Goal: Task Accomplishment & Management: Manage account settings

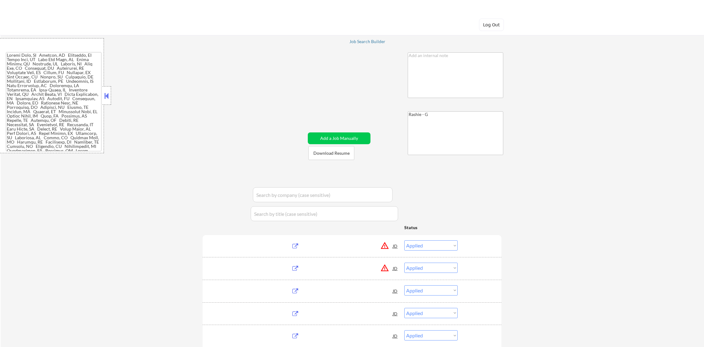
select select ""applied""
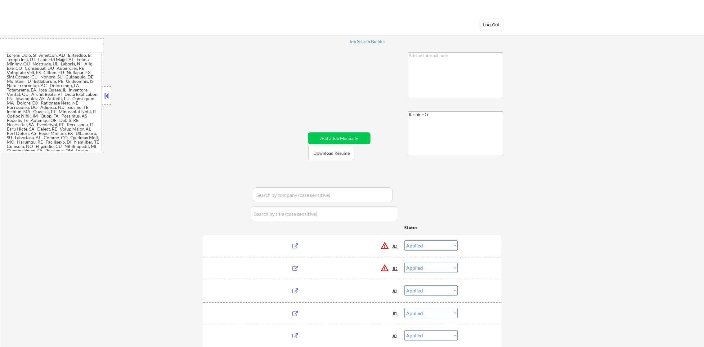
select select ""applied""
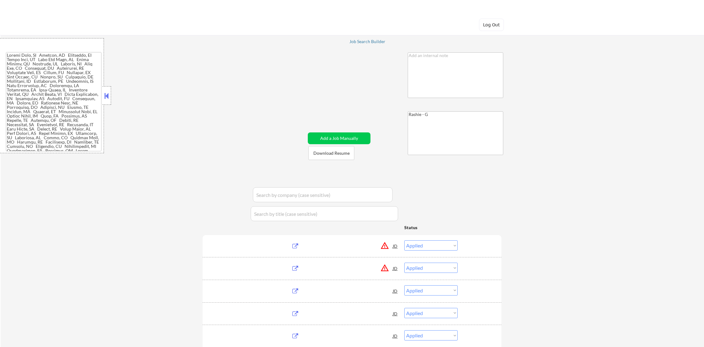
select select ""applied""
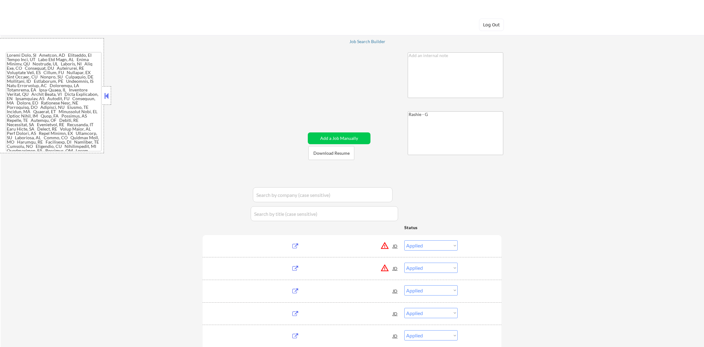
select select ""applied""
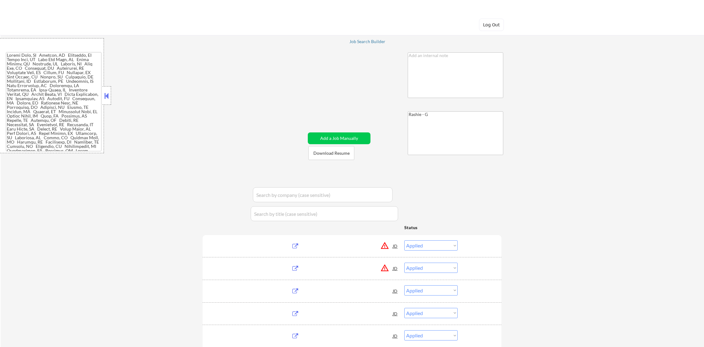
select select ""applied""
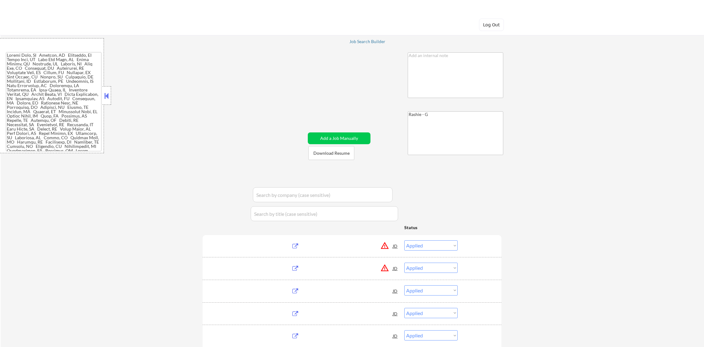
select select ""applied""
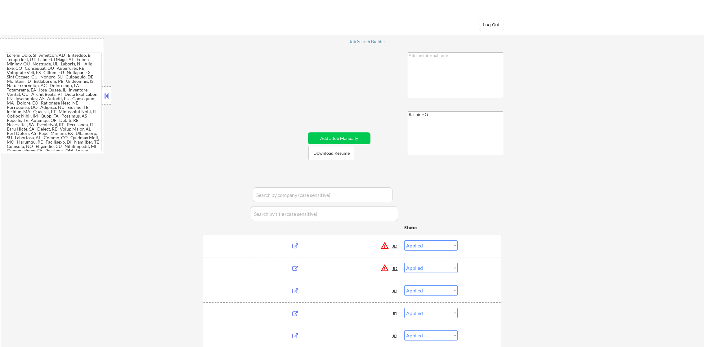
select select ""applied""
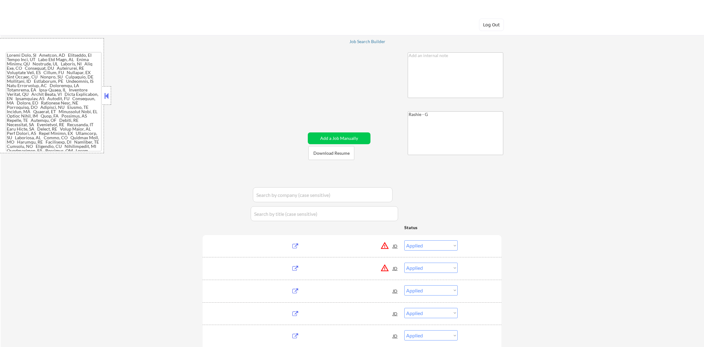
select select ""applied""
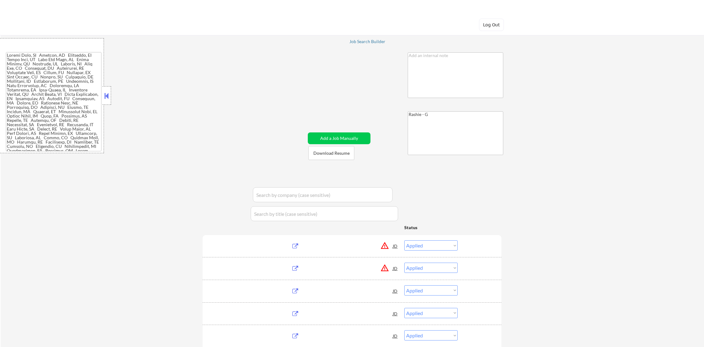
select select ""applied""
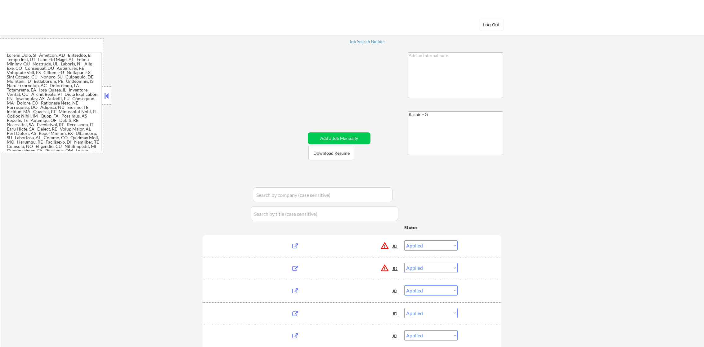
select select ""applied""
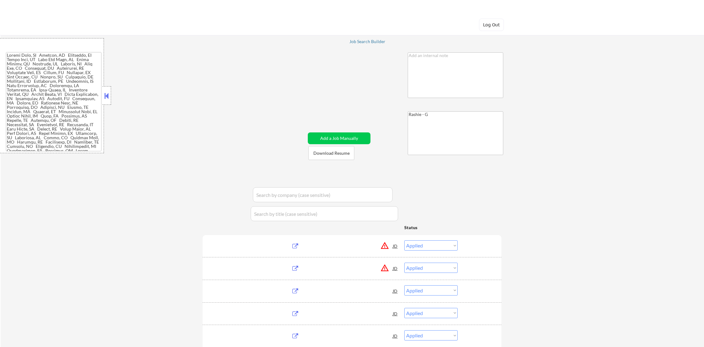
select select ""applied""
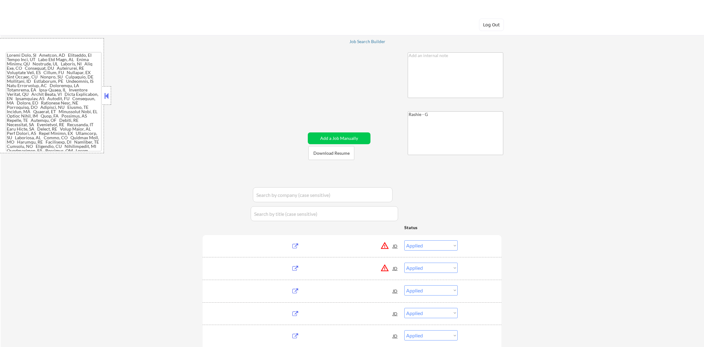
select select ""applied""
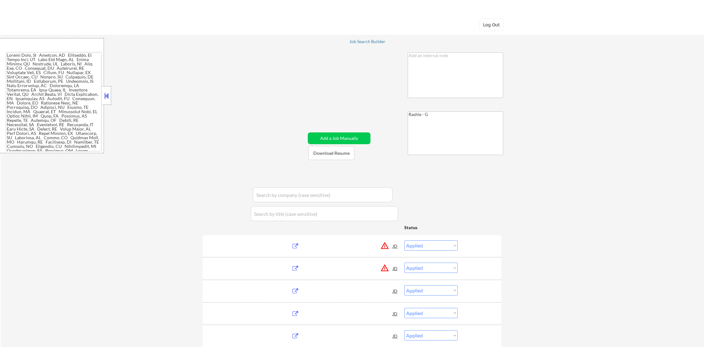
select select ""applied""
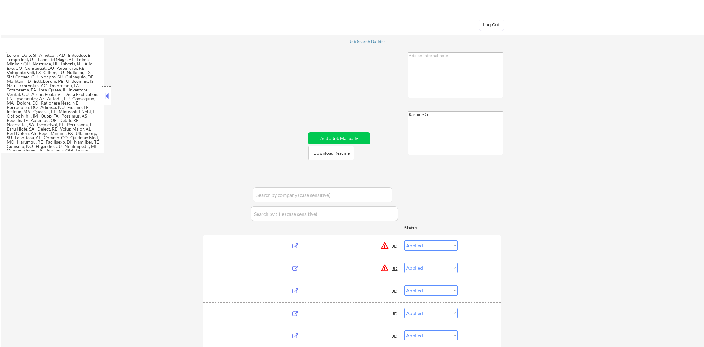
select select ""applied""
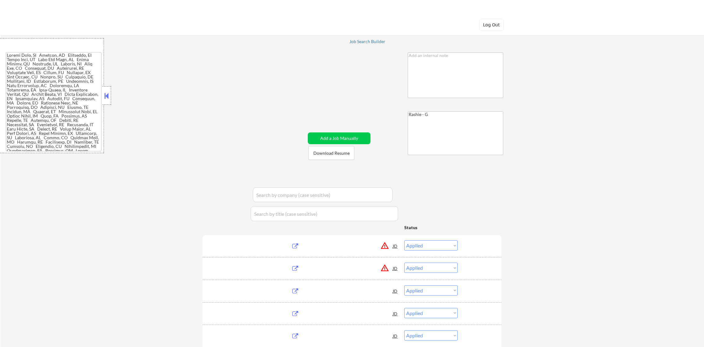
select select ""applied""
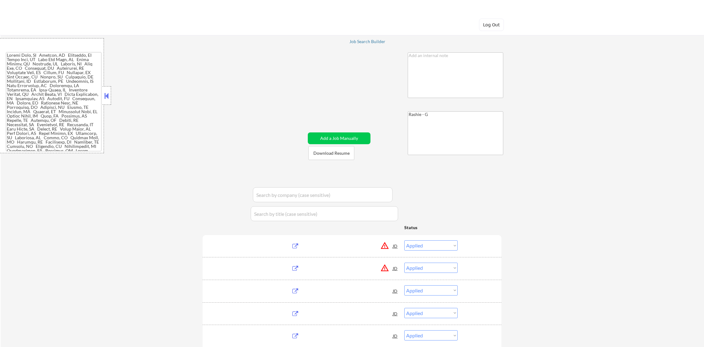
select select ""applied""
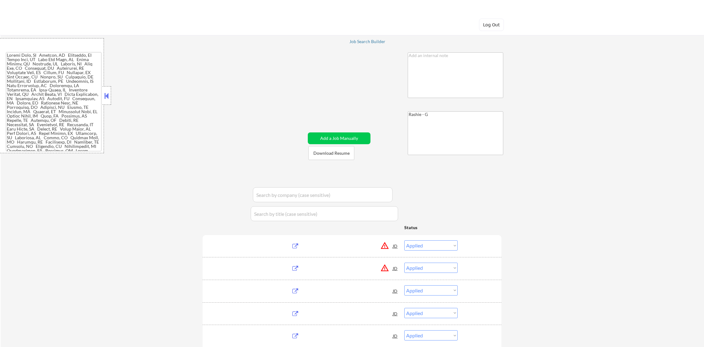
select select ""applied""
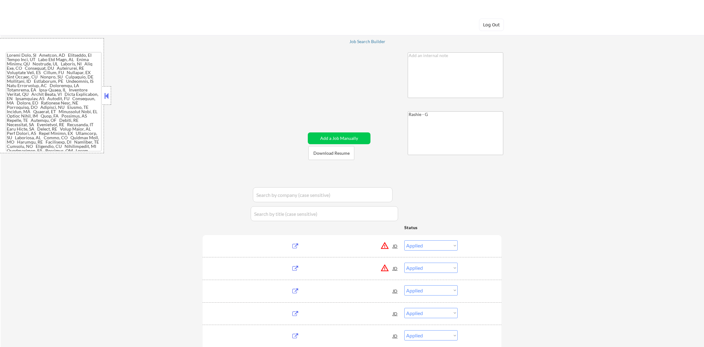
select select ""applied""
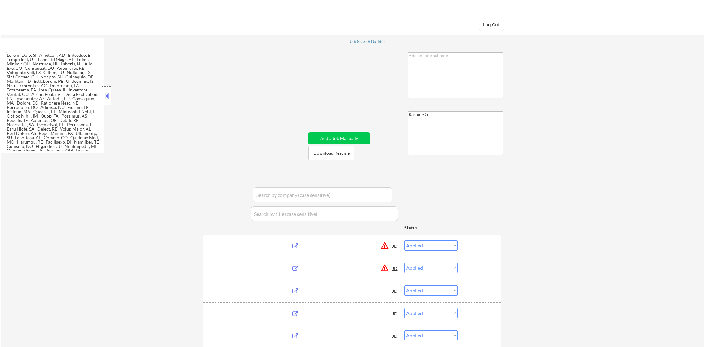
select select ""applied""
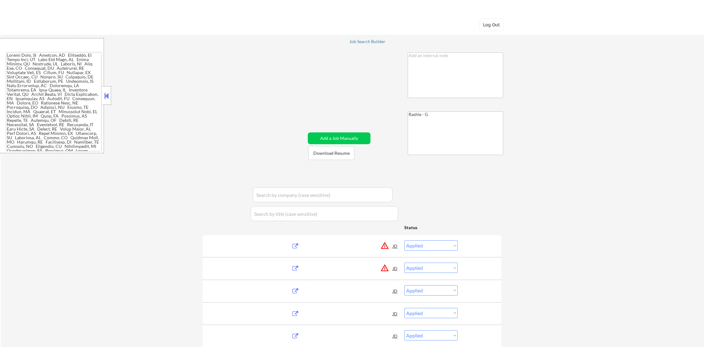
select select ""applied""
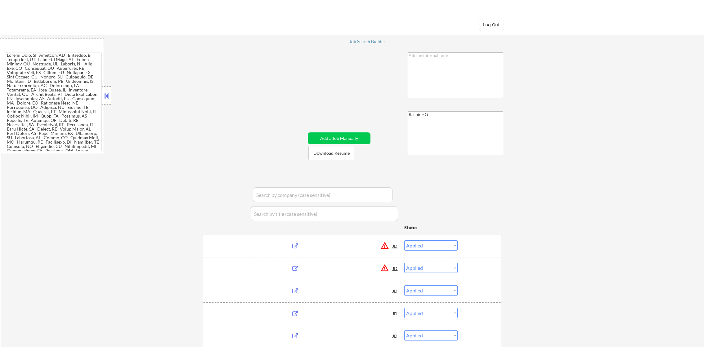
select select ""pending""
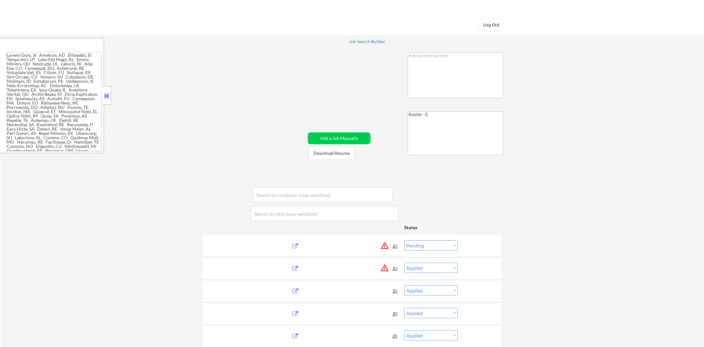
select select ""pending""
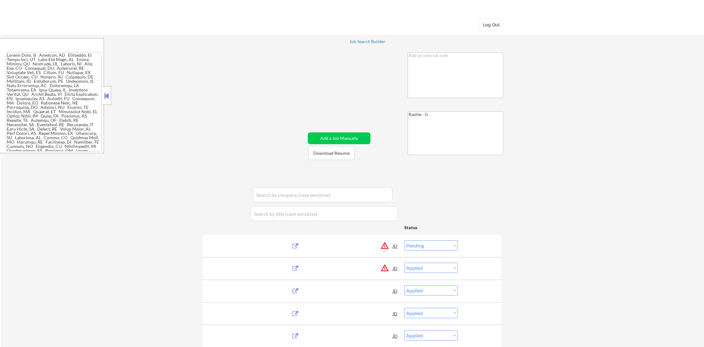
select select ""pending""
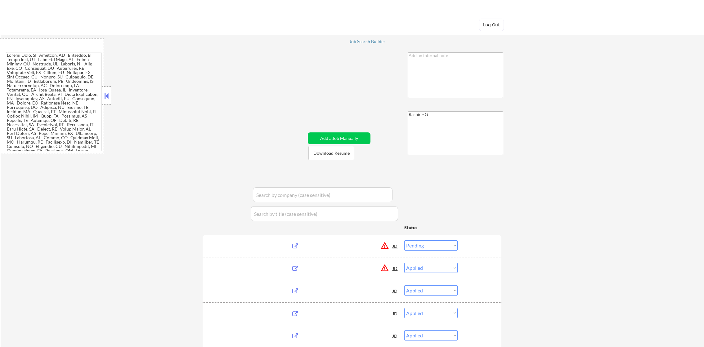
select select ""pending""
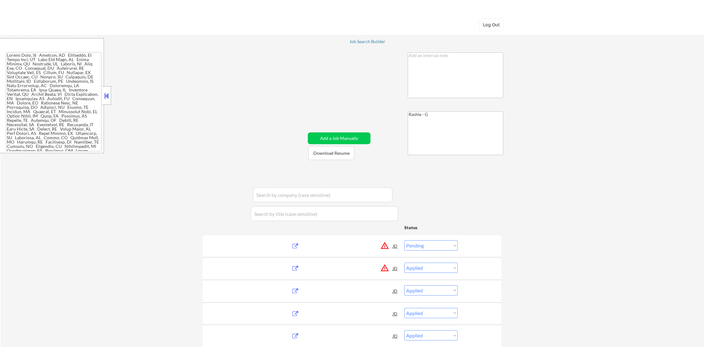
select select ""pending""
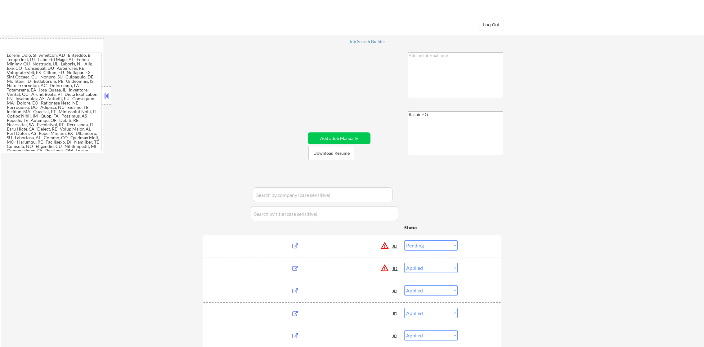
select select ""pending""
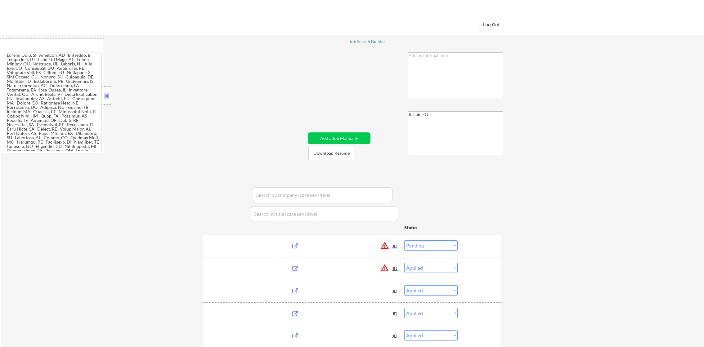
select select ""pending""
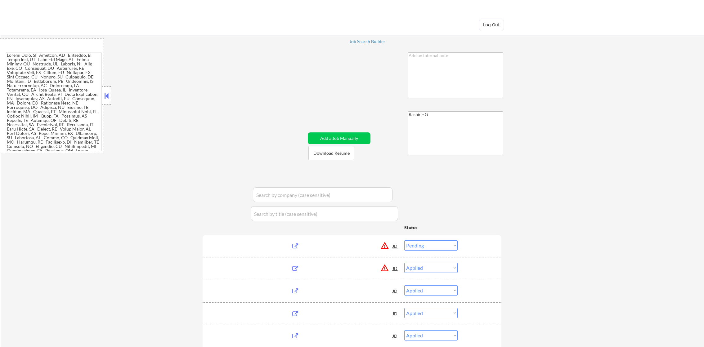
select select ""pending""
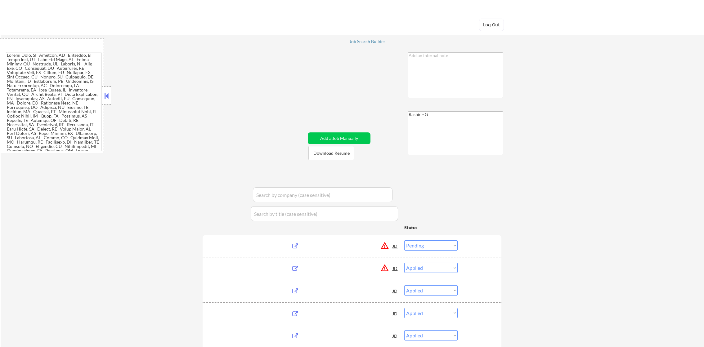
select select ""pending""
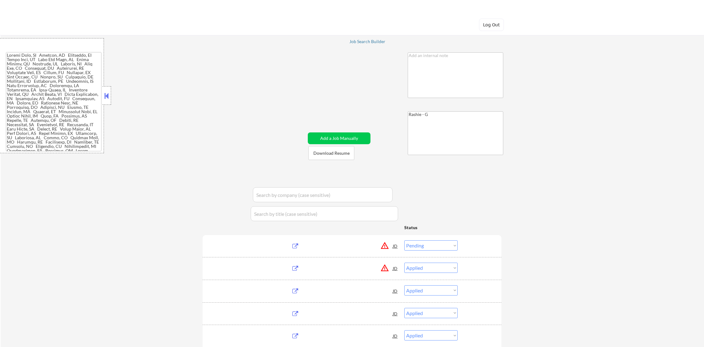
select select ""pending""
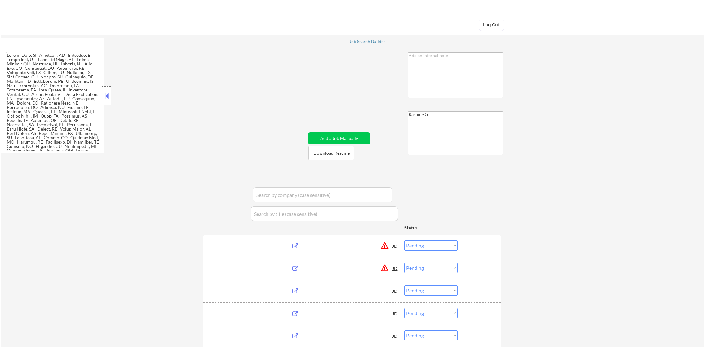
select select ""pending""
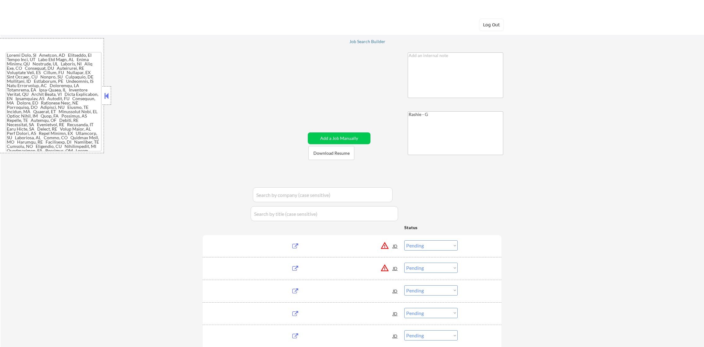
select select ""pending""
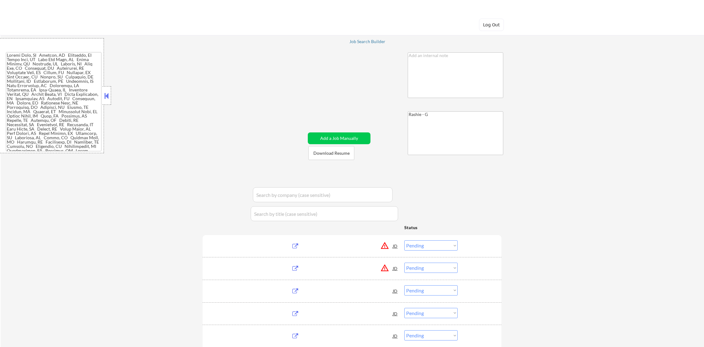
select select ""pending""
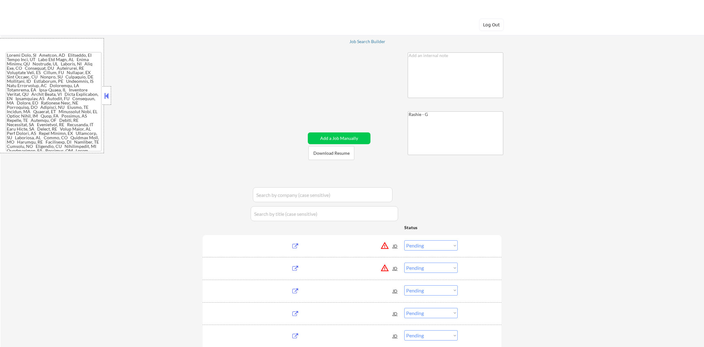
select select ""pending""
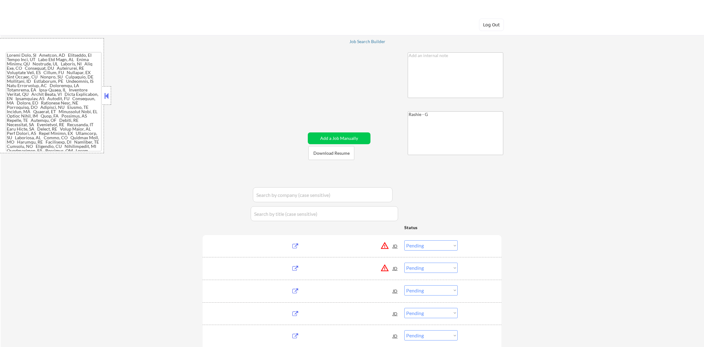
select select ""pending""
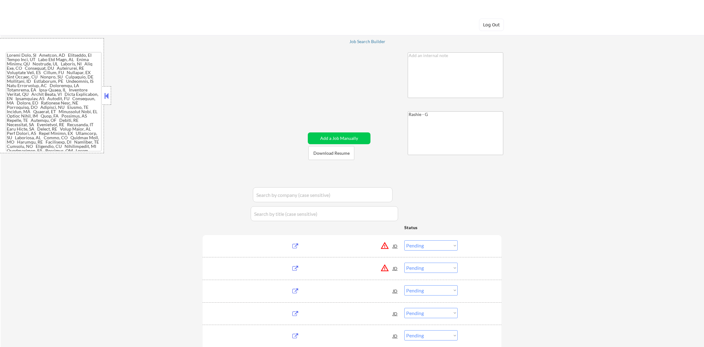
select select ""pending""
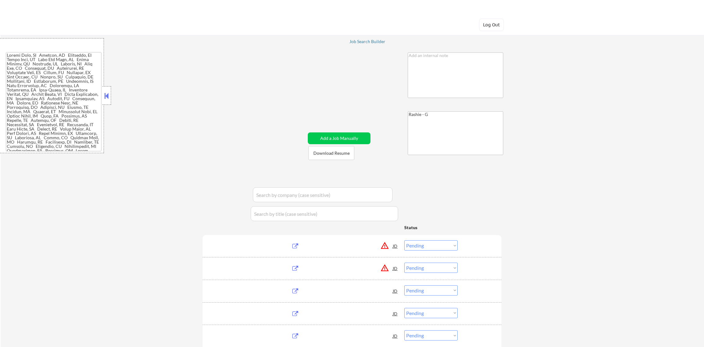
select select ""pending""
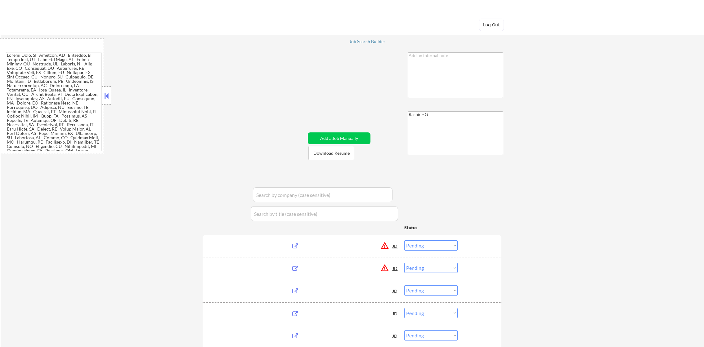
select select ""pending""
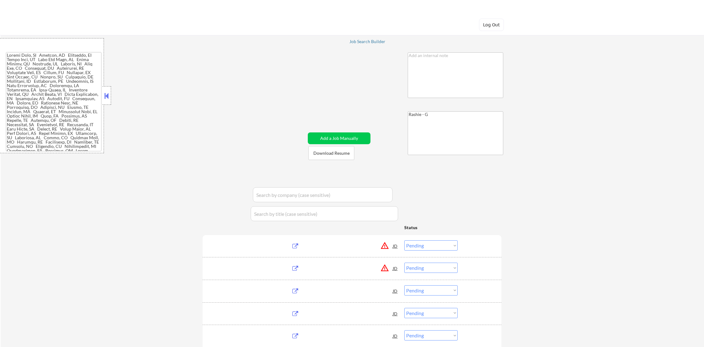
select select ""pending""
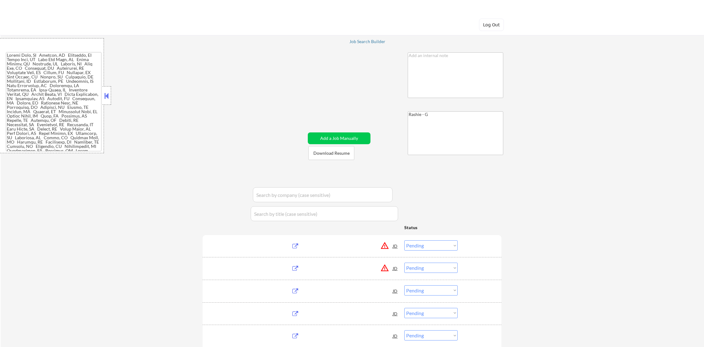
select select ""pending""
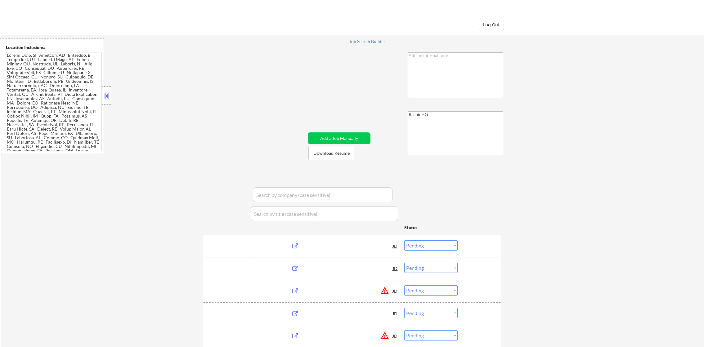
select select ""pending""
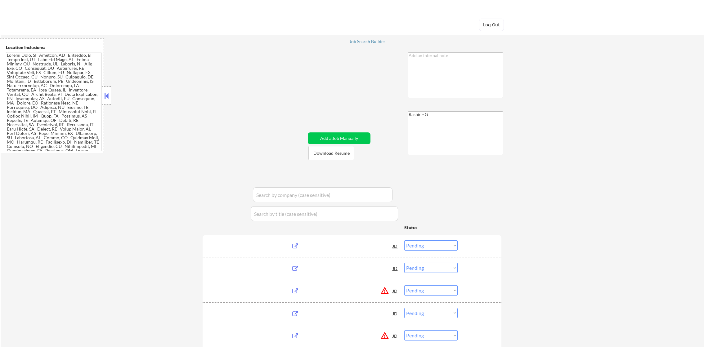
select select ""pending""
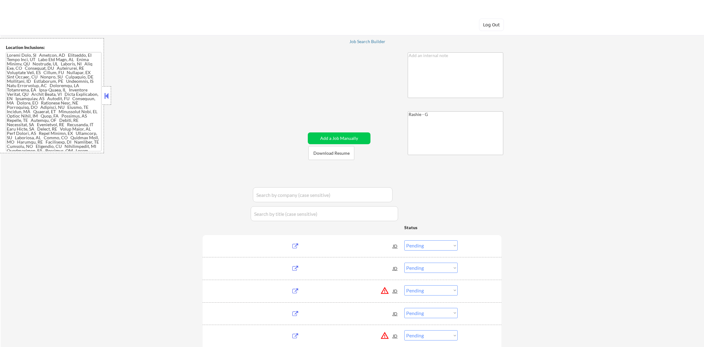
select select ""pending""
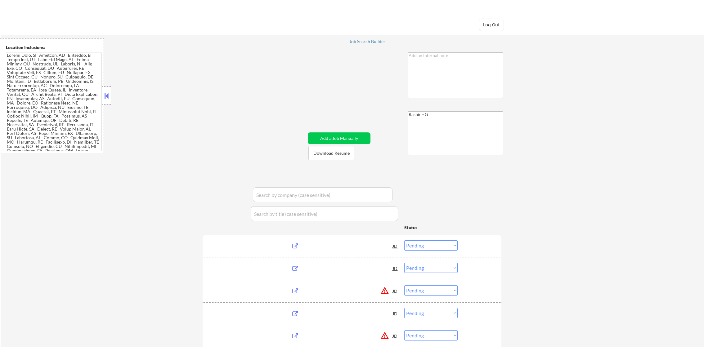
select select ""pending""
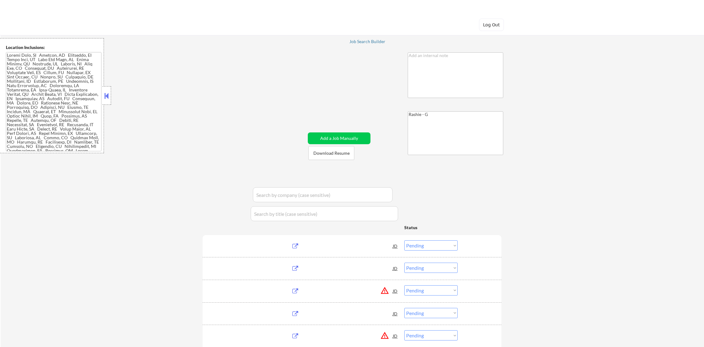
select select ""pending""
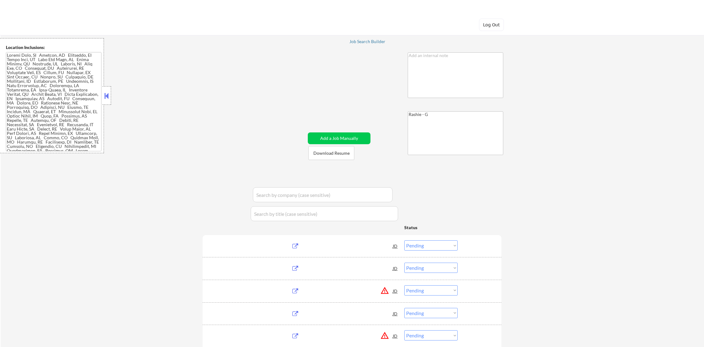
select select ""pending""
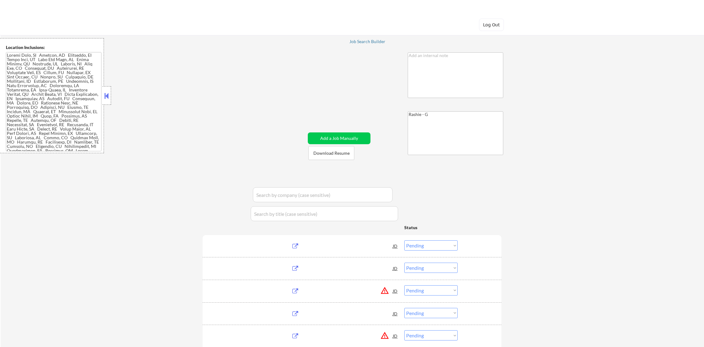
select select ""pending""
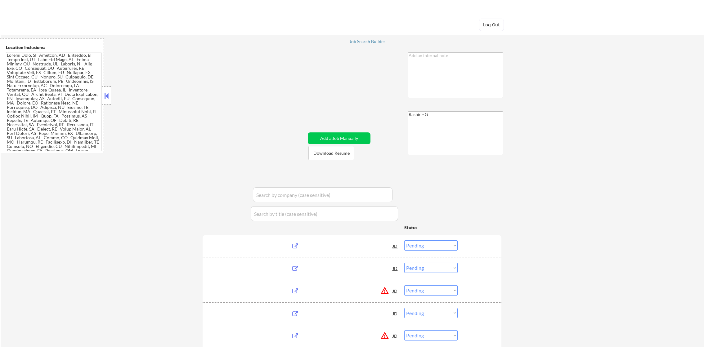
select select ""pending""
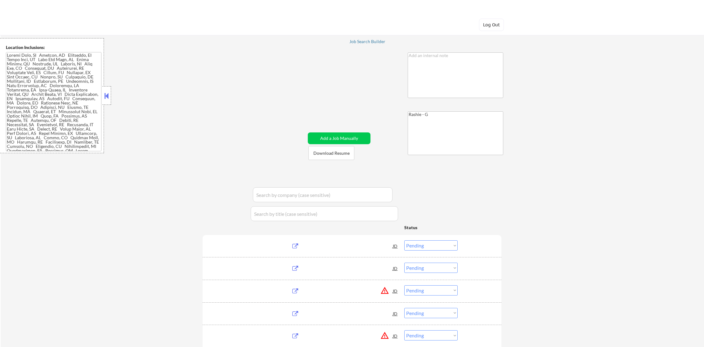
select select ""pending""
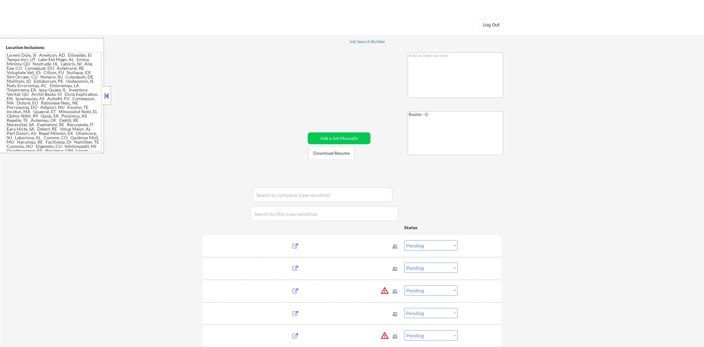
select select ""pending""
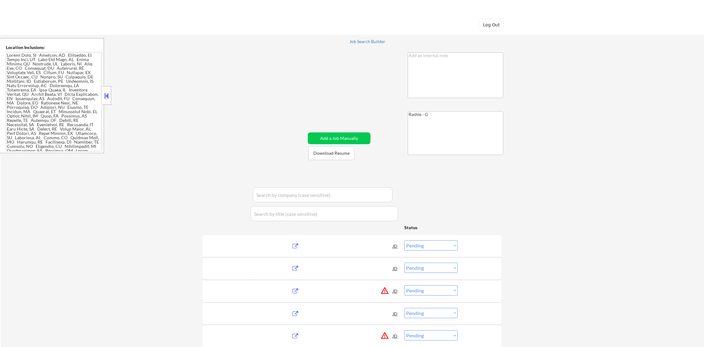
select select ""pending""
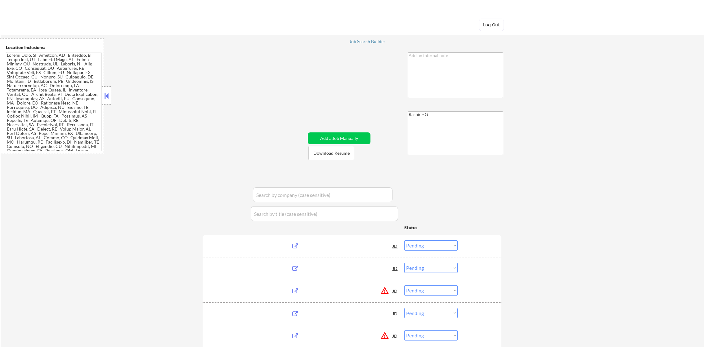
select select ""pending""
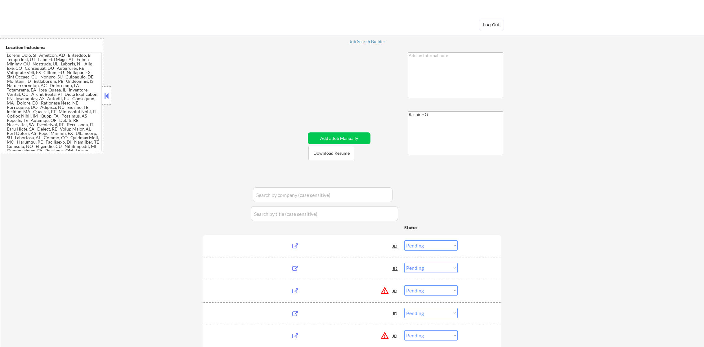
select select ""pending""
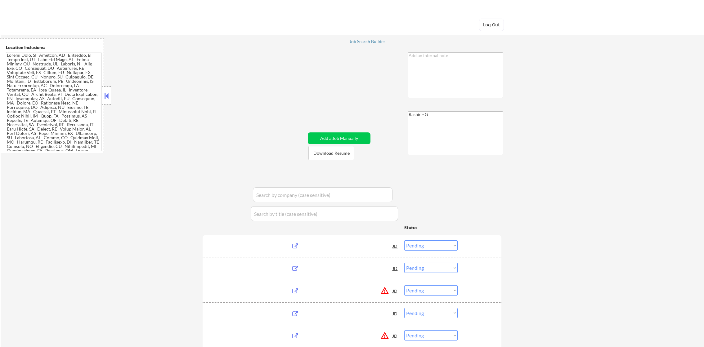
select select ""pending""
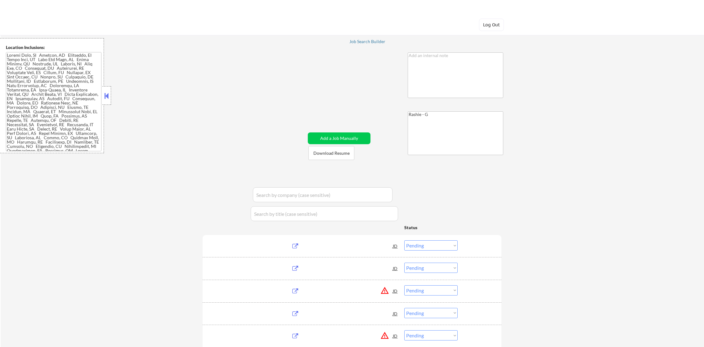
select select ""pending""
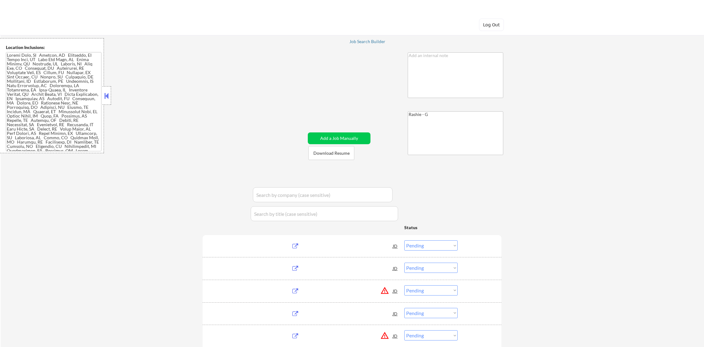
select select ""pending""
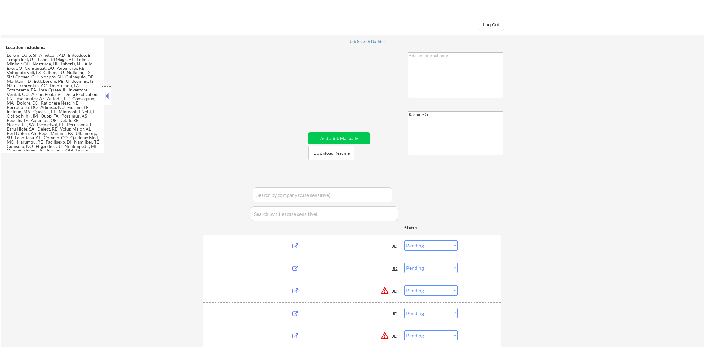
select select ""pending""
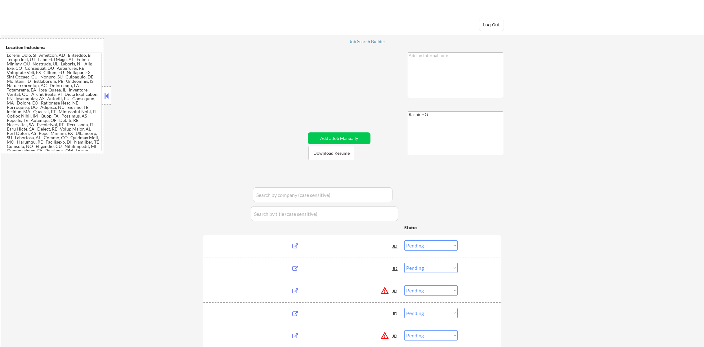
select select ""pending""
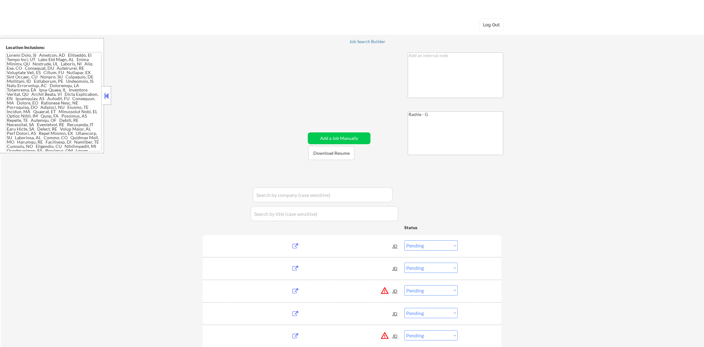
select select ""pending""
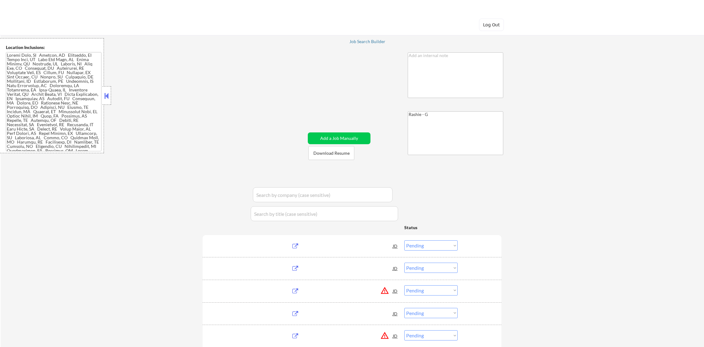
select select ""pending""
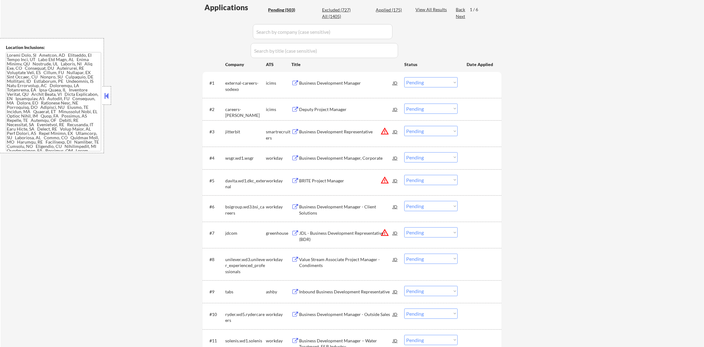
scroll to position [93, 0]
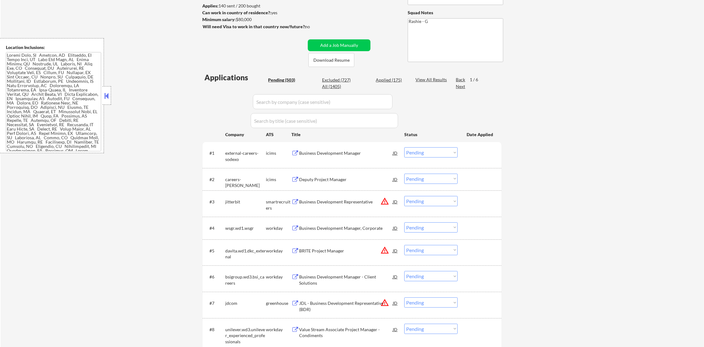
click at [461, 85] on div "Next" at bounding box center [461, 86] width 10 height 6
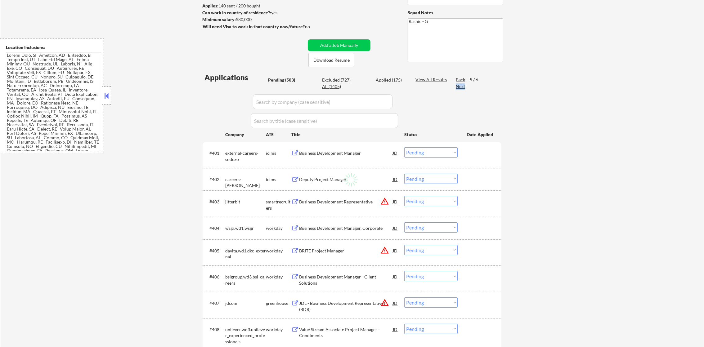
click at [461, 85] on div "Next" at bounding box center [461, 86] width 10 height 6
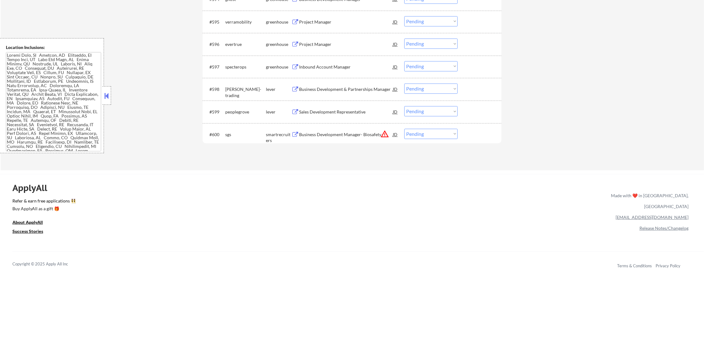
scroll to position [2611, 0]
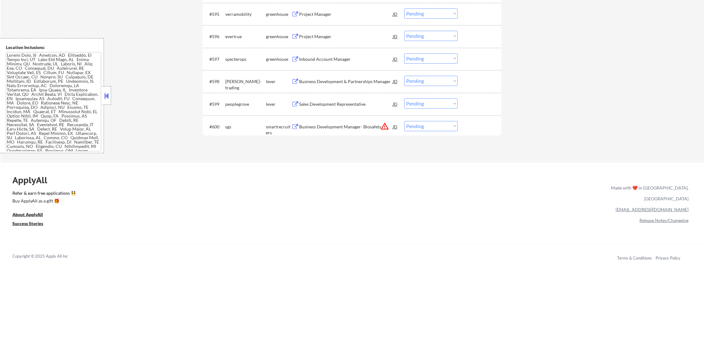
click at [344, 103] on div "Sales Development Representative" at bounding box center [346, 104] width 94 height 6
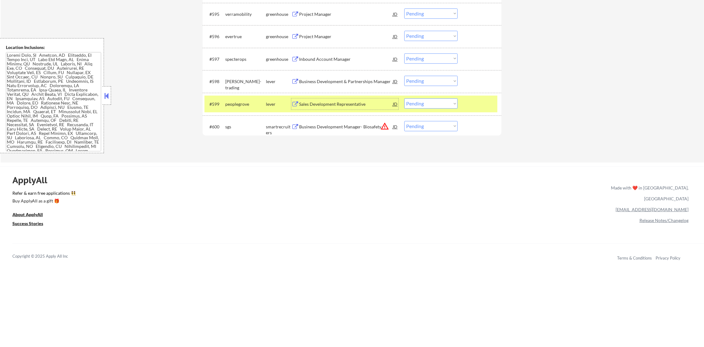
click at [257, 104] on div "peoplegrove" at bounding box center [245, 104] width 41 height 6
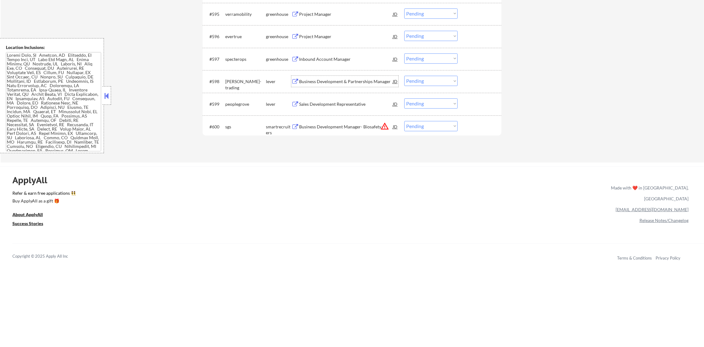
click at [338, 78] on div "Business Development & Partnerships Manager" at bounding box center [346, 81] width 94 height 6
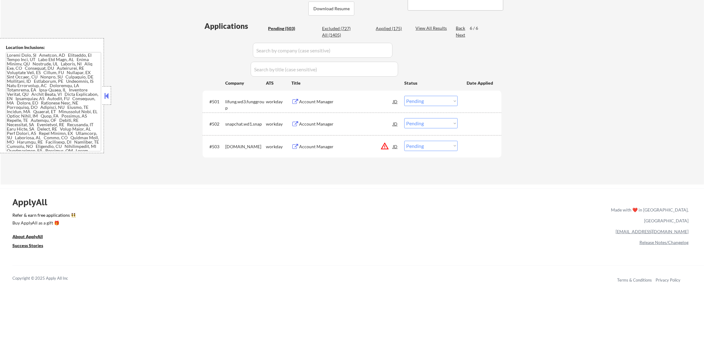
scroll to position [129, 0]
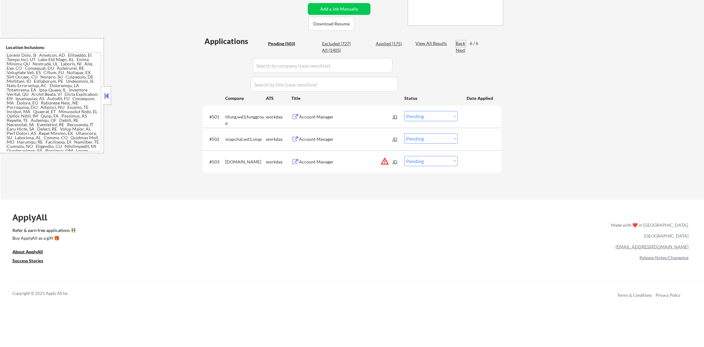
click at [464, 43] on div "Back" at bounding box center [461, 43] width 10 height 6
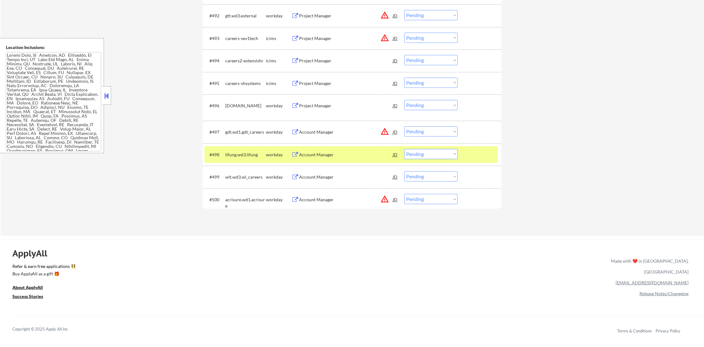
scroll to position [2538, 0]
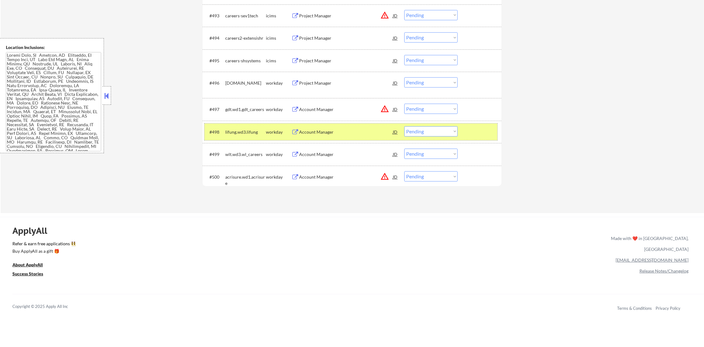
click at [234, 127] on div "lifung.wd3.lifung" at bounding box center [245, 131] width 41 height 11
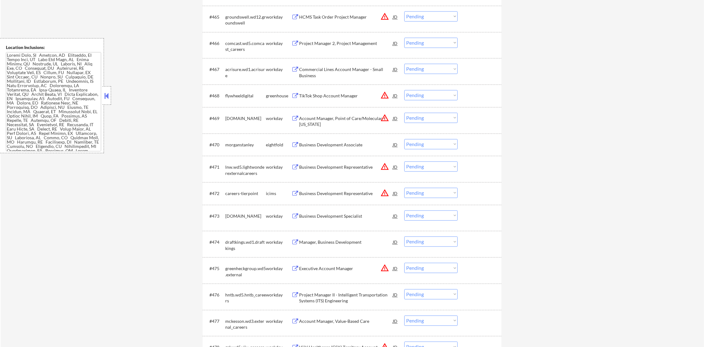
scroll to position [1840, 0]
click at [385, 97] on button "warning_amber" at bounding box center [384, 97] width 9 height 9
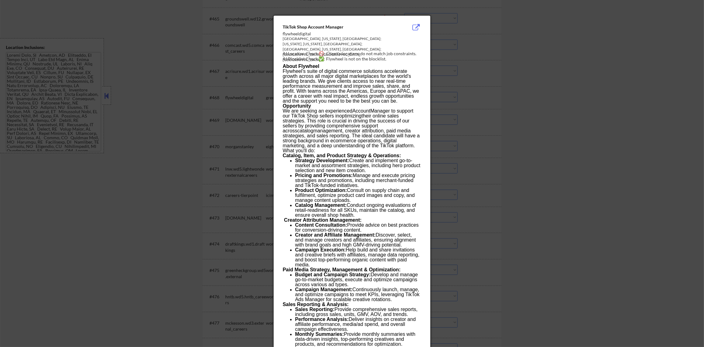
click at [459, 99] on div at bounding box center [352, 173] width 704 height 347
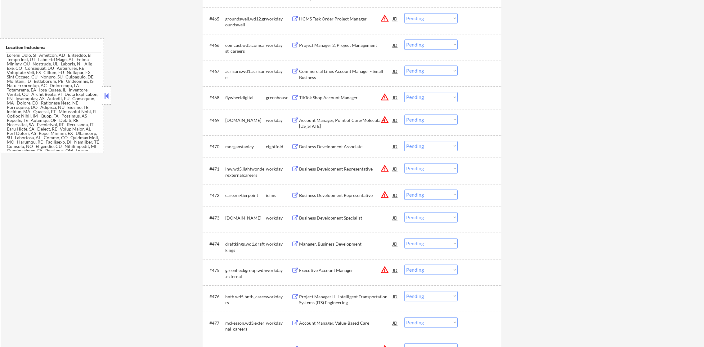
click at [352, 96] on div "TikTok Shop Account Manager" at bounding box center [346, 98] width 94 height 6
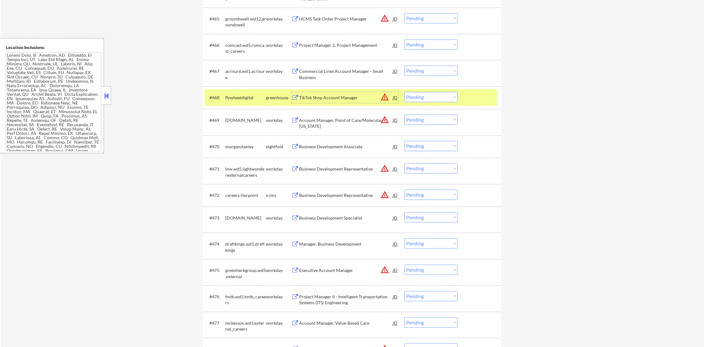
drag, startPoint x: 409, startPoint y: 95, endPoint x: 415, endPoint y: 103, distance: 9.9
click at [409, 95] on select "Choose an option... Pending Applied Excluded (Questions) Excluded (Expired) Exc…" at bounding box center [430, 97] width 53 height 10
click at [404, 92] on select "Choose an option... Pending Applied Excluded (Questions) Excluded (Expired) Exc…" at bounding box center [430, 97] width 53 height 10
click at [244, 96] on div "flywheeldigital" at bounding box center [245, 98] width 41 height 6
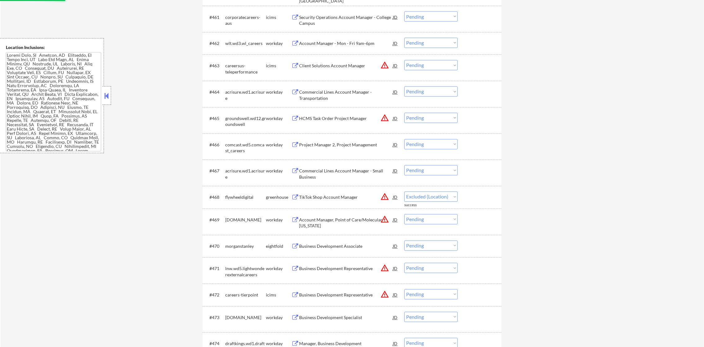
scroll to position [1731, 0]
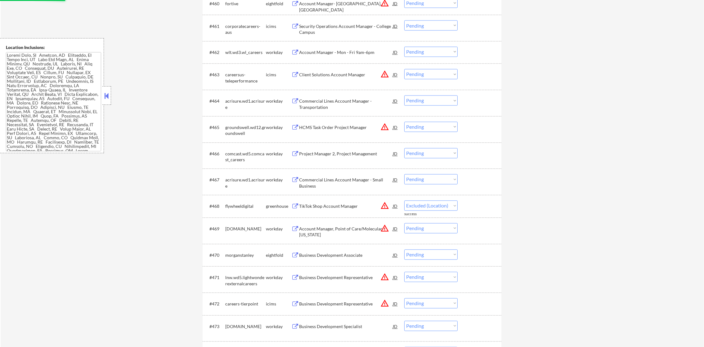
select select ""pending""
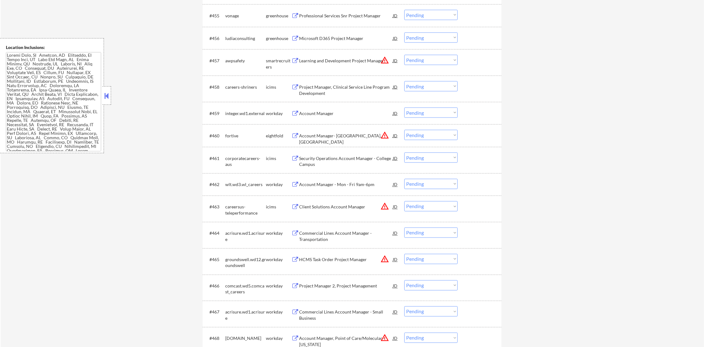
scroll to position [1591, 0]
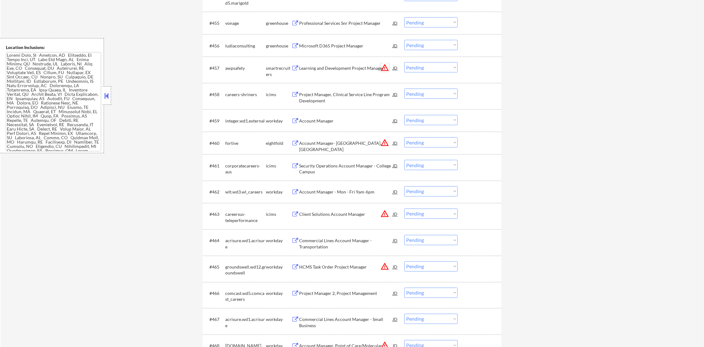
click at [383, 66] on button "warning_amber" at bounding box center [384, 67] width 9 height 9
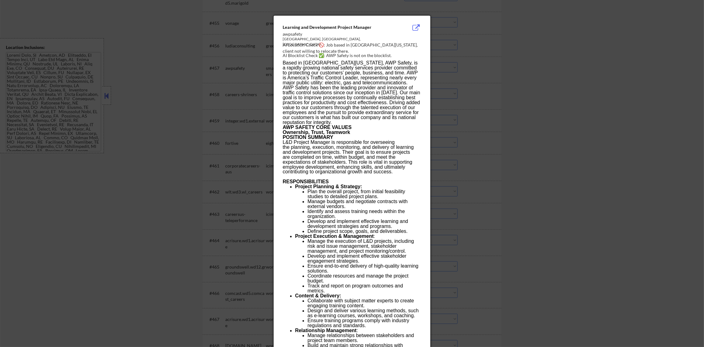
click at [468, 64] on div at bounding box center [352, 173] width 704 height 347
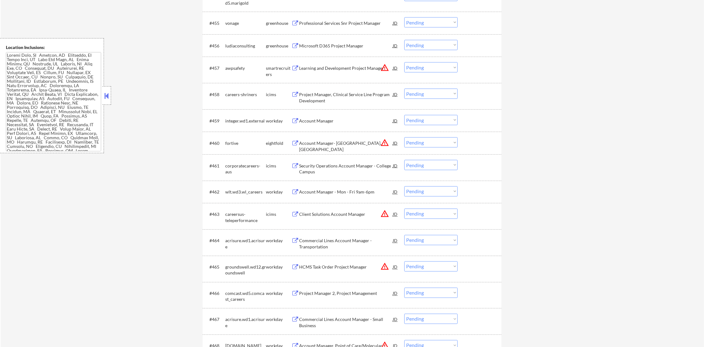
drag, startPoint x: 451, startPoint y: 67, endPoint x: 450, endPoint y: 70, distance: 3.2
click at [451, 67] on select "Choose an option... Pending Applied Excluded (Questions) Excluded (Expired) Exc…" at bounding box center [430, 67] width 53 height 10
click at [404, 62] on select "Choose an option... Pending Applied Excluded (Questions) Excluded (Expired) Exc…" at bounding box center [430, 67] width 53 height 10
click at [355, 44] on div "Microsoft D365 Project Manager" at bounding box center [346, 46] width 94 height 6
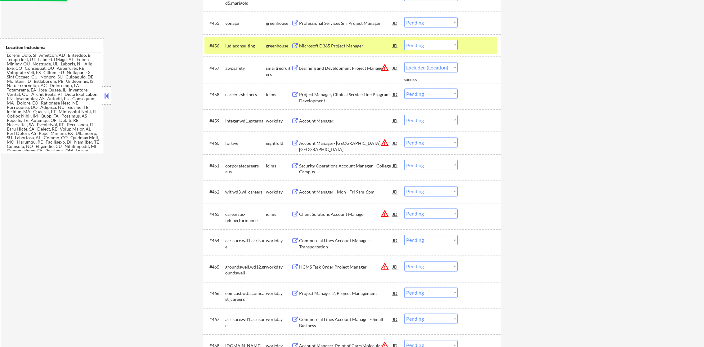
select select ""pending""
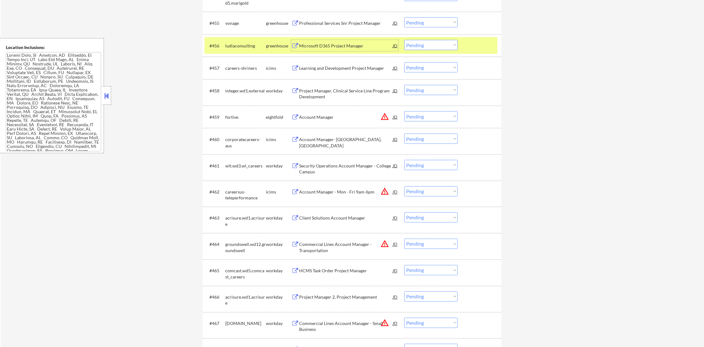
click at [416, 44] on select "Choose an option... Pending Applied Excluded (Questions) Excluded (Expired) Exc…" at bounding box center [430, 45] width 53 height 10
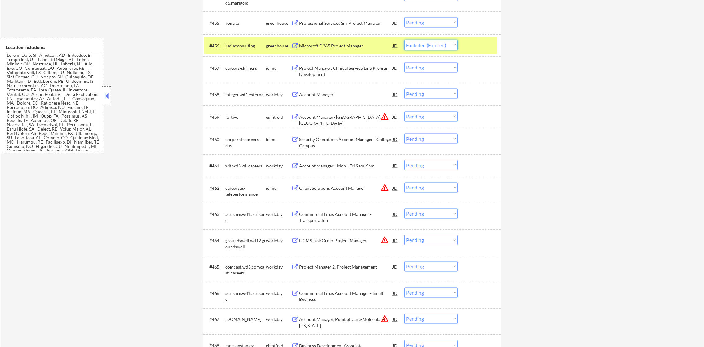
click at [404, 40] on select "Choose an option... Pending Applied Excluded (Questions) Excluded (Expired) Exc…" at bounding box center [430, 45] width 53 height 10
click at [230, 45] on div "ludiaconsulting" at bounding box center [245, 46] width 41 height 6
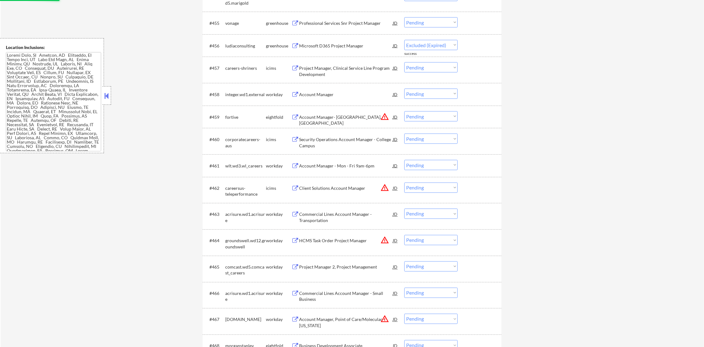
select select ""pending""
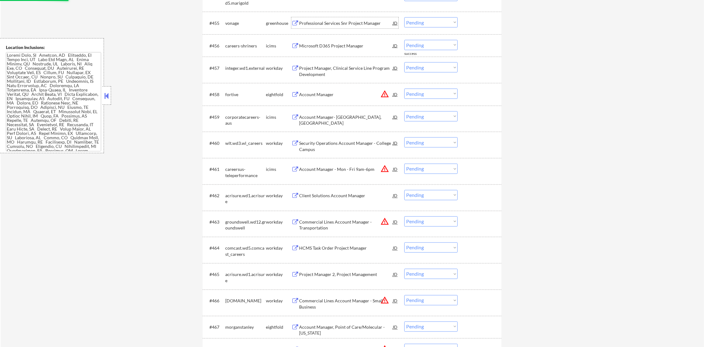
click at [349, 23] on div "Professional Services Snr Project Manager" at bounding box center [346, 23] width 94 height 6
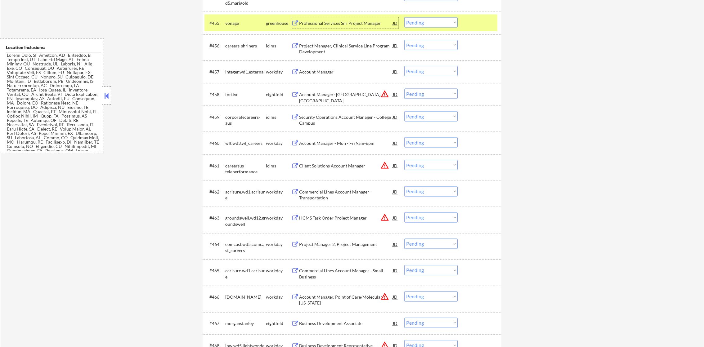
click at [415, 20] on select "Choose an option... Pending Applied Excluded (Questions) Excluded (Expired) Exc…" at bounding box center [430, 22] width 53 height 10
click at [404, 17] on select "Choose an option... Pending Applied Excluded (Questions) Excluded (Expired) Exc…" at bounding box center [430, 22] width 53 height 10
select select ""pending""
click at [245, 17] on div "vonage" at bounding box center [245, 22] width 41 height 11
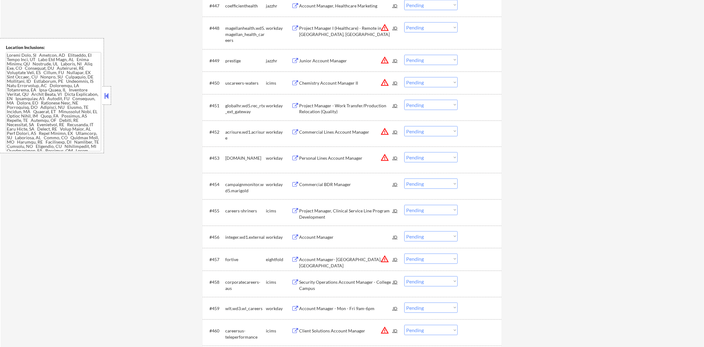
scroll to position [1390, 0]
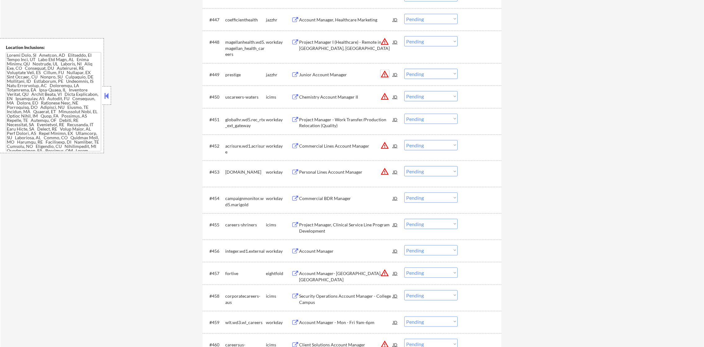
click at [385, 72] on button "warning_amber" at bounding box center [384, 74] width 9 height 9
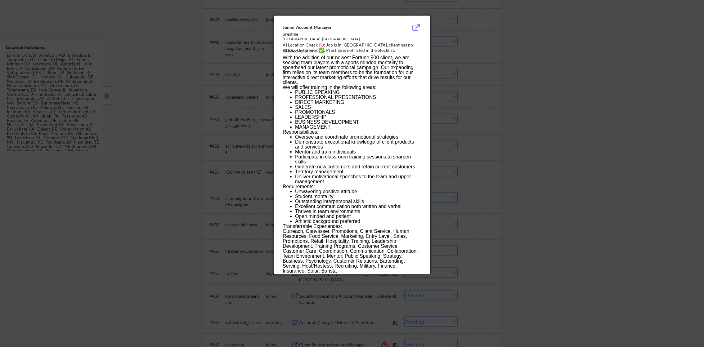
click at [446, 67] on div at bounding box center [352, 173] width 704 height 347
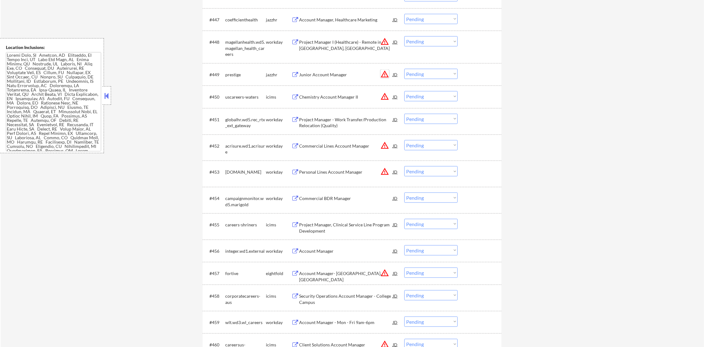
click at [385, 74] on button "warning_amber" at bounding box center [384, 74] width 9 height 9
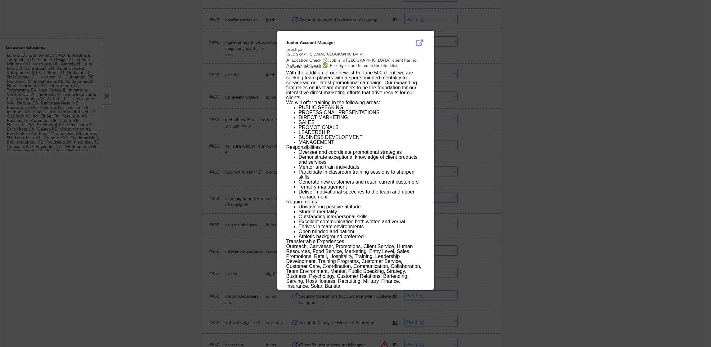
click at [353, 59] on div "AI Location Check 🚫: Job is in [GEOGRAPHIC_DATA], client has no allowed locatio…" at bounding box center [356, 63] width 141 height 12
copy div "elville,"
click at [428, 60] on div "Junior Account Manager prestige [GEOGRAPHIC_DATA], [GEOGRAPHIC_DATA] AI Locatio…" at bounding box center [355, 160] width 157 height 259
click at [436, 61] on div at bounding box center [355, 173] width 711 height 347
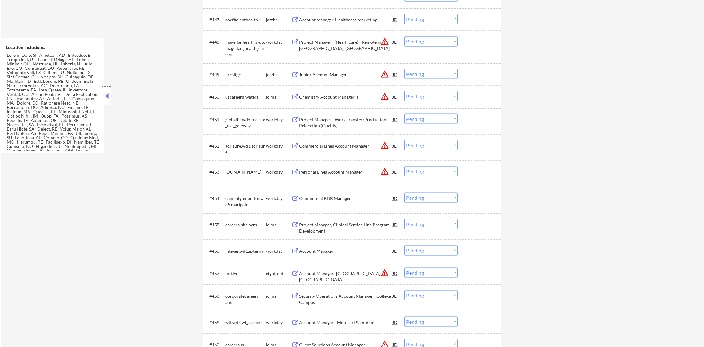
scroll to position [170, 0]
click at [359, 76] on div "Junior Account Manager" at bounding box center [346, 75] width 94 height 6
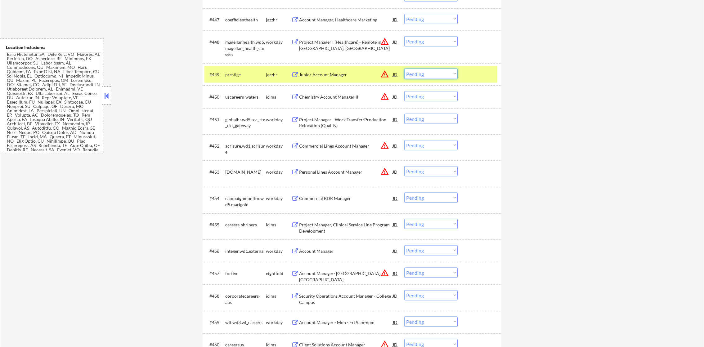
click at [409, 69] on select "Choose an option... Pending Applied Excluded (Questions) Excluded (Expired) Exc…" at bounding box center [430, 74] width 53 height 10
click at [404, 69] on select "Choose an option... Pending Applied Excluded (Questions) Excluded (Expired) Exc…" at bounding box center [430, 74] width 53 height 10
drag, startPoint x: 228, startPoint y: 70, endPoint x: 258, endPoint y: 63, distance: 30.9
click at [227, 70] on div "prestige" at bounding box center [245, 74] width 41 height 11
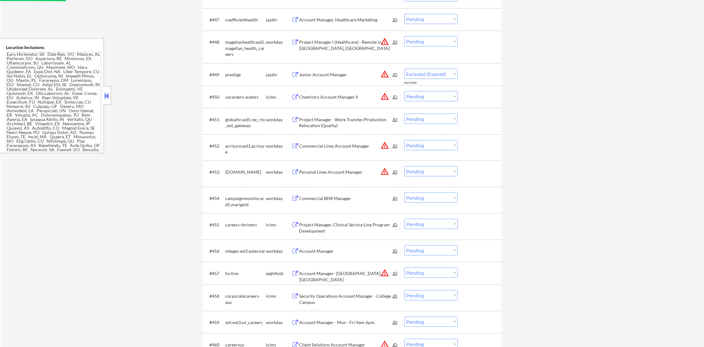
select select ""pending""
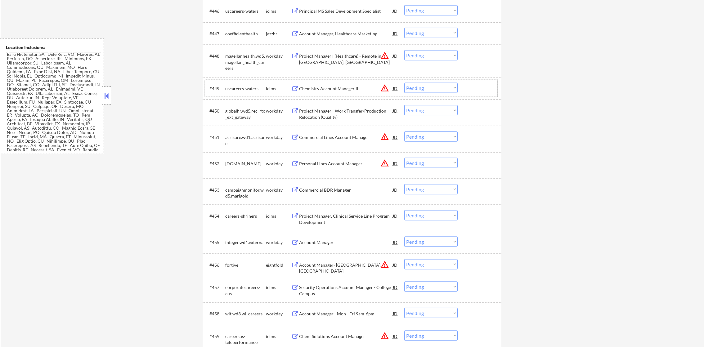
scroll to position [1359, 0]
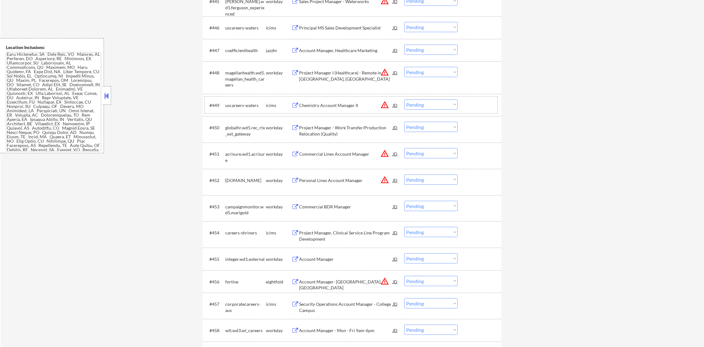
click at [364, 51] on div "Account Manager, Healthcare Marketing" at bounding box center [346, 50] width 94 height 6
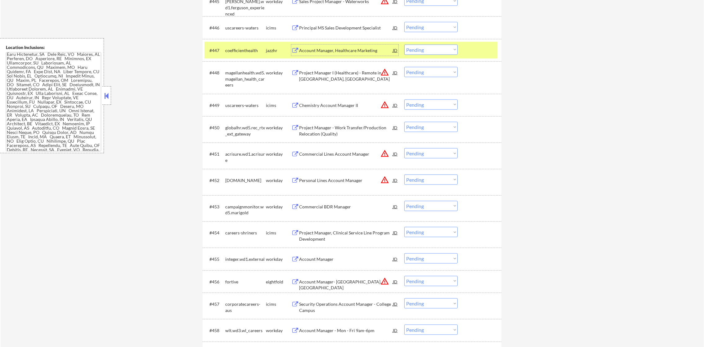
click at [422, 54] on select "Choose an option... Pending Applied Excluded (Questions) Excluded (Expired) Exc…" at bounding box center [430, 50] width 53 height 10
click at [404, 45] on select "Choose an option... Pending Applied Excluded (Questions) Excluded (Expired) Exc…" at bounding box center [430, 50] width 53 height 10
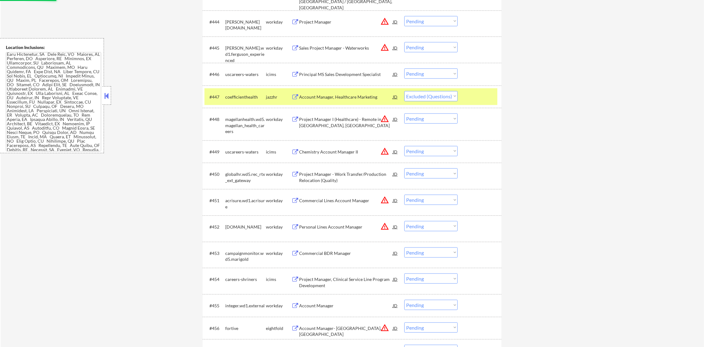
click at [257, 97] on div "coefficienthealth" at bounding box center [245, 97] width 41 height 6
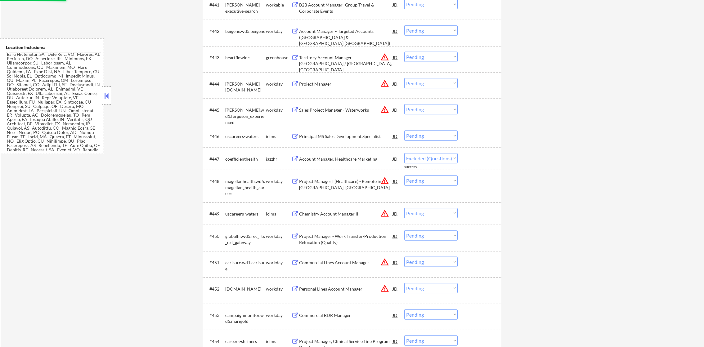
select select ""pending""
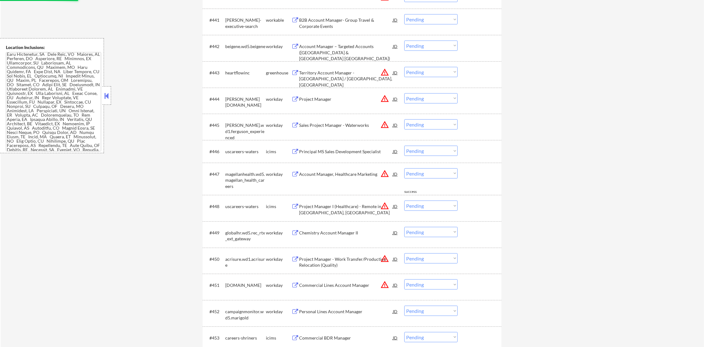
scroll to position [1235, 0]
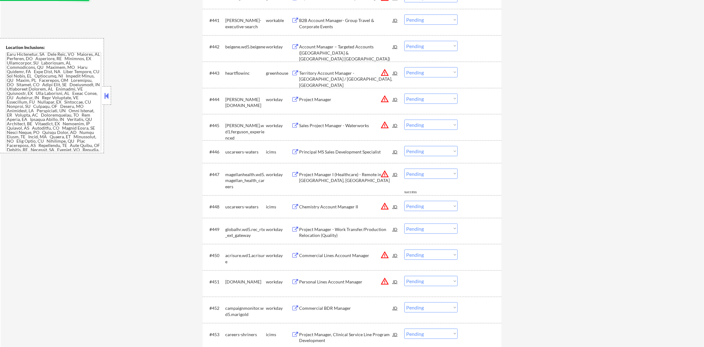
click at [371, 74] on div "Territory Account Manager - [GEOGRAPHIC_DATA] / [GEOGRAPHIC_DATA], [GEOGRAPHIC_…" at bounding box center [346, 79] width 94 height 18
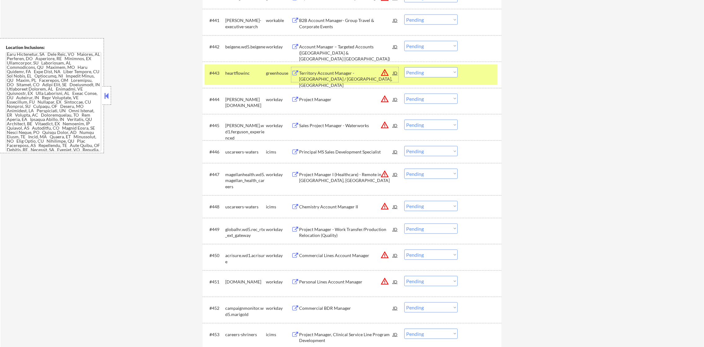
click at [410, 72] on select "Choose an option... Pending Applied Excluded (Questions) Excluded (Expired) Exc…" at bounding box center [430, 72] width 53 height 10
click at [404, 67] on select "Choose an option... Pending Applied Excluded (Questions) Excluded (Expired) Exc…" at bounding box center [430, 72] width 53 height 10
click at [254, 70] on div "heartflowinc" at bounding box center [245, 73] width 41 height 6
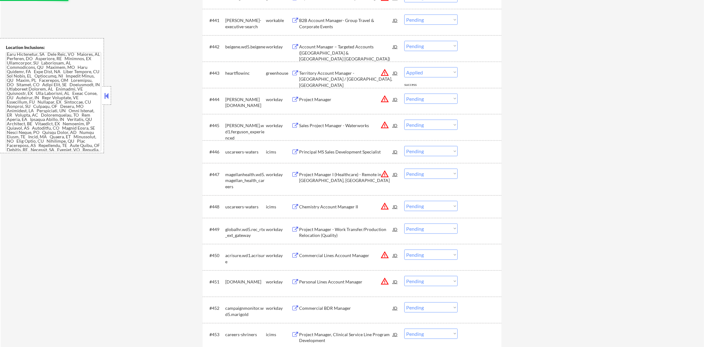
select select ""pending""
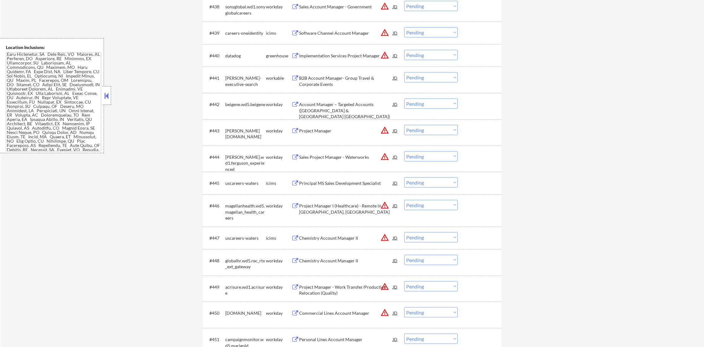
scroll to position [1172, 0]
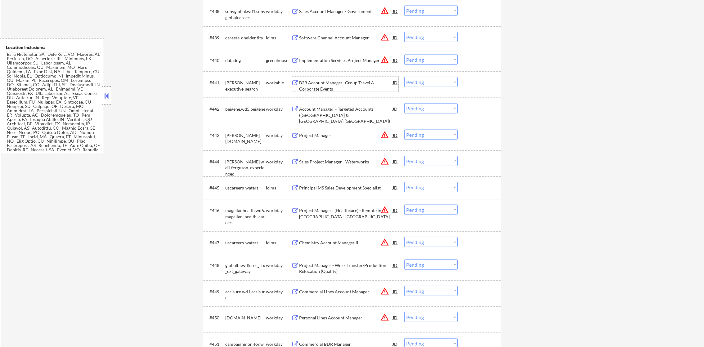
click at [359, 81] on div "B2B Account Manager- Group Travel & Corporate Events" at bounding box center [346, 86] width 94 height 12
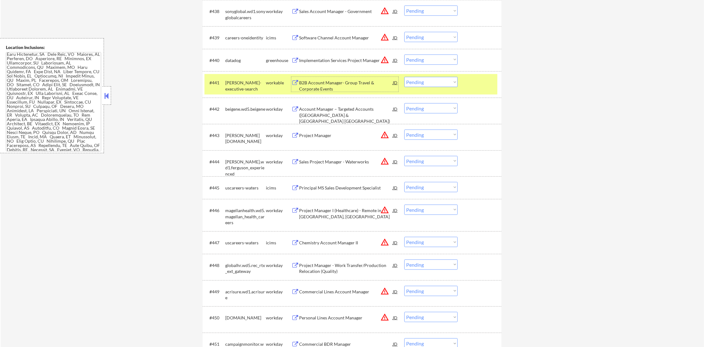
click at [421, 85] on select "Choose an option... Pending Applied Excluded (Questions) Excluded (Expired) Exc…" at bounding box center [430, 82] width 53 height 10
click at [404, 77] on select "Choose an option... Pending Applied Excluded (Questions) Excluded (Expired) Exc…" at bounding box center [430, 82] width 53 height 10
click at [237, 86] on div "[PERSON_NAME]-executive-search" at bounding box center [245, 86] width 41 height 12
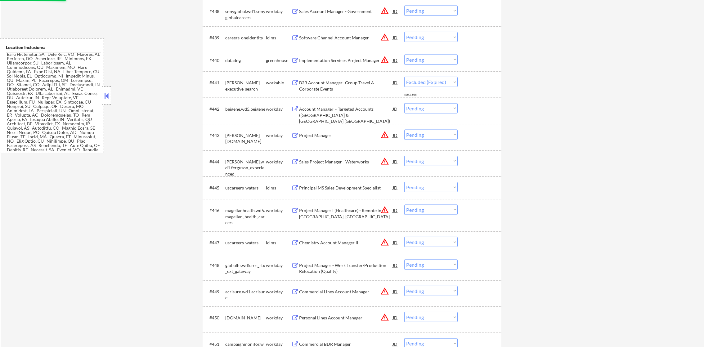
select select ""pending""
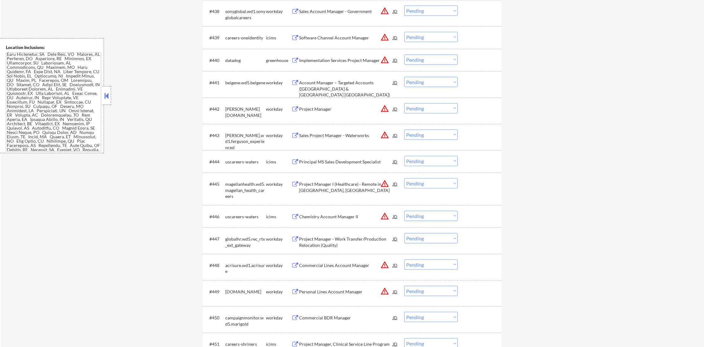
click at [346, 57] on div "Implementation Services Project Manager" at bounding box center [346, 60] width 94 height 6
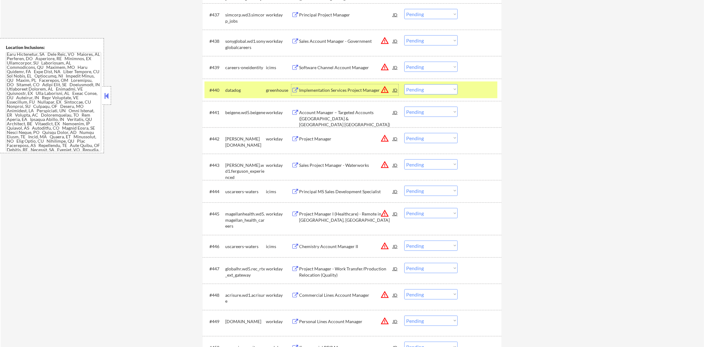
scroll to position [1142, 0]
click at [412, 87] on select "Choose an option... Pending Applied Excluded (Questions) Excluded (Expired) Exc…" at bounding box center [430, 90] width 53 height 10
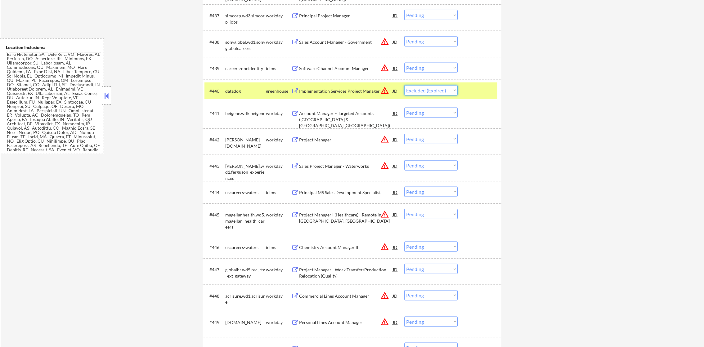
click at [404, 85] on select "Choose an option... Pending Applied Excluded (Questions) Excluded (Expired) Exc…" at bounding box center [430, 90] width 53 height 10
click at [260, 95] on div "datadog" at bounding box center [245, 90] width 41 height 11
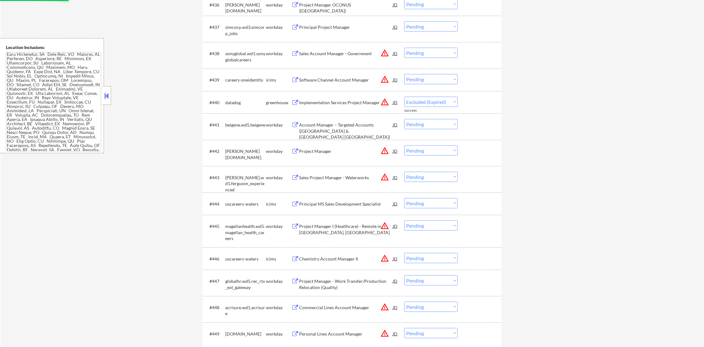
select select ""pending""
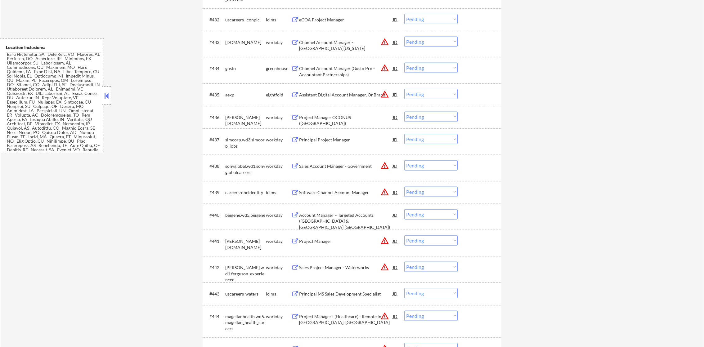
scroll to position [1017, 0]
click at [342, 72] on div "Channel Account Manager (Gusto Pro - Accountant Partnerships)" at bounding box center [346, 72] width 94 height 12
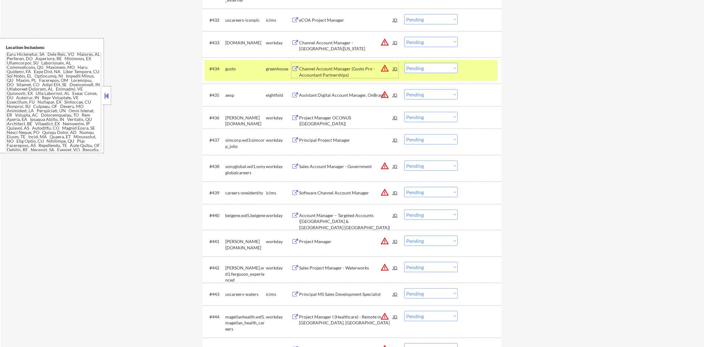
click at [422, 71] on select "Choose an option... Pending Applied Excluded (Questions) Excluded (Expired) Exc…" at bounding box center [430, 68] width 53 height 10
click at [404, 63] on select "Choose an option... Pending Applied Excluded (Questions) Excluded (Expired) Exc…" at bounding box center [430, 68] width 53 height 10
click at [241, 66] on div "gusto" at bounding box center [245, 69] width 41 height 6
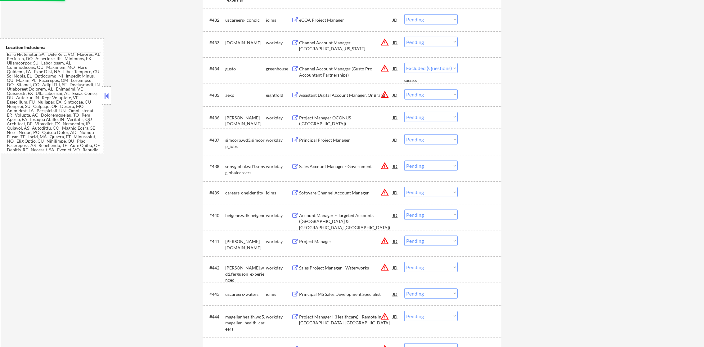
select select ""pending""
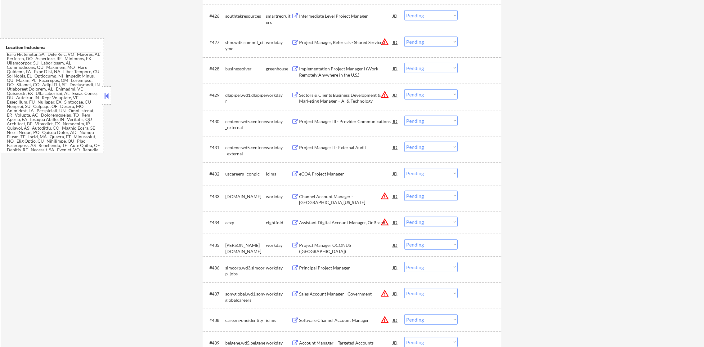
scroll to position [863, 0]
click at [336, 74] on div "Implementation Project Manager I (Work Remotely Anywhere in the U.S.)" at bounding box center [346, 73] width 94 height 12
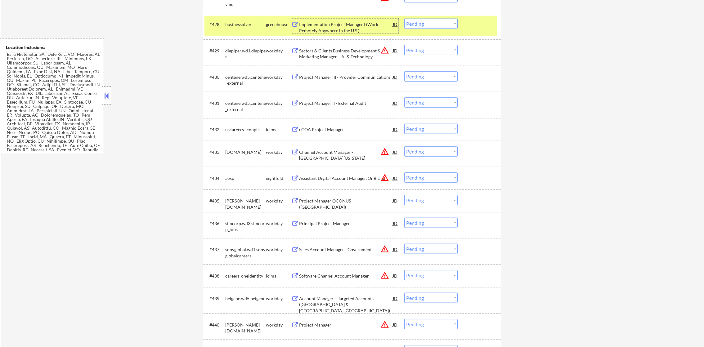
scroll to position [909, 0]
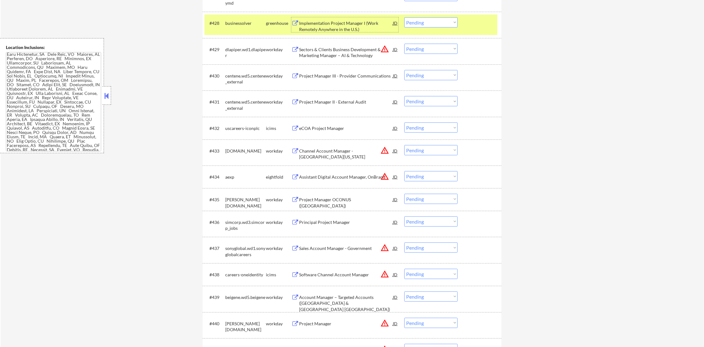
click at [420, 24] on select "Choose an option... Pending Applied Excluded (Questions) Excluded (Expired) Exc…" at bounding box center [430, 22] width 53 height 10
click at [404, 17] on select "Choose an option... Pending Applied Excluded (Questions) Excluded (Expired) Exc…" at bounding box center [430, 22] width 53 height 10
click at [239, 32] on div "#428 businessolver greenhouse Implementation Project Manager I (Work Remotely A…" at bounding box center [350, 25] width 293 height 20
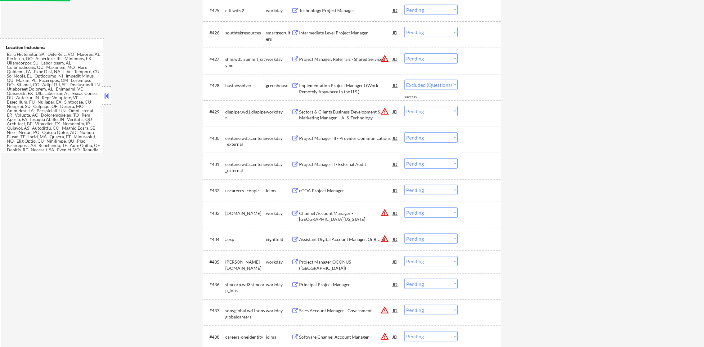
scroll to position [816, 0]
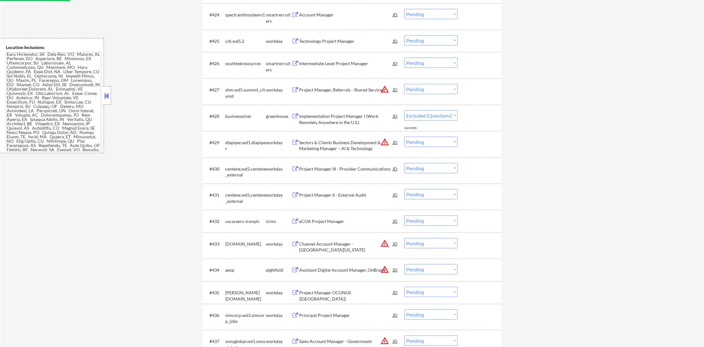
select select ""pending""
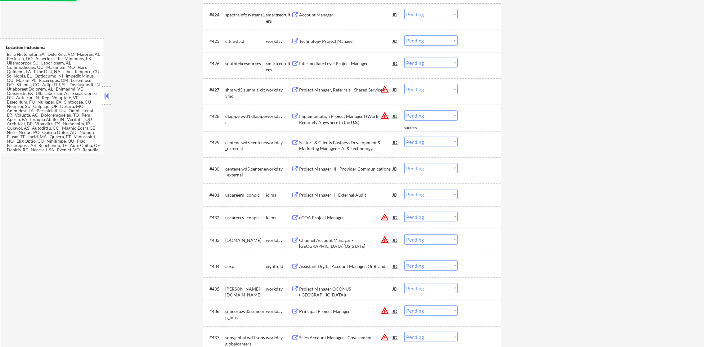
click at [344, 64] on div "Intermediate Level Project Manager" at bounding box center [346, 63] width 94 height 6
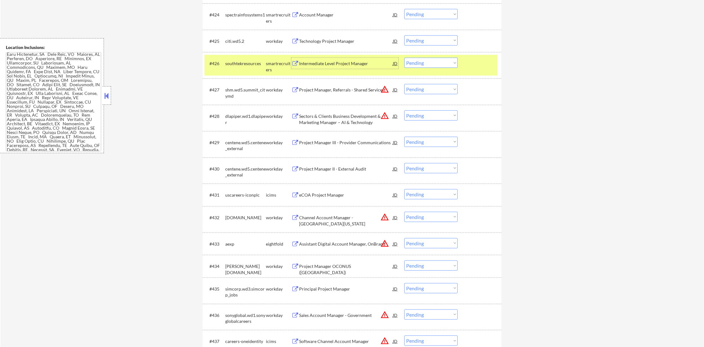
click at [346, 61] on div "Intermediate Level Project Manager" at bounding box center [346, 63] width 94 height 6
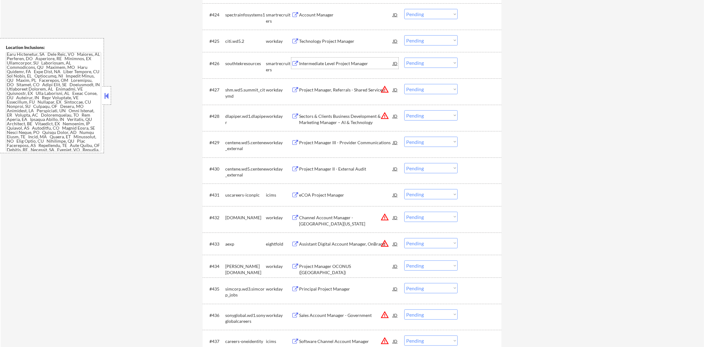
click at [420, 64] on select "Choose an option... Pending Applied Excluded (Questions) Excluded (Expired) Exc…" at bounding box center [430, 63] width 53 height 10
click at [404, 58] on select "Choose an option... Pending Applied Excluded (Questions) Excluded (Expired) Exc…" at bounding box center [430, 63] width 53 height 10
select select ""pending""
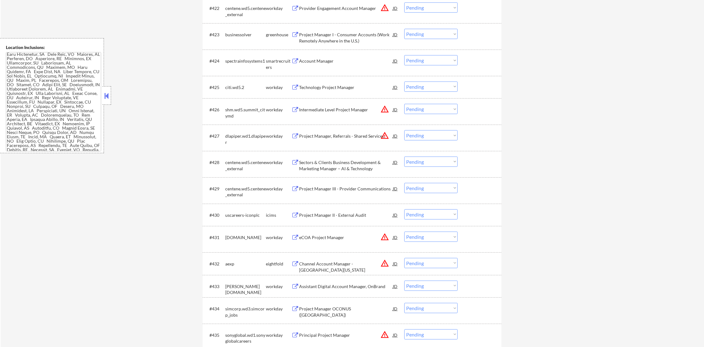
scroll to position [769, 0]
click at [353, 56] on div "Account Manager" at bounding box center [346, 61] width 94 height 11
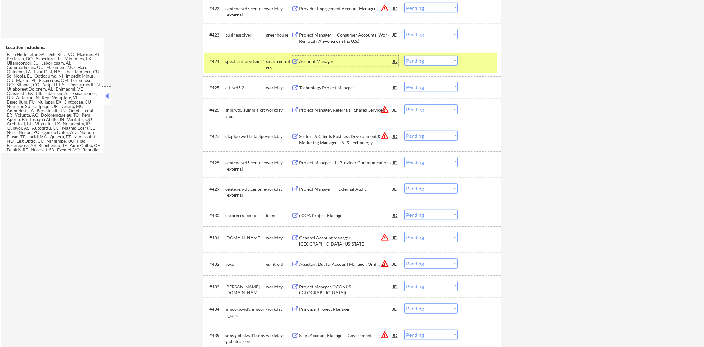
click at [429, 65] on select "Choose an option... Pending Applied Excluded (Questions) Excluded (Expired) Exc…" at bounding box center [430, 61] width 53 height 10
click at [404, 56] on select "Choose an option... Pending Applied Excluded (Questions) Excluded (Expired) Exc…" at bounding box center [430, 61] width 53 height 10
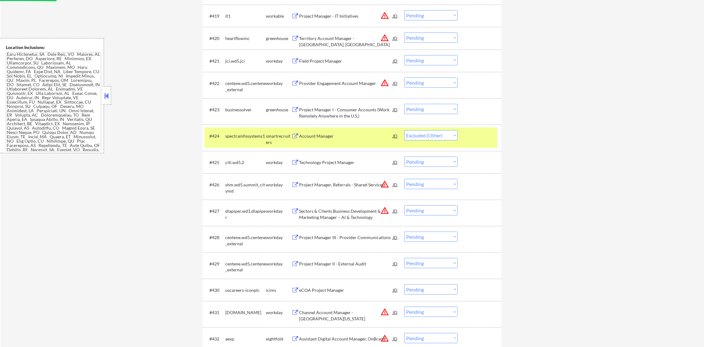
scroll to position [692, 0]
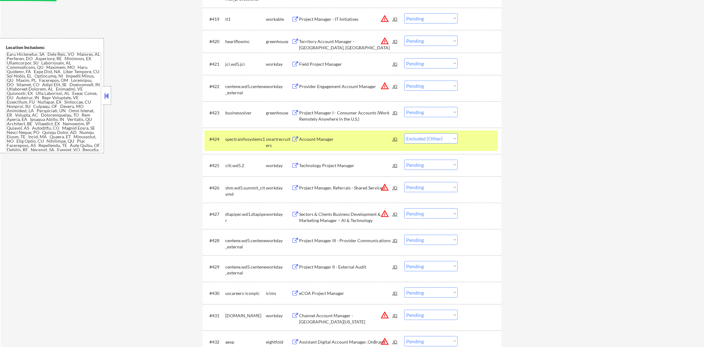
click at [256, 142] on div "spectrainfosystems1" at bounding box center [245, 139] width 41 height 6
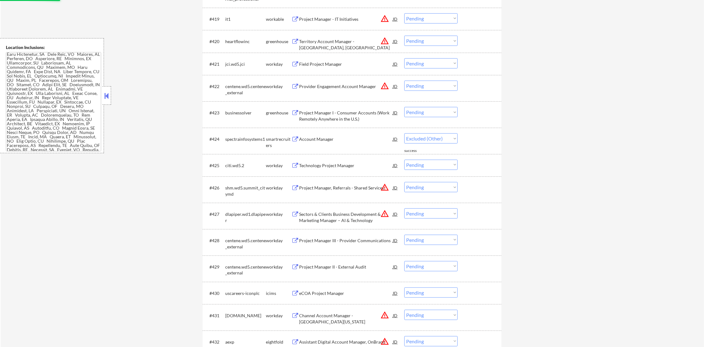
select select ""pending""
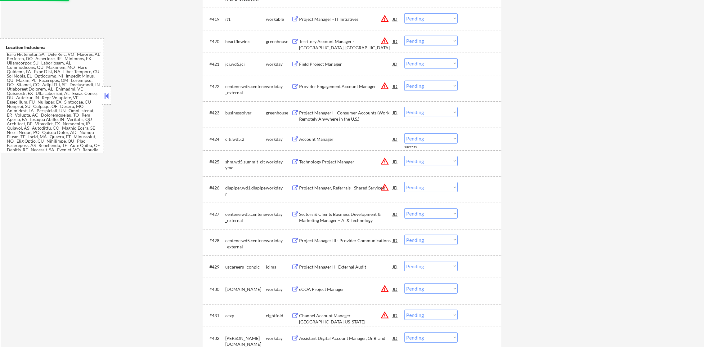
click at [360, 109] on div "Project Manager I - Consumer Accounts (Work Remotely Anywhere in the U.S.)" at bounding box center [346, 114] width 94 height 15
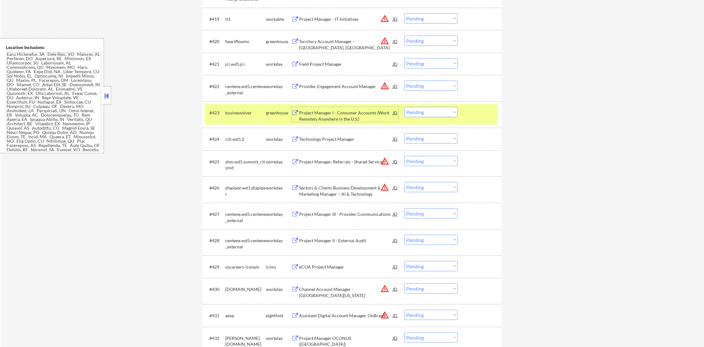
click at [411, 115] on select "Choose an option... Pending Applied Excluded (Questions) Excluded (Expired) Exc…" at bounding box center [430, 112] width 53 height 10
click at [404, 107] on select "Choose an option... Pending Applied Excluded (Questions) Excluded (Expired) Exc…" at bounding box center [430, 112] width 53 height 10
drag, startPoint x: 257, startPoint y: 117, endPoint x: 282, endPoint y: 95, distance: 33.4
click at [256, 117] on div "businessolver" at bounding box center [245, 112] width 41 height 11
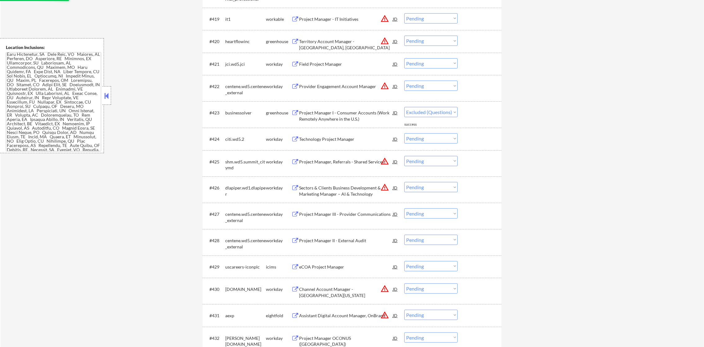
select select ""pending""
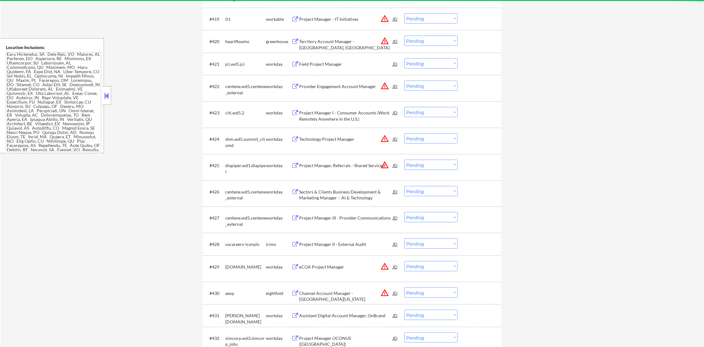
scroll to position [676, 0]
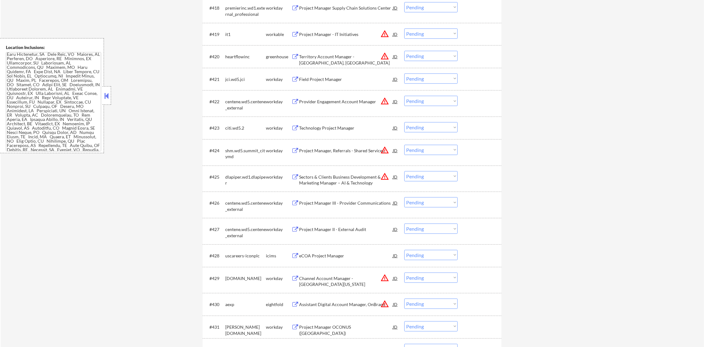
click at [366, 55] on div "Territory Account Manager - [GEOGRAPHIC_DATA], [GEOGRAPHIC_DATA]" at bounding box center [346, 60] width 94 height 12
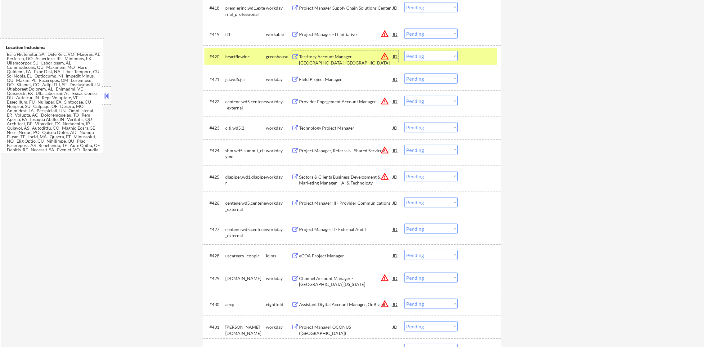
drag, startPoint x: 420, startPoint y: 55, endPoint x: 420, endPoint y: 58, distance: 3.7
click at [420, 55] on select "Choose an option... Pending Applied Excluded (Questions) Excluded (Expired) Exc…" at bounding box center [430, 56] width 53 height 10
click at [404, 51] on select "Choose an option... Pending Applied Excluded (Questions) Excluded (Expired) Exc…" at bounding box center [430, 56] width 53 height 10
click at [251, 54] on div "heartflowinc" at bounding box center [245, 57] width 41 height 6
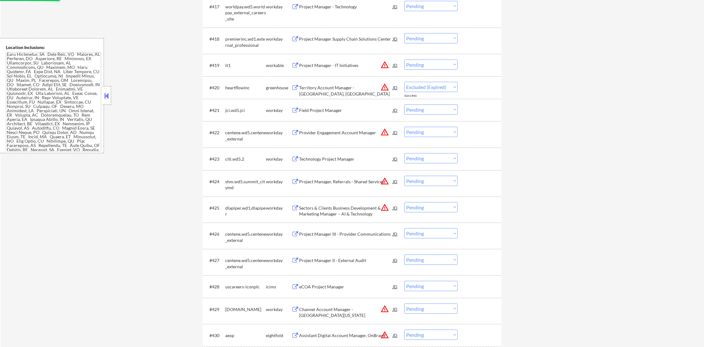
select select ""pending""
click at [349, 63] on div "Project Manager - IT Initiatives" at bounding box center [346, 65] width 94 height 6
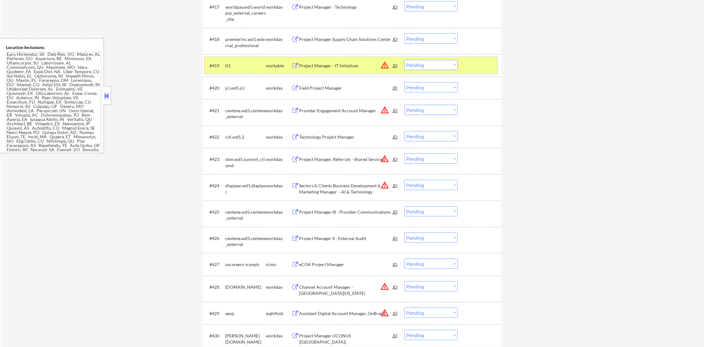
click at [414, 70] on div "#419 it1 workable Project Manager - IT Initiatives JD warning_amber Choose an o…" at bounding box center [350, 65] width 293 height 17
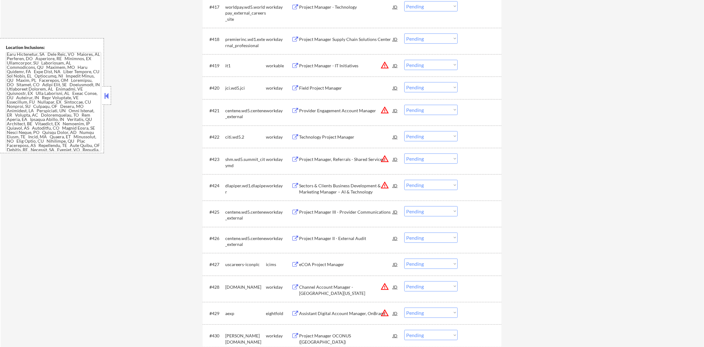
click at [428, 64] on select "Choose an option... Pending Applied Excluded (Questions) Excluded (Expired) Exc…" at bounding box center [430, 65] width 53 height 10
click at [404, 60] on select "Choose an option... Pending Applied Excluded (Questions) Excluded (Expired) Exc…" at bounding box center [430, 65] width 53 height 10
select select ""pending""
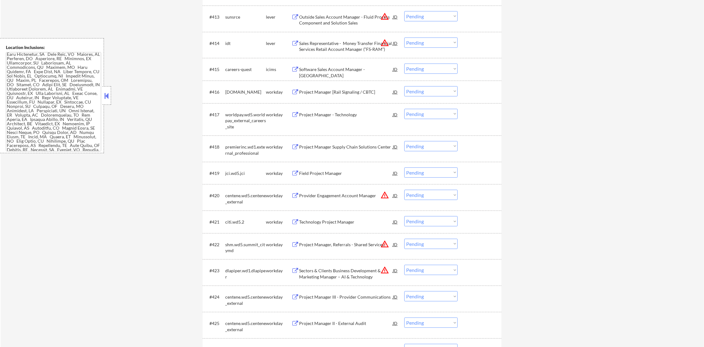
scroll to position [537, 0]
click at [384, 43] on button "warning_amber" at bounding box center [384, 43] width 9 height 9
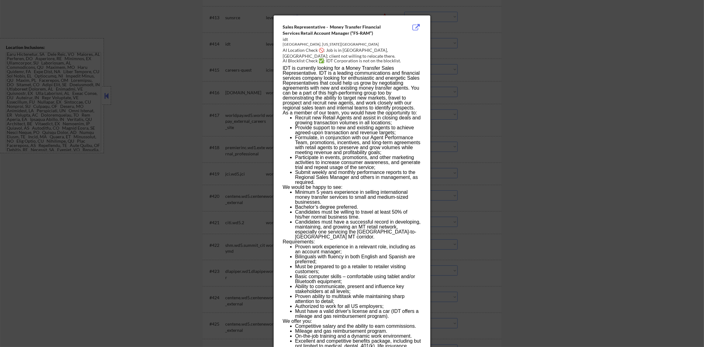
click at [357, 50] on div "AI Location Check 🚫: Job is in [GEOGRAPHIC_DATA], [GEOGRAPHIC_DATA]; client not…" at bounding box center [353, 53] width 141 height 12
copy div "harleston,"
click at [461, 52] on div at bounding box center [352, 173] width 704 height 347
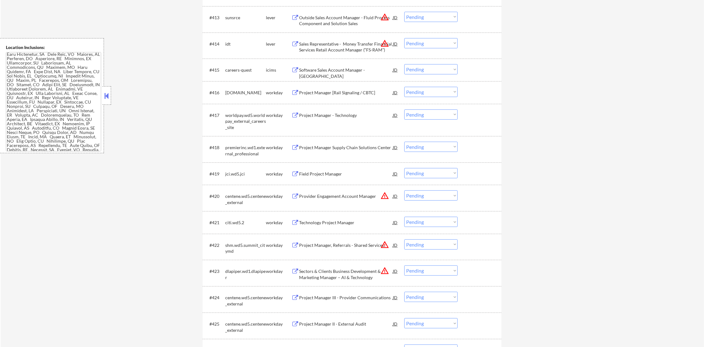
scroll to position [418, 0]
click at [354, 45] on div "Sales Representative - Money Transfer Financial Services Retail Account Manager…" at bounding box center [346, 47] width 94 height 12
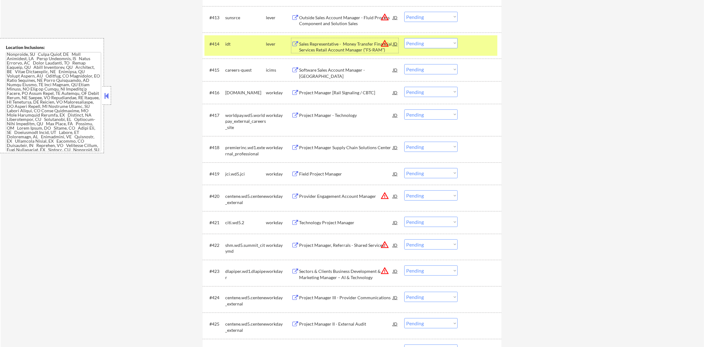
click at [415, 44] on select "Choose an option... Pending Applied Excluded (Questions) Excluded (Expired) Exc…" at bounding box center [430, 43] width 53 height 10
click at [409, 45] on select "Choose an option... Pending Applied Excluded (Questions) Excluded (Expired) Exc…" at bounding box center [430, 43] width 53 height 10
click at [404, 38] on select "Choose an option... Pending Applied Excluded (Questions) Excluded (Expired) Exc…" at bounding box center [430, 43] width 53 height 10
click at [244, 49] on div "#414 idt lever Sales Representative - Money Transfer Financial Services Retail …" at bounding box center [350, 45] width 293 height 20
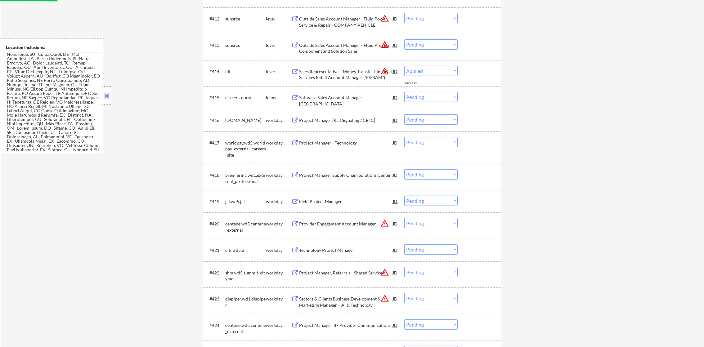
select select ""pending""
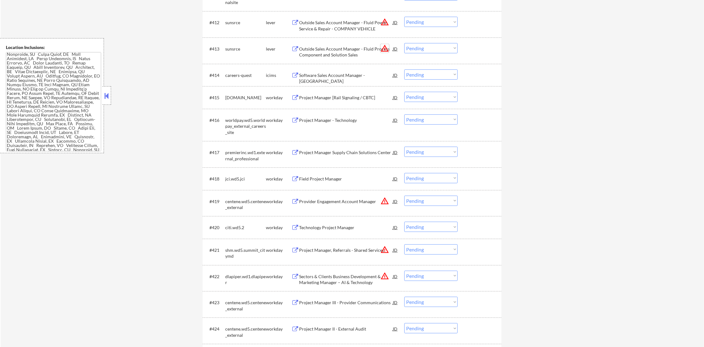
click at [384, 47] on button "warning_amber" at bounding box center [384, 48] width 9 height 9
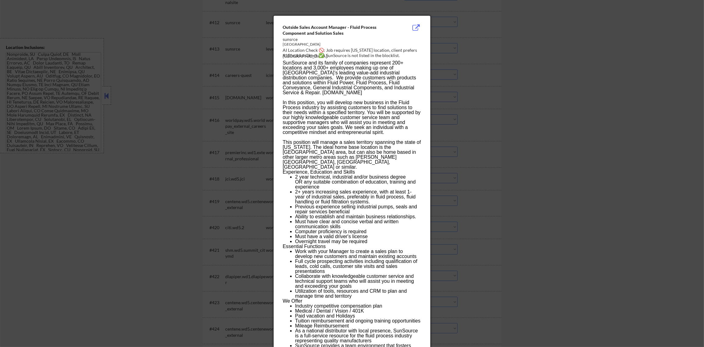
click at [457, 43] on div at bounding box center [352, 173] width 704 height 347
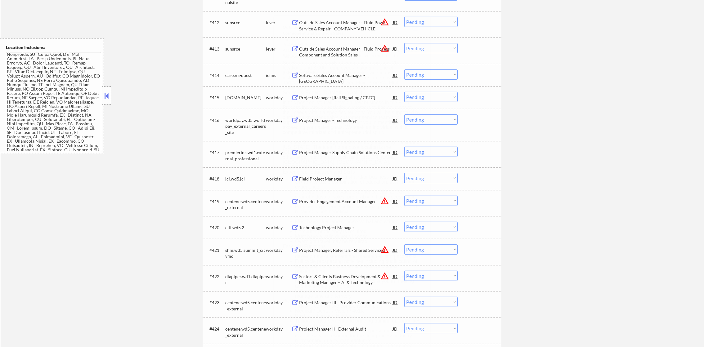
click at [439, 54] on div "#413 sunsrce lever Outside Sales Account Manager - Fluid Process Component and …" at bounding box center [350, 50] width 293 height 20
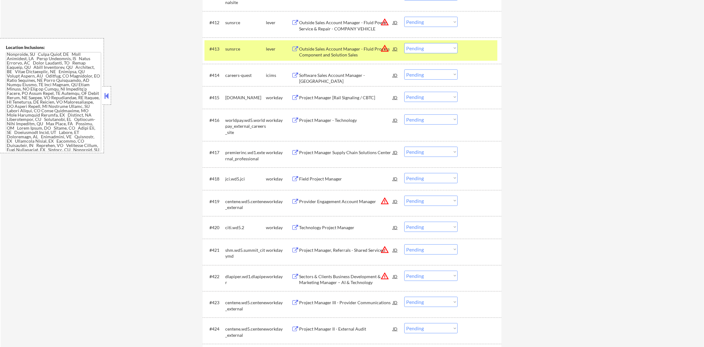
click at [445, 46] on select "Choose an option... Pending Applied Excluded (Questions) Excluded (Expired) Exc…" at bounding box center [430, 48] width 53 height 10
click at [404, 43] on select "Choose an option... Pending Applied Excluded (Questions) Excluded (Expired) Exc…" at bounding box center [430, 48] width 53 height 10
click at [247, 50] on div "sunsrce" at bounding box center [245, 49] width 41 height 6
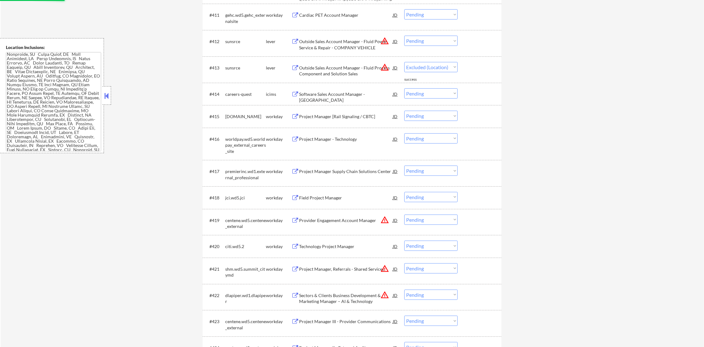
scroll to position [474, 0]
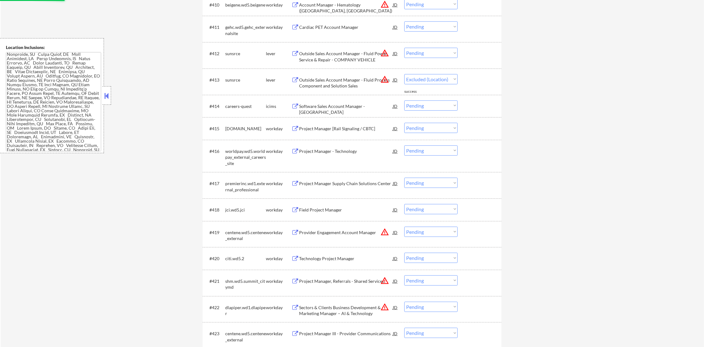
select select ""pending""
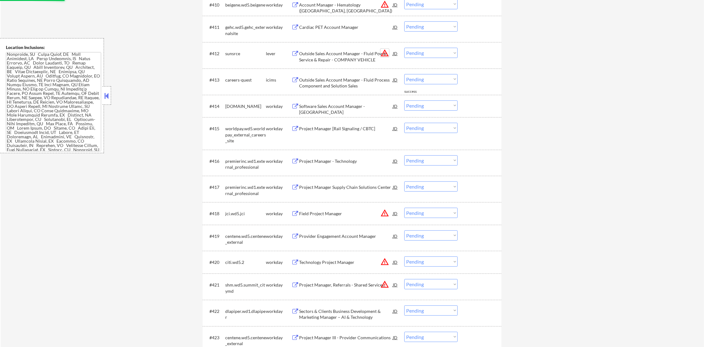
click at [385, 52] on button "warning_amber" at bounding box center [384, 53] width 9 height 9
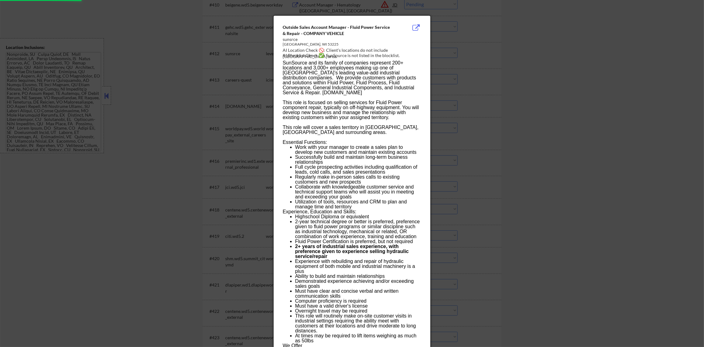
click at [477, 35] on div at bounding box center [352, 173] width 704 height 347
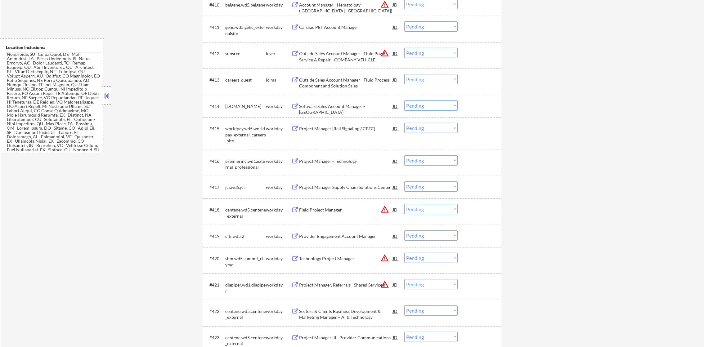
click at [440, 54] on select "Choose an option... Pending Applied Excluded (Questions) Excluded (Expired) Exc…" at bounding box center [430, 53] width 53 height 10
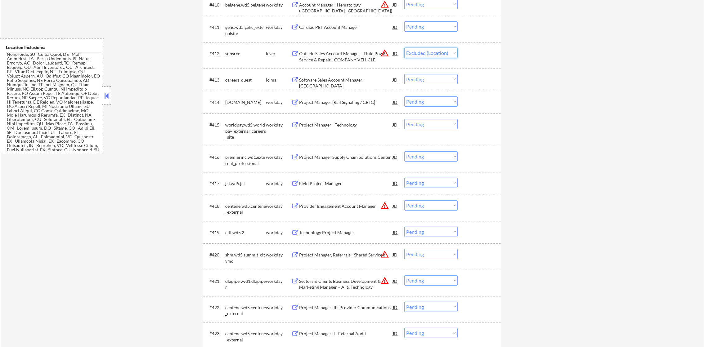
click at [404, 48] on select "Choose an option... Pending Applied Excluded (Questions) Excluded (Expired) Exc…" at bounding box center [430, 53] width 53 height 10
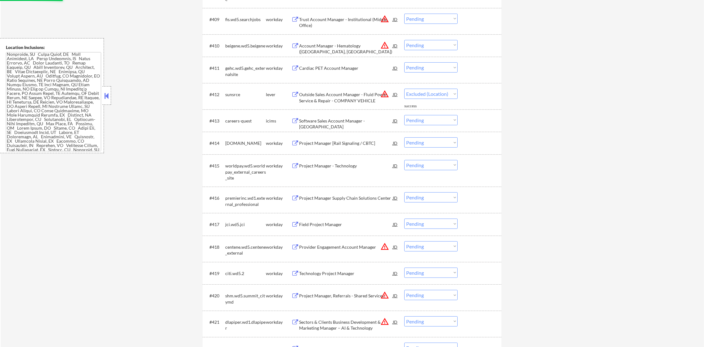
select select ""pending""
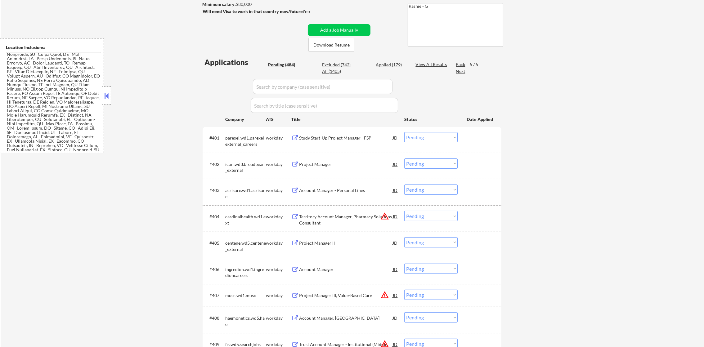
scroll to position [102, 0]
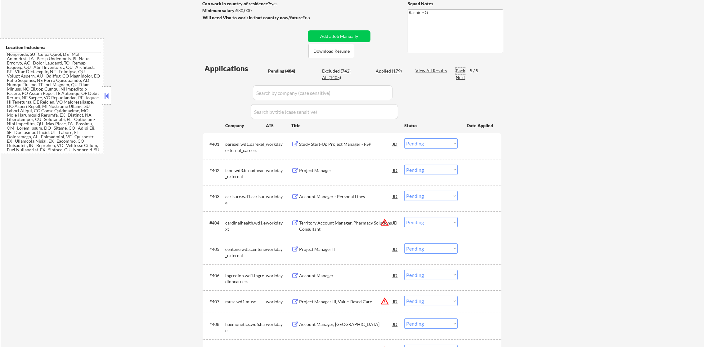
click at [462, 71] on div "Back" at bounding box center [461, 71] width 10 height 6
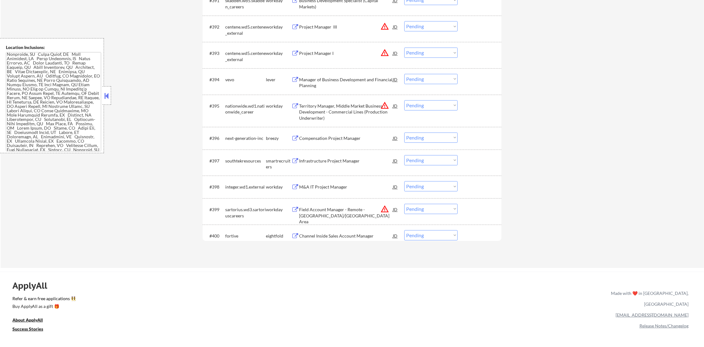
scroll to position [2504, 0]
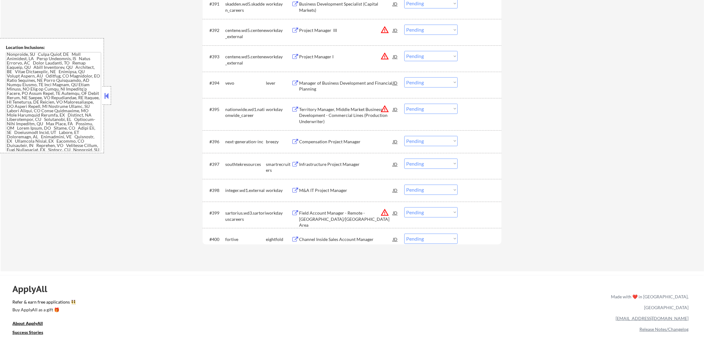
click at [339, 162] on div "Infrastructure Project Manager" at bounding box center [346, 164] width 94 height 6
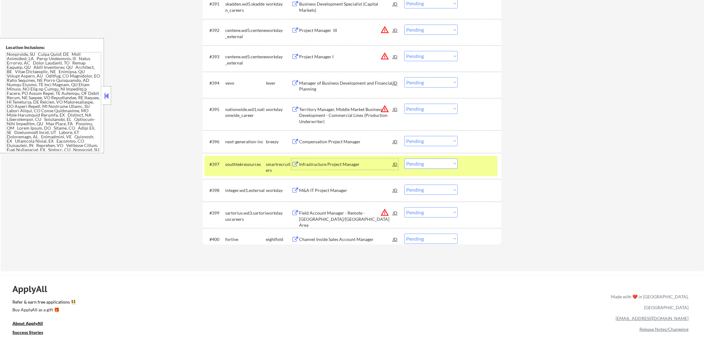
click at [416, 160] on select "Choose an option... Pending Applied Excluded (Questions) Excluded (Expired) Exc…" at bounding box center [430, 164] width 53 height 10
click at [404, 159] on select "Choose an option... Pending Applied Excluded (Questions) Excluded (Expired) Exc…" at bounding box center [430, 164] width 53 height 10
click at [253, 165] on div "southtekresources" at bounding box center [245, 164] width 41 height 6
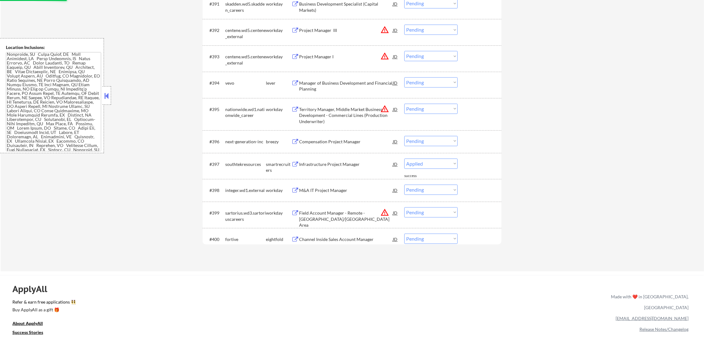
select select ""pending""
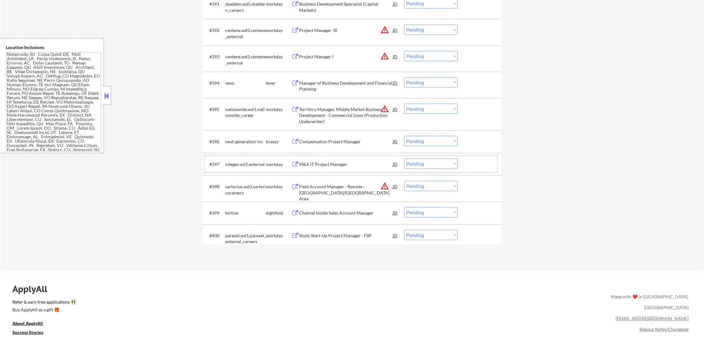
click at [338, 136] on div "Compensation Project Manager" at bounding box center [346, 141] width 94 height 11
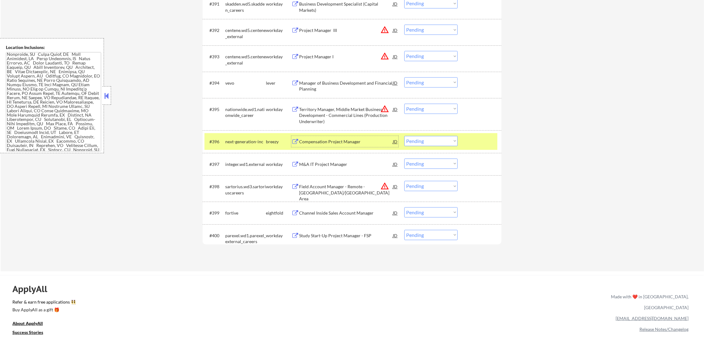
click at [411, 143] on select "Choose an option... Pending Applied Excluded (Questions) Excluded (Expired) Exc…" at bounding box center [430, 141] width 53 height 10
click at [404, 136] on select "Choose an option... Pending Applied Excluded (Questions) Excluded (Expired) Exc…" at bounding box center [430, 141] width 53 height 10
select select ""pending""
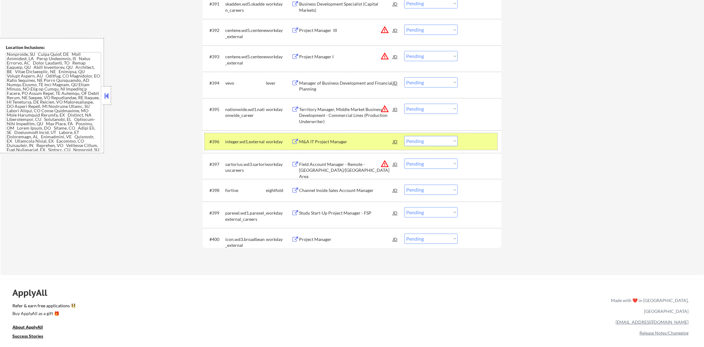
click at [271, 140] on div "workday" at bounding box center [278, 142] width 25 height 6
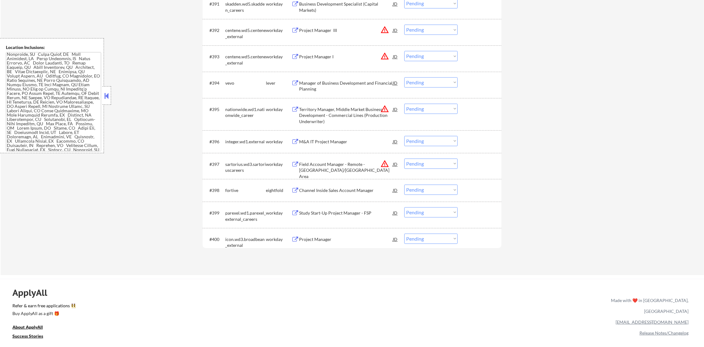
click at [345, 82] on div "Manager of Business Development and Financial Planning" at bounding box center [346, 86] width 94 height 12
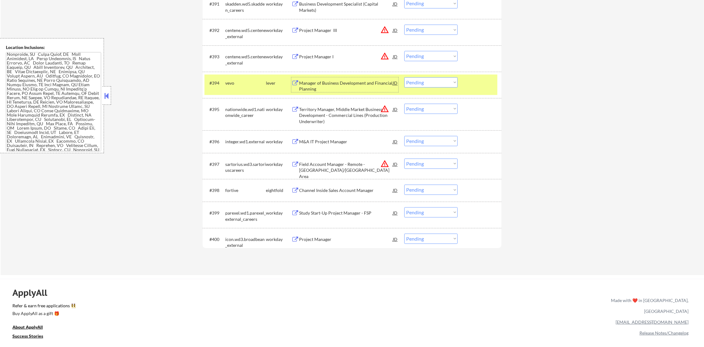
drag, startPoint x: 408, startPoint y: 78, endPoint x: 412, endPoint y: 84, distance: 6.7
click at [408, 78] on select "Choose an option... Pending Applied Excluded (Questions) Excluded (Expired) Exc…" at bounding box center [430, 82] width 53 height 10
click at [404, 77] on select "Choose an option... Pending Applied Excluded (Questions) Excluded (Expired) Exc…" at bounding box center [430, 82] width 53 height 10
click at [254, 81] on div "vevo" at bounding box center [245, 83] width 41 height 6
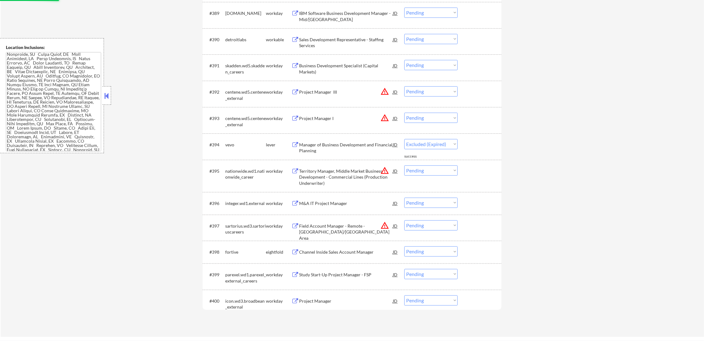
select select ""pending""
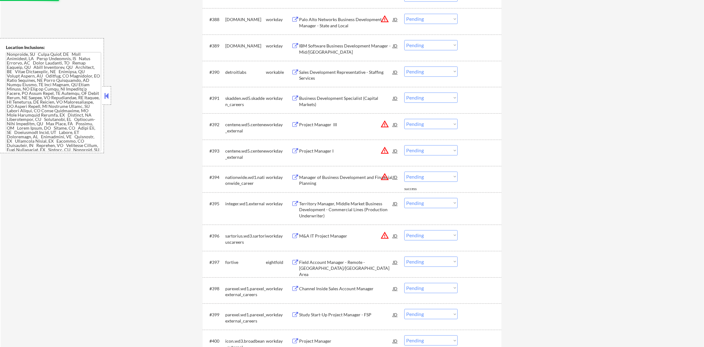
scroll to position [2396, 0]
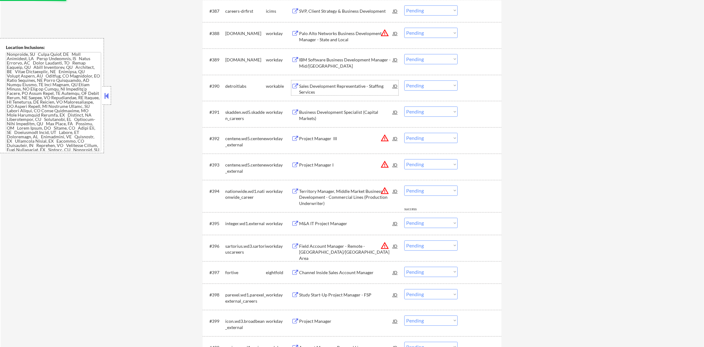
click at [338, 84] on div "Sales Development Representative - Staffing Services" at bounding box center [346, 89] width 94 height 12
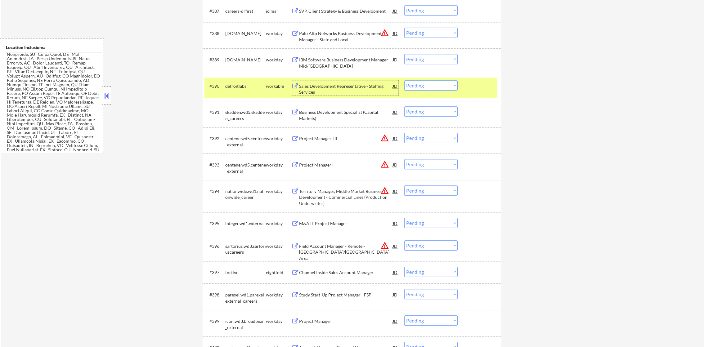
click at [414, 86] on select "Choose an option... Pending Applied Excluded (Questions) Excluded (Expired) Exc…" at bounding box center [430, 85] width 53 height 10
click at [404, 80] on select "Choose an option... Pending Applied Excluded (Questions) Excluded (Expired) Exc…" at bounding box center [430, 85] width 53 height 10
click at [258, 89] on div "detroitlabs" at bounding box center [245, 86] width 41 height 6
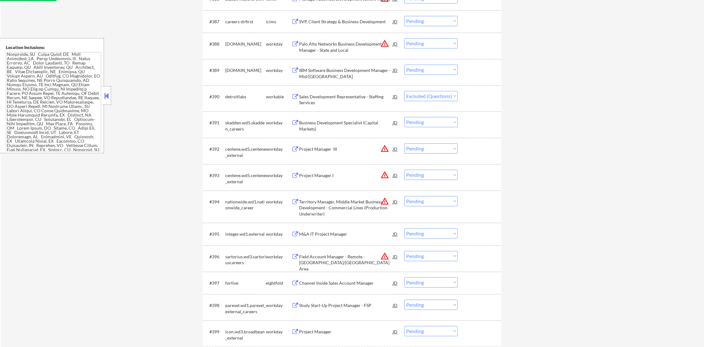
scroll to position [2380, 0]
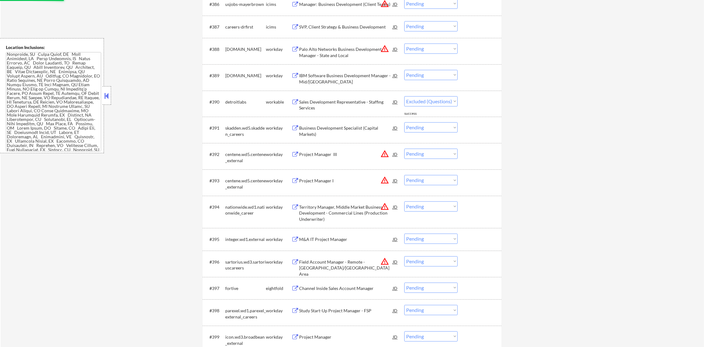
select select ""pending""
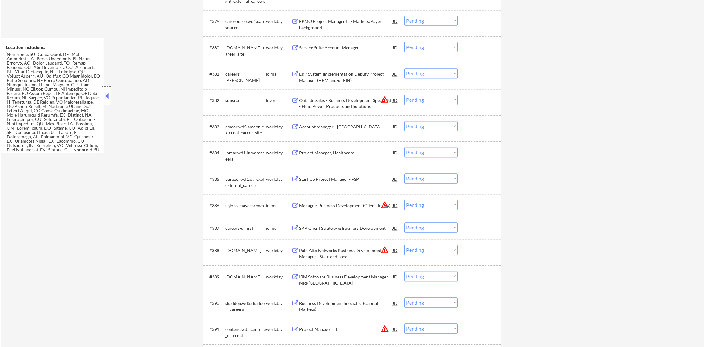
scroll to position [2179, 0]
click at [386, 100] on button "warning_amber" at bounding box center [384, 100] width 9 height 9
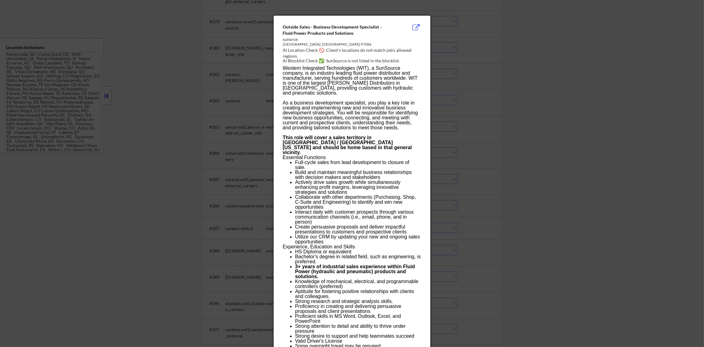
click at [459, 96] on div at bounding box center [352, 173] width 704 height 347
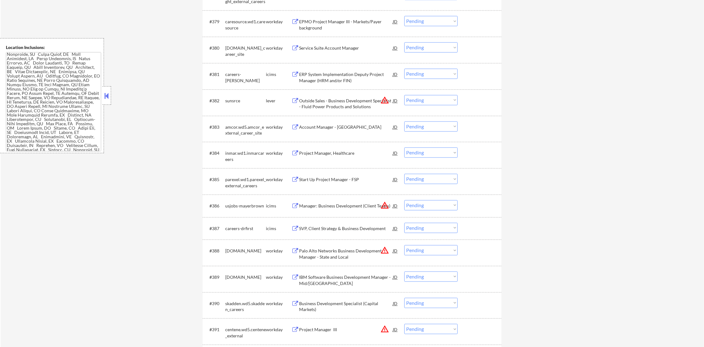
click at [424, 102] on select "Choose an option... Pending Applied Excluded (Questions) Excluded (Expired) Exc…" at bounding box center [430, 100] width 53 height 10
click at [404, 95] on select "Choose an option... Pending Applied Excluded (Questions) Excluded (Expired) Exc…" at bounding box center [430, 100] width 53 height 10
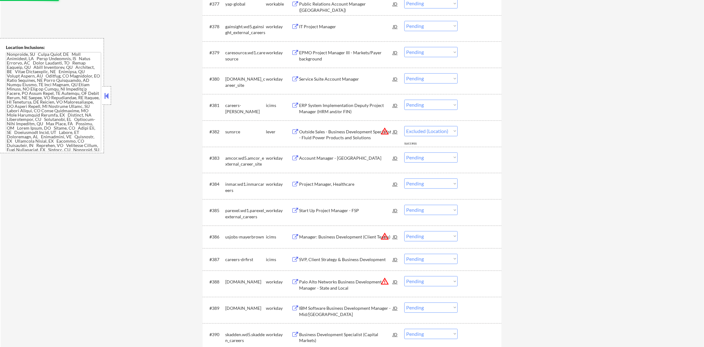
select select ""pending""
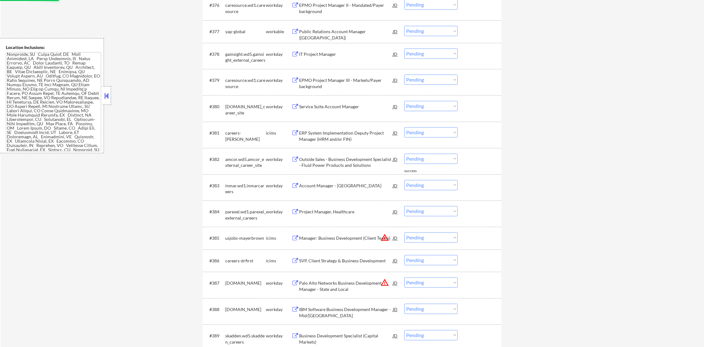
scroll to position [2101, 0]
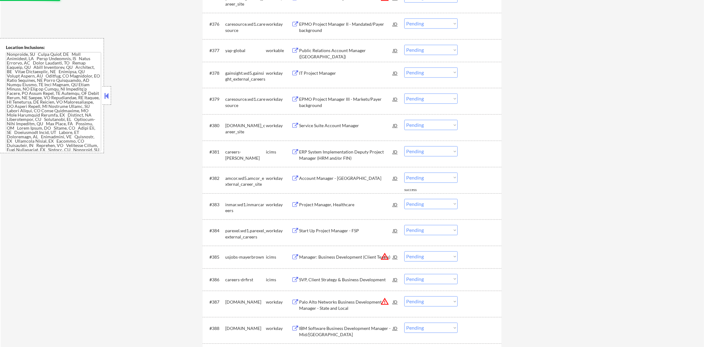
click at [363, 45] on div "Public Relations Account Manager ([GEOGRAPHIC_DATA])" at bounding box center [346, 50] width 94 height 11
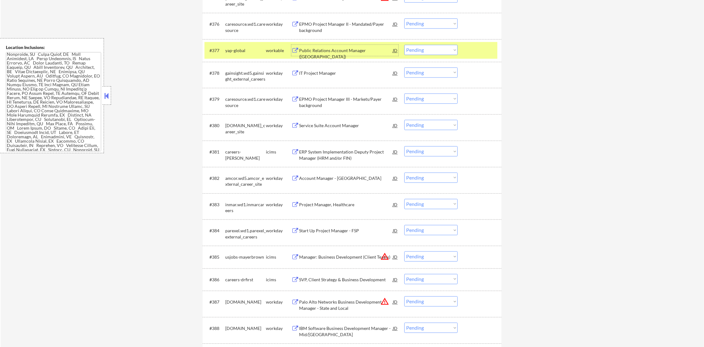
click at [413, 46] on select "Choose an option... Pending Applied Excluded (Questions) Excluded (Expired) Exc…" at bounding box center [430, 50] width 53 height 10
click at [404, 45] on select "Choose an option... Pending Applied Excluded (Questions) Excluded (Expired) Exc…" at bounding box center [430, 50] width 53 height 10
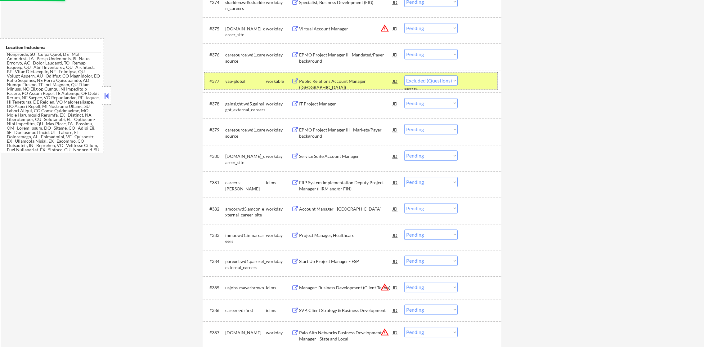
click at [248, 82] on div "yap-global" at bounding box center [245, 81] width 41 height 6
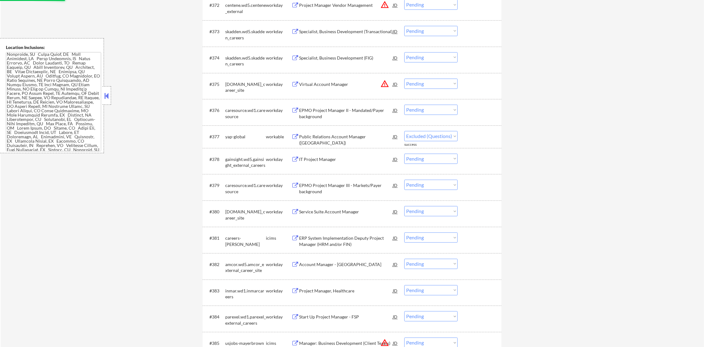
select select ""pending""
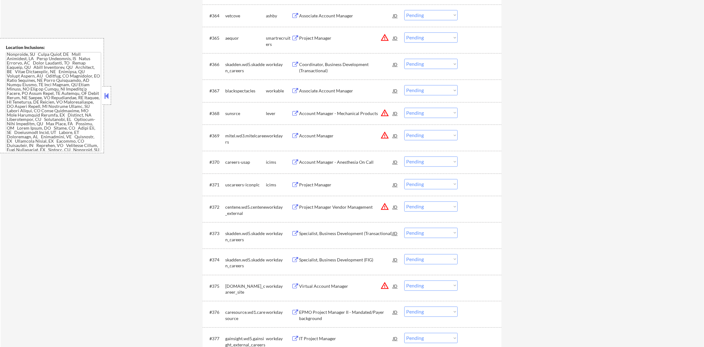
scroll to position [1806, 0]
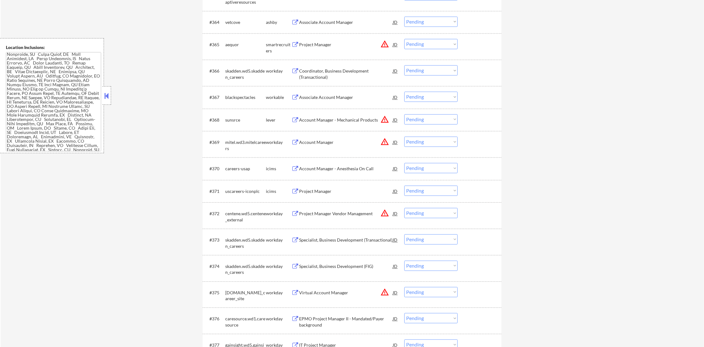
click at [383, 118] on button "warning_amber" at bounding box center [384, 119] width 9 height 9
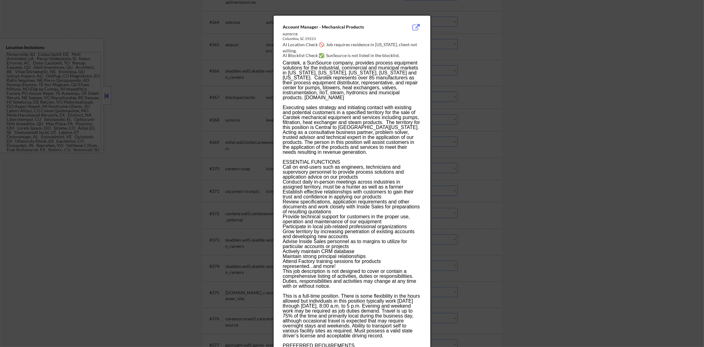
click at [453, 118] on div at bounding box center [352, 173] width 704 height 347
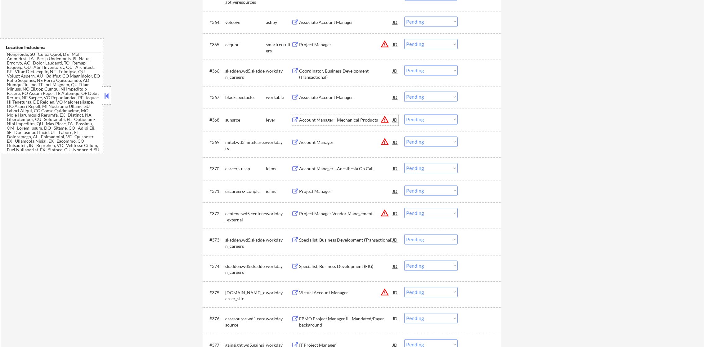
click at [355, 119] on div "Account Manager - Mechanical Products" at bounding box center [346, 120] width 94 height 6
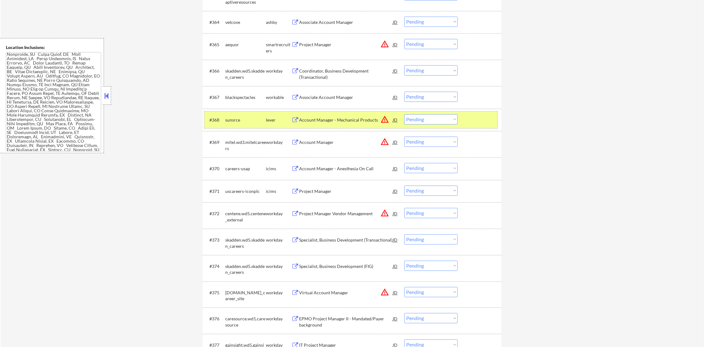
click at [399, 119] on div "#368 sunsrce lever Account Manager - Mechanical Products JD warning_amber Choos…" at bounding box center [350, 119] width 293 height 17
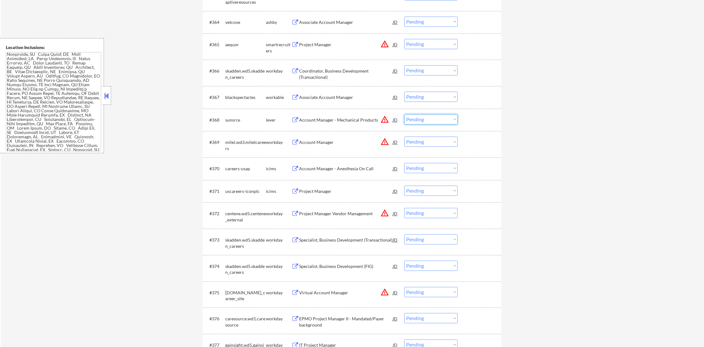
drag, startPoint x: 412, startPoint y: 119, endPoint x: 412, endPoint y: 124, distance: 5.0
click at [412, 119] on select "Choose an option... Pending Applied Excluded (Questions) Excluded (Expired) Exc…" at bounding box center [430, 119] width 53 height 10
click at [404, 114] on select "Choose an option... Pending Applied Excluded (Questions) Excluded (Expired) Exc…" at bounding box center [430, 119] width 53 height 10
select select ""pending""
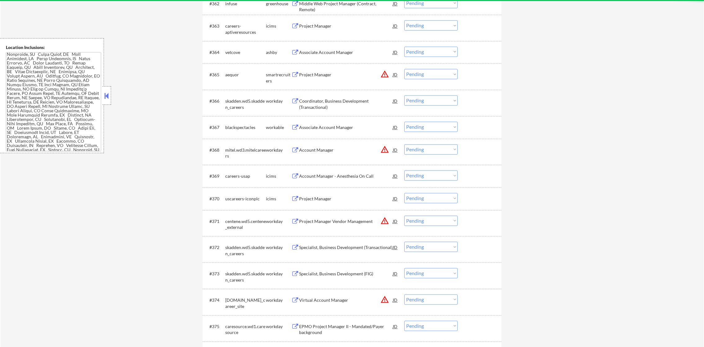
scroll to position [1775, 0]
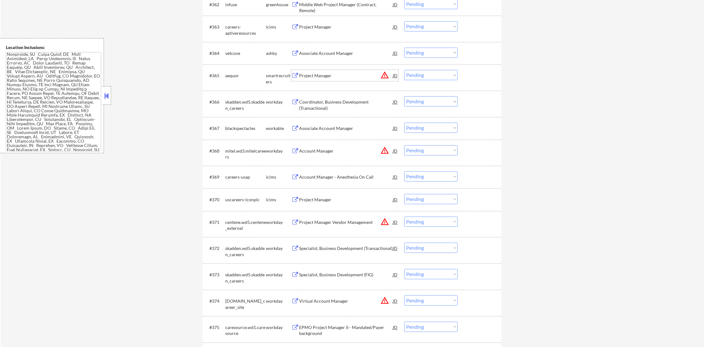
click at [379, 74] on div "Project Manager" at bounding box center [346, 76] width 94 height 6
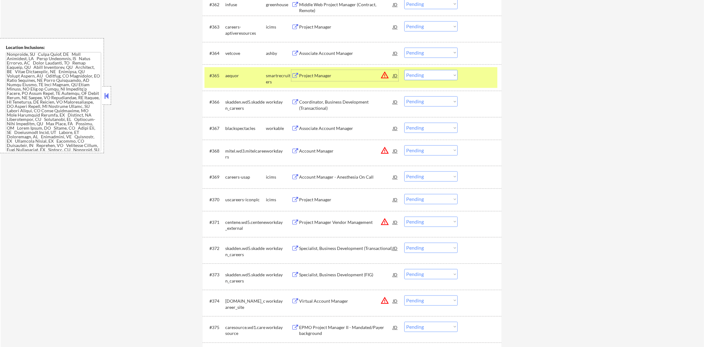
click at [262, 77] on div "aequor" at bounding box center [245, 76] width 41 height 6
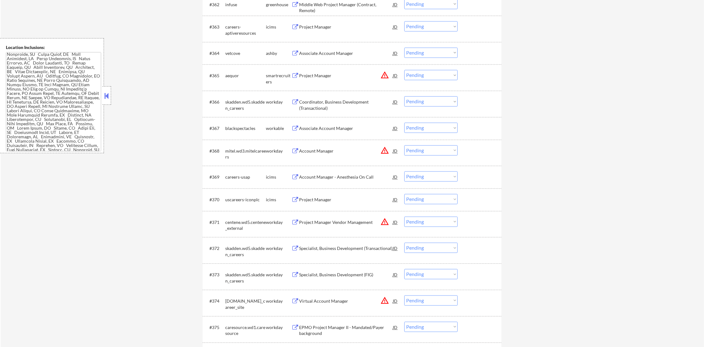
click at [385, 75] on button "warning_amber" at bounding box center [384, 75] width 9 height 9
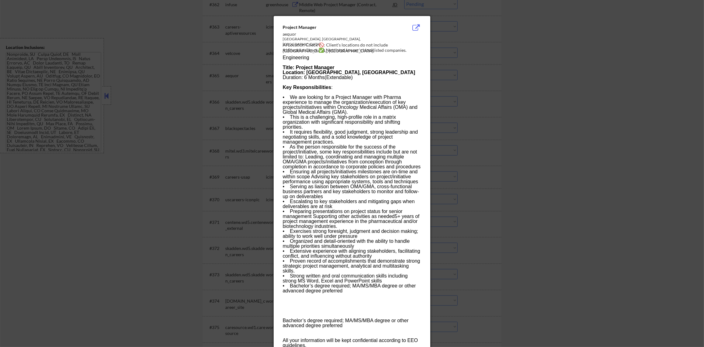
click at [403, 46] on div "AI Location Check 🚫: Client's locations do not include [GEOGRAPHIC_DATA], [GEOG…" at bounding box center [353, 48] width 141 height 12
copy div "anover,"
click at [481, 91] on div at bounding box center [352, 173] width 704 height 347
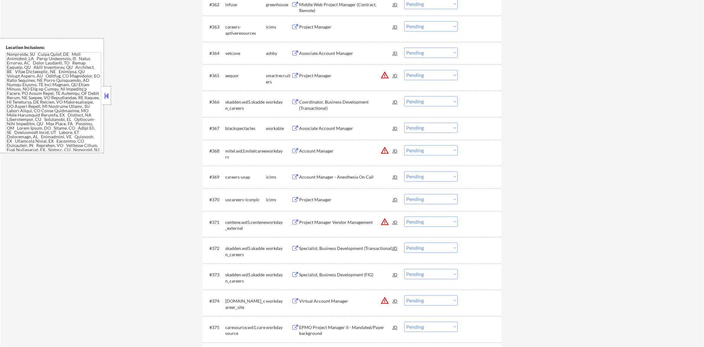
scroll to position [741, 0]
click at [356, 71] on div "Project Manager" at bounding box center [346, 75] width 94 height 11
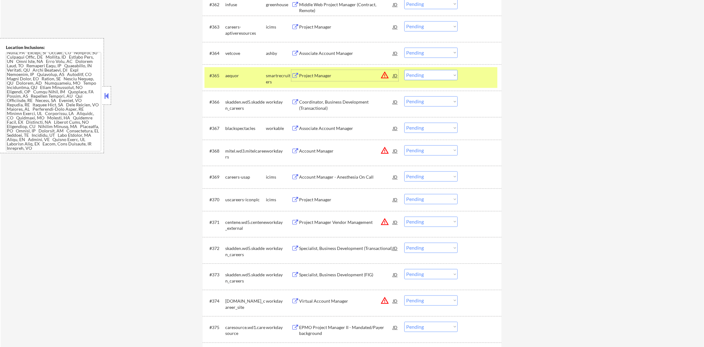
click at [384, 74] on button "warning_amber" at bounding box center [384, 75] width 9 height 9
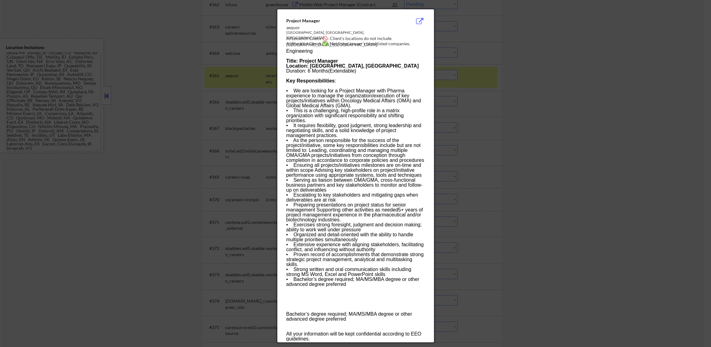
click at [497, 90] on div at bounding box center [355, 173] width 711 height 347
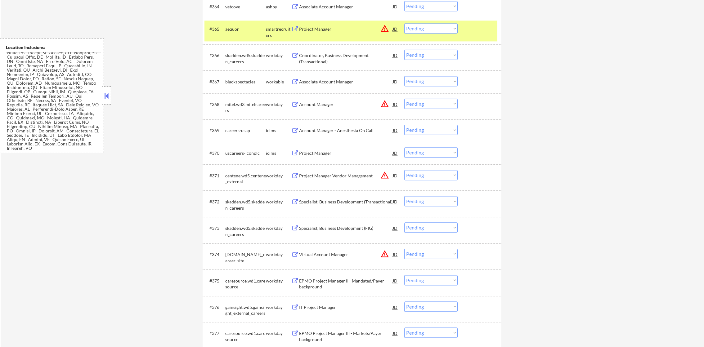
scroll to position [1838, 0]
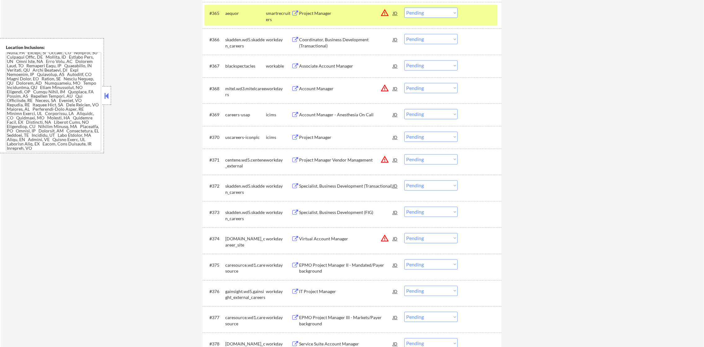
click at [427, 16] on select "Choose an option... Pending Applied Excluded (Questions) Excluded (Expired) Exc…" at bounding box center [430, 12] width 53 height 10
click at [404, 7] on select "Choose an option... Pending Applied Excluded (Questions) Excluded (Expired) Exc…" at bounding box center [430, 12] width 53 height 10
select select ""pending""
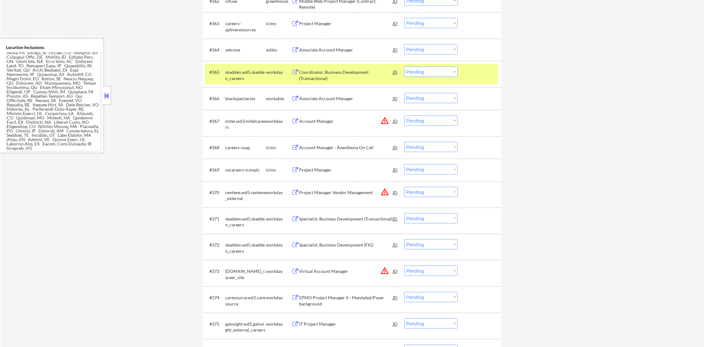
scroll to position [1775, 0]
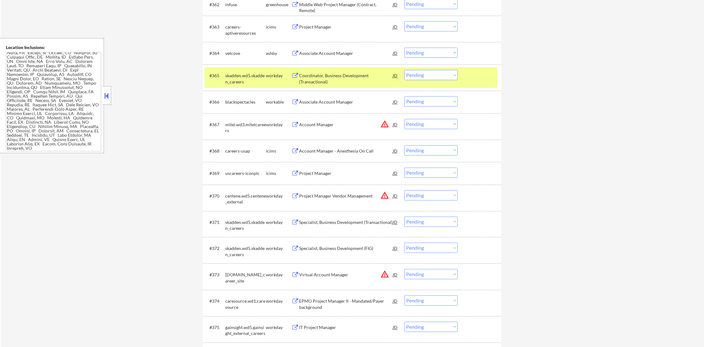
click at [250, 79] on div "skadden.wd5.skadden_careers" at bounding box center [245, 79] width 41 height 12
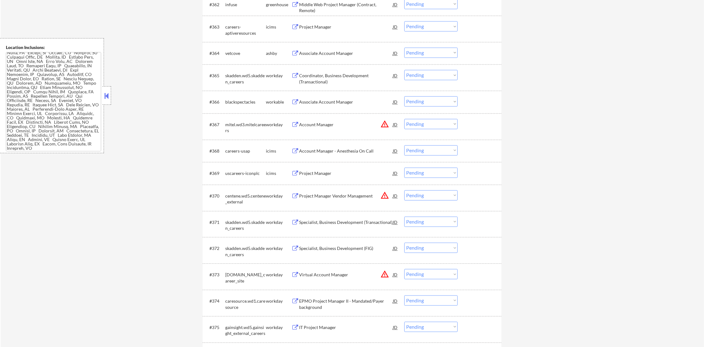
click at [360, 50] on div "Associate Account Manager" at bounding box center [346, 52] width 94 height 11
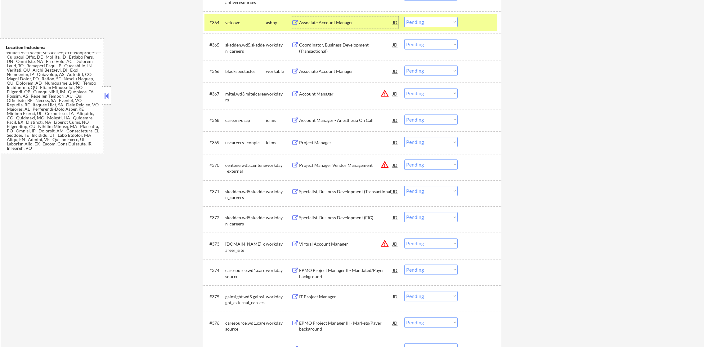
scroll to position [1806, 0]
click at [427, 21] on select "Choose an option... Pending Applied Excluded (Questions) Excluded (Expired) Exc…" at bounding box center [430, 21] width 53 height 10
click at [404, 16] on select "Choose an option... Pending Applied Excluded (Questions) Excluded (Expired) Exc…" at bounding box center [430, 21] width 53 height 10
click at [265, 25] on div "vetcove" at bounding box center [245, 22] width 41 height 6
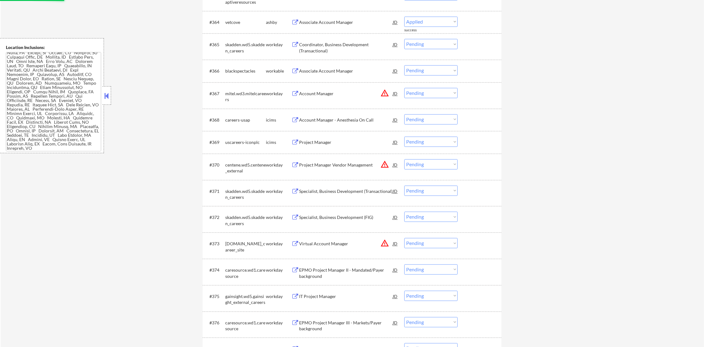
select select ""pending""
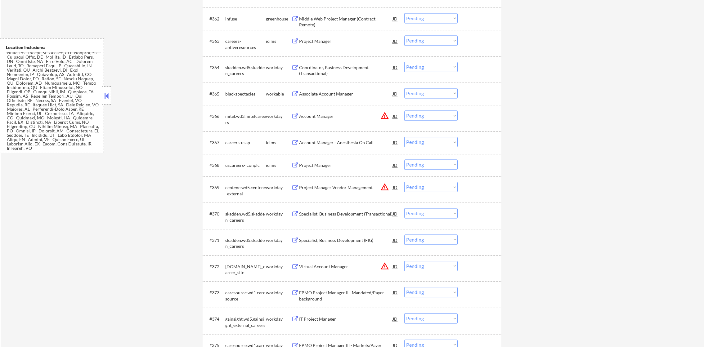
scroll to position [1745, 0]
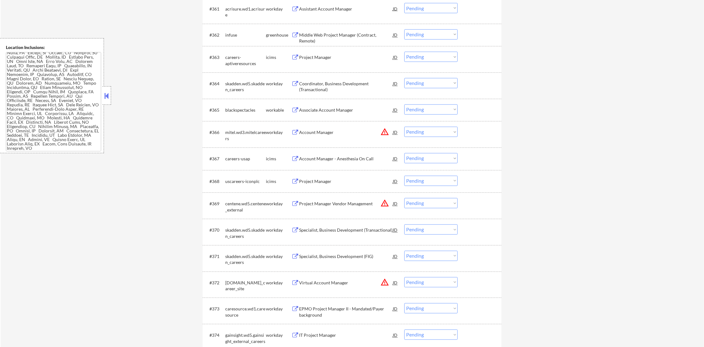
click at [320, 110] on div "Associate Account Manager" at bounding box center [346, 110] width 94 height 6
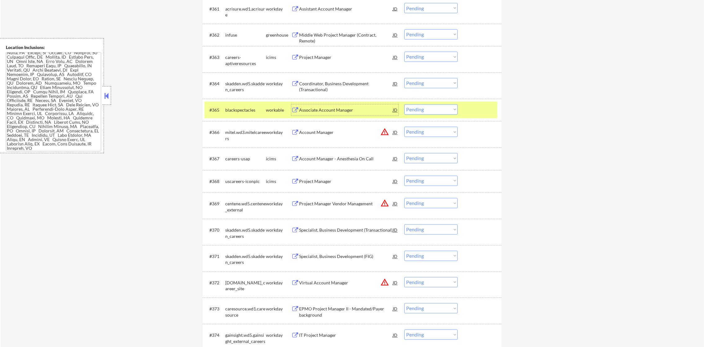
click at [420, 111] on select "Choose an option... Pending Applied Excluded (Questions) Excluded (Expired) Exc…" at bounding box center [430, 110] width 53 height 10
click at [404, 105] on select "Choose an option... Pending Applied Excluded (Questions) Excluded (Expired) Exc…" at bounding box center [430, 110] width 53 height 10
click at [254, 115] on div "blackspectacles" at bounding box center [245, 110] width 41 height 11
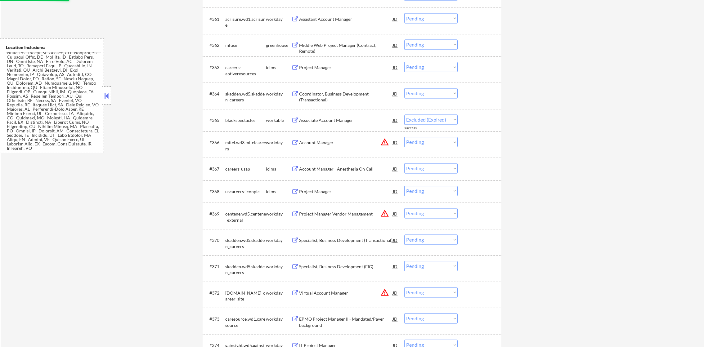
scroll to position [1729, 0]
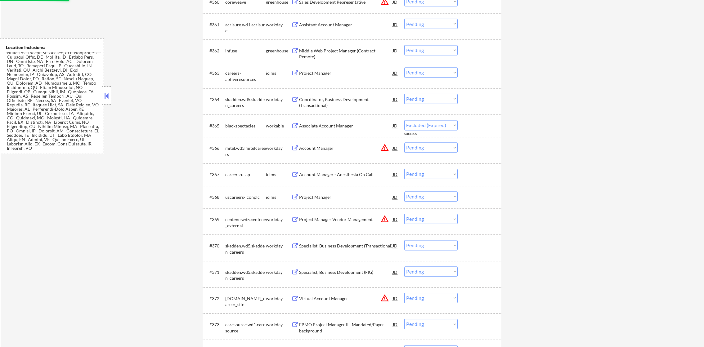
select select ""pending""
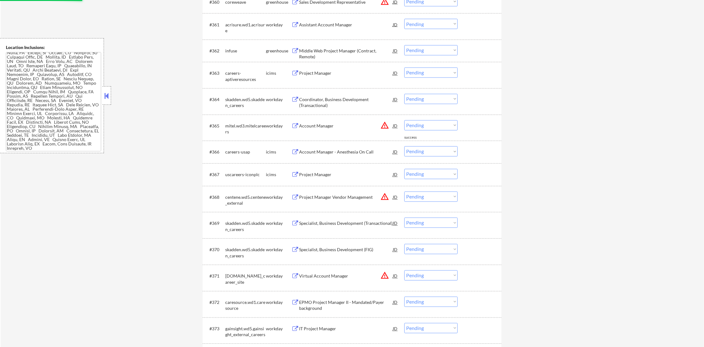
click at [349, 52] on div "Middle Web Project Manager (Contract, Remote)" at bounding box center [346, 54] width 94 height 12
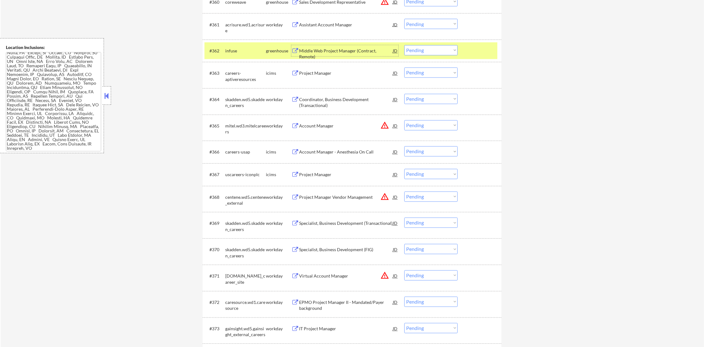
drag, startPoint x: 440, startPoint y: 52, endPoint x: 438, endPoint y: 56, distance: 5.1
click at [440, 51] on select "Choose an option... Pending Applied Excluded (Questions) Excluded (Expired) Exc…" at bounding box center [430, 50] width 53 height 10
click at [404, 45] on select "Choose an option... Pending Applied Excluded (Questions) Excluded (Expired) Exc…" at bounding box center [430, 50] width 53 height 10
click at [232, 49] on div "infuse" at bounding box center [245, 51] width 41 height 6
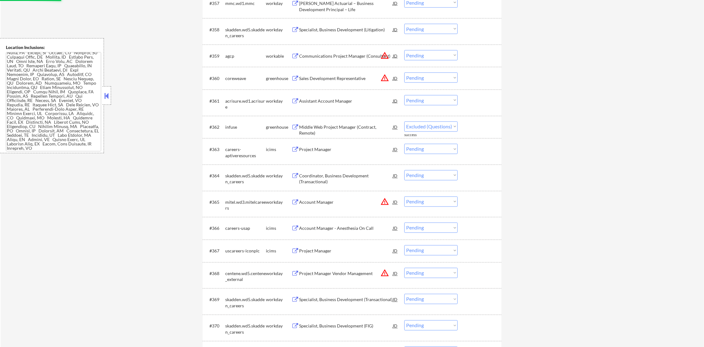
scroll to position [1651, 0]
select select ""pending""
click at [386, 82] on button "warning_amber" at bounding box center [384, 78] width 9 height 9
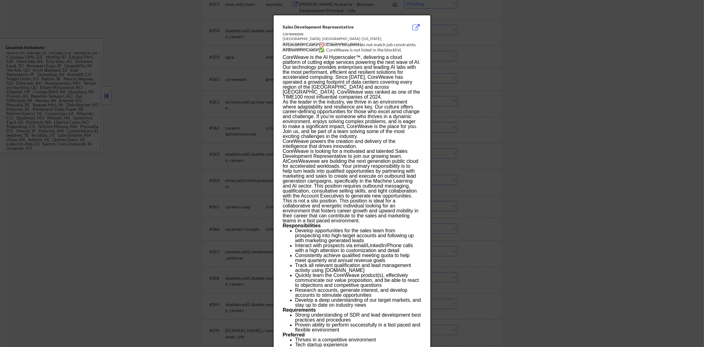
click at [444, 76] on div at bounding box center [352, 173] width 704 height 347
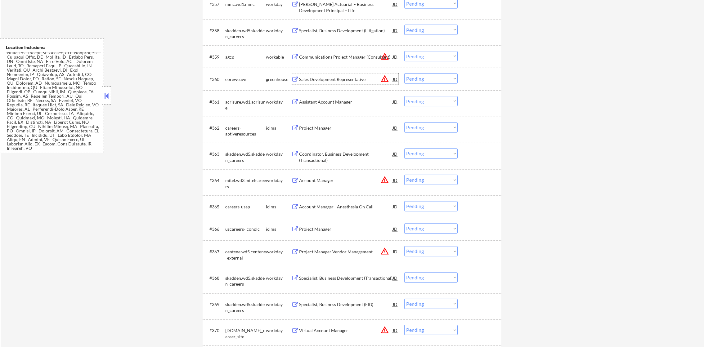
click at [349, 79] on div "Sales Development Representative" at bounding box center [346, 79] width 94 height 6
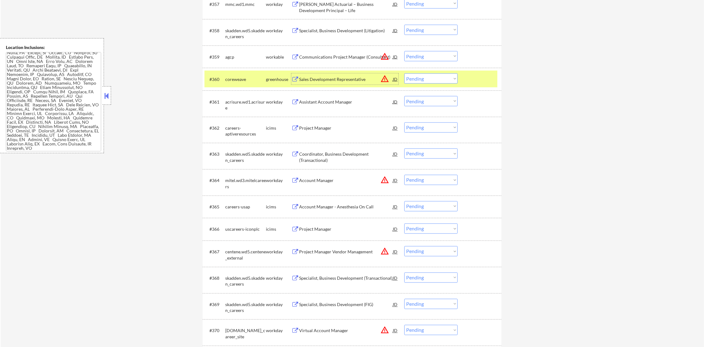
click at [414, 78] on select "Choose an option... Pending Applied Excluded (Questions) Excluded (Expired) Exc…" at bounding box center [430, 79] width 53 height 10
click at [404, 74] on select "Choose an option... Pending Applied Excluded (Questions) Excluded (Expired) Exc…" at bounding box center [430, 79] width 53 height 10
click at [256, 84] on div "coreweave" at bounding box center [245, 79] width 41 height 11
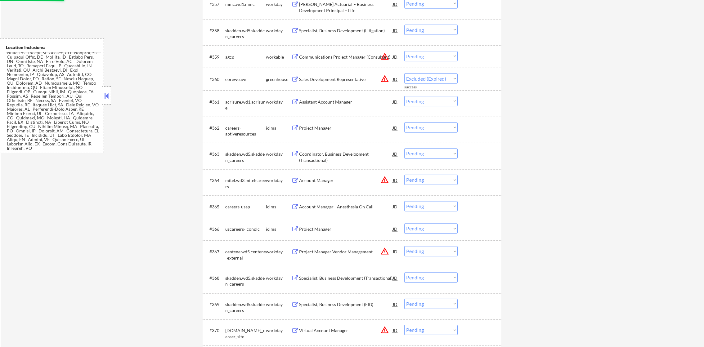
select select ""pending""
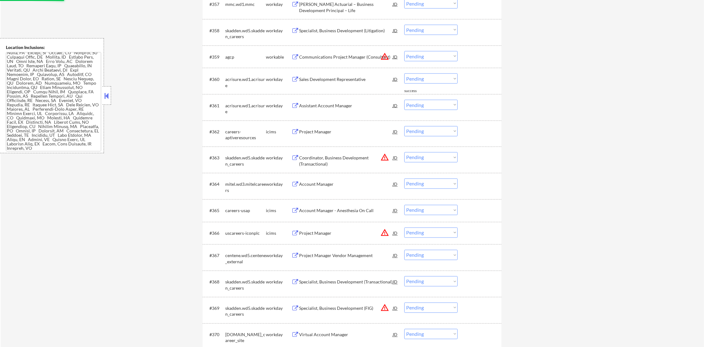
click at [383, 56] on button "warning_amber" at bounding box center [384, 56] width 9 height 9
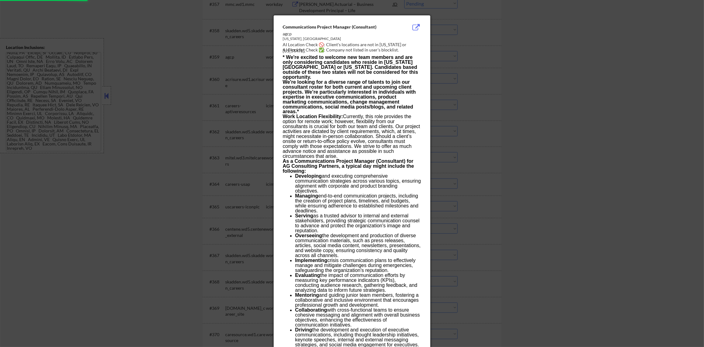
click at [454, 55] on div at bounding box center [352, 173] width 704 height 347
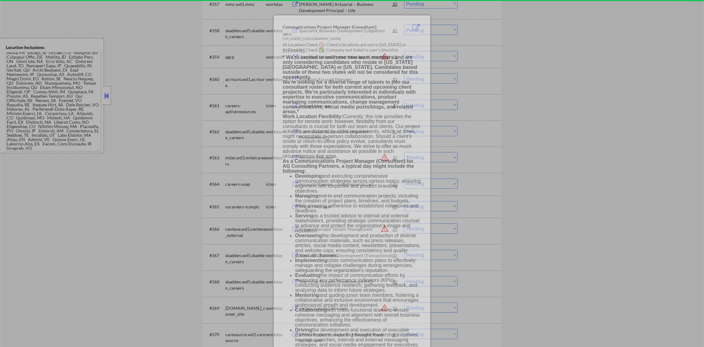
click at [444, 56] on select "Choose an option... Pending Applied Excluded (Questions) Excluded (Expired) Exc…" at bounding box center [430, 56] width 53 height 10
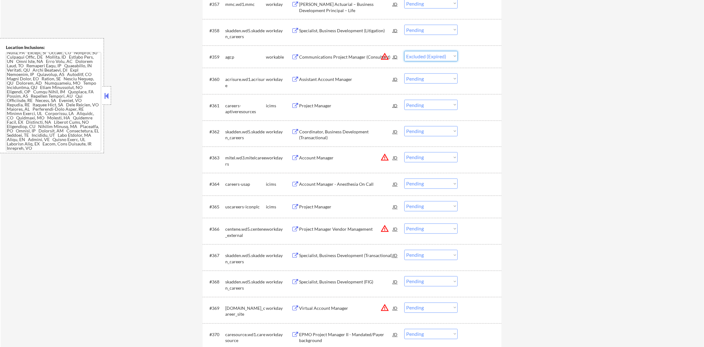
click at [404, 51] on select "Choose an option... Pending Applied Excluded (Questions) Excluded (Expired) Exc…" at bounding box center [430, 56] width 53 height 10
select select ""pending""
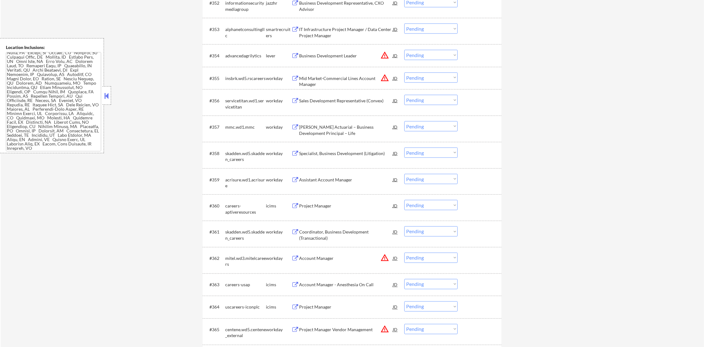
scroll to position [1527, 0]
click at [383, 54] on button "warning_amber" at bounding box center [384, 56] width 9 height 9
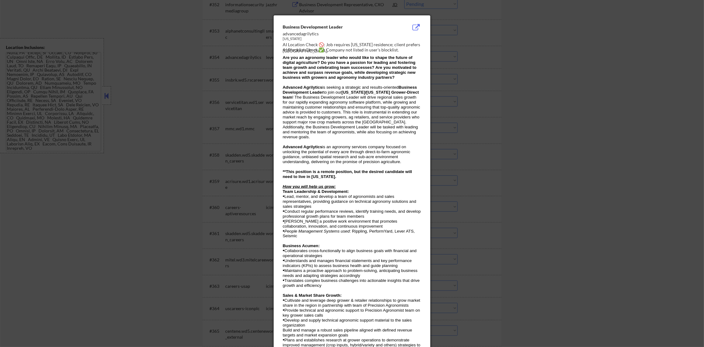
click at [426, 62] on div "Business Development Leader advancedagrilytics [US_STATE] AI Location Check 🚫: …" at bounding box center [352, 329] width 157 height 626
click at [434, 57] on div at bounding box center [352, 173] width 704 height 347
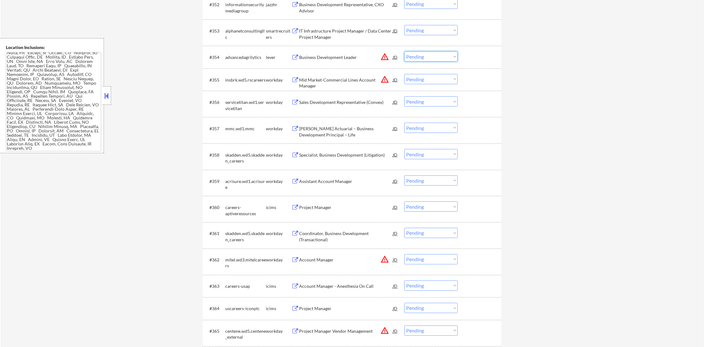
click at [441, 57] on select "Choose an option... Pending Applied Excluded (Questions) Excluded (Expired) Exc…" at bounding box center [430, 57] width 53 height 10
click at [404, 52] on select "Choose an option... Pending Applied Excluded (Questions) Excluded (Expired) Exc…" at bounding box center [430, 57] width 53 height 10
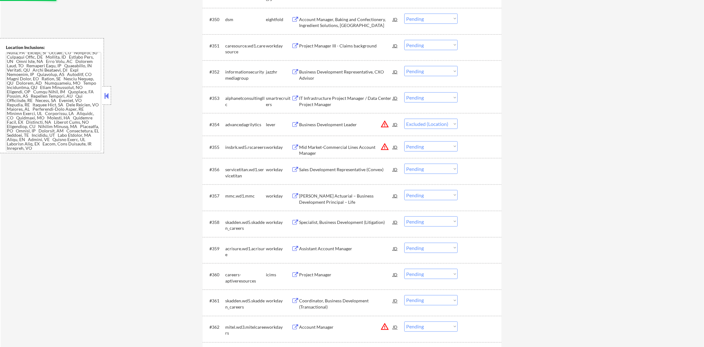
scroll to position [1449, 0]
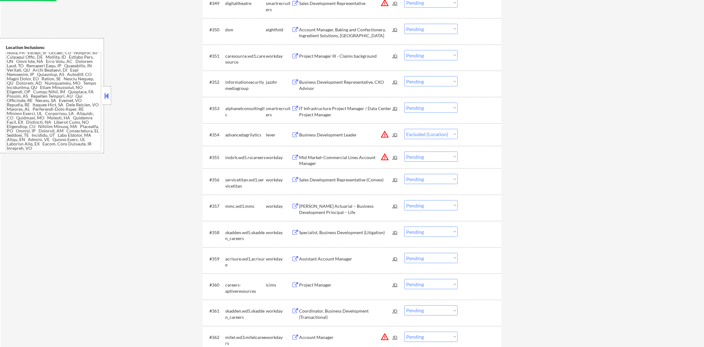
click at [351, 106] on div "IT Infrastructure Project Manager / Data Center Project Manager" at bounding box center [346, 111] width 94 height 12
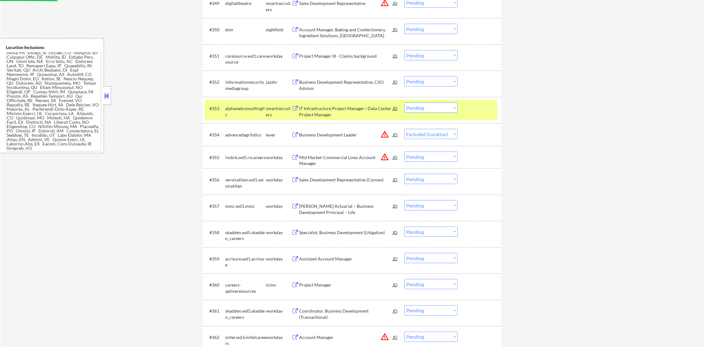
select select ""pending""
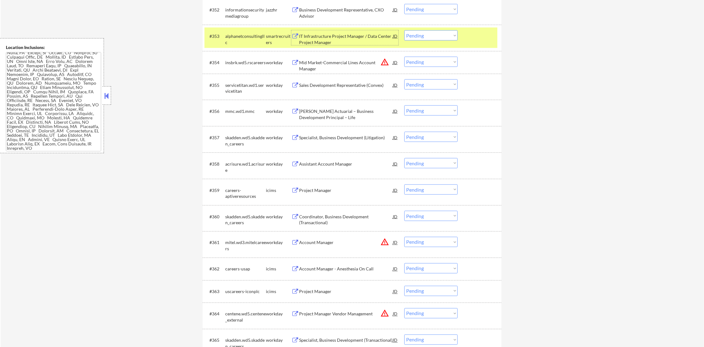
scroll to position [1527, 0]
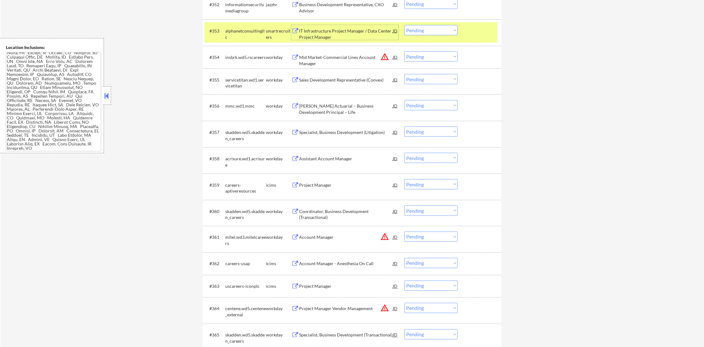
click at [420, 28] on select "Choose an option... Pending Applied Excluded (Questions) Excluded (Expired) Exc…" at bounding box center [430, 30] width 53 height 10
click at [404, 25] on select "Choose an option... Pending Applied Excluded (Questions) Excluded (Expired) Exc…" at bounding box center [430, 30] width 53 height 10
click at [244, 35] on div "alphanetconsultingllc" at bounding box center [245, 30] width 41 height 11
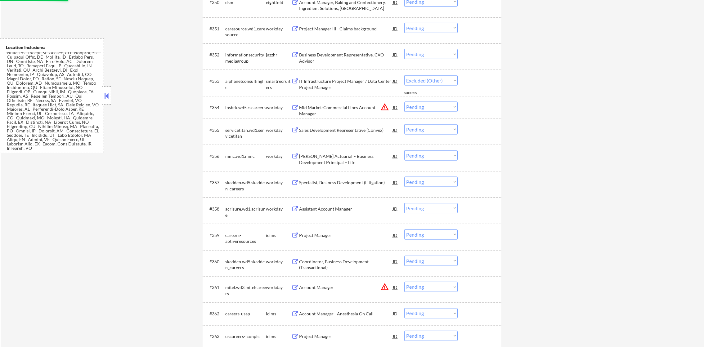
scroll to position [1465, 0]
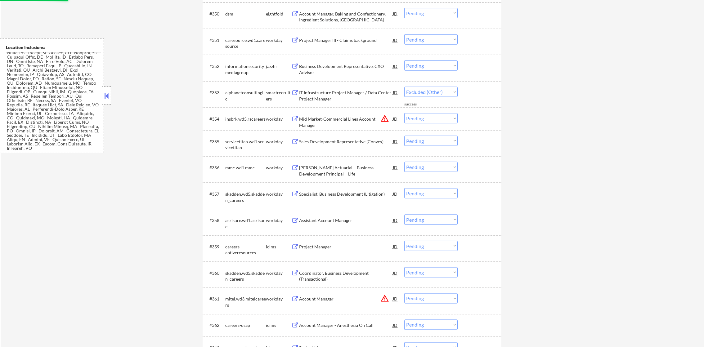
select select ""pending""
click at [334, 66] on div "Business Development Representative, CXO Advisor" at bounding box center [346, 69] width 94 height 12
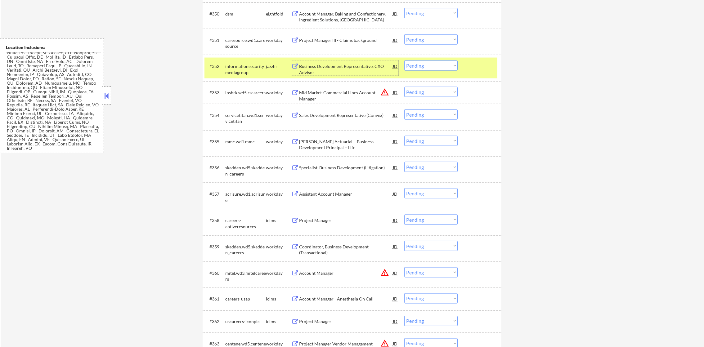
drag, startPoint x: 411, startPoint y: 61, endPoint x: 412, endPoint y: 65, distance: 4.0
click at [411, 61] on select "Choose an option... Pending Applied Excluded (Questions) Excluded (Expired) Exc…" at bounding box center [430, 65] width 53 height 10
click at [404, 60] on select "Choose an option... Pending Applied Excluded (Questions) Excluded (Expired) Exc…" at bounding box center [430, 65] width 53 height 10
click at [248, 66] on div "informationsecuritymediagroup" at bounding box center [245, 69] width 41 height 12
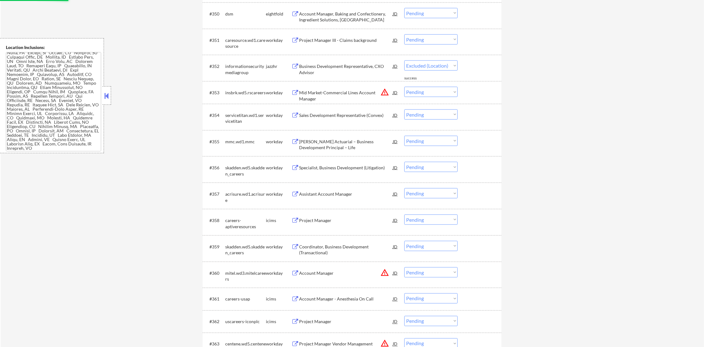
select select ""pending""
click at [386, 94] on div "Mid Market-Commercial Lines Account Manager" at bounding box center [346, 96] width 94 height 12
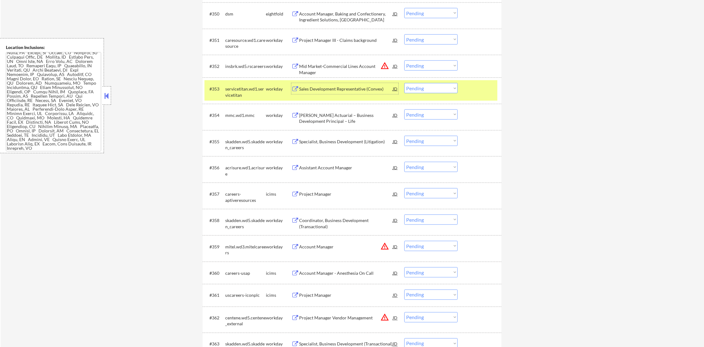
click at [236, 80] on div "#353 servicetitan.wd1.servicetitan workday Sales Development Representative (Co…" at bounding box center [350, 90] width 293 height 20
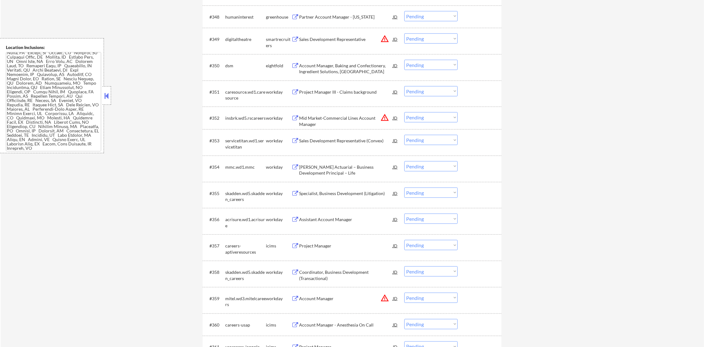
scroll to position [1403, 0]
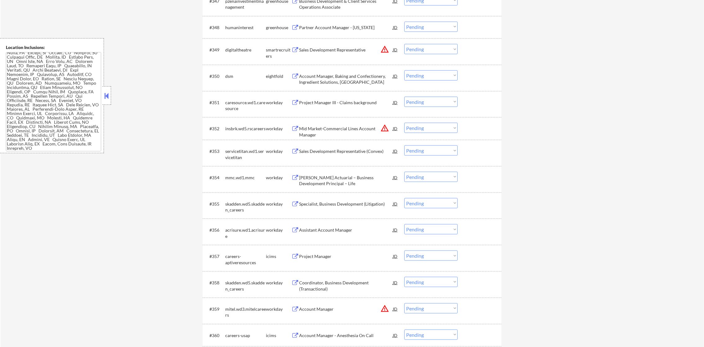
click at [382, 46] on button "warning_amber" at bounding box center [384, 49] width 9 height 9
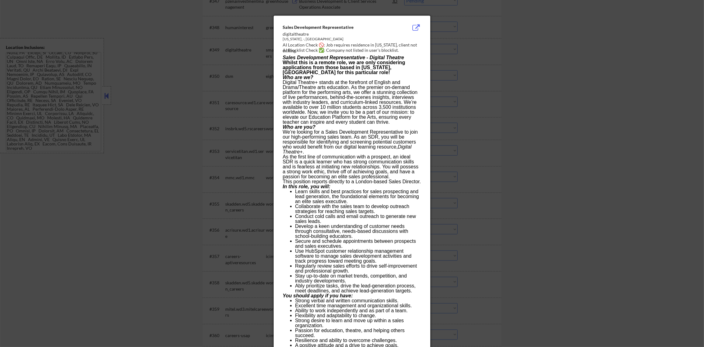
click at [457, 56] on div at bounding box center [352, 173] width 704 height 347
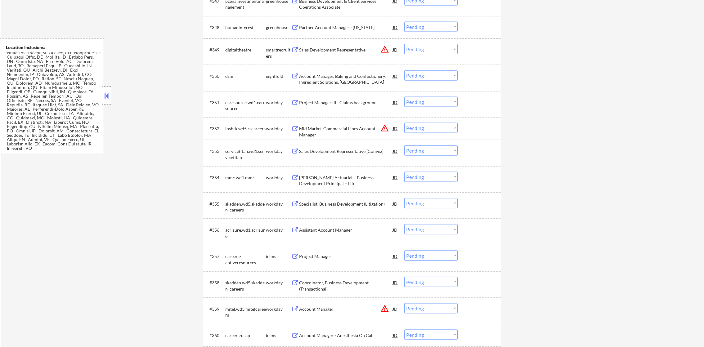
drag, startPoint x: 443, startPoint y: 48, endPoint x: 442, endPoint y: 51, distance: 3.3
click at [443, 47] on select "Choose an option... Pending Applied Excluded (Questions) Excluded (Expired) Exc…" at bounding box center [430, 49] width 53 height 10
click at [404, 44] on select "Choose an option... Pending Applied Excluded (Questions) Excluded (Expired) Exc…" at bounding box center [430, 49] width 53 height 10
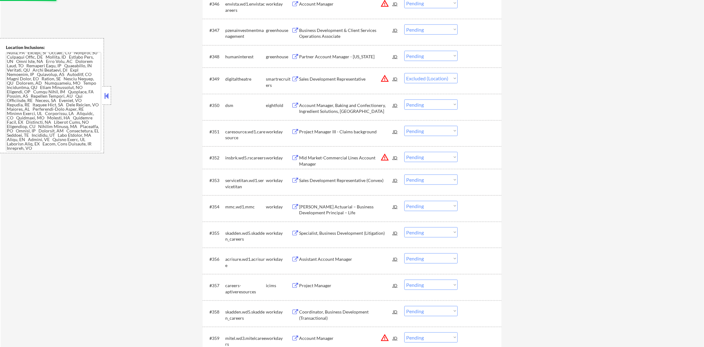
scroll to position [1372, 0]
select select ""pending""
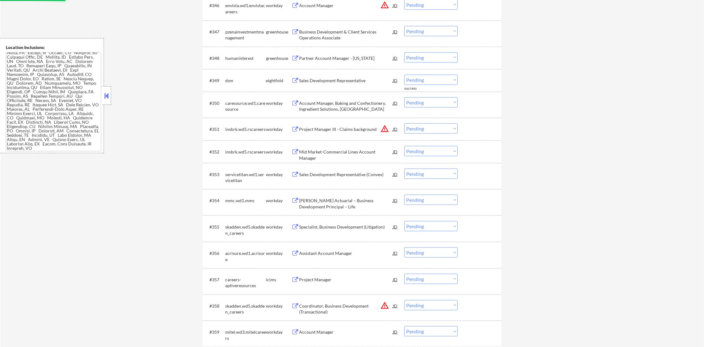
click at [354, 58] on div "Partner Account Manager - [US_STATE]" at bounding box center [346, 58] width 94 height 6
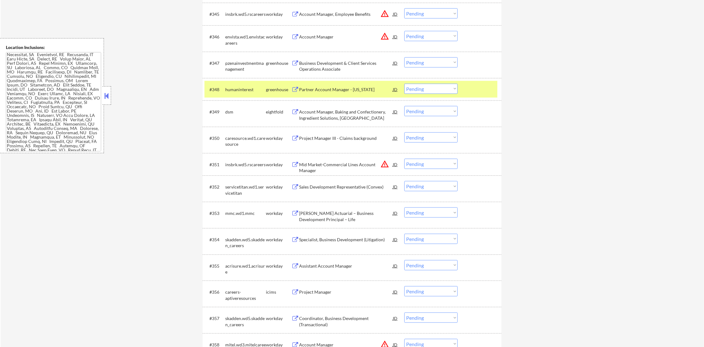
scroll to position [509, 0]
click at [416, 90] on select "Choose an option... Pending Applied Excluded (Questions) Excluded (Expired) Exc…" at bounding box center [430, 89] width 53 height 10
click at [404, 84] on select "Choose an option... Pending Applied Excluded (Questions) Excluded (Expired) Exc…" at bounding box center [430, 89] width 53 height 10
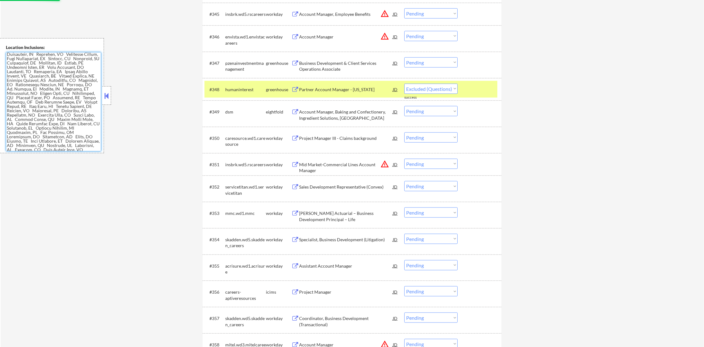
select select ""pending""
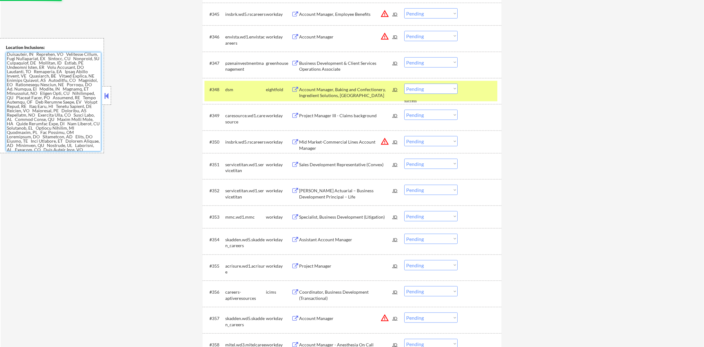
click at [241, 91] on div "dsm" at bounding box center [245, 90] width 41 height 6
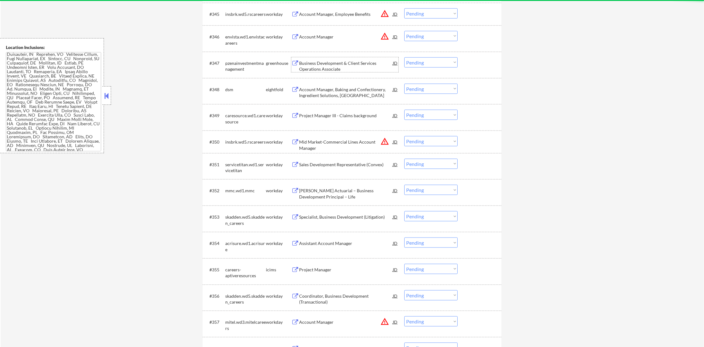
click at [355, 62] on div "Business Development & Client Services Operations Associate" at bounding box center [346, 66] width 94 height 12
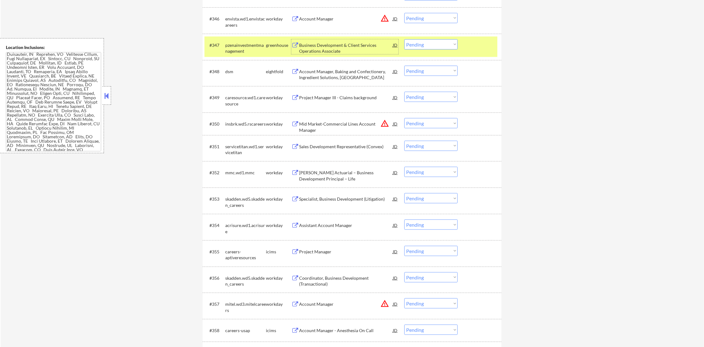
scroll to position [1372, 0]
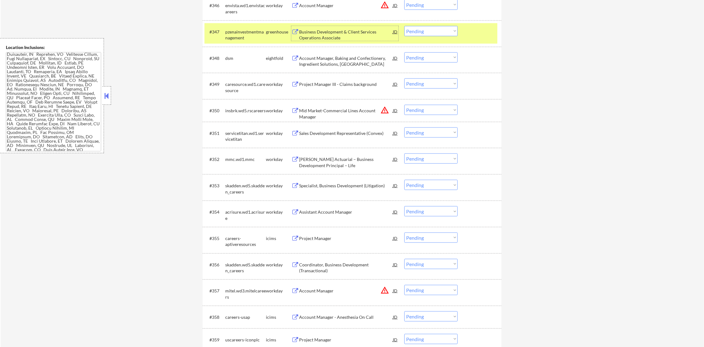
click at [416, 29] on select "Choose an option... Pending Applied Excluded (Questions) Excluded (Expired) Exc…" at bounding box center [430, 31] width 53 height 10
click at [404, 26] on select "Choose an option... Pending Applied Excluded (Questions) Excluded (Expired) Exc…" at bounding box center [430, 31] width 53 height 10
click at [263, 33] on div "#347 pzenainvestmentmanagement greenhouse Business Development & Client Service…" at bounding box center [350, 33] width 293 height 15
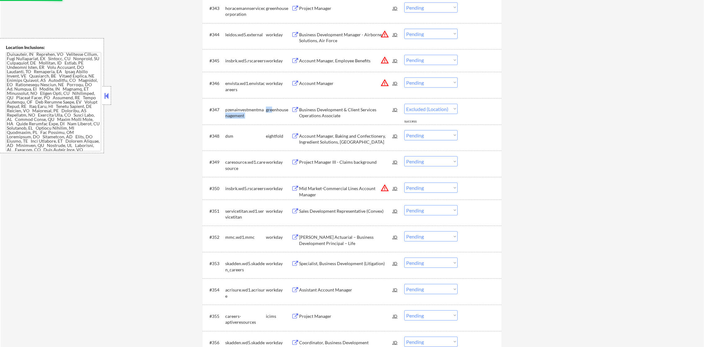
select select ""pending""
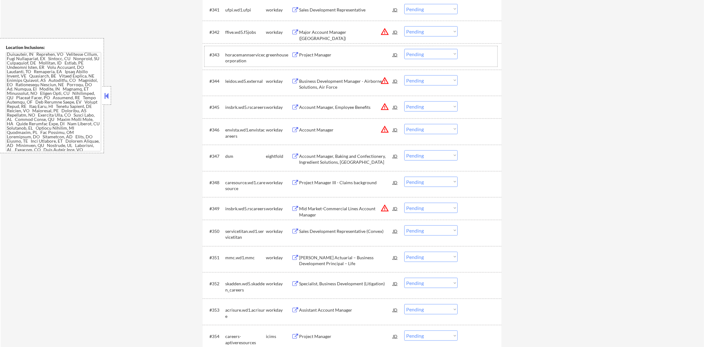
click at [343, 47] on div "#343 horacemannservicecorporation greenhouse Project Manager JD warning_amber C…" at bounding box center [350, 56] width 293 height 20
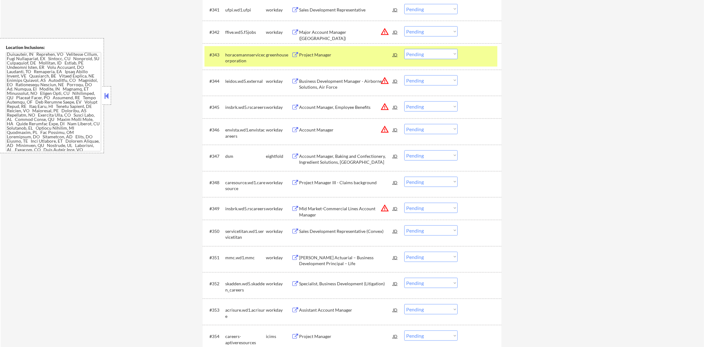
click at [334, 61] on div "#343 horacemannservicecorporation greenhouse Project Manager JD warning_amber C…" at bounding box center [350, 56] width 293 height 20
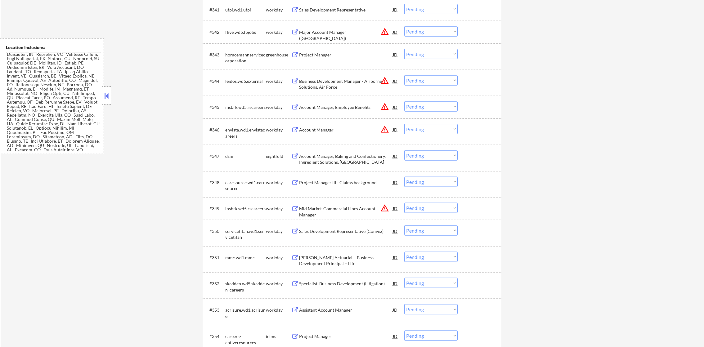
click at [337, 52] on div "Project Manager" at bounding box center [346, 55] width 94 height 6
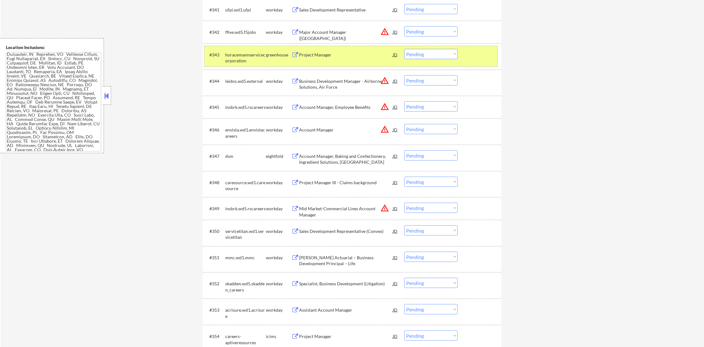
click at [416, 61] on div "#343 horacemannservicecorporation greenhouse Project Manager JD warning_amber C…" at bounding box center [350, 56] width 293 height 20
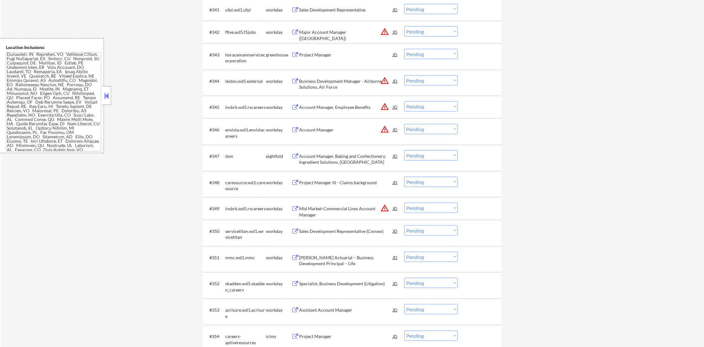
click at [430, 56] on select "Choose an option... Pending Applied Excluded (Questions) Excluded (Expired) Exc…" at bounding box center [430, 54] width 53 height 10
click at [404, 49] on select "Choose an option... Pending Applied Excluded (Questions) Excluded (Expired) Exc…" at bounding box center [430, 54] width 53 height 10
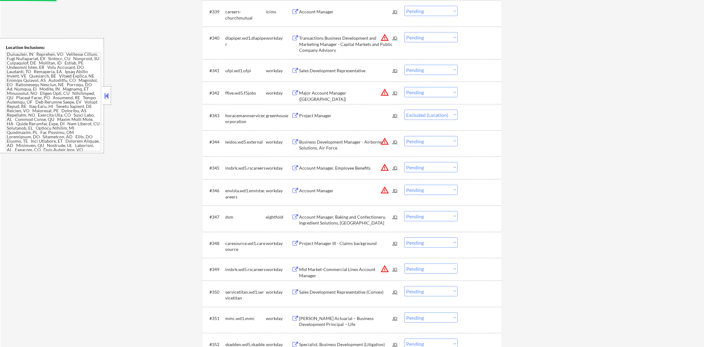
scroll to position [1186, 0]
select select ""pending""
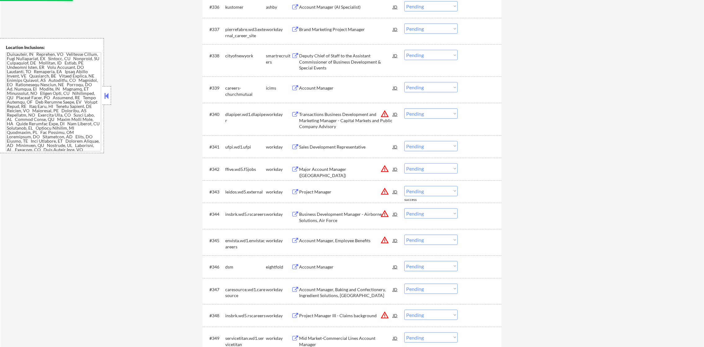
scroll to position [1093, 0]
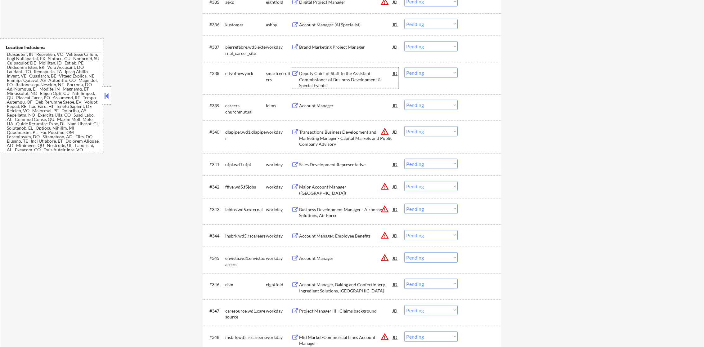
click at [334, 75] on div "Deputy Chief of Staff to the Assistant Commissioner of Business Development & S…" at bounding box center [346, 79] width 94 height 18
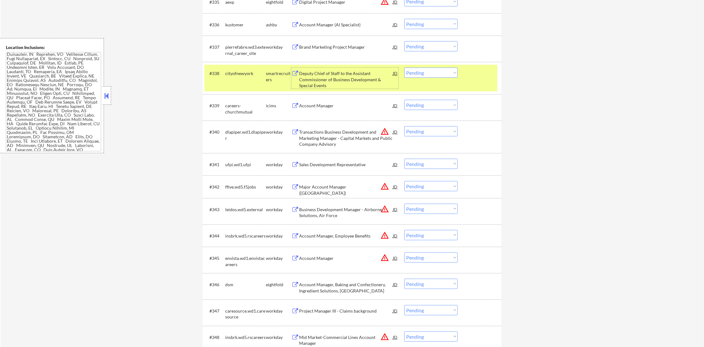
click at [418, 70] on select "Choose an option... Pending Applied Excluded (Questions) Excluded (Expired) Exc…" at bounding box center [430, 73] width 53 height 10
click at [404, 68] on select "Choose an option... Pending Applied Excluded (Questions) Excluded (Expired) Exc…" at bounding box center [430, 73] width 53 height 10
click at [243, 79] on div "#338 cityofnewyork smartrecruiters Deputy Chief of Staff to the Assistant Commi…" at bounding box center [350, 78] width 293 height 27
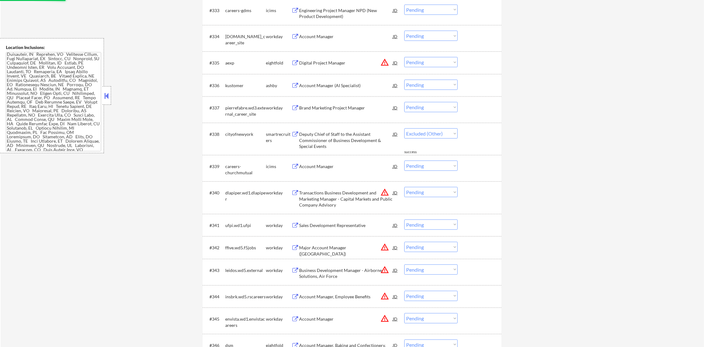
scroll to position [1031, 0]
select select ""pending""
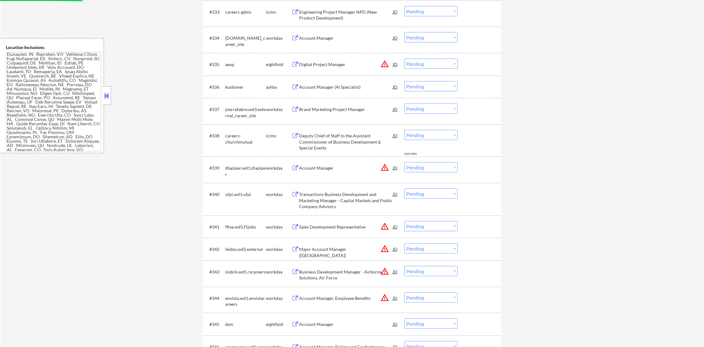
click at [351, 93] on div "#336 [PERSON_NAME] Account Manager (AI Specialist) JD warning_amber Choose an o…" at bounding box center [350, 86] width 293 height 17
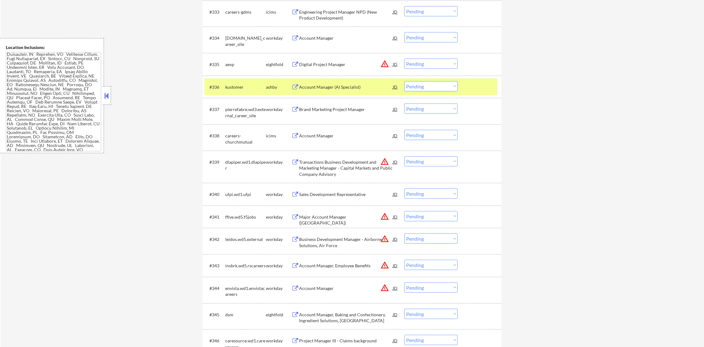
click at [319, 88] on div "Account Manager (AI Specialist)" at bounding box center [346, 87] width 94 height 6
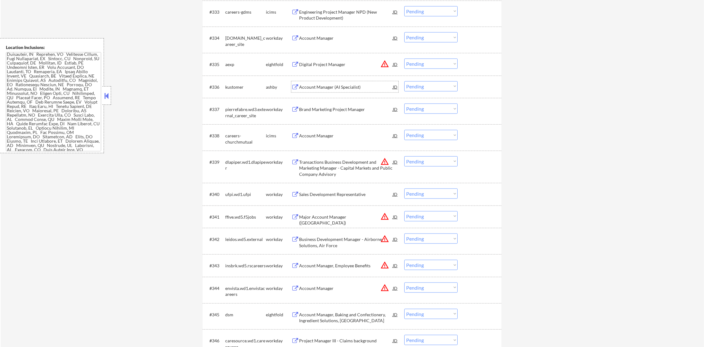
click at [413, 78] on div "#336 [PERSON_NAME] Account Manager (AI Specialist) JD warning_amber Choose an o…" at bounding box center [350, 86] width 293 height 17
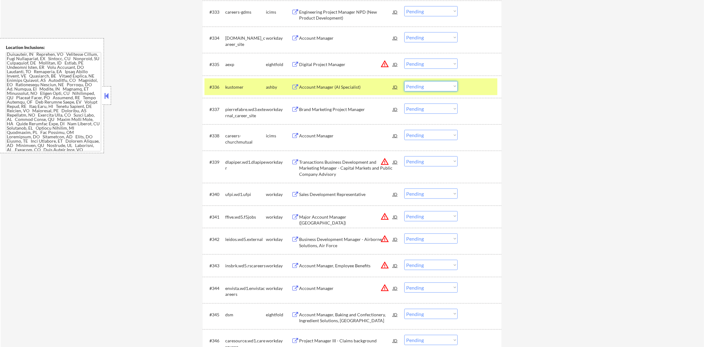
drag, startPoint x: 415, startPoint y: 85, endPoint x: 416, endPoint y: 92, distance: 6.7
click at [415, 86] on select "Choose an option... Pending Applied Excluded (Questions) Excluded (Expired) Exc…" at bounding box center [430, 86] width 53 height 10
click at [404, 81] on select "Choose an option... Pending Applied Excluded (Questions) Excluded (Expired) Exc…" at bounding box center [430, 86] width 53 height 10
click at [232, 88] on div "kustomer" at bounding box center [245, 87] width 41 height 6
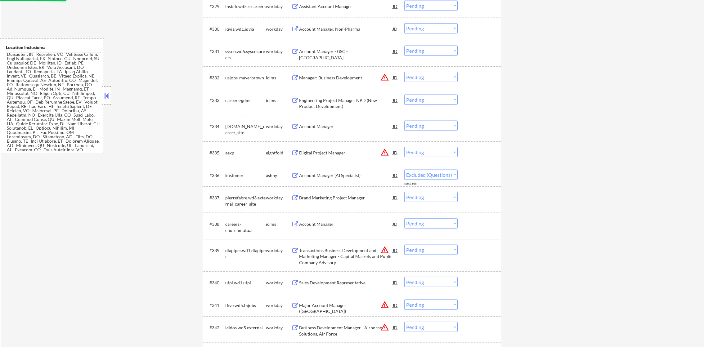
select select ""pending""
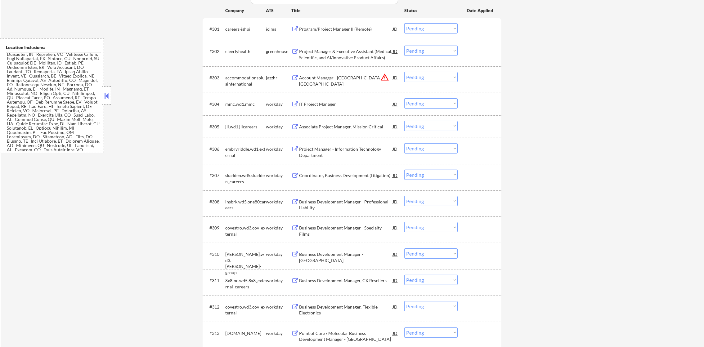
scroll to position [209, 0]
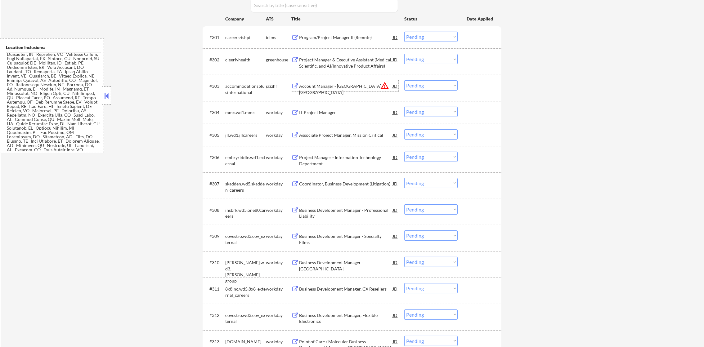
click at [370, 82] on div "Account Manager - [GEOGRAPHIC_DATA], [GEOGRAPHIC_DATA]" at bounding box center [346, 85] width 94 height 11
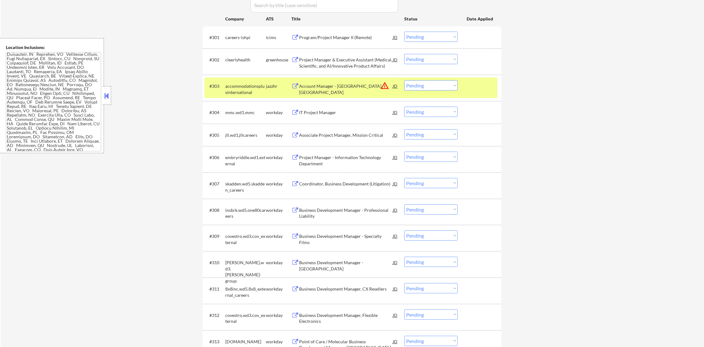
scroll to position [170, 0]
drag, startPoint x: 416, startPoint y: 84, endPoint x: 417, endPoint y: 88, distance: 4.2
click at [416, 84] on select "Choose an option... Pending Applied Excluded (Questions) Excluded (Expired) Exc…" at bounding box center [430, 85] width 53 height 10
click at [404, 80] on select "Choose an option... Pending Applied Excluded (Questions) Excluded (Expired) Exc…" at bounding box center [430, 85] width 53 height 10
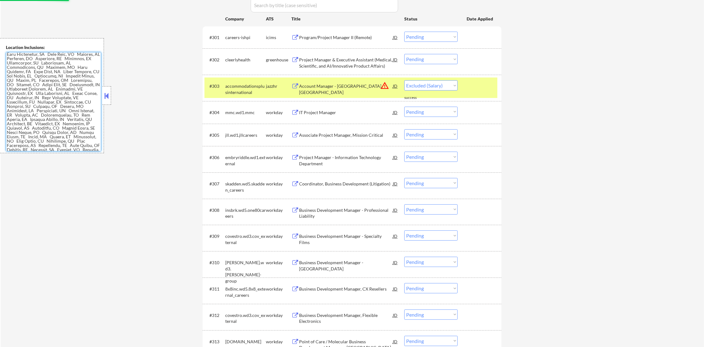
select select ""pending""
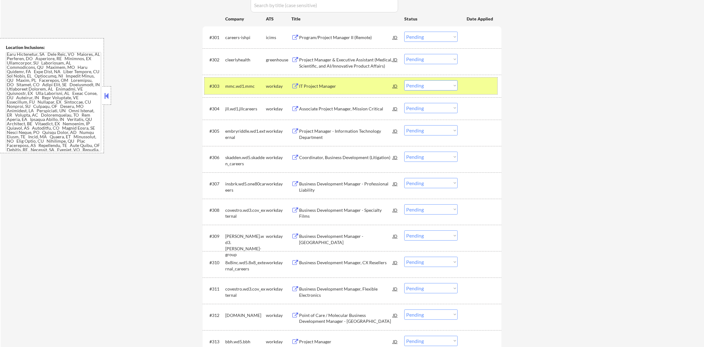
click at [271, 82] on div "workday" at bounding box center [278, 85] width 25 height 11
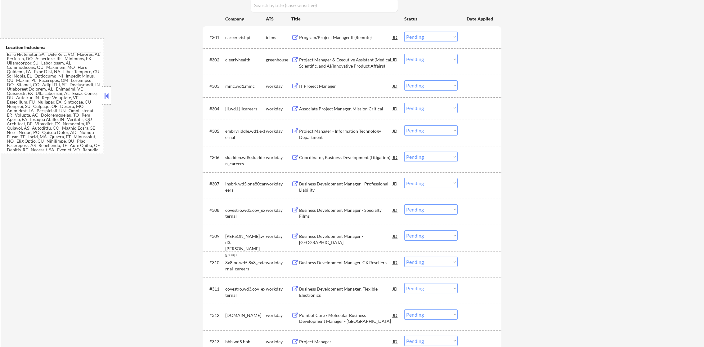
click at [348, 63] on div "Project Manager & Executive Assistant (Medical, Scientific, and AI/Innovative P…" at bounding box center [346, 63] width 94 height 12
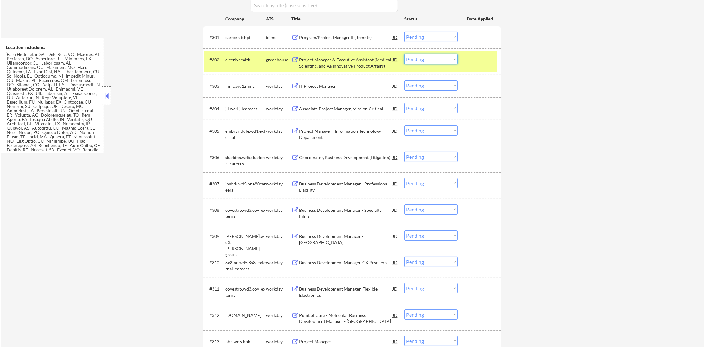
click at [433, 55] on select "Choose an option... Pending Applied Excluded (Questions) Excluded (Expired) Exc…" at bounding box center [430, 59] width 53 height 10
click at [404, 54] on select "Choose an option... Pending Applied Excluded (Questions) Excluded (Expired) Exc…" at bounding box center [430, 59] width 53 height 10
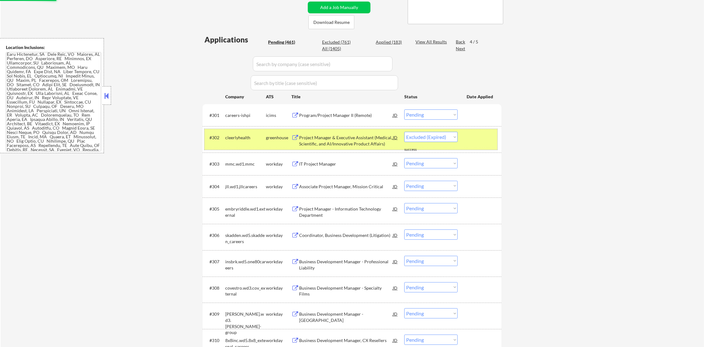
click at [240, 137] on div "cleerlyhealth" at bounding box center [245, 138] width 41 height 6
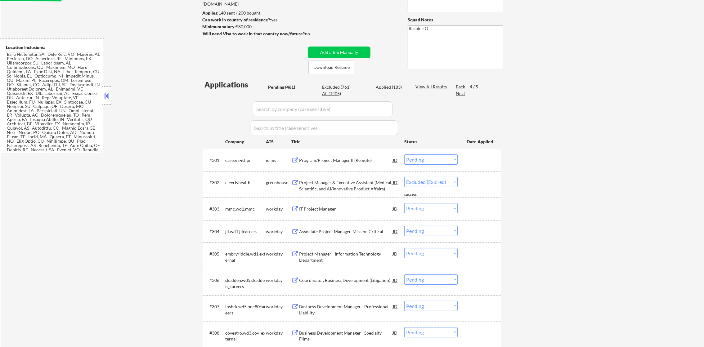
select select ""pending""
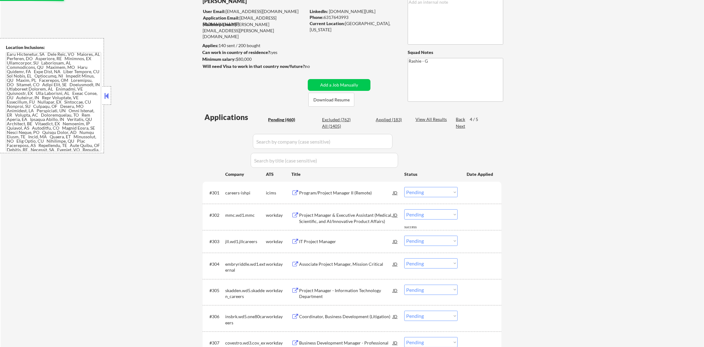
click at [463, 118] on div "Back" at bounding box center [461, 119] width 10 height 6
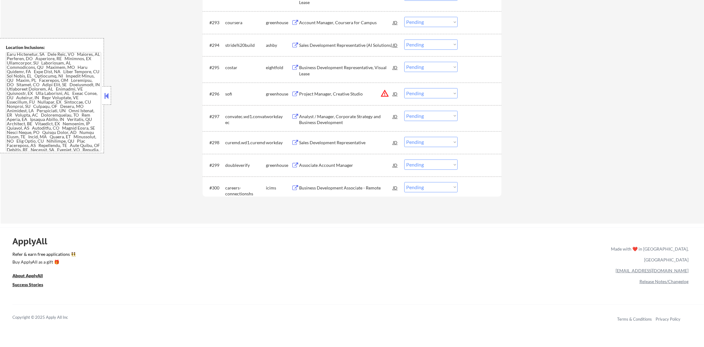
scroll to position [2533, 0]
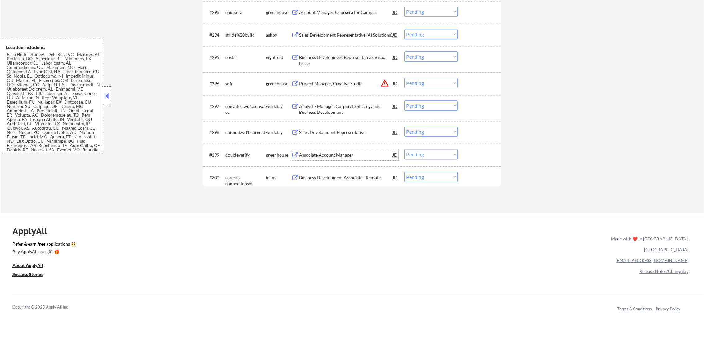
click at [361, 154] on div "Associate Account Manager" at bounding box center [346, 155] width 94 height 6
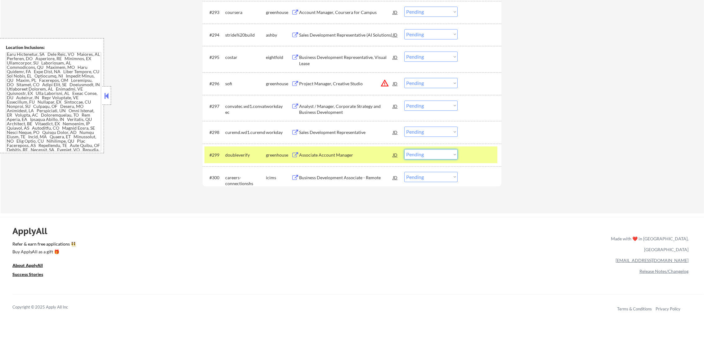
drag, startPoint x: 418, startPoint y: 156, endPoint x: 418, endPoint y: 161, distance: 4.7
click at [418, 156] on select "Choose an option... Pending Applied Excluded (Questions) Excluded (Expired) Exc…" at bounding box center [430, 154] width 53 height 10
click at [404, 149] on select "Choose an option... Pending Applied Excluded (Questions) Excluded (Expired) Exc…" at bounding box center [430, 154] width 53 height 10
click at [244, 151] on div "doubleverify" at bounding box center [245, 154] width 41 height 11
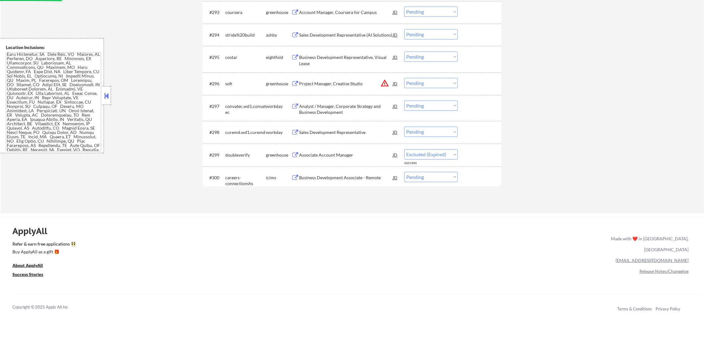
select select ""pending""
click at [386, 83] on button "warning_amber" at bounding box center [384, 83] width 9 height 9
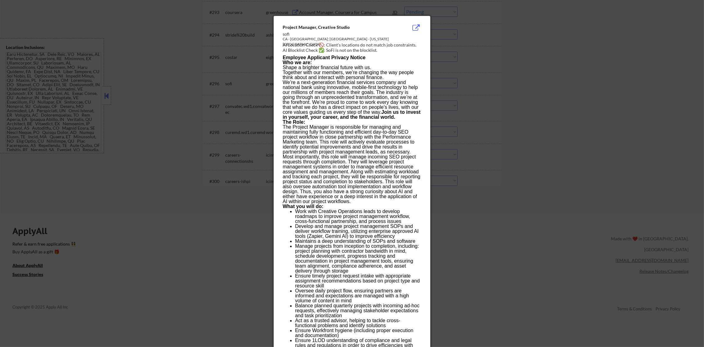
click at [437, 77] on div at bounding box center [352, 173] width 704 height 347
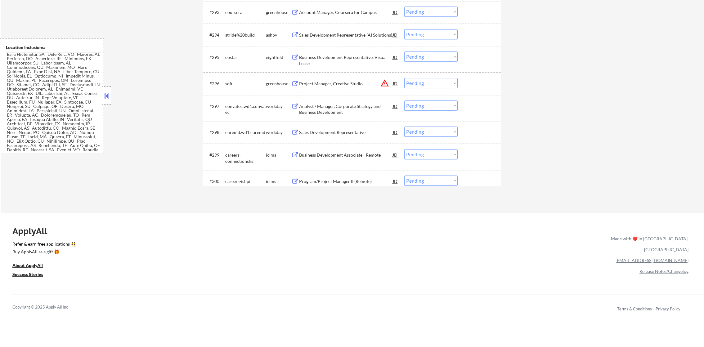
click at [359, 82] on div "Project Manager, Creative Studio" at bounding box center [346, 84] width 94 height 6
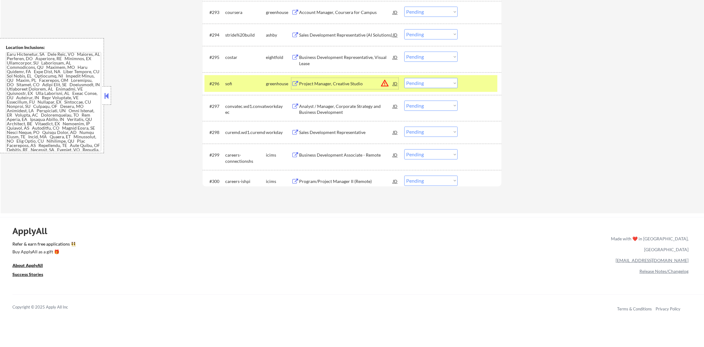
click at [455, 86] on select "Choose an option... Pending Applied Excluded (Questions) Excluded (Expired) Exc…" at bounding box center [430, 83] width 53 height 10
click at [404, 78] on select "Choose an option... Pending Applied Excluded (Questions) Excluded (Expired) Exc…" at bounding box center [430, 83] width 53 height 10
click at [233, 84] on div "sofi" at bounding box center [245, 84] width 41 height 6
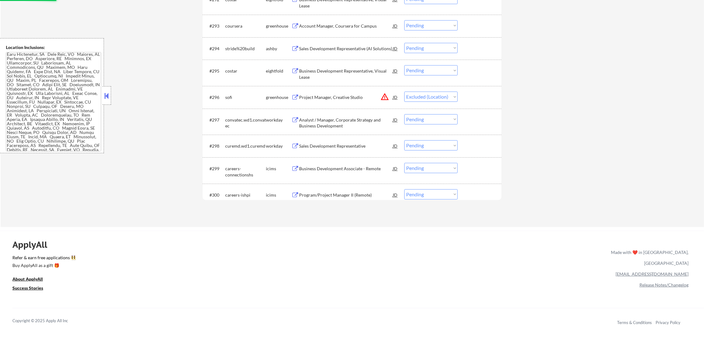
scroll to position [2502, 0]
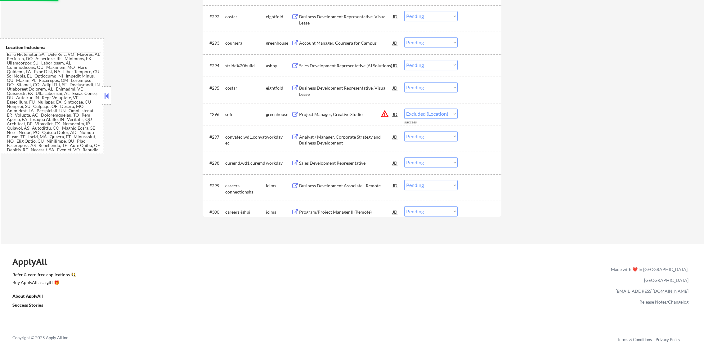
click at [345, 67] on div "Sales Development Representative (AI Solutions)" at bounding box center [346, 66] width 94 height 6
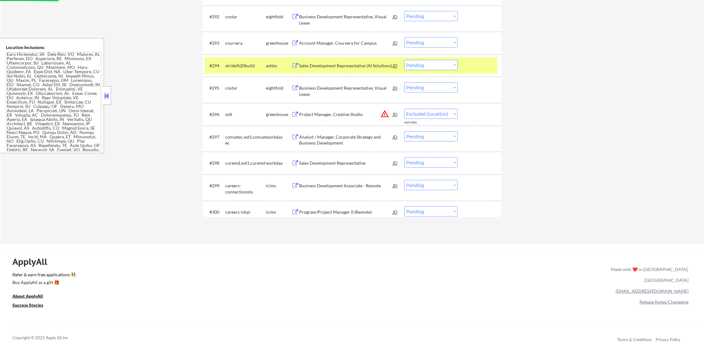
select select ""pending""
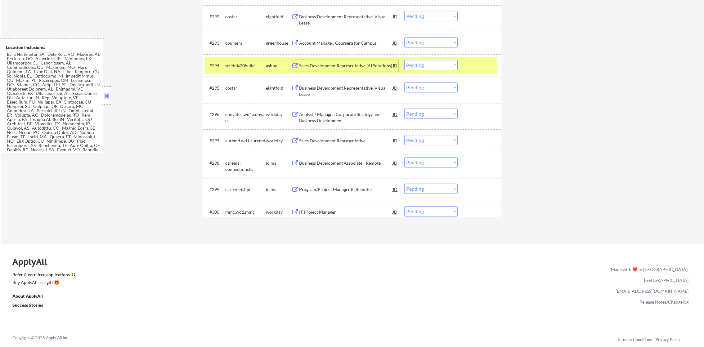
scroll to position [2518, 0]
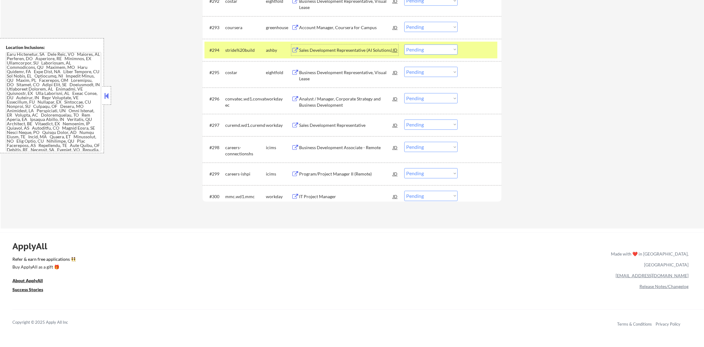
click at [425, 50] on select "Choose an option... Pending Applied Excluded (Questions) Excluded (Expired) Exc…" at bounding box center [430, 49] width 53 height 10
click at [404, 44] on select "Choose an option... Pending Applied Excluded (Questions) Excluded (Expired) Exc…" at bounding box center [430, 49] width 53 height 10
click at [235, 45] on div "stride%20build" at bounding box center [245, 49] width 41 height 11
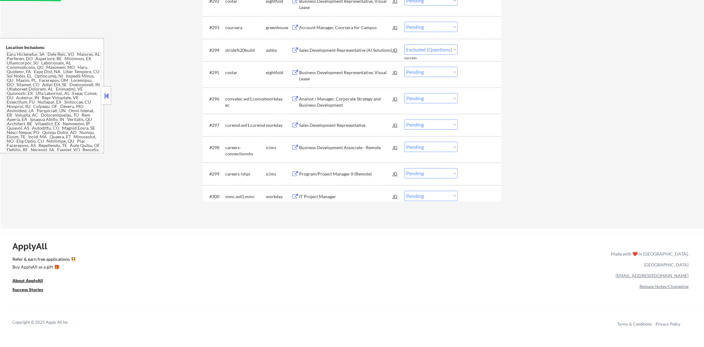
select select ""pending""
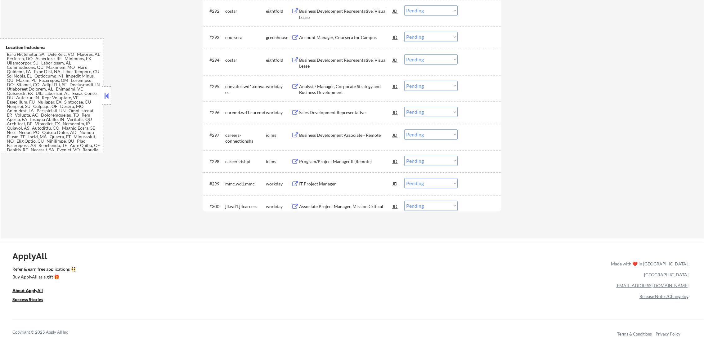
scroll to position [2502, 0]
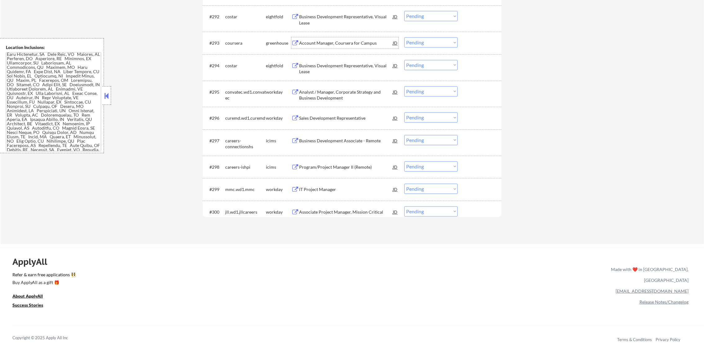
click at [341, 39] on div "Account Manager, Coursera for Campus" at bounding box center [346, 42] width 94 height 11
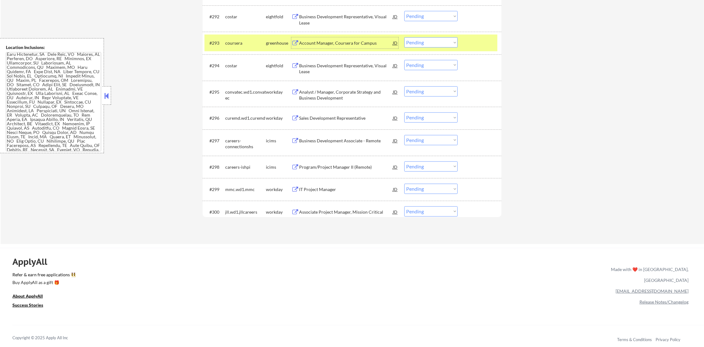
click at [415, 42] on select "Choose an option... Pending Applied Excluded (Questions) Excluded (Expired) Exc…" at bounding box center [430, 42] width 53 height 10
click at [404, 37] on select "Choose an option... Pending Applied Excluded (Questions) Excluded (Expired) Exc…" at bounding box center [430, 42] width 53 height 10
select select ""pending""
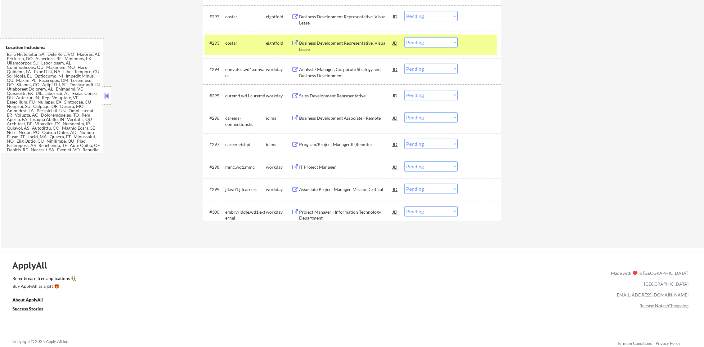
click at [222, 39] on div "#293 costar eightfold Business Development Representative, Visual Lease JD warn…" at bounding box center [350, 44] width 293 height 20
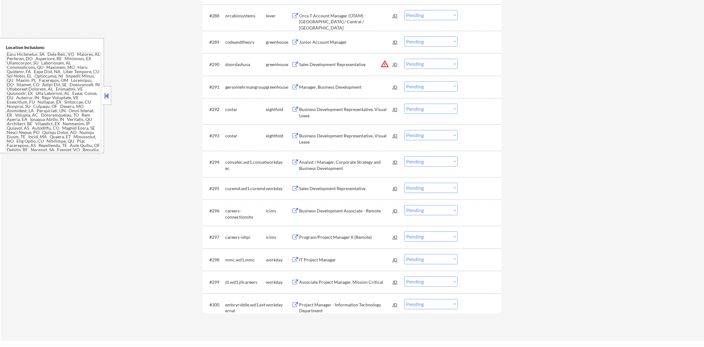
scroll to position [2409, 0]
click at [349, 89] on div "Manager, Business Development" at bounding box center [346, 87] width 94 height 6
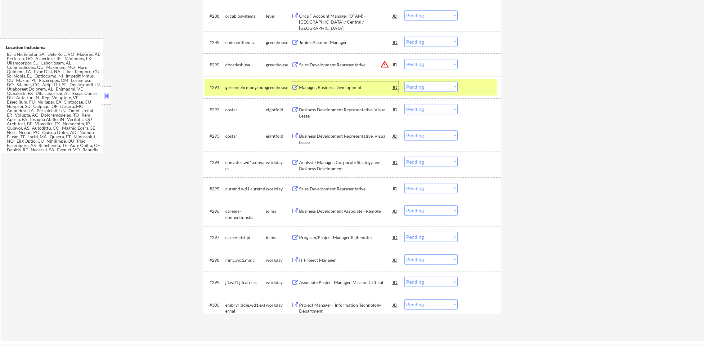
click at [420, 89] on select "Choose an option... Pending Applied Excluded (Questions) Excluded (Expired) Exc…" at bounding box center [430, 87] width 53 height 10
click at [404, 82] on select "Choose an option... Pending Applied Excluded (Questions) Excluded (Expired) Exc…" at bounding box center [430, 87] width 53 height 10
click at [243, 83] on div "gersonlehrmangroup" at bounding box center [245, 87] width 41 height 11
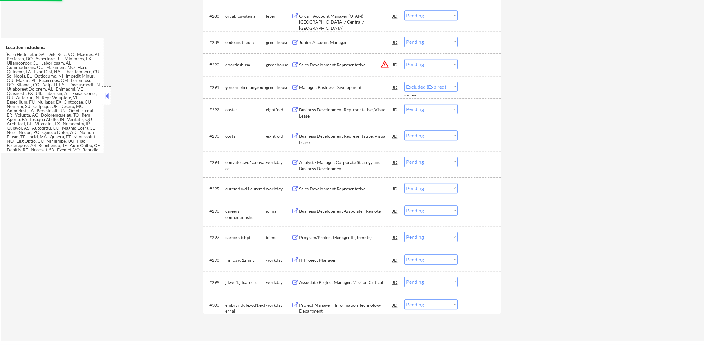
select select ""pending""
click at [384, 63] on button "warning_amber" at bounding box center [384, 64] width 9 height 9
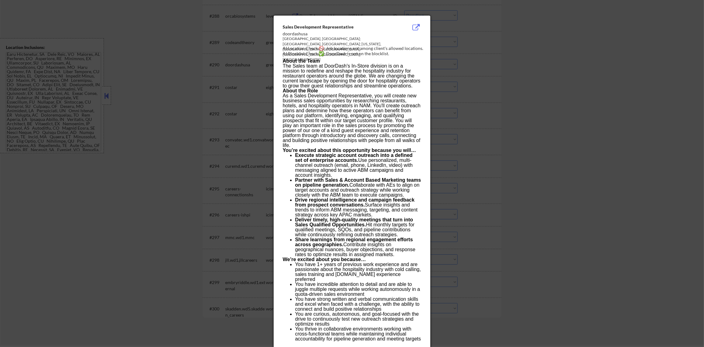
click at [486, 61] on div at bounding box center [352, 173] width 704 height 347
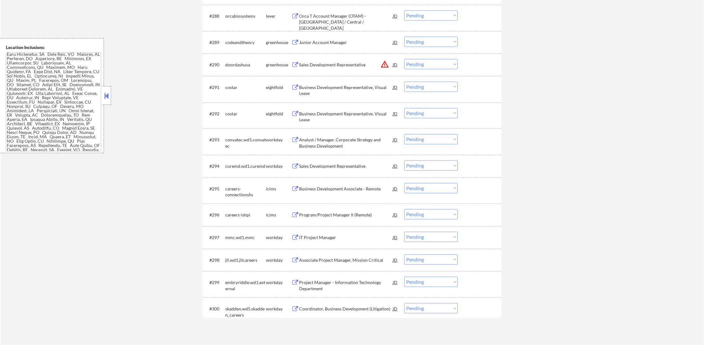
click at [356, 64] on div "Sales Development Representative" at bounding box center [346, 65] width 94 height 6
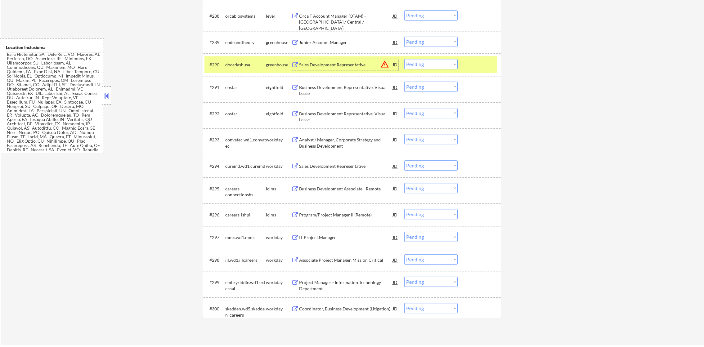
drag, startPoint x: 427, startPoint y: 62, endPoint x: 428, endPoint y: 65, distance: 3.2
click at [427, 62] on select "Choose an option... Pending Applied Excluded (Questions) Excluded (Expired) Exc…" at bounding box center [430, 64] width 53 height 10
click at [404, 59] on select "Choose an option... Pending Applied Excluded (Questions) Excluded (Expired) Exc…" at bounding box center [430, 64] width 53 height 10
click at [231, 64] on div "doordashusa" at bounding box center [245, 65] width 41 height 6
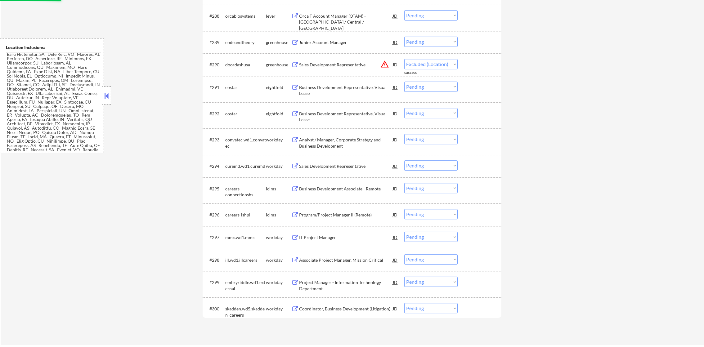
select select ""pending""
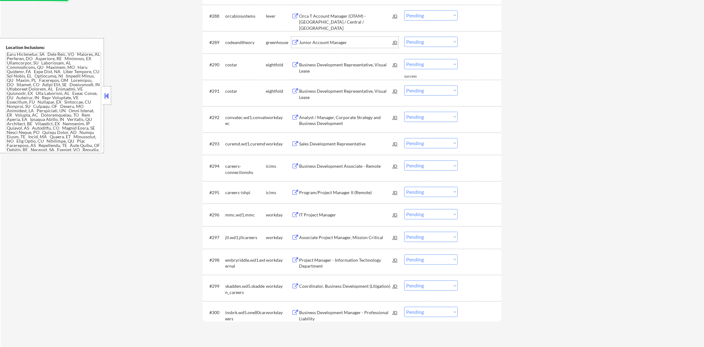
click at [357, 39] on div "Junior Account Manager" at bounding box center [346, 42] width 94 height 11
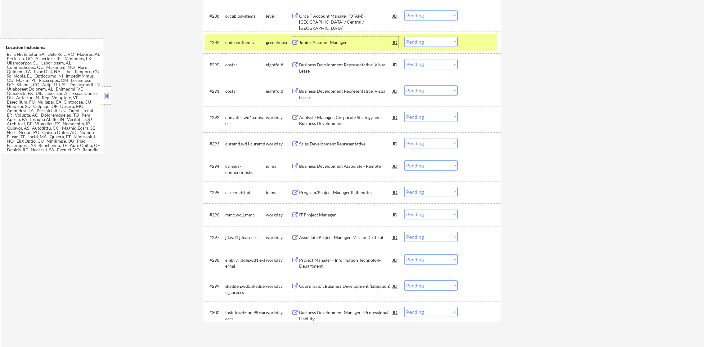
click at [418, 38] on select "Choose an option... Pending Applied Excluded (Questions) Excluded (Expired) Exc…" at bounding box center [430, 42] width 53 height 10
click at [404, 37] on select "Choose an option... Pending Applied Excluded (Questions) Excluded (Expired) Exc…" at bounding box center [430, 42] width 53 height 10
click at [240, 37] on div "codeandtheory" at bounding box center [245, 42] width 41 height 11
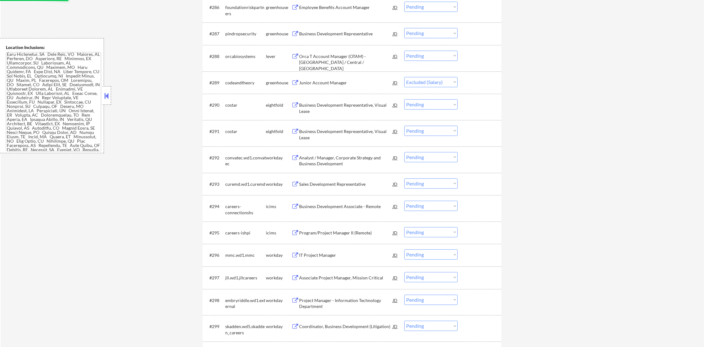
scroll to position [2363, 0]
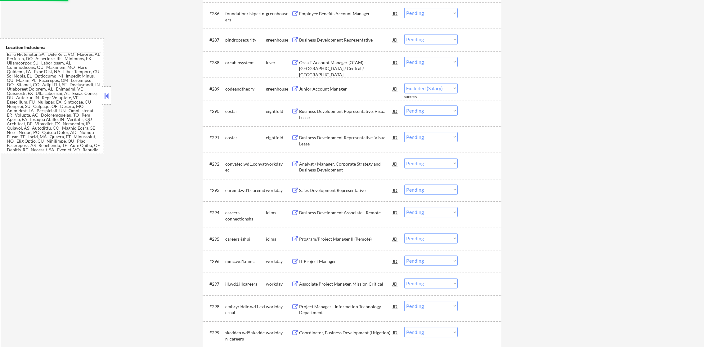
select select ""pending""
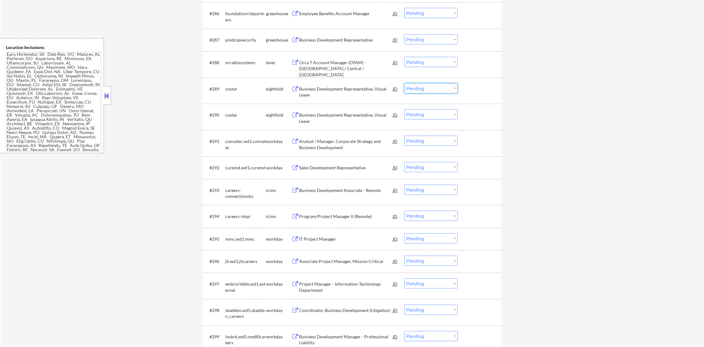
click at [414, 90] on select "Choose an option... Pending Applied Excluded (Questions) Excluded (Expired) Exc…" at bounding box center [430, 88] width 53 height 10
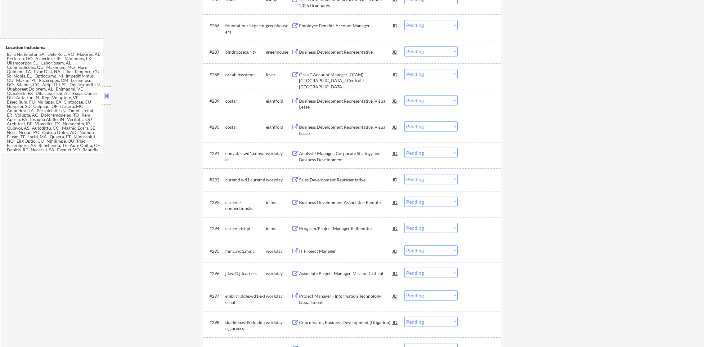
scroll to position [2347, 0]
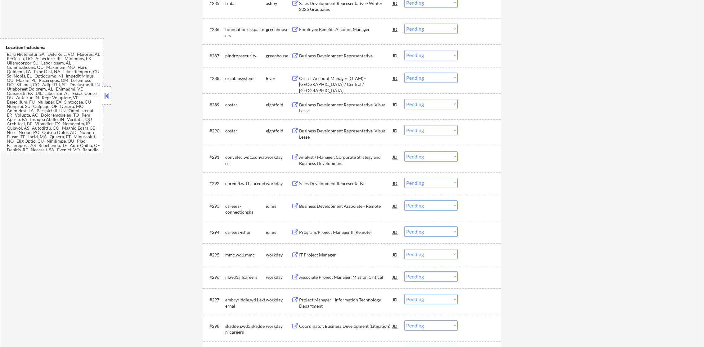
click at [423, 75] on select "Choose an option... Pending Applied Excluded (Questions) Excluded (Expired) Exc…" at bounding box center [430, 78] width 53 height 10
click at [442, 81] on select "Choose an option... Pending Applied Excluded (Questions) Excluded (Expired) Exc…" at bounding box center [430, 78] width 53 height 10
click at [404, 73] on select "Choose an option... Pending Applied Excluded (Questions) Excluded (Expired) Exc…" at bounding box center [430, 78] width 53 height 10
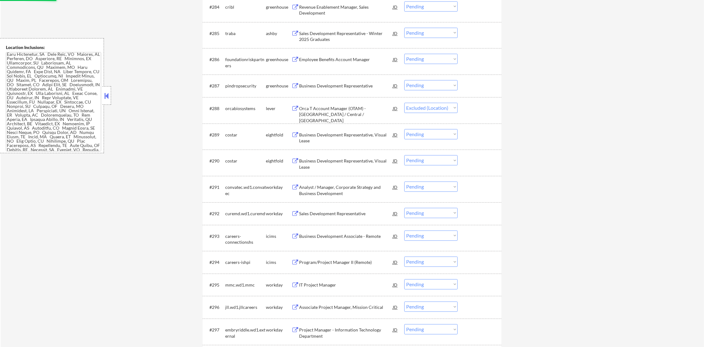
scroll to position [2316, 0]
click at [338, 84] on div "Business Development Representative" at bounding box center [346, 86] width 94 height 6
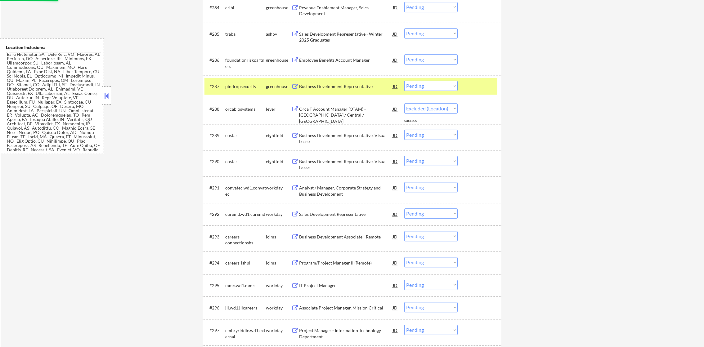
select select ""pending""
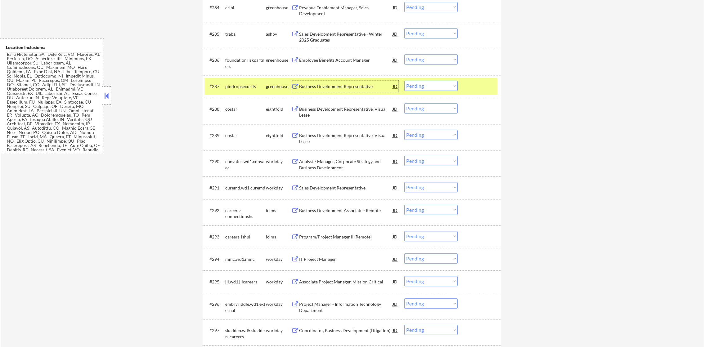
click at [414, 80] on div "#287 pindropsecurity greenhouse Business Development Representative JD warning_…" at bounding box center [350, 86] width 293 height 17
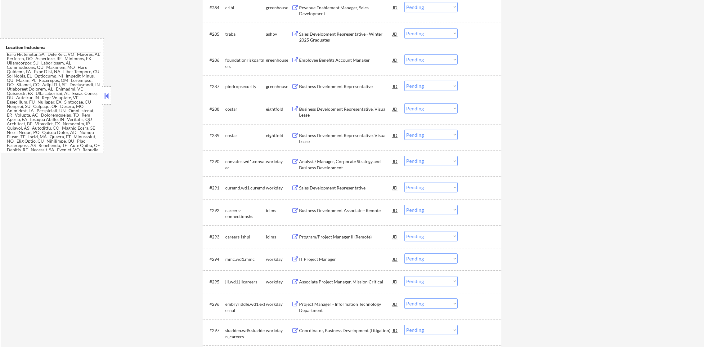
click at [415, 86] on select "Choose an option... Pending Applied Excluded (Questions) Excluded (Expired) Exc…" at bounding box center [430, 86] width 53 height 10
click at [404, 81] on select "Choose an option... Pending Applied Excluded (Questions) Excluded (Expired) Exc…" at bounding box center [430, 86] width 53 height 10
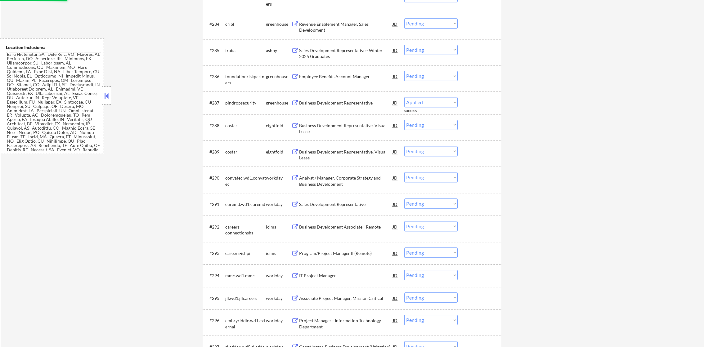
scroll to position [2285, 0]
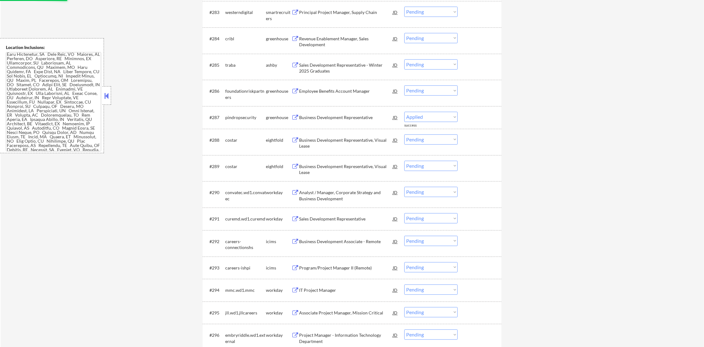
select select ""pending""
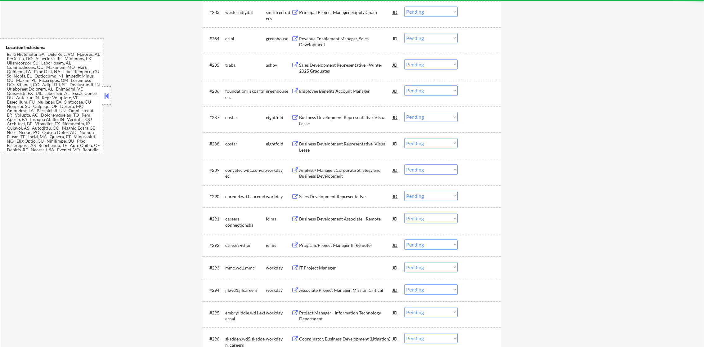
click at [346, 93] on div "Employee Benefits Account Manager" at bounding box center [346, 91] width 94 height 6
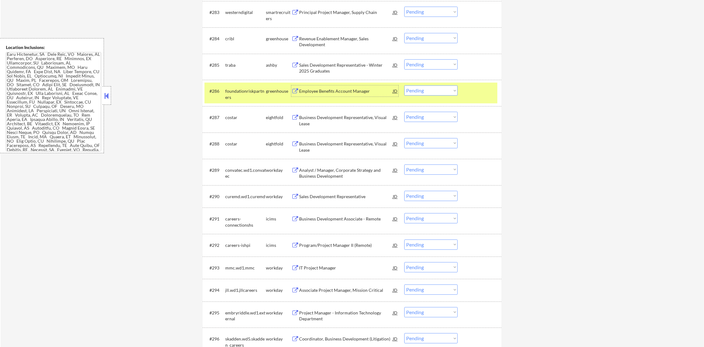
click at [420, 92] on select "Choose an option... Pending Applied Excluded (Questions) Excluded (Expired) Exc…" at bounding box center [430, 90] width 53 height 10
click at [404, 85] on select "Choose an option... Pending Applied Excluded (Questions) Excluded (Expired) Exc…" at bounding box center [430, 90] width 53 height 10
click at [219, 94] on div "#286" at bounding box center [214, 90] width 11 height 7
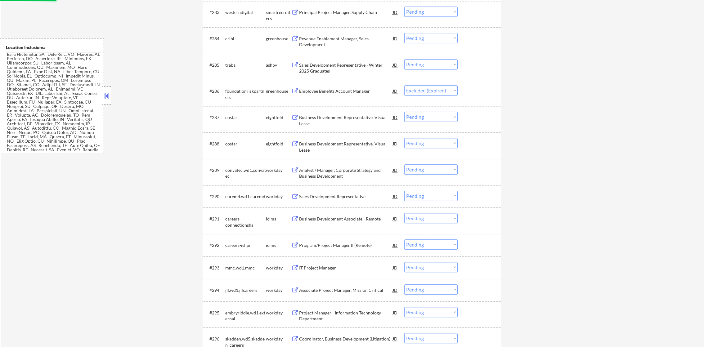
click at [350, 62] on div "Sales Development Representative - Winter 2025 Graduates" at bounding box center [346, 68] width 94 height 12
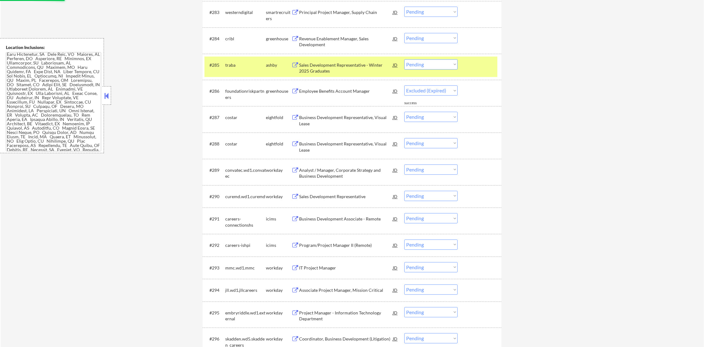
select select ""pending""
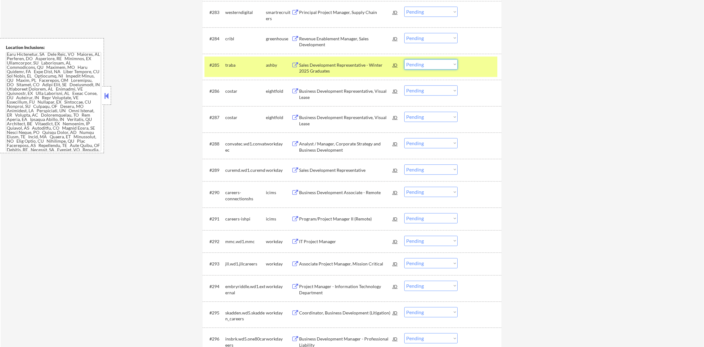
click at [431, 67] on select "Choose an option... Pending Applied Excluded (Questions) Excluded (Expired) Exc…" at bounding box center [430, 64] width 53 height 10
click at [404, 59] on select "Choose an option... Pending Applied Excluded (Questions) Excluded (Expired) Exc…" at bounding box center [430, 64] width 53 height 10
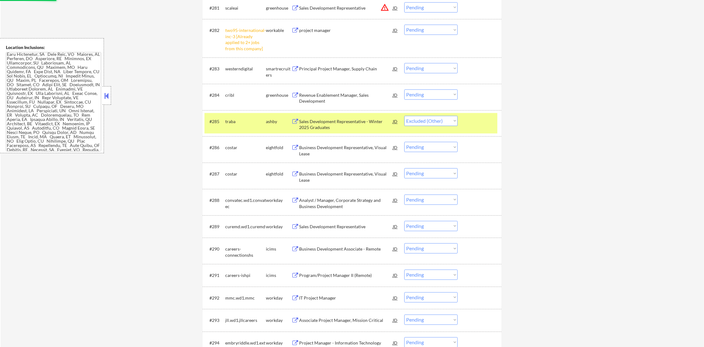
scroll to position [2223, 0]
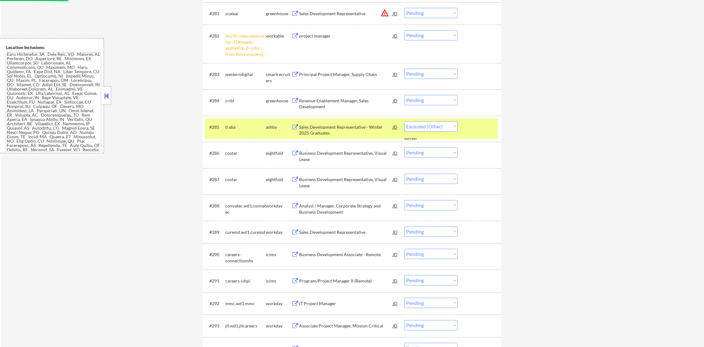
click at [230, 130] on div "traba" at bounding box center [245, 127] width 41 height 6
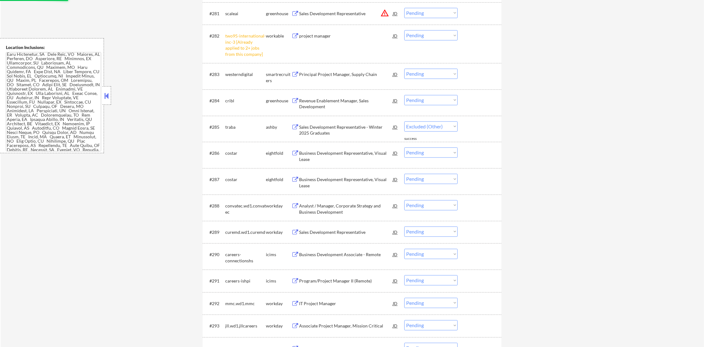
select select ""pending""
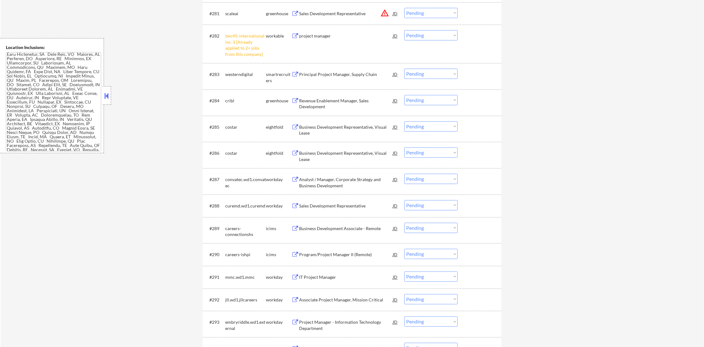
click at [336, 101] on div "Revenue Enablement Manager, Sales Development" at bounding box center [346, 104] width 94 height 12
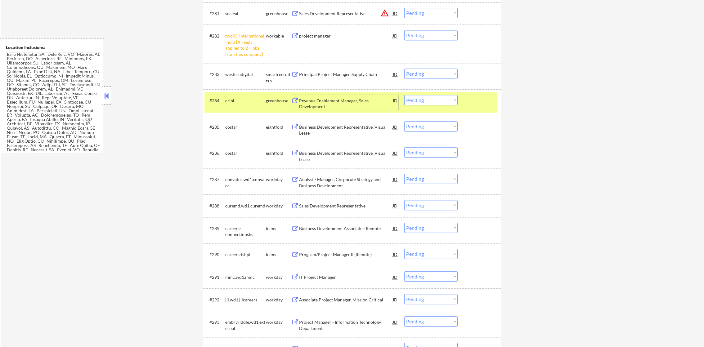
drag, startPoint x: 421, startPoint y: 99, endPoint x: 422, endPoint y: 105, distance: 6.2
click at [421, 100] on select "Choose an option... Pending Applied Excluded (Questions) Excluded (Expired) Exc…" at bounding box center [430, 100] width 53 height 10
click at [404, 95] on select "Choose an option... Pending Applied Excluded (Questions) Excluded (Expired) Exc…" at bounding box center [430, 100] width 53 height 10
click at [229, 95] on div "cribl" at bounding box center [245, 100] width 41 height 11
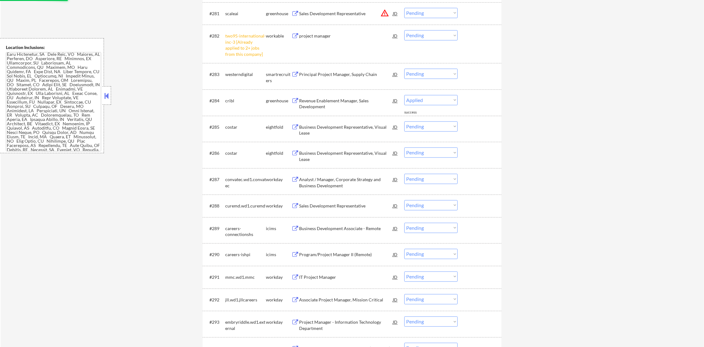
select select ""pending""
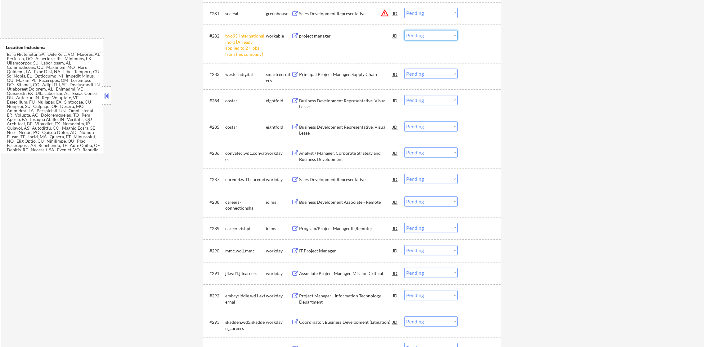
click at [437, 37] on select "Choose an option... Pending Applied Excluded (Questions) Excluded (Expired) Exc…" at bounding box center [430, 35] width 53 height 10
click at [404, 30] on select "Choose an option... Pending Applied Excluded (Questions) Excluded (Expired) Exc…" at bounding box center [430, 35] width 53 height 10
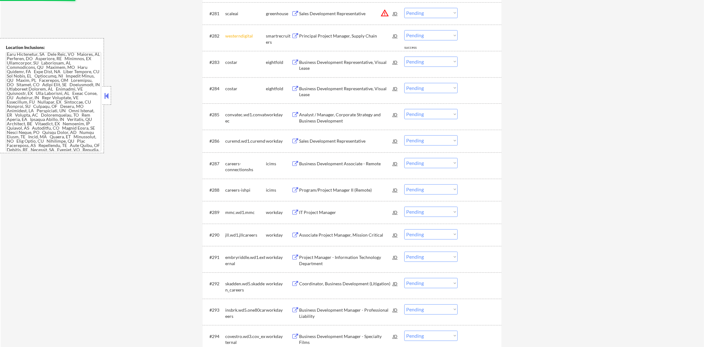
click at [245, 35] on div "westerndigital" at bounding box center [245, 36] width 41 height 6
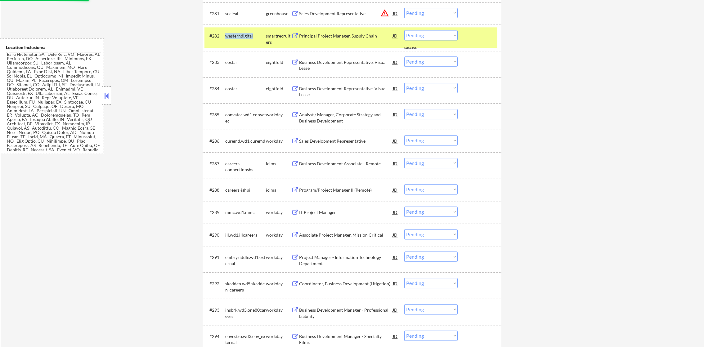
click at [245, 35] on div "westerndigital" at bounding box center [245, 36] width 41 height 6
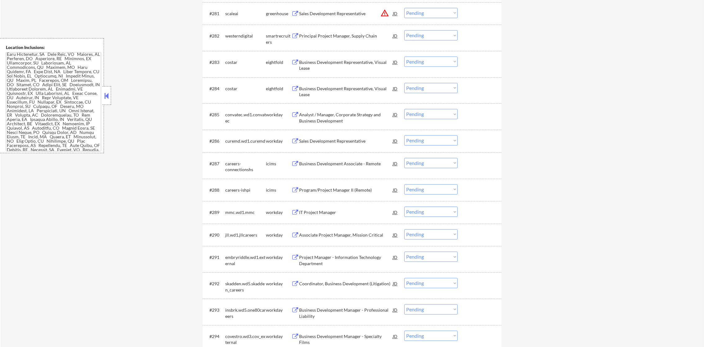
click at [339, 35] on div "Principal Project Manager, Supply Chain" at bounding box center [346, 36] width 94 height 6
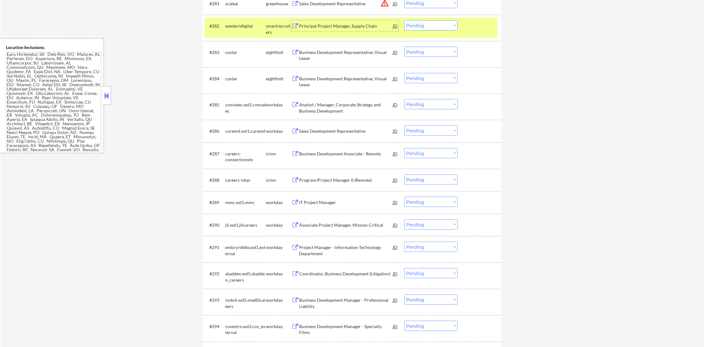
scroll to position [2238, 0]
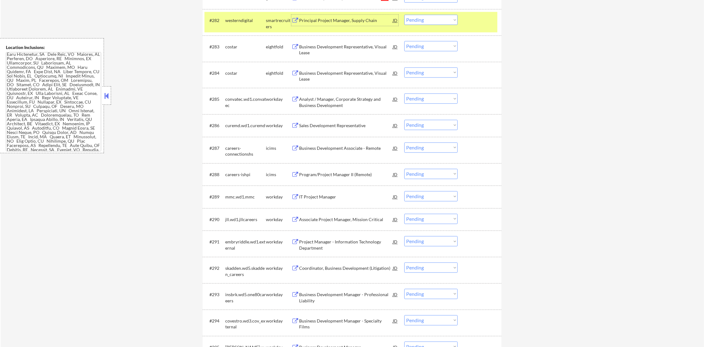
click at [434, 22] on select "Choose an option... Pending Applied Excluded (Questions) Excluded (Expired) Exc…" at bounding box center [430, 20] width 53 height 10
click at [404, 15] on select "Choose an option... Pending Applied Excluded (Questions) Excluded (Expired) Exc…" at bounding box center [430, 20] width 53 height 10
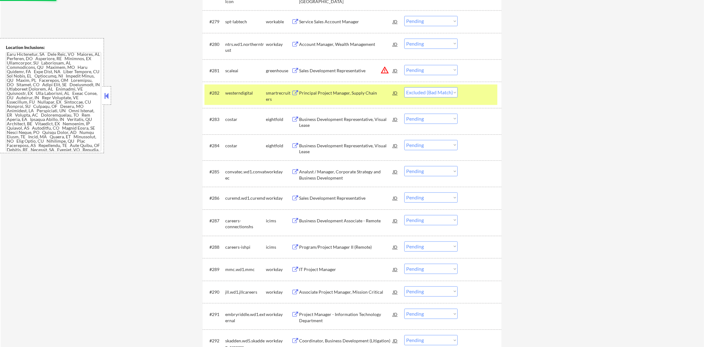
scroll to position [2161, 0]
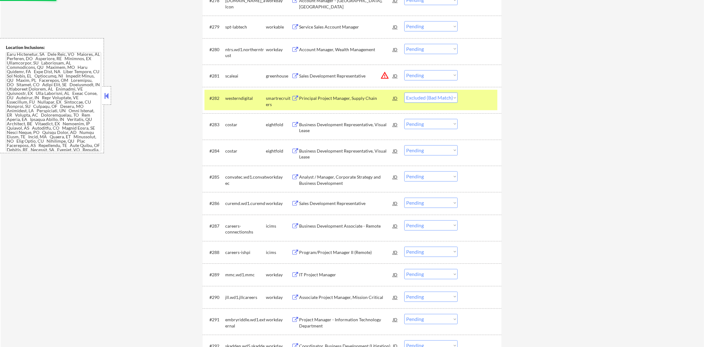
click at [243, 99] on div "westerndigital" at bounding box center [245, 98] width 41 height 6
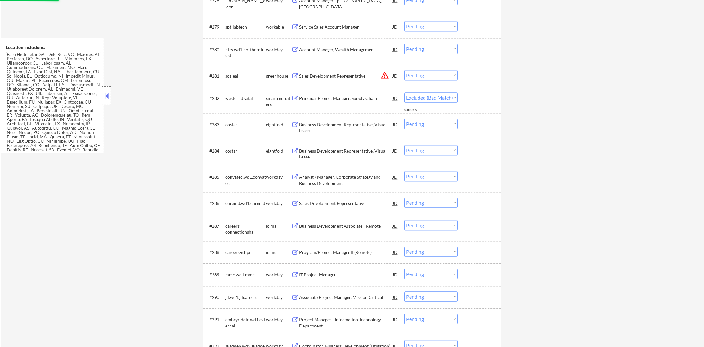
select select ""pending""
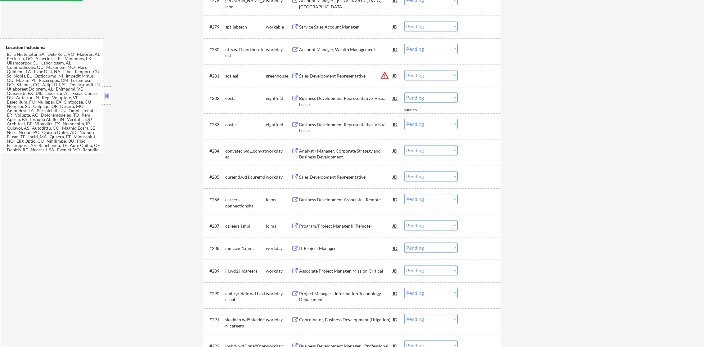
click at [383, 74] on button "warning_amber" at bounding box center [384, 75] width 9 height 9
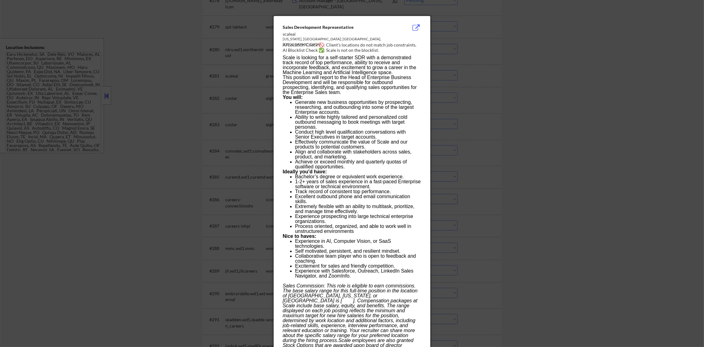
click at [508, 65] on div at bounding box center [352, 173] width 704 height 347
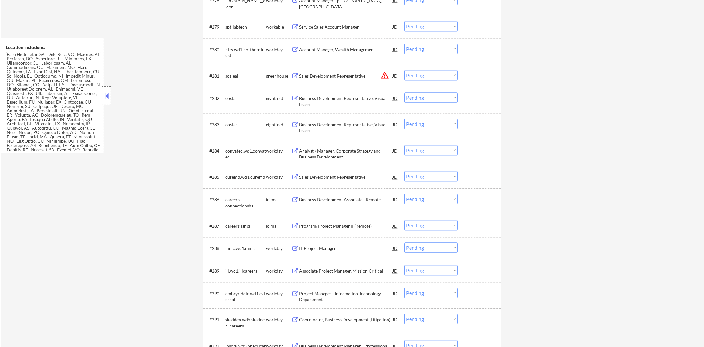
click at [435, 77] on select "Choose an option... Pending Applied Excluded (Questions) Excluded (Expired) Exc…" at bounding box center [430, 75] width 53 height 10
click at [404, 70] on select "Choose an option... Pending Applied Excluded (Questions) Excluded (Expired) Exc…" at bounding box center [430, 75] width 53 height 10
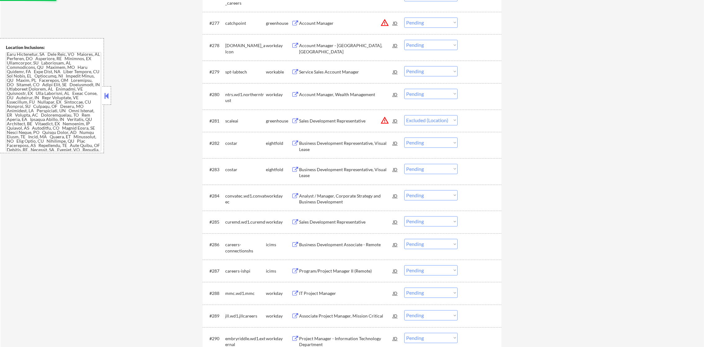
scroll to position [2114, 0]
click at [338, 75] on div "Service Sales Account Manager" at bounding box center [346, 73] width 94 height 6
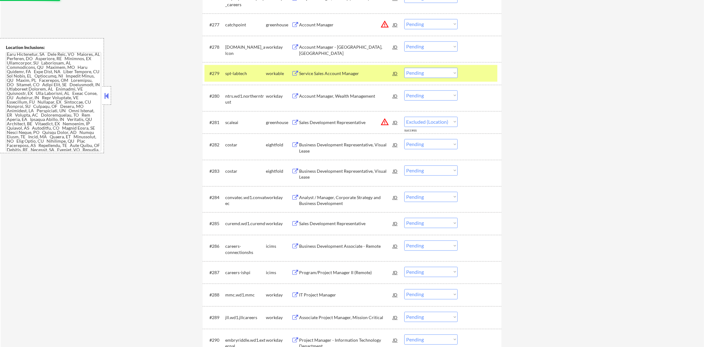
select select ""pending""
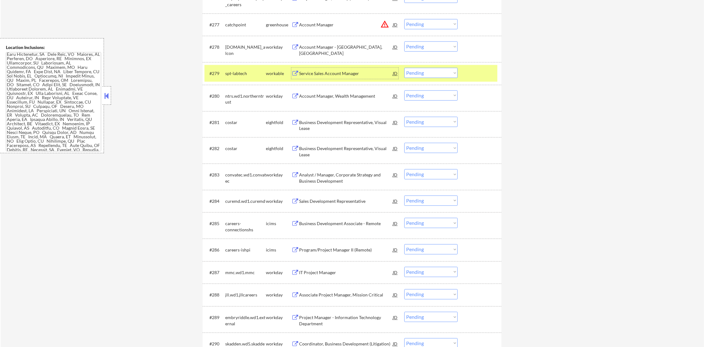
click at [417, 70] on select "Choose an option... Pending Applied Excluded (Questions) Excluded (Expired) Exc…" at bounding box center [430, 73] width 53 height 10
click at [404, 68] on select "Choose an option... Pending Applied Excluded (Questions) Excluded (Expired) Exc…" at bounding box center [430, 73] width 53 height 10
click at [230, 68] on div "spt-labtech" at bounding box center [245, 73] width 41 height 11
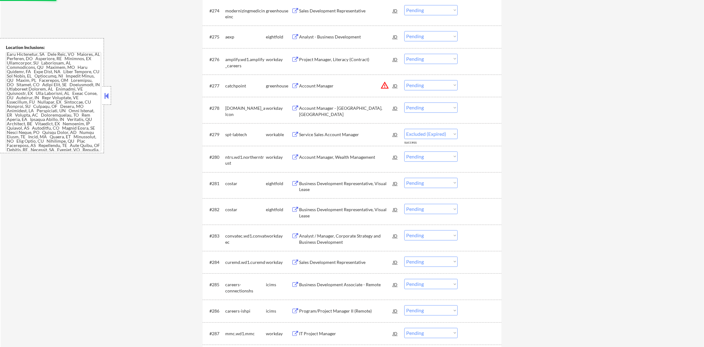
scroll to position [2052, 0]
select select ""pending""
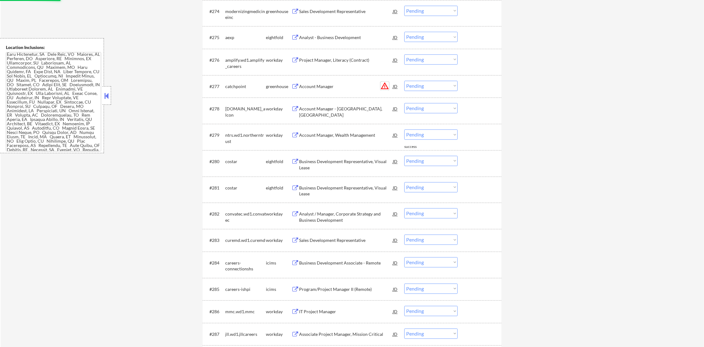
click at [386, 83] on button "warning_amber" at bounding box center [384, 86] width 9 height 9
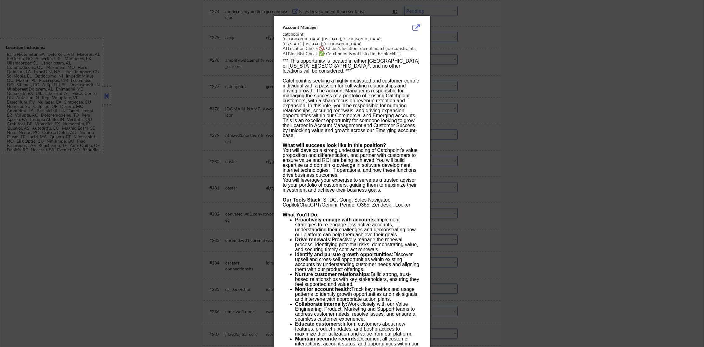
click at [475, 84] on div at bounding box center [352, 173] width 704 height 347
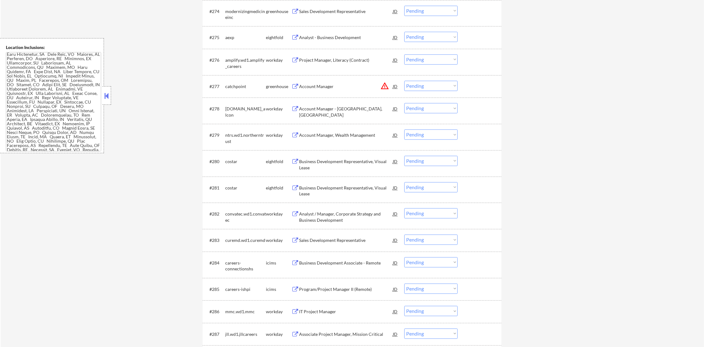
click at [352, 91] on div "Account Manager" at bounding box center [346, 86] width 94 height 11
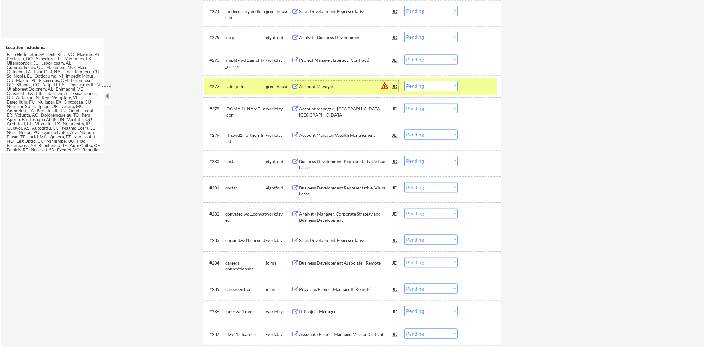
click at [410, 81] on select "Choose an option... Pending Applied Excluded (Questions) Excluded (Expired) Exc…" at bounding box center [430, 86] width 53 height 10
click at [425, 89] on select "Choose an option... Pending Applied Excluded (Questions) Excluded (Expired) Exc…" at bounding box center [430, 86] width 53 height 10
click at [404, 81] on select "Choose an option... Pending Applied Excluded (Questions) Excluded (Expired) Exc…" at bounding box center [430, 86] width 53 height 10
click at [226, 96] on div "#277 catchpoint greenhouse Account Manager JD warning_amber Choose an option...…" at bounding box center [352, 86] width 299 height 23
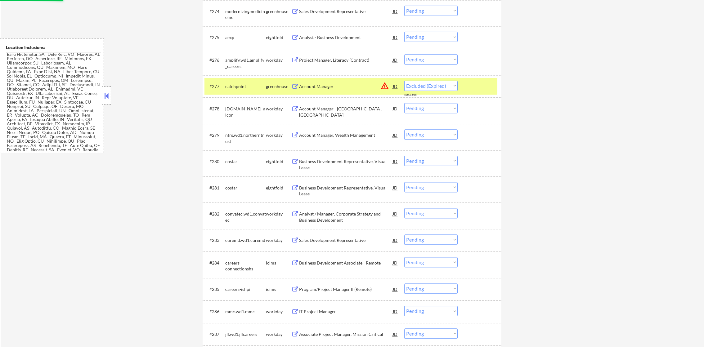
click at [249, 84] on div "catchpoint" at bounding box center [245, 86] width 41 height 6
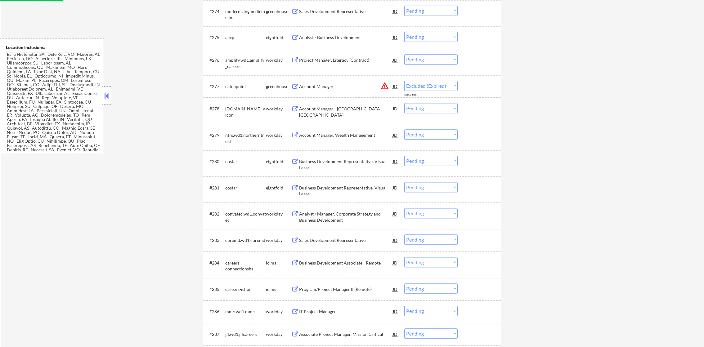
select select ""pending""
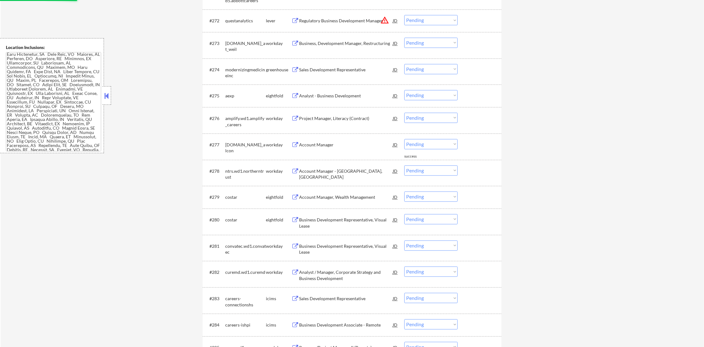
scroll to position [1990, 0]
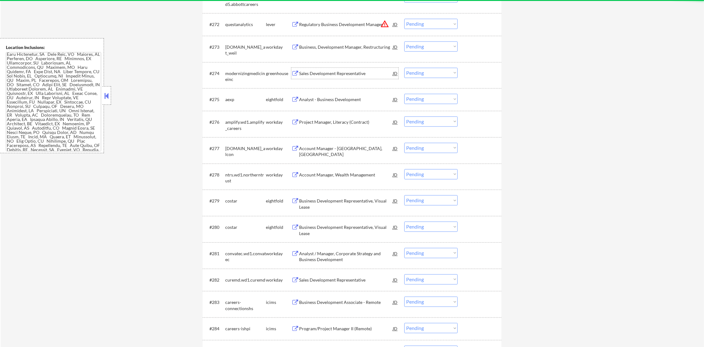
click at [357, 71] on div "Sales Development Representative" at bounding box center [346, 73] width 94 height 6
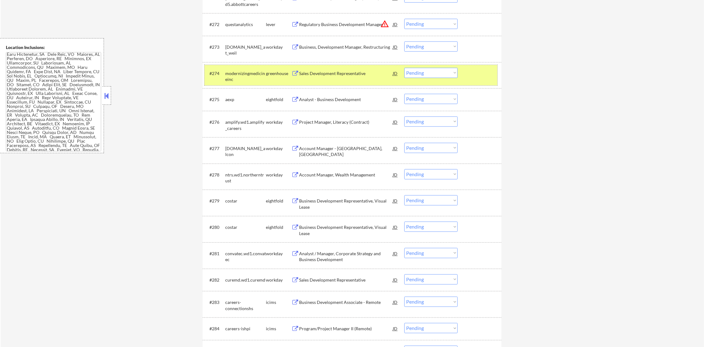
click at [419, 79] on div "#274 modernizingmedicineinc greenhouse Sales Development Representative JD warn…" at bounding box center [350, 75] width 293 height 20
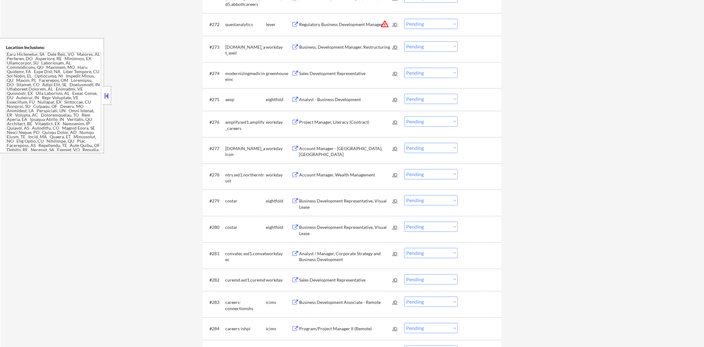
click at [426, 76] on select "Choose an option... Pending Applied Excluded (Questions) Excluded (Expired) Exc…" at bounding box center [430, 73] width 53 height 10
click at [404, 68] on select "Choose an option... Pending Applied Excluded (Questions) Excluded (Expired) Exc…" at bounding box center [430, 73] width 53 height 10
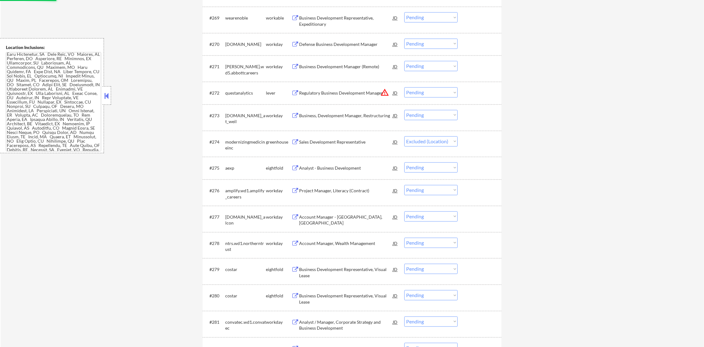
scroll to position [1913, 0]
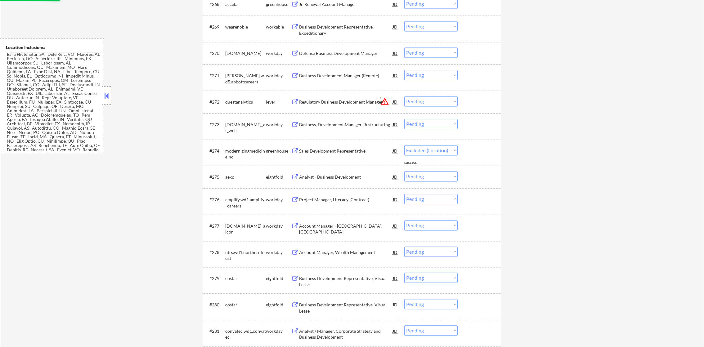
click at [388, 102] on button "warning_amber" at bounding box center [384, 101] width 9 height 9
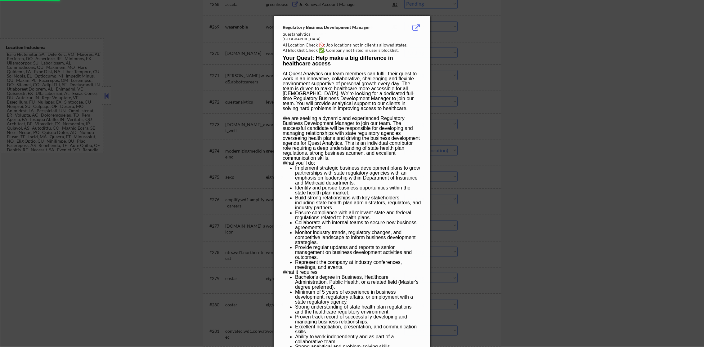
select select ""pending""
click at [452, 91] on div at bounding box center [352, 173] width 704 height 347
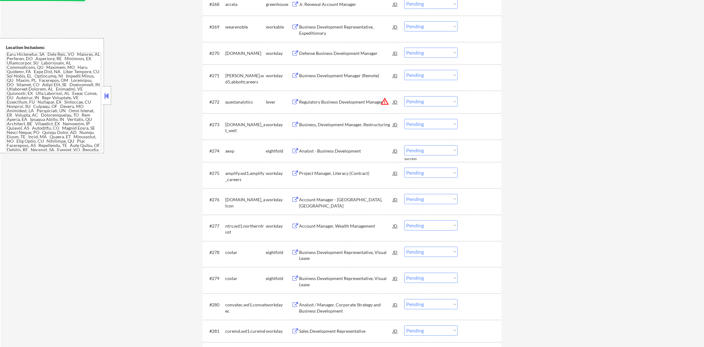
click at [355, 102] on div "Regulatory Business Development Manager" at bounding box center [346, 102] width 94 height 6
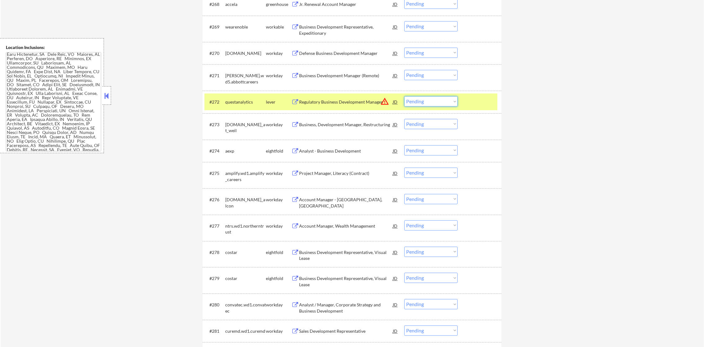
drag, startPoint x: 419, startPoint y: 99, endPoint x: 419, endPoint y: 106, distance: 7.2
click at [419, 99] on select "Choose an option... Pending Applied Excluded (Questions) Excluded (Expired) Exc…" at bounding box center [430, 101] width 53 height 10
click at [404, 96] on select "Choose an option... Pending Applied Excluded (Questions) Excluded (Expired) Exc…" at bounding box center [430, 101] width 53 height 10
click at [237, 104] on div "questanalytics" at bounding box center [245, 102] width 41 height 6
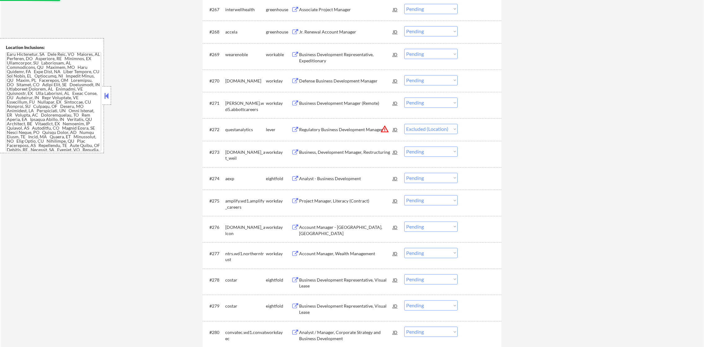
scroll to position [1881, 0]
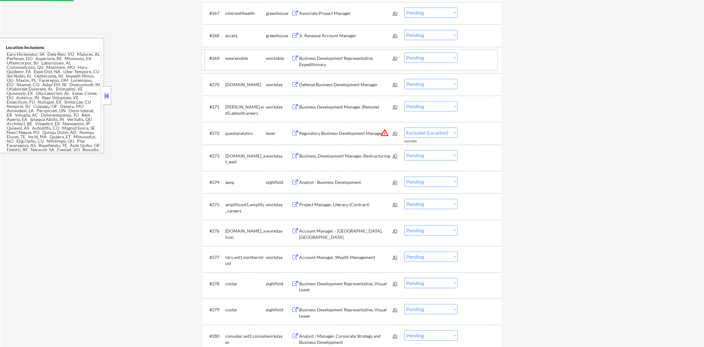
click at [373, 50] on div "#269 wearenoble workable Business Development Representative, Expeditionary JD …" at bounding box center [350, 60] width 293 height 20
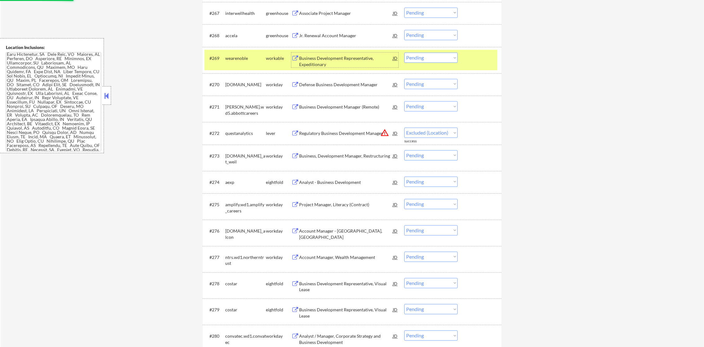
click at [368, 56] on div "Business Development Representative, Expeditionary" at bounding box center [346, 61] width 94 height 12
select select ""pending""
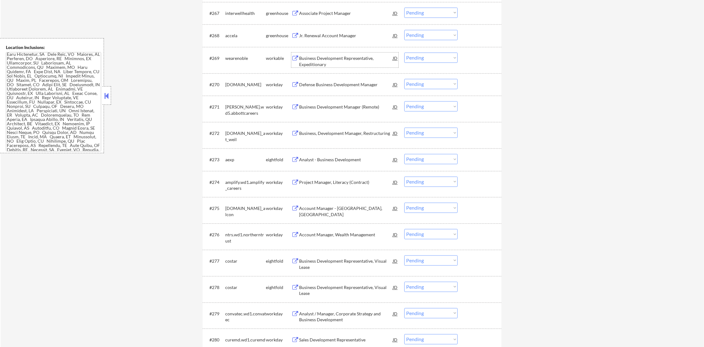
click at [437, 62] on select "Choose an option... Pending Applied Excluded (Questions) Excluded (Expired) Exc…" at bounding box center [430, 57] width 53 height 10
click at [404, 52] on select "Choose an option... Pending Applied Excluded (Questions) Excluded (Expired) Exc…" at bounding box center [430, 57] width 53 height 10
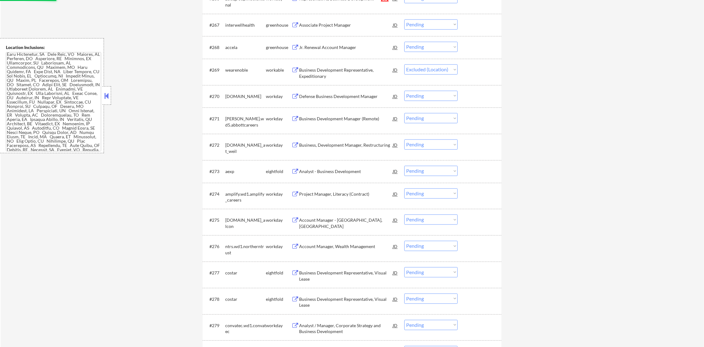
scroll to position [1866, 0]
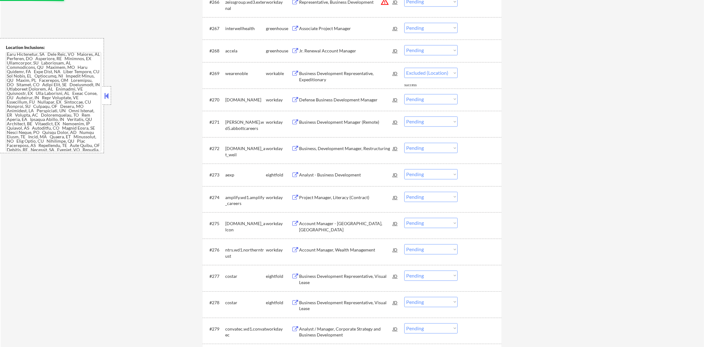
select select ""pending""
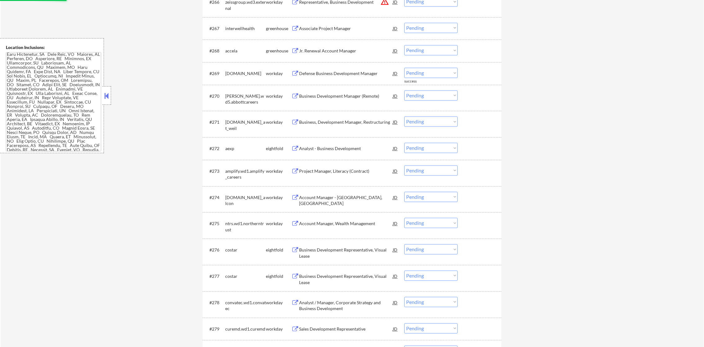
click at [322, 48] on div "Jr. Renewal Account Manager" at bounding box center [346, 51] width 94 height 6
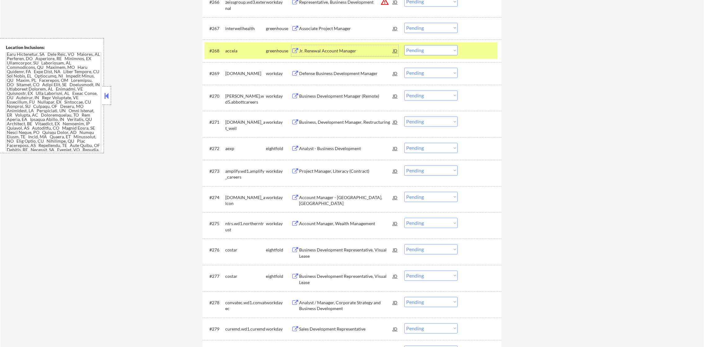
drag, startPoint x: 428, startPoint y: 53, endPoint x: 431, endPoint y: 50, distance: 4.2
click at [431, 50] on select "Choose an option... Pending Applied Excluded (Questions) Excluded (Expired) Exc…" at bounding box center [430, 50] width 53 height 10
click at [404, 45] on select "Choose an option... Pending Applied Excluded (Questions) Excluded (Expired) Exc…" at bounding box center [430, 50] width 53 height 10
click at [230, 50] on div "accela" at bounding box center [245, 51] width 41 height 6
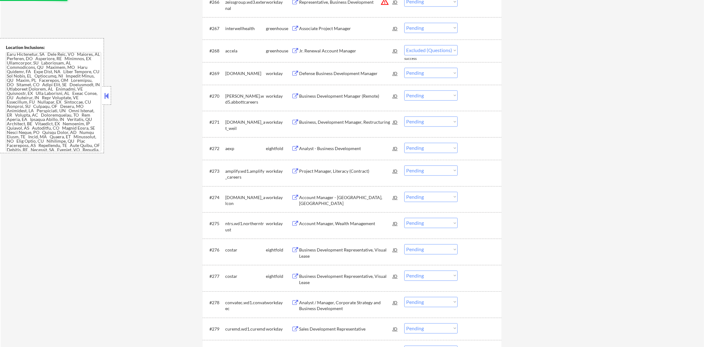
click at [364, 28] on div "Associate Project Manager" at bounding box center [346, 28] width 94 height 6
select select ""pending""
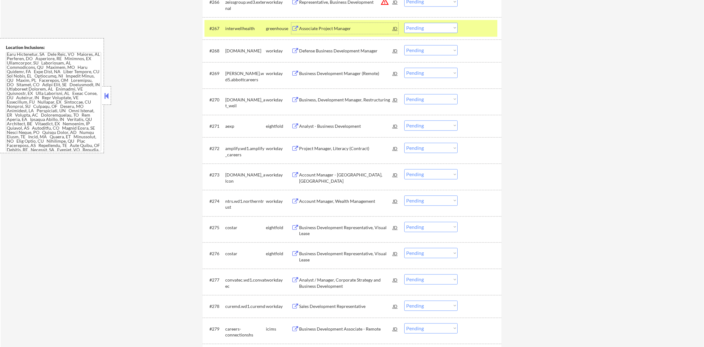
click at [429, 29] on select "Choose an option... Pending Applied Excluded (Questions) Excluded (Expired) Exc…" at bounding box center [430, 28] width 53 height 10
click at [404, 23] on select "Choose an option... Pending Applied Excluded (Questions) Excluded (Expired) Exc…" at bounding box center [430, 28] width 53 height 10
select select ""pending""
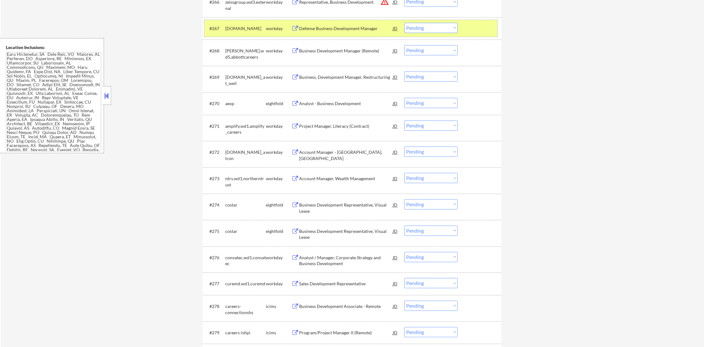
click at [256, 27] on div "[DOMAIN_NAME]" at bounding box center [245, 28] width 41 height 6
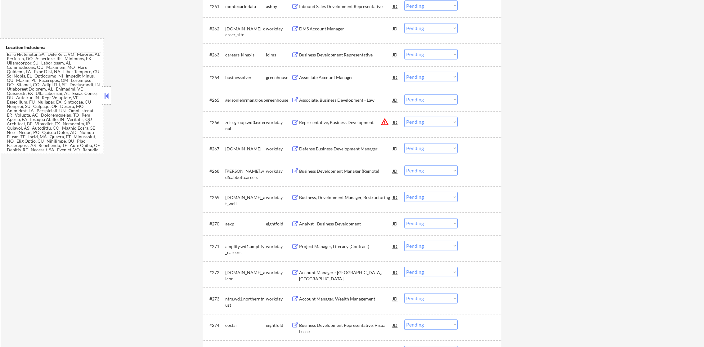
scroll to position [1742, 0]
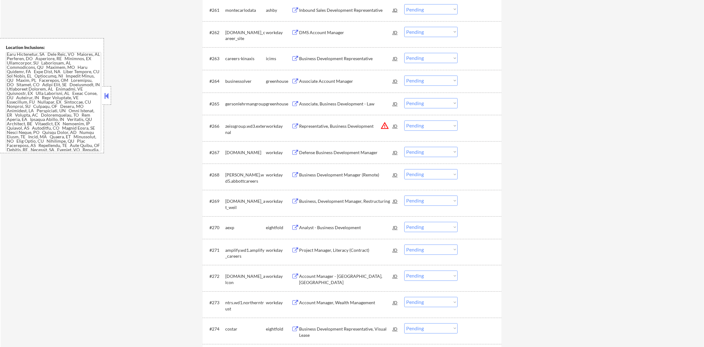
click at [349, 102] on div "Associate, Business Development - Law" at bounding box center [346, 104] width 94 height 6
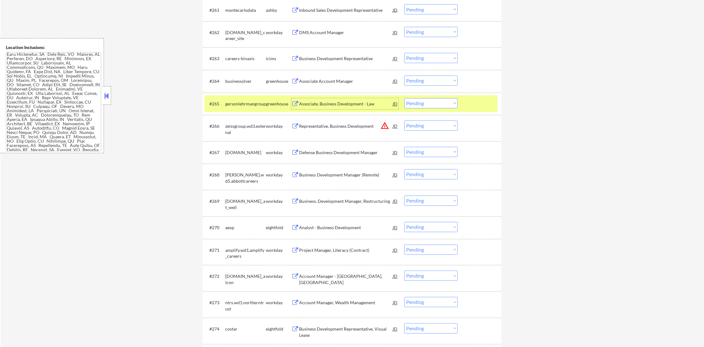
drag, startPoint x: 431, startPoint y: 95, endPoint x: 430, endPoint y: 101, distance: 6.0
click at [431, 97] on div "#265 gersonlehrmangroup greenhouse Associate, Business Development - Law JD war…" at bounding box center [350, 104] width 293 height 17
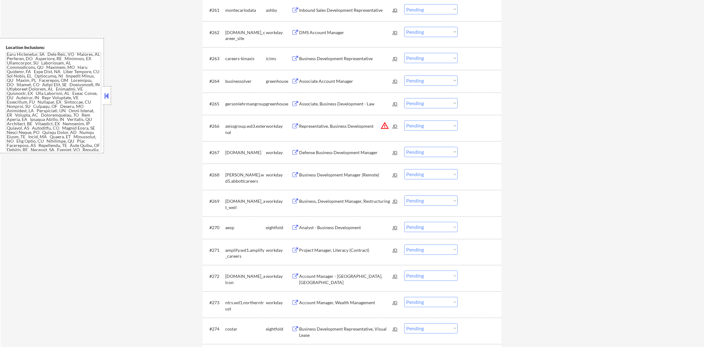
click at [430, 103] on select "Choose an option... Pending Applied Excluded (Questions) Excluded (Expired) Exc…" at bounding box center [430, 103] width 53 height 10
click at [404, 98] on select "Choose an option... Pending Applied Excluded (Questions) Excluded (Expired) Exc…" at bounding box center [430, 103] width 53 height 10
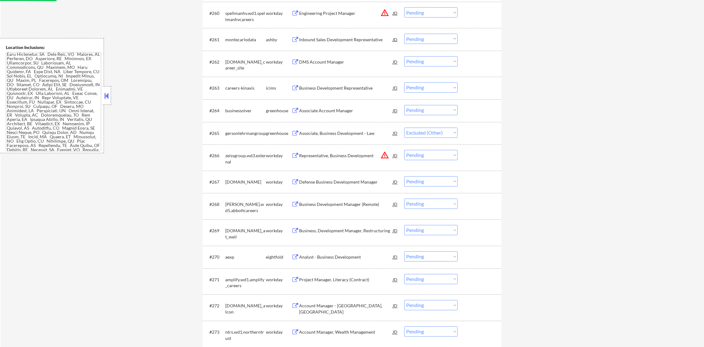
scroll to position [1711, 0]
select select ""pending""
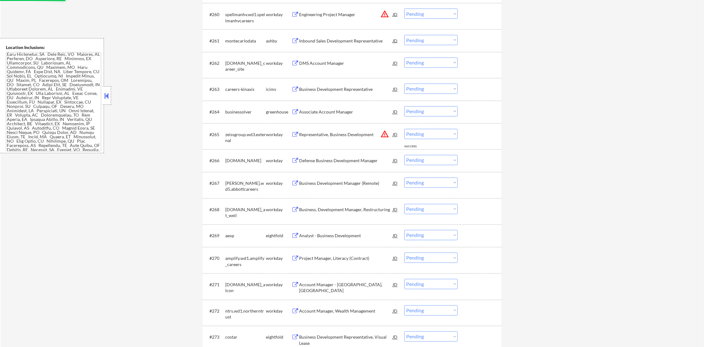
click at [425, 112] on select "Choose an option... Pending Applied Excluded (Questions) Excluded (Expired) Exc…" at bounding box center [430, 111] width 53 height 10
click at [404, 106] on select "Choose an option... Pending Applied Excluded (Questions) Excluded (Expired) Exc…" at bounding box center [430, 111] width 53 height 10
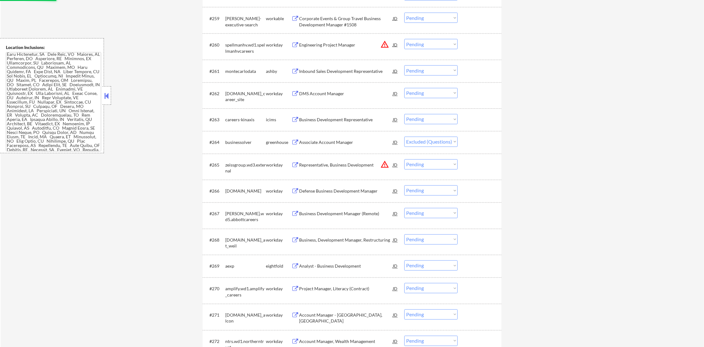
scroll to position [1680, 0]
select select ""pending""
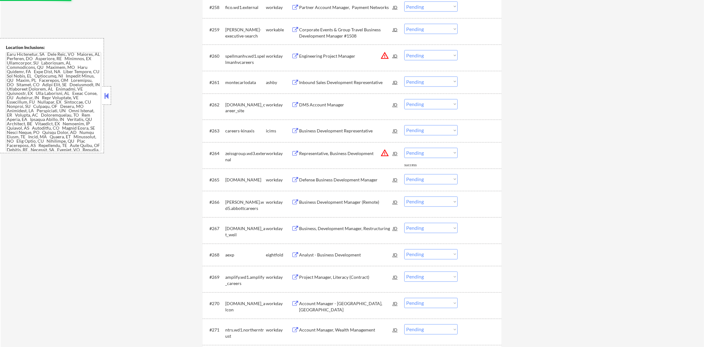
scroll to position [1665, 0]
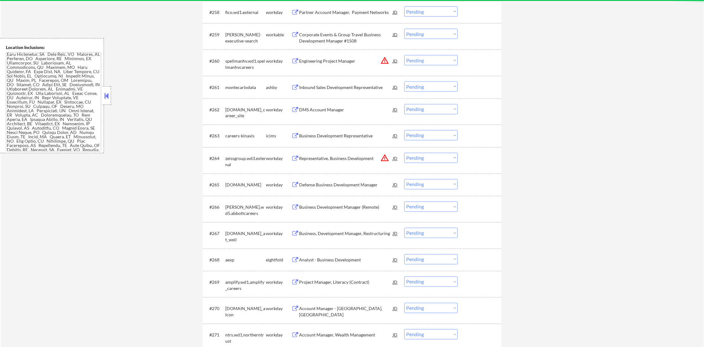
click at [332, 88] on div "Inbound Sales Development Representative" at bounding box center [346, 87] width 94 height 6
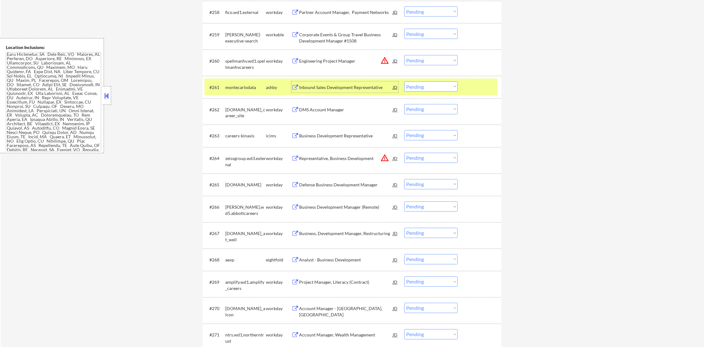
click at [418, 88] on select "Choose an option... Pending Applied Excluded (Questions) Excluded (Expired) Exc…" at bounding box center [430, 87] width 53 height 10
click at [404, 82] on select "Choose an option... Pending Applied Excluded (Questions) Excluded (Expired) Exc…" at bounding box center [430, 87] width 53 height 10
click at [233, 91] on div "montecarlodata" at bounding box center [245, 87] width 41 height 11
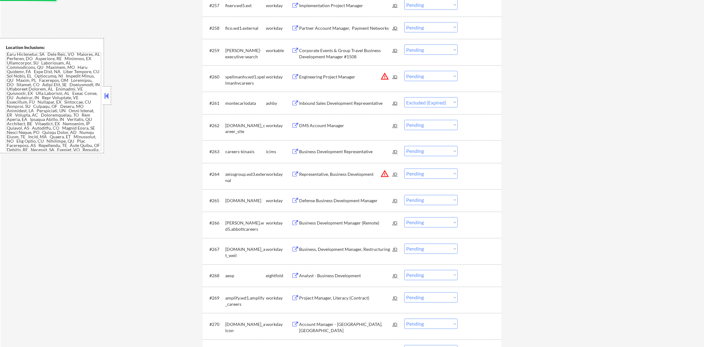
scroll to position [1633, 0]
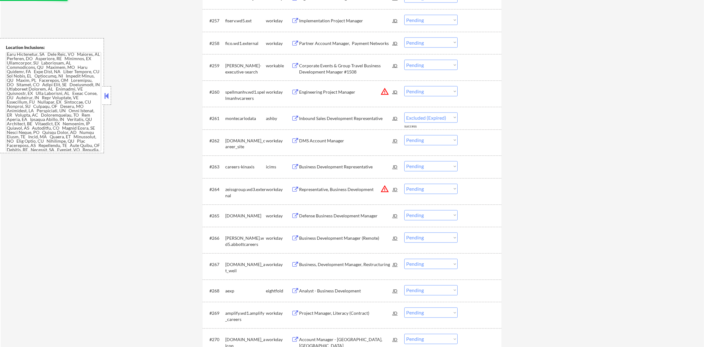
select select ""pending""
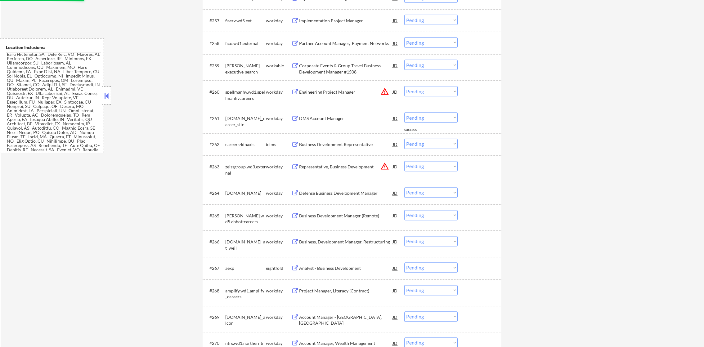
click at [352, 71] on div "Corporate Events & Group Travel Business Development Manager #1508" at bounding box center [346, 69] width 94 height 12
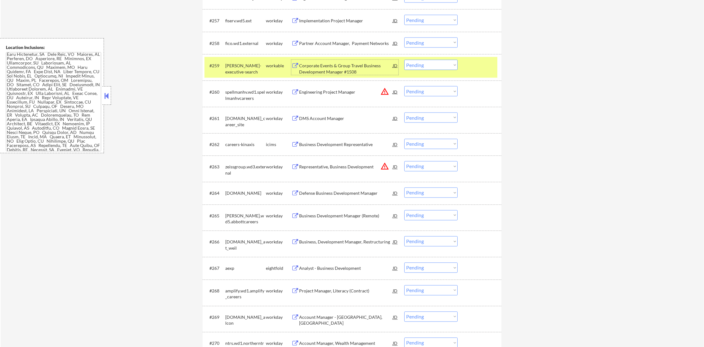
click at [342, 63] on div "Corporate Events & Group Travel Business Development Manager #1508" at bounding box center [346, 69] width 94 height 12
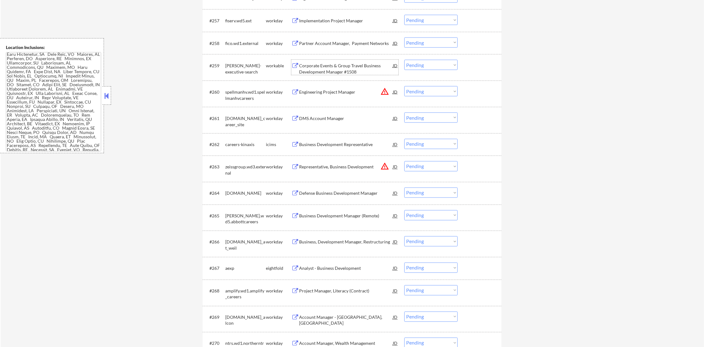
click at [411, 63] on select "Choose an option... Pending Applied Excluded (Questions) Excluded (Expired) Exc…" at bounding box center [430, 65] width 53 height 10
click at [404, 60] on select "Choose an option... Pending Applied Excluded (Questions) Excluded (Expired) Exc…" at bounding box center [430, 65] width 53 height 10
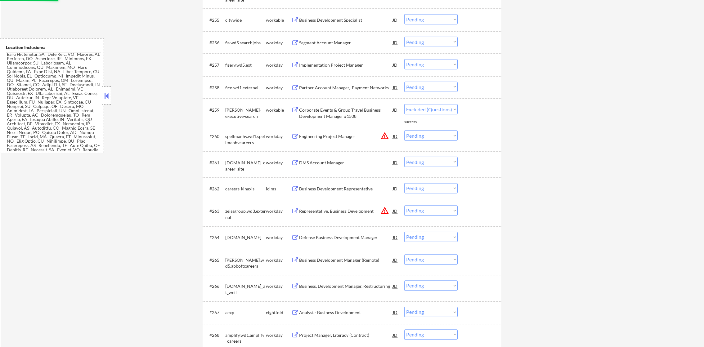
select select ""pending""
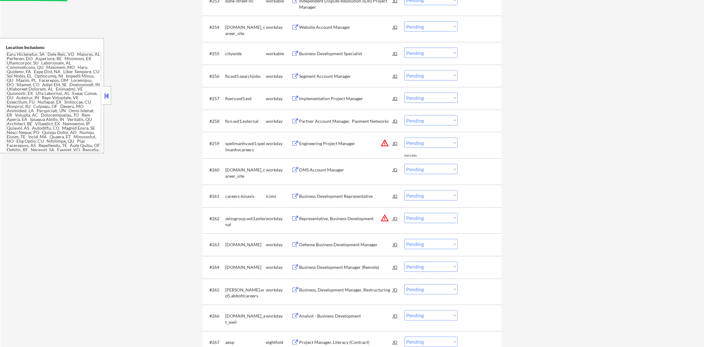
click at [350, 51] on div "Business Development Specialist" at bounding box center [346, 54] width 94 height 6
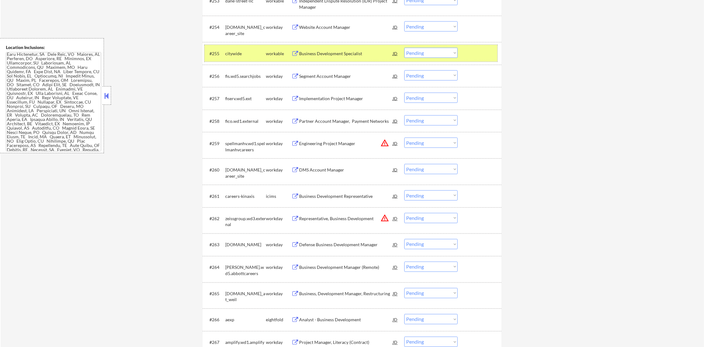
drag, startPoint x: 421, startPoint y: 48, endPoint x: 420, endPoint y: 52, distance: 4.0
click at [420, 51] on div "#255 citywide workable Business Development Specialist JD warning_amber Choose …" at bounding box center [350, 53] width 293 height 17
click at [420, 52] on select "Choose an option... Pending Applied Excluded (Questions) Excluded (Expired) Exc…" at bounding box center [430, 53] width 53 height 10
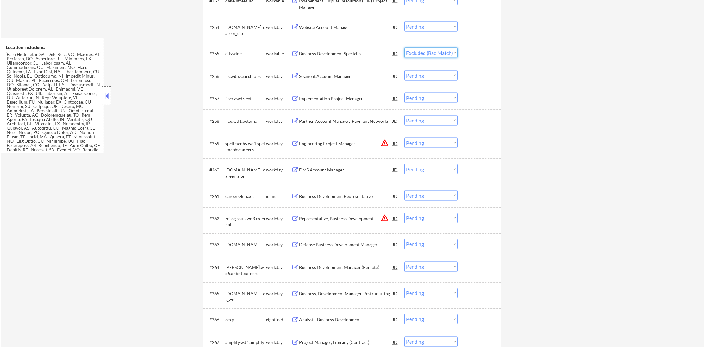
click at [404, 48] on select "Choose an option... Pending Applied Excluded (Questions) Excluded (Expired) Exc…" at bounding box center [430, 53] width 53 height 10
select select ""pending""
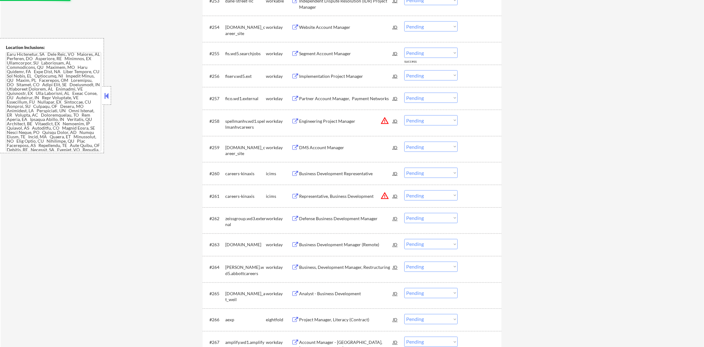
scroll to position [1509, 0]
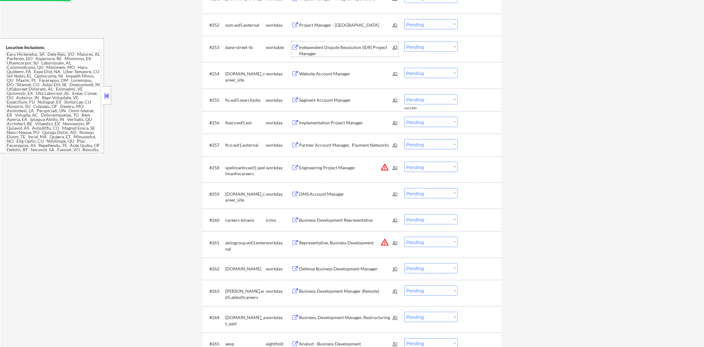
click at [354, 45] on div "Independent Dispute Resolution (IDR) Project Manager" at bounding box center [346, 50] width 94 height 12
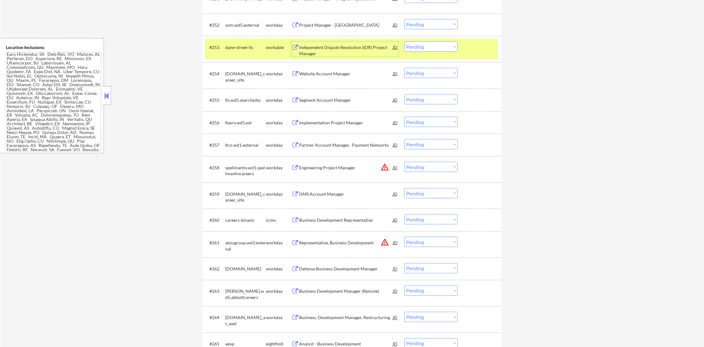
drag, startPoint x: 444, startPoint y: 45, endPoint x: 444, endPoint y: 49, distance: 3.7
click at [444, 45] on select "Choose an option... Pending Applied Excluded (Questions) Excluded (Expired) Exc…" at bounding box center [430, 47] width 53 height 10
click at [404, 42] on select "Choose an option... Pending Applied Excluded (Questions) Excluded (Expired) Exc…" at bounding box center [430, 47] width 53 height 10
click at [253, 51] on div "dane-street-llc" at bounding box center [245, 47] width 41 height 11
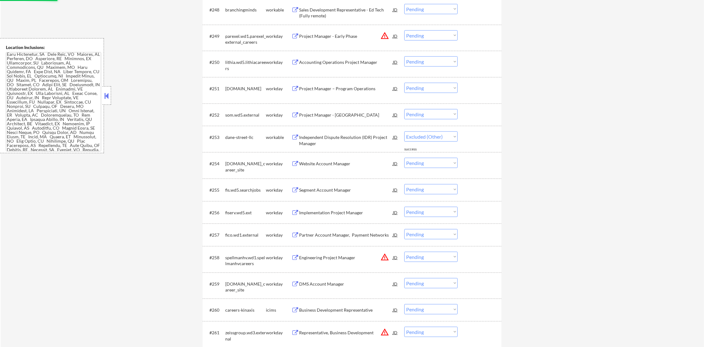
select select ""pending""
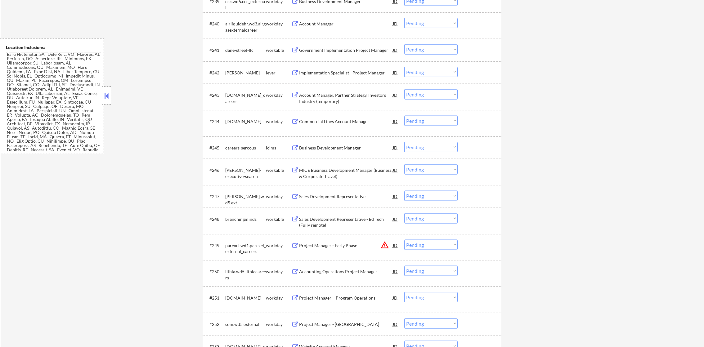
scroll to position [1246, 0]
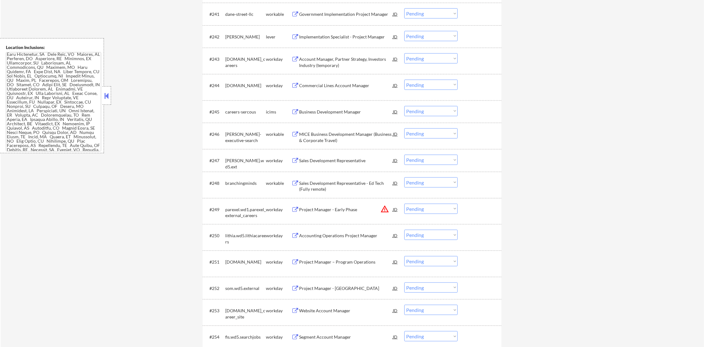
click at [355, 137] on div "MICE Business Development Manager (Business & Corporate Travel)" at bounding box center [346, 137] width 94 height 12
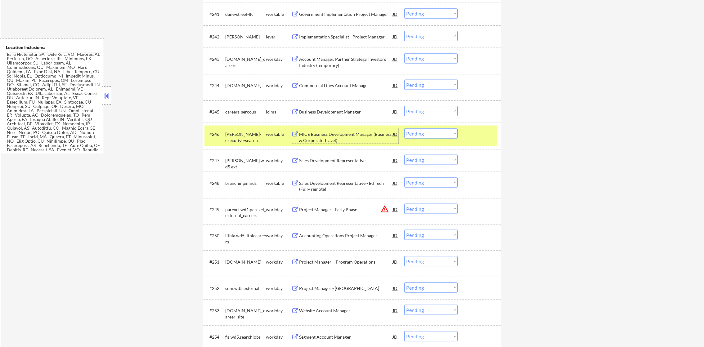
click at [405, 136] on select "Choose an option... Pending Applied Excluded (Questions) Excluded (Expired) Exc…" at bounding box center [430, 133] width 53 height 10
click at [404, 128] on select "Choose an option... Pending Applied Excluded (Questions) Excluded (Expired) Exc…" at bounding box center [430, 133] width 53 height 10
click at [255, 139] on div "[PERSON_NAME]-executive-search" at bounding box center [245, 137] width 41 height 12
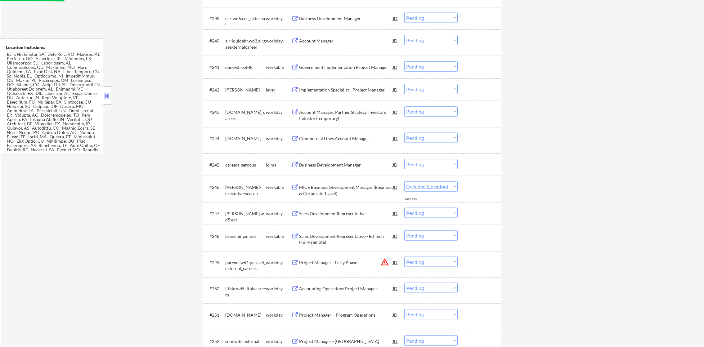
scroll to position [1183, 0]
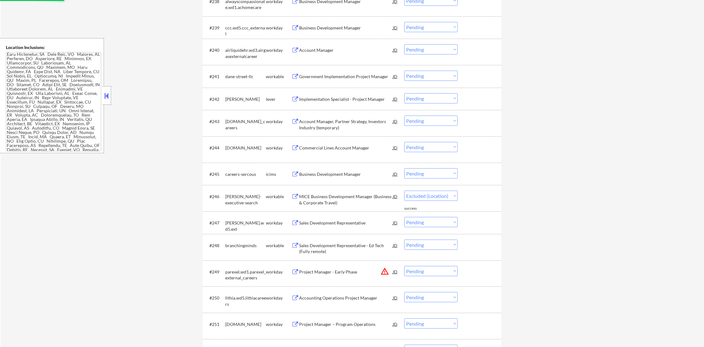
select select ""pending""
click at [359, 96] on div "Implementation Specialist - Project Manager" at bounding box center [346, 99] width 94 height 6
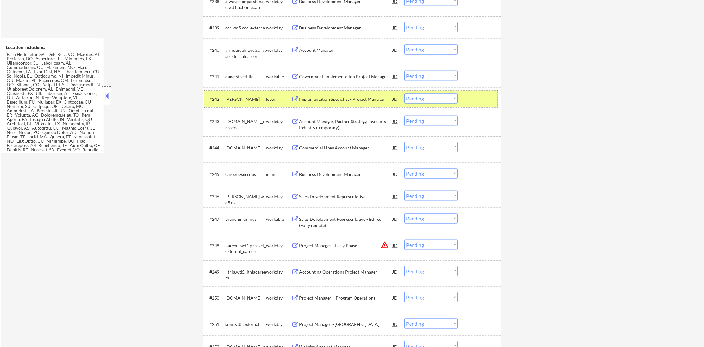
click at [422, 105] on div "#242 [PERSON_NAME] lever Implementation Specialist - Project Manager JD warning…" at bounding box center [350, 99] width 293 height 17
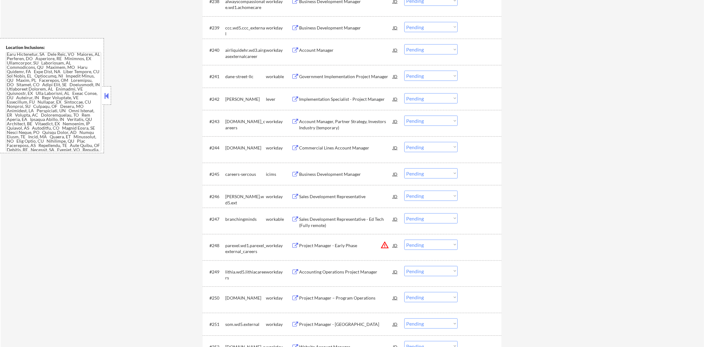
click at [428, 91] on div "#242 [PERSON_NAME] lever Implementation Specialist - Project Manager JD warning…" at bounding box center [350, 99] width 293 height 17
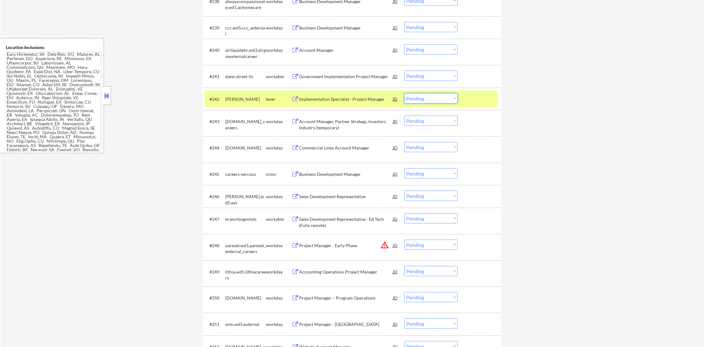
drag, startPoint x: 428, startPoint y: 97, endPoint x: 428, endPoint y: 100, distance: 3.4
click at [428, 97] on select "Choose an option... Pending Applied Excluded (Questions) Excluded (Expired) Exc…" at bounding box center [430, 98] width 53 height 10
click at [404, 93] on select "Choose an option... Pending Applied Excluded (Questions) Excluded (Expired) Exc…" at bounding box center [430, 98] width 53 height 10
click at [240, 96] on div "[PERSON_NAME]" at bounding box center [245, 99] width 41 height 6
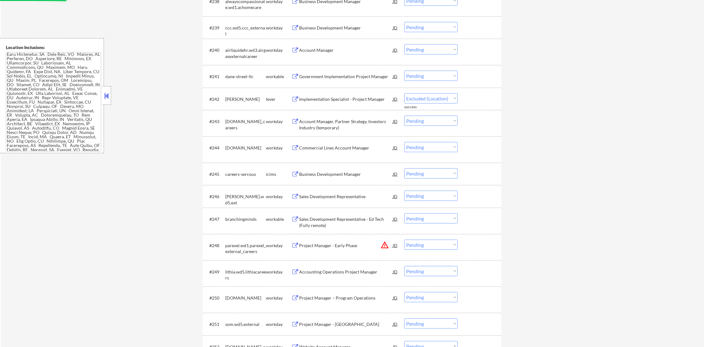
select select ""pending""
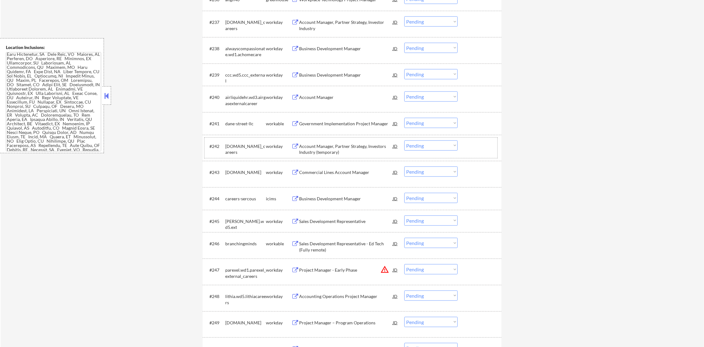
scroll to position [1090, 0]
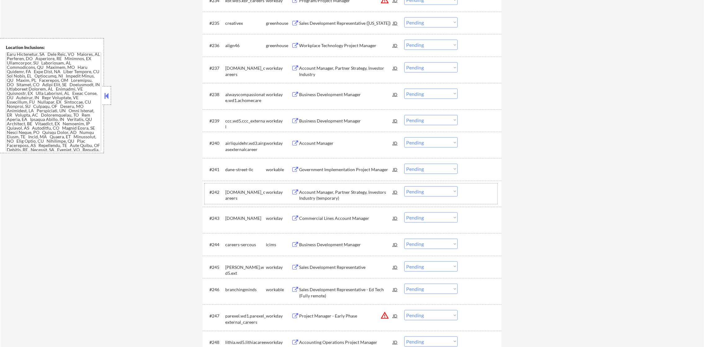
click at [340, 167] on div "Government Implementation Project Manager" at bounding box center [346, 170] width 94 height 6
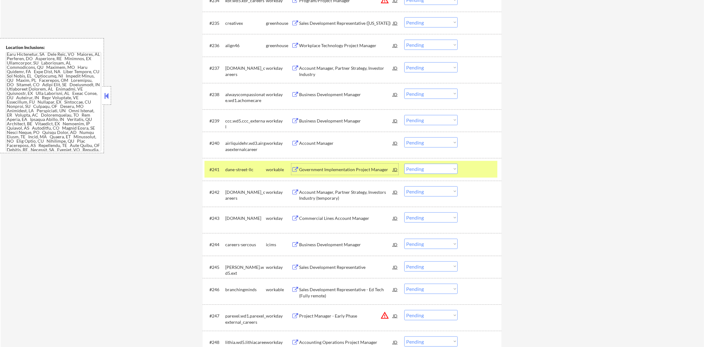
click at [243, 163] on div "#241 dane-street-llc workable Government Implementation Project Manager JD warn…" at bounding box center [350, 169] width 293 height 17
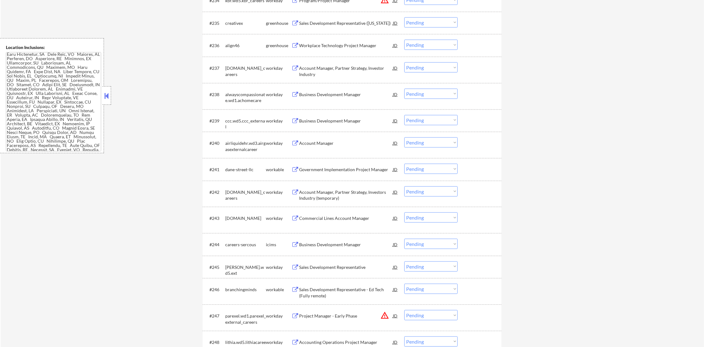
click at [426, 171] on select "Choose an option... Pending Applied Excluded (Questions) Excluded (Expired) Exc…" at bounding box center [430, 169] width 53 height 10
click at [404, 164] on select "Choose an option... Pending Applied Excluded (Questions) Excluded (Expired) Exc…" at bounding box center [430, 169] width 53 height 10
select select ""pending""
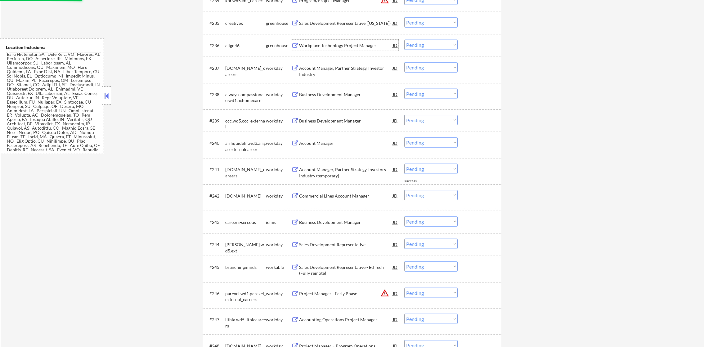
click at [351, 45] on div "Workplace Technology Project Manager" at bounding box center [346, 46] width 94 height 6
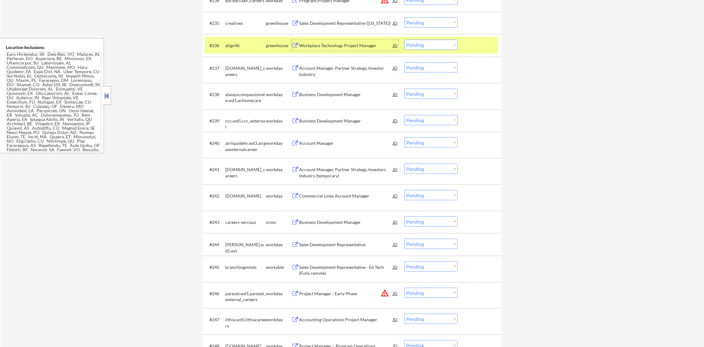
drag, startPoint x: 409, startPoint y: 42, endPoint x: 411, endPoint y: 45, distance: 3.6
click at [409, 42] on select "Choose an option... Pending Applied Excluded (Questions) Excluded (Expired) Exc…" at bounding box center [430, 45] width 53 height 10
click at [404, 40] on select "Choose an option... Pending Applied Excluded (Questions) Excluded (Expired) Exc…" at bounding box center [430, 45] width 53 height 10
click at [237, 40] on div "align46" at bounding box center [245, 45] width 41 height 11
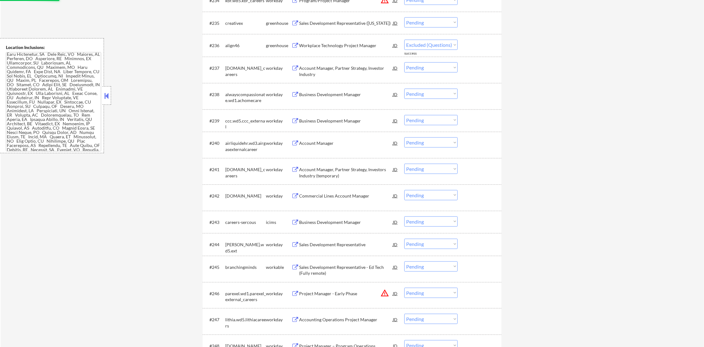
select select ""pending""
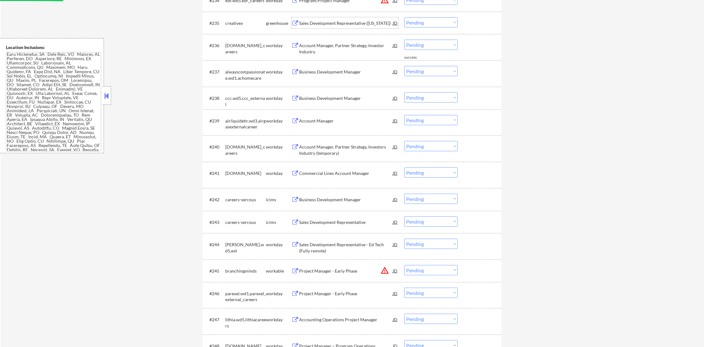
click at [348, 19] on div "Sales Development Representative ([US_STATE])" at bounding box center [346, 22] width 94 height 11
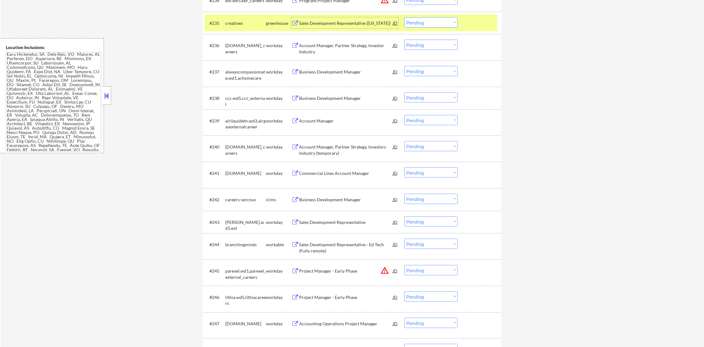
click at [423, 24] on select "Choose an option... Pending Applied Excluded (Questions) Excluded (Expired) Exc…" at bounding box center [430, 22] width 53 height 10
click at [404, 17] on select "Choose an option... Pending Applied Excluded (Questions) Excluded (Expired) Exc…" at bounding box center [430, 22] width 53 height 10
click at [223, 22] on div "#235 creativex greenhouse Sales Development Representative ([US_STATE]) JD warn…" at bounding box center [350, 23] width 293 height 17
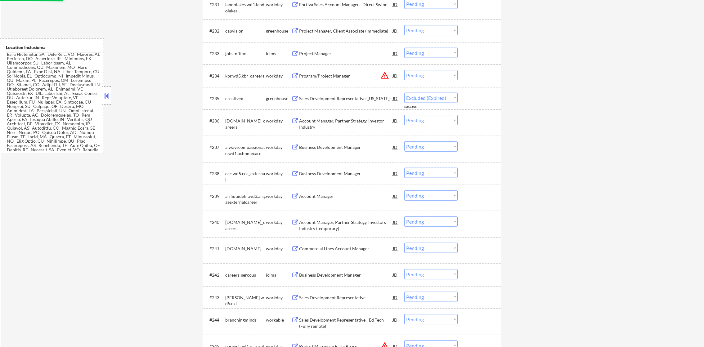
scroll to position [997, 0]
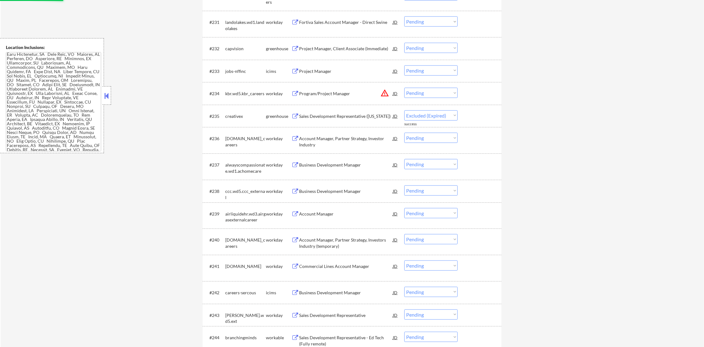
select select ""pending""
click at [353, 47] on div "Project Manager, Client Associate (Immediate)" at bounding box center [346, 49] width 94 height 6
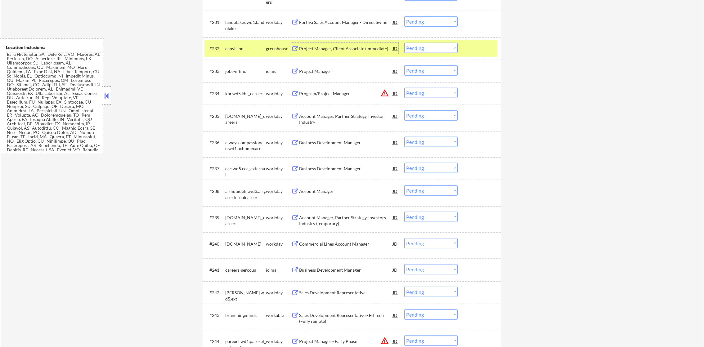
click at [353, 52] on div "Project Manager, Client Associate (Immediate)" at bounding box center [346, 48] width 94 height 11
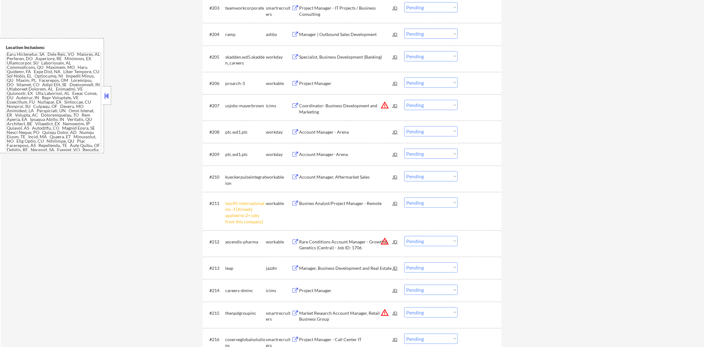
scroll to position [294, 0]
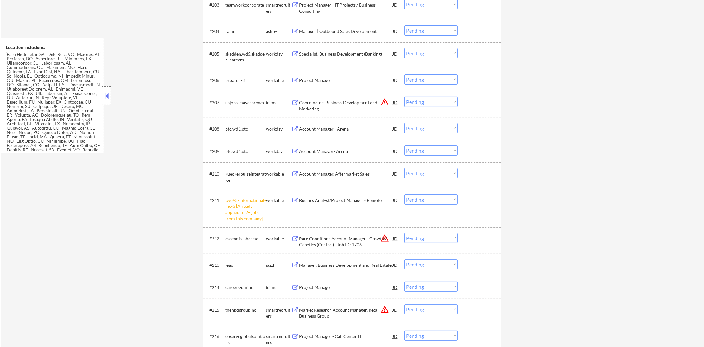
click at [423, 200] on select "Choose an option... Pending Applied Excluded (Questions) Excluded (Expired) Exc…" at bounding box center [430, 200] width 53 height 10
click at [404, 195] on select "Choose an option... Pending Applied Excluded (Questions) Excluded (Expired) Exc…" at bounding box center [430, 200] width 53 height 10
click at [337, 30] on div "Manager | Outbound Sales Development" at bounding box center [346, 31] width 94 height 6
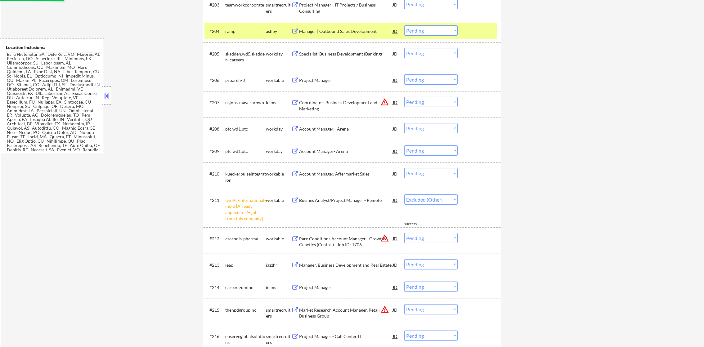
select select ""pending""
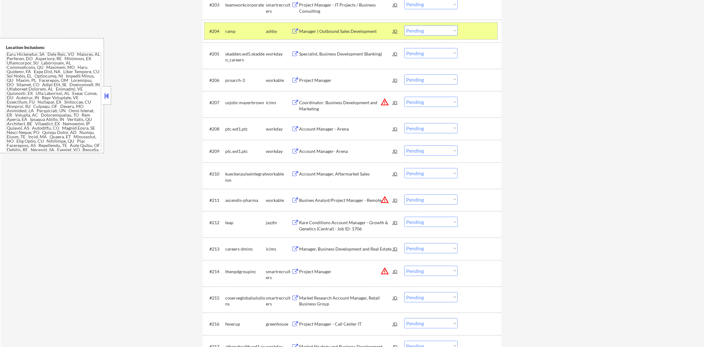
click at [428, 25] on div "#204 ramp [PERSON_NAME] Manager | Outbound Sales Development JD warning_amber C…" at bounding box center [350, 31] width 293 height 17
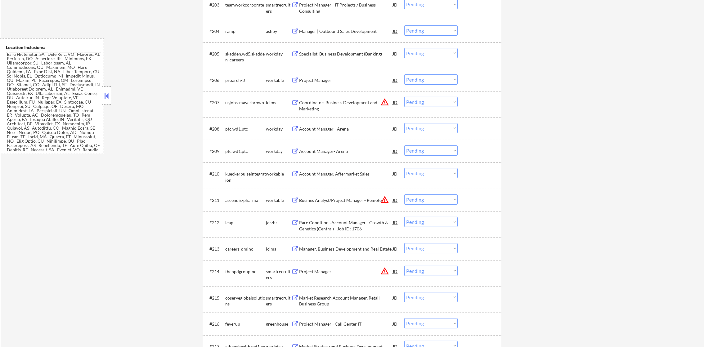
click at [428, 29] on select "Choose an option... Pending Applied Excluded (Questions) Excluded (Expired) Exc…" at bounding box center [430, 30] width 53 height 10
click at [404, 25] on select "Choose an option... Pending Applied Excluded (Questions) Excluded (Expired) Exc…" at bounding box center [430, 30] width 53 height 10
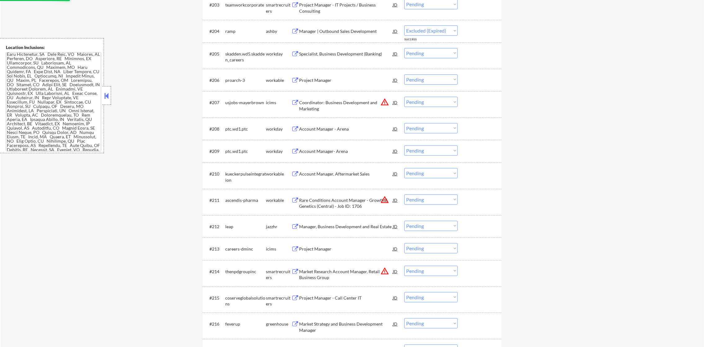
select select ""pending""
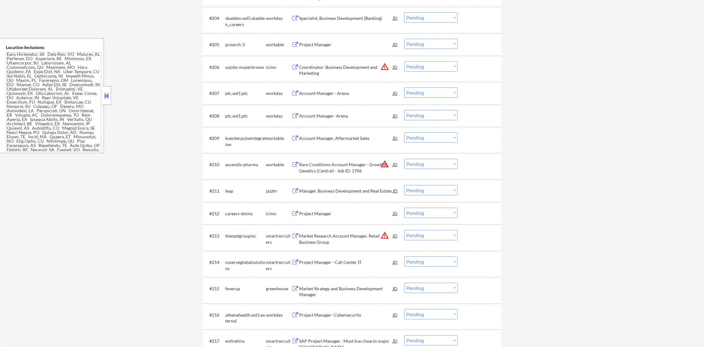
scroll to position [310, 0]
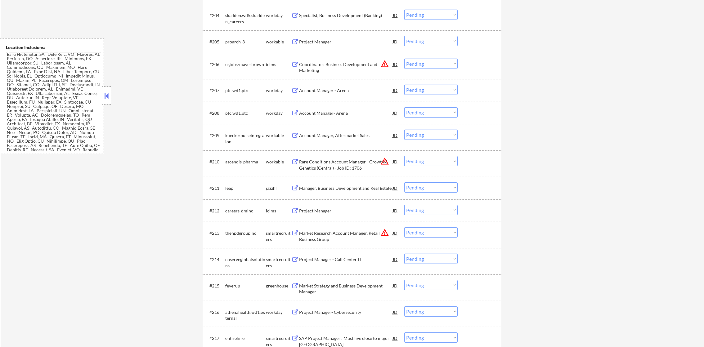
click at [336, 38] on div "Project Manager" at bounding box center [346, 41] width 94 height 11
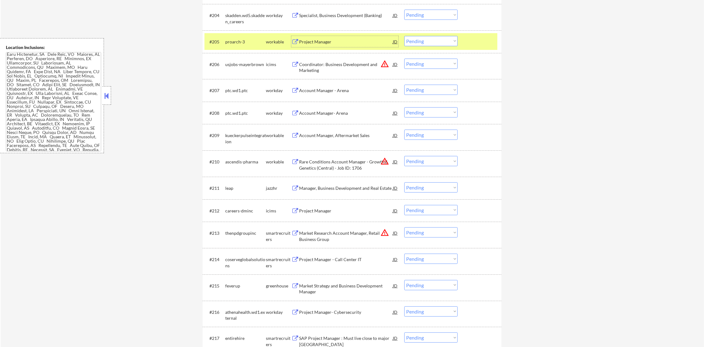
click at [438, 43] on select "Choose an option... Pending Applied Excluded (Questions) Excluded (Expired) Exc…" at bounding box center [430, 41] width 53 height 10
click at [404, 36] on select "Choose an option... Pending Applied Excluded (Questions) Excluded (Expired) Exc…" at bounding box center [430, 41] width 53 height 10
click at [248, 41] on div "proarch-3" at bounding box center [245, 42] width 41 height 6
select select ""pending""
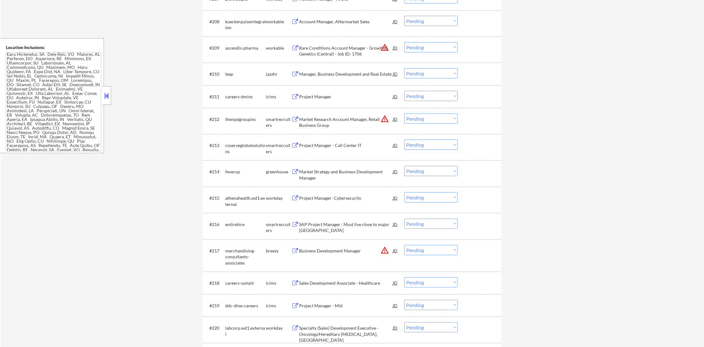
scroll to position [403, 0]
click at [362, 72] on div "Manager, Business Development and Real Estate" at bounding box center [346, 72] width 94 height 6
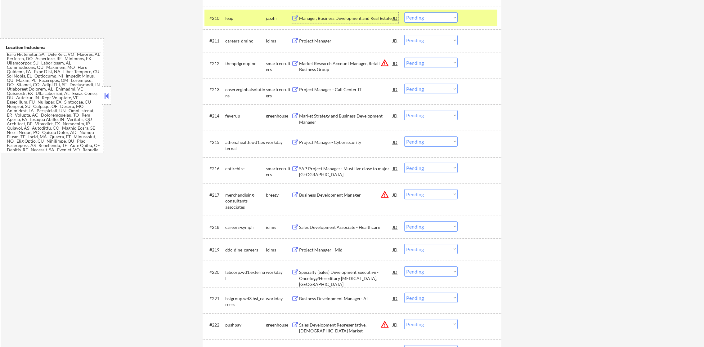
scroll to position [465, 0]
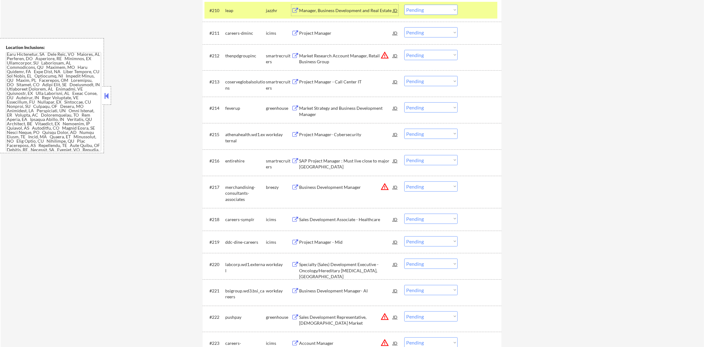
click at [440, 8] on select "Choose an option... Pending Applied Excluded (Questions) Excluded (Expired) Exc…" at bounding box center [430, 10] width 53 height 10
click at [404, 5] on select "Choose an option... Pending Applied Excluded (Questions) Excluded (Expired) Exc…" at bounding box center [430, 10] width 53 height 10
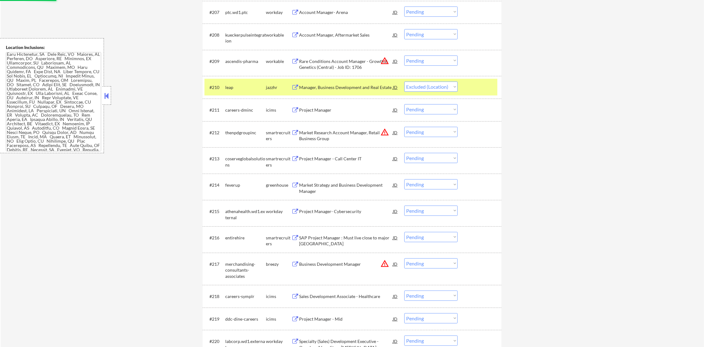
scroll to position [372, 0]
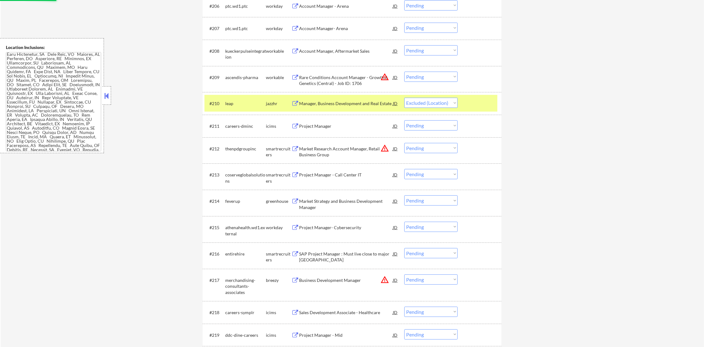
click at [244, 106] on div "leap" at bounding box center [245, 104] width 41 height 6
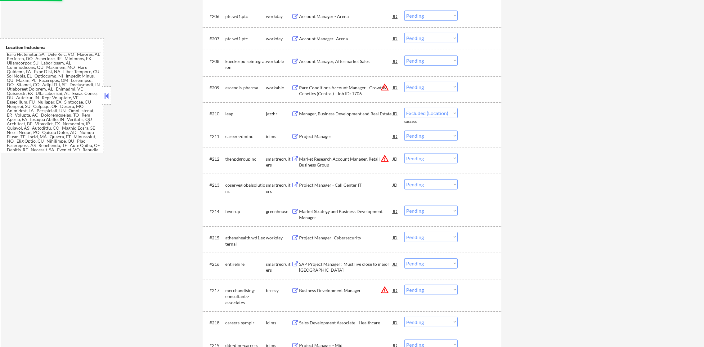
select select ""pending""
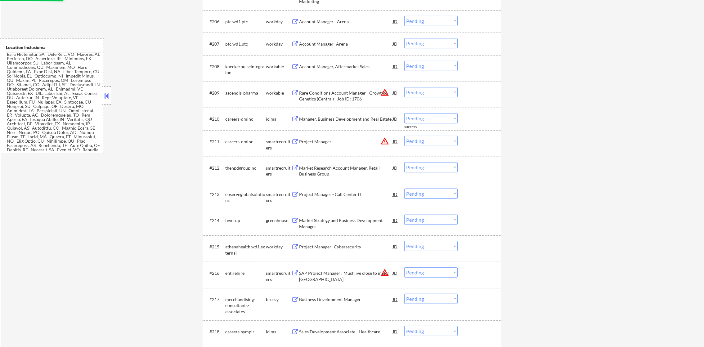
click at [425, 90] on select "Choose an option... Pending Applied Excluded (Questions) Excluded (Expired) Exc…" at bounding box center [430, 92] width 53 height 10
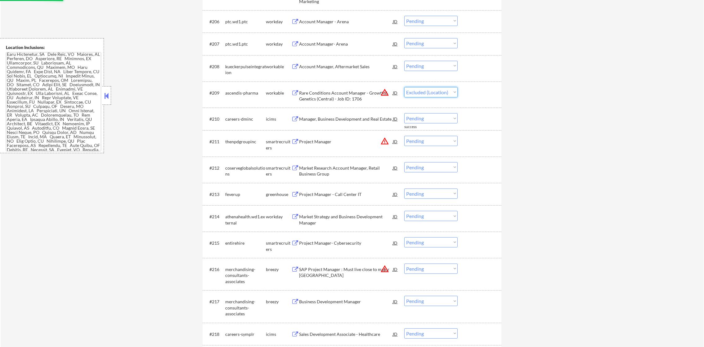
click at [404, 87] on select "Choose an option... Pending Applied Excluded (Questions) Excluded (Expired) Exc…" at bounding box center [430, 92] width 53 height 10
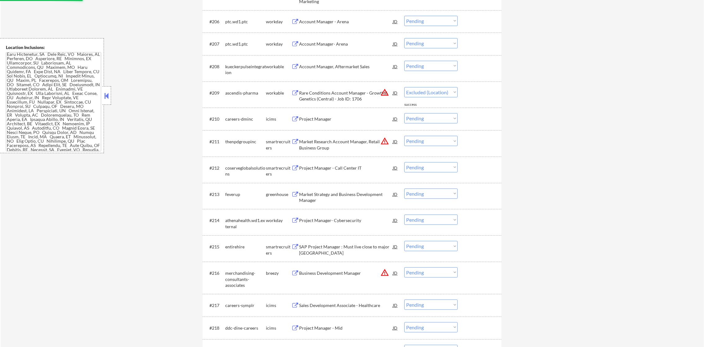
select select ""pending""
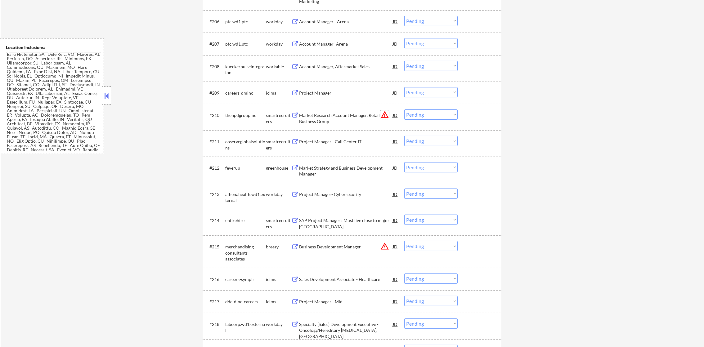
click at [388, 116] on button "warning_amber" at bounding box center [384, 114] width 9 height 9
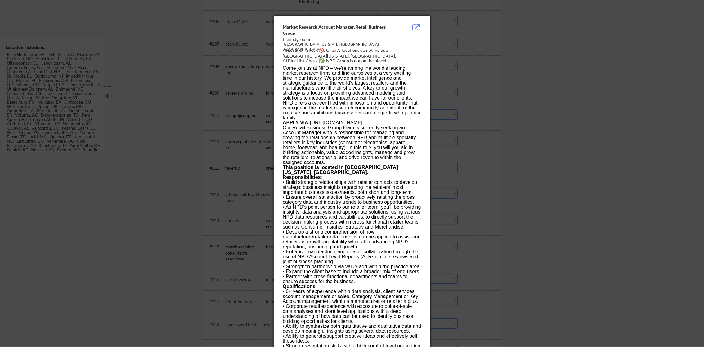
click at [459, 116] on div at bounding box center [352, 173] width 704 height 347
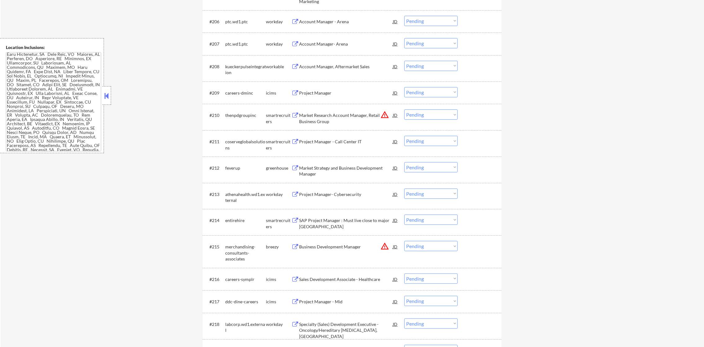
click at [432, 115] on select "Choose an option... Pending Applied Excluded (Questions) Excluded (Expired) Exc…" at bounding box center [430, 115] width 53 height 10
click at [404, 110] on select "Choose an option... Pending Applied Excluded (Questions) Excluded (Expired) Exc…" at bounding box center [430, 115] width 53 height 10
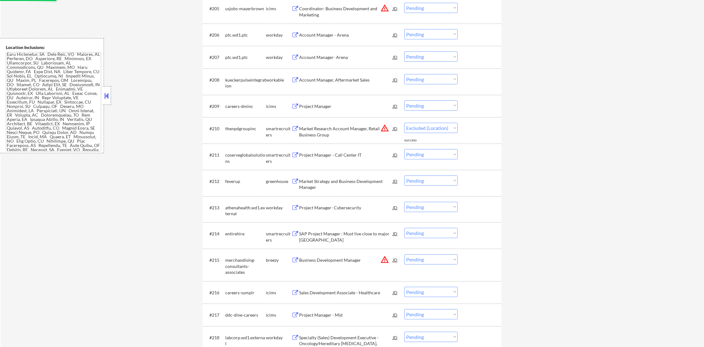
scroll to position [341, 0]
select select ""pending""
click at [346, 83] on div "Account Manager, Aftermarket Sales" at bounding box center [346, 82] width 94 height 6
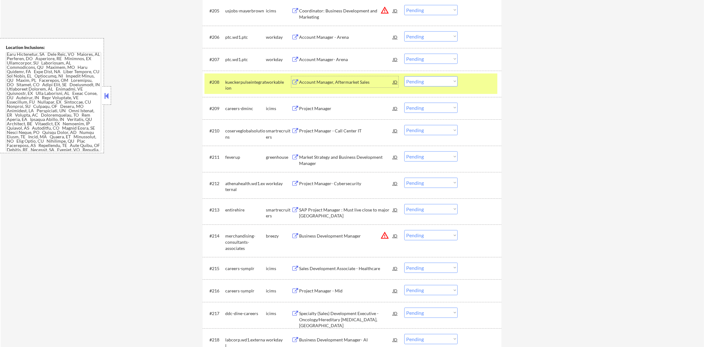
click at [412, 87] on div "#208 kueckerpulseintegration workable Account Manager, Aftermarket Sales JD Cho…" at bounding box center [350, 84] width 293 height 20
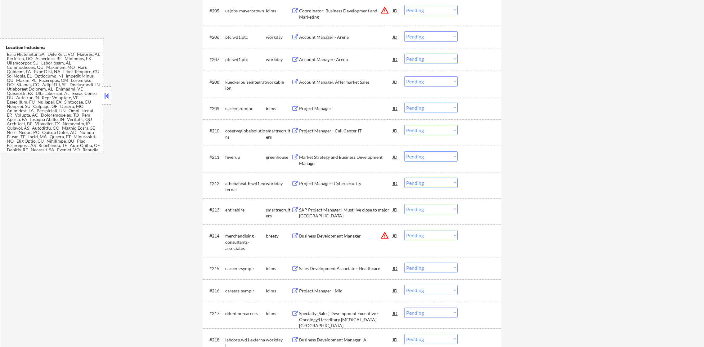
click at [429, 81] on select "Choose an option... Pending Applied Excluded (Questions) Excluded (Expired) Exc…" at bounding box center [430, 81] width 53 height 10
click at [404, 76] on select "Choose an option... Pending Applied Excluded (Questions) Excluded (Expired) Exc…" at bounding box center [430, 81] width 53 height 10
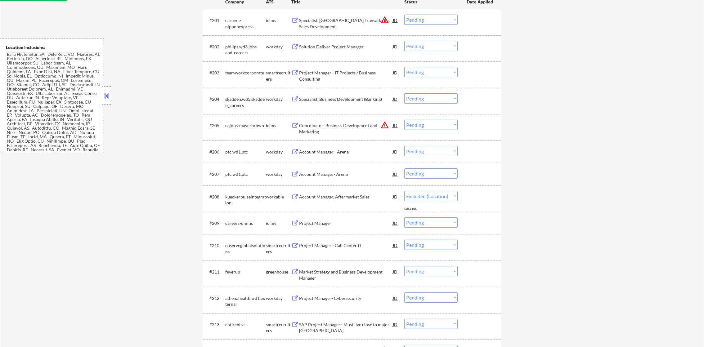
select select ""pending""
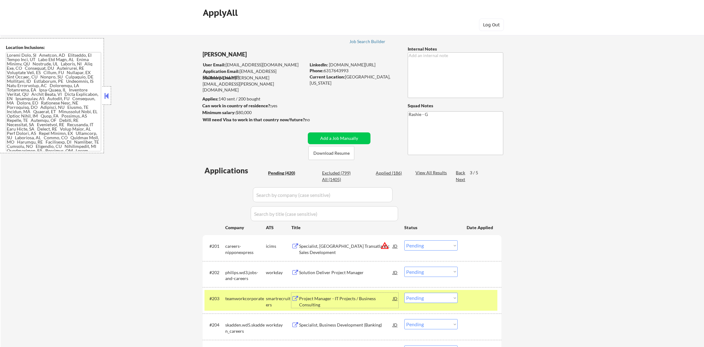
select select ""pending""
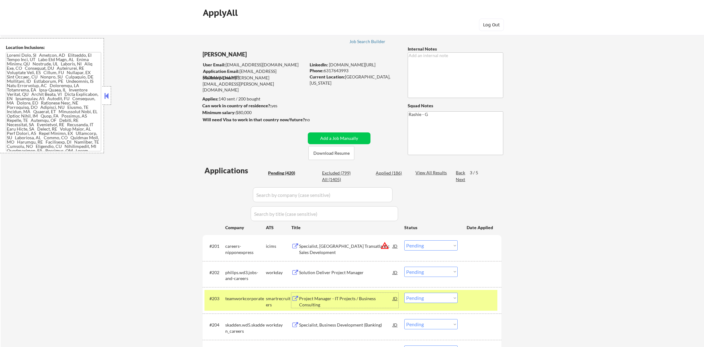
select select ""pending""
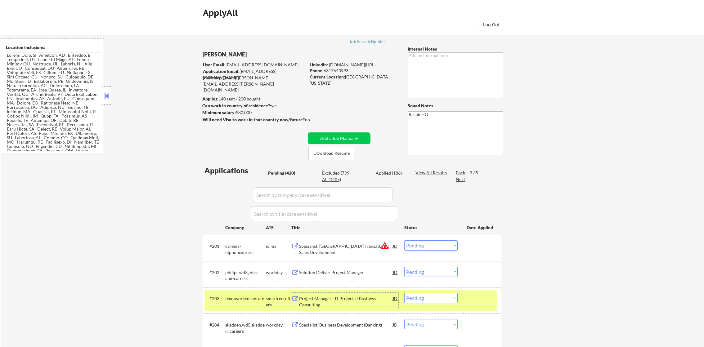
select select ""pending""
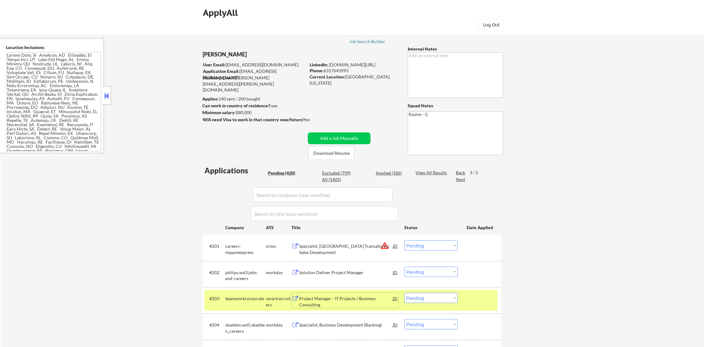
select select ""pending""
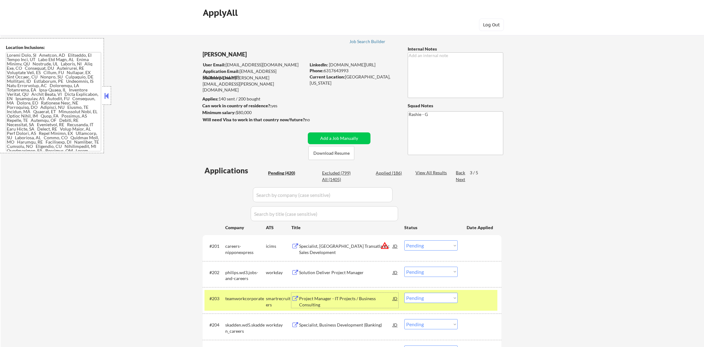
select select ""pending""
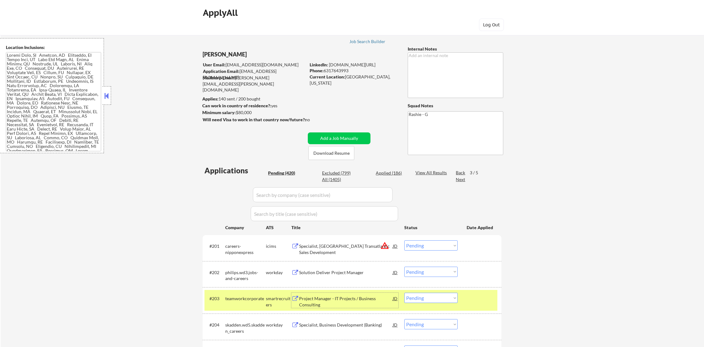
select select ""pending""
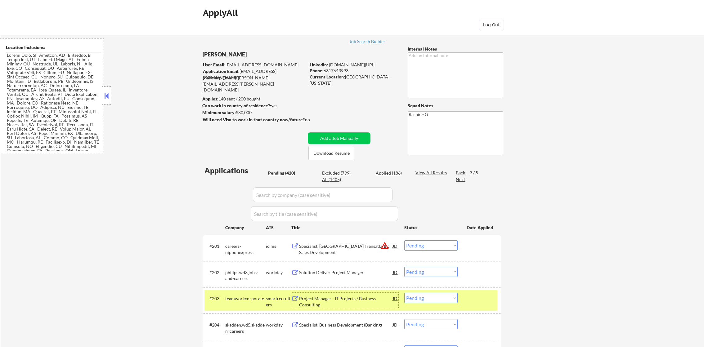
select select ""pending""
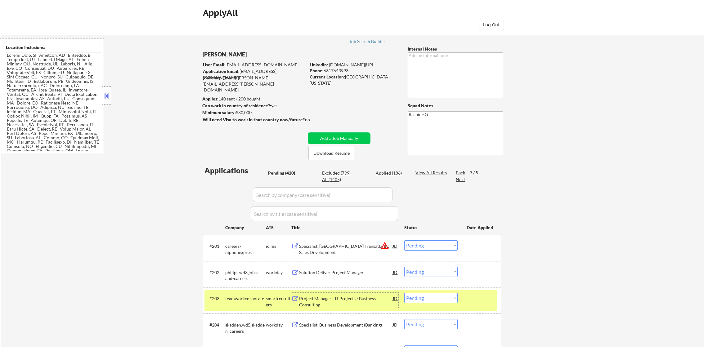
select select ""pending""
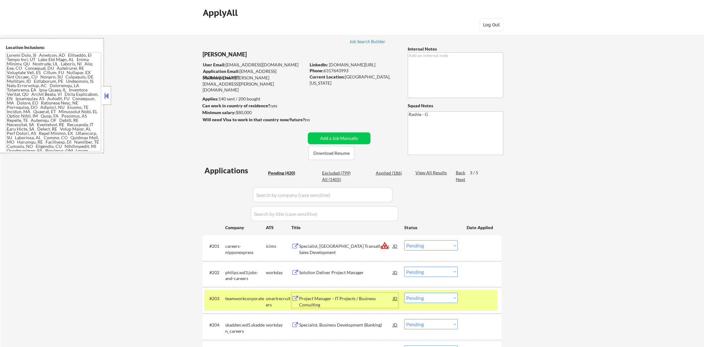
select select ""pending""
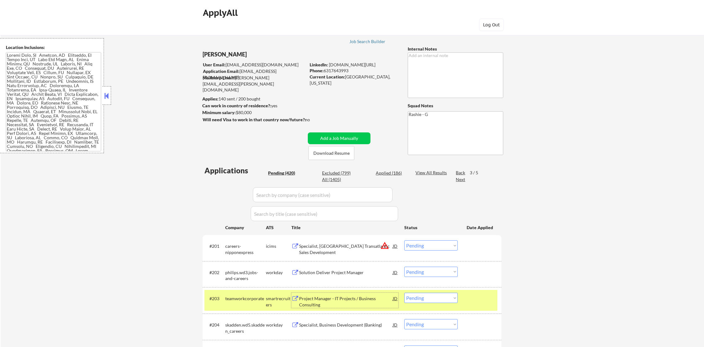
select select ""pending""
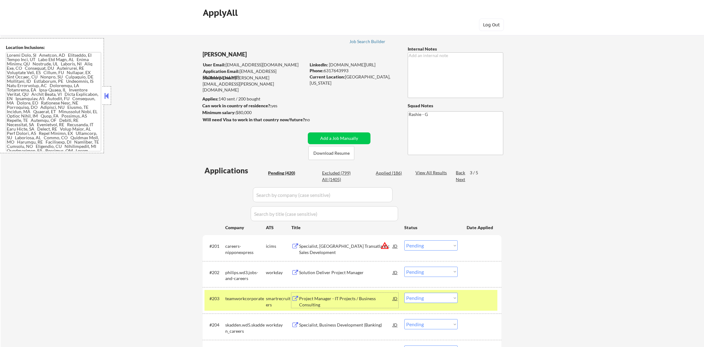
select select ""pending""
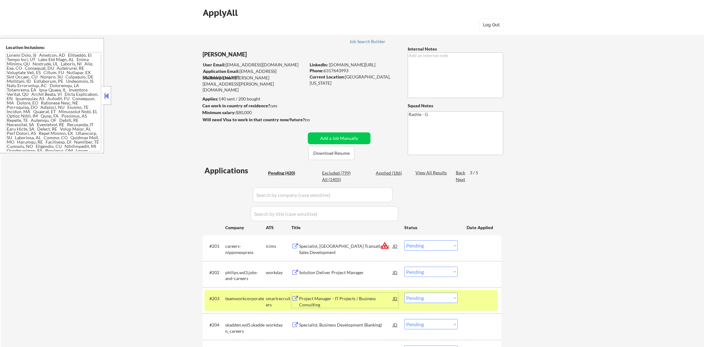
select select ""pending""
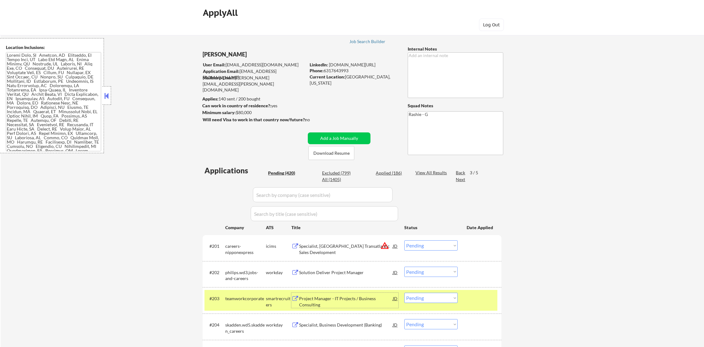
select select ""pending""
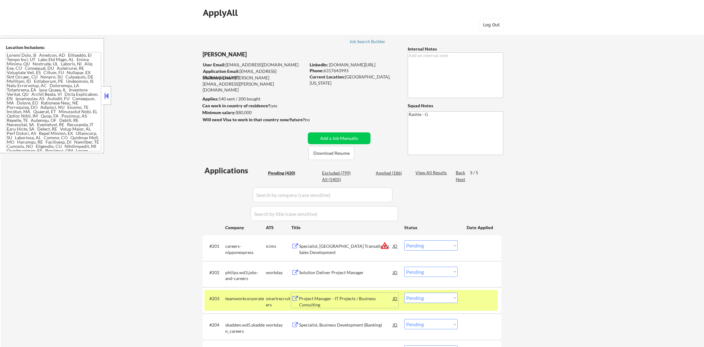
select select ""pending""
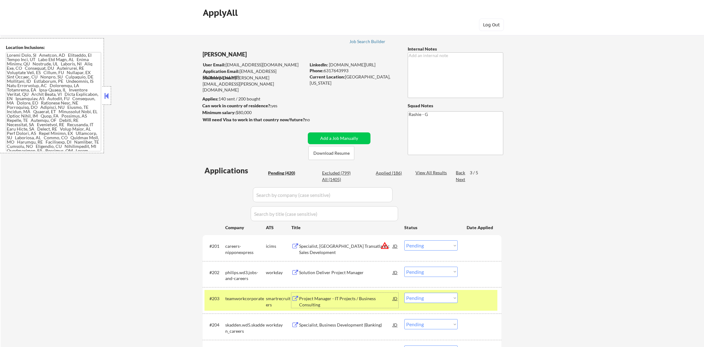
select select ""pending""
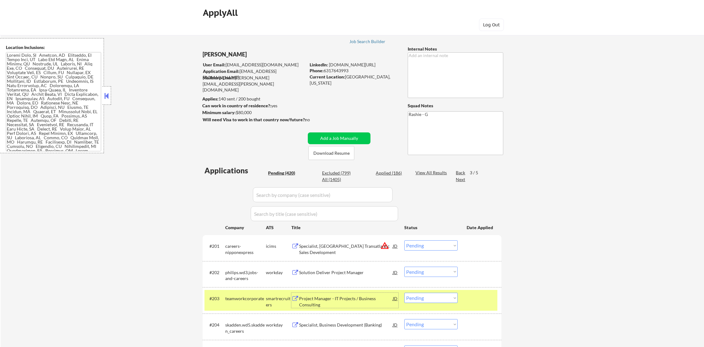
select select ""pending""
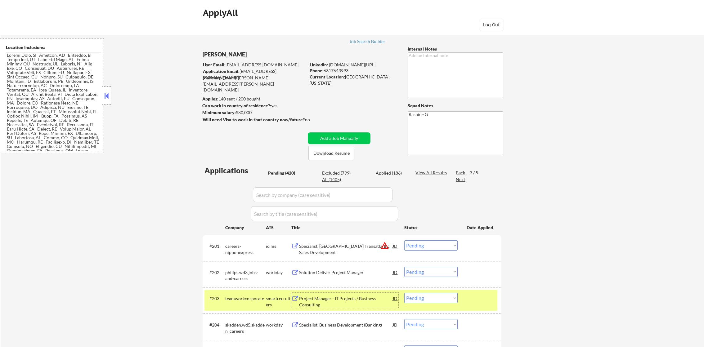
select select ""pending""
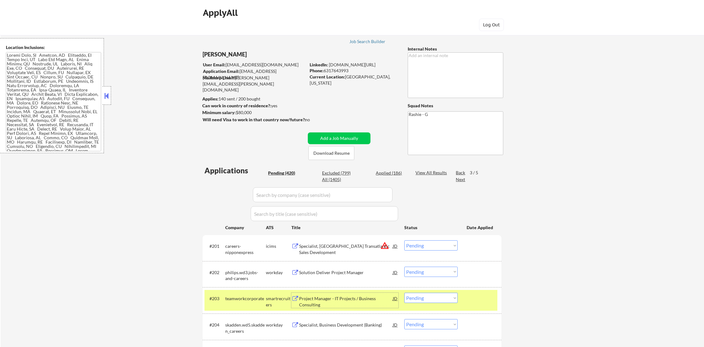
select select ""pending""
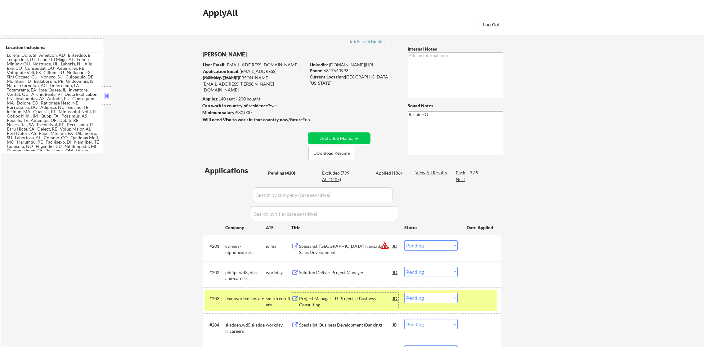
select select ""pending""
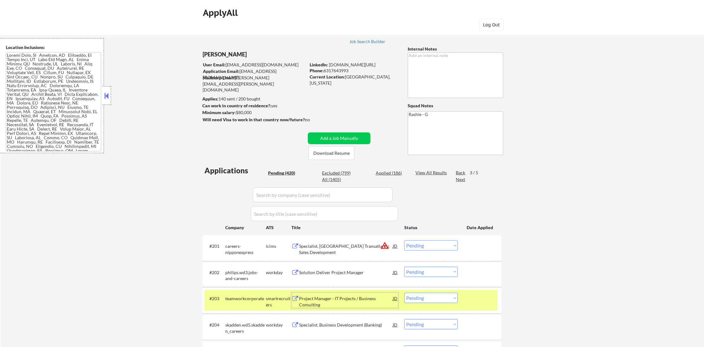
select select ""pending""
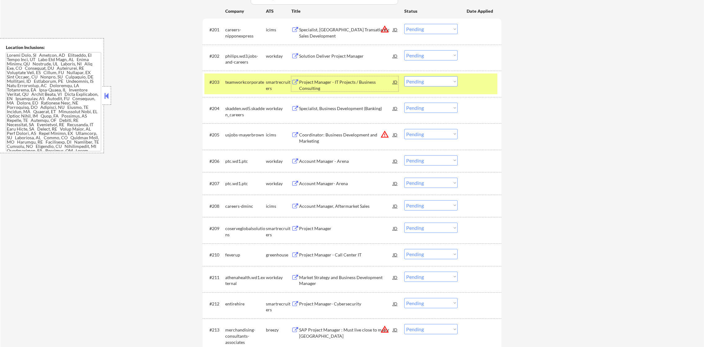
scroll to position [170, 0]
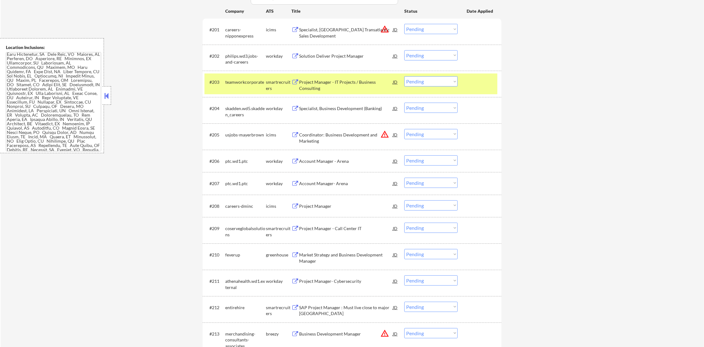
click at [424, 83] on select "Choose an option... Pending Applied Excluded (Questions) Excluded (Expired) Exc…" at bounding box center [430, 81] width 53 height 10
click at [404, 76] on select "Choose an option... Pending Applied Excluded (Questions) Excluded (Expired) Exc…" at bounding box center [430, 81] width 53 height 10
select select ""pending""
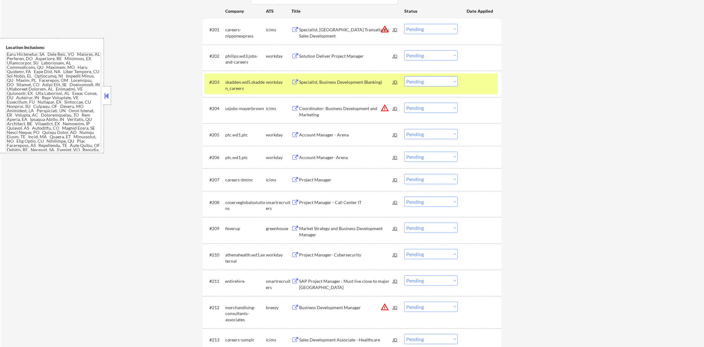
click at [229, 84] on div "skadden.wd5.skadden_careers" at bounding box center [245, 85] width 41 height 12
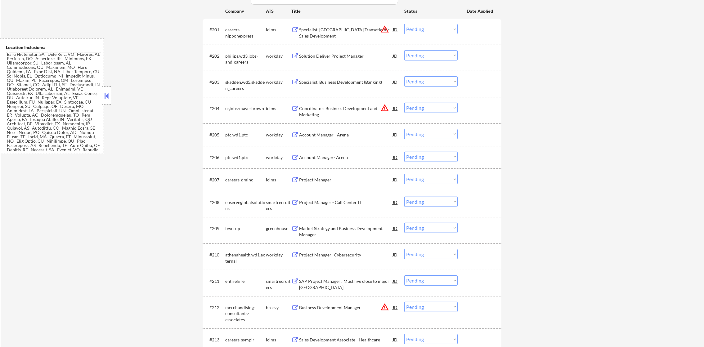
scroll to position [170, 0]
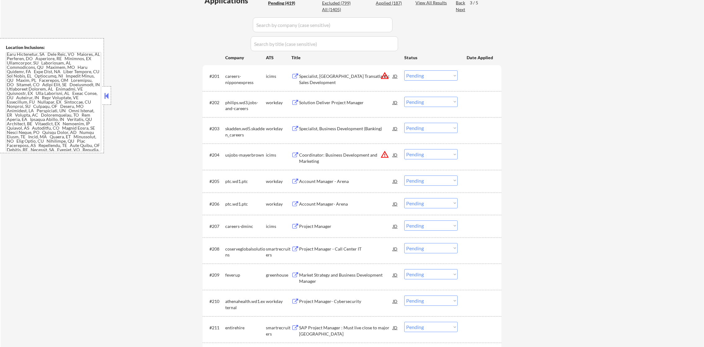
click at [465, 0] on div "Back" at bounding box center [461, 3] width 10 height 6
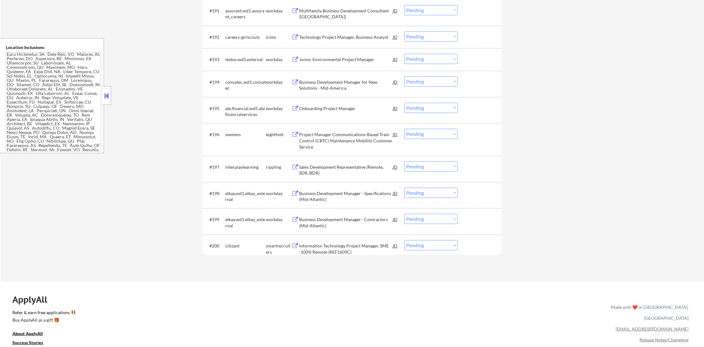
scroll to position [2565, 0]
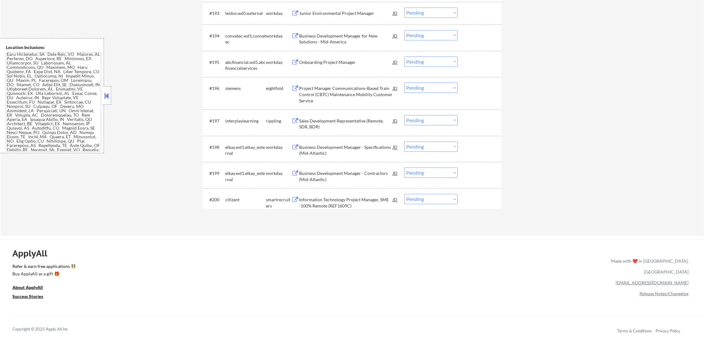
click at [336, 205] on div "Information Technology Project Manager, SME -100% Remote (REF1609C)" at bounding box center [346, 203] width 94 height 12
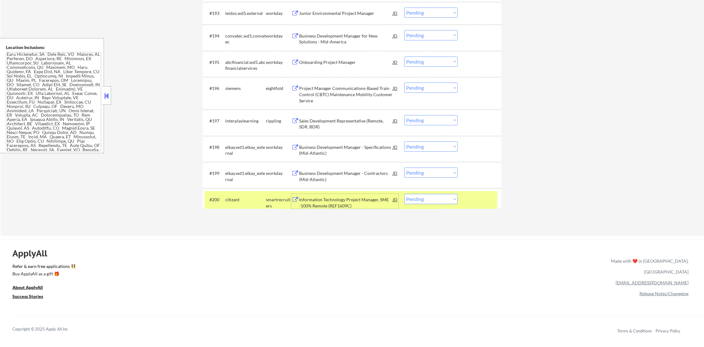
click at [415, 199] on select "Choose an option... Pending Applied Excluded (Questions) Excluded (Expired) Exc…" at bounding box center [430, 199] width 53 height 10
click at [404, 194] on select "Choose an option... Pending Applied Excluded (Questions) Excluded (Expired) Exc…" at bounding box center [430, 199] width 53 height 10
select select ""pending""
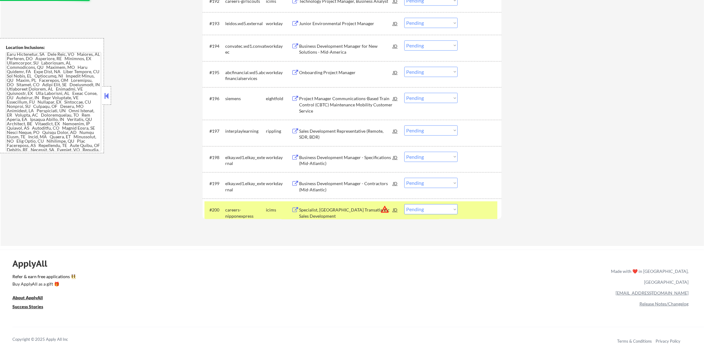
scroll to position [2549, 0]
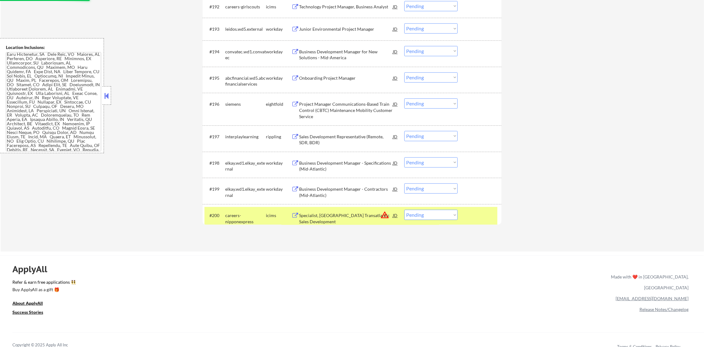
click at [250, 214] on div "careers-nipponexpress" at bounding box center [245, 219] width 41 height 12
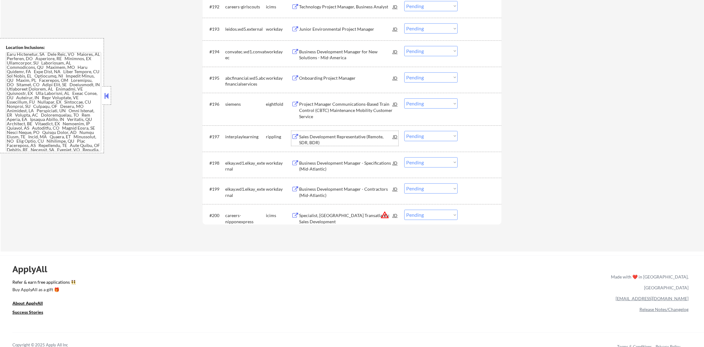
click at [356, 135] on div "Sales Development Representative (Remote, SDR, BDR)" at bounding box center [346, 140] width 94 height 12
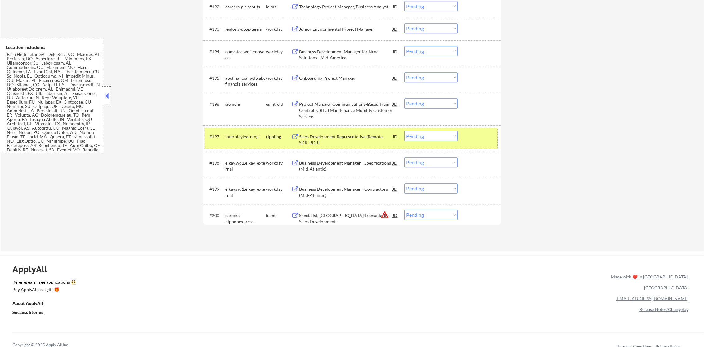
click at [419, 141] on div "#197 interplaylearning rippling Sales Development Representative (Remote, SDR, …" at bounding box center [350, 138] width 293 height 20
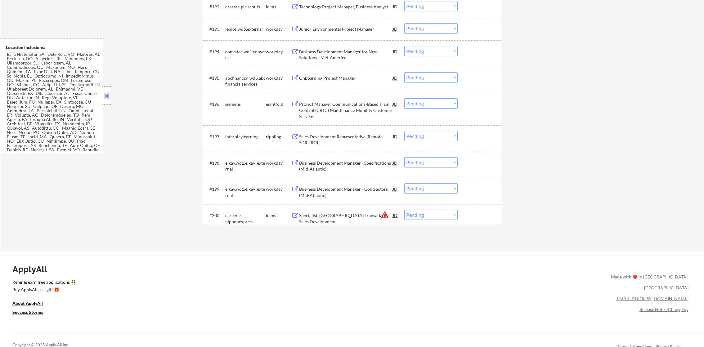
click at [425, 137] on select "Choose an option... Pending Applied Excluded (Questions) Excluded (Expired) Exc…" at bounding box center [430, 136] width 53 height 10
click at [404, 131] on select "Choose an option... Pending Applied Excluded (Questions) Excluded (Expired) Exc…" at bounding box center [430, 136] width 53 height 10
select select ""pending""
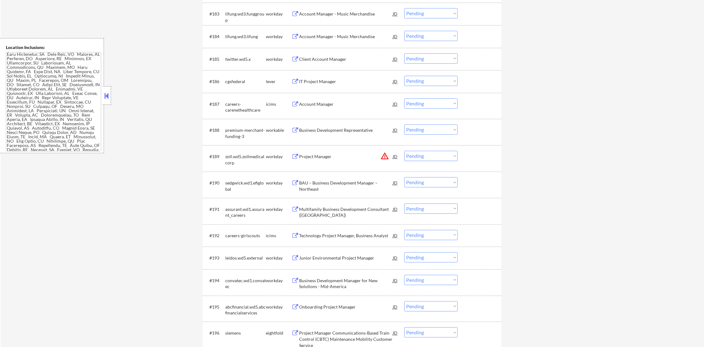
scroll to position [2317, 0]
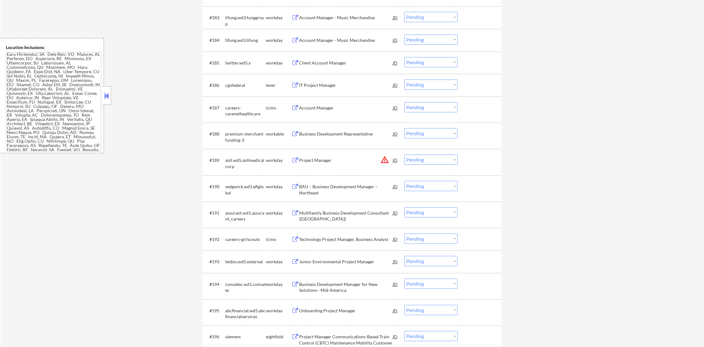
click at [333, 126] on div "#188 premium-merchant-funding-3 workable Business Development Representative JD…" at bounding box center [350, 135] width 293 height 20
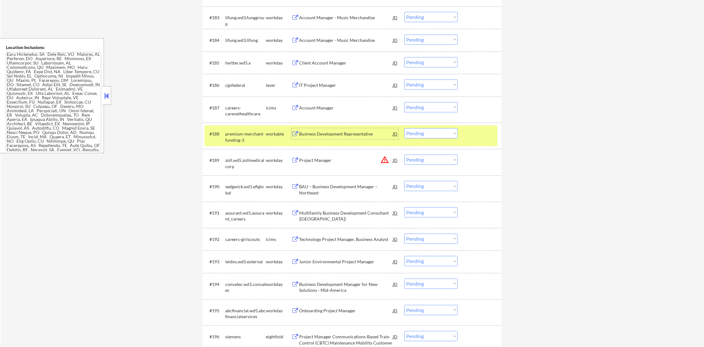
click at [332, 129] on div "Business Development Representative" at bounding box center [346, 133] width 94 height 11
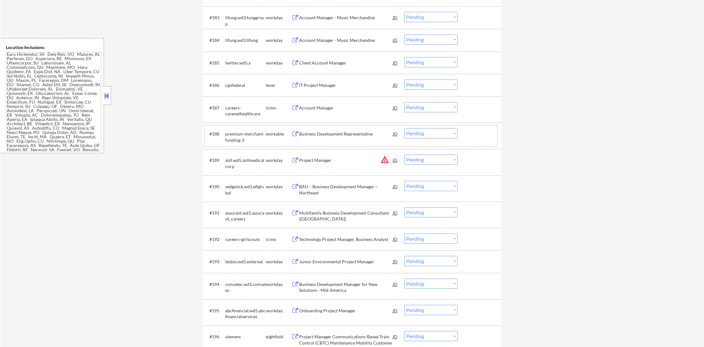
click at [250, 130] on div "premium-merchant-funding-3" at bounding box center [245, 135] width 41 height 15
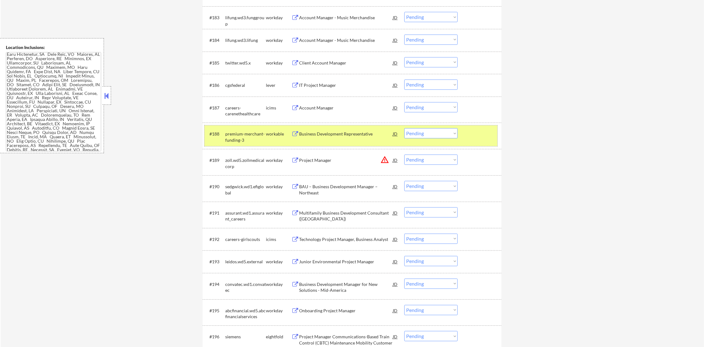
click at [414, 135] on select "Choose an option... Pending Applied Excluded (Questions) Excluded (Expired) Exc…" at bounding box center [430, 133] width 53 height 10
click at [404, 128] on select "Choose an option... Pending Applied Excluded (Questions) Excluded (Expired) Exc…" at bounding box center [430, 133] width 53 height 10
click at [345, 83] on div "IT Project Manager" at bounding box center [346, 85] width 94 height 6
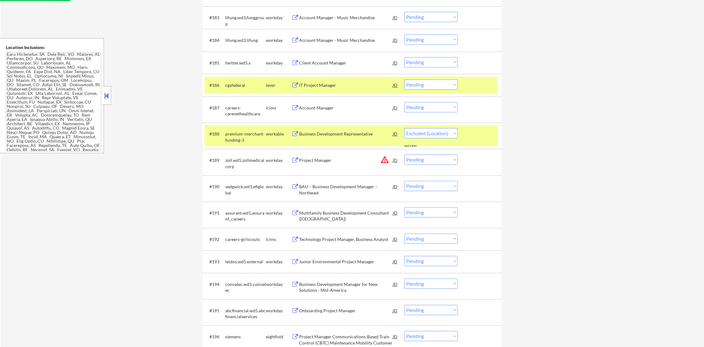
select select ""pending""
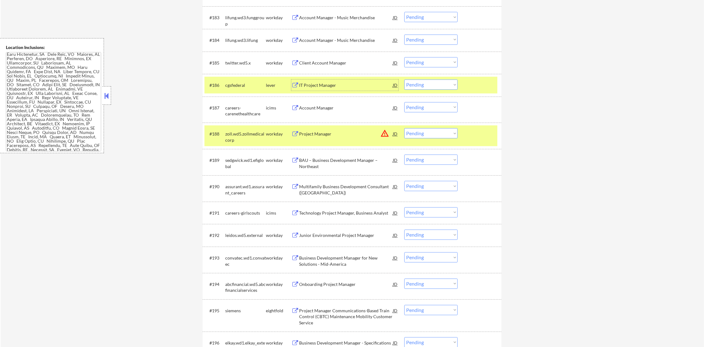
click at [224, 136] on div "#188 zoll.wd5.zollmedicalcorp workday Project Manager JD warning_amber Choose a…" at bounding box center [350, 135] width 293 height 20
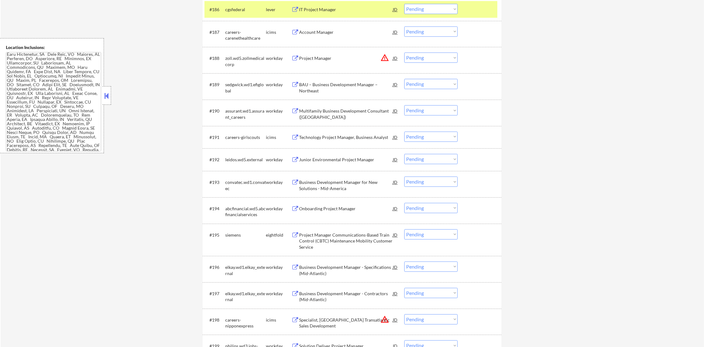
scroll to position [2394, 0]
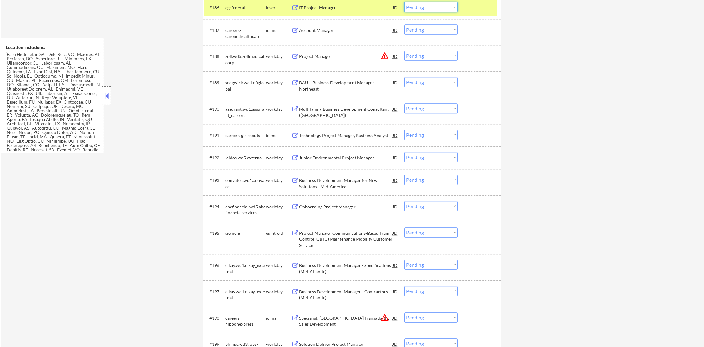
click at [443, 5] on select "Choose an option... Pending Applied Excluded (Questions) Excluded (Expired) Exc…" at bounding box center [430, 7] width 53 height 10
click at [404, 2] on select "Choose an option... Pending Applied Excluded (Questions) Excluded (Expired) Exc…" at bounding box center [430, 7] width 53 height 10
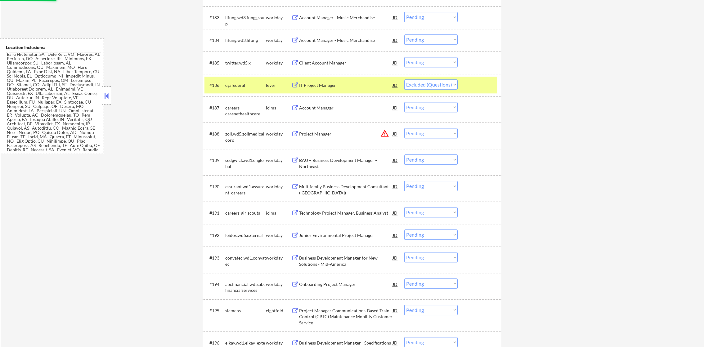
click at [263, 88] on div "cgsfederal" at bounding box center [245, 84] width 41 height 11
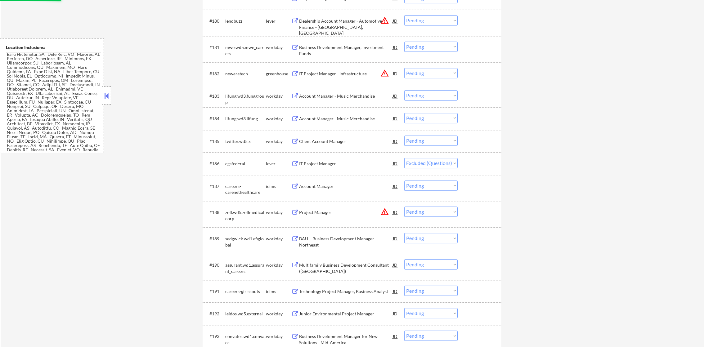
scroll to position [2224, 0]
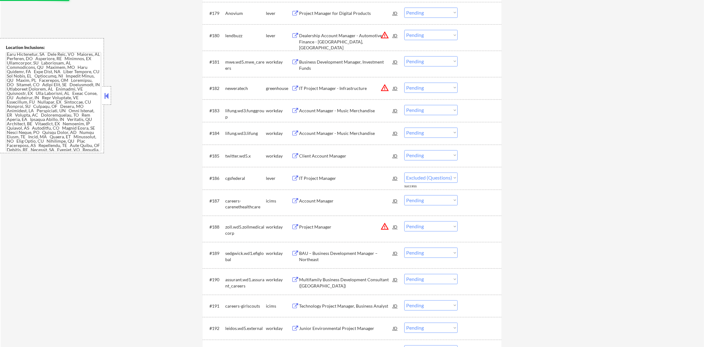
select select ""pending""
click at [385, 89] on button "warning_amber" at bounding box center [384, 87] width 9 height 9
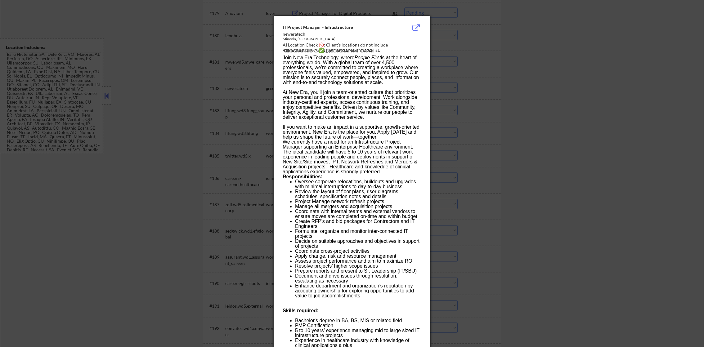
click at [454, 76] on div at bounding box center [352, 173] width 704 height 347
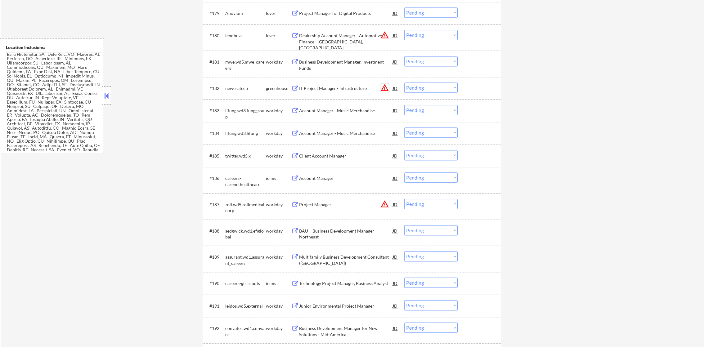
click at [387, 89] on button "warning_amber" at bounding box center [384, 87] width 9 height 9
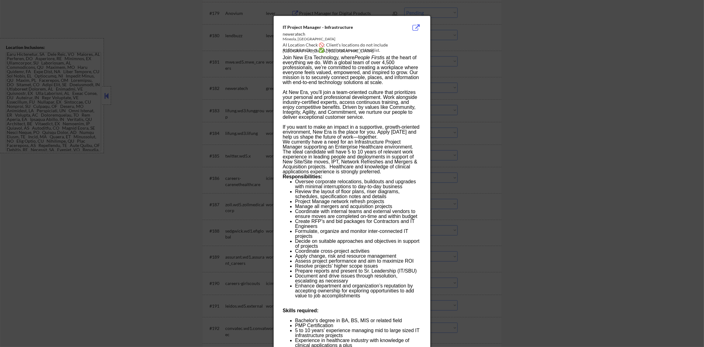
click at [393, 41] on div "IT Project Manager - Infrastructure neweratech Mineola, NY AI Location Check 🚫:…" at bounding box center [352, 319] width 157 height 606
click at [393, 43] on div "AI Location Check 🚫: Client's locations do not include Mineola, NY." at bounding box center [353, 48] width 141 height 12
copy div "ineola,"
click at [469, 58] on div at bounding box center [352, 173] width 704 height 347
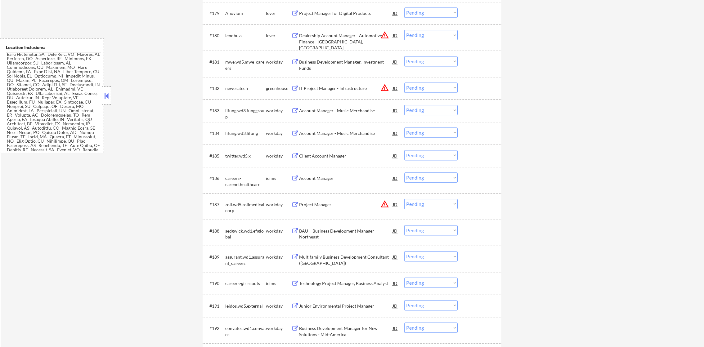
scroll to position [92, 0]
click at [386, 86] on button "warning_amber" at bounding box center [384, 87] width 9 height 9
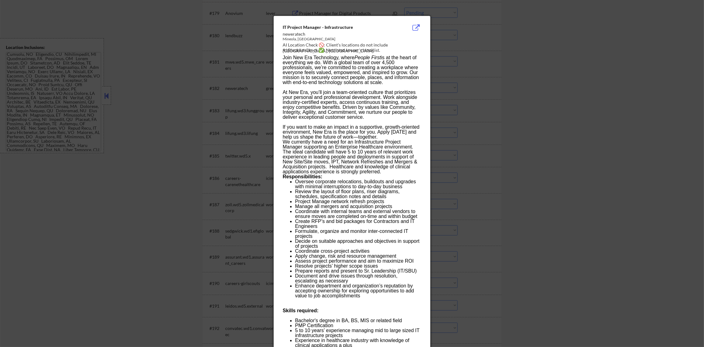
click at [459, 85] on div at bounding box center [352, 173] width 704 height 347
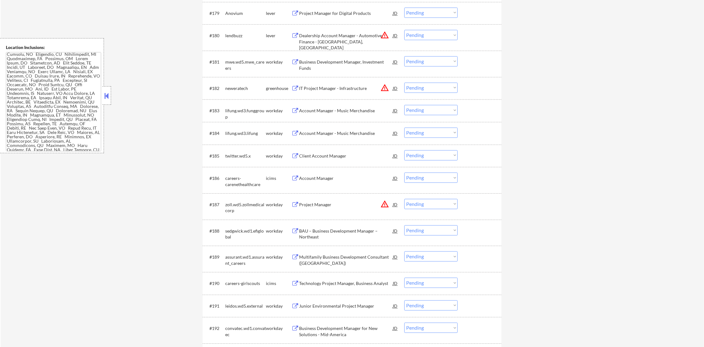
click at [360, 90] on div "IT Project Manager - Infrastructure" at bounding box center [346, 88] width 94 height 6
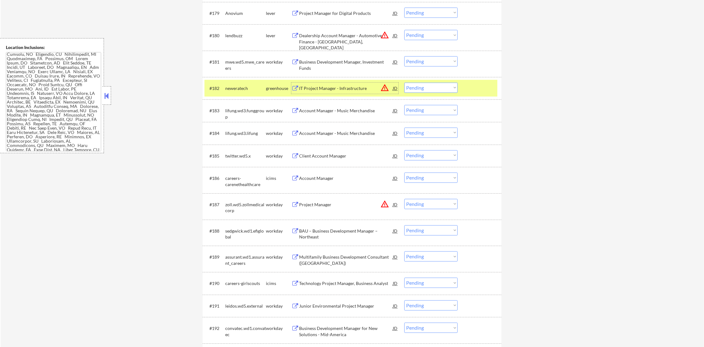
click at [419, 84] on select "Choose an option... Pending Applied Excluded (Questions) Excluded (Expired) Exc…" at bounding box center [430, 88] width 53 height 10
click at [404, 83] on select "Choose an option... Pending Applied Excluded (Questions) Excluded (Expired) Exc…" at bounding box center [430, 88] width 53 height 10
click at [243, 94] on div "#182 neweratech greenhouse IT Project Manager - Infrastructure JD warning_amber…" at bounding box center [350, 88] width 293 height 17
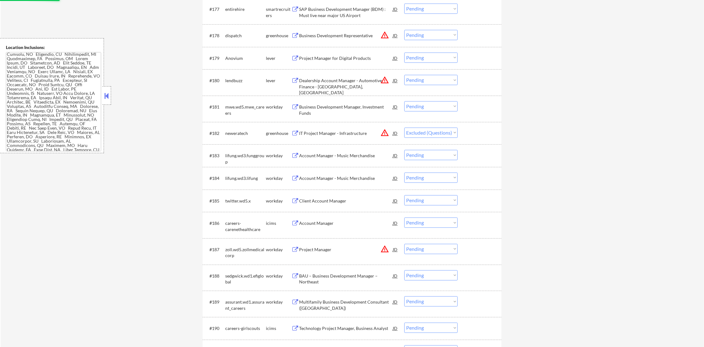
scroll to position [2162, 0]
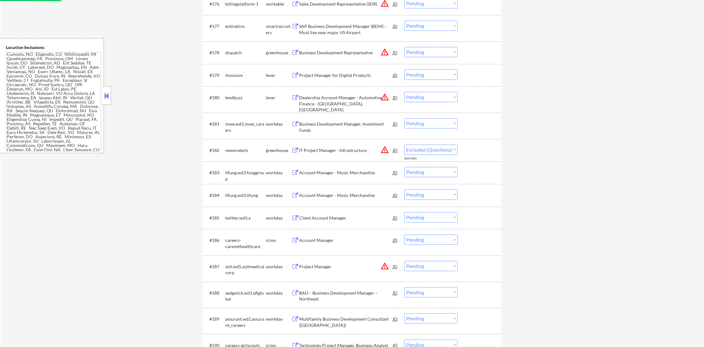
select select ""pending""
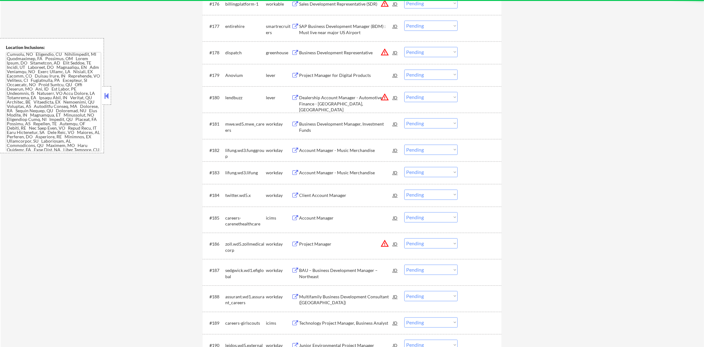
click at [361, 101] on div "Dealership Account Manager - Automotive Finance - Union City, GA" at bounding box center [346, 104] width 94 height 18
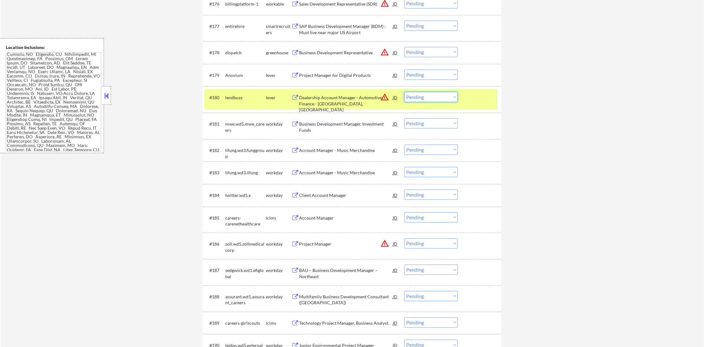
click at [427, 100] on select "Choose an option... Pending Applied Excluded (Questions) Excluded (Expired) Exc…" at bounding box center [430, 97] width 53 height 10
click at [404, 92] on select "Choose an option... Pending Applied Excluded (Questions) Excluded (Expired) Exc…" at bounding box center [430, 97] width 53 height 10
click at [249, 108] on div "#180 lendbuzz lever Dealership Account Manager - Automotive Finance - Union Cit…" at bounding box center [350, 99] width 293 height 20
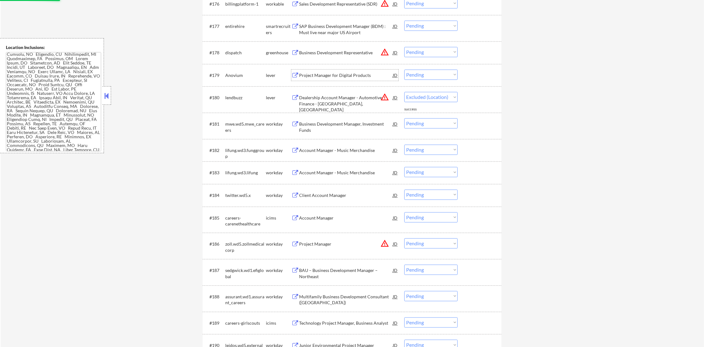
click at [351, 74] on div "Project Manager for Digital Products" at bounding box center [346, 75] width 94 height 6
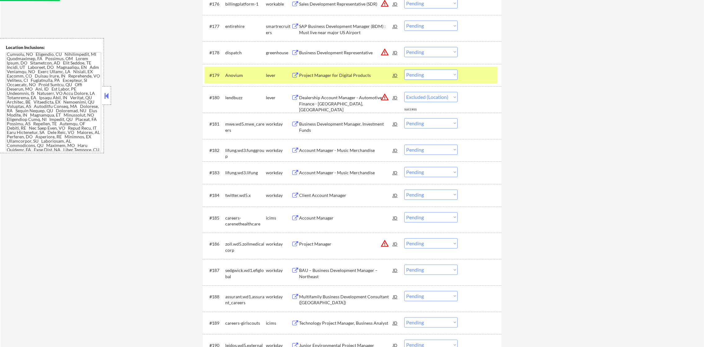
select select ""pending""
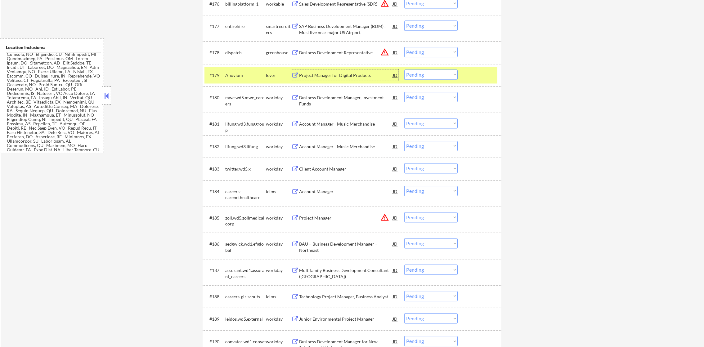
click at [431, 74] on select "Choose an option... Pending Applied Excluded (Questions) Excluded (Expired) Exc…" at bounding box center [430, 74] width 53 height 10
click at [404, 69] on select "Choose an option... Pending Applied Excluded (Questions) Excluded (Expired) Exc…" at bounding box center [430, 74] width 53 height 10
click at [236, 85] on div "#179 Anovium lever Project Manager for Digital Products JD warning_amber Choose…" at bounding box center [352, 75] width 299 height 23
click at [234, 66] on div "#179 Anovium lever Project Manager for Digital Products JD warning_amber Choose…" at bounding box center [352, 75] width 299 height 23
click at [237, 73] on div "Anovium" at bounding box center [245, 75] width 41 height 6
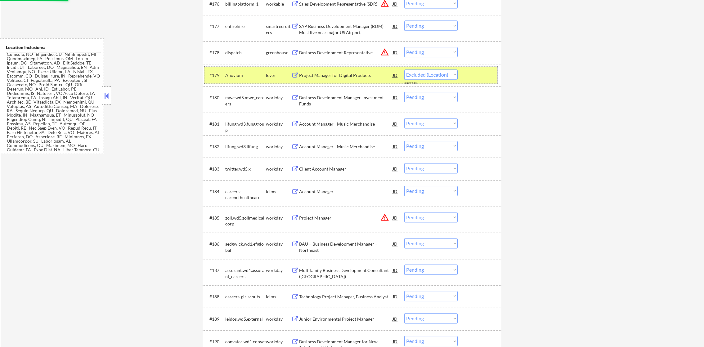
select select ""pending""
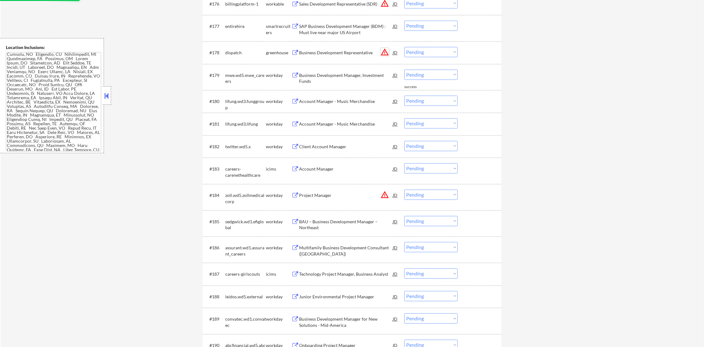
click at [385, 52] on button "warning_amber" at bounding box center [384, 52] width 9 height 9
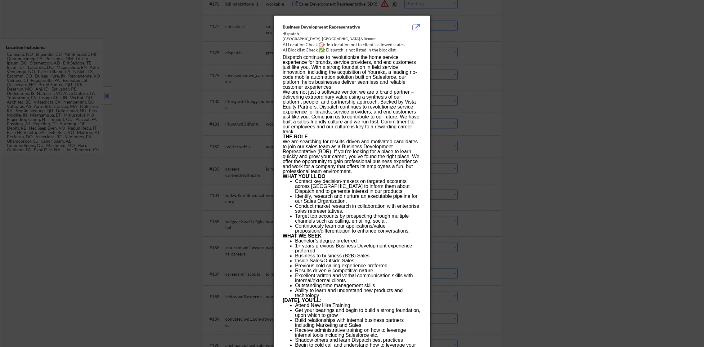
click at [446, 56] on div at bounding box center [352, 173] width 704 height 347
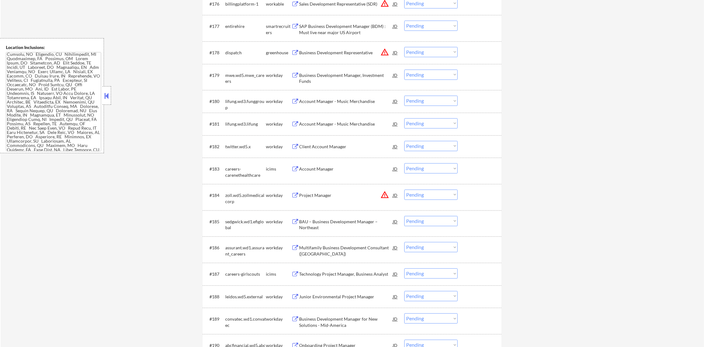
click at [353, 54] on div "Business Development Representative" at bounding box center [346, 53] width 94 height 6
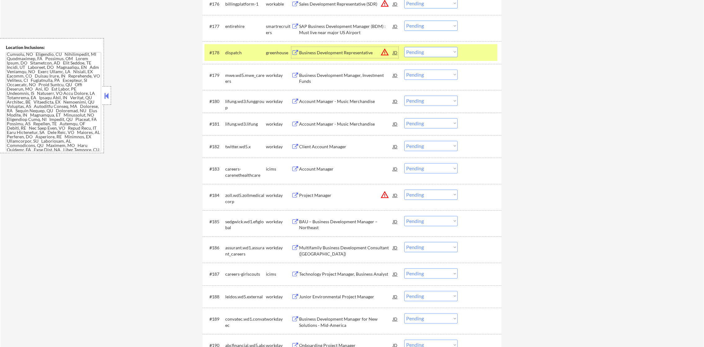
click at [446, 53] on select "Choose an option... Pending Applied Excluded (Questions) Excluded (Expired) Exc…" at bounding box center [430, 52] width 53 height 10
click at [404, 47] on select "Choose an option... Pending Applied Excluded (Questions) Excluded (Expired) Exc…" at bounding box center [430, 52] width 53 height 10
click at [251, 52] on div "dispatch" at bounding box center [245, 53] width 41 height 6
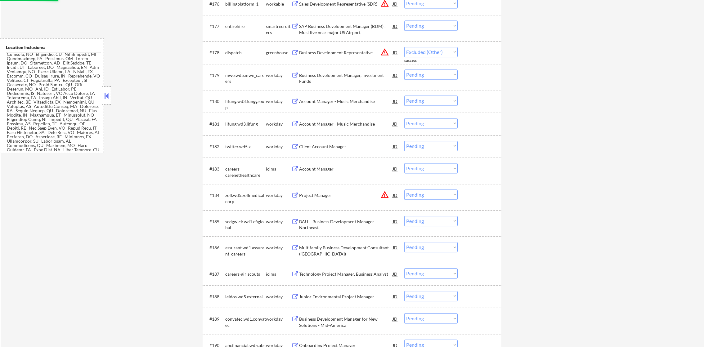
select select ""pending""
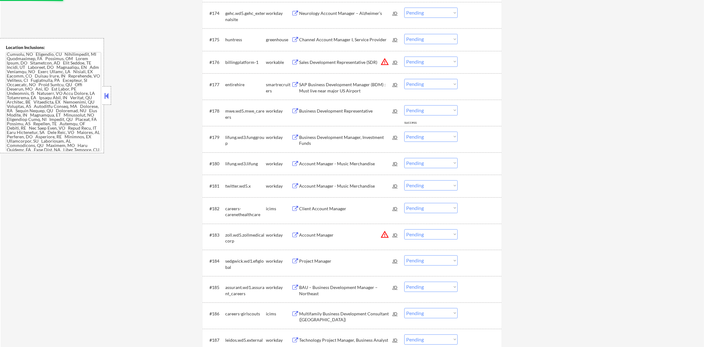
scroll to position [2099, 0]
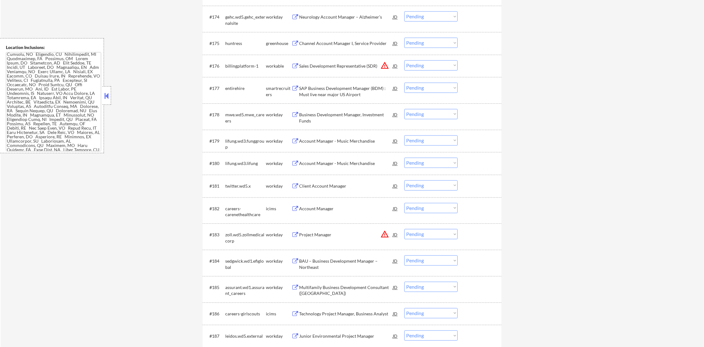
click at [340, 79] on div "#177 entirehire smartrecruiters SAP Business Development Manager (BDM) : Must l…" at bounding box center [352, 90] width 299 height 26
click at [337, 90] on div "SAP Business Development Manager (BDM) : Must live near major US Airport" at bounding box center [346, 91] width 94 height 12
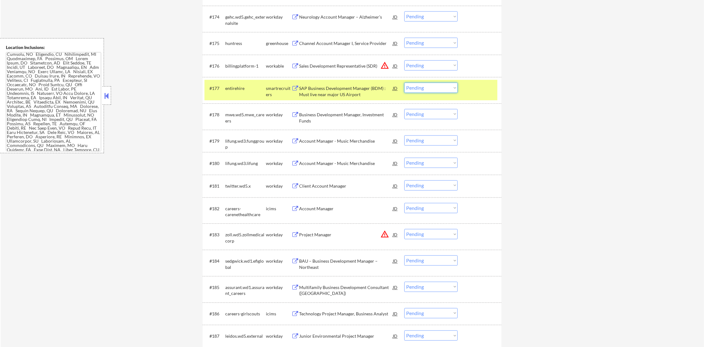
drag, startPoint x: 429, startPoint y: 88, endPoint x: 429, endPoint y: 93, distance: 5.3
click at [429, 88] on select "Choose an option... Pending Applied Excluded (Questions) Excluded (Expired) Exc…" at bounding box center [430, 88] width 53 height 10
click at [404, 83] on select "Choose an option... Pending Applied Excluded (Questions) Excluded (Expired) Exc…" at bounding box center [430, 88] width 53 height 10
click at [253, 96] on div "#177 entirehire smartrecruiters SAP Business Development Manager (BDM) : Must l…" at bounding box center [350, 90] width 293 height 20
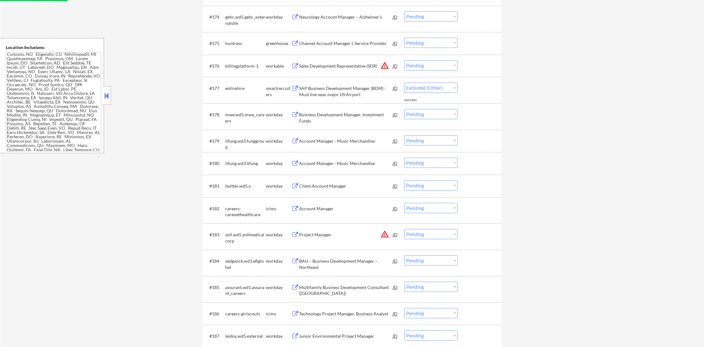
click at [387, 64] on button "warning_amber" at bounding box center [384, 65] width 9 height 9
select select ""pending""
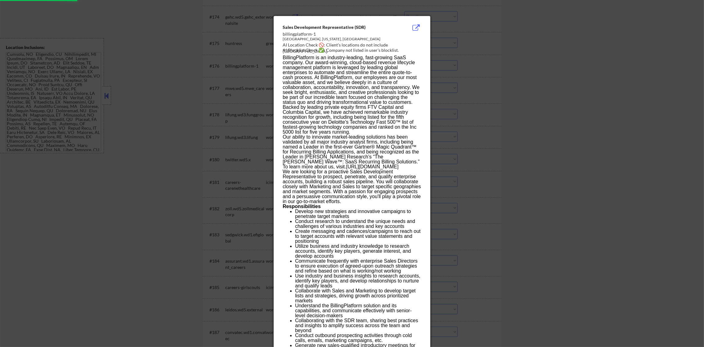
click at [452, 68] on div at bounding box center [352, 173] width 704 height 347
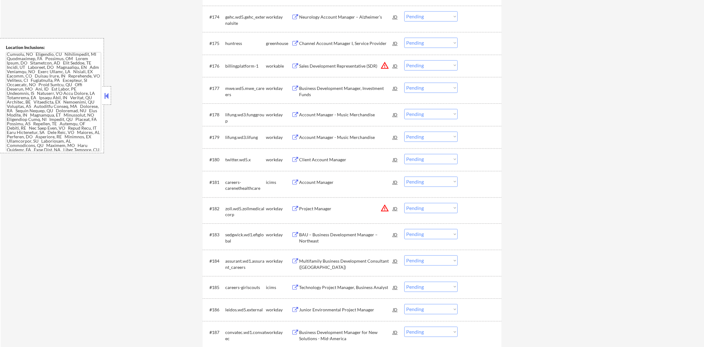
click at [434, 65] on select "Choose an option... Pending Applied Excluded (Questions) Excluded (Expired) Exc…" at bounding box center [430, 65] width 53 height 10
click at [404, 60] on select "Choose an option... Pending Applied Excluded (Questions) Excluded (Expired) Exc…" at bounding box center [430, 65] width 53 height 10
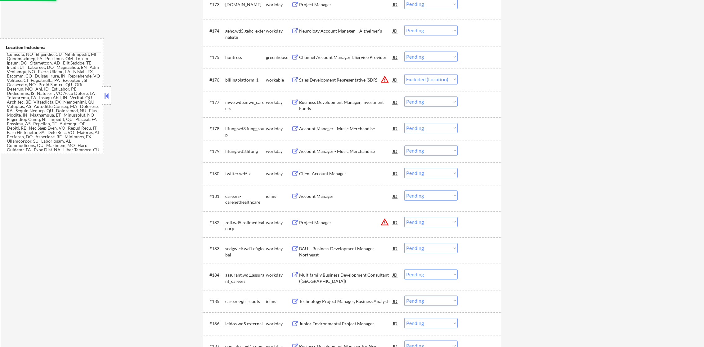
scroll to position [2068, 0]
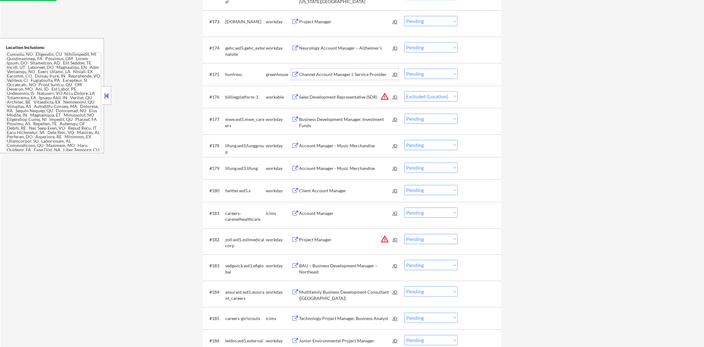
click at [358, 71] on div "Channel Account Manager I, Service Provider" at bounding box center [346, 74] width 94 height 6
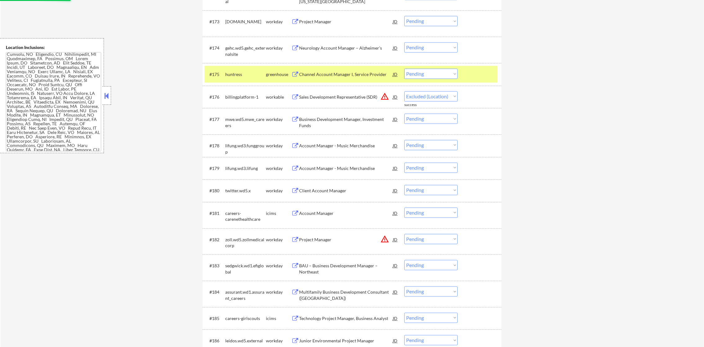
select select ""pending""
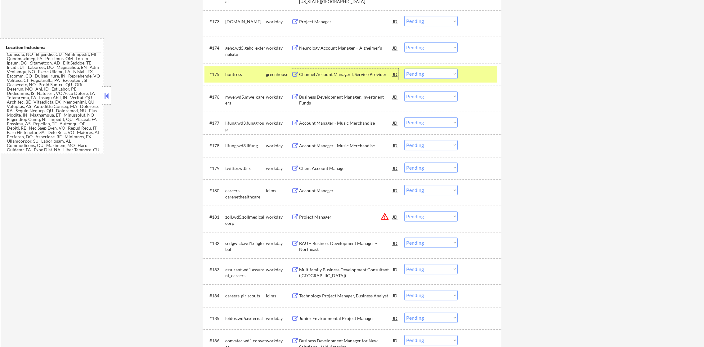
click at [421, 73] on select "Choose an option... Pending Applied Excluded (Questions) Excluded (Expired) Exc…" at bounding box center [430, 74] width 53 height 10
click at [404, 69] on select "Choose an option... Pending Applied Excluded (Questions) Excluded (Expired) Exc…" at bounding box center [430, 74] width 53 height 10
click at [246, 73] on div "huntress" at bounding box center [245, 74] width 41 height 6
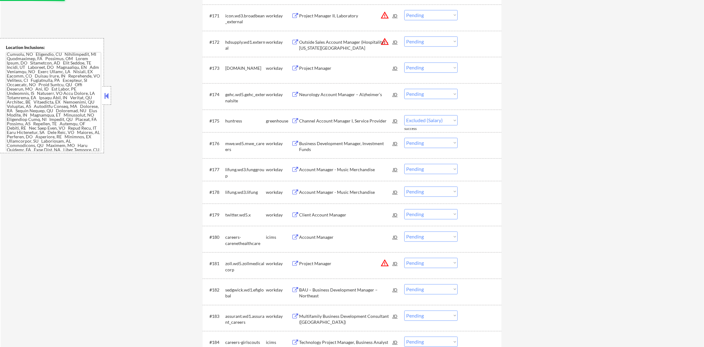
select select ""pending""
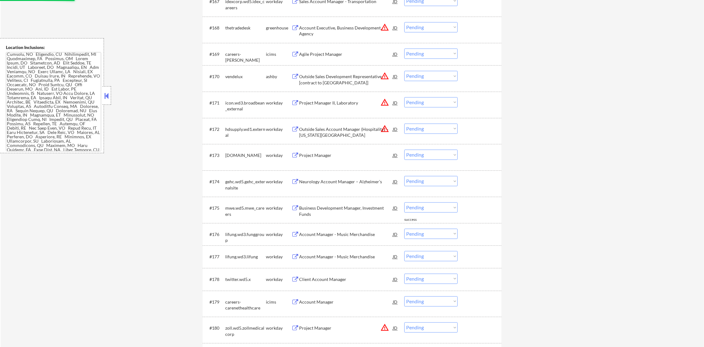
scroll to position [1929, 0]
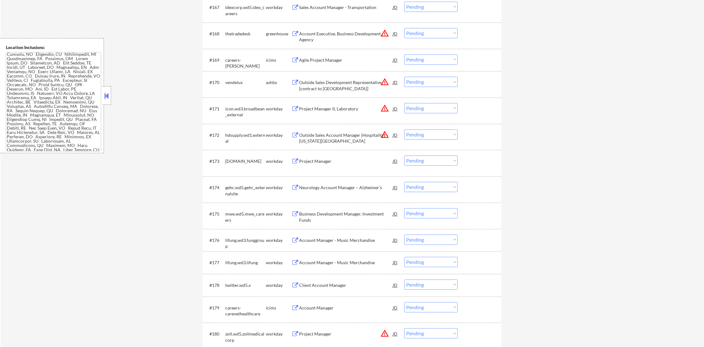
click at [384, 81] on button "warning_amber" at bounding box center [384, 82] width 9 height 9
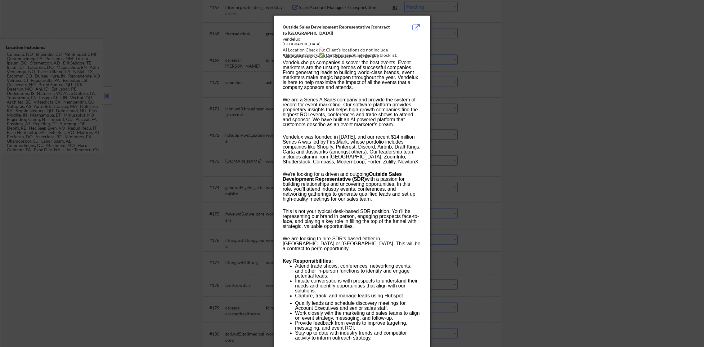
click at [454, 81] on div at bounding box center [352, 173] width 704 height 347
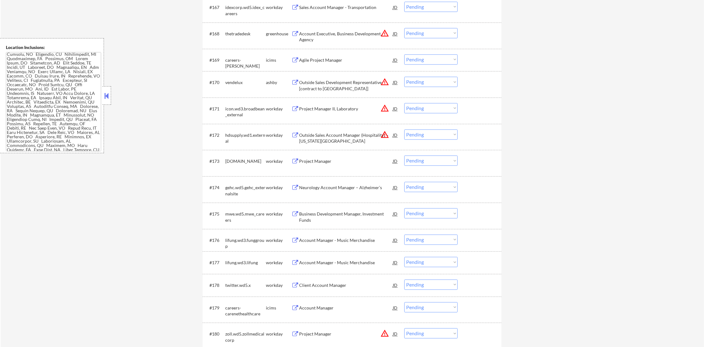
click at [341, 88] on div "Outside Sales Development Representative [contract to perm]" at bounding box center [346, 85] width 94 height 12
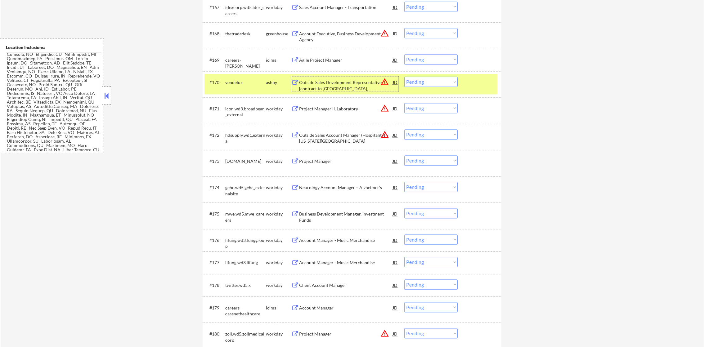
click at [409, 80] on select "Choose an option... Pending Applied Excluded (Questions) Excluded (Expired) Exc…" at bounding box center [430, 82] width 53 height 10
click at [404, 77] on select "Choose an option... Pending Applied Excluded (Questions) Excluded (Expired) Exc…" at bounding box center [430, 82] width 53 height 10
click at [236, 89] on div "#170 vendelux ashby Outside Sales Development Representative [contract to perm]…" at bounding box center [350, 84] width 293 height 20
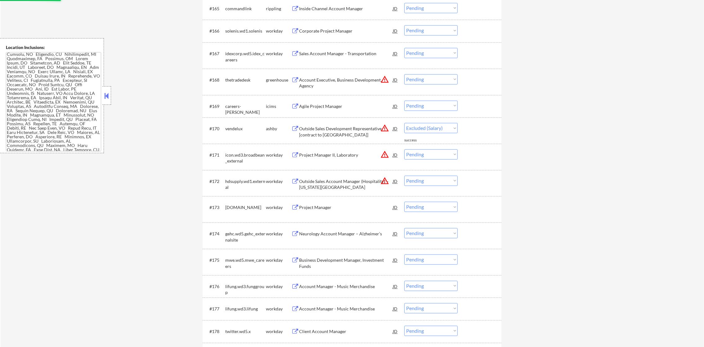
scroll to position [1882, 0]
click at [381, 77] on button "warning_amber" at bounding box center [384, 79] width 9 height 9
select select ""pending""
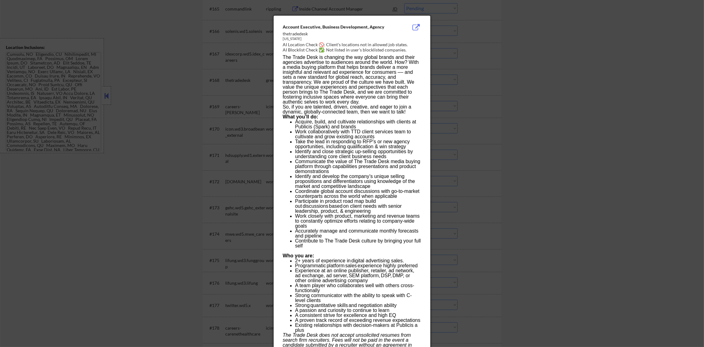
click at [467, 78] on div at bounding box center [352, 173] width 704 height 347
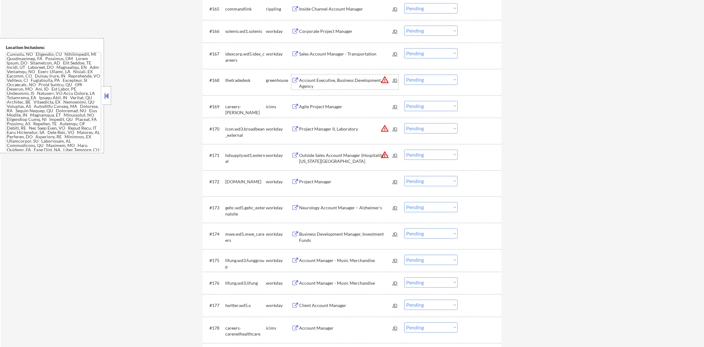
click at [353, 80] on div "Account Executive, Business Development, Agency" at bounding box center [346, 83] width 94 height 12
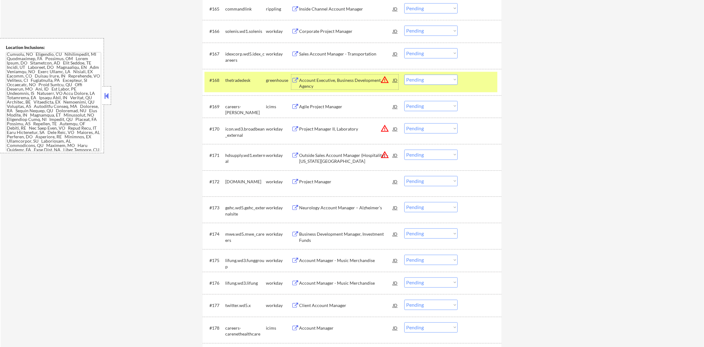
click at [415, 83] on select "Choose an option... Pending Applied Excluded (Questions) Excluded (Expired) Exc…" at bounding box center [430, 79] width 53 height 10
click at [404, 74] on select "Choose an option... Pending Applied Excluded (Questions) Excluded (Expired) Exc…" at bounding box center [430, 79] width 53 height 10
click at [230, 73] on div "#168 thetradedesk greenhouse Account Executive, Business Development, Agency JD…" at bounding box center [350, 82] width 293 height 20
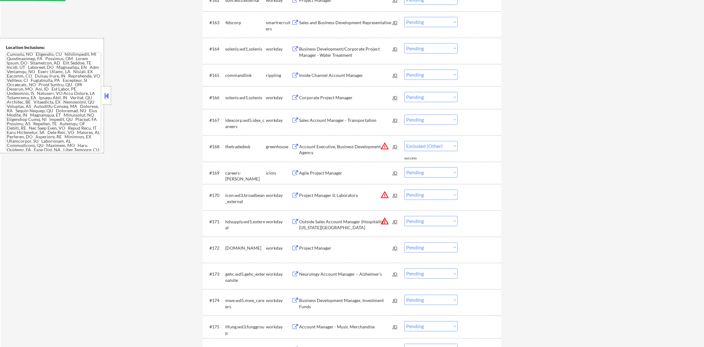
scroll to position [1805, 0]
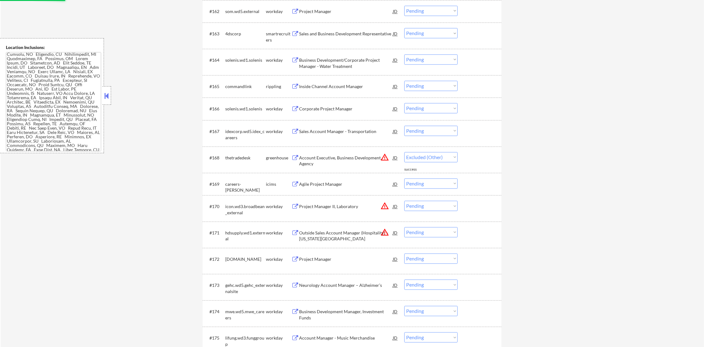
click at [351, 84] on div "Inside Channel Account Manager" at bounding box center [346, 86] width 94 height 6
select select ""pending""
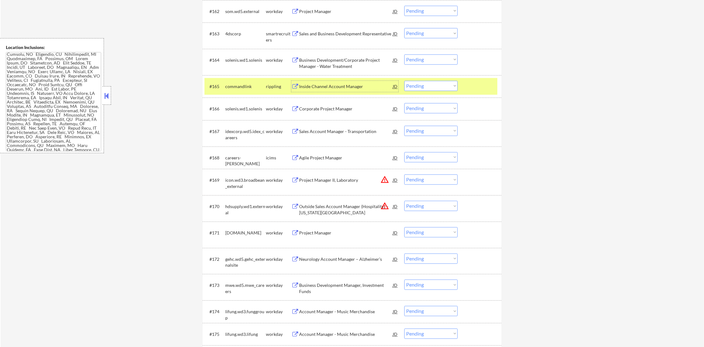
drag, startPoint x: 423, startPoint y: 85, endPoint x: 423, endPoint y: 91, distance: 5.3
click at [423, 85] on select "Choose an option... Pending Applied Excluded (Questions) Excluded (Expired) Exc…" at bounding box center [430, 86] width 53 height 10
click at [404, 81] on select "Choose an option... Pending Applied Excluded (Questions) Excluded (Expired) Exc…" at bounding box center [430, 86] width 53 height 10
click at [255, 75] on div "#165 commandlink rippling Inside Channel Account Manager JD warning_amber Choos…" at bounding box center [352, 86] width 299 height 23
click at [249, 81] on div "commandlink" at bounding box center [245, 86] width 41 height 11
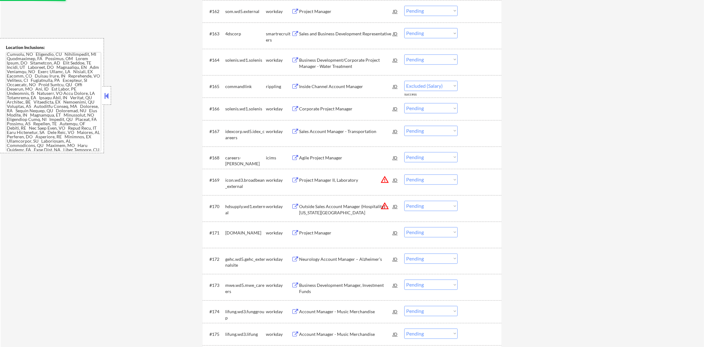
select select ""pending""
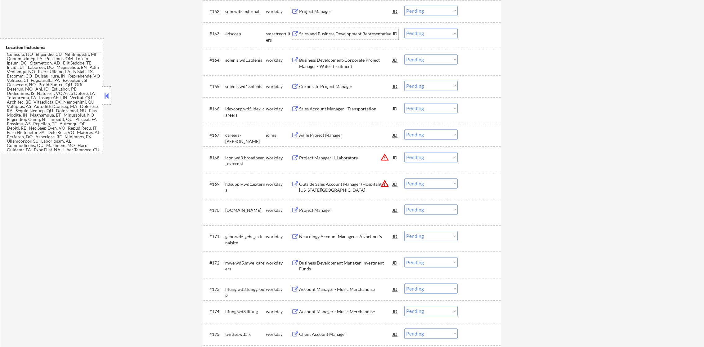
click at [336, 31] on div "Sales and Business Development Representative" at bounding box center [346, 34] width 94 height 6
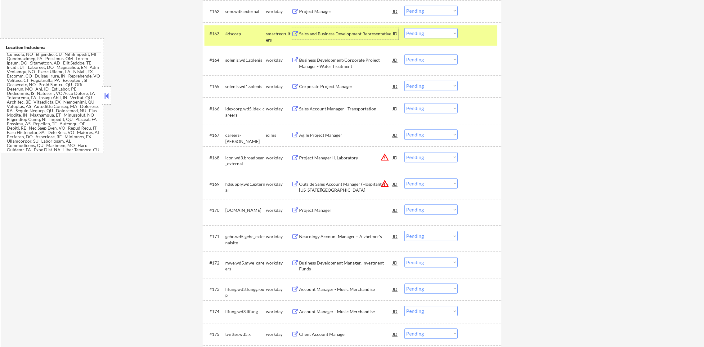
click at [353, 33] on div "Sales and Business Development Representative" at bounding box center [346, 34] width 94 height 6
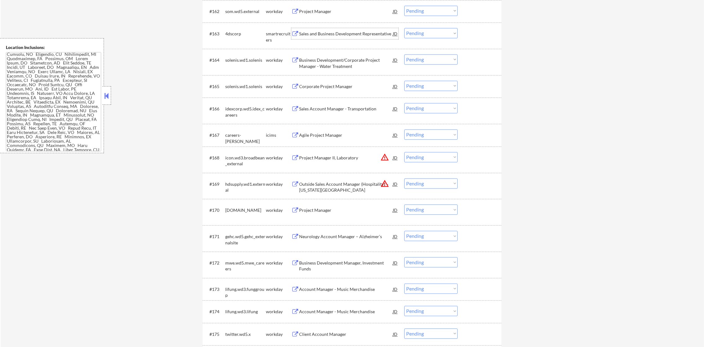
click at [411, 32] on select "Choose an option... Pending Applied Excluded (Questions) Excluded (Expired) Exc…" at bounding box center [430, 33] width 53 height 10
click at [404, 28] on select "Choose an option... Pending Applied Excluded (Questions) Excluded (Expired) Exc…" at bounding box center [430, 33] width 53 height 10
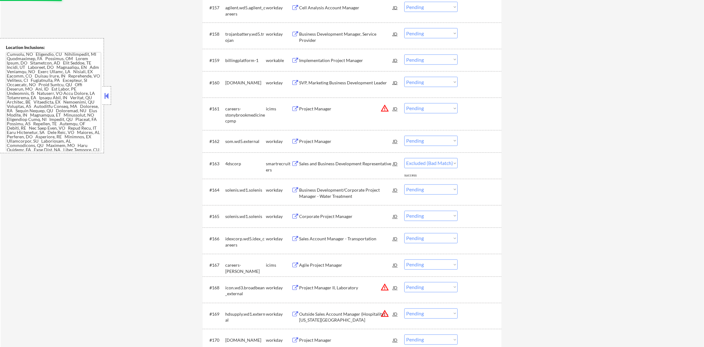
scroll to position [1665, 0]
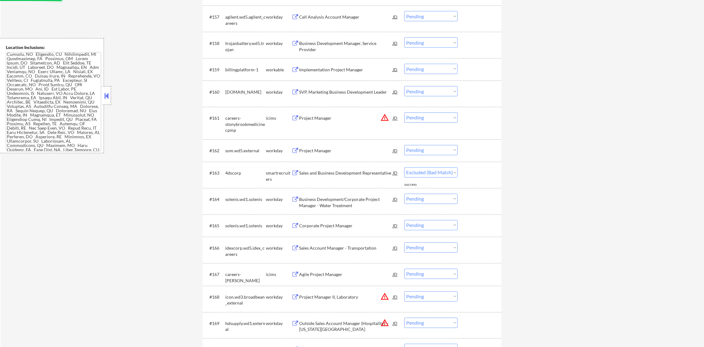
select select ""pending""
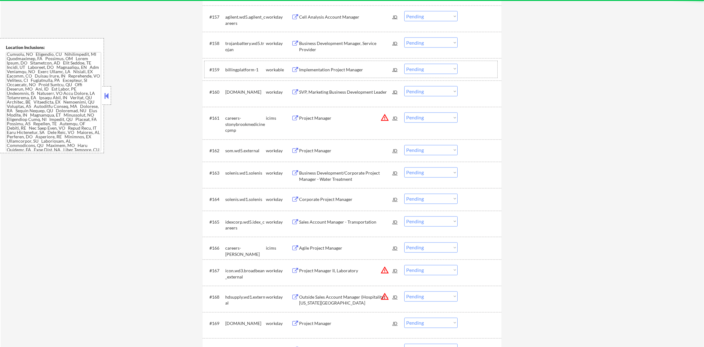
click at [333, 76] on div "#159 billingplatform-1 workable Implementation Project Manager JD warning_amber…" at bounding box center [350, 69] width 293 height 17
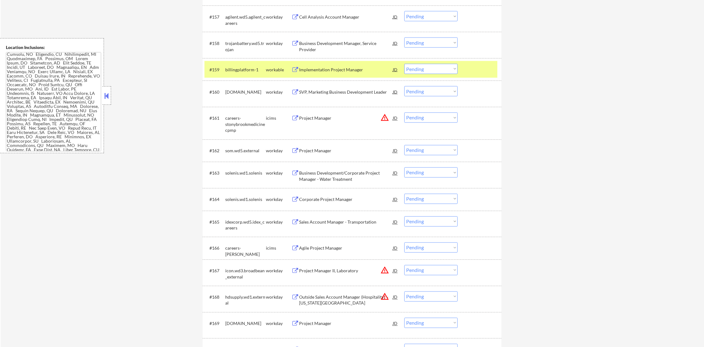
click at [343, 65] on div "Implementation Project Manager" at bounding box center [346, 69] width 94 height 11
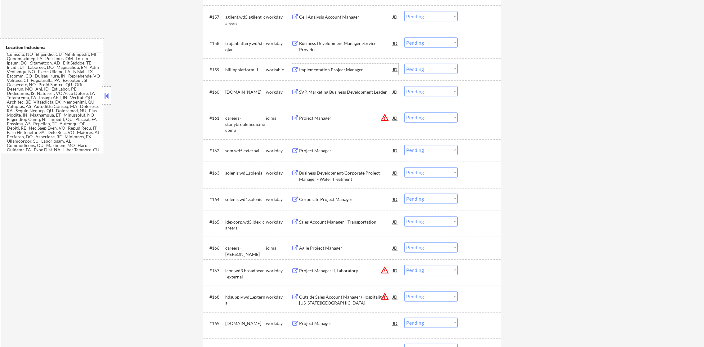
click at [249, 73] on div "billingplatform-1" at bounding box center [245, 69] width 41 height 11
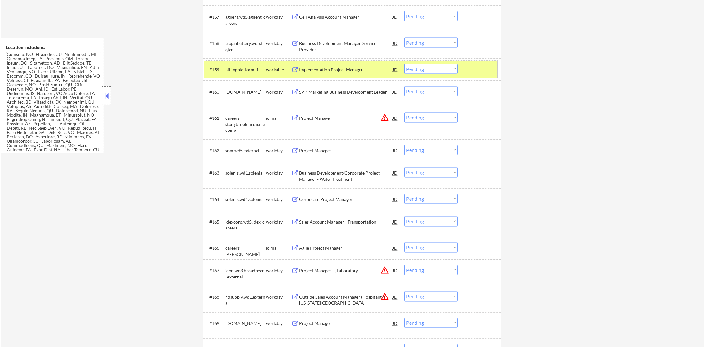
click at [408, 65] on select "Choose an option... Pending Applied Excluded (Questions) Excluded (Expired) Exc…" at bounding box center [430, 69] width 53 height 10
click at [404, 64] on select "Choose an option... Pending Applied Excluded (Questions) Excluded (Expired) Exc…" at bounding box center [430, 69] width 53 height 10
click at [245, 64] on div "billingplatform-1" at bounding box center [245, 69] width 41 height 11
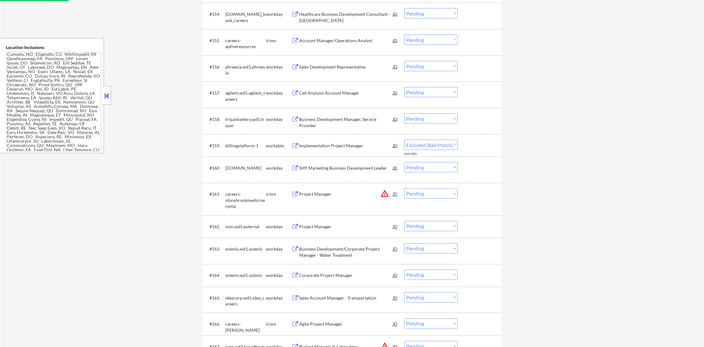
scroll to position [1588, 0]
select select ""pending""
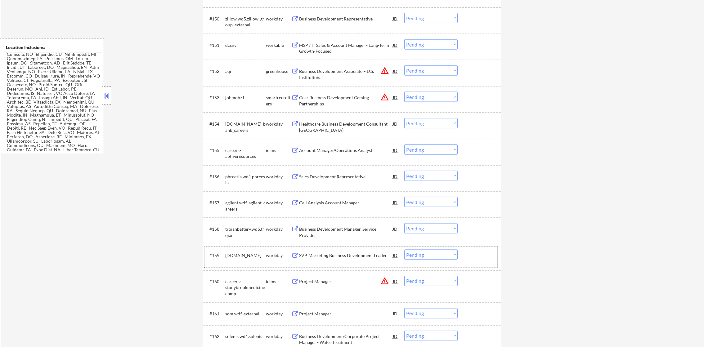
scroll to position [1479, 0]
click at [384, 98] on button "warning_amber" at bounding box center [384, 97] width 9 height 9
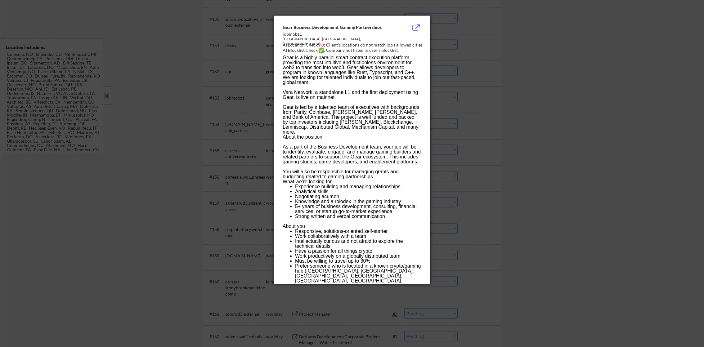
click at [433, 93] on div at bounding box center [352, 173] width 704 height 347
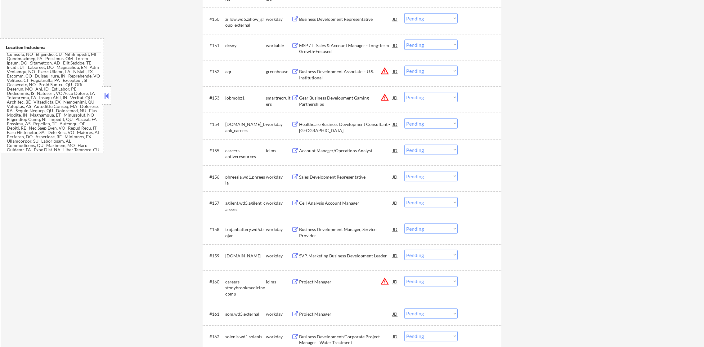
click at [429, 94] on select "Choose an option... Pending Applied Excluded (Questions) Excluded (Expired) Exc…" at bounding box center [430, 97] width 53 height 10
click at [404, 92] on select "Choose an option... Pending Applied Excluded (Questions) Excluded (Expired) Exc…" at bounding box center [430, 97] width 53 height 10
click at [388, 71] on button "warning_amber" at bounding box center [384, 71] width 9 height 9
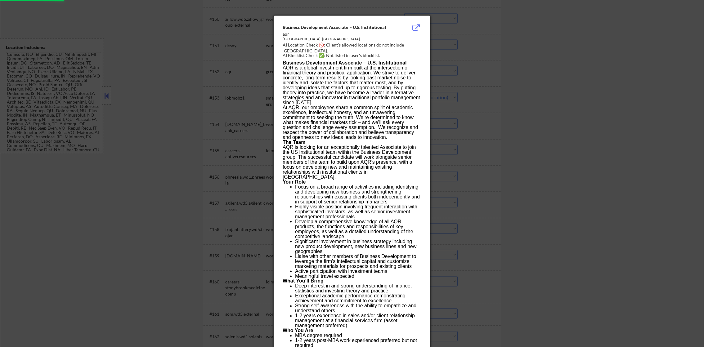
select select ""pending""
click at [469, 67] on div at bounding box center [352, 173] width 704 height 347
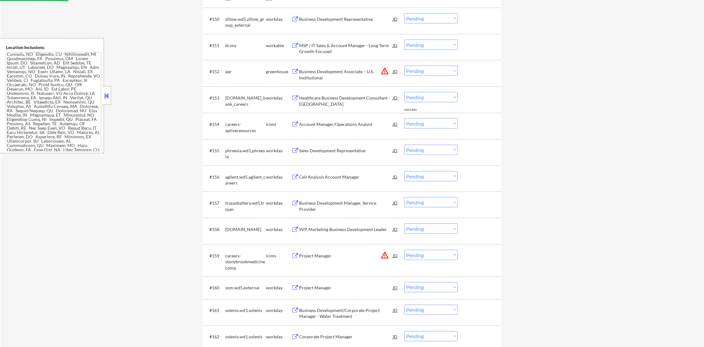
click at [413, 72] on select "Choose an option... Pending Applied Excluded (Questions) Excluded (Expired) Exc…" at bounding box center [430, 71] width 53 height 10
click at [385, 72] on button "warning_amber" at bounding box center [384, 71] width 9 height 9
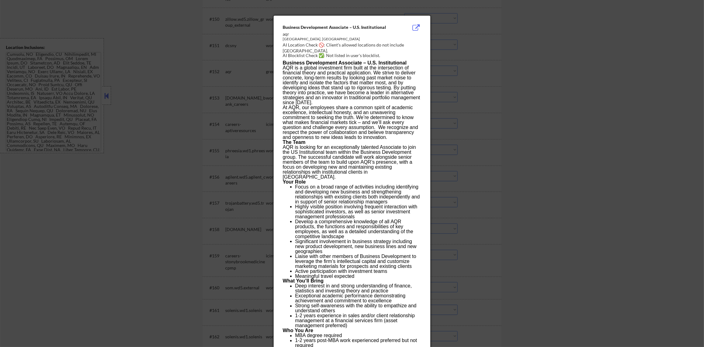
click at [287, 40] on div "Greenwich, CT" at bounding box center [336, 39] width 107 height 5
copy div "Greenwich"
click at [464, 78] on div at bounding box center [352, 173] width 704 height 347
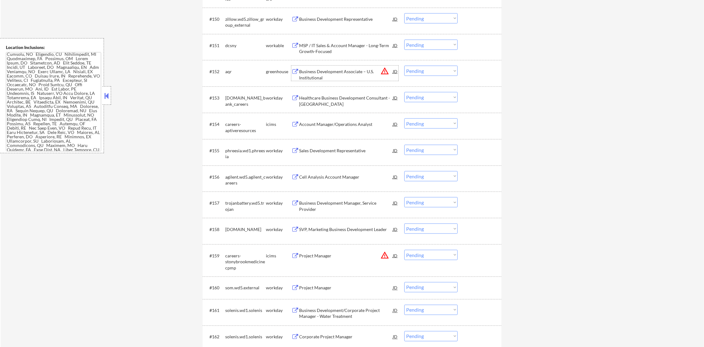
click at [361, 72] on div "Business Development Associate – U.S. Institutional" at bounding box center [346, 75] width 94 height 12
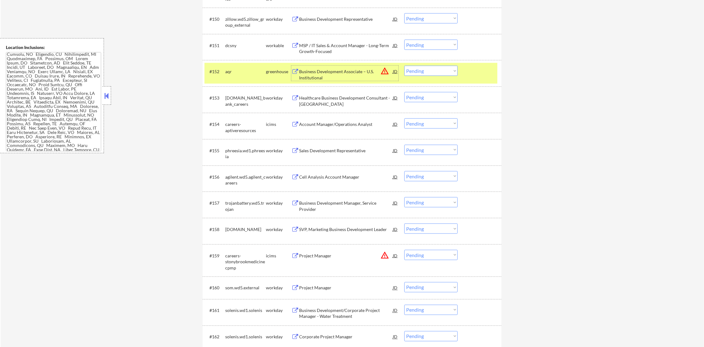
click at [418, 73] on select "Choose an option... Pending Applied Excluded (Questions) Excluded (Expired) Exc…" at bounding box center [430, 71] width 53 height 10
click at [404, 66] on select "Choose an option... Pending Applied Excluded (Questions) Excluded (Expired) Exc…" at bounding box center [430, 71] width 53 height 10
select select ""pending""
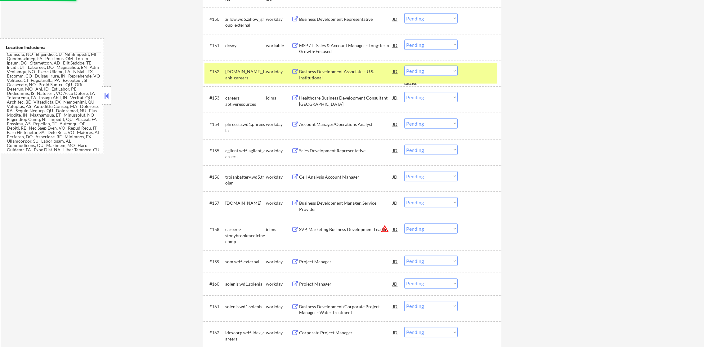
click at [256, 75] on div "[DOMAIN_NAME]_bank_careers" at bounding box center [245, 75] width 41 height 12
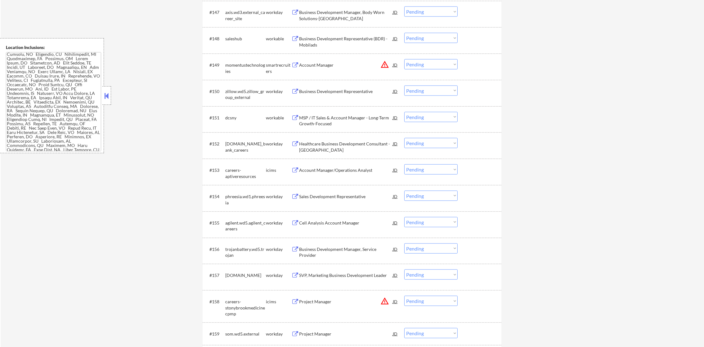
scroll to position [1402, 0]
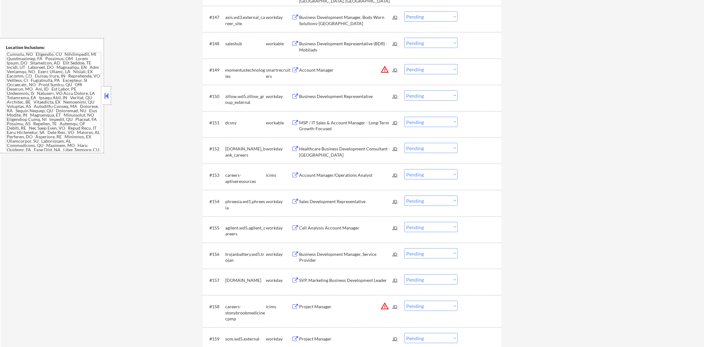
click at [383, 68] on button "warning_amber" at bounding box center [384, 69] width 9 height 9
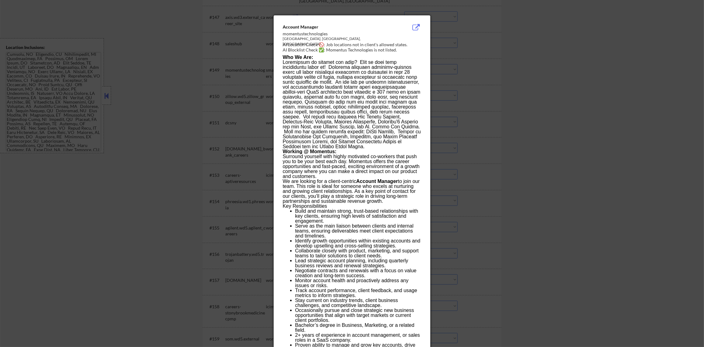
click at [459, 70] on div at bounding box center [352, 173] width 704 height 347
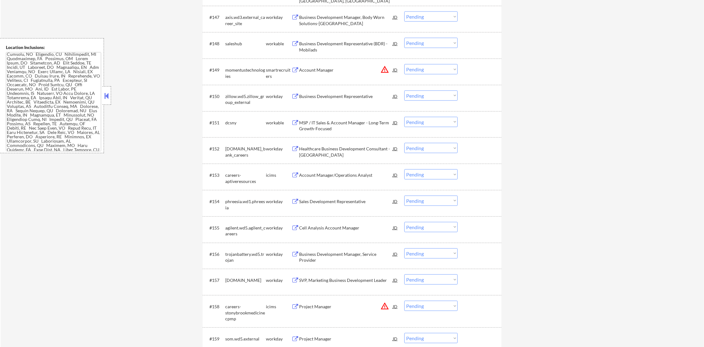
click at [362, 69] on div "Account Manager" at bounding box center [346, 70] width 94 height 6
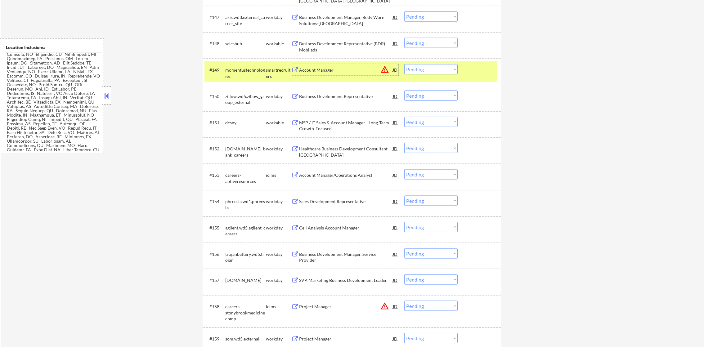
click at [417, 69] on select "Choose an option... Pending Applied Excluded (Questions) Excluded (Expired) Exc…" at bounding box center [430, 69] width 53 height 10
click at [404, 64] on select "Choose an option... Pending Applied Excluded (Questions) Excluded (Expired) Exc…" at bounding box center [430, 69] width 53 height 10
click at [240, 69] on div "momentustechnologies" at bounding box center [245, 73] width 41 height 12
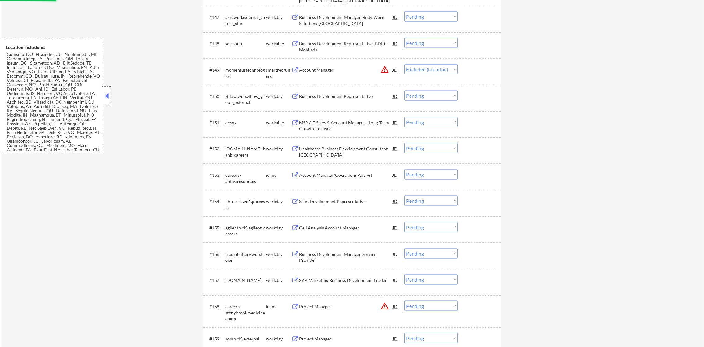
click at [341, 40] on div "Business Development Representative (BDR) - Mobilads" at bounding box center [346, 45] width 94 height 15
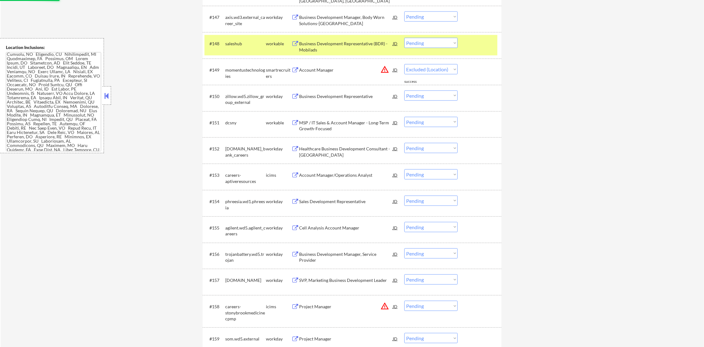
select select ""pending""
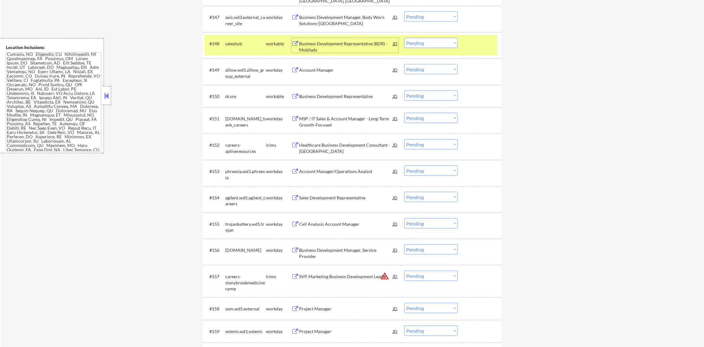
click at [416, 43] on select "Choose an option... Pending Applied Excluded (Questions) Excluded (Expired) Exc…" at bounding box center [430, 43] width 53 height 10
click at [404, 38] on select "Choose an option... Pending Applied Excluded (Questions) Excluded (Expired) Exc…" at bounding box center [430, 43] width 53 height 10
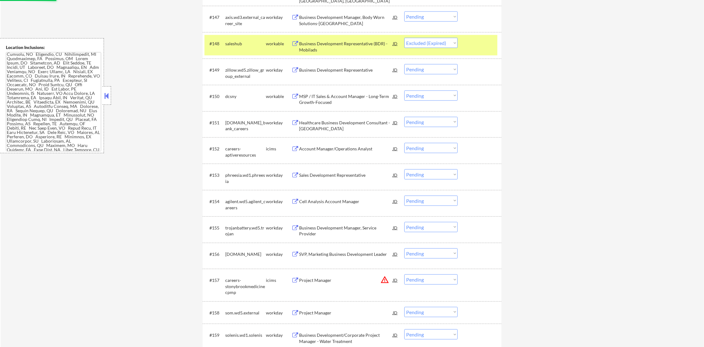
click at [247, 54] on div "#148 saleshub workable Business Development Representative (BDR) - Mobilads JD …" at bounding box center [350, 45] width 293 height 20
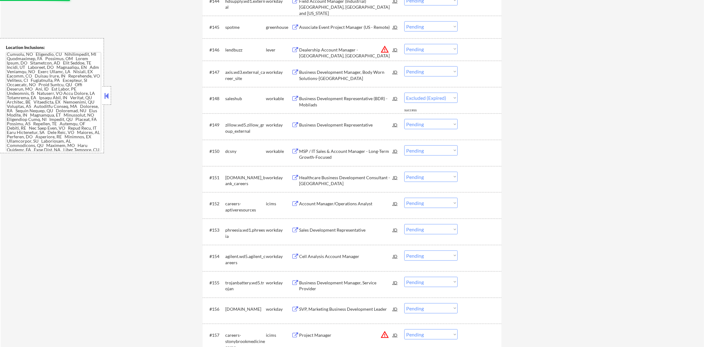
scroll to position [1339, 0]
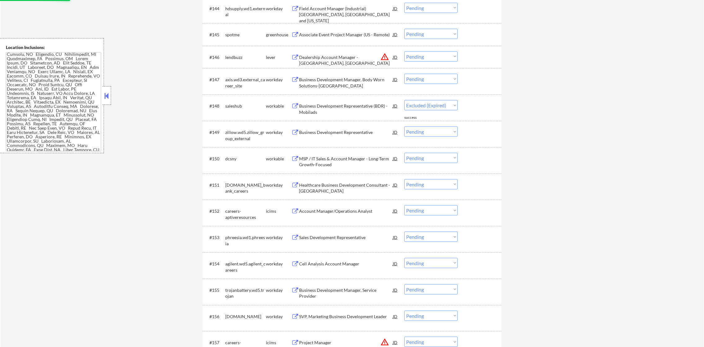
select select ""pending""
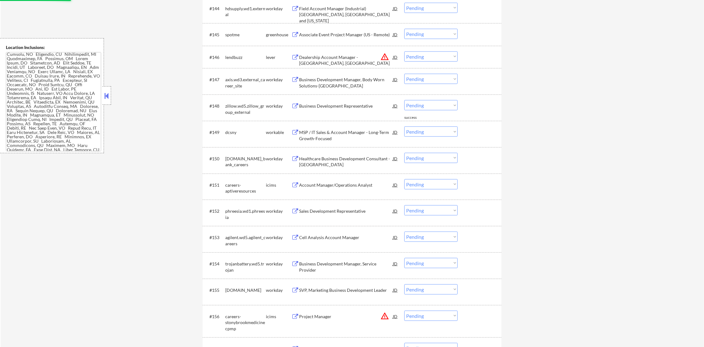
click at [381, 56] on button "warning_amber" at bounding box center [384, 56] width 9 height 9
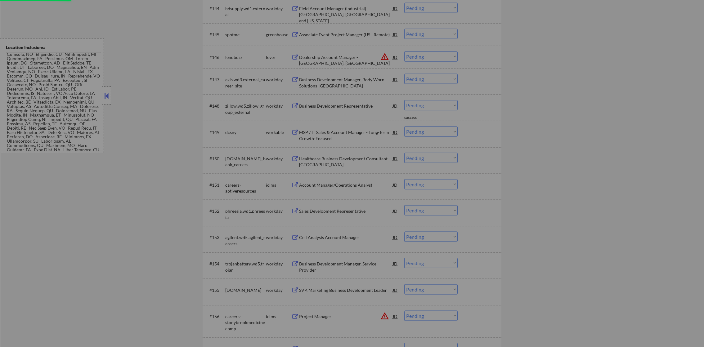
click at [450, 53] on div at bounding box center [352, 173] width 704 height 347
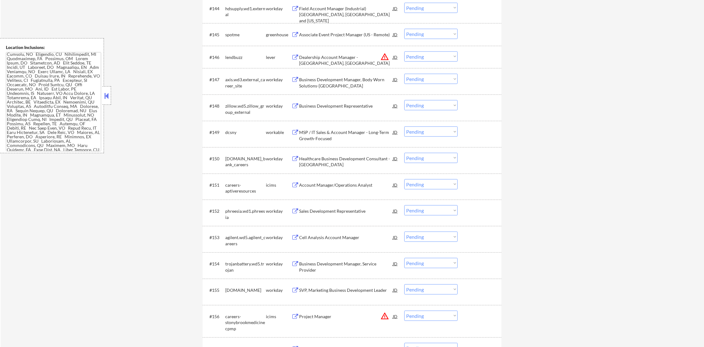
click at [438, 60] on select "Choose an option... Pending Applied Excluded (Questions) Excluded (Expired) Exc…" at bounding box center [430, 57] width 53 height 10
click at [404, 52] on select "Choose an option... Pending Applied Excluded (Questions) Excluded (Expired) Exc…" at bounding box center [430, 57] width 53 height 10
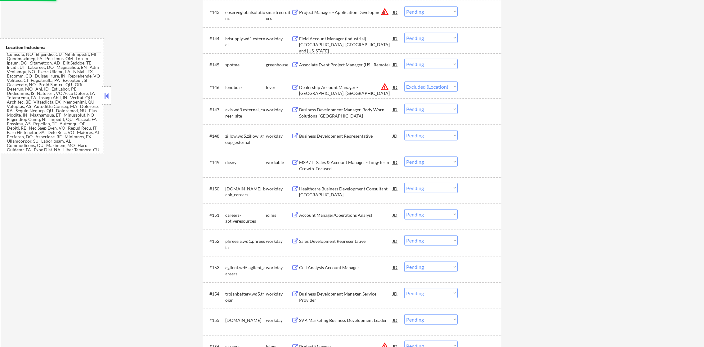
scroll to position [1309, 0]
click at [366, 62] on div "Associate Event Project Manager (US - Remote)" at bounding box center [346, 65] width 94 height 11
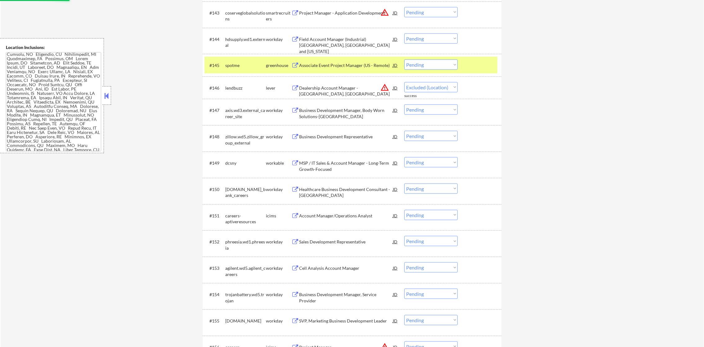
select select ""pending""
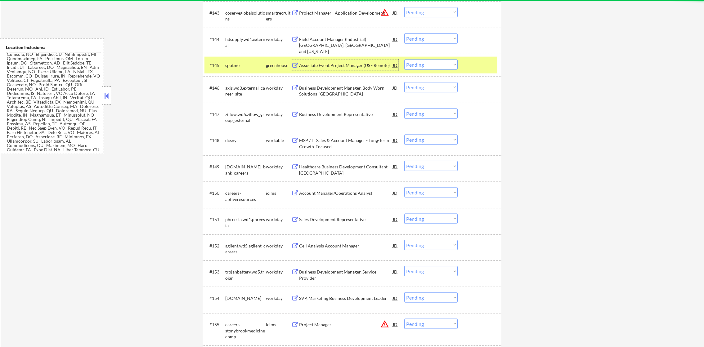
scroll to position [1324, 0]
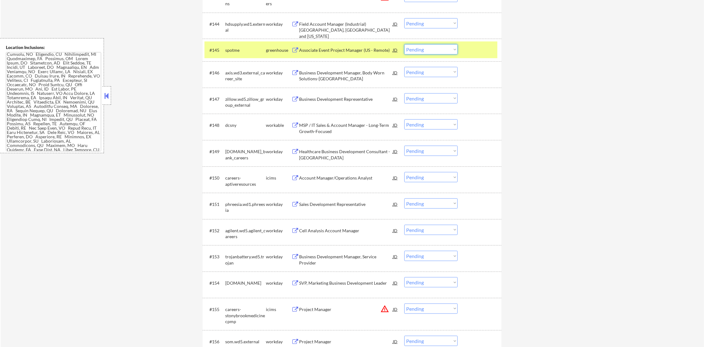
click at [420, 51] on select "Choose an option... Pending Applied Excluded (Questions) Excluded (Expired) Exc…" at bounding box center [430, 49] width 53 height 10
click at [404, 44] on select "Choose an option... Pending Applied Excluded (Questions) Excluded (Expired) Exc…" at bounding box center [430, 49] width 53 height 10
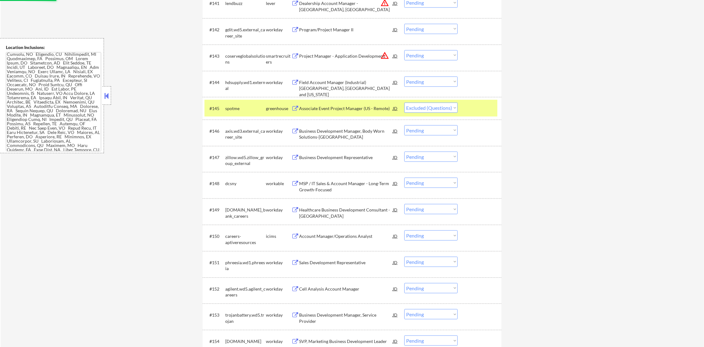
scroll to position [1262, 0]
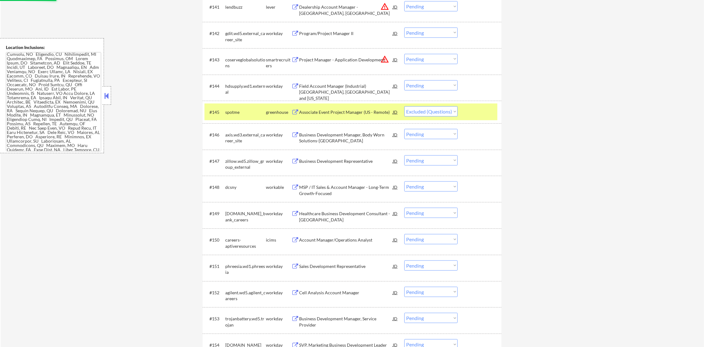
click at [252, 111] on div "spotme" at bounding box center [245, 112] width 41 height 6
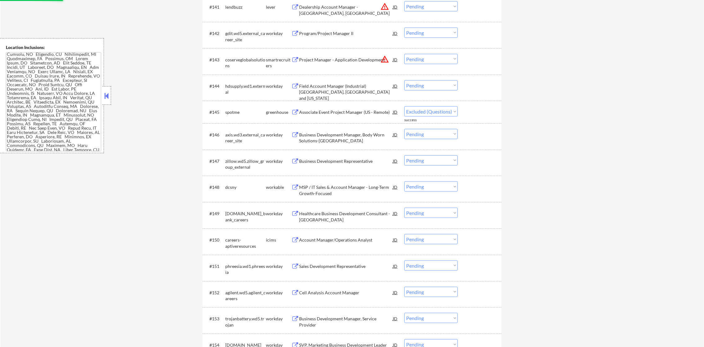
click at [384, 59] on button "warning_amber" at bounding box center [384, 59] width 9 height 9
select select ""pending""
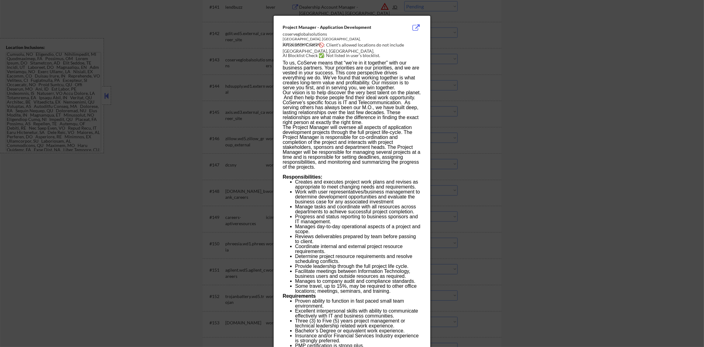
click at [408, 43] on div "AI Location Check 🚫: Client's allowed locations do not include Warren, NJ." at bounding box center [353, 48] width 141 height 12
copy div "arren,"
click at [468, 52] on div at bounding box center [352, 173] width 704 height 347
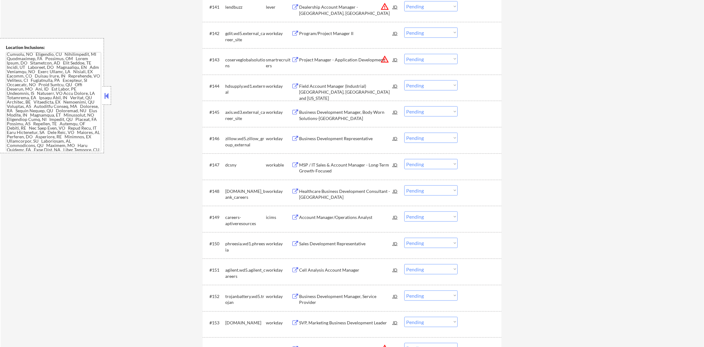
scroll to position [735, 0]
click at [362, 58] on div "Project Manager - Application Development" at bounding box center [346, 60] width 94 height 6
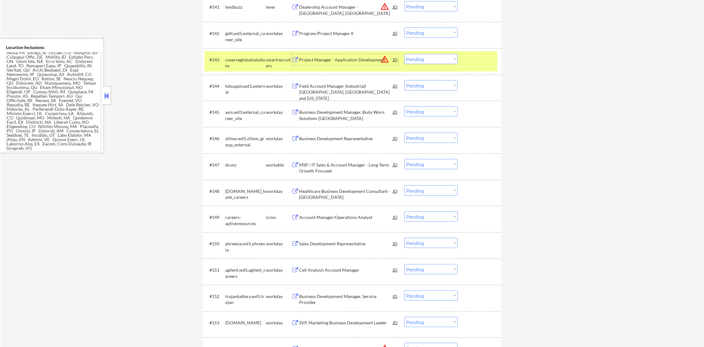
click at [410, 60] on select "Choose an option... Pending Applied Excluded (Questions) Excluded (Expired) Exc…" at bounding box center [430, 59] width 53 height 10
click at [404, 54] on select "Choose an option... Pending Applied Excluded (Questions) Excluded (Expired) Exc…" at bounding box center [430, 59] width 53 height 10
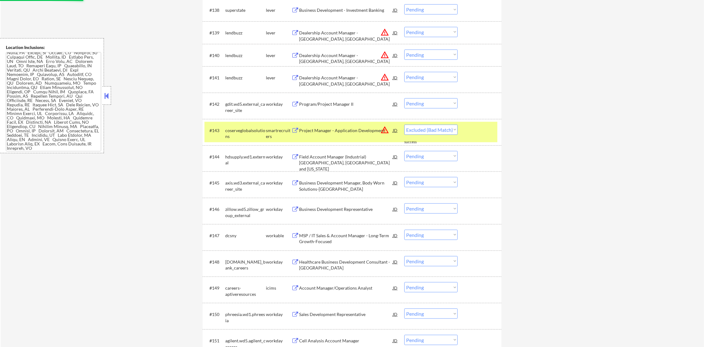
scroll to position [1184, 0]
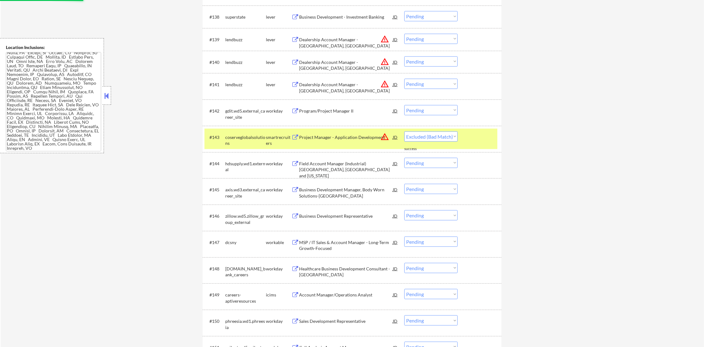
select select ""pending""
click at [263, 132] on div "coserveglobalsolutions" at bounding box center [245, 139] width 41 height 15
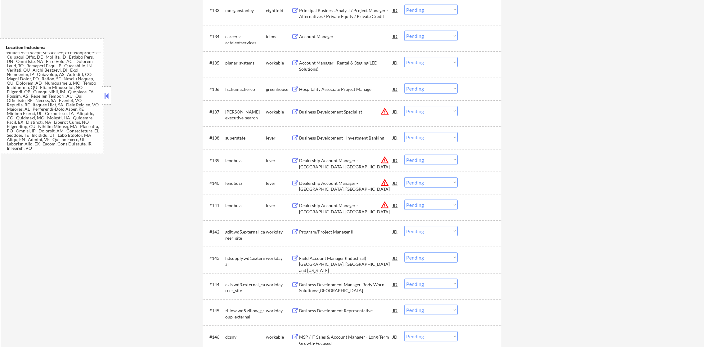
scroll to position [1060, 0]
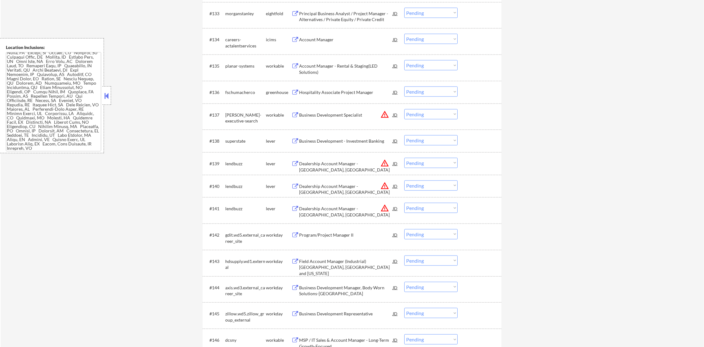
click at [351, 90] on div "Hospitality Associate Project Manager" at bounding box center [346, 92] width 94 height 6
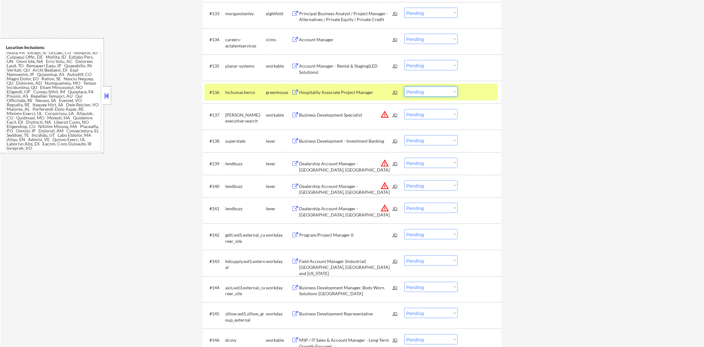
drag, startPoint x: 417, startPoint y: 87, endPoint x: 418, endPoint y: 93, distance: 5.4
click at [417, 89] on select "Choose an option... Pending Applied Excluded (Questions) Excluded (Expired) Exc…" at bounding box center [430, 92] width 53 height 10
click at [418, 97] on div "#136 fschumacherco greenhouse Hospitality Associate Project Manager JD warning_…" at bounding box center [350, 92] width 293 height 17
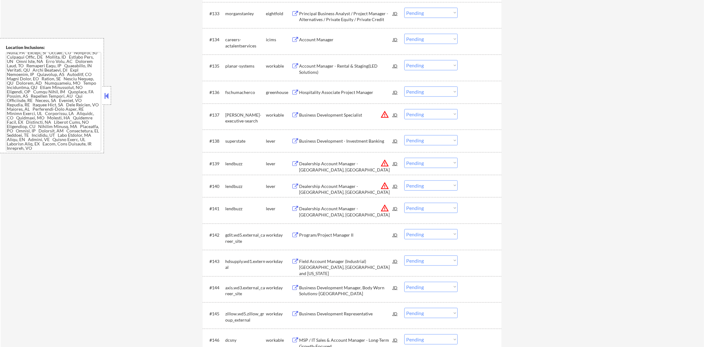
click at [422, 95] on select "Choose an option... Pending Applied Excluded (Questions) Excluded (Expired) Exc…" at bounding box center [430, 92] width 53 height 10
click at [404, 87] on select "Choose an option... Pending Applied Excluded (Questions) Excluded (Expired) Exc…" at bounding box center [430, 92] width 53 height 10
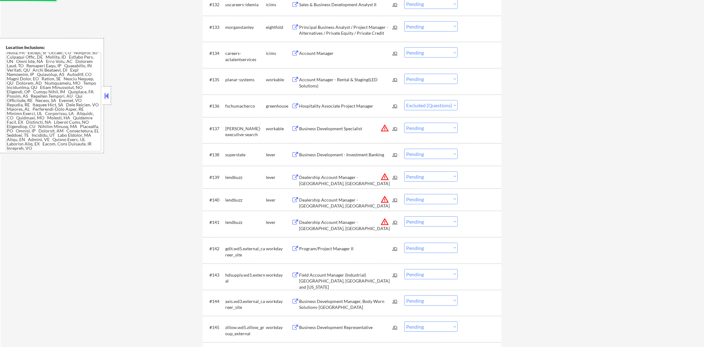
scroll to position [1029, 0]
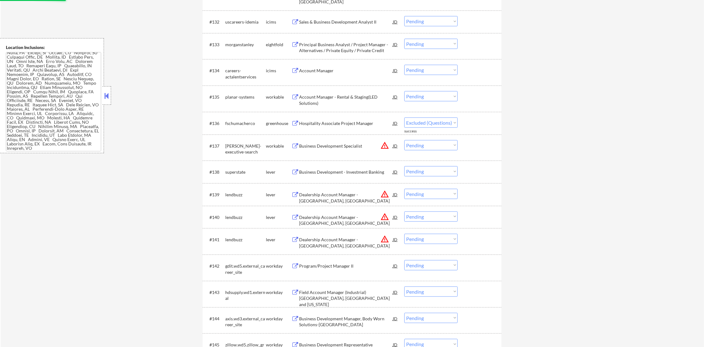
select select ""pending""
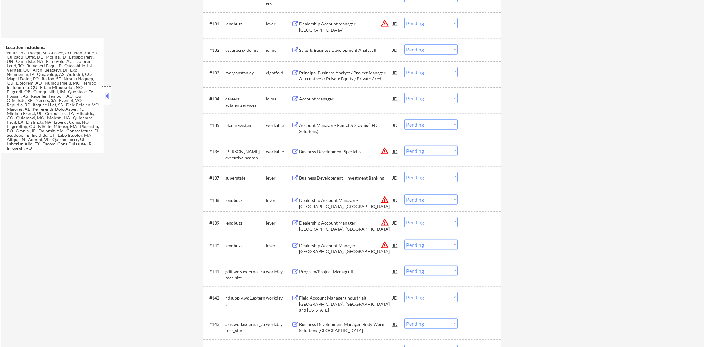
scroll to position [998, 0]
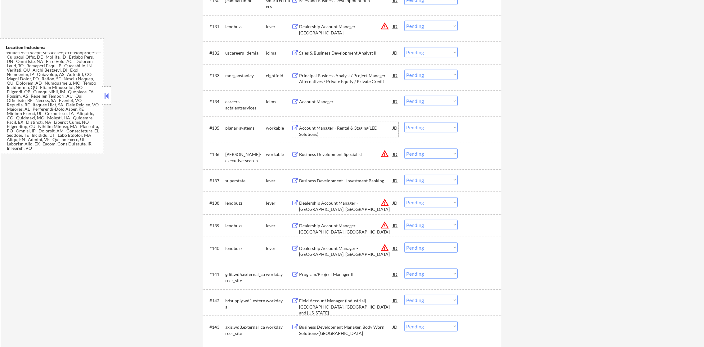
click at [348, 125] on div "Account Manager - Rental & Staging(LED Solutions)" at bounding box center [346, 131] width 94 height 12
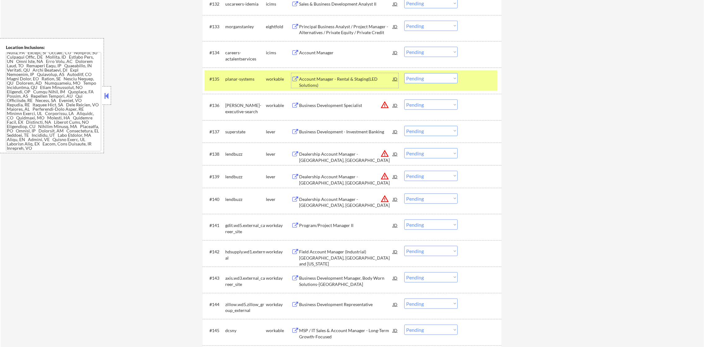
scroll to position [1076, 0]
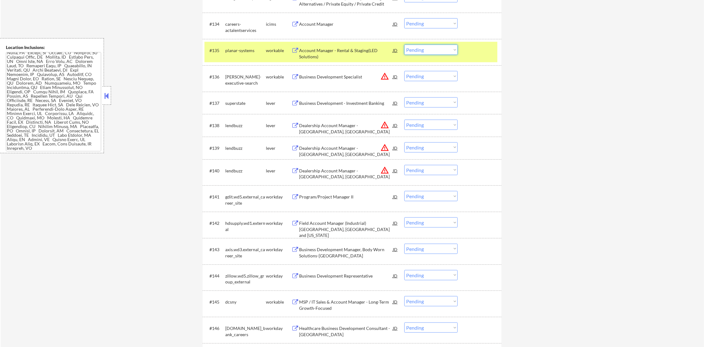
click at [419, 49] on select "Choose an option... Pending Applied Excluded (Questions) Excluded (Expired) Exc…" at bounding box center [430, 50] width 53 height 10
click at [404, 45] on select "Choose an option... Pending Applied Excluded (Questions) Excluded (Expired) Exc…" at bounding box center [430, 50] width 53 height 10
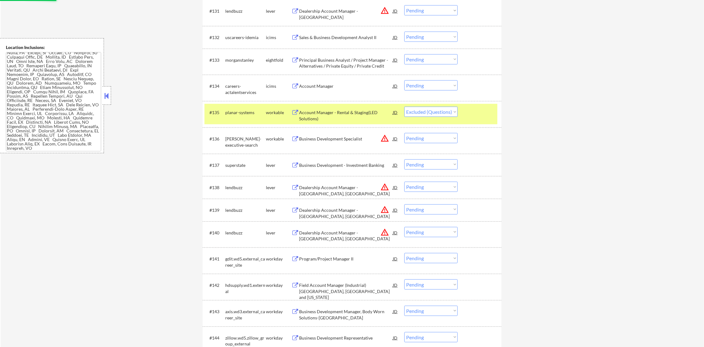
click at [235, 110] on div "planar-systems" at bounding box center [245, 113] width 41 height 6
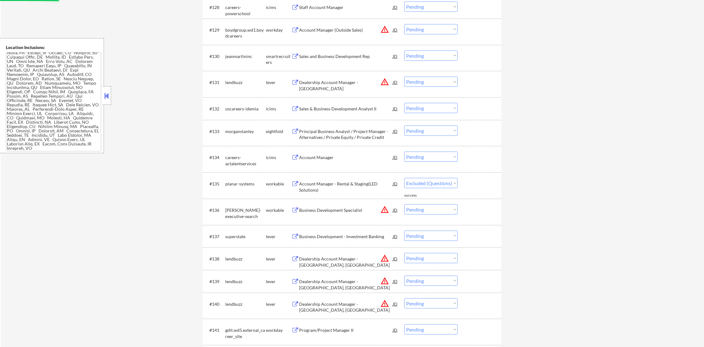
scroll to position [921, 0]
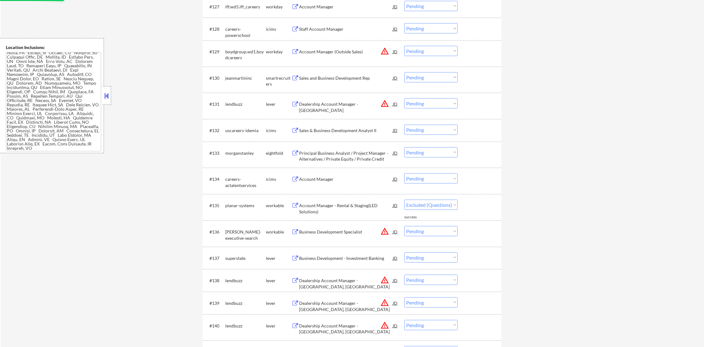
select select ""pending""
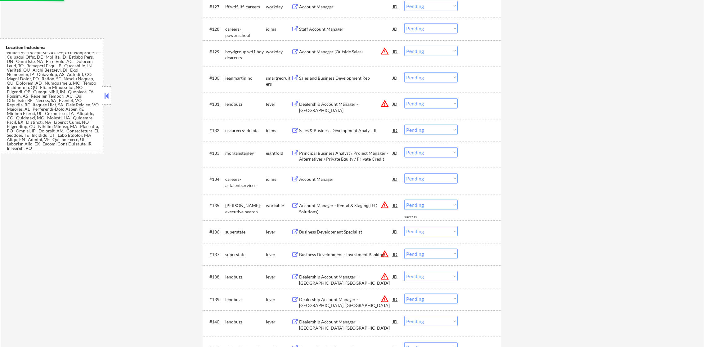
click at [384, 103] on button "warning_amber" at bounding box center [384, 103] width 9 height 9
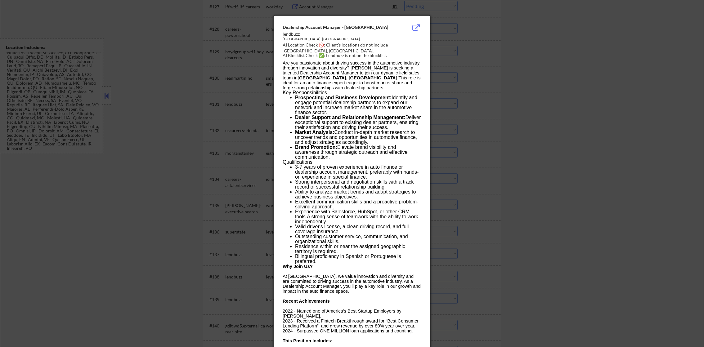
click at [495, 93] on div at bounding box center [352, 173] width 704 height 347
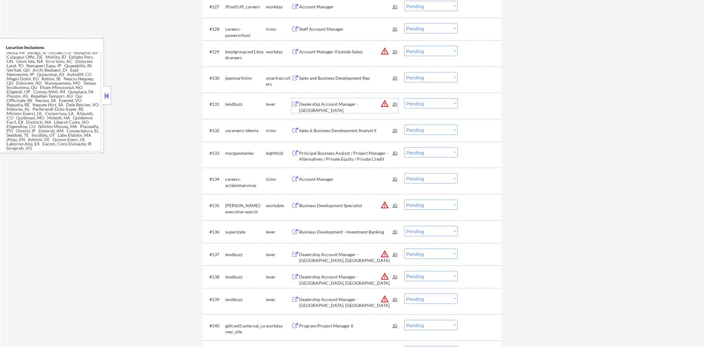
click at [353, 104] on div "Dealership Account Manager - Gloucester Township" at bounding box center [346, 107] width 94 height 12
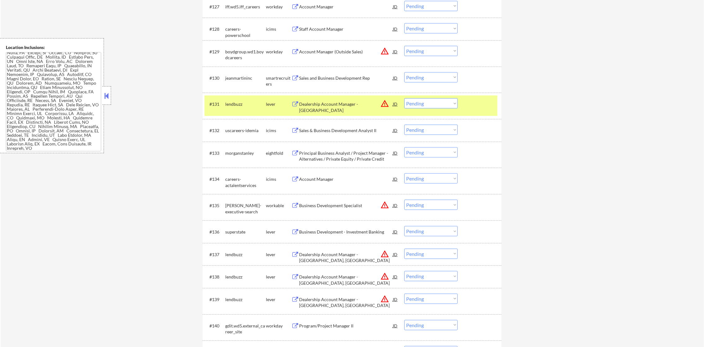
scroll to position [683, 0]
drag, startPoint x: 75, startPoint y: 98, endPoint x: 54, endPoint y: 98, distance: 21.1
click at [73, 98] on textarea at bounding box center [53, 101] width 95 height 99
click at [411, 106] on select "Choose an option... Pending Applied Excluded (Questions) Excluded (Expired) Exc…" at bounding box center [430, 103] width 53 height 10
click at [404, 98] on select "Choose an option... Pending Applied Excluded (Questions) Excluded (Expired) Exc…" at bounding box center [430, 103] width 53 height 10
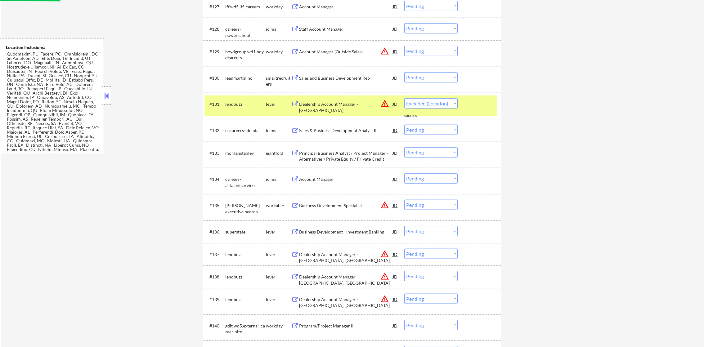
select select ""pending""
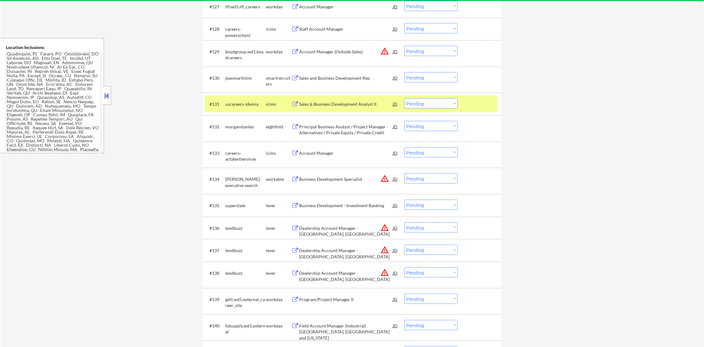
click at [242, 107] on div "uscareers-idemia" at bounding box center [245, 104] width 41 height 6
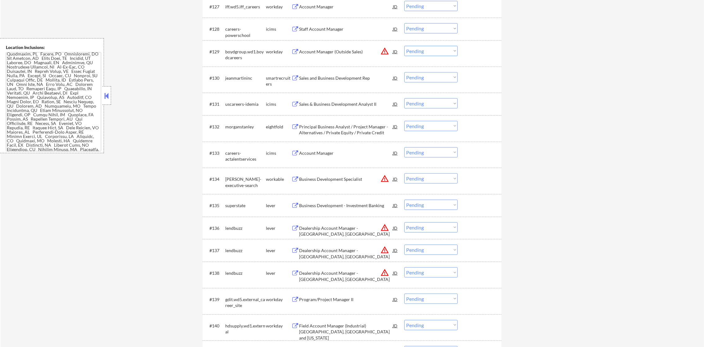
click at [352, 79] on div "Sales and Business Development Rep" at bounding box center [346, 78] width 94 height 6
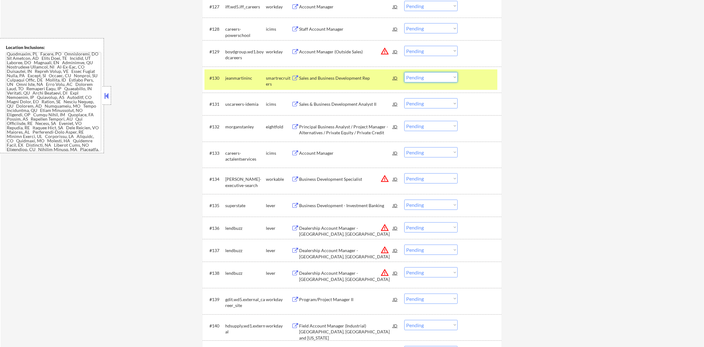
click at [419, 76] on select "Choose an option... Pending Applied Excluded (Questions) Excluded (Expired) Exc…" at bounding box center [430, 77] width 53 height 10
click at [404, 72] on select "Choose an option... Pending Applied Excluded (Questions) Excluded (Expired) Exc…" at bounding box center [430, 77] width 53 height 10
click at [247, 76] on div "jeanmartininc" at bounding box center [245, 78] width 41 height 6
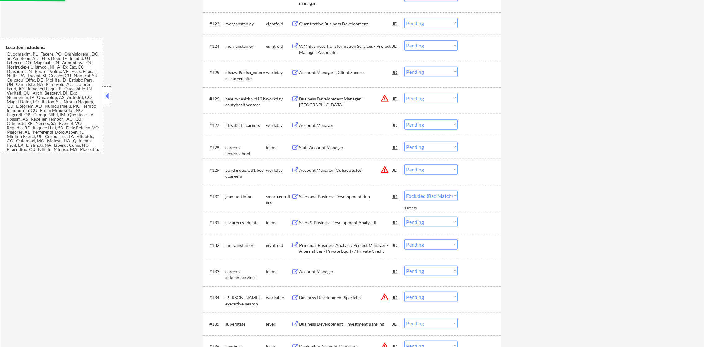
select select ""pending""
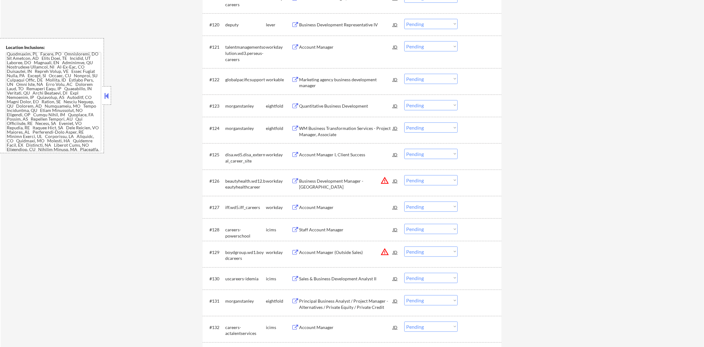
scroll to position [704, 0]
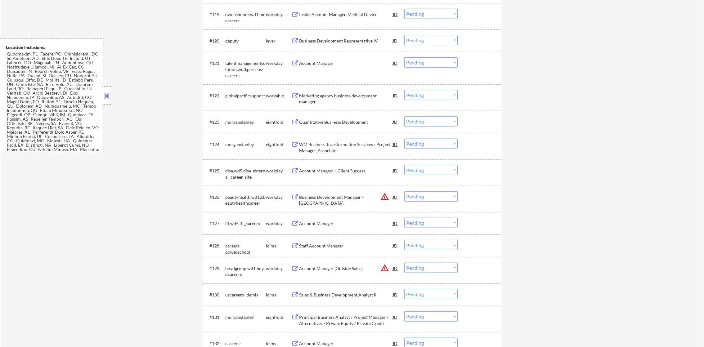
click at [349, 99] on div "Marketing agency business development manager" at bounding box center [346, 99] width 94 height 12
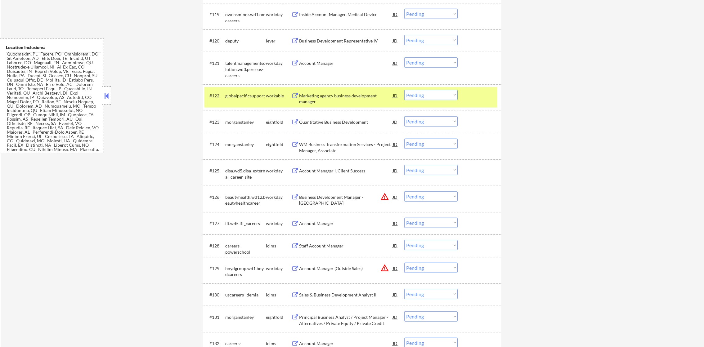
drag, startPoint x: 413, startPoint y: 84, endPoint x: 413, endPoint y: 90, distance: 6.2
click at [413, 87] on div "#122 globalpacificsupport workable Marketing agency business development manage…" at bounding box center [352, 97] width 299 height 26
click at [413, 92] on select "Choose an option... Pending Applied Excluded (Questions) Excluded (Expired) Exc…" at bounding box center [430, 95] width 53 height 10
click at [404, 90] on select "Choose an option... Pending Applied Excluded (Questions) Excluded (Expired) Exc…" at bounding box center [430, 95] width 53 height 10
click at [253, 102] on div "#122 globalpacificsupport workable Marketing agency business development manage…" at bounding box center [350, 97] width 293 height 20
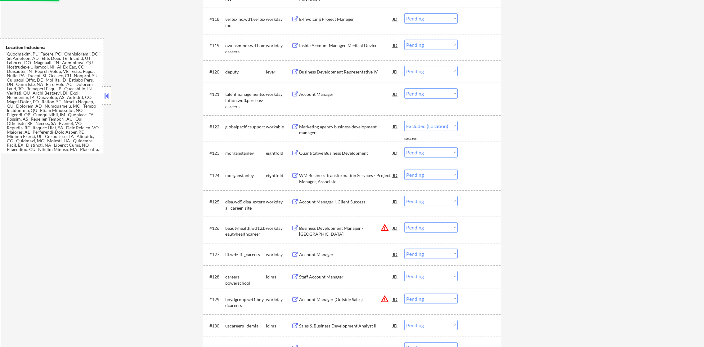
scroll to position [672, 0]
click at [360, 69] on div "Business Development Representative IV" at bounding box center [346, 72] width 94 height 6
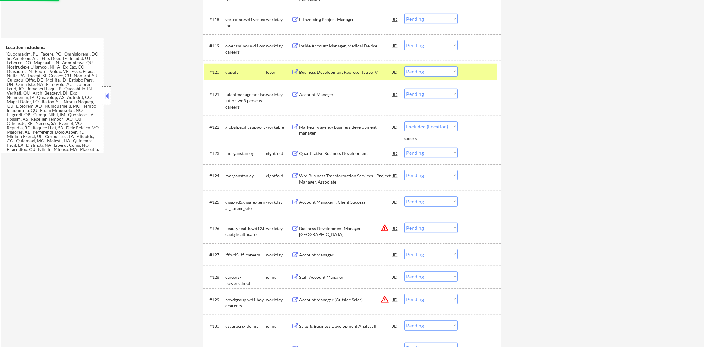
select select ""pending""
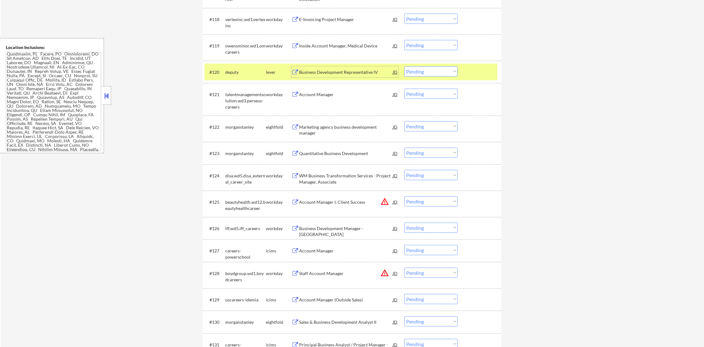
click at [405, 73] on select "Choose an option... Pending Applied Excluded (Questions) Excluded (Expired) Exc…" at bounding box center [430, 71] width 53 height 10
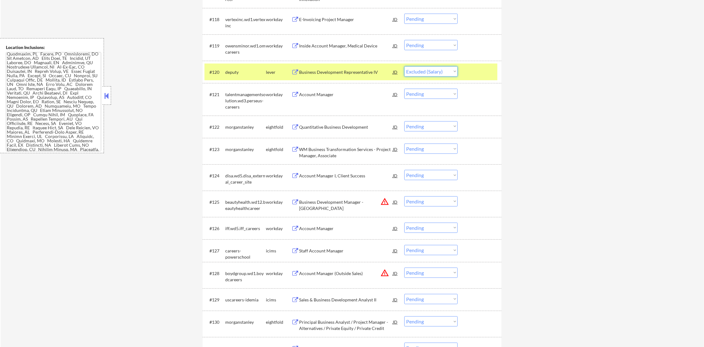
click at [404, 66] on select "Choose an option... Pending Applied Excluded (Questions) Excluded (Expired) Exc…" at bounding box center [430, 71] width 53 height 10
click at [253, 81] on div "#120 deputy lever Business Development Representative IV JD warning_amber Choos…" at bounding box center [352, 72] width 299 height 23
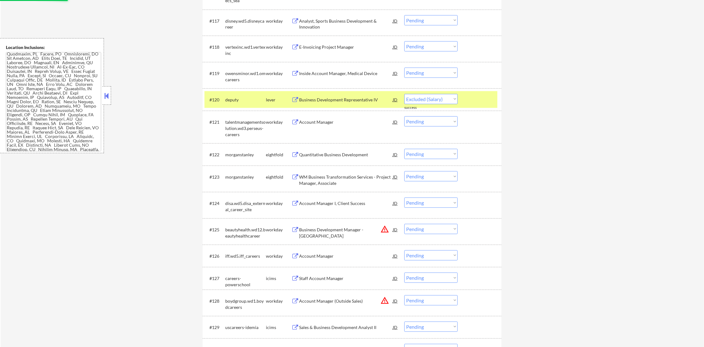
scroll to position [610, 0]
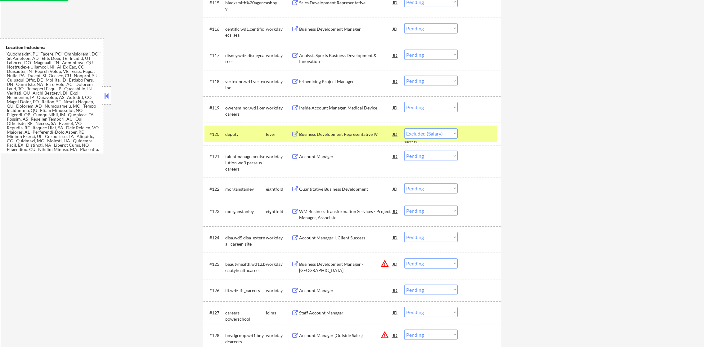
select select ""pending""
click at [254, 130] on div "deputy" at bounding box center [245, 133] width 41 height 11
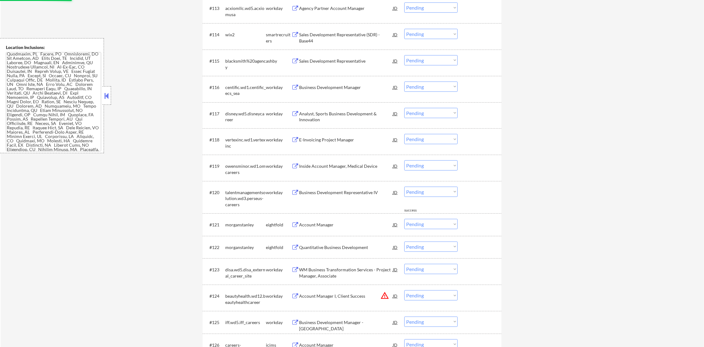
scroll to position [533, 0]
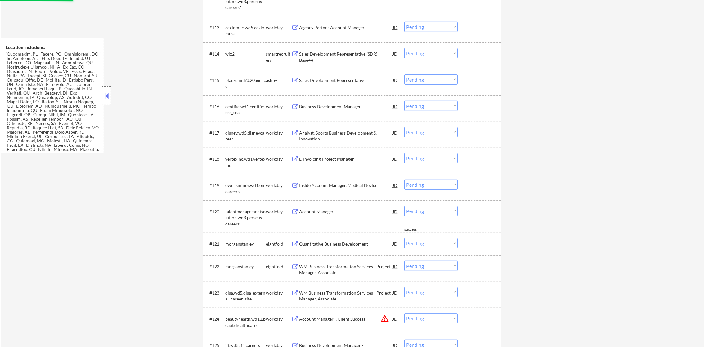
click at [336, 82] on div "Sales Development Representative" at bounding box center [346, 80] width 94 height 6
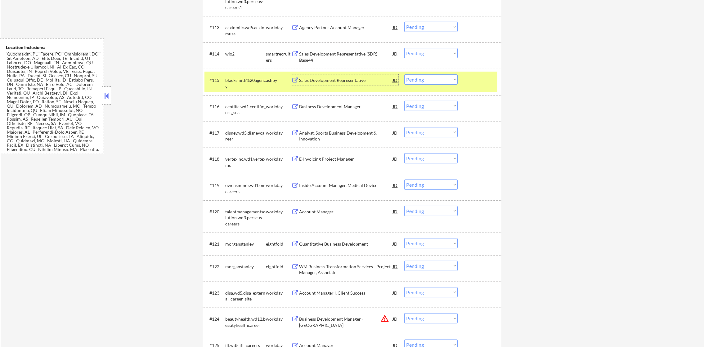
click at [419, 79] on select "Choose an option... Pending Applied Excluded (Questions) Excluded (Expired) Exc…" at bounding box center [430, 79] width 53 height 10
click at [404, 74] on select "Choose an option... Pending Applied Excluded (Questions) Excluded (Expired) Exc…" at bounding box center [430, 79] width 53 height 10
click at [237, 80] on div "blacksmith%20agency" at bounding box center [245, 83] width 41 height 12
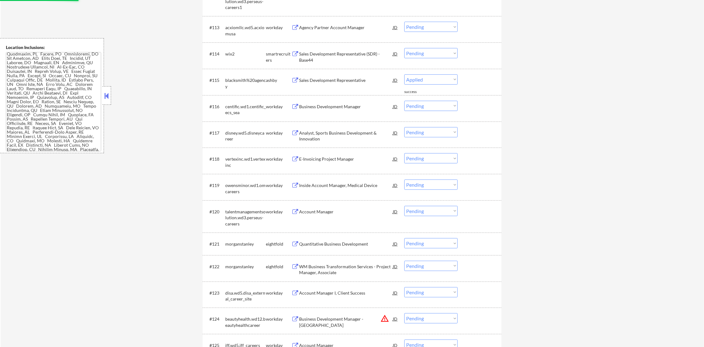
select select ""pending""
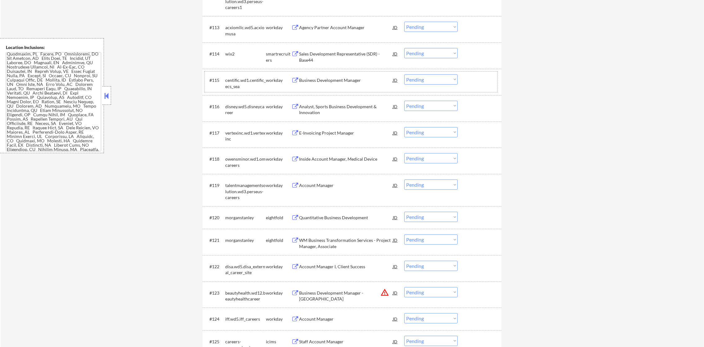
scroll to position [517, 0]
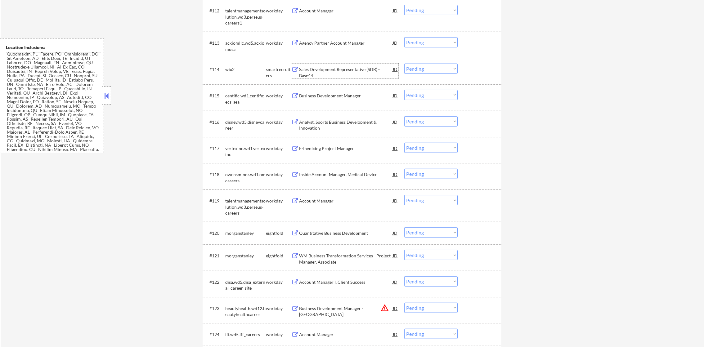
click at [349, 68] on div "Sales Development Representative (SDR) - Base44" at bounding box center [346, 72] width 94 height 12
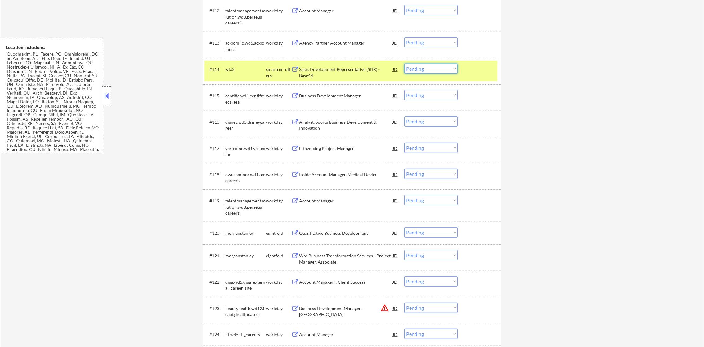
click at [426, 69] on select "Choose an option... Pending Applied Excluded (Questions) Excluded (Expired) Exc…" at bounding box center [430, 69] width 53 height 10
click at [404, 64] on select "Choose an option... Pending Applied Excluded (Questions) Excluded (Expired) Exc…" at bounding box center [430, 69] width 53 height 10
click at [232, 76] on div "#114 wix2 smartrecruiters Sales Development Representative (SDR) - Base44 JD wa…" at bounding box center [350, 71] width 293 height 20
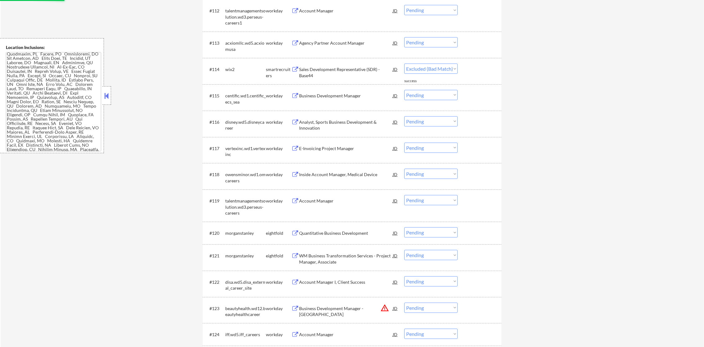
scroll to position [821, 0]
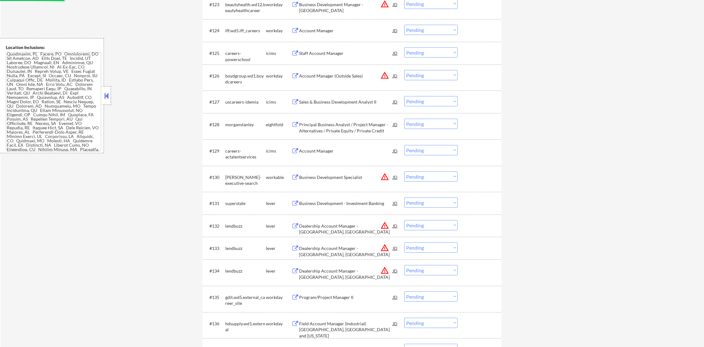
select select ""pending""
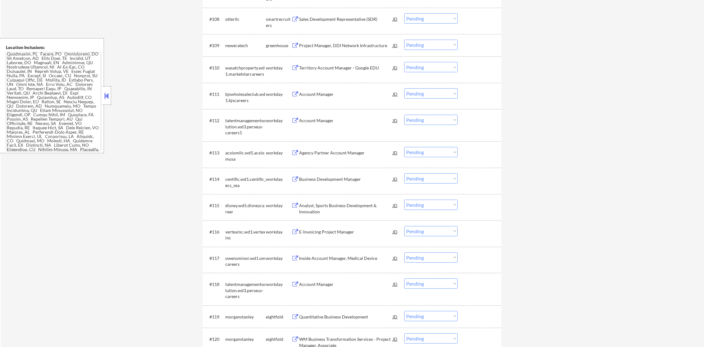
scroll to position [369, 0]
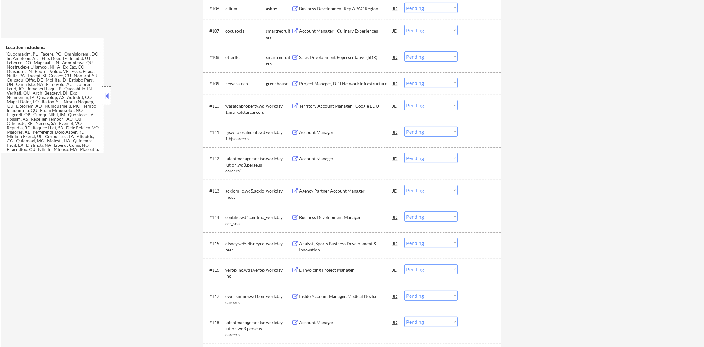
click at [333, 83] on div "Project Manager, DDI Network Infrastructure" at bounding box center [346, 84] width 94 height 6
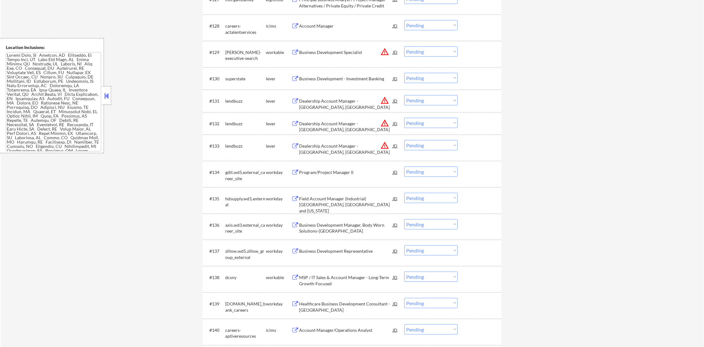
scroll to position [279, 0]
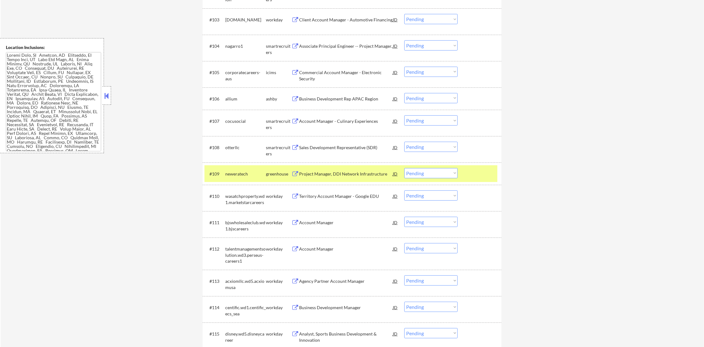
click at [418, 177] on select "Choose an option... Pending Applied Excluded (Questions) Excluded (Expired) Exc…" at bounding box center [430, 173] width 53 height 10
click at [404, 168] on select "Choose an option... Pending Applied Excluded (Questions) Excluded (Expired) Exc…" at bounding box center [430, 173] width 53 height 10
click at [237, 174] on div "neweratech" at bounding box center [245, 174] width 41 height 6
select select ""pending""
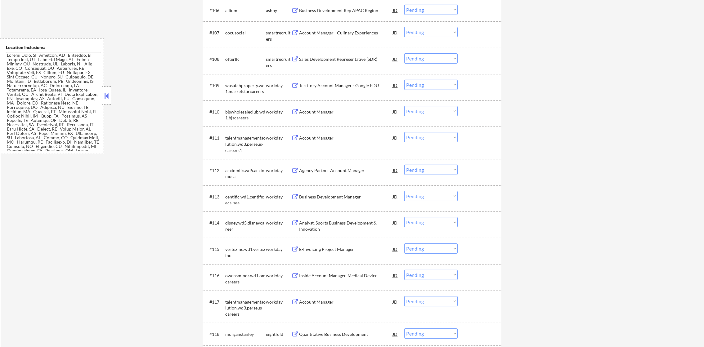
scroll to position [388, 0]
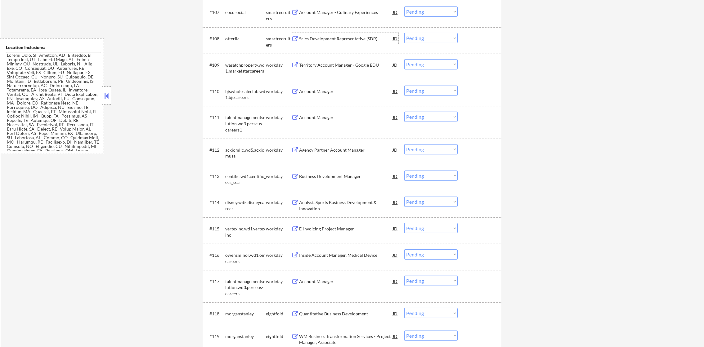
click at [337, 40] on div "Sales Development Representative (SDR)" at bounding box center [346, 39] width 94 height 6
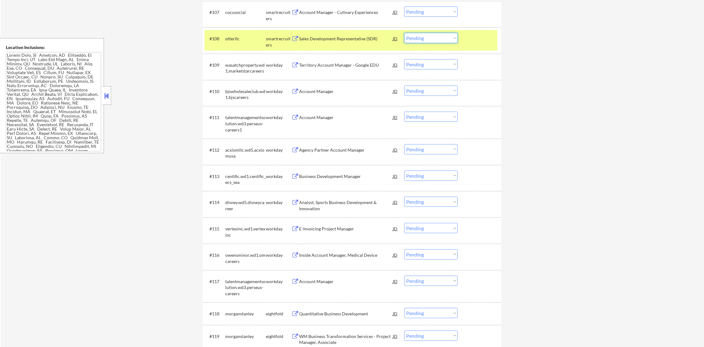
click at [413, 36] on select "Choose an option... Pending Applied Excluded (Questions) Excluded (Expired) Exc…" at bounding box center [430, 38] width 53 height 10
click at [404, 33] on select "Choose an option... Pending Applied Excluded (Questions) Excluded (Expired) Exc…" at bounding box center [430, 38] width 53 height 10
click at [245, 46] on div "#108 otterllc smartrecruiters Sales Development Representative (SDR) JD Choose …" at bounding box center [350, 40] width 293 height 20
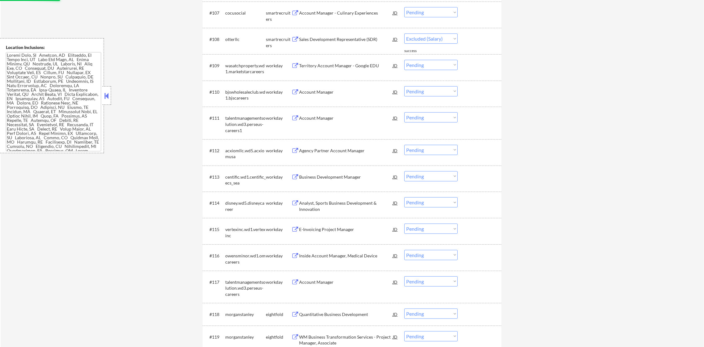
select select ""pending""
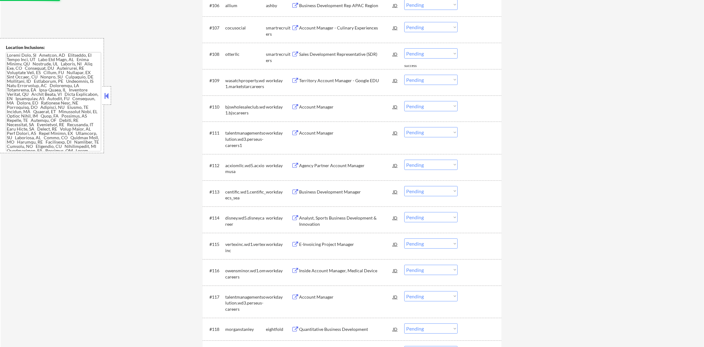
click at [355, 29] on div "Account Manager - Culinary Experiences" at bounding box center [346, 28] width 94 height 6
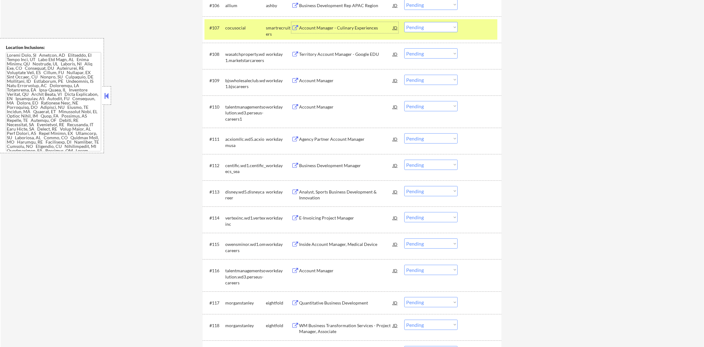
click at [428, 26] on select "Choose an option... Pending Applied Excluded (Questions) Excluded (Expired) Exc…" at bounding box center [430, 27] width 53 height 10
click at [404, 22] on select "Choose an option... Pending Applied Excluded (Questions) Excluded (Expired) Exc…" at bounding box center [430, 27] width 53 height 10
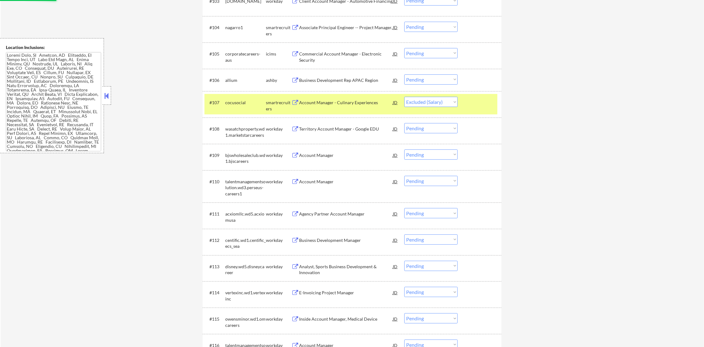
scroll to position [295, 0]
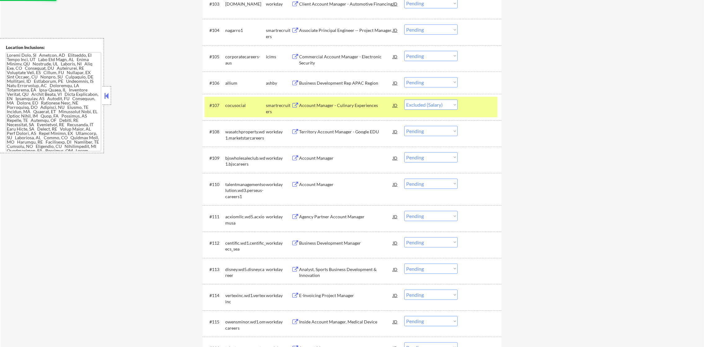
click at [235, 103] on div "cocusocial" at bounding box center [245, 105] width 41 height 6
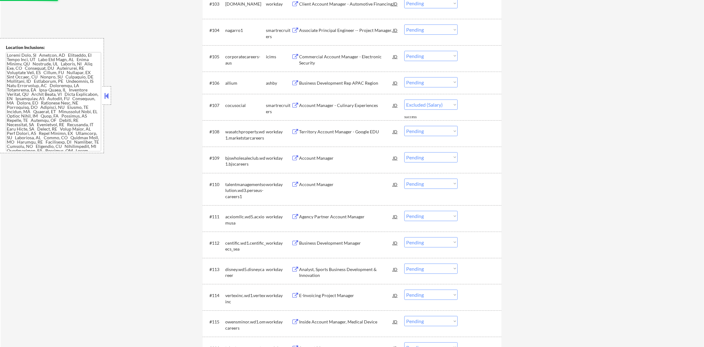
click at [366, 82] on div "Business Development Rep APAC Region" at bounding box center [346, 83] width 94 height 6
select select ""pending""
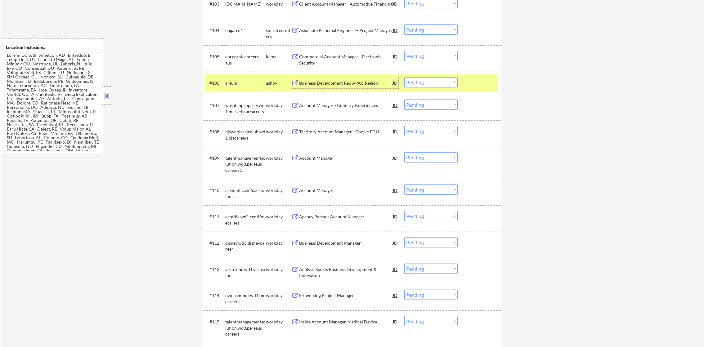
click at [408, 84] on select "Choose an option... Pending Applied Excluded (Questions) Excluded (Expired) Exc…" at bounding box center [430, 82] width 53 height 10
click at [404, 77] on select "Choose an option... Pending Applied Excluded (Questions) Excluded (Expired) Exc…" at bounding box center [430, 82] width 53 height 10
click at [224, 82] on div "#106 allium ashby Business Development Rep APAC Region JD warning_amber Choose …" at bounding box center [350, 82] width 293 height 17
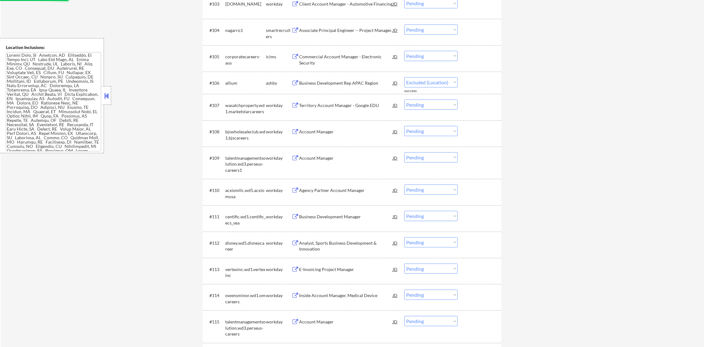
select select ""pending""
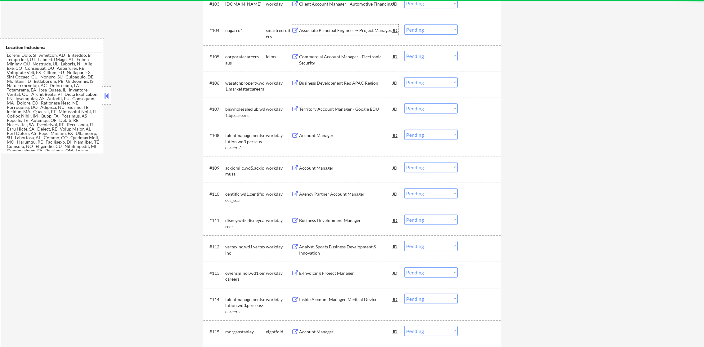
click at [356, 30] on div "Associate Principal Engineer -- Project Manager." at bounding box center [346, 30] width 94 height 6
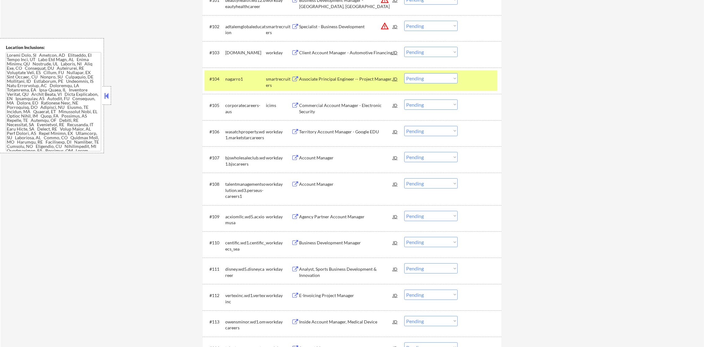
scroll to position [232, 0]
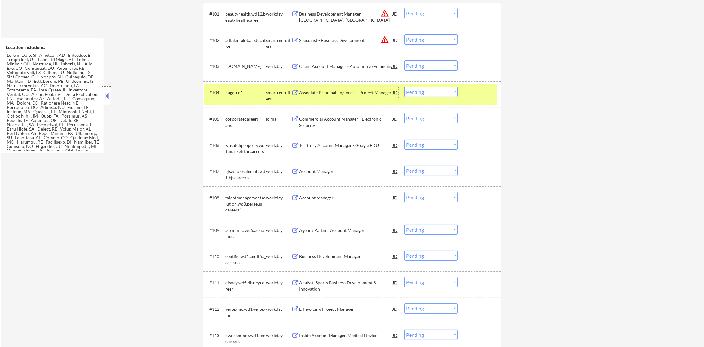
click at [417, 91] on select "Choose an option... Pending Applied Excluded (Questions) Excluded (Expired) Exc…" at bounding box center [430, 92] width 53 height 10
click at [404, 87] on select "Choose an option... Pending Applied Excluded (Questions) Excluded (Expired) Exc…" at bounding box center [430, 92] width 53 height 10
click at [237, 94] on div "nagarro1" at bounding box center [245, 93] width 41 height 6
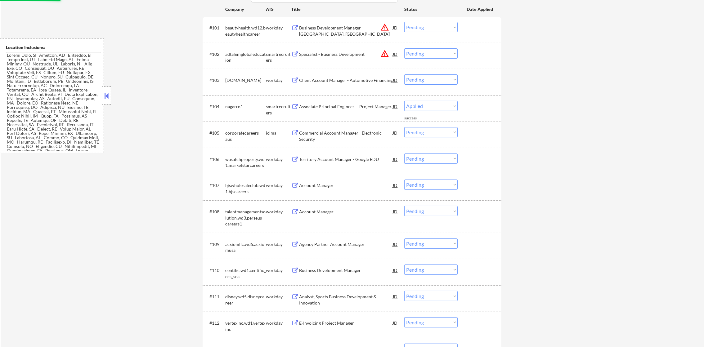
scroll to position [202, 0]
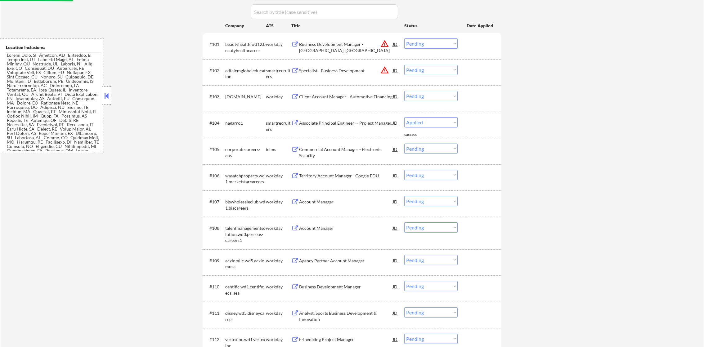
select select ""pending""
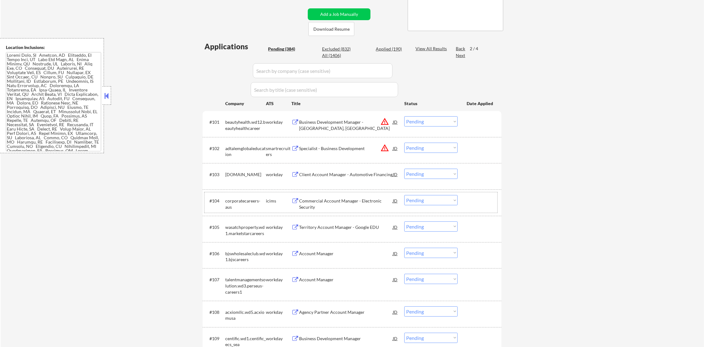
scroll to position [171, 0]
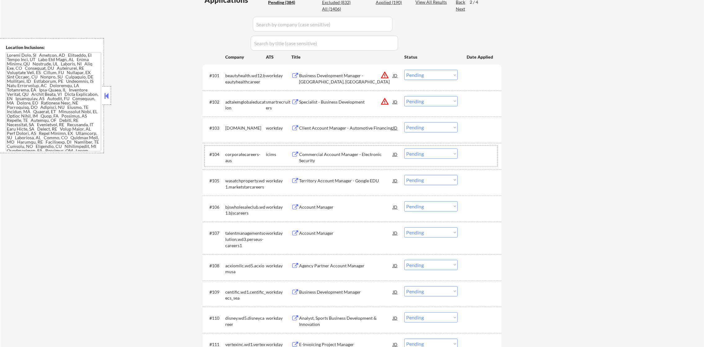
click at [385, 102] on button "warning_amber" at bounding box center [384, 101] width 9 height 9
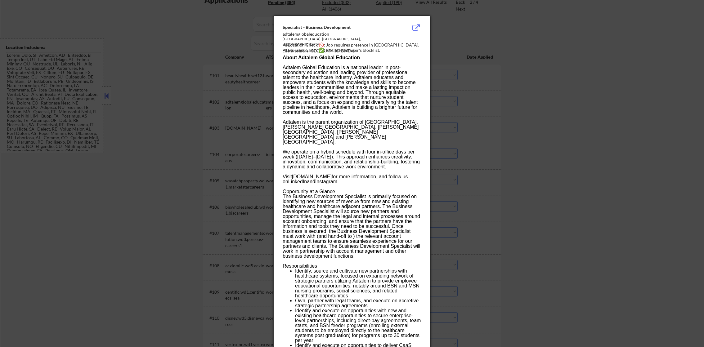
click at [466, 95] on div at bounding box center [352, 173] width 704 height 347
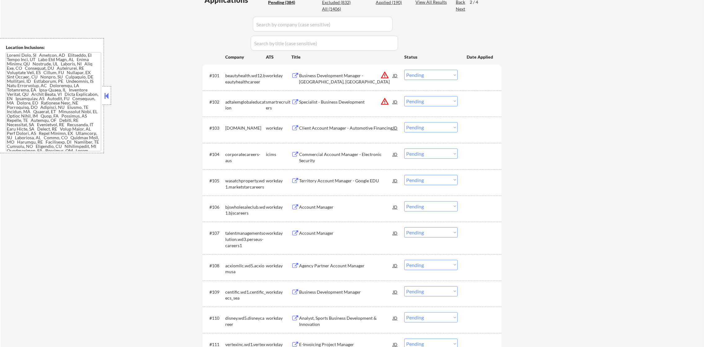
click at [435, 103] on select "Choose an option... Pending Applied Excluded (Questions) Excluded (Expired) Exc…" at bounding box center [430, 101] width 53 height 10
select select ""excluded__location_""
click at [404, 96] on select "Choose an option... Pending Applied Excluded (Questions) Excluded (Expired) Exc…" at bounding box center [430, 101] width 53 height 10
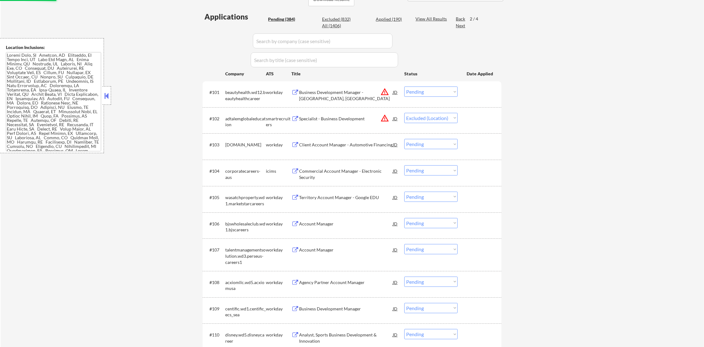
scroll to position [139, 0]
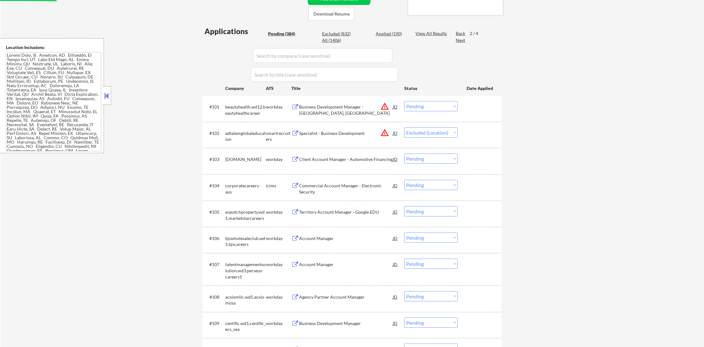
click at [421, 108] on select "Choose an option... Pending Applied Excluded (Questions) Excluded (Expired) Exc…" at bounding box center [430, 106] width 53 height 10
select select ""excluded__location_""
click at [404, 101] on select "Choose an option... Pending Applied Excluded (Questions) Excluded (Expired) Exc…" at bounding box center [430, 106] width 53 height 10
select select ""pending""
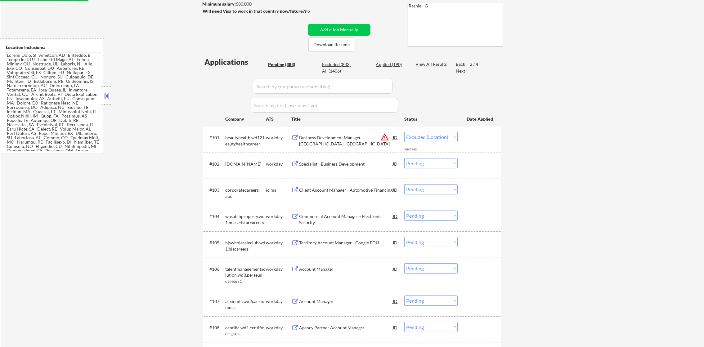
click at [459, 64] on div "Back" at bounding box center [461, 64] width 10 height 6
select select ""pending""
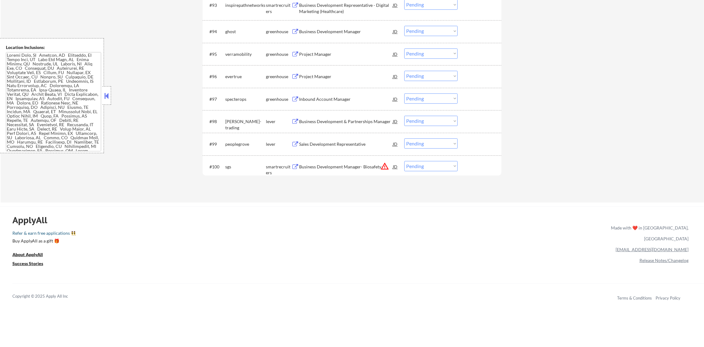
scroll to position [2577, 0]
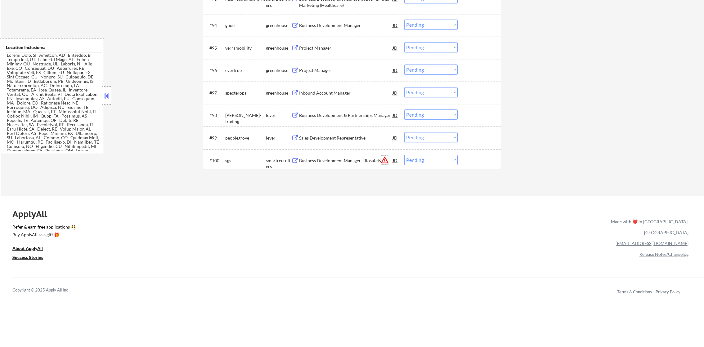
click at [386, 161] on button "warning_amber" at bounding box center [384, 160] width 9 height 9
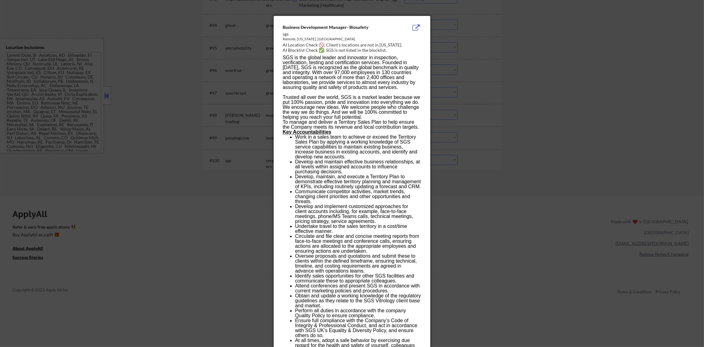
click at [481, 161] on div at bounding box center [352, 173] width 704 height 347
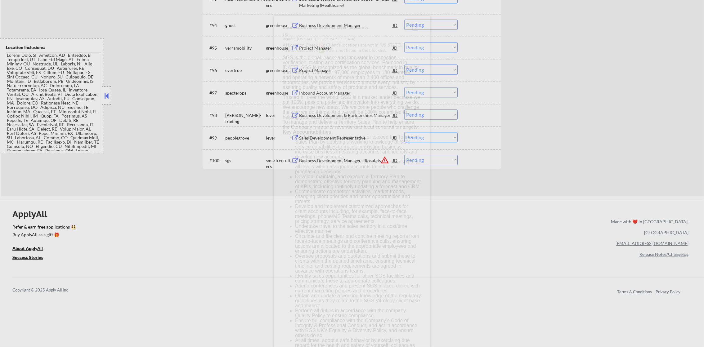
click at [446, 162] on select "Choose an option... Pending Applied Excluded (Questions) Excluded (Expired) Exc…" at bounding box center [430, 160] width 53 height 10
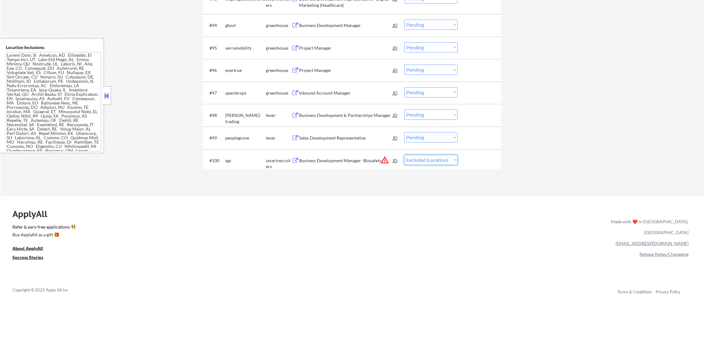
click at [404, 155] on select "Choose an option... Pending Applied Excluded (Questions) Excluded (Expired) Exc…" at bounding box center [430, 160] width 53 height 10
click at [334, 143] on div "#99 peoplegrove lever Sales Development Representative JD warning_amber Choose …" at bounding box center [350, 137] width 293 height 17
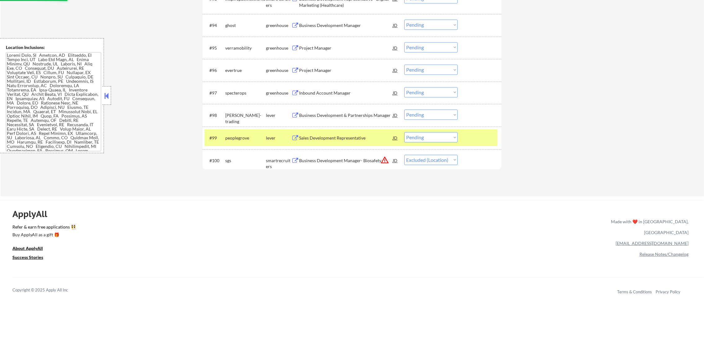
click at [339, 135] on div "Sales Development Representative" at bounding box center [346, 138] width 94 height 6
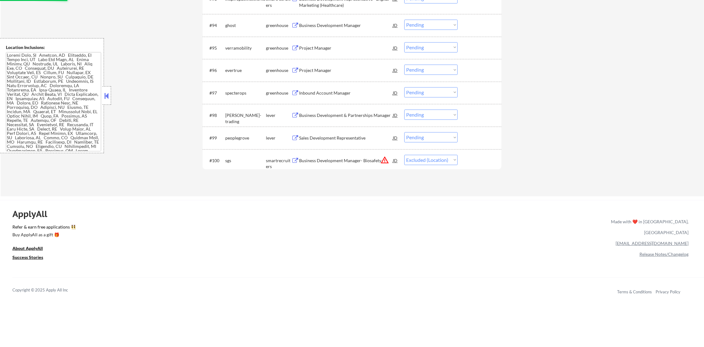
select select ""pending""
click at [252, 138] on div "peoplegrove" at bounding box center [245, 138] width 41 height 6
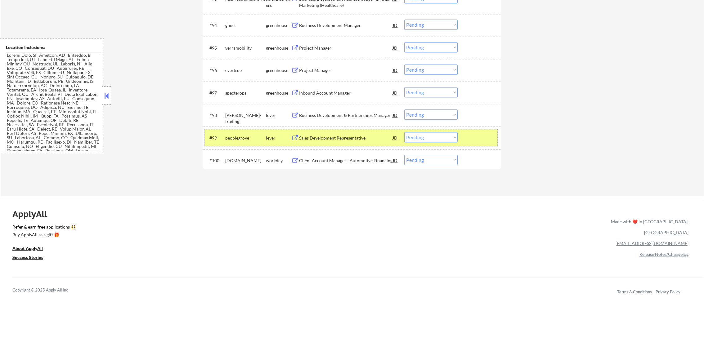
drag, startPoint x: 423, startPoint y: 138, endPoint x: 423, endPoint y: 141, distance: 3.4
click at [423, 138] on select "Choose an option... Pending Applied Excluded (Questions) Excluded (Expired) Exc…" at bounding box center [430, 137] width 53 height 10
click at [404, 132] on select "Choose an option... Pending Applied Excluded (Questions) Excluded (Expired) Exc…" at bounding box center [430, 137] width 53 height 10
click at [232, 132] on div "peoplegrove" at bounding box center [245, 137] width 41 height 11
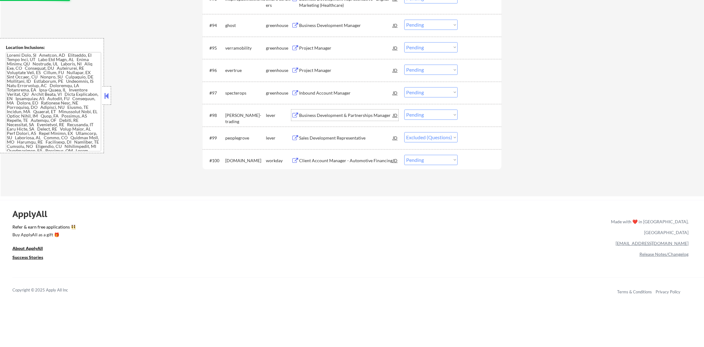
click at [344, 115] on div "Business Development & Partnerships Manager" at bounding box center [346, 115] width 94 height 6
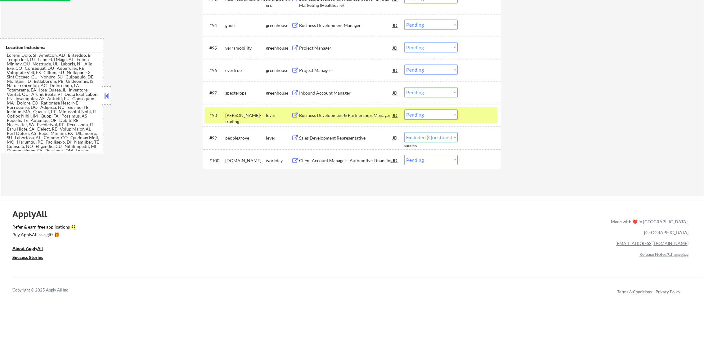
select select ""pending""
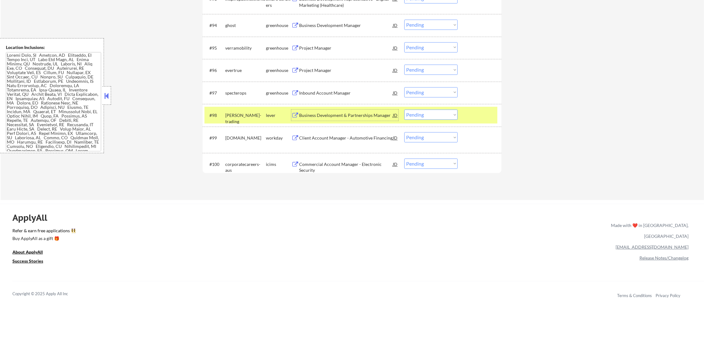
click at [421, 119] on select "Choose an option... Pending Applied Excluded (Questions) Excluded (Expired) Exc…" at bounding box center [430, 115] width 53 height 10
click at [404, 110] on select "Choose an option... Pending Applied Excluded (Questions) Excluded (Expired) Exc…" at bounding box center [430, 115] width 53 height 10
click at [251, 119] on div "[PERSON_NAME]-trading" at bounding box center [245, 115] width 41 height 11
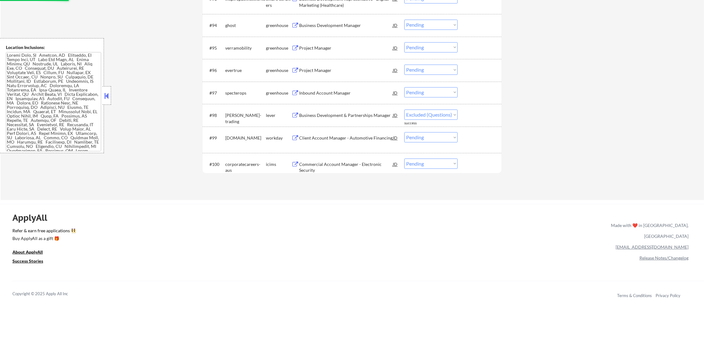
select select ""pending""
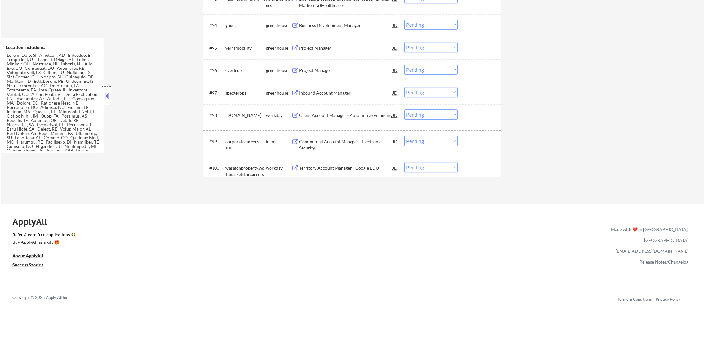
click at [327, 93] on div "Inbound Account Manager" at bounding box center [346, 93] width 94 height 6
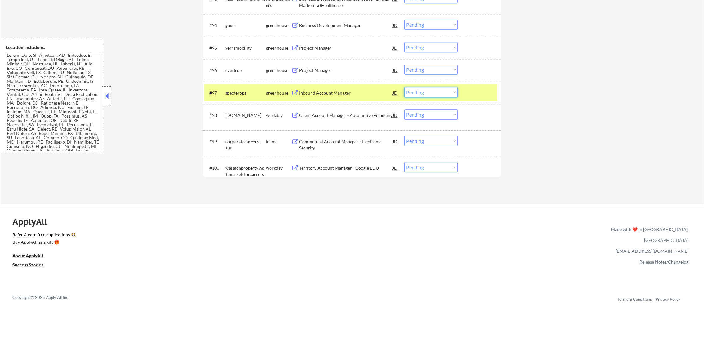
drag, startPoint x: 412, startPoint y: 92, endPoint x: 414, endPoint y: 97, distance: 5.9
click at [412, 92] on select "Choose an option... Pending Applied Excluded (Questions) Excluded (Expired) Exc…" at bounding box center [430, 92] width 53 height 10
click at [404, 87] on select "Choose an option... Pending Applied Excluded (Questions) Excluded (Expired) Exc…" at bounding box center [430, 92] width 53 height 10
click at [252, 92] on div "specterops" at bounding box center [245, 93] width 41 height 6
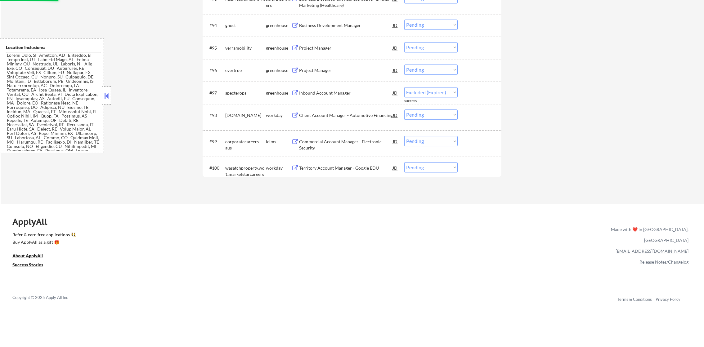
select select ""pending""
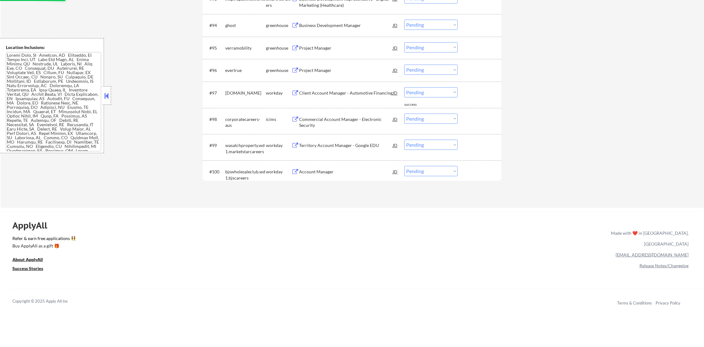
click at [334, 63] on div "#96 evertrue greenhouse Project Manager JD warning_amber Choose an option... Pe…" at bounding box center [350, 70] width 293 height 17
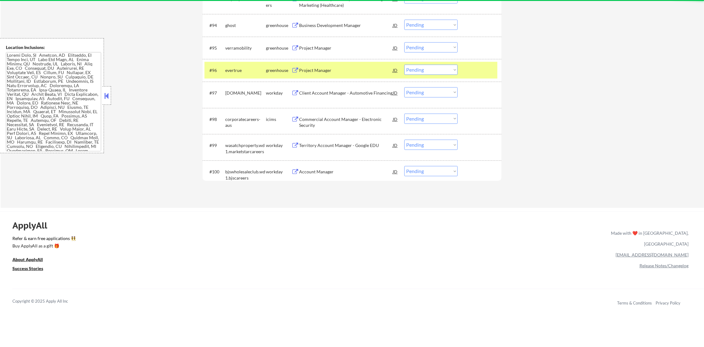
click at [333, 65] on div "Project Manager" at bounding box center [346, 70] width 94 height 11
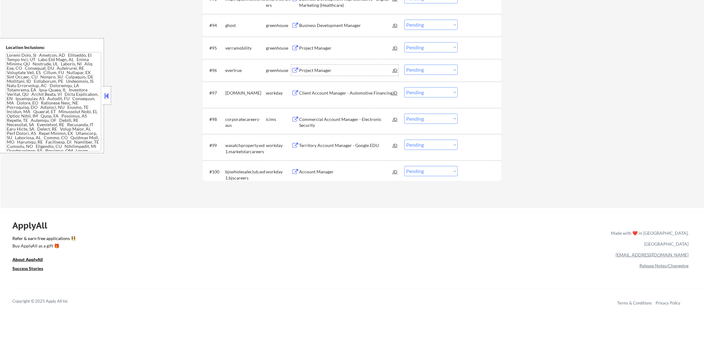
click at [237, 67] on div "evertrue" at bounding box center [245, 70] width 41 height 11
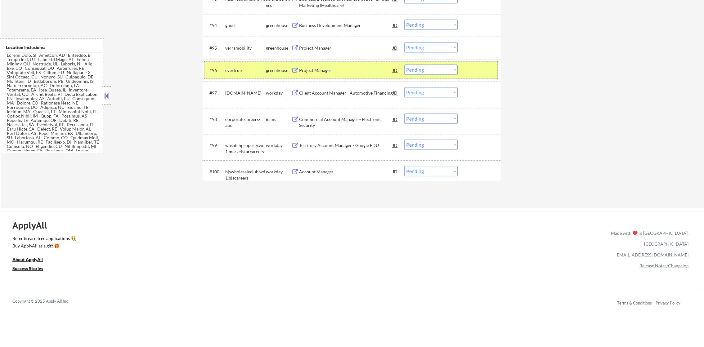
drag, startPoint x: 422, startPoint y: 70, endPoint x: 424, endPoint y: 76, distance: 6.1
click at [422, 69] on select "Choose an option... Pending Applied Excluded (Questions) Excluded (Expired) Exc…" at bounding box center [430, 70] width 53 height 10
click at [404, 65] on select "Choose an option... Pending Applied Excluded (Questions) Excluded (Expired) Exc…" at bounding box center [430, 70] width 53 height 10
click at [207, 63] on div "#96 evertrue greenhouse Project Manager JD warning_amber Choose an option... Pe…" at bounding box center [350, 70] width 293 height 17
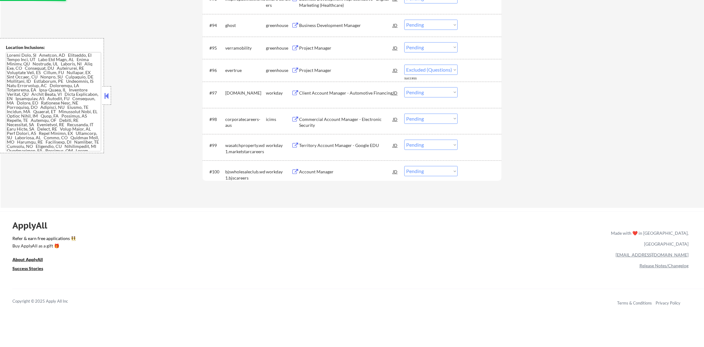
click at [351, 46] on div "Project Manager" at bounding box center [346, 48] width 94 height 6
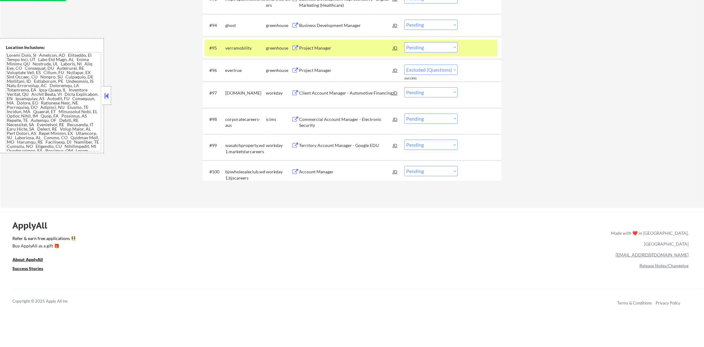
select select ""pending""
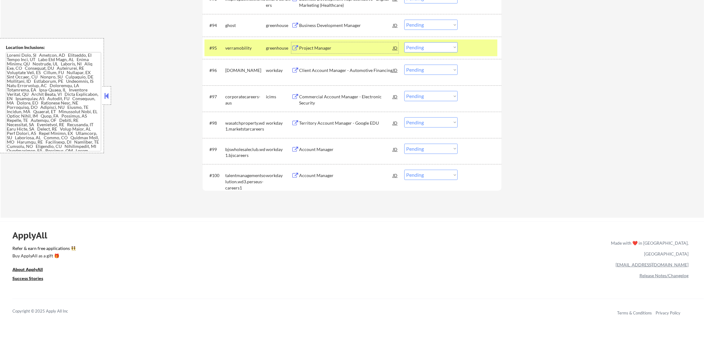
click at [431, 49] on select "Choose an option... Pending Applied Excluded (Questions) Excluded (Expired) Exc…" at bounding box center [430, 47] width 53 height 10
click at [404, 42] on select "Choose an option... Pending Applied Excluded (Questions) Excluded (Expired) Exc…" at bounding box center [430, 47] width 53 height 10
select select ""pending""
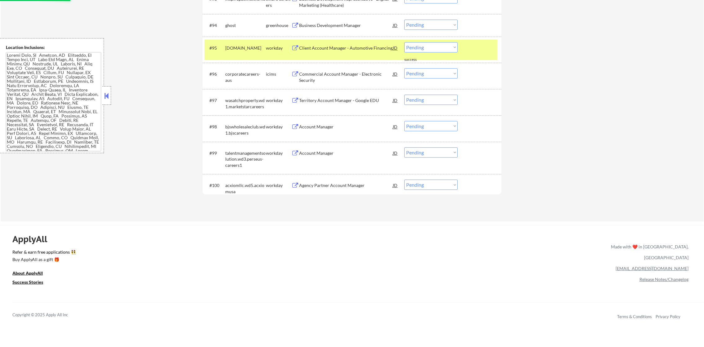
click at [239, 51] on div "group1001wd.wd5.careers" at bounding box center [245, 48] width 41 height 6
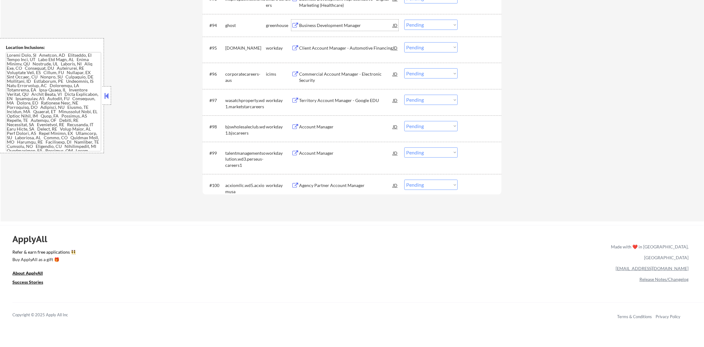
click at [330, 22] on div "Business Development Manager" at bounding box center [346, 25] width 94 height 6
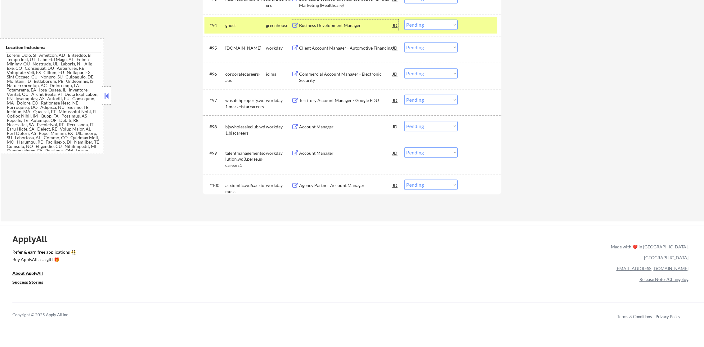
click at [446, 27] on select "Choose an option... Pending Applied Excluded (Questions) Excluded (Expired) Exc…" at bounding box center [430, 25] width 53 height 10
click at [404, 20] on select "Choose an option... Pending Applied Excluded (Questions) Excluded (Expired) Exc…" at bounding box center [430, 25] width 53 height 10
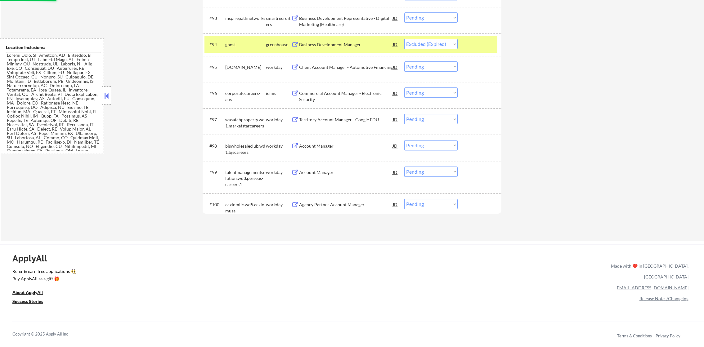
scroll to position [2500, 0]
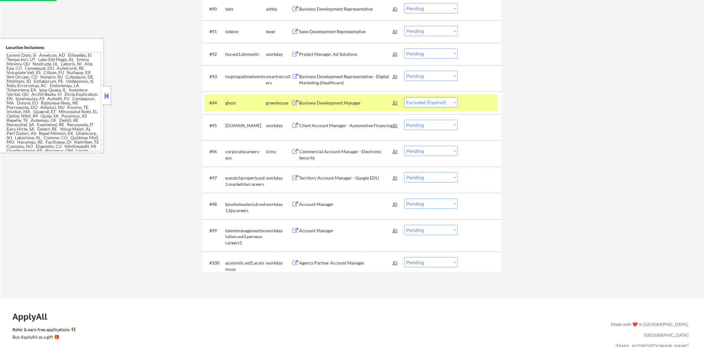
click at [236, 102] on div "ghost" at bounding box center [245, 103] width 41 height 6
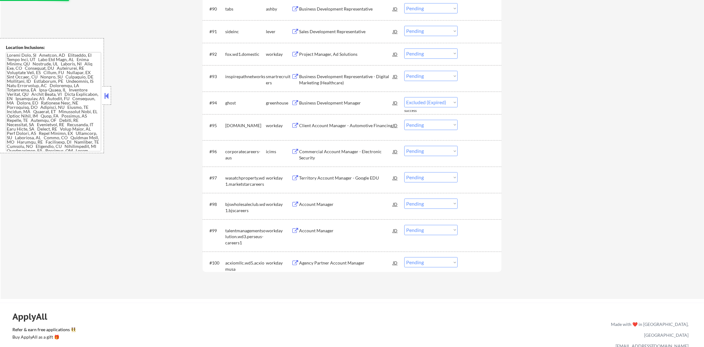
select select ""pending""
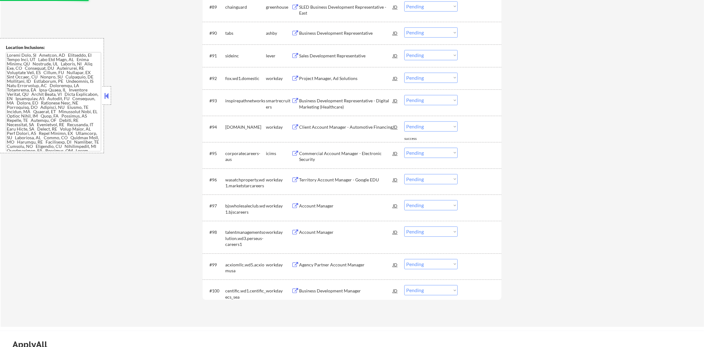
scroll to position [2469, 0]
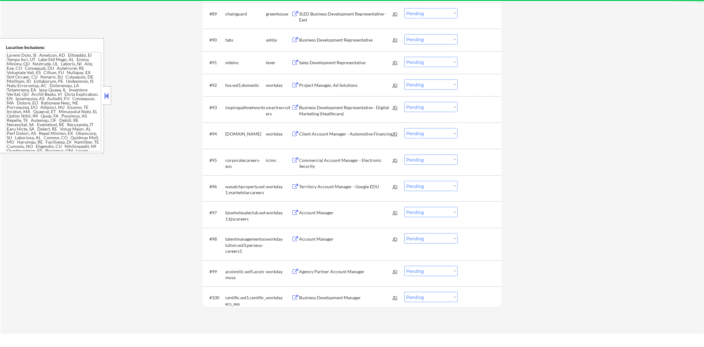
click at [349, 57] on div "Sales Development Representative" at bounding box center [346, 62] width 94 height 11
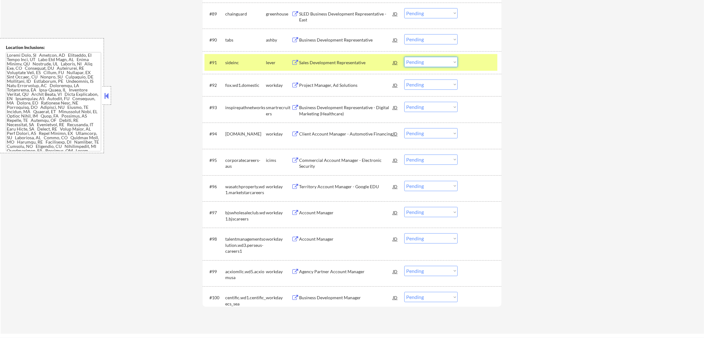
click at [416, 63] on select "Choose an option... Pending Applied Excluded (Questions) Excluded (Expired) Exc…" at bounding box center [430, 62] width 53 height 10
click at [404, 57] on select "Choose an option... Pending Applied Excluded (Questions) Excluded (Expired) Exc…" at bounding box center [430, 62] width 53 height 10
click at [237, 60] on div "sideinc" at bounding box center [245, 63] width 41 height 6
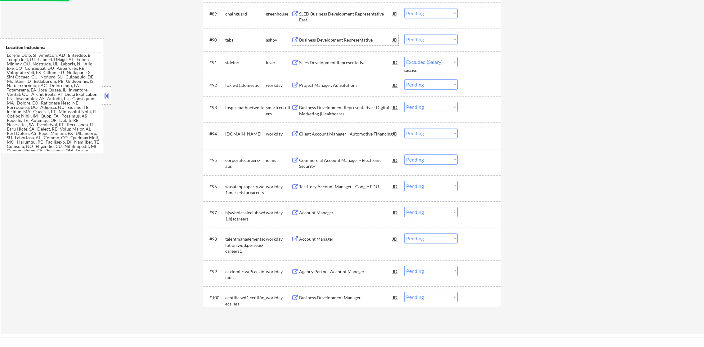
click at [347, 34] on div "Business Development Representative" at bounding box center [346, 39] width 94 height 11
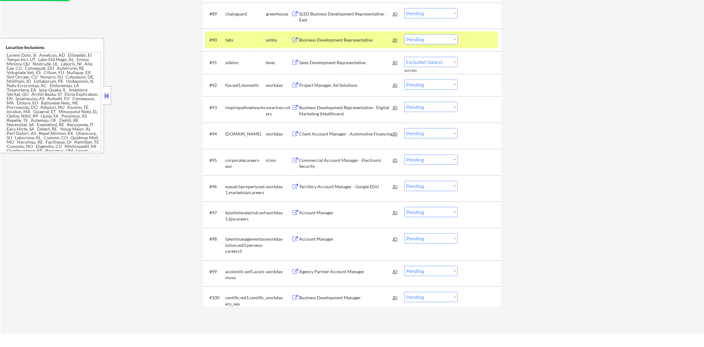
select select ""pending""
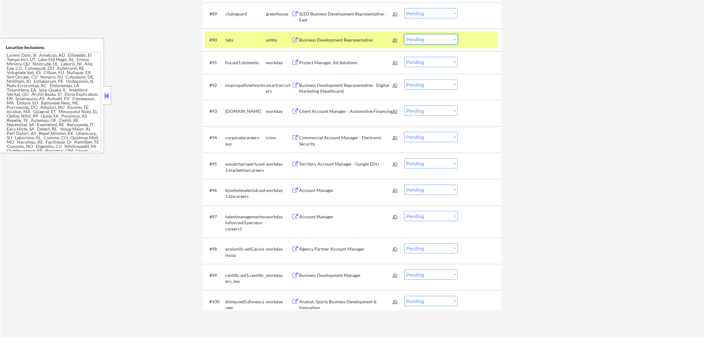
drag, startPoint x: 431, startPoint y: 41, endPoint x: 432, endPoint y: 45, distance: 4.0
click at [431, 41] on select "Choose an option... Pending Applied Excluded (Questions) Excluded (Expired) Exc…" at bounding box center [430, 39] width 53 height 10
click at [404, 34] on select "Choose an option... Pending Applied Excluded (Questions) Excluded (Expired) Exc…" at bounding box center [430, 39] width 53 height 10
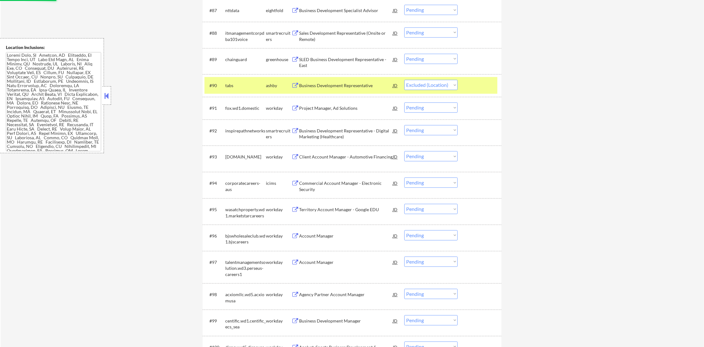
scroll to position [2422, 0]
click at [237, 88] on div "tabs" at bounding box center [245, 86] width 41 height 6
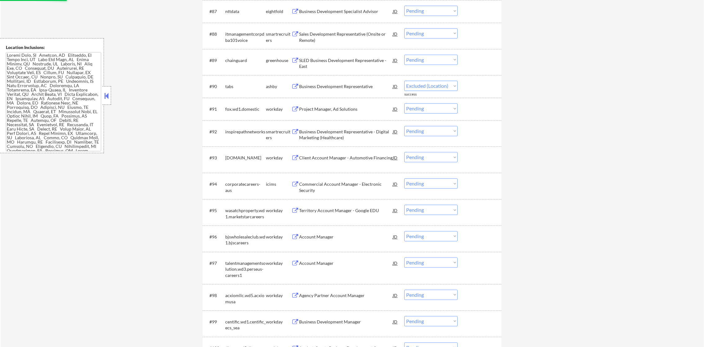
select select ""pending""
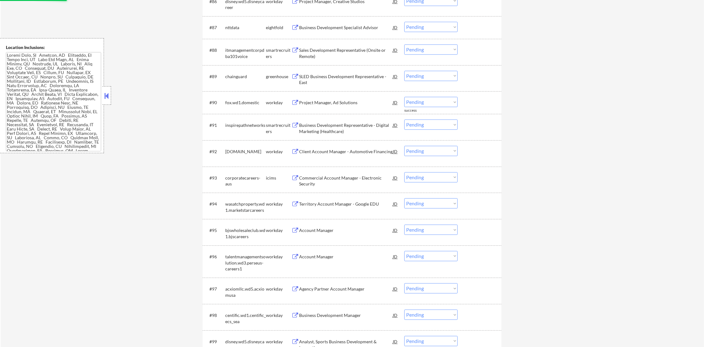
scroll to position [2391, 0]
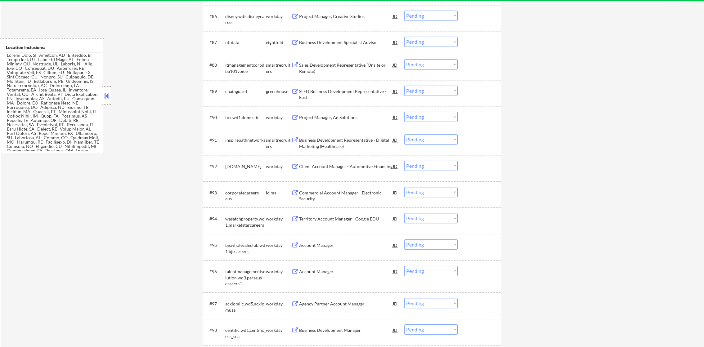
click at [349, 65] on div "Sales Development Representative (Onsite or Remote)" at bounding box center [346, 68] width 94 height 12
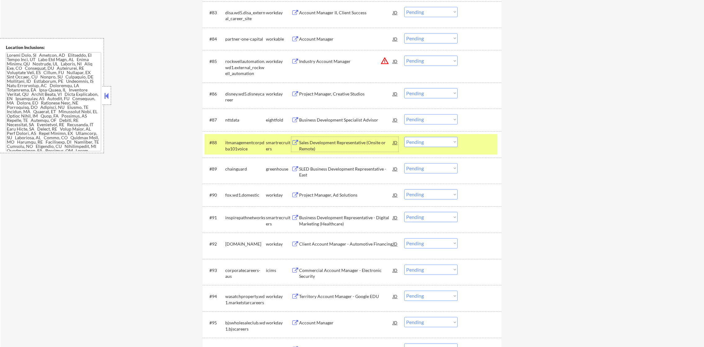
click at [248, 142] on div "itmanagementcorpdba101voice" at bounding box center [245, 146] width 41 height 12
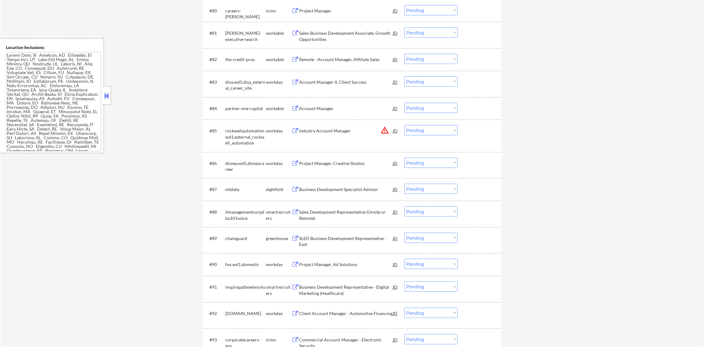
scroll to position [2236, 0]
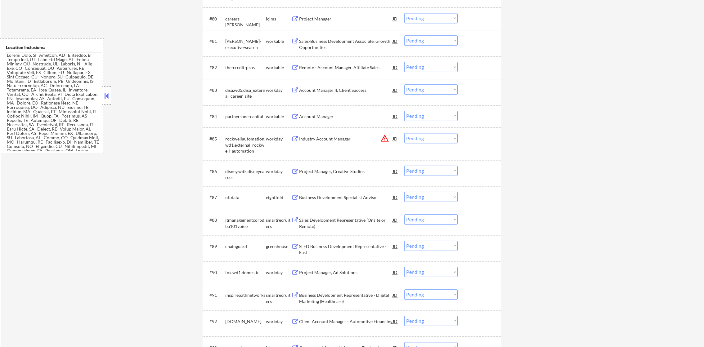
click at [335, 119] on div "Account Manager" at bounding box center [346, 116] width 94 height 11
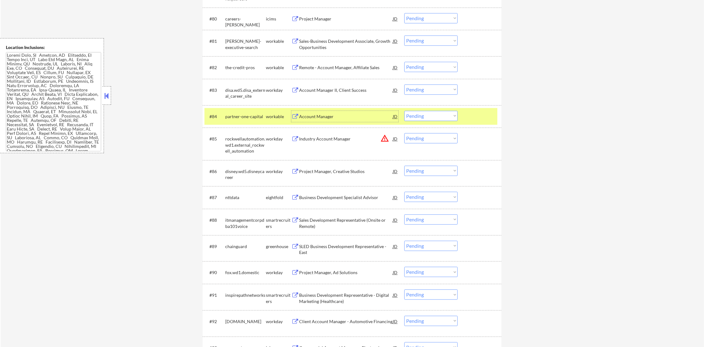
click at [418, 116] on select "Choose an option... Pending Applied Excluded (Questions) Excluded (Expired) Exc…" at bounding box center [430, 116] width 53 height 10
click at [404, 111] on select "Choose an option... Pending Applied Excluded (Questions) Excluded (Expired) Exc…" at bounding box center [430, 116] width 53 height 10
click at [252, 114] on div "partner-one-capital" at bounding box center [245, 117] width 41 height 6
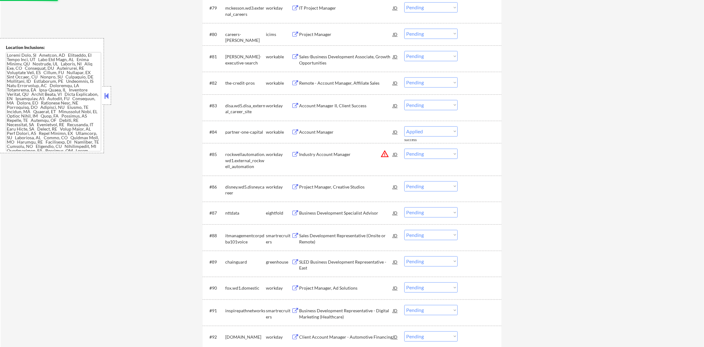
select select ""pending""
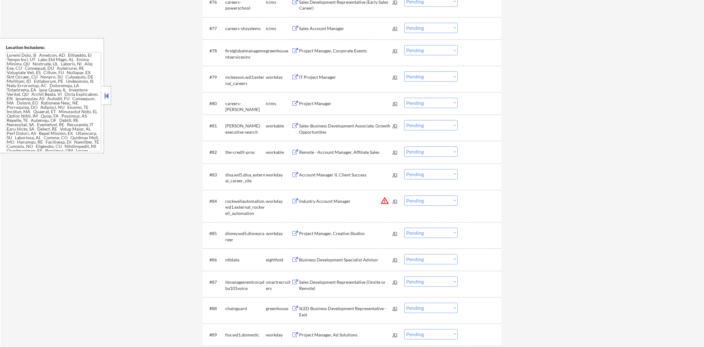
scroll to position [2143, 0]
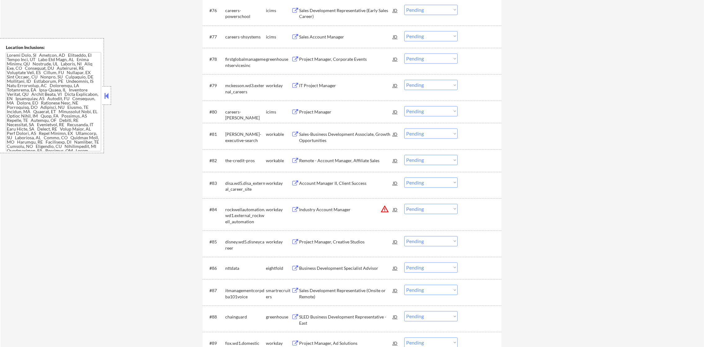
click at [344, 56] on div "Project Manager, Corporate Events" at bounding box center [346, 59] width 94 height 6
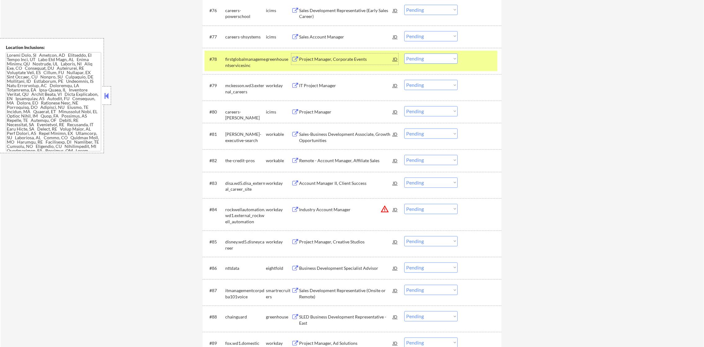
click at [418, 62] on select "Choose an option... Pending Applied Excluded (Questions) Excluded (Expired) Exc…" at bounding box center [430, 58] width 53 height 10
click at [404, 53] on select "Choose an option... Pending Applied Excluded (Questions) Excluded (Expired) Exc…" at bounding box center [430, 58] width 53 height 10
click at [252, 67] on div "firstglobalmanagementservicesinc" at bounding box center [245, 62] width 41 height 12
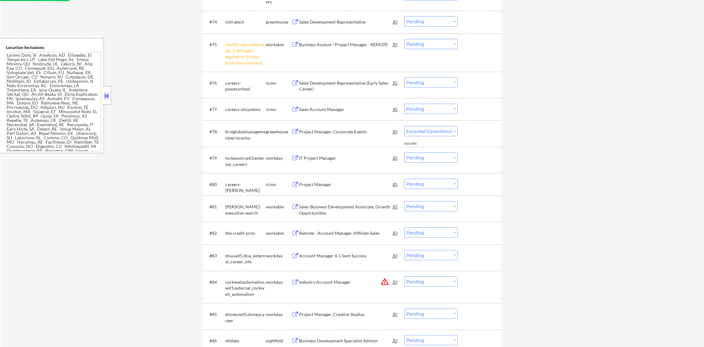
scroll to position [2065, 0]
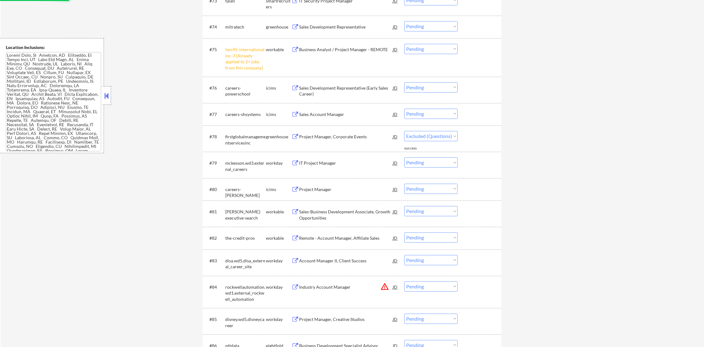
select select ""pending""
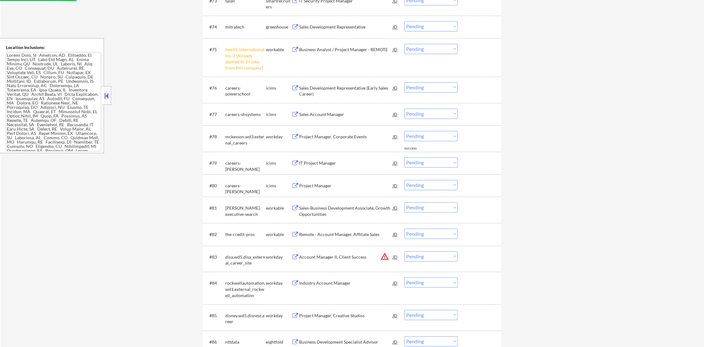
click at [425, 52] on select "Choose an option... Pending Applied Excluded (Questions) Excluded (Expired) Exc…" at bounding box center [430, 49] width 53 height 10
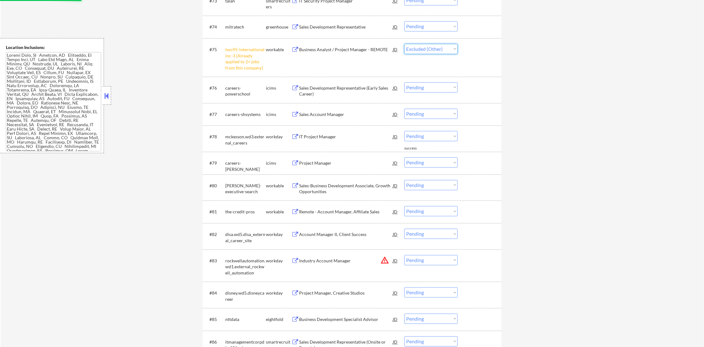
click at [404, 44] on select "Choose an option... Pending Applied Excluded (Questions) Excluded (Expired) Exc…" at bounding box center [430, 49] width 53 height 10
click at [355, 29] on div "Sales Development Representative" at bounding box center [346, 27] width 94 height 6
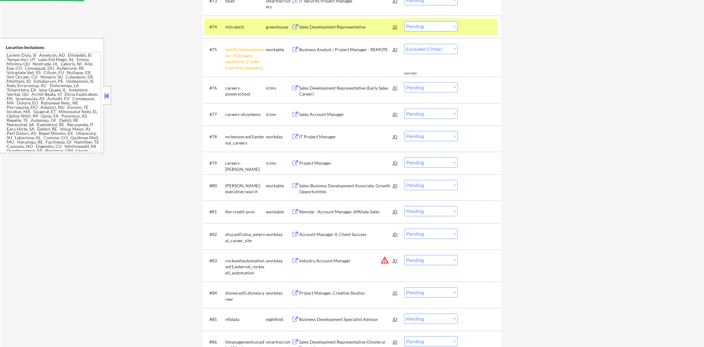
select select ""pending""
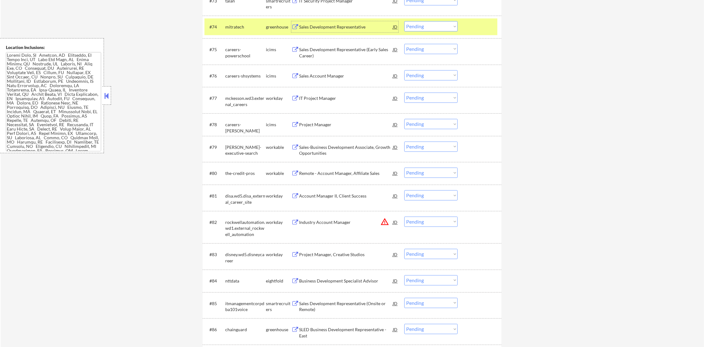
drag, startPoint x: 425, startPoint y: 24, endPoint x: 425, endPoint y: 29, distance: 5.3
click at [425, 24] on select "Choose an option... Pending Applied Excluded (Questions) Excluded (Expired) Exc…" at bounding box center [430, 26] width 53 height 10
click at [404, 21] on select "Choose an option... Pending Applied Excluded (Questions) Excluded (Expired) Exc…" at bounding box center [430, 26] width 53 height 10
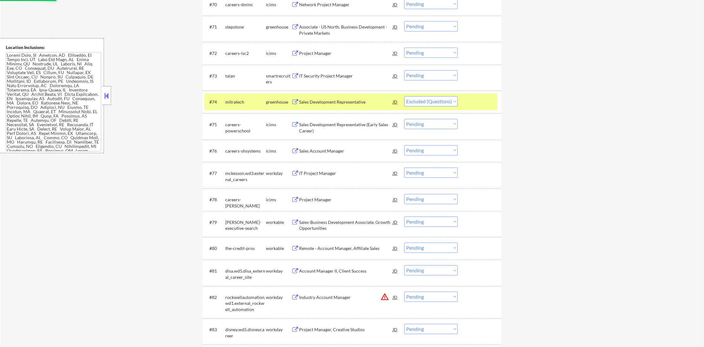
scroll to position [1988, 0]
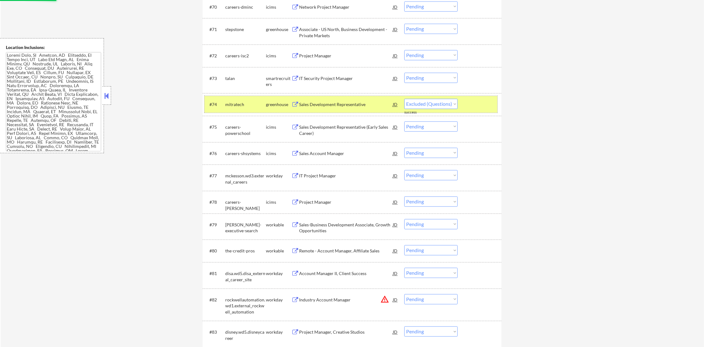
click at [245, 108] on div "mitratech" at bounding box center [245, 104] width 41 height 11
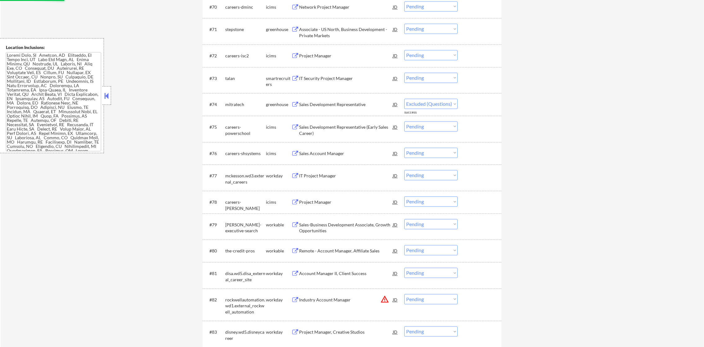
select select ""pending""
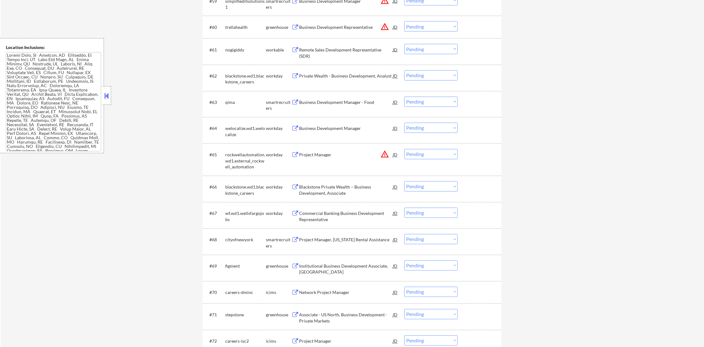
scroll to position [1693, 0]
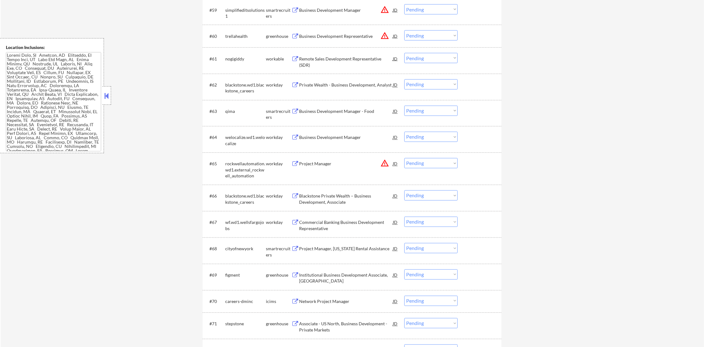
click at [347, 112] on div "Business Development Manager - Food" at bounding box center [346, 112] width 94 height 6
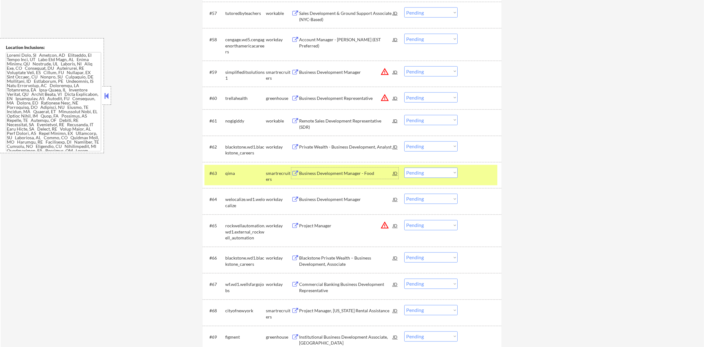
click at [226, 173] on div "qima" at bounding box center [245, 174] width 41 height 6
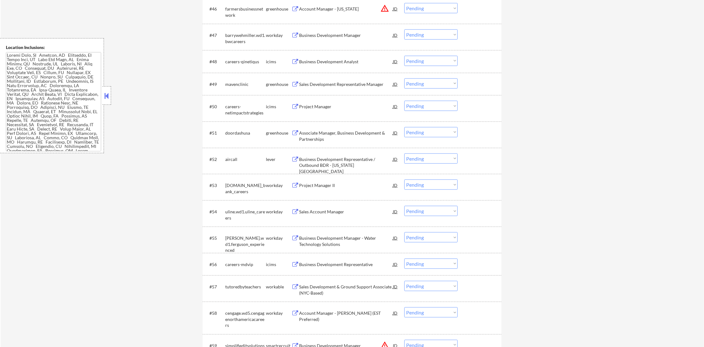
scroll to position [1352, 0]
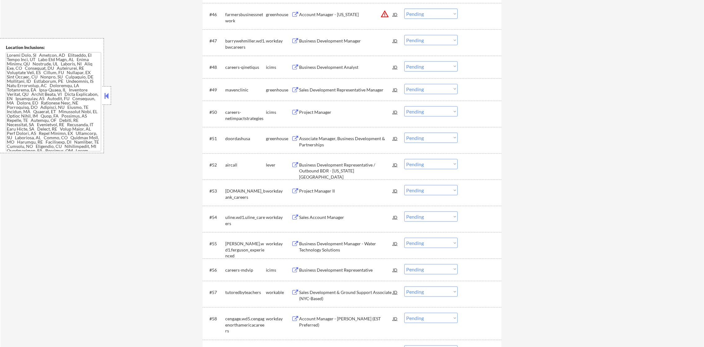
click at [360, 167] on div "Business Development Representative / Outbound BDR - [US_STATE][GEOGRAPHIC_DATA]" at bounding box center [346, 171] width 94 height 18
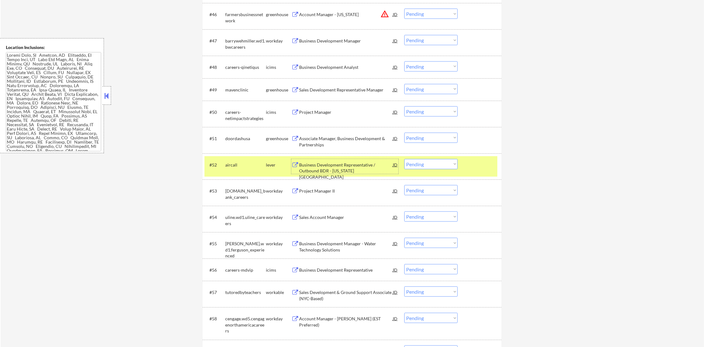
click at [409, 166] on select "Choose an option... Pending Applied Excluded (Questions) Excluded (Expired) Exc…" at bounding box center [430, 164] width 53 height 10
click at [404, 159] on select "Choose an option... Pending Applied Excluded (Questions) Excluded (Expired) Exc…" at bounding box center [430, 164] width 53 height 10
click at [243, 169] on div "aircall" at bounding box center [245, 164] width 41 height 11
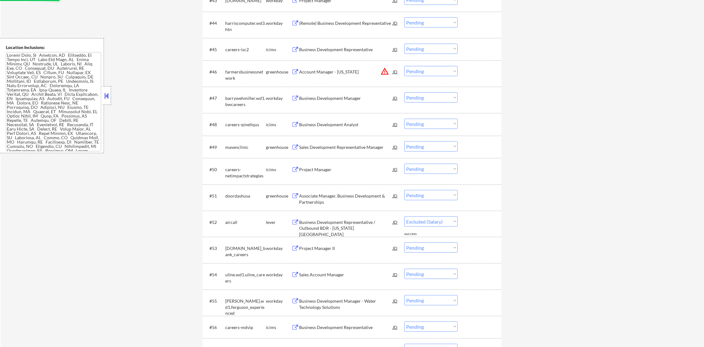
scroll to position [1290, 0]
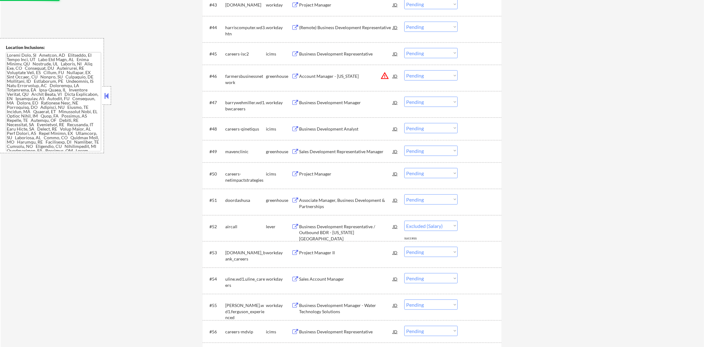
select select ""pending""
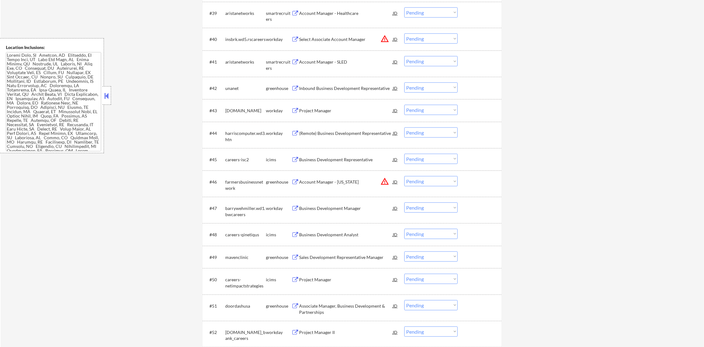
scroll to position [1181, 0]
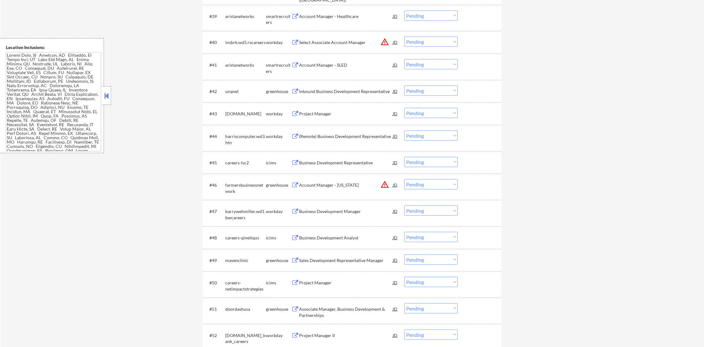
click at [329, 67] on div "Account Manager - SLED" at bounding box center [346, 65] width 94 height 6
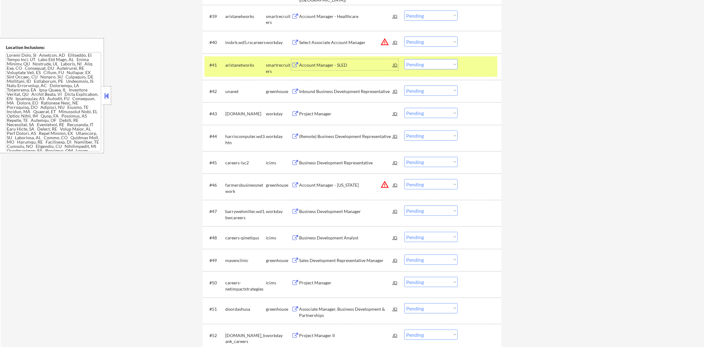
click at [234, 74] on div "#41 aristanetworks smartrecruiters Account Manager - SLED JD warning_amber Choo…" at bounding box center [350, 66] width 293 height 20
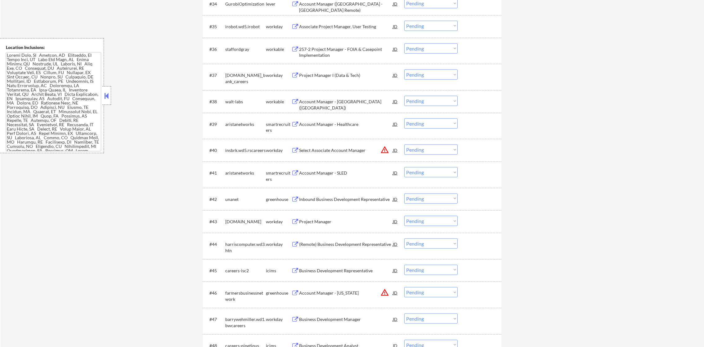
scroll to position [1073, 0]
click at [325, 101] on div "Account Manager - [GEOGRAPHIC_DATA] ([GEOGRAPHIC_DATA])" at bounding box center [346, 105] width 94 height 12
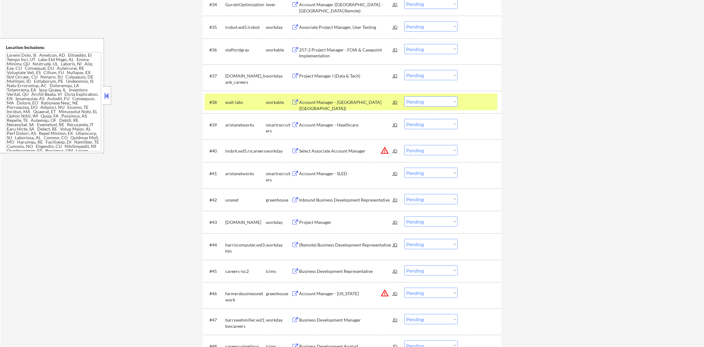
click at [258, 92] on div "#38 walt-labs workable Account Manager - Central Region (US) JD warning_amber C…" at bounding box center [352, 102] width 299 height 23
click at [223, 100] on div "#38 walt-labs workable Account Manager - Central Region (US) JD warning_amber C…" at bounding box center [350, 102] width 293 height 17
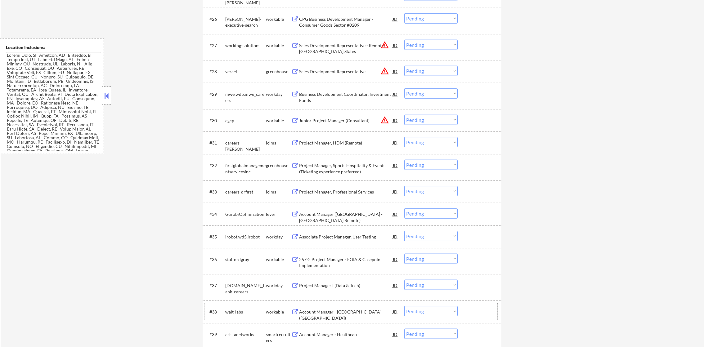
scroll to position [840, 0]
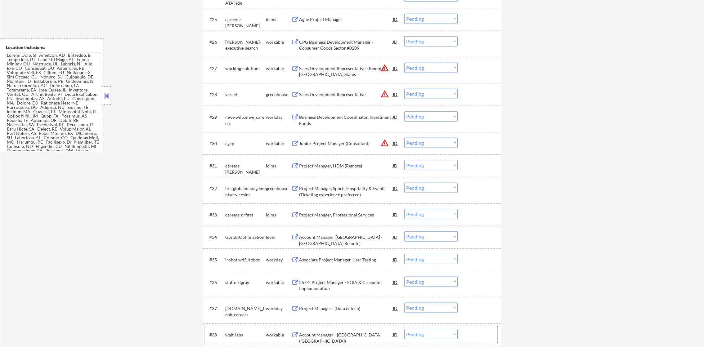
click at [384, 93] on button "warning_amber" at bounding box center [384, 94] width 9 height 9
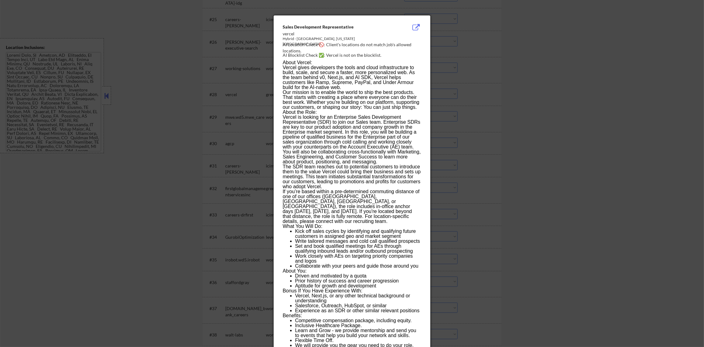
click at [446, 85] on div at bounding box center [352, 173] width 704 height 347
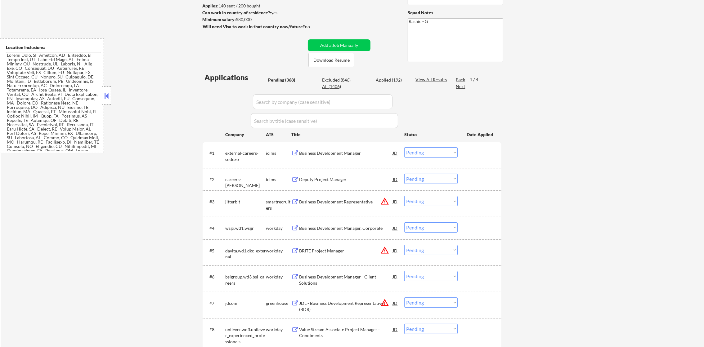
scroll to position [186, 0]
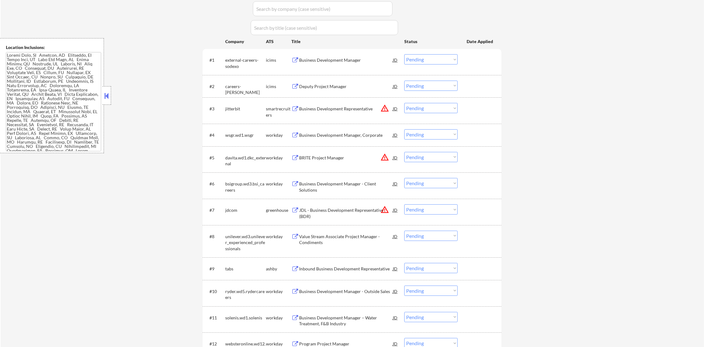
click at [385, 107] on button "warning_amber" at bounding box center [384, 108] width 9 height 9
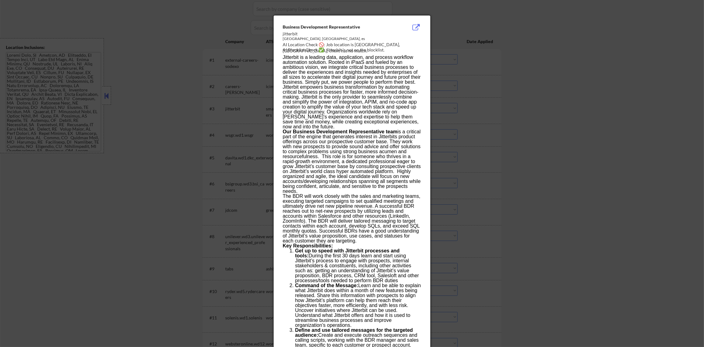
click at [363, 45] on div "AI Location Check 🚫: Job location is Barcelona, CT; client has no match." at bounding box center [353, 48] width 141 height 12
copy div "arcelona,"
click at [492, 72] on div at bounding box center [352, 173] width 704 height 347
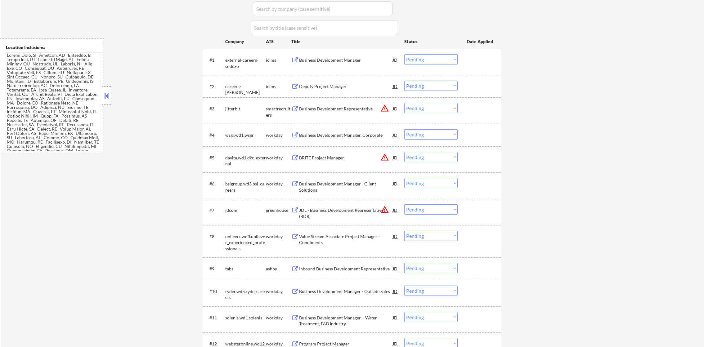
click at [411, 110] on select "Choose an option... Pending Applied Excluded (Questions) Excluded (Expired) Exc…" at bounding box center [430, 108] width 53 height 10
click at [404, 103] on select "Choose an option... Pending Applied Excluded (Questions) Excluded (Expired) Exc…" at bounding box center [430, 108] width 53 height 10
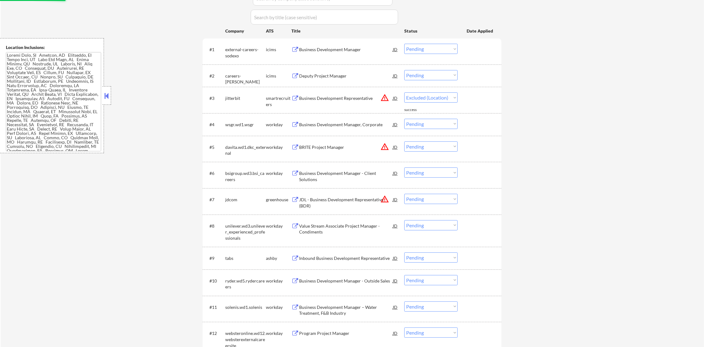
select select ""pending""
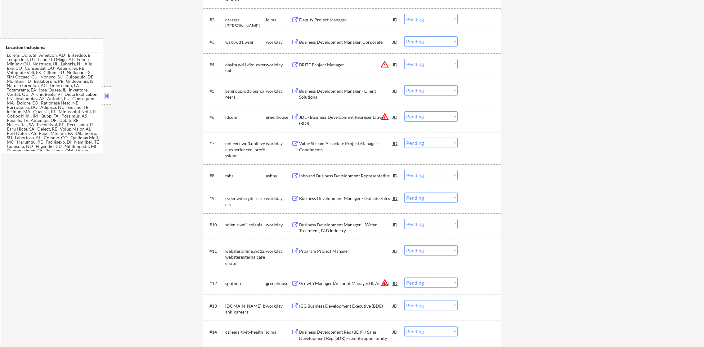
scroll to position [263, 0]
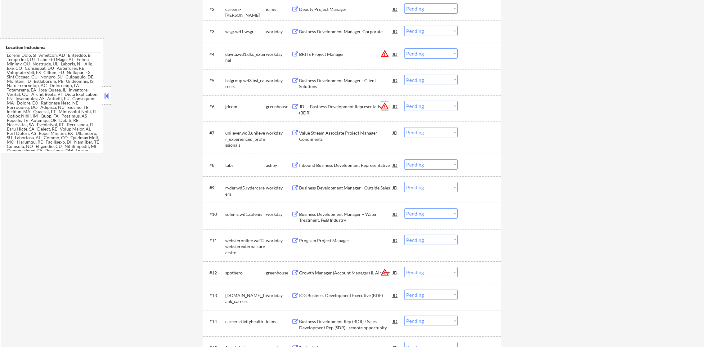
click at [388, 105] on button "warning_amber" at bounding box center [384, 106] width 9 height 9
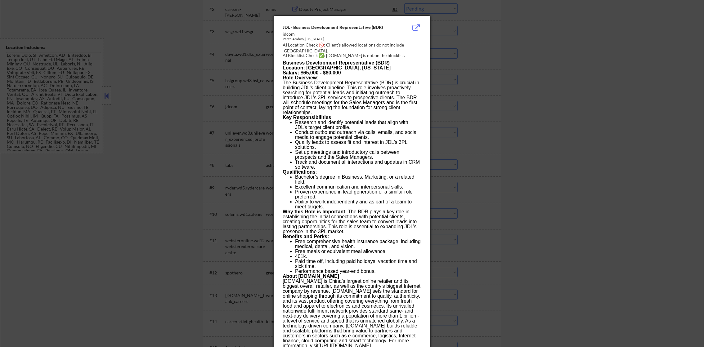
click at [284, 49] on div "AI Location Check 🚫: Client's allowed locations do not include Perth Amboy." at bounding box center [353, 48] width 141 height 12
copy div "mboy."
click at [477, 89] on div at bounding box center [352, 173] width 704 height 347
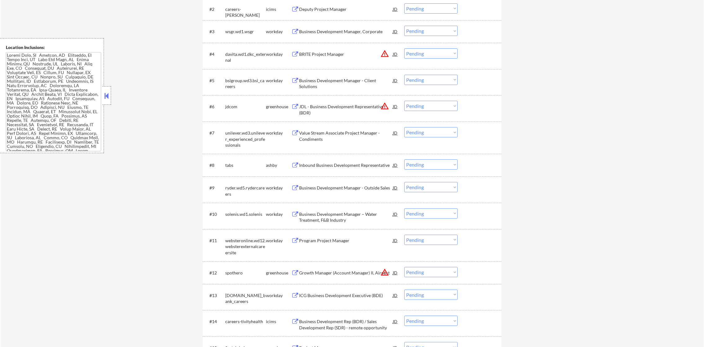
scroll to position [652, 0]
click at [368, 104] on div "JDL - Business Development Representative (BDR)" at bounding box center [346, 110] width 94 height 12
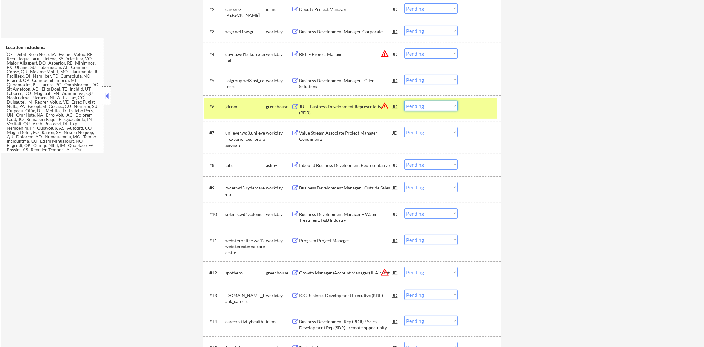
click at [433, 106] on select "Choose an option... Pending Applied Excluded (Questions) Excluded (Expired) Exc…" at bounding box center [430, 106] width 53 height 10
click at [404, 101] on select "Choose an option... Pending Applied Excluded (Questions) Excluded (Expired) Exc…" at bounding box center [430, 106] width 53 height 10
select select ""pending""
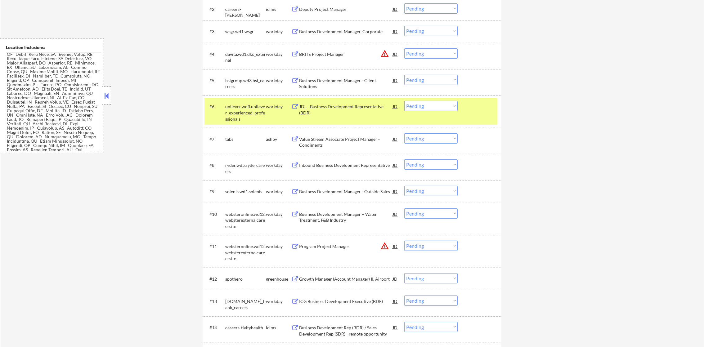
click at [259, 113] on div "unilever.wd3.unilever_experienced_professionals" at bounding box center [245, 113] width 41 height 18
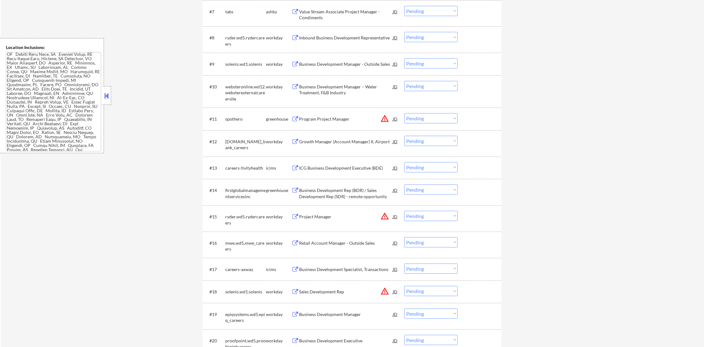
scroll to position [403, 0]
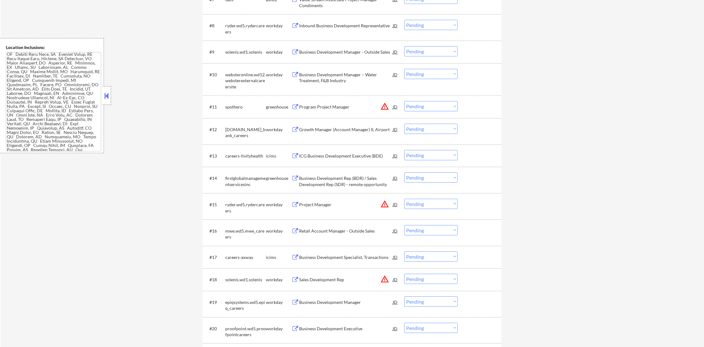
click at [384, 106] on button "warning_amber" at bounding box center [384, 106] width 9 height 9
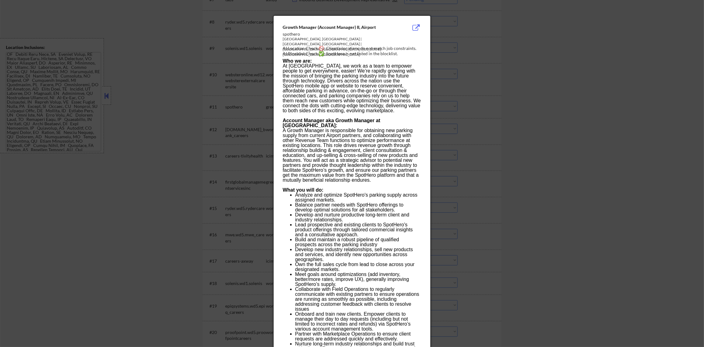
scroll to position [99, 0]
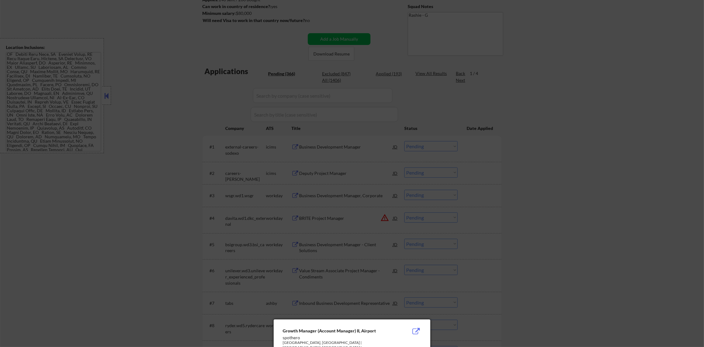
click at [549, 134] on div at bounding box center [352, 173] width 704 height 347
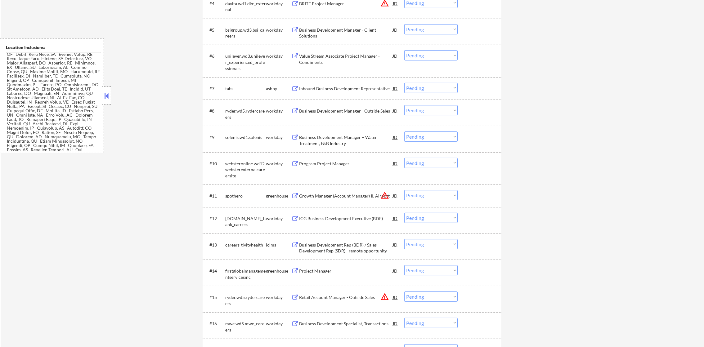
scroll to position [332, 0]
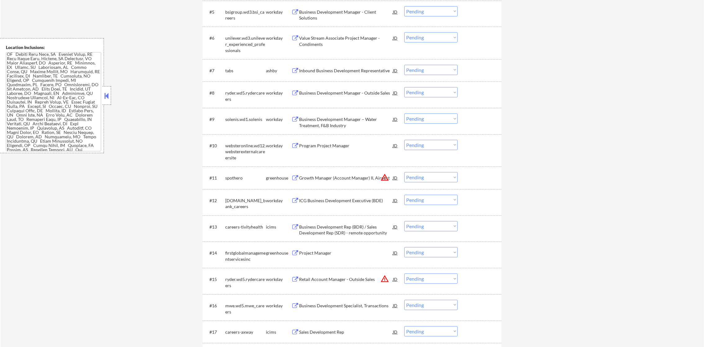
click at [356, 67] on div "Inbound Business Development Representative" at bounding box center [346, 70] width 94 height 11
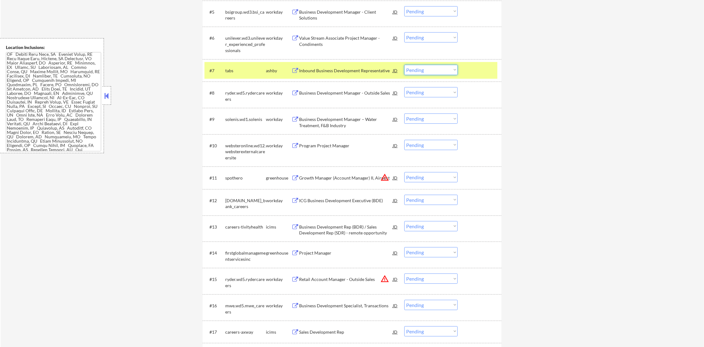
click at [414, 72] on select "Choose an option... Pending Applied Excluded (Questions) Excluded (Expired) Exc…" at bounding box center [430, 70] width 53 height 10
click at [404, 65] on select "Choose an option... Pending Applied Excluded (Questions) Excluded (Expired) Exc…" at bounding box center [430, 70] width 53 height 10
click at [239, 71] on div "tabs" at bounding box center [245, 71] width 41 height 6
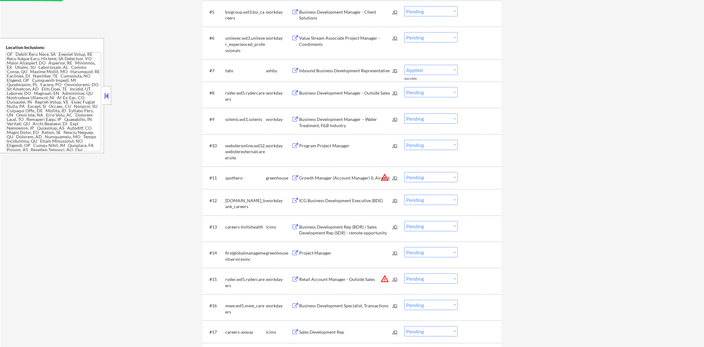
select select ""pending""
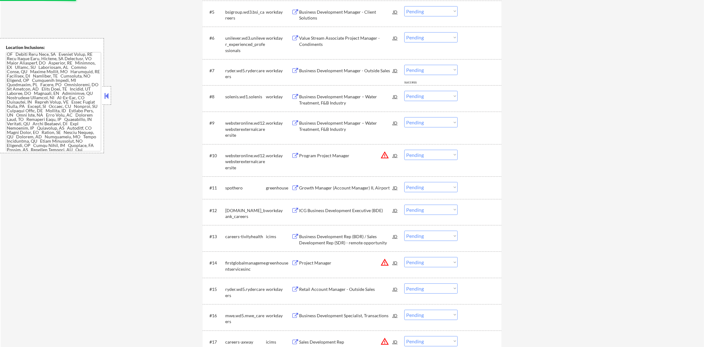
scroll to position [409, 0]
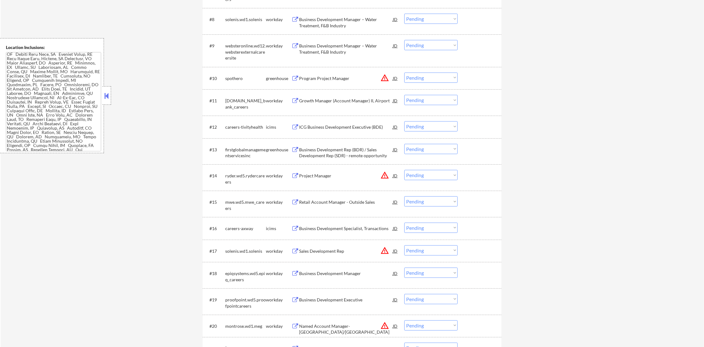
click at [384, 77] on button "warning_amber" at bounding box center [384, 78] width 9 height 9
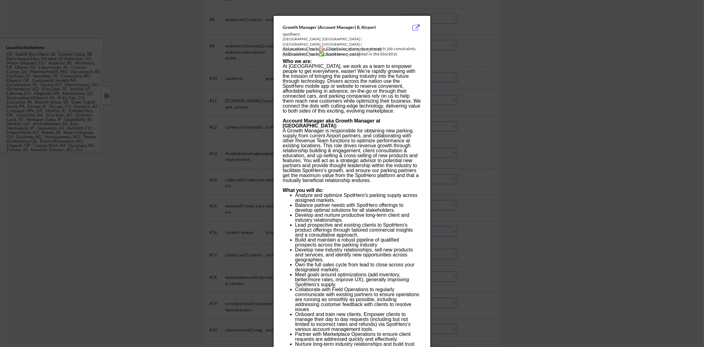
click at [442, 72] on div at bounding box center [352, 173] width 704 height 347
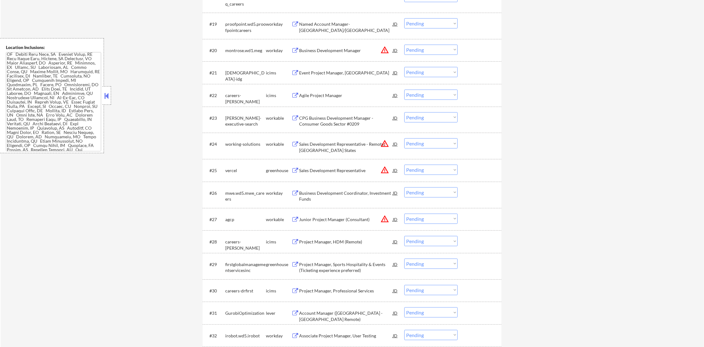
scroll to position [782, 0]
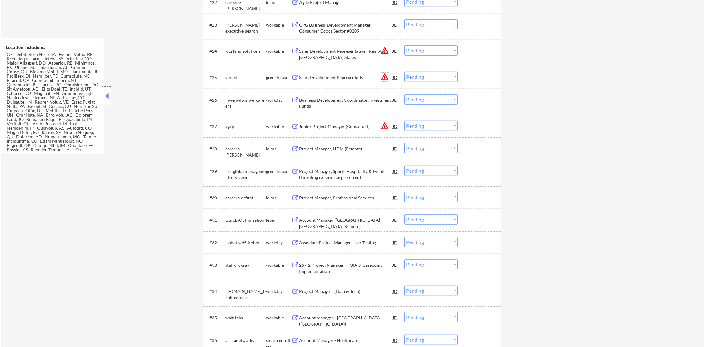
click at [388, 77] on button "warning_amber" at bounding box center [384, 77] width 9 height 9
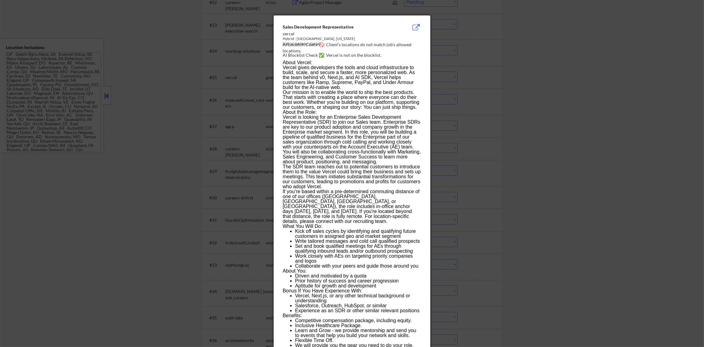
click at [439, 72] on div at bounding box center [352, 173] width 704 height 347
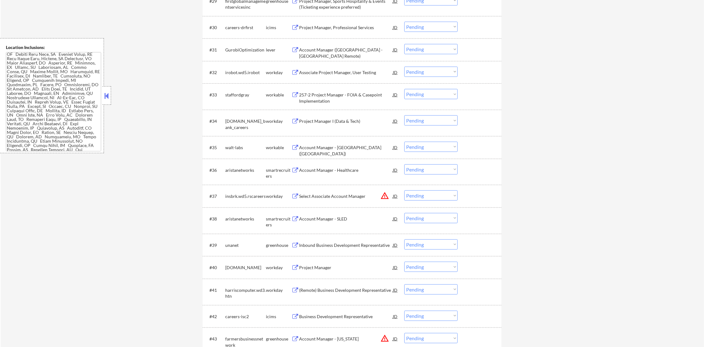
scroll to position [952, 0]
click at [347, 49] on div "Account Manager ([GEOGRAPHIC_DATA] - [GEOGRAPHIC_DATA] Remote)" at bounding box center [346, 53] width 94 height 12
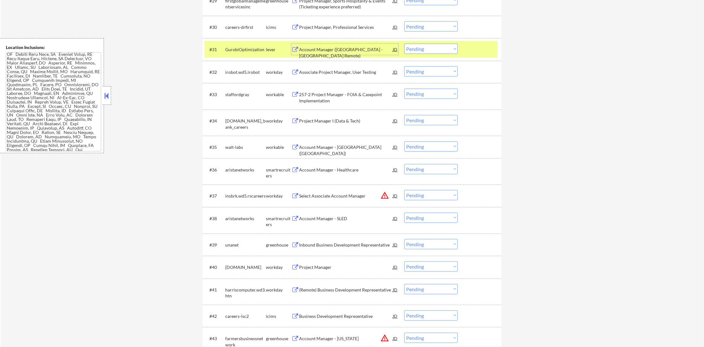
click at [252, 56] on div "#31 GurobiOptimization lever Account Manager (USA - East Coast Remote) JD warni…" at bounding box center [350, 49] width 293 height 17
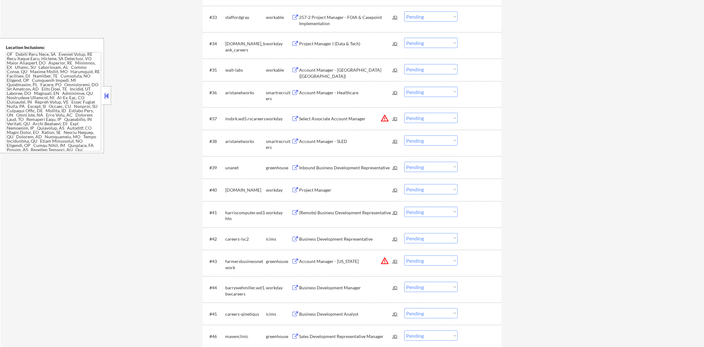
scroll to position [1030, 0]
click at [329, 26] on div "257-2 Project Manager - FOIA & Casepoint Implementation" at bounding box center [346, 20] width 94 height 12
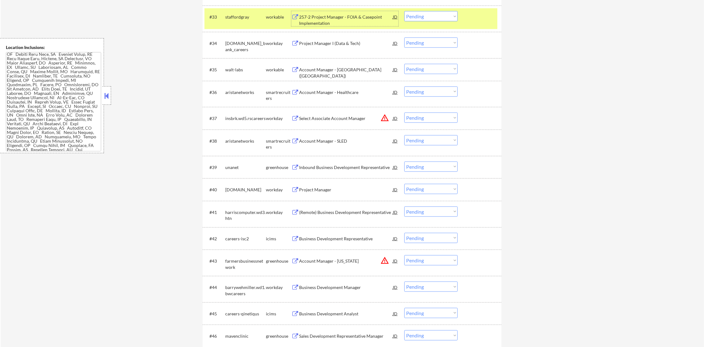
click at [429, 19] on select "Choose an option... Pending Applied Excluded (Questions) Excluded (Expired) Exc…" at bounding box center [430, 16] width 53 height 10
click at [404, 11] on select "Choose an option... Pending Applied Excluded (Questions) Excluded (Expired) Exc…" at bounding box center [430, 16] width 53 height 10
click at [225, 17] on div "#33 staffordgray workable 257-2 Project Manager - FOIA & Casepoint Implementati…" at bounding box center [350, 18] width 293 height 20
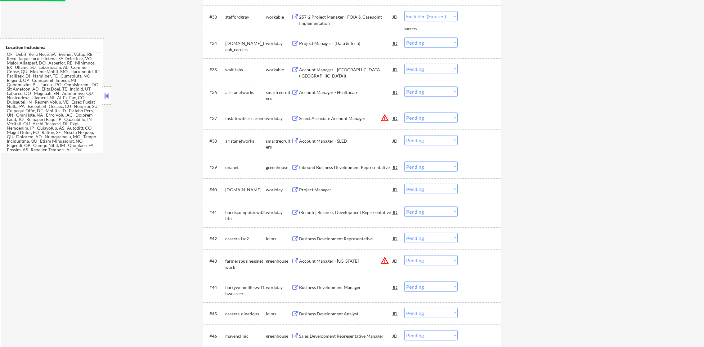
scroll to position [1046, 0]
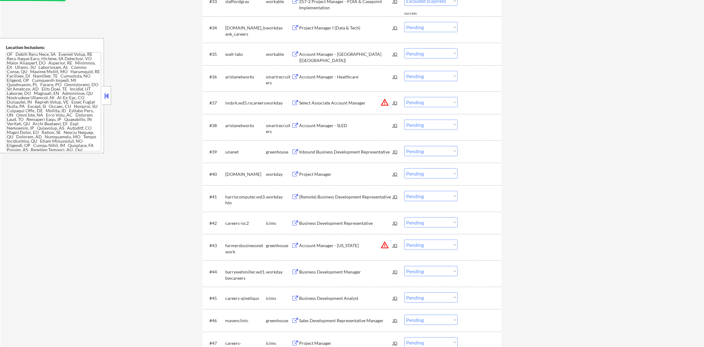
select select ""pending""
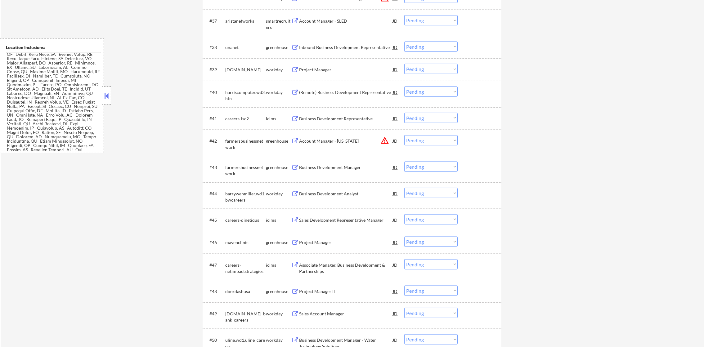
scroll to position [1139, 0]
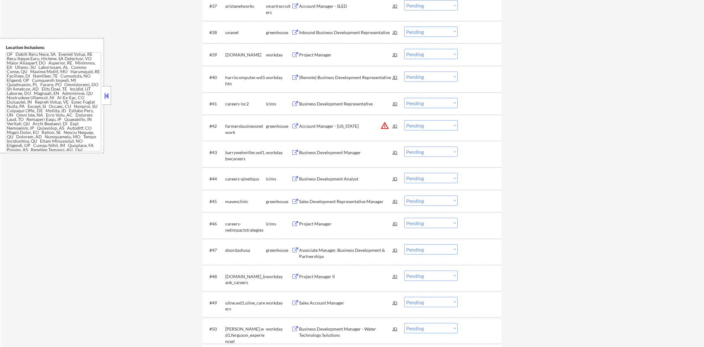
click at [353, 27] on div "Inbound Business Development Representative" at bounding box center [346, 32] width 94 height 11
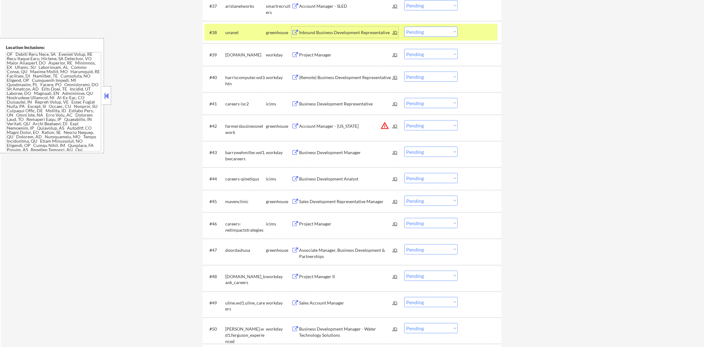
click at [425, 36] on select "Choose an option... Pending Applied Excluded (Questions) Excluded (Expired) Exc…" at bounding box center [430, 32] width 53 height 10
click at [404, 27] on select "Choose an option... Pending Applied Excluded (Questions) Excluded (Expired) Exc…" at bounding box center [430, 32] width 53 height 10
click at [237, 29] on div "unanet" at bounding box center [245, 32] width 41 height 6
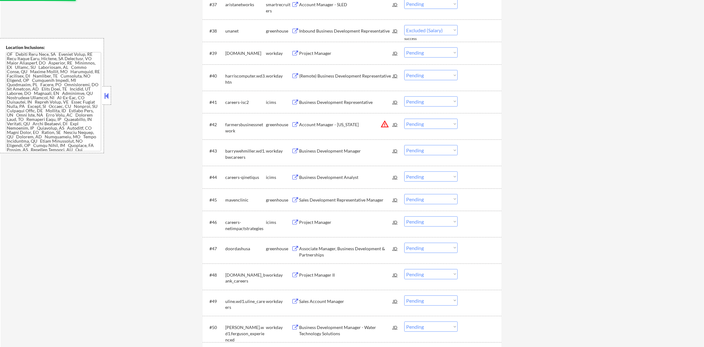
select select ""pending""
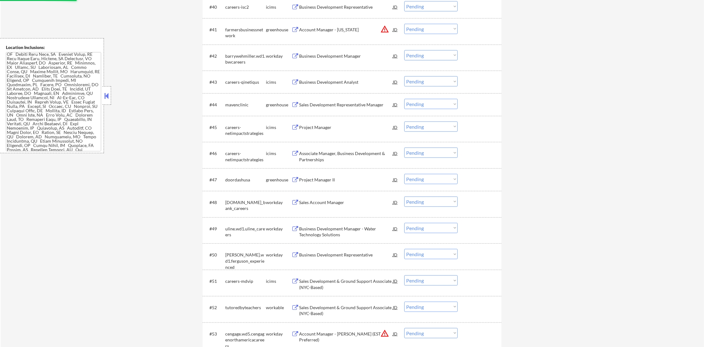
scroll to position [1200, 0]
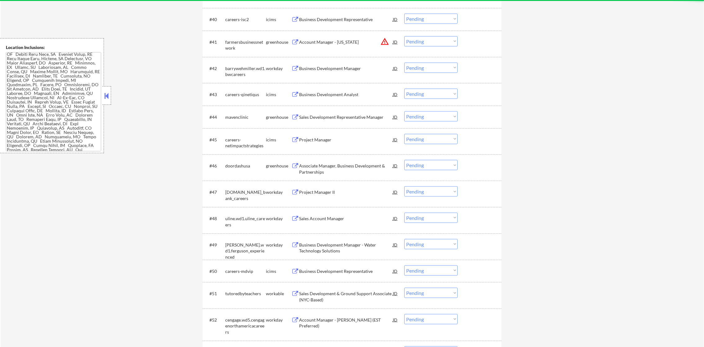
click at [416, 45] on select "Choose an option... Pending Applied Excluded (Questions) Excluded (Expired) Exc…" at bounding box center [430, 41] width 53 height 10
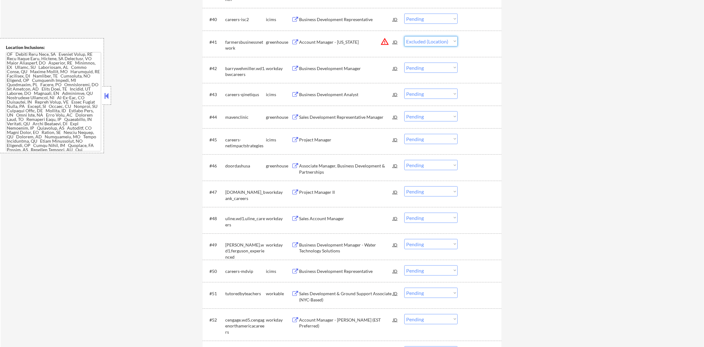
click at [404, 36] on select "Choose an option... Pending Applied Excluded (Questions) Excluded (Expired) Exc…" at bounding box center [430, 41] width 53 height 10
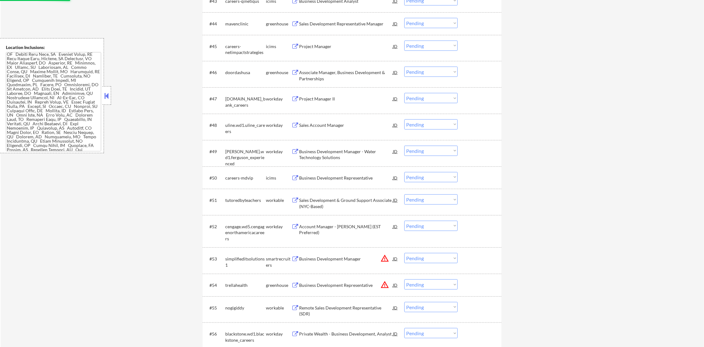
scroll to position [1278, 0]
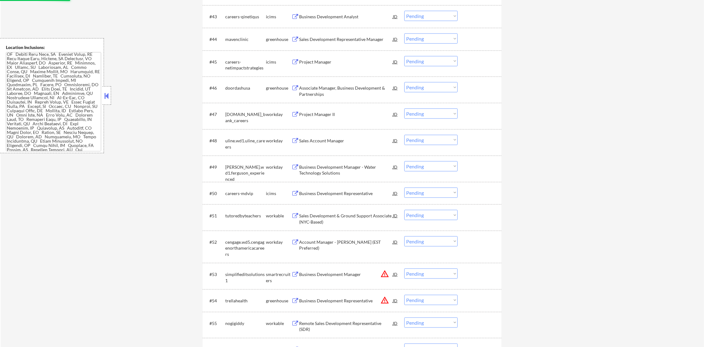
select select ""pending""
click at [355, 41] on div "#44 mavenclinic greenhouse Sales Development Representative Manager JD warning_…" at bounding box center [350, 39] width 293 height 17
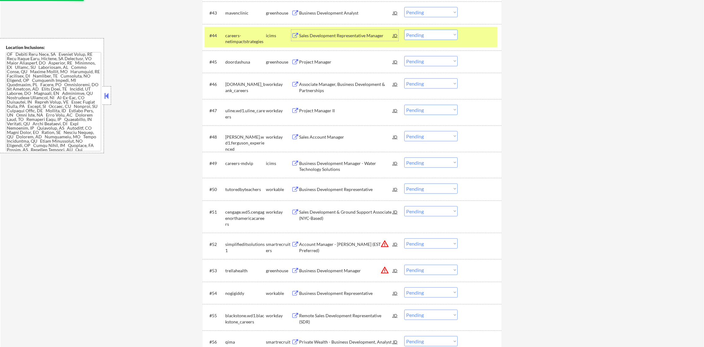
click at [260, 37] on div "careers-netimpactstrategies" at bounding box center [245, 39] width 41 height 12
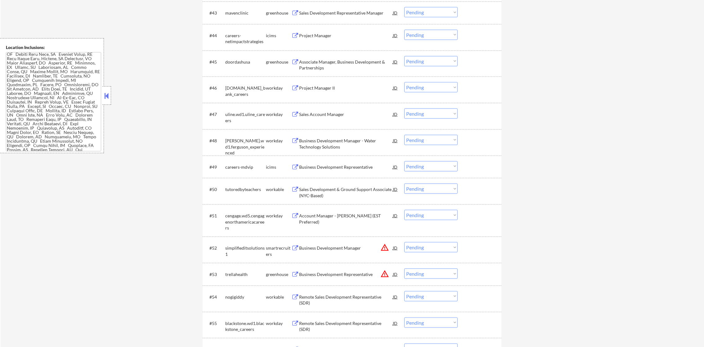
click at [332, 15] on div "Sales Development Representative Manager" at bounding box center [346, 13] width 94 height 6
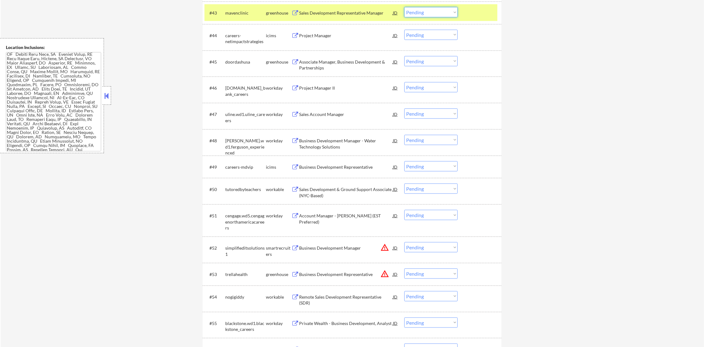
drag, startPoint x: 409, startPoint y: 10, endPoint x: 419, endPoint y: 18, distance: 13.9
click at [409, 10] on select "Choose an option... Pending Applied Excluded (Questions) Excluded (Expired) Exc…" at bounding box center [430, 12] width 53 height 10
click at [404, 7] on select "Choose an option... Pending Applied Excluded (Questions) Excluded (Expired) Exc…" at bounding box center [430, 12] width 53 height 10
click at [243, 12] on div "mavenclinic" at bounding box center [245, 13] width 41 height 6
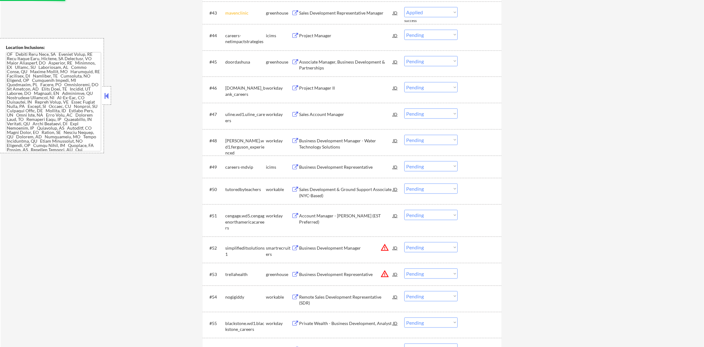
select select ""pending""
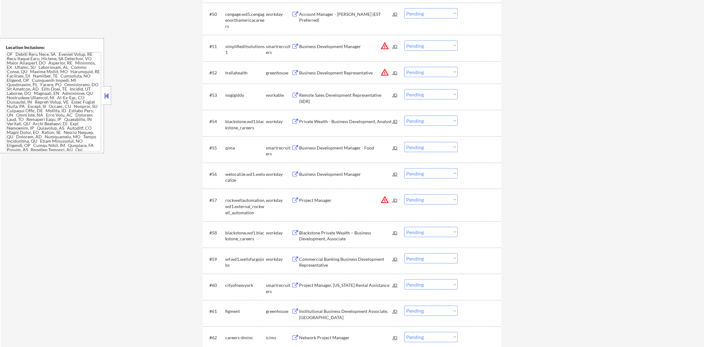
scroll to position [1464, 0]
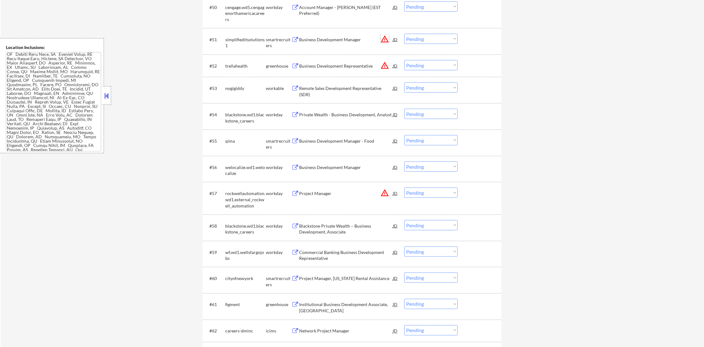
click at [386, 37] on button "warning_amber" at bounding box center [384, 39] width 9 height 9
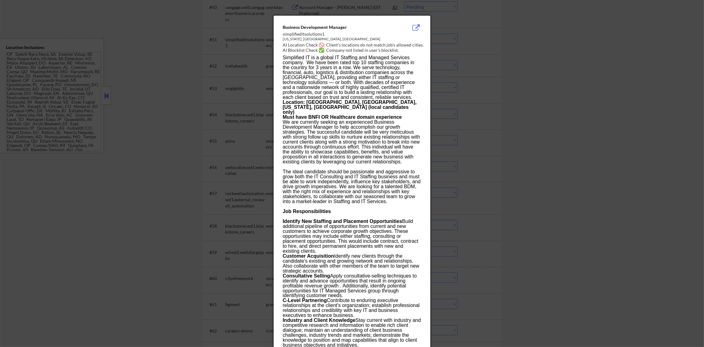
click at [486, 36] on div at bounding box center [352, 173] width 704 height 347
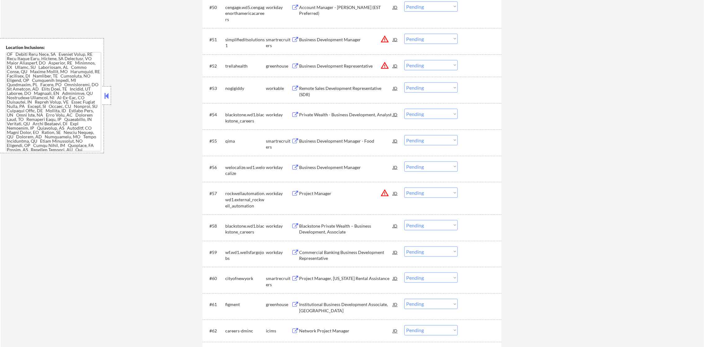
click at [345, 38] on div "Business Development Manager" at bounding box center [346, 40] width 94 height 6
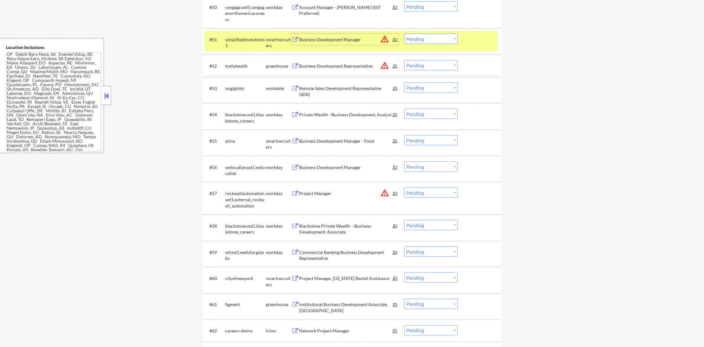
click at [418, 41] on select "Choose an option... Pending Applied Excluded (Questions) Excluded (Expired) Exc…" at bounding box center [430, 39] width 53 height 10
click at [404, 34] on select "Choose an option... Pending Applied Excluded (Questions) Excluded (Expired) Exc…" at bounding box center [430, 39] width 53 height 10
click at [236, 32] on div "#51 simplifieditsolutions1 smartrecruiters Business Development Manager JD warn…" at bounding box center [350, 41] width 293 height 20
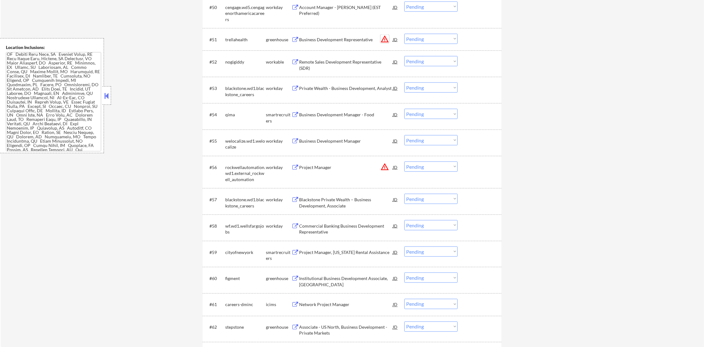
click at [382, 35] on button "warning_amber" at bounding box center [384, 39] width 9 height 9
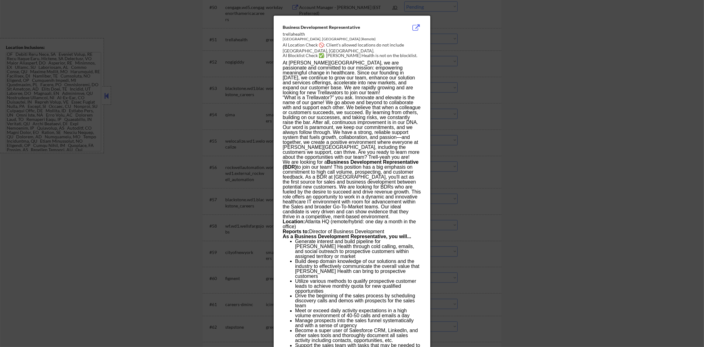
click at [450, 35] on div at bounding box center [352, 173] width 704 height 347
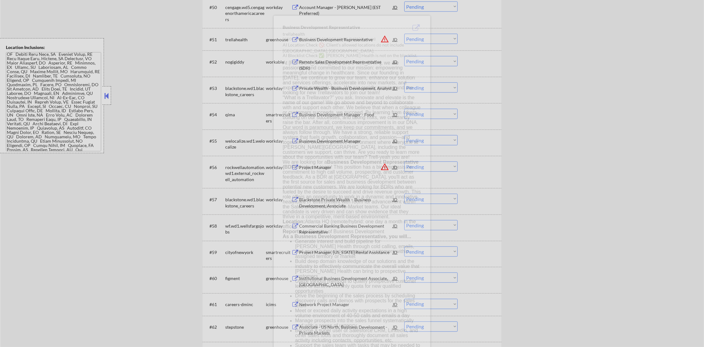
click at [427, 40] on select "Choose an option... Pending Applied Excluded (Questions) Excluded (Expired) Exc…" at bounding box center [430, 39] width 53 height 10
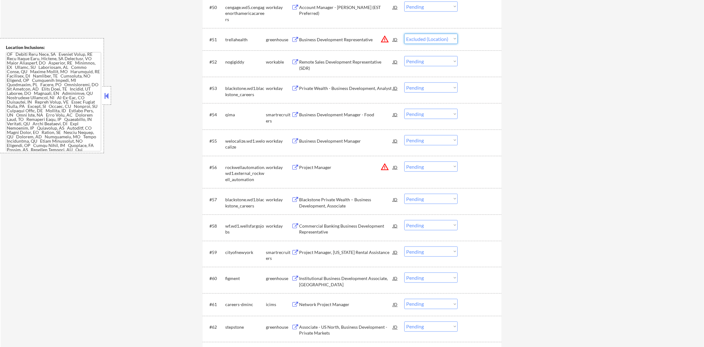
click at [404, 34] on select "Choose an option... Pending Applied Excluded (Questions) Excluded (Expired) Exc…" at bounding box center [430, 39] width 53 height 10
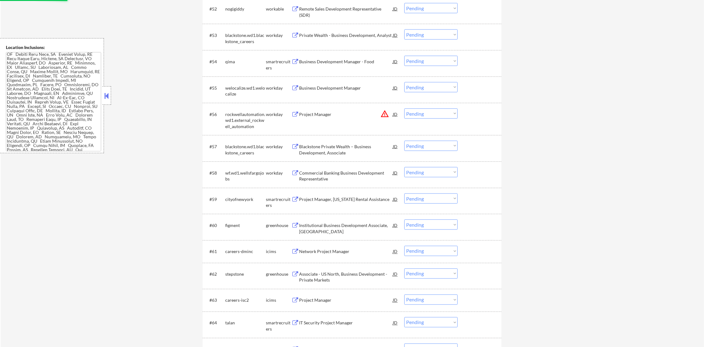
scroll to position [1526, 0]
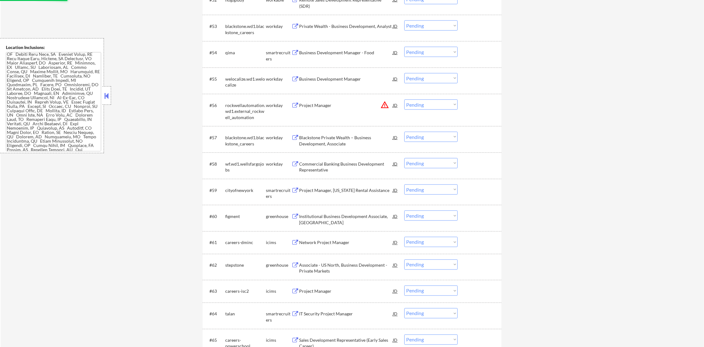
select select ""pending""
click at [361, 39] on div "#53 blackstone.wd1.blackstone_careers workday Private Wealth - Business Develop…" at bounding box center [352, 28] width 299 height 26
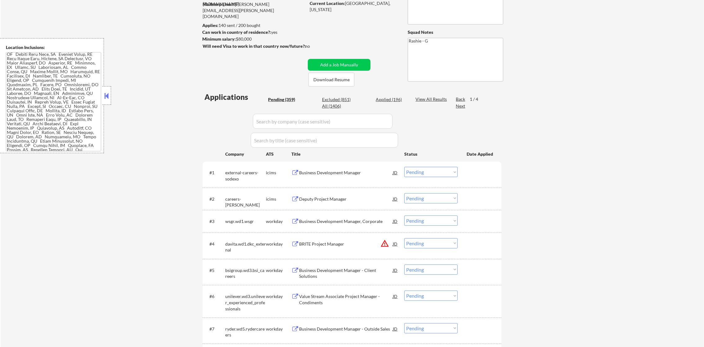
scroll to position [0, 0]
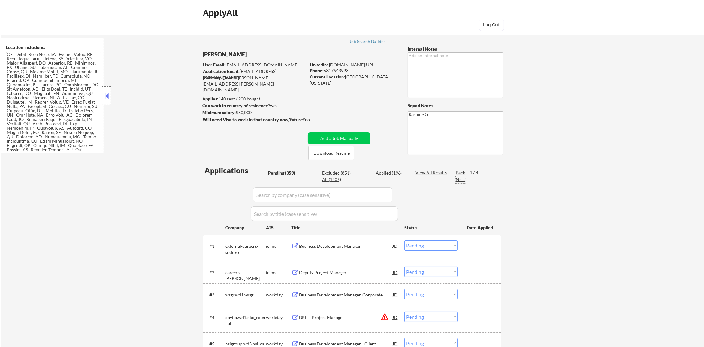
click at [459, 177] on div "Next" at bounding box center [461, 180] width 10 height 6
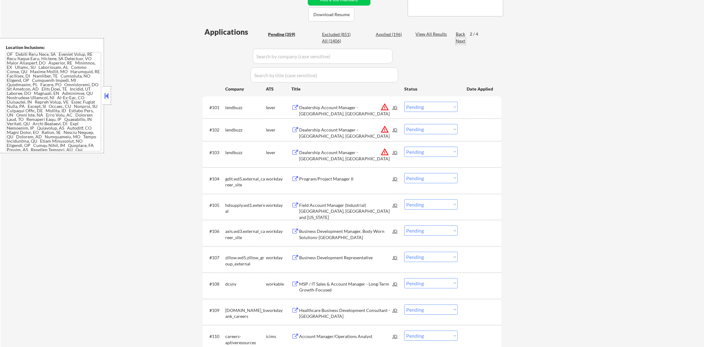
scroll to position [139, 0]
drag, startPoint x: 380, startPoint y: 128, endPoint x: 219, endPoint y: 140, distance: 162.1
click at [305, 127] on div "Dealership Account Manager - Long Island, NY" at bounding box center [346, 132] width 94 height 12
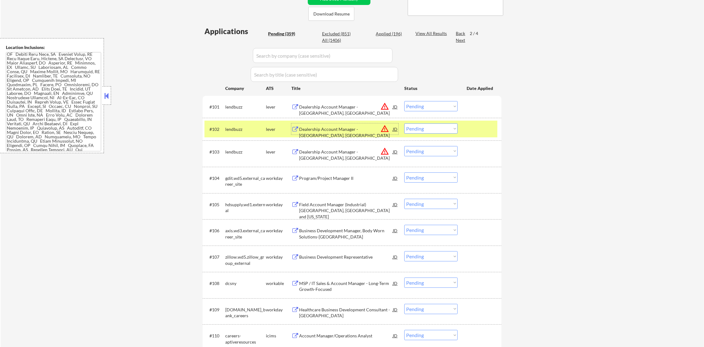
click at [432, 132] on select "Choose an option... Pending Applied Excluded (Questions) Excluded (Expired) Exc…" at bounding box center [430, 128] width 53 height 10
select select ""excluded__salary_""
click at [404, 123] on select "Choose an option... Pending Applied Excluded (Questions) Excluded (Expired) Exc…" at bounding box center [430, 128] width 53 height 10
click at [433, 100] on div "#101 lendbuzz lever Dealership Account Manager - Las Vegas, NV JD warning_amber…" at bounding box center [350, 106] width 293 height 17
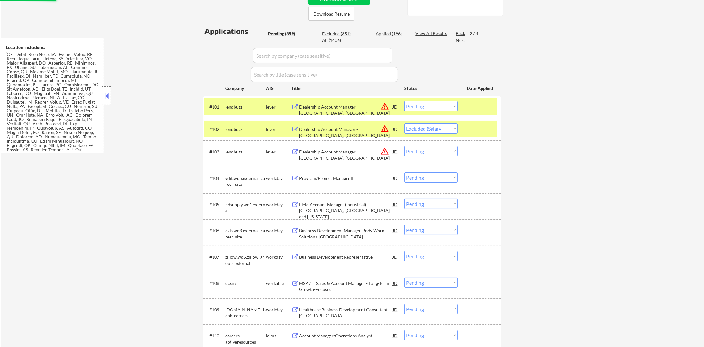
drag, startPoint x: 431, startPoint y: 106, endPoint x: 429, endPoint y: 112, distance: 6.5
click at [431, 106] on select "Choose an option... Pending Applied Excluded (Questions) Excluded (Expired) Exc…" at bounding box center [430, 106] width 53 height 10
select select ""excluded__salary_""
click at [404, 101] on select "Choose an option... Pending Applied Excluded (Questions) Excluded (Expired) Exc…" at bounding box center [430, 106] width 53 height 10
select select ""pending""
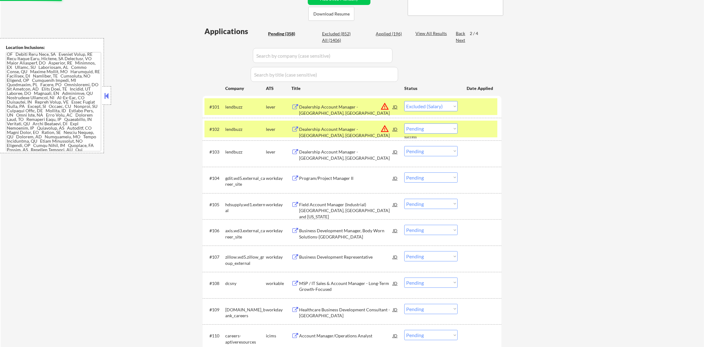
click at [243, 134] on div "lendbuzz" at bounding box center [245, 128] width 41 height 11
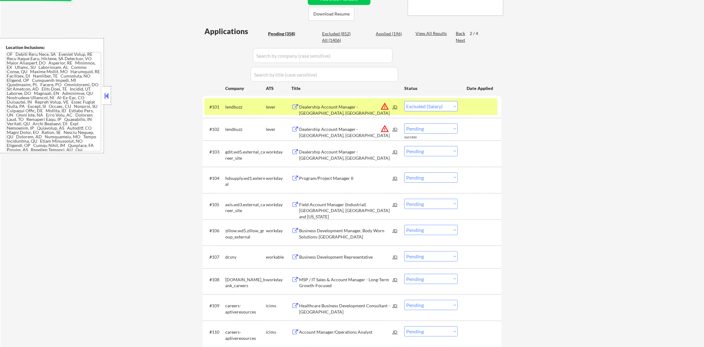
click at [240, 101] on div "lendbuzz" at bounding box center [245, 106] width 41 height 11
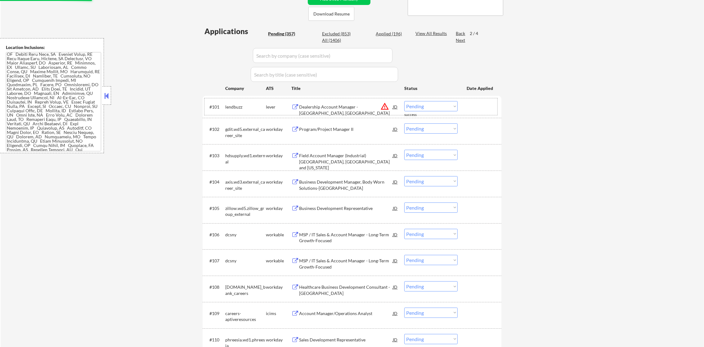
click at [430, 106] on select "Choose an option... Pending Applied Excluded (Questions) Excluded (Expired) Exc…" at bounding box center [430, 106] width 53 height 10
click at [404, 101] on select "Choose an option... Pending Applied Excluded (Questions) Excluded (Expired) Exc…" at bounding box center [430, 106] width 53 height 10
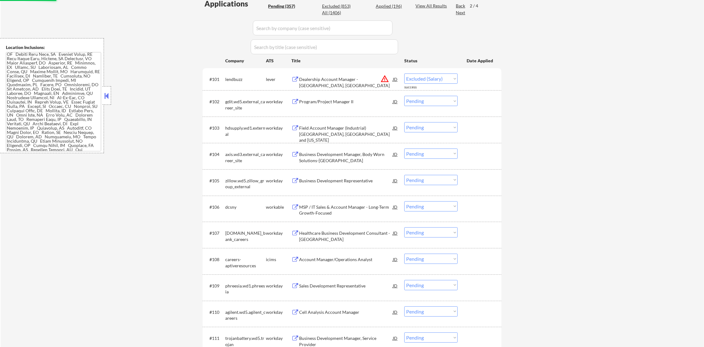
scroll to position [186, 0]
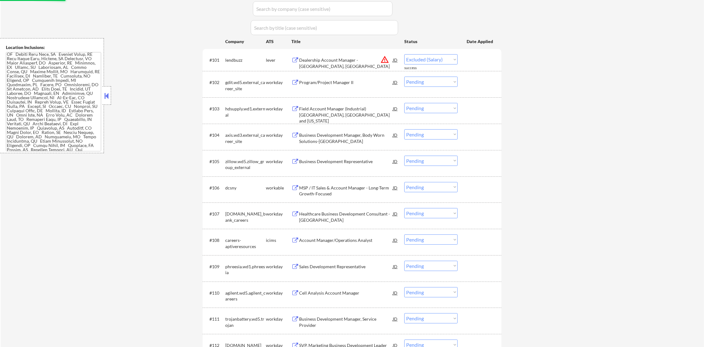
select select ""pending""
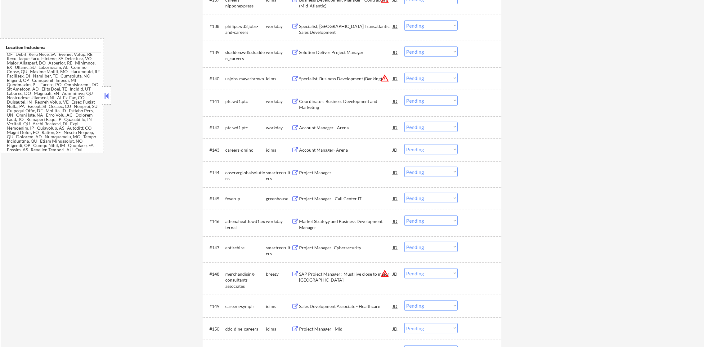
scroll to position [1287, 0]
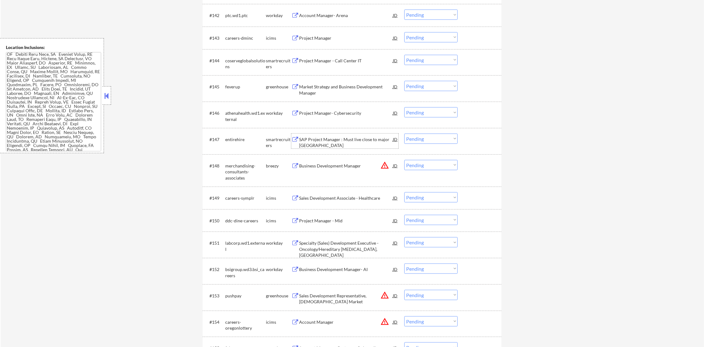
click at [327, 141] on div "SAP Project Manager : Must live close to major [GEOGRAPHIC_DATA]" at bounding box center [346, 143] width 94 height 12
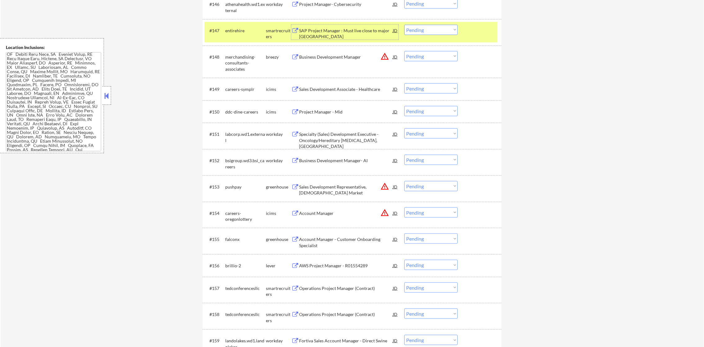
scroll to position [1412, 0]
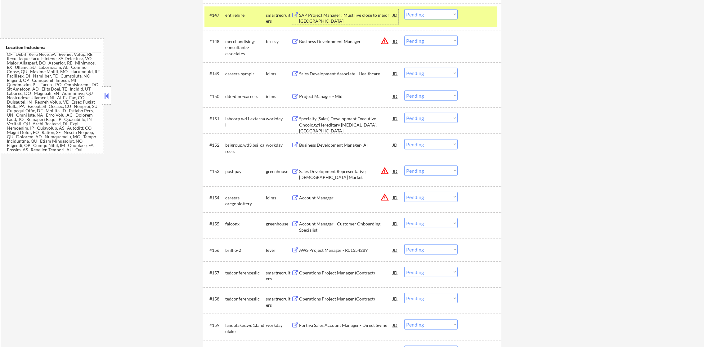
click at [425, 9] on select "Choose an option... Pending Applied Excluded (Questions) Excluded (Expired) Exc…" at bounding box center [430, 14] width 53 height 10
click at [404, 9] on select "Choose an option... Pending Applied Excluded (Questions) Excluded (Expired) Exc…" at bounding box center [430, 14] width 53 height 10
select select ""pending""
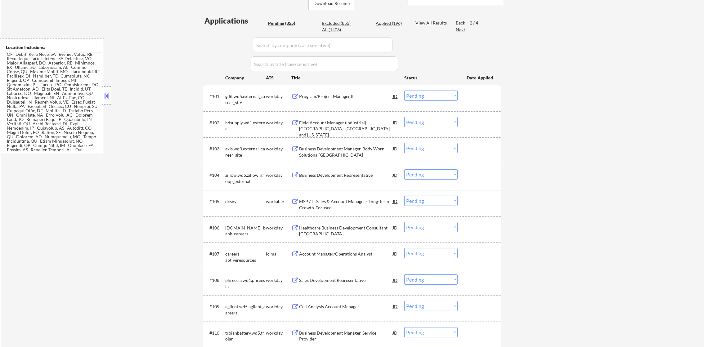
scroll to position [132, 0]
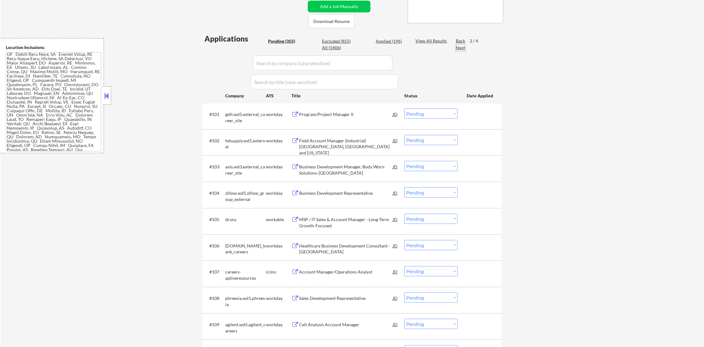
click at [463, 48] on div "Next" at bounding box center [461, 48] width 10 height 6
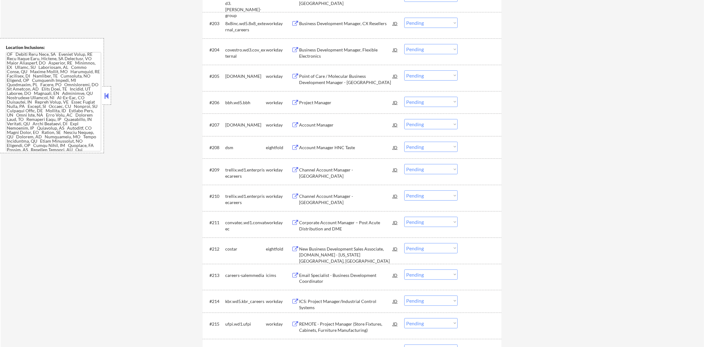
scroll to position [271, 0]
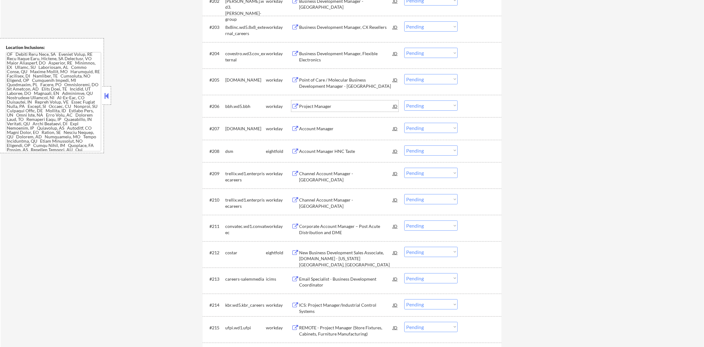
click at [321, 103] on div "Project Manager" at bounding box center [346, 106] width 94 height 6
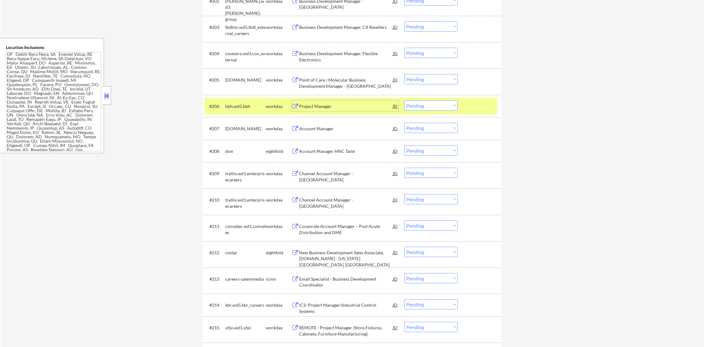
click at [421, 102] on select "Choose an option... Pending Applied Excluded (Questions) Excluded (Expired) Exc…" at bounding box center [430, 106] width 53 height 10
click at [404, 101] on select "Choose an option... Pending Applied Excluded (Questions) Excluded (Expired) Exc…" at bounding box center [430, 106] width 53 height 10
click at [328, 129] on div "Account Manager" at bounding box center [346, 129] width 94 height 6
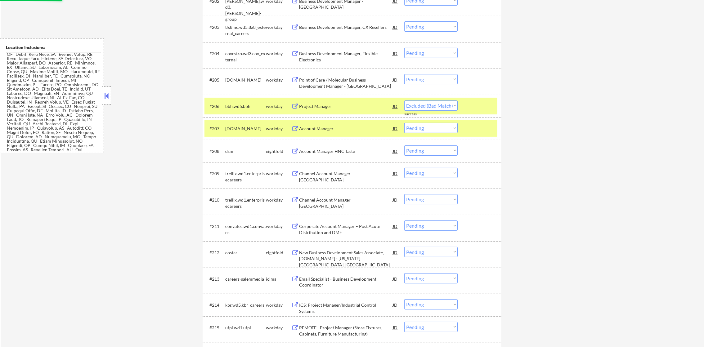
select select ""pending""
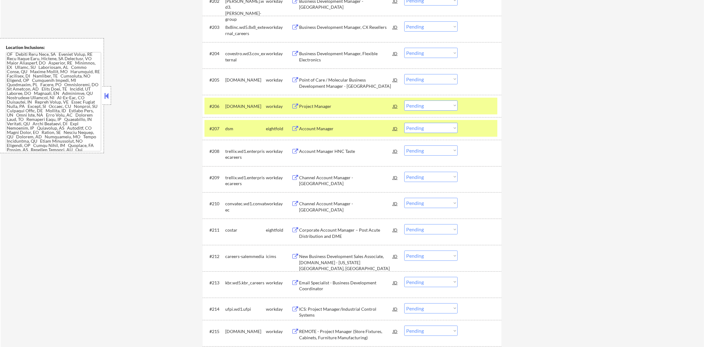
click at [242, 116] on div "#206 dynata.wd1.careers workday Project Manager JD warning_amber Choose an opti…" at bounding box center [352, 106] width 299 height 23
click at [243, 104] on div "[DOMAIN_NAME]" at bounding box center [245, 106] width 41 height 6
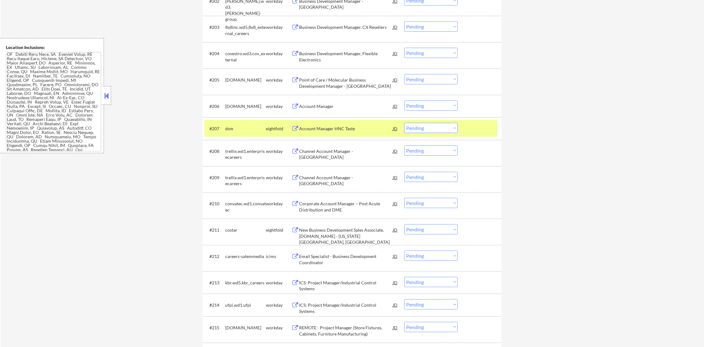
click at [240, 133] on div "dsm" at bounding box center [245, 128] width 41 height 11
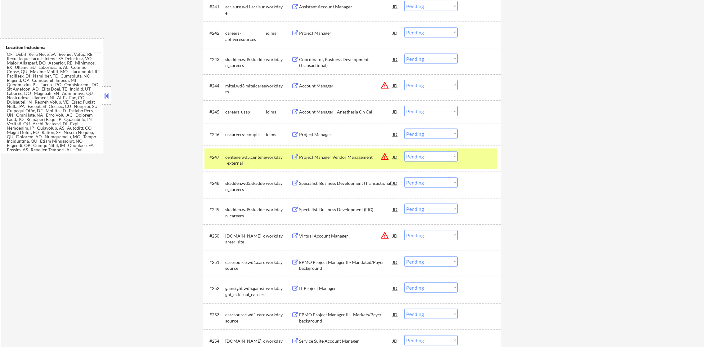
scroll to position [1249, 0]
drag, startPoint x: 234, startPoint y: 164, endPoint x: 233, endPoint y: 160, distance: 4.0
click at [233, 163] on div "centene.wd5.centene_external" at bounding box center [245, 160] width 41 height 12
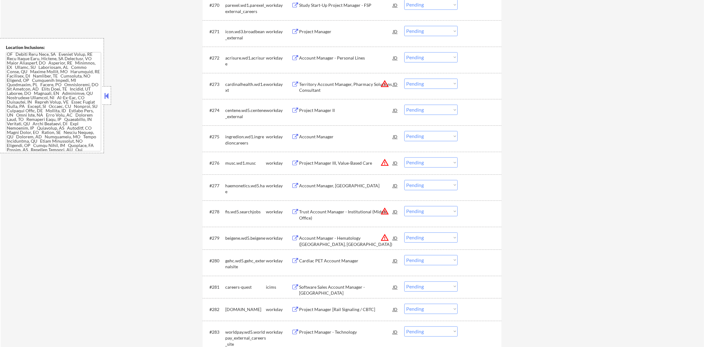
scroll to position [1993, 0]
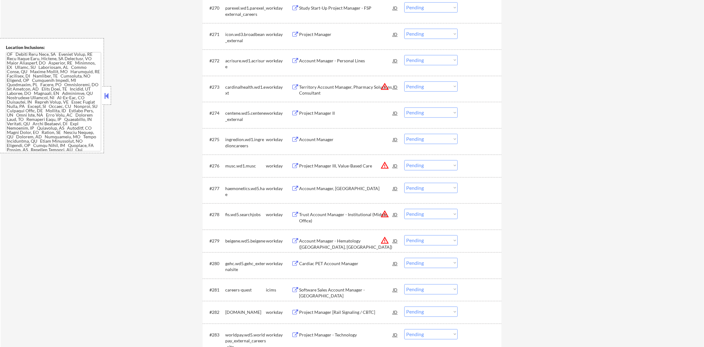
click at [330, 34] on div "Project Manager" at bounding box center [346, 34] width 94 height 6
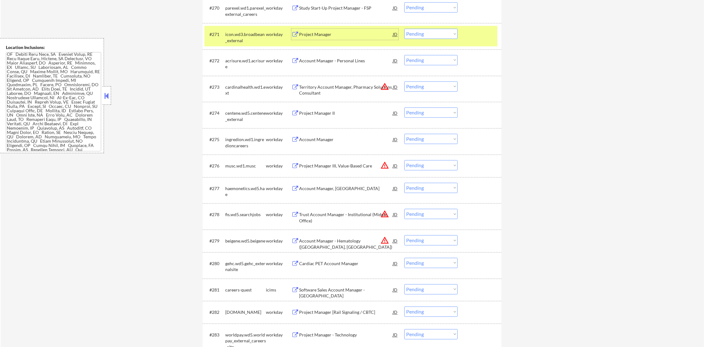
click at [416, 35] on select "Choose an option... Pending Applied Excluded (Questions) Excluded (Expired) Exc…" at bounding box center [430, 34] width 53 height 10
click at [404, 29] on select "Choose an option... Pending Applied Excluded (Questions) Excluded (Expired) Exc…" at bounding box center [430, 34] width 53 height 10
select select ""pending""
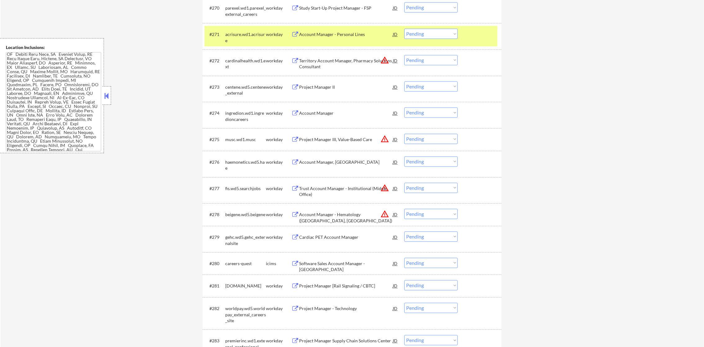
click at [227, 29] on div "acrisure.wd1.acrisure" at bounding box center [245, 36] width 41 height 15
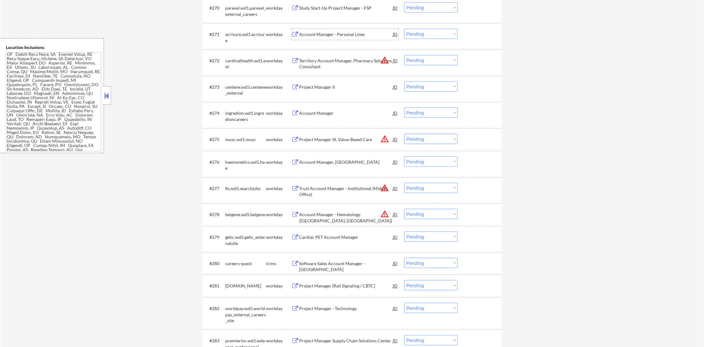
drag, startPoint x: 374, startPoint y: 38, endPoint x: 377, endPoint y: 26, distance: 12.0
click at [377, 29] on div "Account Manager - Personal Lines" at bounding box center [346, 34] width 94 height 11
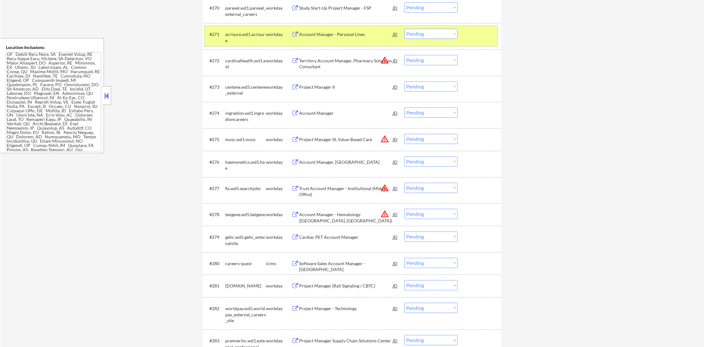
click at [258, 26] on div "#271 acrisure.wd1.acrisure workday Account Manager - Personal Lines JD warning_…" at bounding box center [350, 36] width 293 height 20
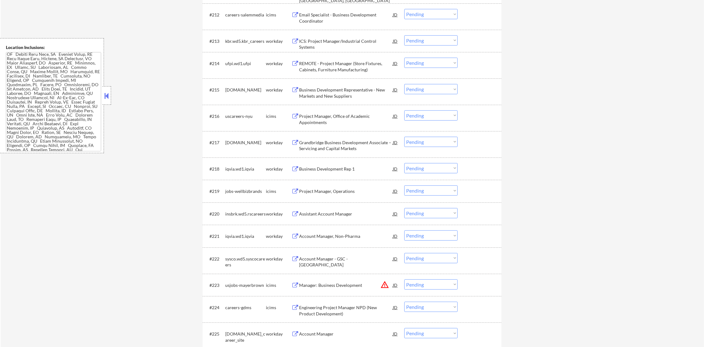
scroll to position [0, 0]
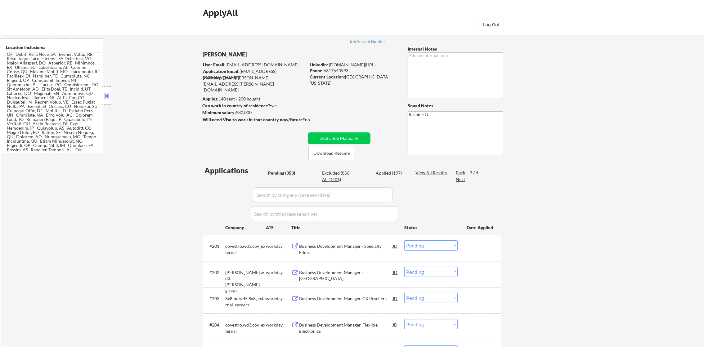
drag, startPoint x: 456, startPoint y: 182, endPoint x: 461, endPoint y: 180, distance: 4.9
click at [457, 182] on div "Next" at bounding box center [461, 180] width 10 height 6
click at [461, 180] on div "Next" at bounding box center [461, 180] width 10 height 6
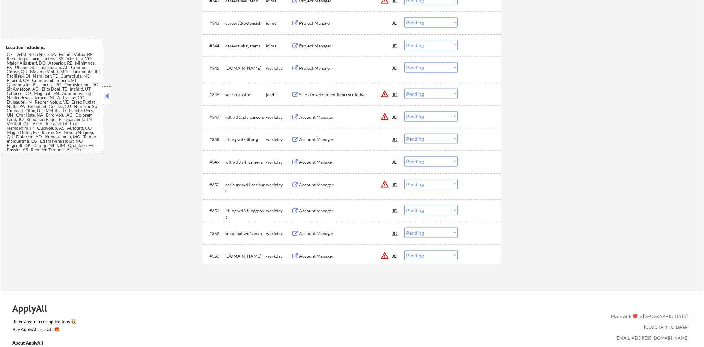
scroll to position [1265, 0]
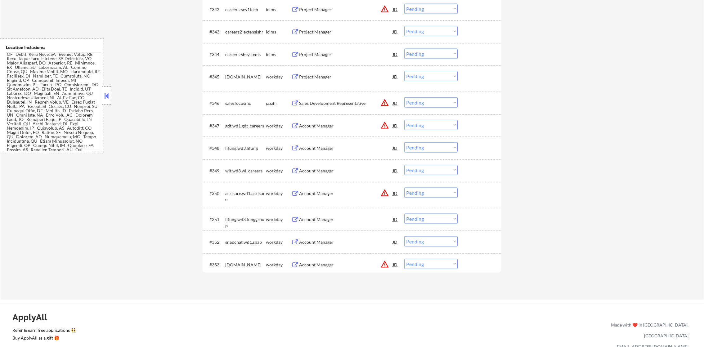
click at [335, 149] on div "Account Manager" at bounding box center [346, 148] width 94 height 6
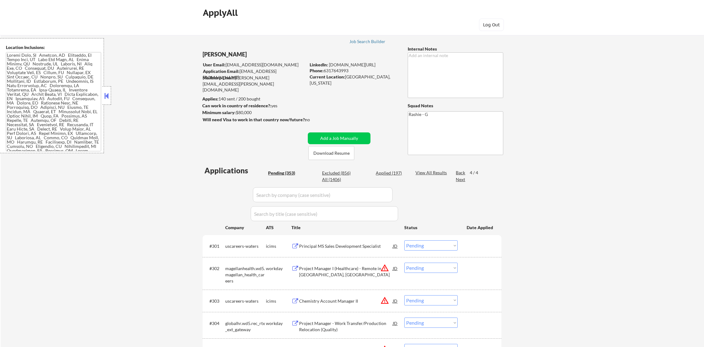
select select ""pending""
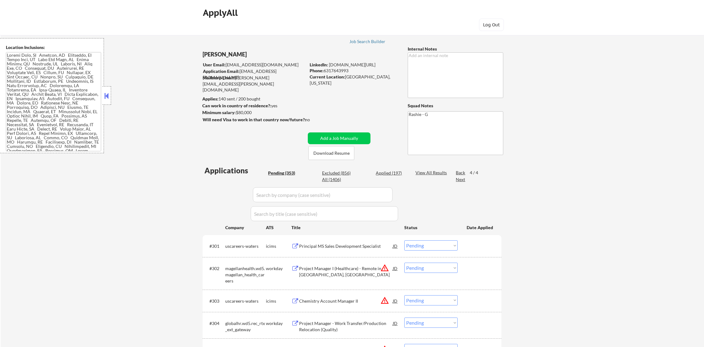
select select ""pending""
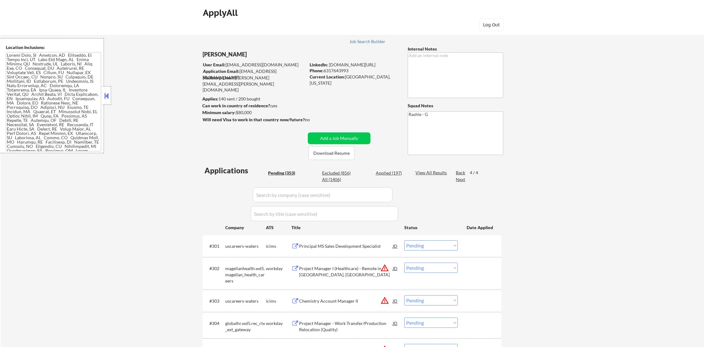
select select ""pending""
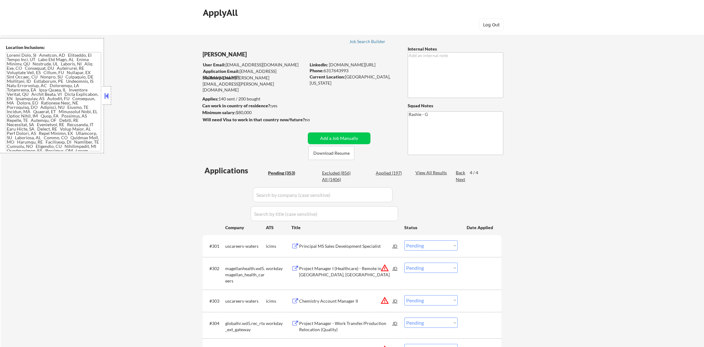
select select ""pending""
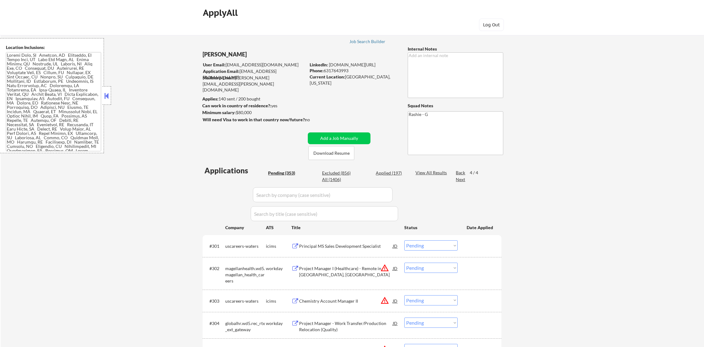
select select ""pending""
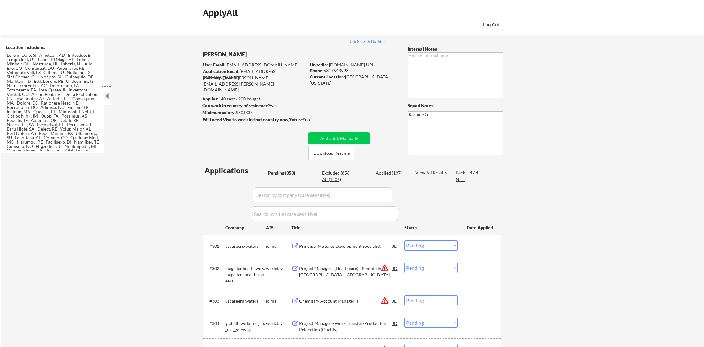
select select ""pending""
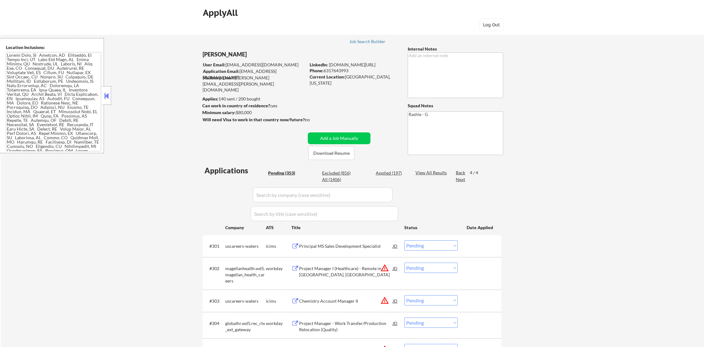
select select ""pending""
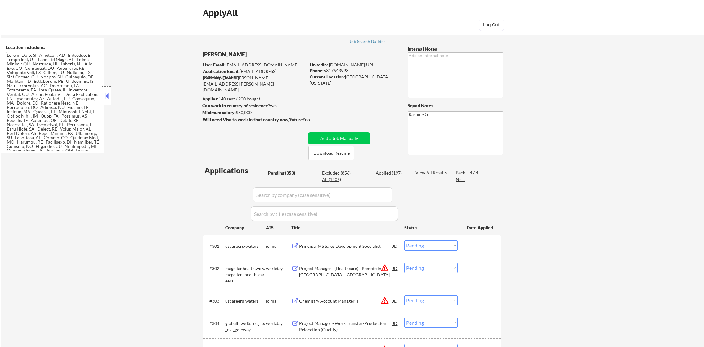
select select ""pending""
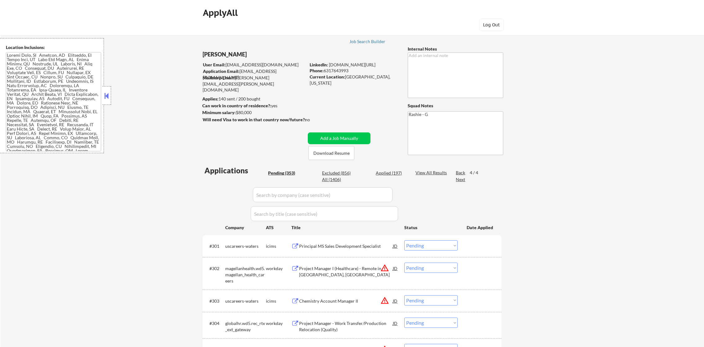
select select ""pending""
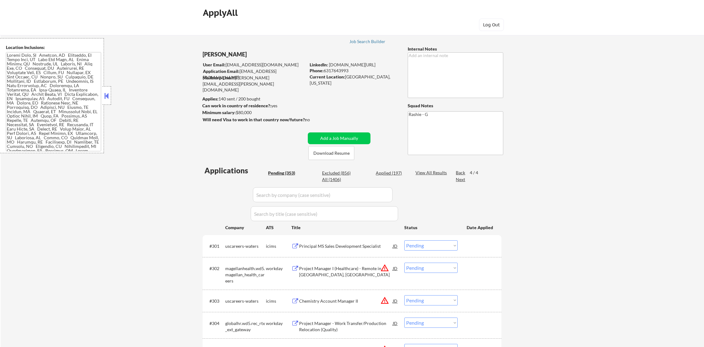
select select ""pending""
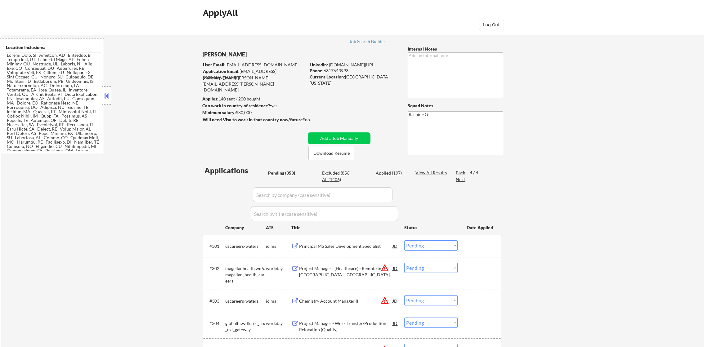
select select ""pending""
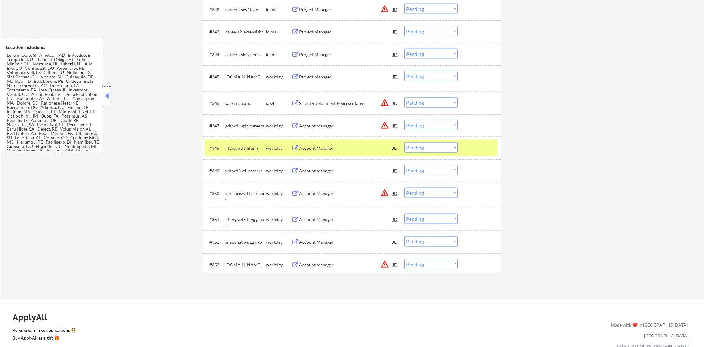
scroll to position [652, 0]
click at [226, 149] on div "lifung.wd3.lifung" at bounding box center [245, 148] width 41 height 6
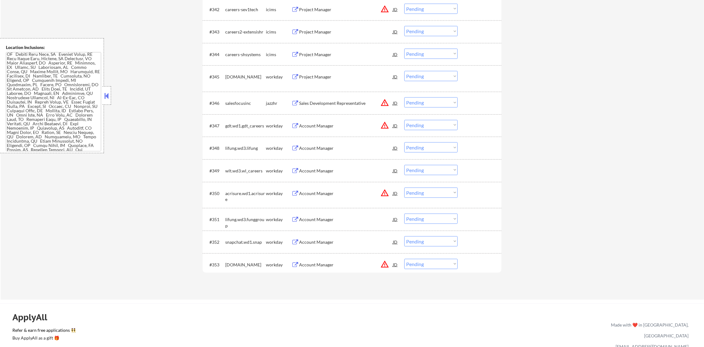
click at [321, 170] on div "Account Manager" at bounding box center [346, 171] width 94 height 6
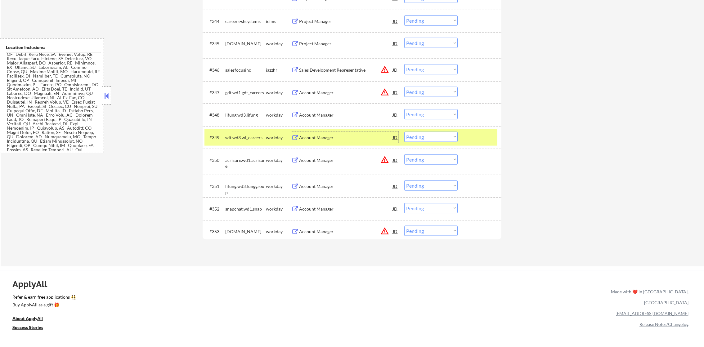
scroll to position [1358, 0]
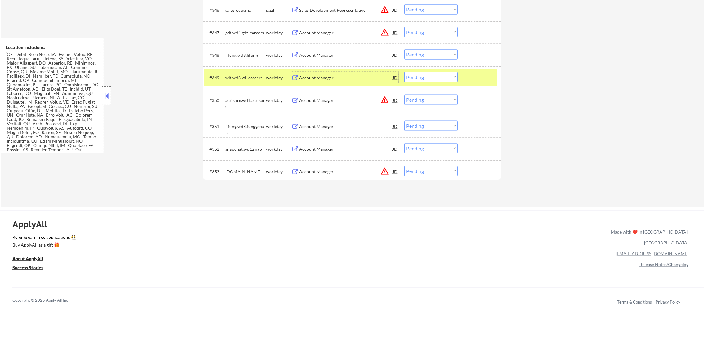
click at [224, 78] on div "#349 wlt.wd3.wl_careers workday Account Manager JD warning_amber Choose an opti…" at bounding box center [350, 77] width 293 height 17
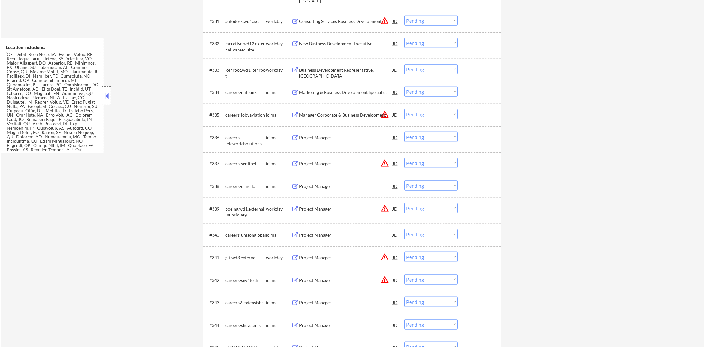
scroll to position [985, 0]
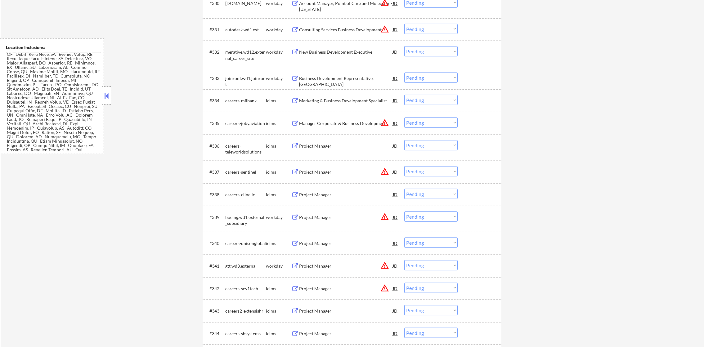
click at [359, 77] on div "Business Development Representative, [GEOGRAPHIC_DATA]" at bounding box center [346, 81] width 94 height 12
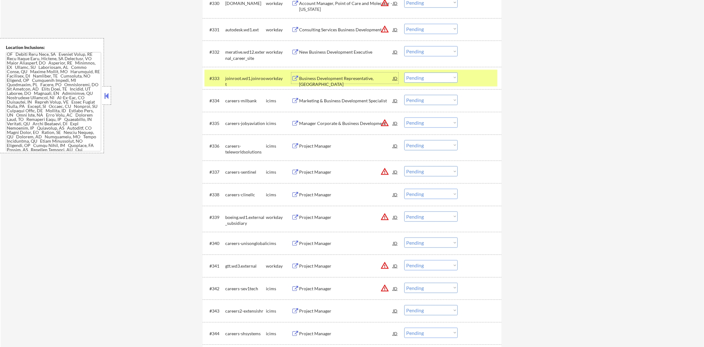
click at [412, 79] on select "Choose an option... Pending Applied Excluded (Questions) Excluded (Expired) Exc…" at bounding box center [430, 78] width 53 height 10
click at [404, 73] on select "Choose an option... Pending Applied Excluded (Questions) Excluded (Expired) Exc…" at bounding box center [430, 78] width 53 height 10
click at [247, 77] on div "joinroot.wd1.joinroot" at bounding box center [245, 81] width 41 height 12
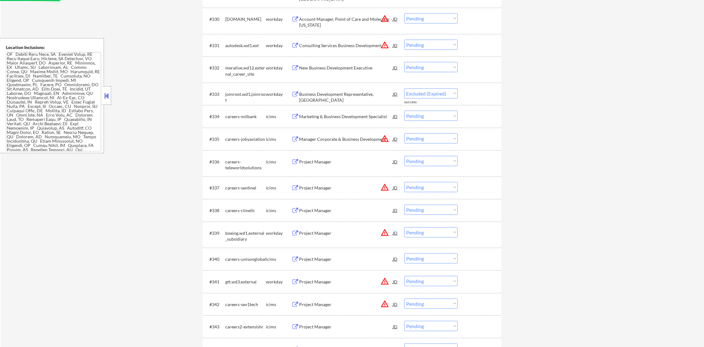
select select ""pending""
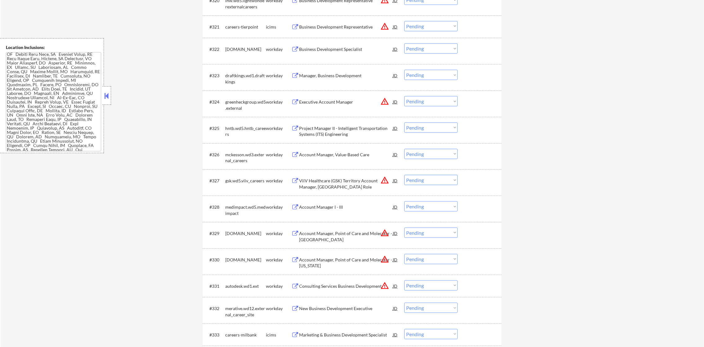
scroll to position [721, 0]
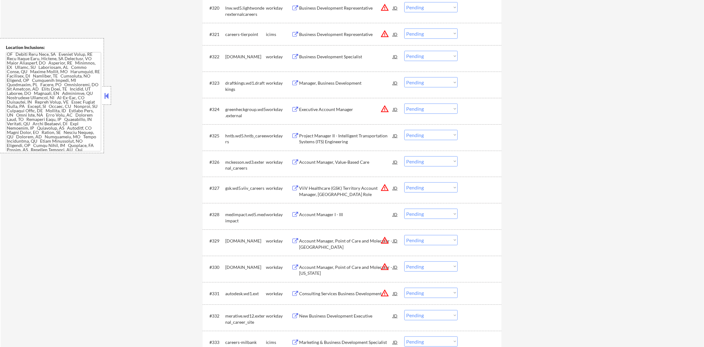
click at [336, 80] on div "Manager, Business Development" at bounding box center [346, 83] width 94 height 6
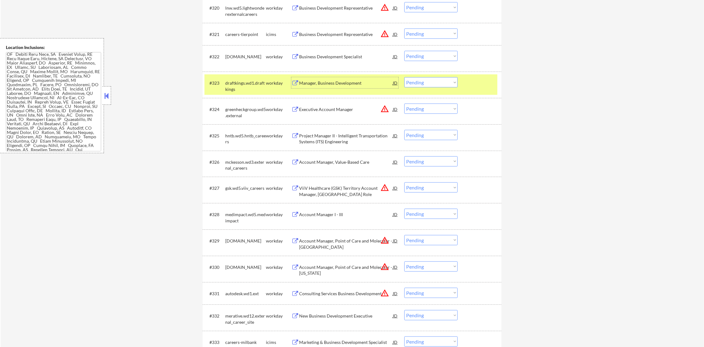
click at [435, 86] on select "Choose an option... Pending Applied Excluded (Questions) Excluded (Expired) Exc…" at bounding box center [430, 82] width 53 height 10
click at [404, 77] on select "Choose an option... Pending Applied Excluded (Questions) Excluded (Expired) Exc…" at bounding box center [430, 82] width 53 height 10
click at [259, 91] on div "draftkings.wd1.draftkings" at bounding box center [245, 86] width 41 height 12
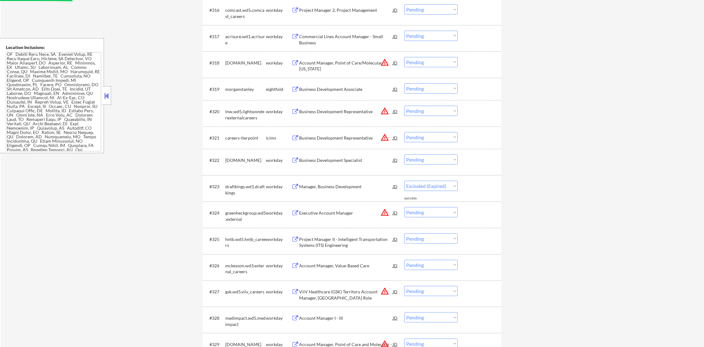
select select ""pending""
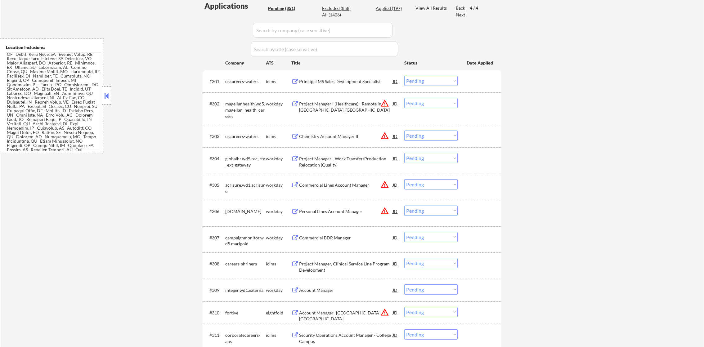
scroll to position [148, 0]
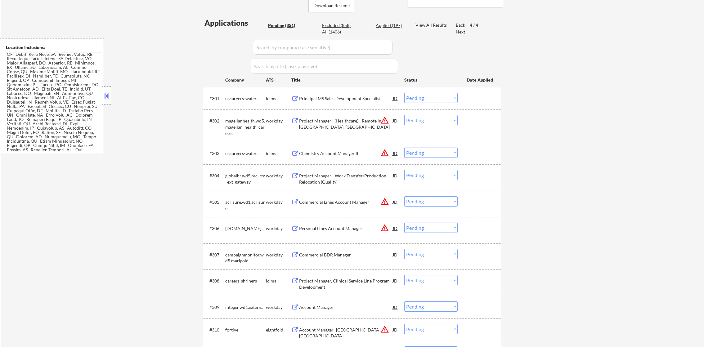
click at [458, 23] on div "Back" at bounding box center [461, 25] width 10 height 6
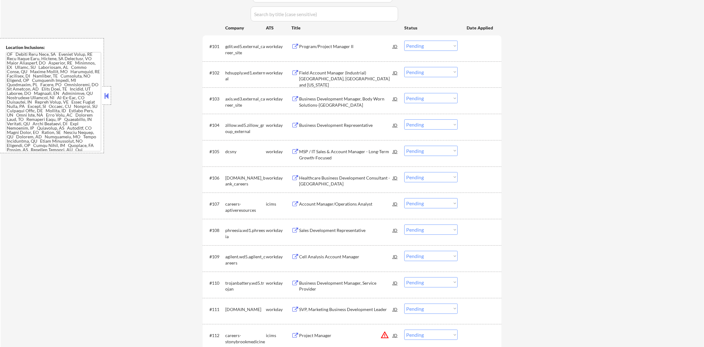
scroll to position [132, 0]
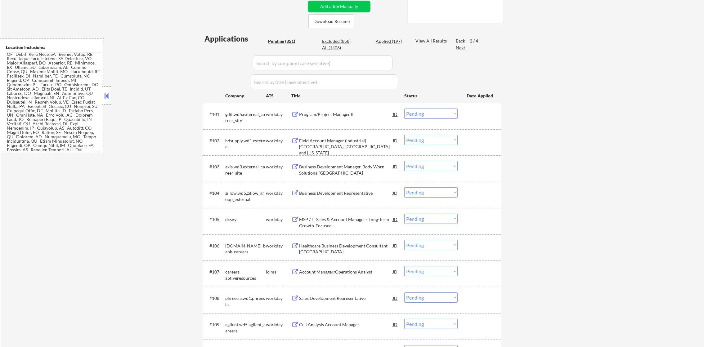
click at [457, 41] on div "Back" at bounding box center [461, 41] width 10 height 6
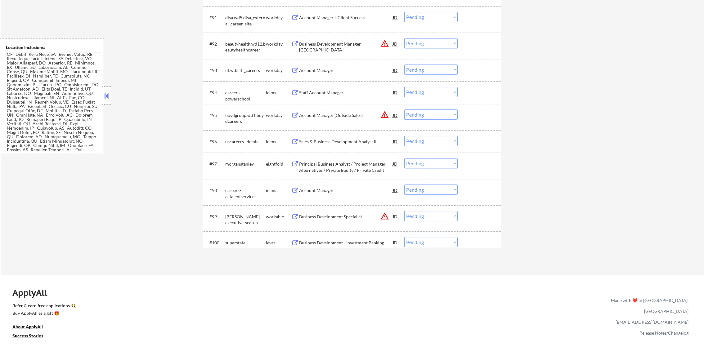
scroll to position [2515, 0]
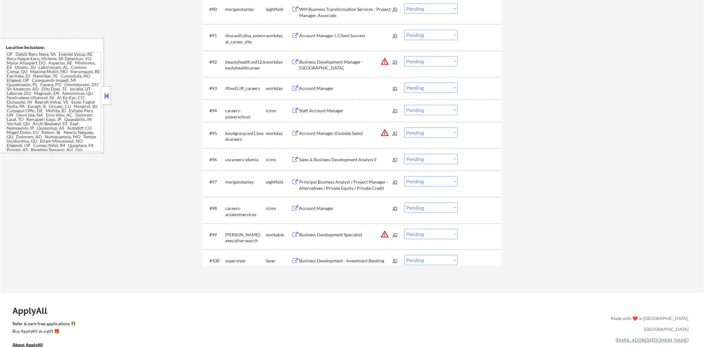
click at [328, 257] on div "Business Development - Investment Banking" at bounding box center [346, 260] width 94 height 11
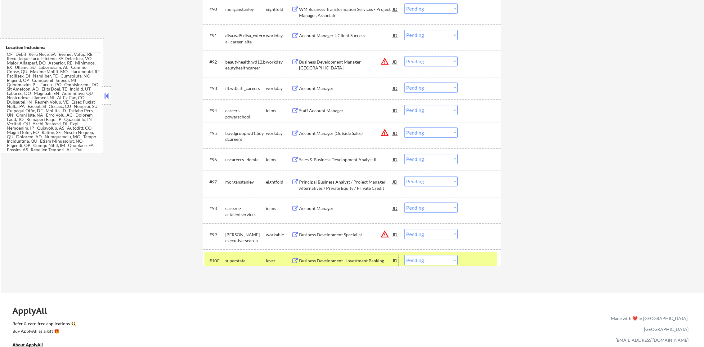
click at [414, 262] on select "Choose an option... Pending Applied Excluded (Questions) Excluded (Expired) Exc…" at bounding box center [430, 260] width 53 height 10
click at [404, 255] on select "Choose an option... Pending Applied Excluded (Questions) Excluded (Expired) Exc…" at bounding box center [430, 260] width 53 height 10
click at [238, 262] on div "superstate" at bounding box center [245, 261] width 41 height 6
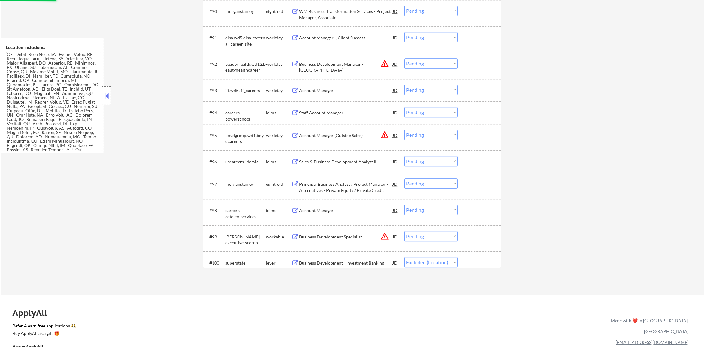
scroll to position [2484, 0]
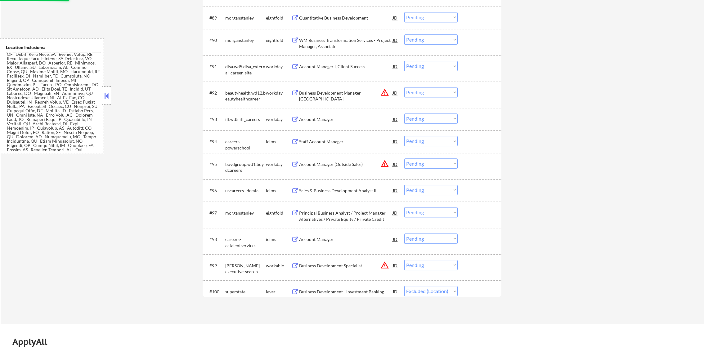
select select ""pending""
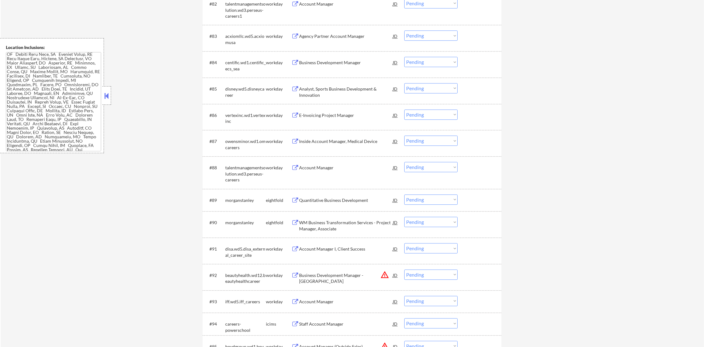
scroll to position [2282, 0]
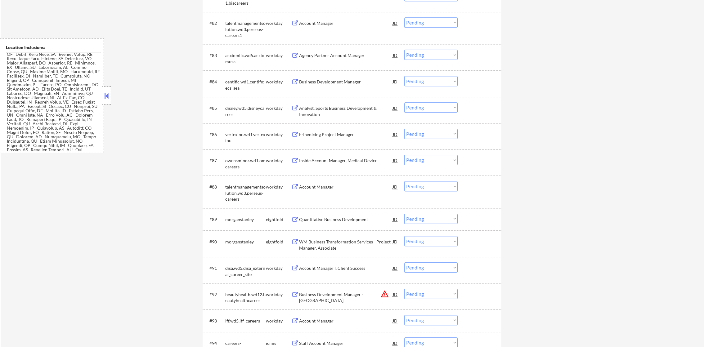
click at [340, 80] on div "Business Development Manager" at bounding box center [346, 82] width 94 height 6
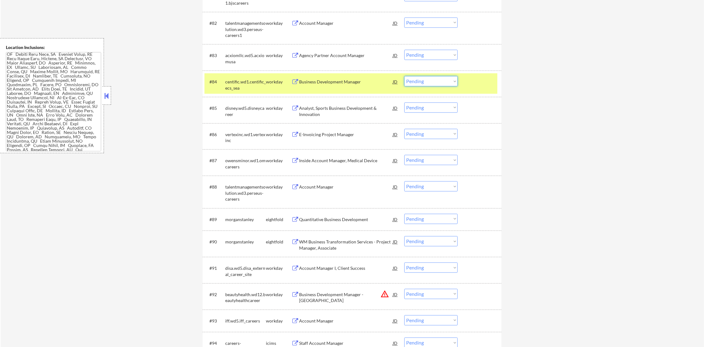
click at [414, 85] on select "Choose an option... Pending Applied Excluded (Questions) Excluded (Expired) Exc…" at bounding box center [430, 81] width 53 height 10
click at [404, 76] on select "Choose an option... Pending Applied Excluded (Questions) Excluded (Expired) Exc…" at bounding box center [430, 81] width 53 height 10
click at [238, 82] on div "centific.wd1.centific_ecs_sea" at bounding box center [245, 85] width 41 height 12
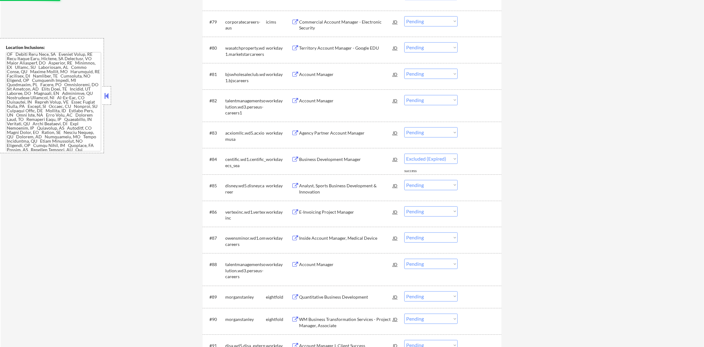
select select ""pending""
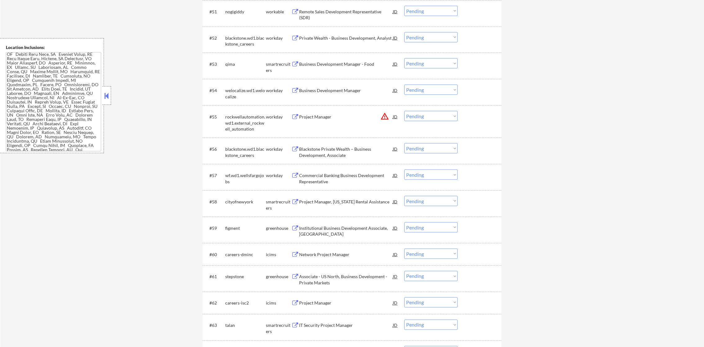
scroll to position [1475, 0]
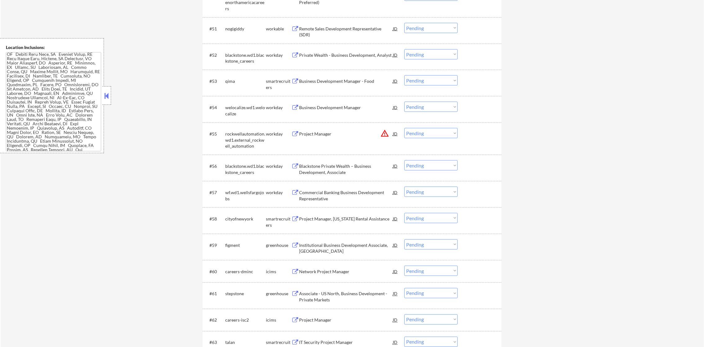
click at [334, 109] on div "Business Development Manager" at bounding box center [346, 108] width 94 height 6
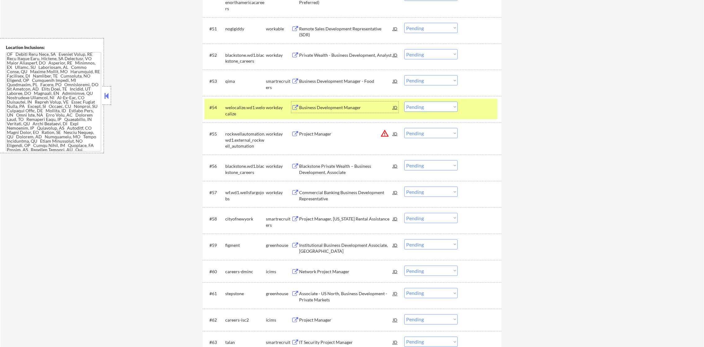
click at [414, 110] on select "Choose an option... Pending Applied Excluded (Questions) Excluded (Expired) Exc…" at bounding box center [430, 107] width 53 height 10
click at [404, 102] on select "Choose an option... Pending Applied Excluded (Questions) Excluded (Expired) Exc…" at bounding box center [430, 107] width 53 height 10
click at [418, 102] on select "Choose an option... Pending Applied Excluded (Questions) Excluded (Expired) Exc…" at bounding box center [430, 107] width 53 height 10
click at [404, 102] on select "Choose an option... Pending Applied Excluded (Questions) Excluded (Expired) Exc…" at bounding box center [430, 107] width 53 height 10
select select ""pending""
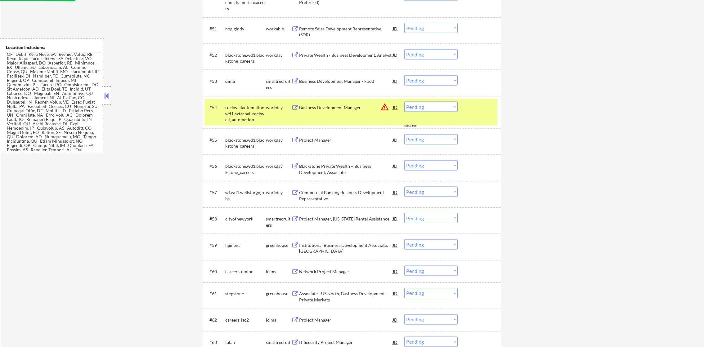
click at [262, 102] on div "rockwellautomation.wd1.external_rockwell_automation" at bounding box center [245, 112] width 41 height 21
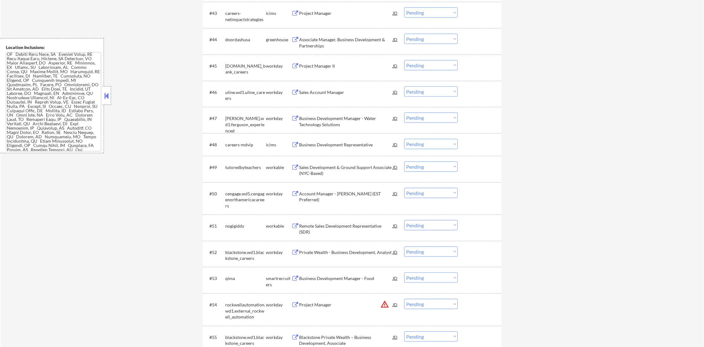
scroll to position [1274, 0]
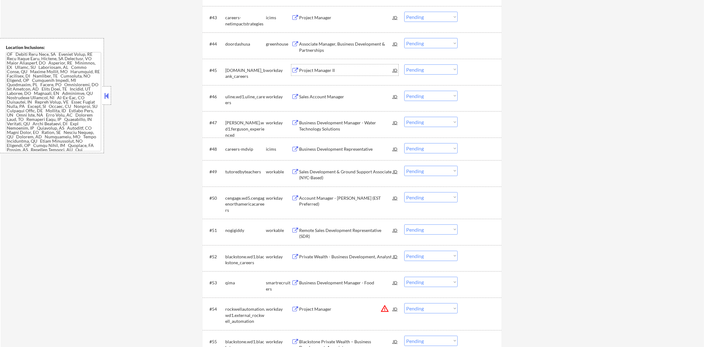
click at [338, 73] on div "Project Manager II" at bounding box center [346, 70] width 94 height 6
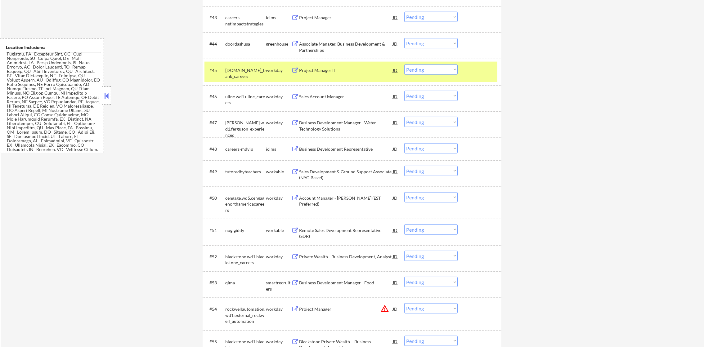
scroll to position [266, 0]
click at [332, 74] on div "Project Manager II" at bounding box center [346, 70] width 94 height 11
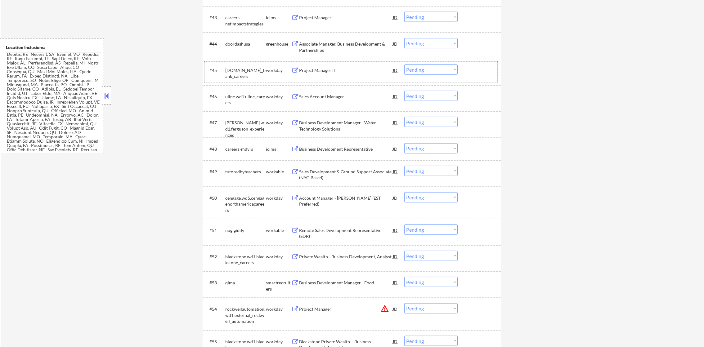
click at [258, 71] on div "[DOMAIN_NAME]_bank_careers" at bounding box center [245, 73] width 41 height 12
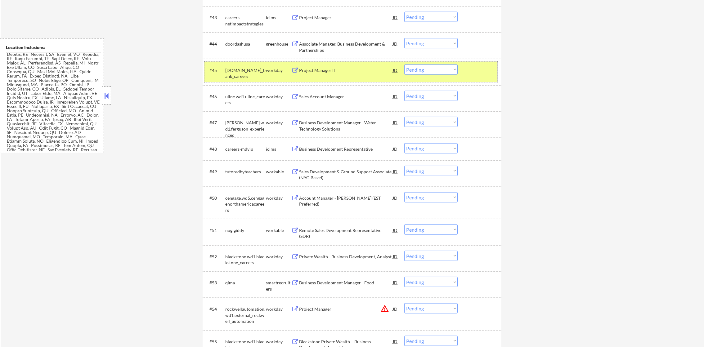
click at [331, 62] on div "#45 td.wd3.td_bank_careers workday Project Manager II JD warning_amber Choose a…" at bounding box center [350, 72] width 293 height 20
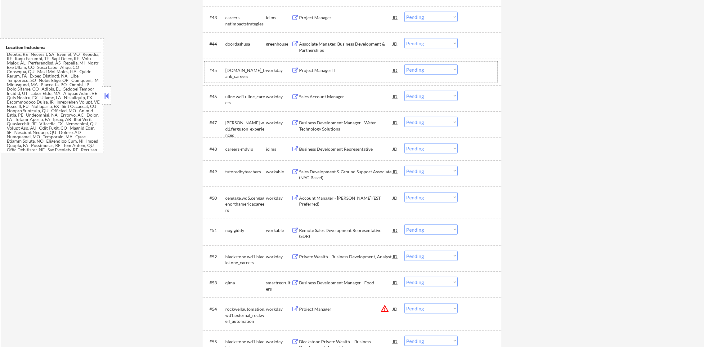
click at [327, 72] on div "Project Manager II" at bounding box center [346, 70] width 94 height 6
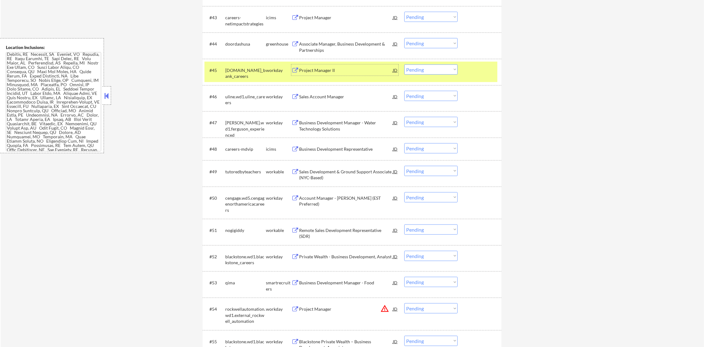
click at [409, 66] on select "Choose an option... Pending Applied Excluded (Questions) Excluded (Expired) Exc…" at bounding box center [430, 70] width 53 height 10
click at [404, 65] on select "Choose an option... Pending Applied Excluded (Questions) Excluded (Expired) Exc…" at bounding box center [430, 70] width 53 height 10
select select ""pending""
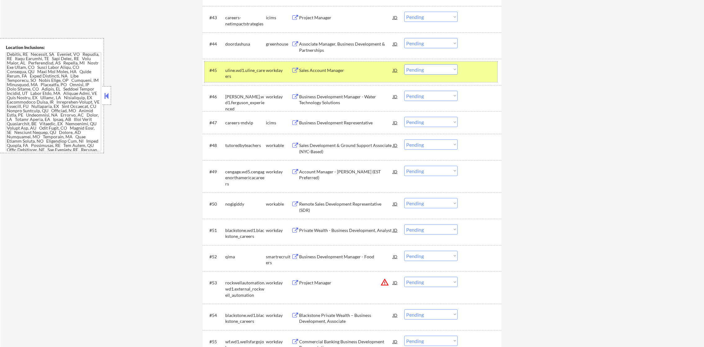
click at [265, 68] on div "uline.wd1.uline_careers" at bounding box center [245, 73] width 41 height 12
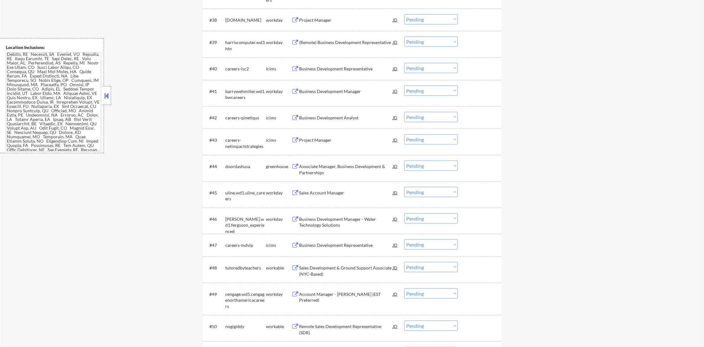
scroll to position [1149, 0]
click at [345, 97] on div "Business Development Manager" at bounding box center [346, 92] width 94 height 11
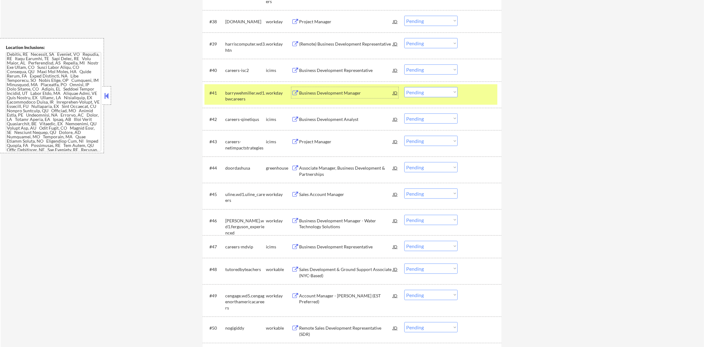
drag, startPoint x: 414, startPoint y: 86, endPoint x: 415, endPoint y: 94, distance: 7.6
click at [414, 89] on select "Choose an option... Pending Applied Excluded (Questions) Excluded (Expired) Exc…" at bounding box center [430, 92] width 53 height 10
click at [404, 87] on select "Choose an option... Pending Applied Excluded (Questions) Excluded (Expired) Exc…" at bounding box center [430, 92] width 53 height 10
click at [243, 97] on div "barrywehmiller.wd1.bwcareers" at bounding box center [245, 96] width 41 height 12
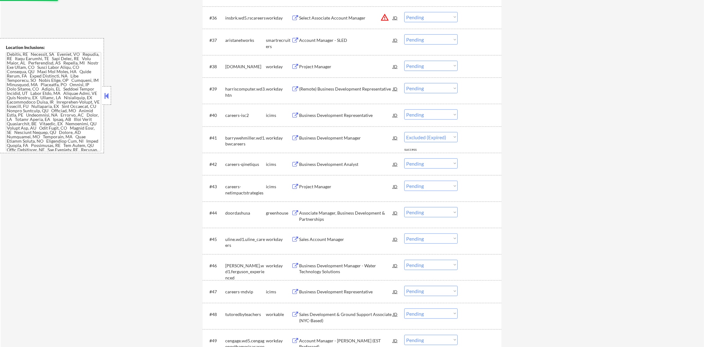
scroll to position [1103, 0]
click at [357, 86] on div "(Remote) Business Development Representative" at bounding box center [346, 90] width 94 height 11
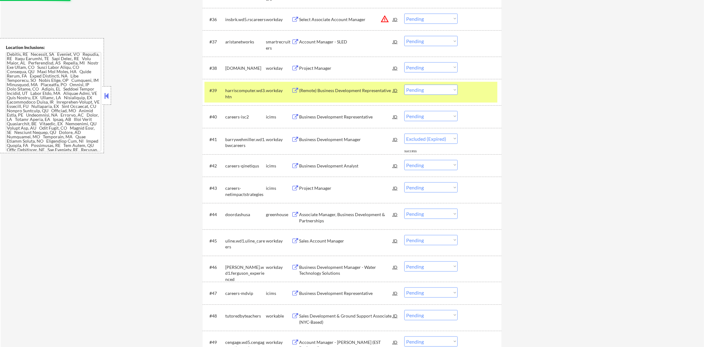
select select ""pending""
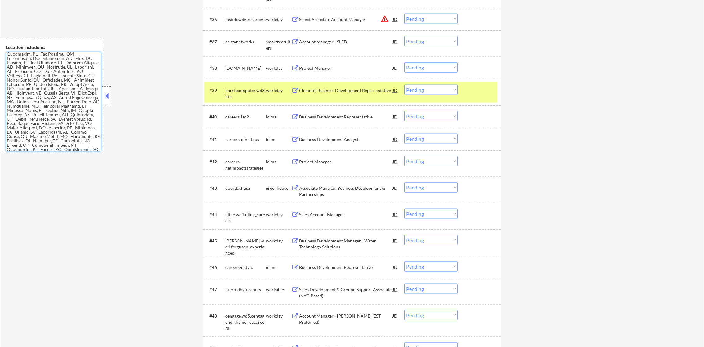
scroll to position [604, 0]
click at [242, 94] on div "harriscomputer.wd3.htn" at bounding box center [245, 93] width 41 height 12
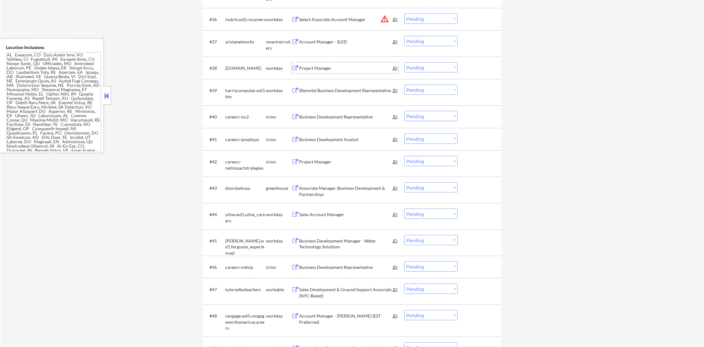
click at [355, 62] on div "Project Manager" at bounding box center [346, 67] width 94 height 11
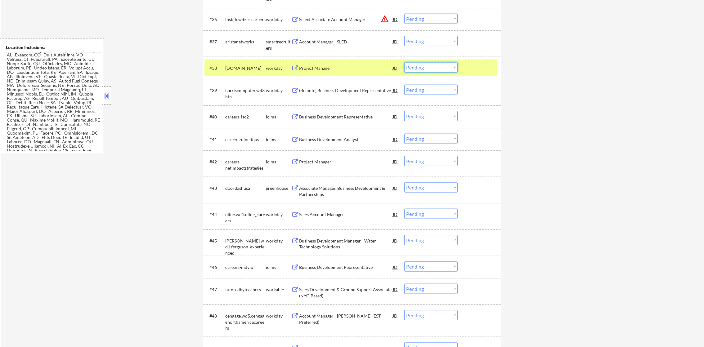
drag, startPoint x: 420, startPoint y: 66, endPoint x: 420, endPoint y: 69, distance: 3.1
click at [420, 66] on select "Choose an option... Pending Applied Excluded (Questions) Excluded (Expired) Exc…" at bounding box center [430, 67] width 53 height 10
click at [404, 62] on select "Choose an option... Pending Applied Excluded (Questions) Excluded (Expired) Exc…" at bounding box center [430, 67] width 53 height 10
click at [241, 60] on div "#38 mhs.wd1.careers workday Project Manager JD warning_amber Choose an option..…" at bounding box center [350, 68] width 293 height 17
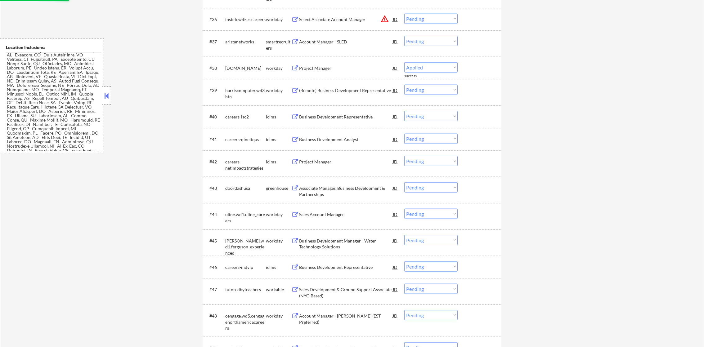
select select ""pending""
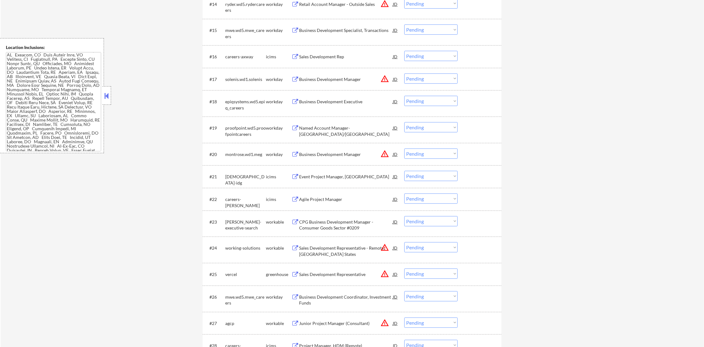
scroll to position [652, 0]
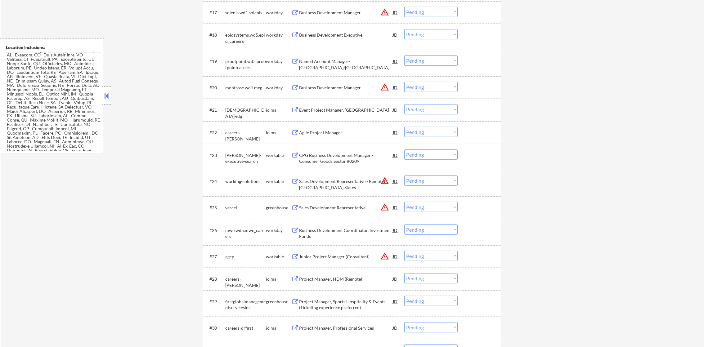
click at [332, 35] on div "Business Development Executive" at bounding box center [346, 35] width 94 height 6
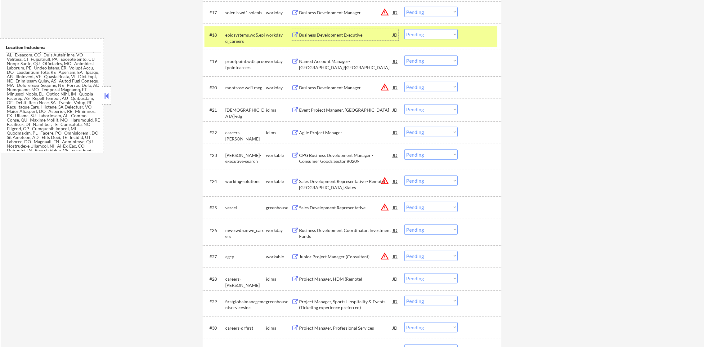
click at [237, 32] on div "epiqsystems.wd5.epiq_careers" at bounding box center [245, 38] width 41 height 12
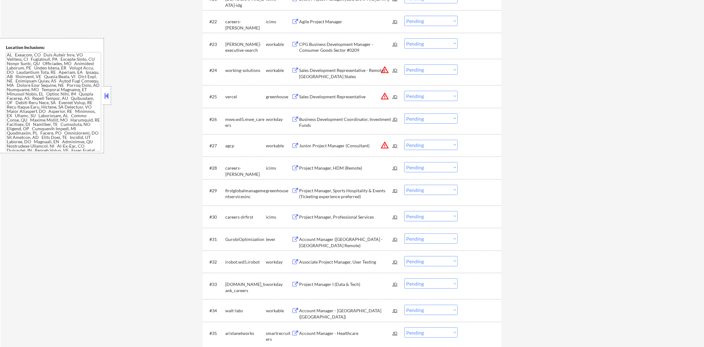
scroll to position [775, 0]
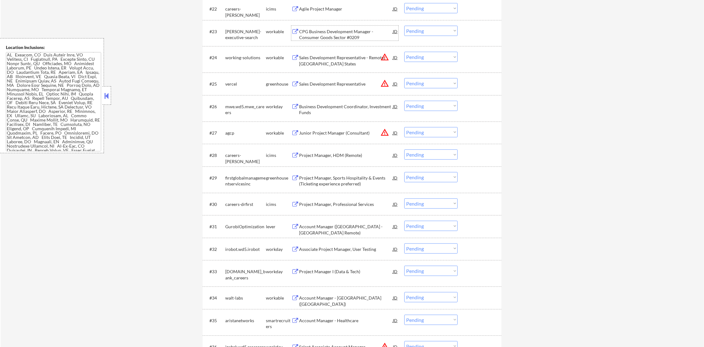
click at [358, 33] on div "CPG Business Development Manager - Consumer Goods Sector #0209" at bounding box center [346, 35] width 94 height 12
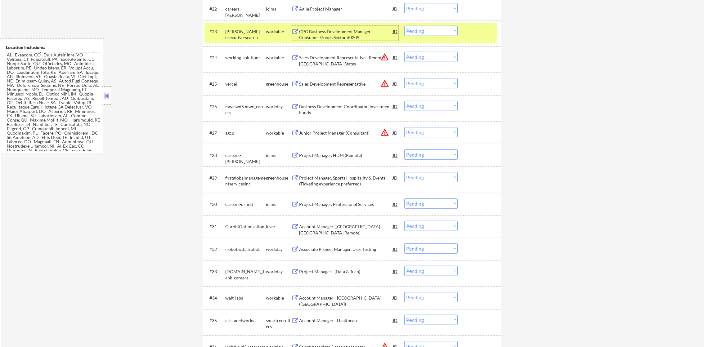
click at [420, 31] on select "Choose an option... Pending Applied Excluded (Questions) Excluded (Expired) Exc…" at bounding box center [430, 31] width 53 height 10
click at [404, 26] on select "Choose an option... Pending Applied Excluded (Questions) Excluded (Expired) Exc…" at bounding box center [430, 31] width 53 height 10
click at [245, 34] on div "[PERSON_NAME]-executive-search" at bounding box center [245, 35] width 41 height 12
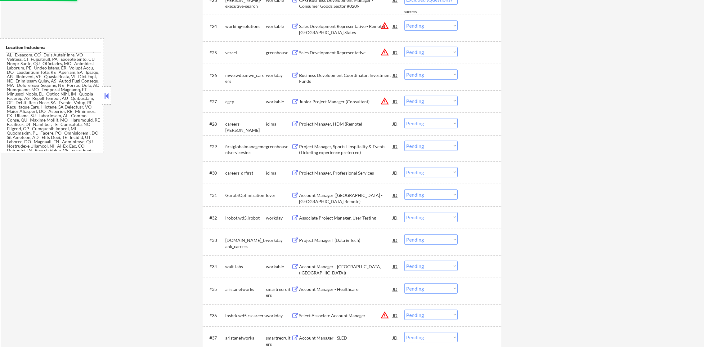
select select ""pending""
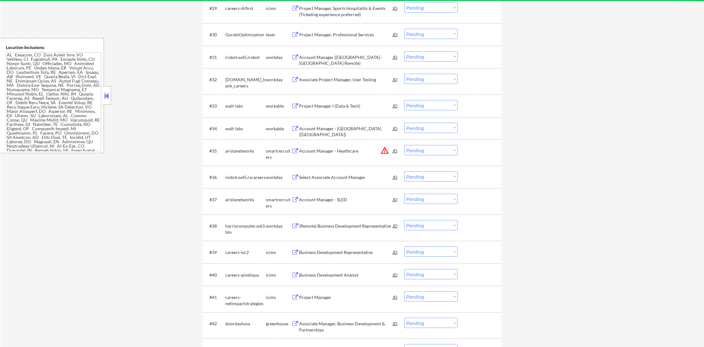
scroll to position [977, 0]
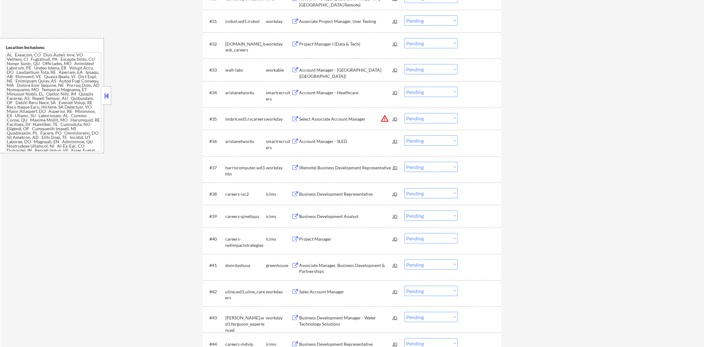
click at [339, 65] on div "Account Manager - [GEOGRAPHIC_DATA] ([GEOGRAPHIC_DATA])" at bounding box center [346, 69] width 94 height 11
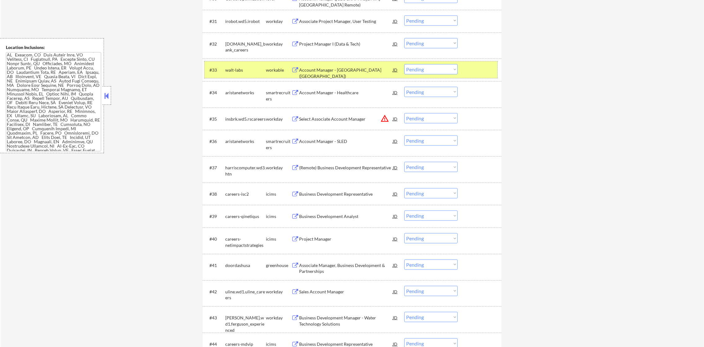
click at [235, 69] on div "walt-labs" at bounding box center [245, 70] width 41 height 6
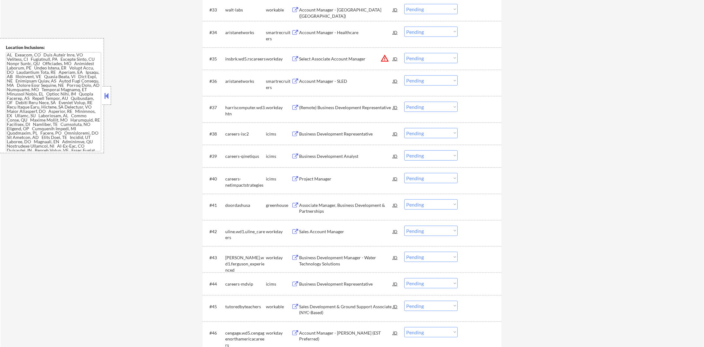
scroll to position [1039, 0]
click at [348, 29] on div "Account Manager - Healthcare" at bounding box center [346, 30] width 94 height 6
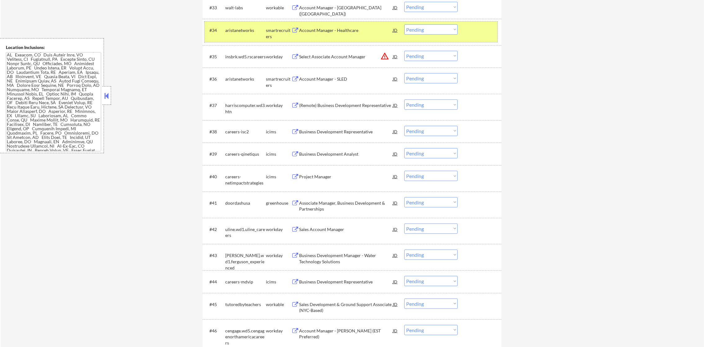
click at [225, 35] on div "aristanetworks" at bounding box center [245, 30] width 41 height 11
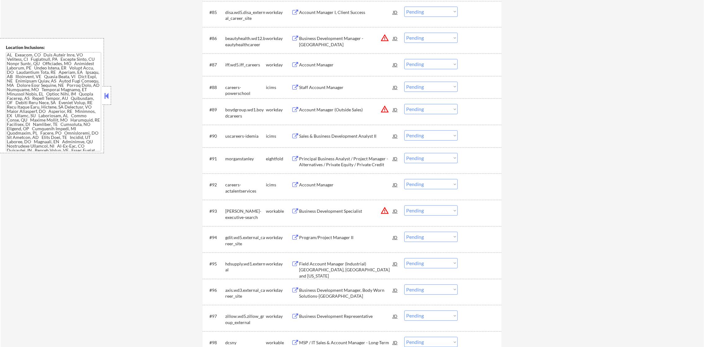
scroll to position [2389, 0]
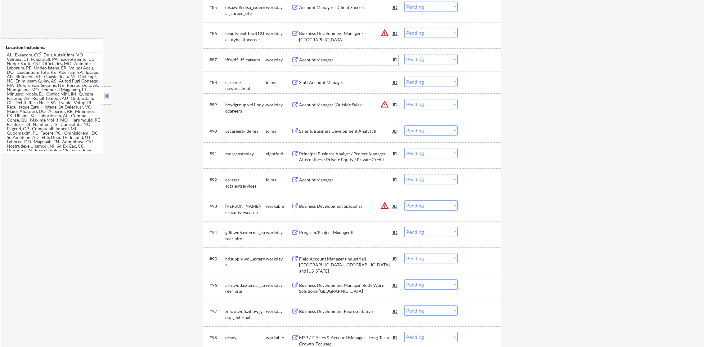
click at [334, 57] on div "Account Manager" at bounding box center [346, 60] width 94 height 6
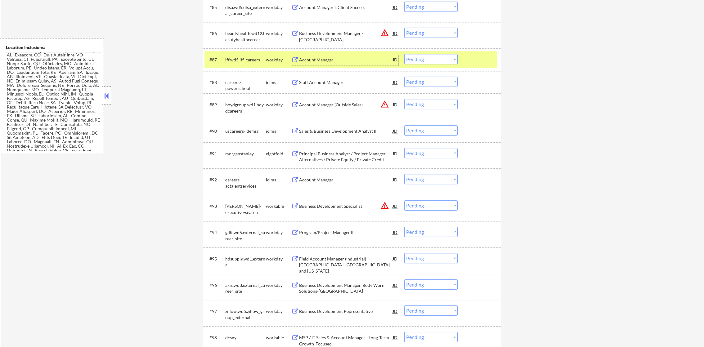
click at [407, 56] on select "Choose an option... Pending Applied Excluded (Questions) Excluded (Expired) Exc…" at bounding box center [430, 59] width 53 height 10
click at [404, 54] on select "Choose an option... Pending Applied Excluded (Questions) Excluded (Expired) Exc…" at bounding box center [430, 59] width 53 height 10
select select ""pending""
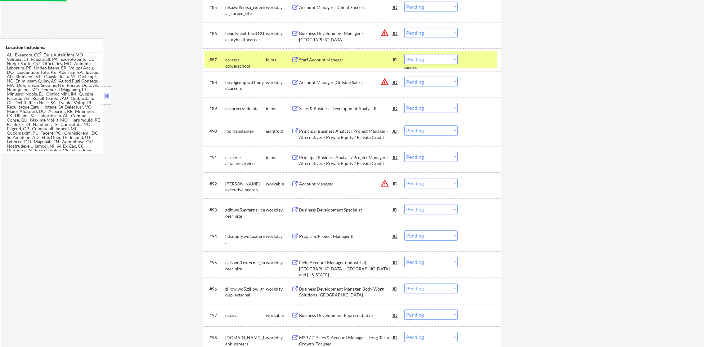
click at [233, 61] on div "careers-powerschool" at bounding box center [245, 63] width 41 height 12
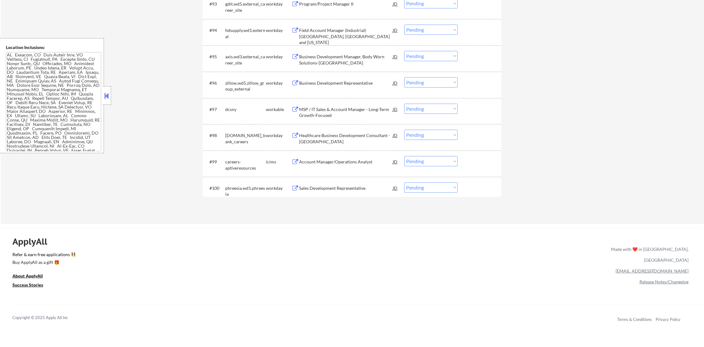
scroll to position [2606, 0]
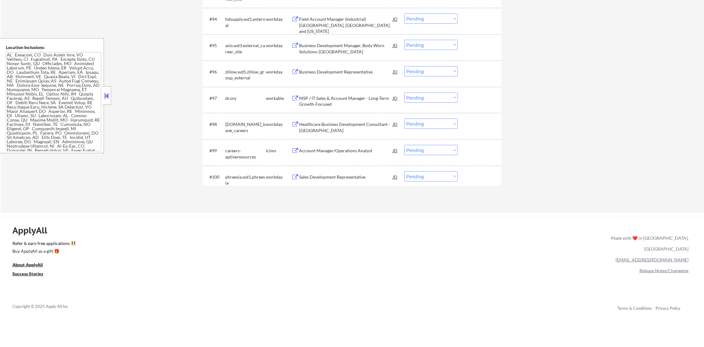
click at [345, 176] on div "Sales Development Representative" at bounding box center [346, 177] width 94 height 6
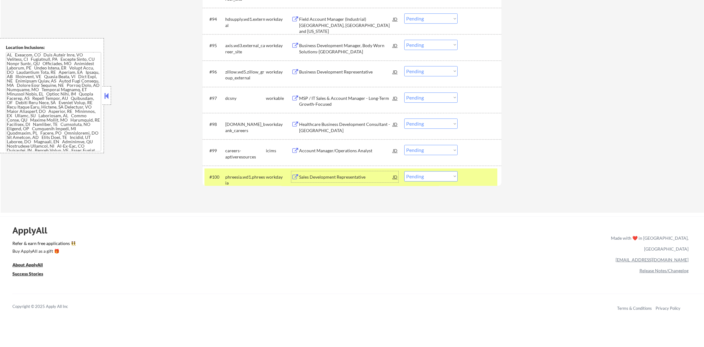
click at [418, 171] on select "Choose an option... Pending Applied Excluded (Questions) Excluded (Expired) Exc…" at bounding box center [430, 176] width 53 height 10
click at [404, 171] on select "Choose an option... Pending Applied Excluded (Questions) Excluded (Expired) Exc…" at bounding box center [430, 176] width 53 height 10
click at [247, 181] on div "phreesia.wd1.phreesia" at bounding box center [245, 180] width 41 height 12
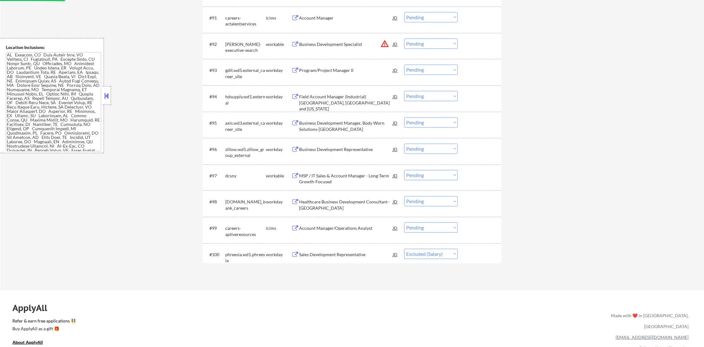
select select ""pending""
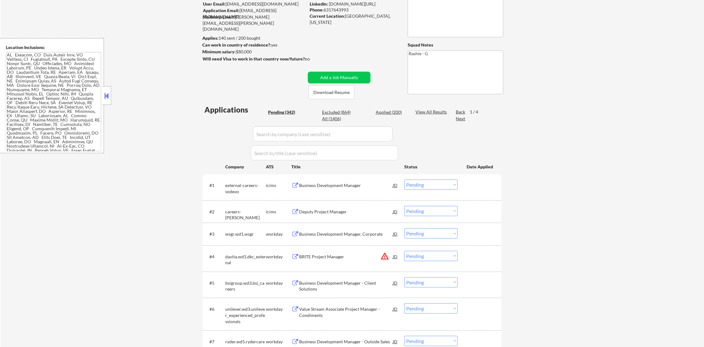
scroll to position [58, 0]
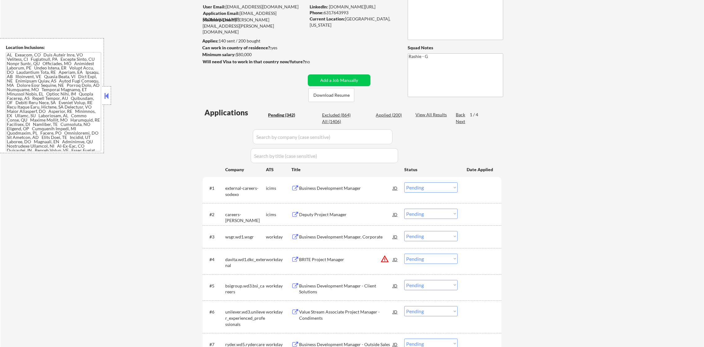
click at [462, 123] on div "Next" at bounding box center [461, 122] width 10 height 6
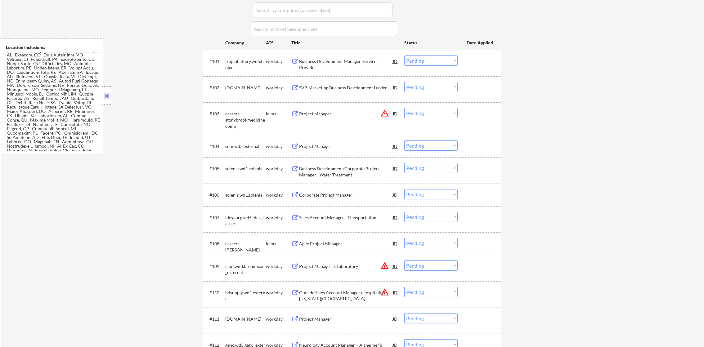
scroll to position [198, 0]
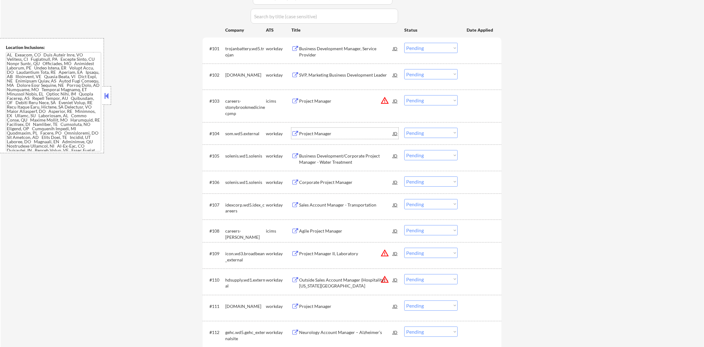
click at [334, 136] on div "Project Manager" at bounding box center [346, 134] width 94 height 6
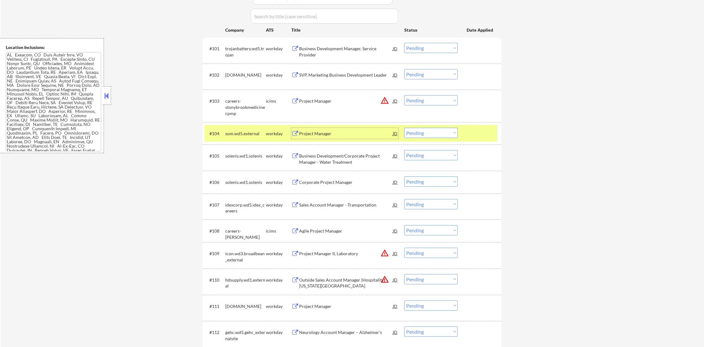
click at [438, 132] on select "Choose an option... Pending Applied Excluded (Questions) Excluded (Expired) Exc…" at bounding box center [430, 133] width 53 height 10
click at [404, 128] on select "Choose an option... Pending Applied Excluded (Questions) Excluded (Expired) Exc…" at bounding box center [430, 133] width 53 height 10
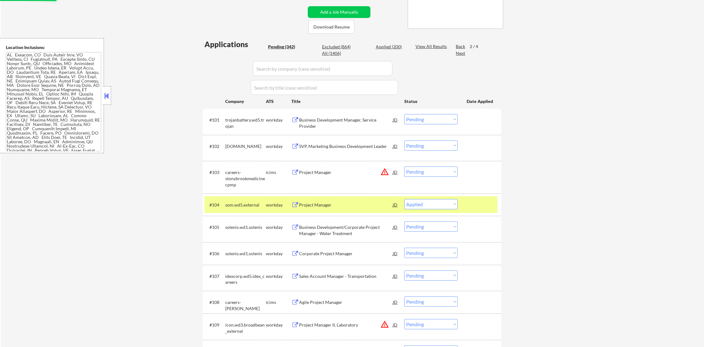
scroll to position [120, 0]
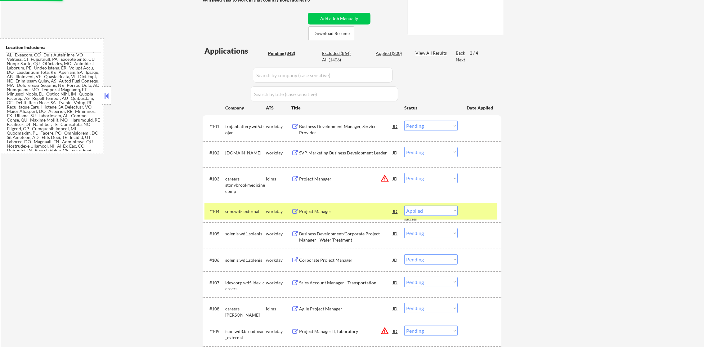
select select ""pending""
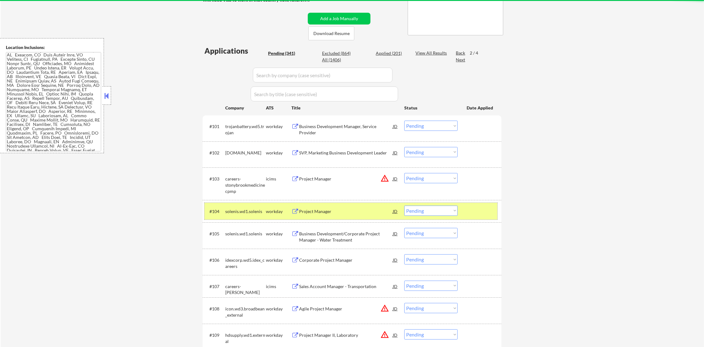
click at [228, 210] on div "solenis.wd1.solenis" at bounding box center [245, 211] width 41 height 6
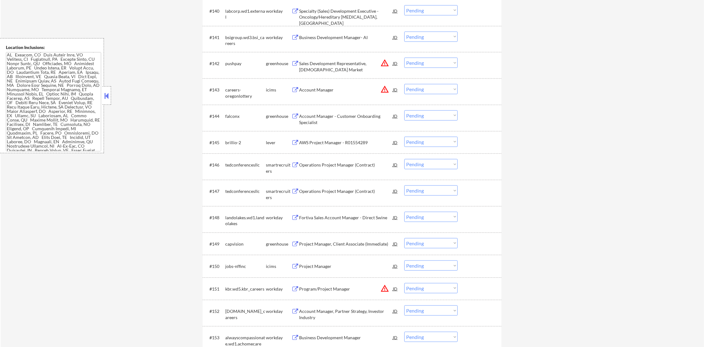
scroll to position [1237, 0]
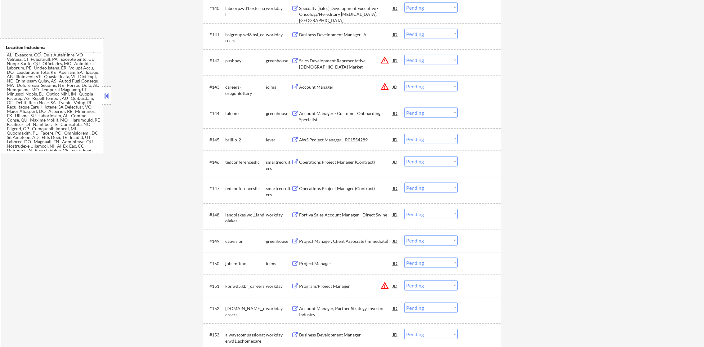
click at [351, 35] on div "Business Development Manager- AI" at bounding box center [346, 35] width 94 height 6
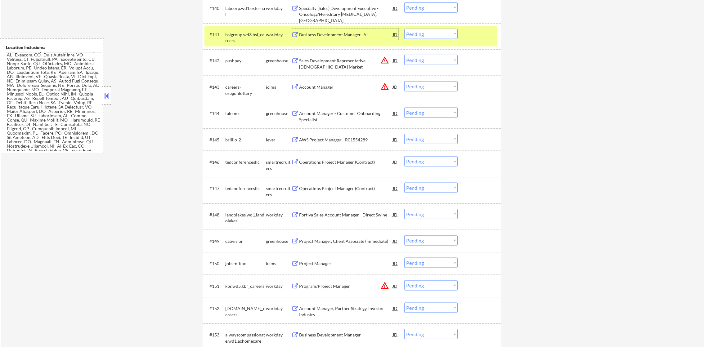
click at [247, 37] on div "bsigroup.wd3.bsi_careers" at bounding box center [245, 38] width 41 height 12
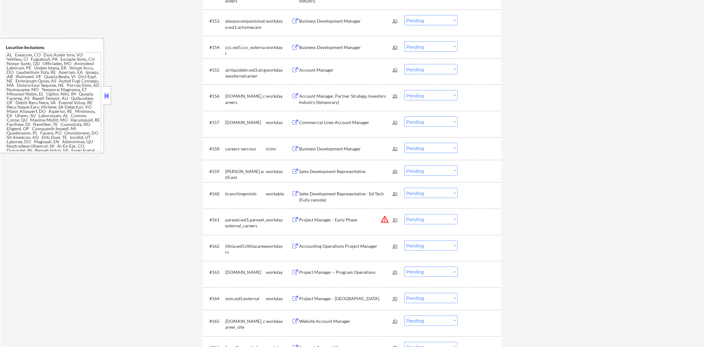
scroll to position [1547, 0]
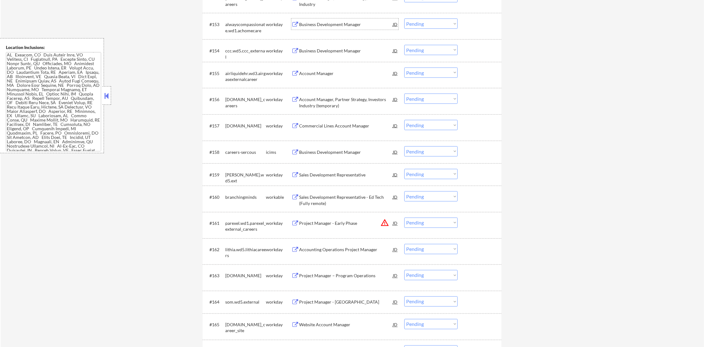
click at [341, 26] on div "Business Development Manager" at bounding box center [346, 24] width 94 height 6
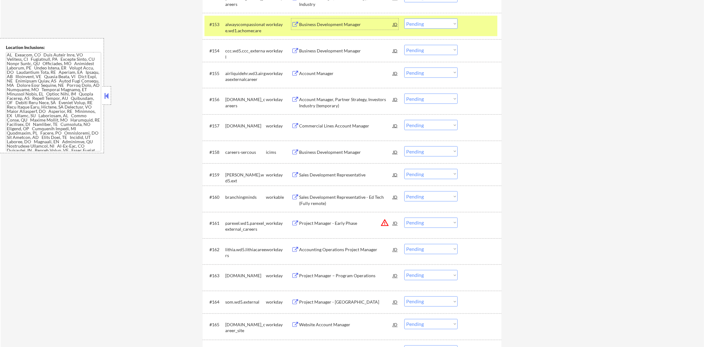
click at [412, 25] on select "Choose an option... Pending Applied Excluded (Questions) Excluded (Expired) Exc…" at bounding box center [430, 24] width 53 height 10
click at [404, 19] on select "Choose an option... Pending Applied Excluded (Questions) Excluded (Expired) Exc…" at bounding box center [430, 24] width 53 height 10
click at [252, 26] on div "alwayscompassionate.wd1.achomecare" at bounding box center [245, 27] width 41 height 12
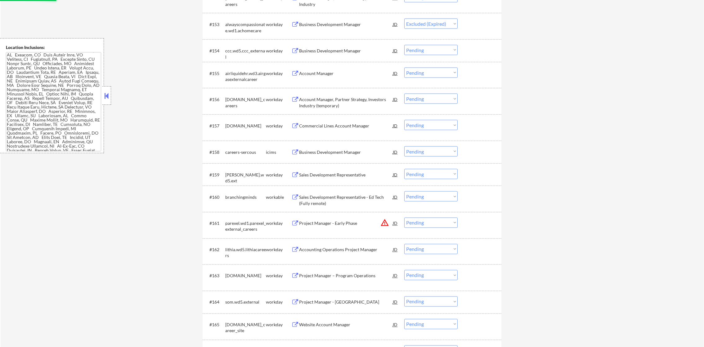
click at [325, 50] on div "Business Development Manager" at bounding box center [346, 51] width 94 height 6
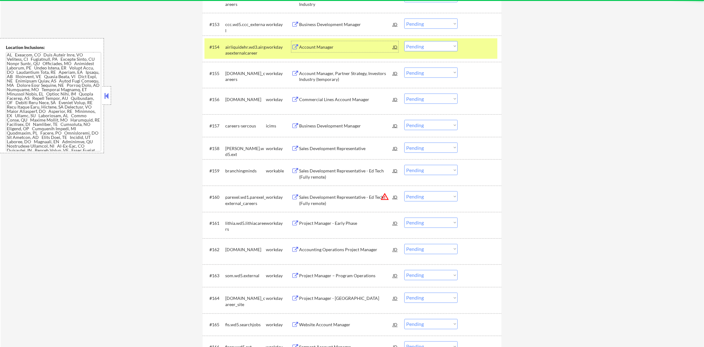
click at [235, 48] on div "airliquidehr.wd3.airgasexternalcareer" at bounding box center [245, 50] width 41 height 12
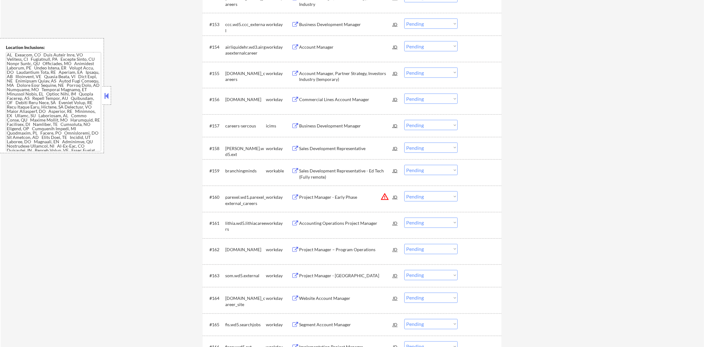
click at [246, 22] on div "ccc.wd5.ccc_external" at bounding box center [245, 27] width 41 height 12
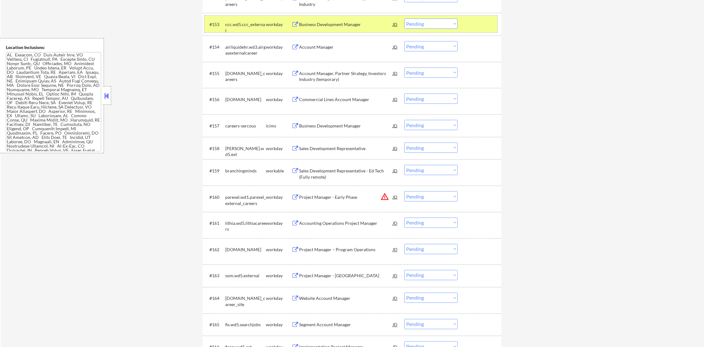
click at [427, 26] on select "Choose an option... Pending Applied Excluded (Questions) Excluded (Expired) Exc…" at bounding box center [430, 24] width 53 height 10
click at [404, 19] on select "Choose an option... Pending Applied Excluded (Questions) Excluded (Expired) Exc…" at bounding box center [430, 24] width 53 height 10
click at [242, 38] on div "#154 airliquidehr.wd3.airgasexternalcareer workday Account Manager JD warning_a…" at bounding box center [350, 48] width 293 height 20
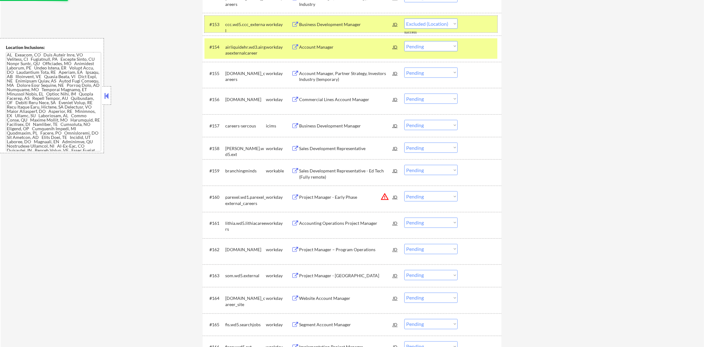
click at [244, 24] on div "ccc.wd5.ccc_external" at bounding box center [245, 27] width 41 height 12
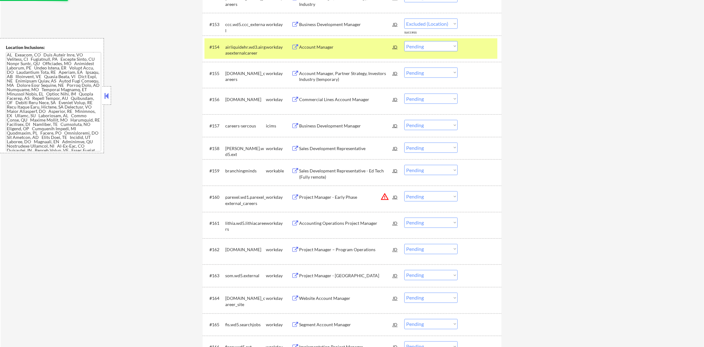
click at [241, 39] on div "#154 airliquidehr.wd3.airgasexternalcareer workday Account Manager JD warning_a…" at bounding box center [350, 48] width 293 height 20
select select ""pending""
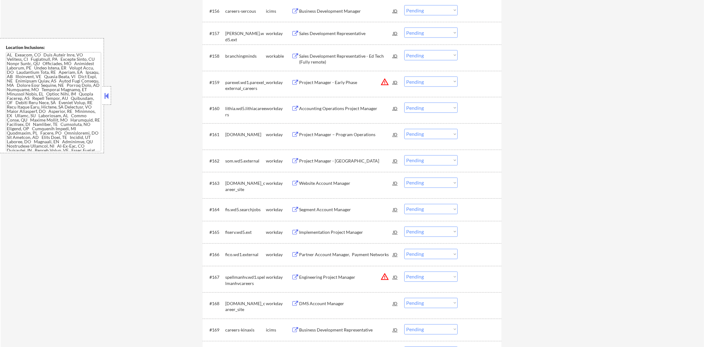
scroll to position [1640, 0]
click at [337, 35] on div "Sales Development Representative" at bounding box center [346, 33] width 94 height 6
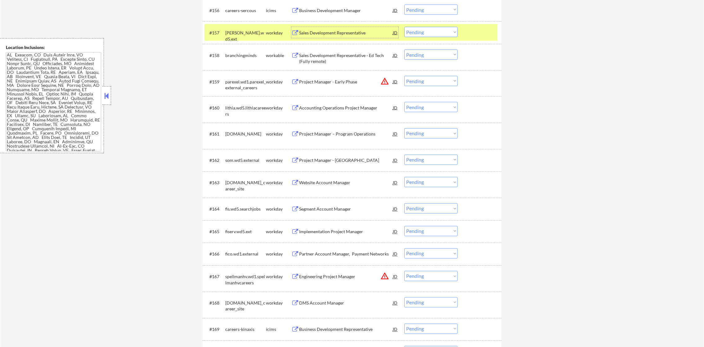
click at [428, 39] on div "#157 meredith.wd5.ext workday Sales Development Representative JD warning_amber…" at bounding box center [350, 32] width 293 height 17
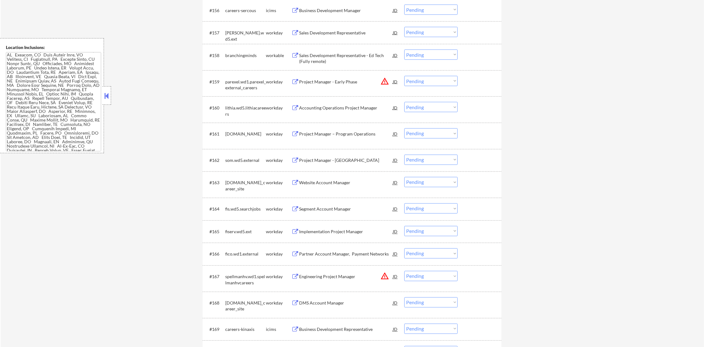
click at [432, 34] on select "Choose an option... Pending Applied Excluded (Questions) Excluded (Expired) Exc…" at bounding box center [430, 32] width 53 height 10
click at [404, 27] on select "Choose an option... Pending Applied Excluded (Questions) Excluded (Expired) Exc…" at bounding box center [430, 32] width 53 height 10
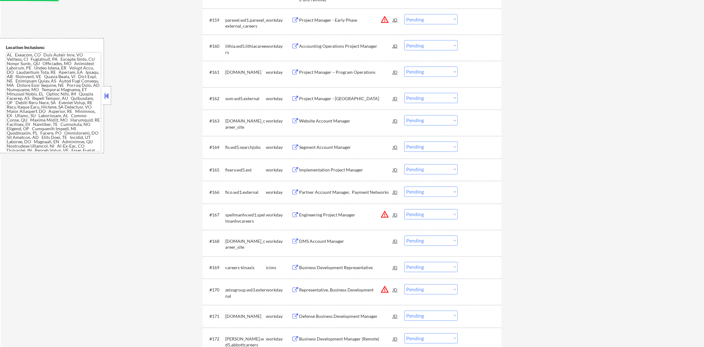
select select ""pending""
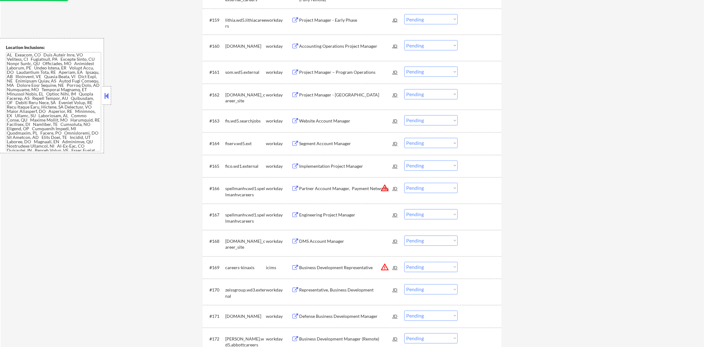
scroll to position [1718, 0]
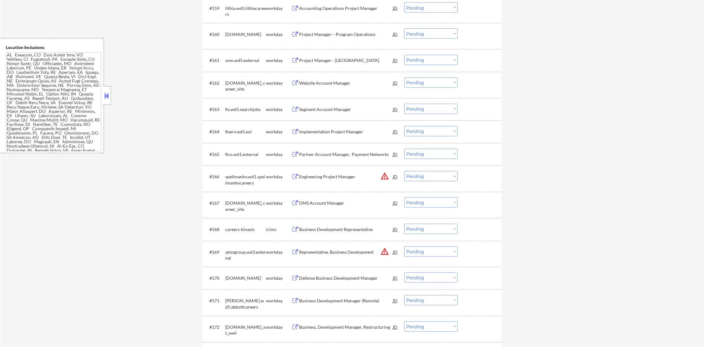
click at [355, 33] on div "Project Manager – Program Operations" at bounding box center [346, 34] width 94 height 6
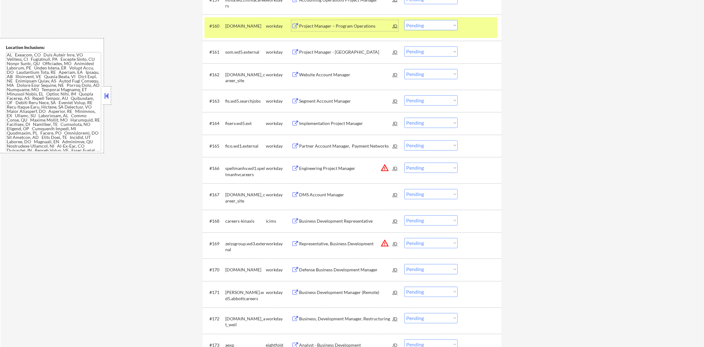
scroll to position [1733, 0]
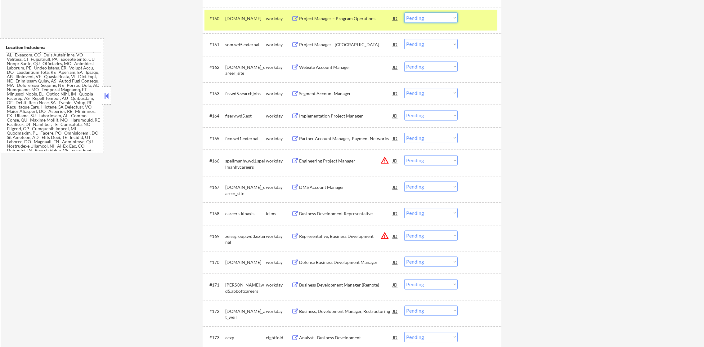
click at [428, 14] on select "Choose an option... Pending Applied Excluded (Questions) Excluded (Expired) Exc…" at bounding box center [430, 18] width 53 height 10
click at [404, 13] on select "Choose an option... Pending Applied Excluded (Questions) Excluded (Expired) Exc…" at bounding box center [430, 18] width 53 height 10
click at [241, 22] on div "[DOMAIN_NAME]" at bounding box center [245, 19] width 41 height 6
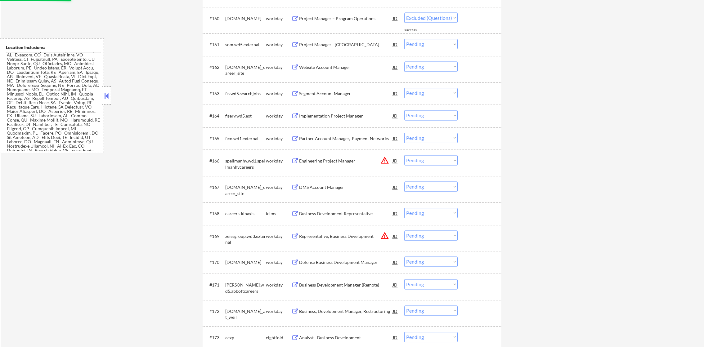
select select ""pending""
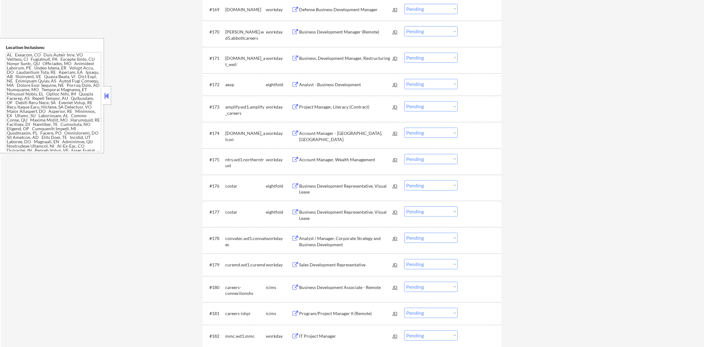
scroll to position [1966, 0]
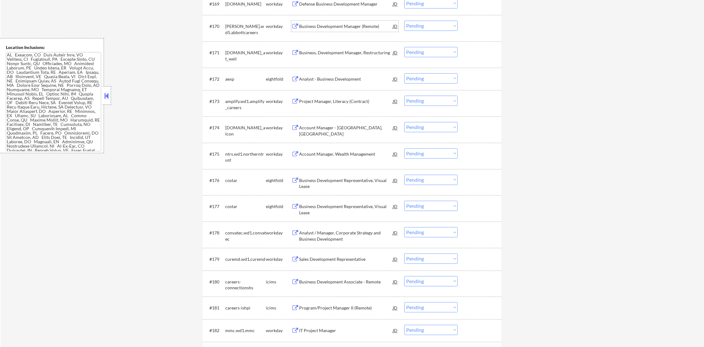
click at [352, 26] on div "Business Development Manager (Remote)" at bounding box center [346, 26] width 94 height 6
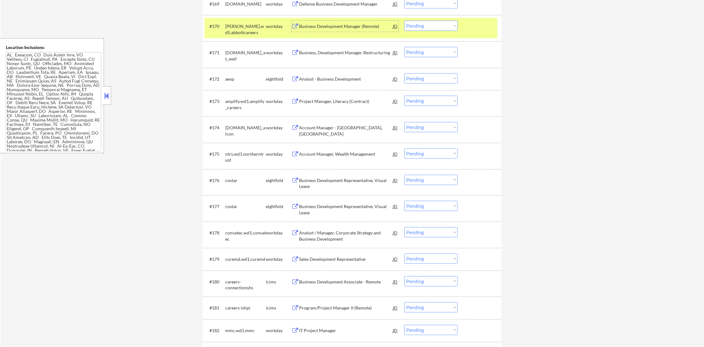
click at [422, 26] on select "Choose an option... Pending Applied Excluded (Questions) Excluded (Expired) Exc…" at bounding box center [430, 25] width 53 height 10
click at [404, 20] on select "Choose an option... Pending Applied Excluded (Questions) Excluded (Expired) Exc…" at bounding box center [430, 25] width 53 height 10
click at [251, 31] on div "[PERSON_NAME].wd5.abbottcareers" at bounding box center [245, 29] width 41 height 12
select select ""pending""
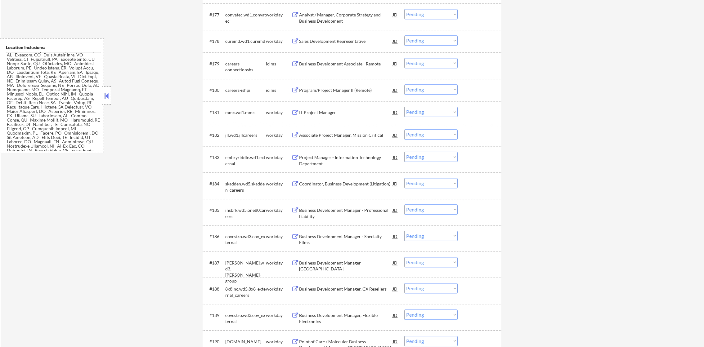
scroll to position [2167, 0]
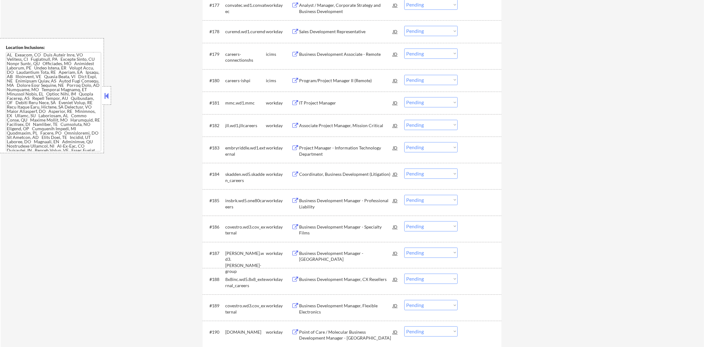
click at [351, 37] on div "#178 curemd.wd1.curemd workday Sales Development Representative JD warning_ambe…" at bounding box center [350, 31] width 293 height 17
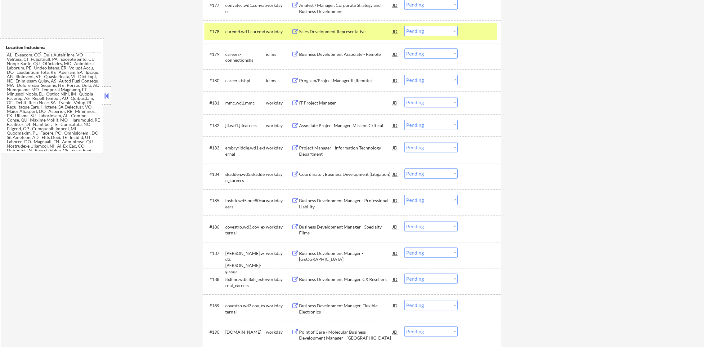
click at [352, 33] on div "Sales Development Representative" at bounding box center [346, 32] width 94 height 6
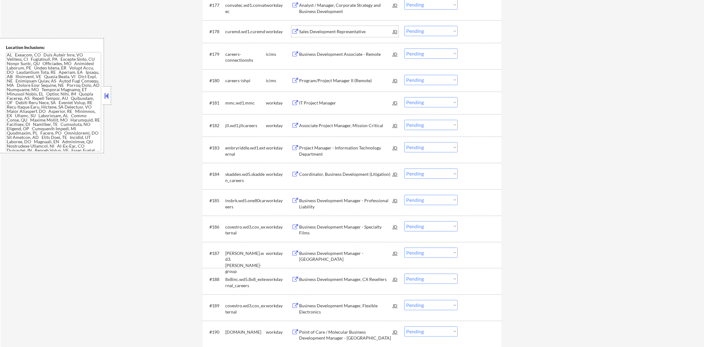
click at [239, 28] on div "curemd.wd1.curemd" at bounding box center [245, 31] width 41 height 11
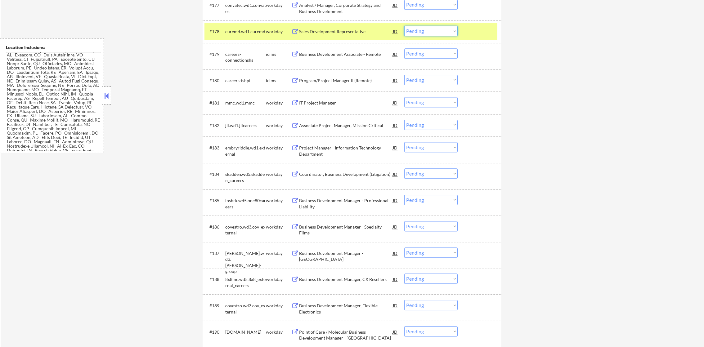
drag, startPoint x: 406, startPoint y: 26, endPoint x: 410, endPoint y: 28, distance: 5.3
click at [406, 26] on select "Choose an option... Pending Applied Excluded (Questions) Excluded (Expired) Exc…" at bounding box center [430, 31] width 53 height 10
click at [404, 26] on select "Choose an option... Pending Applied Excluded (Questions) Excluded (Expired) Exc…" at bounding box center [430, 31] width 53 height 10
click at [253, 33] on div "curemd.wd1.curemd" at bounding box center [245, 32] width 41 height 6
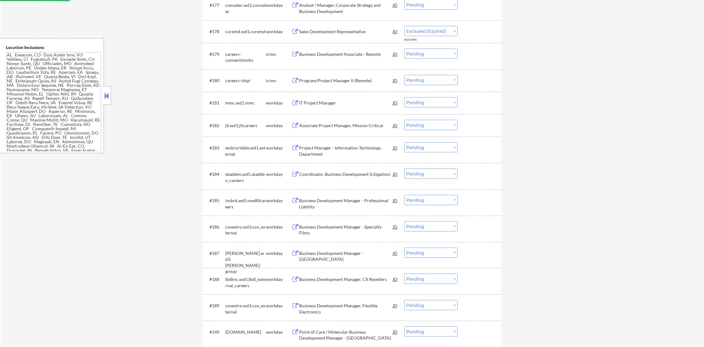
select select ""pending""
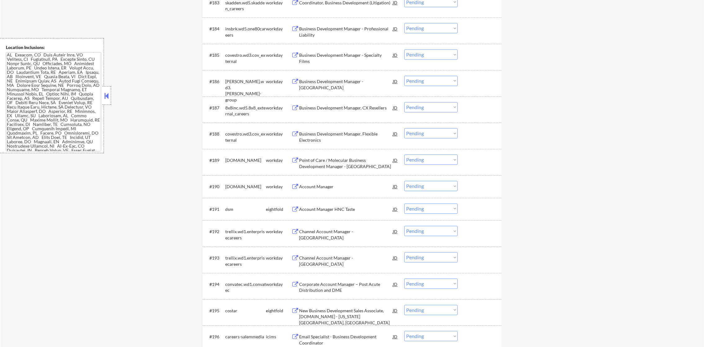
scroll to position [2323, 0]
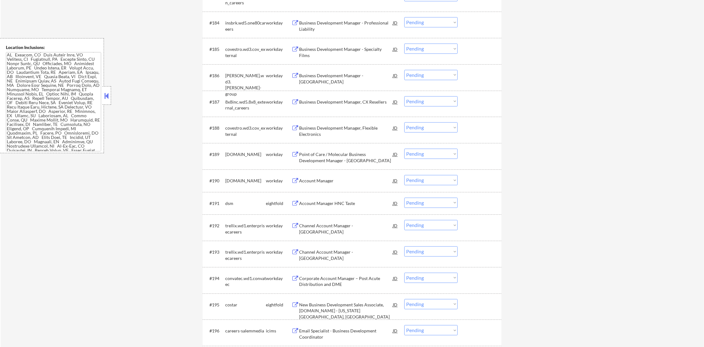
click at [328, 51] on div "Business Development Manager - Specialty Films" at bounding box center [346, 52] width 94 height 12
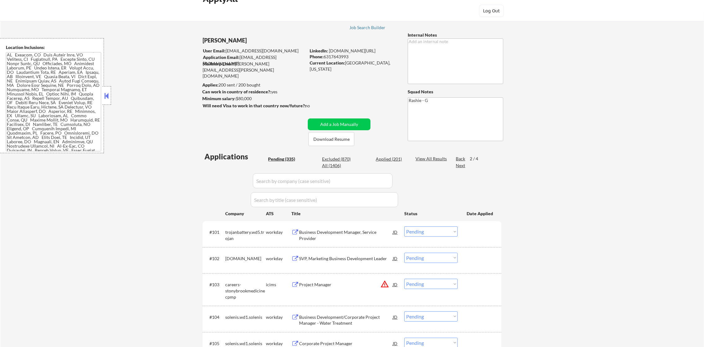
scroll to position [31, 0]
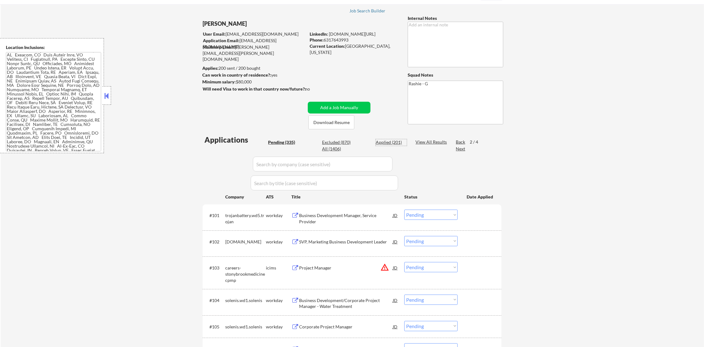
click at [387, 145] on div "Applied (201)" at bounding box center [391, 142] width 31 height 6
select select ""applied""
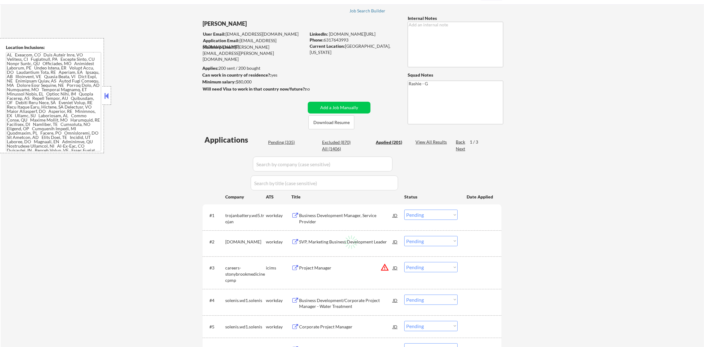
select select ""applied""
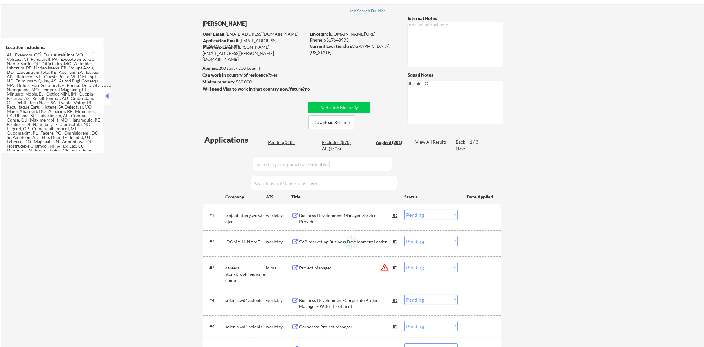
select select ""applied""
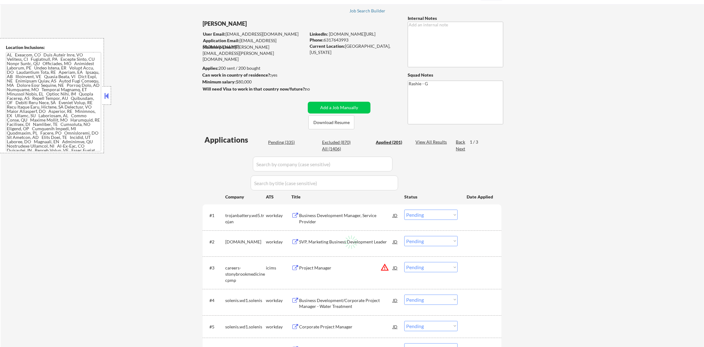
select select ""applied""
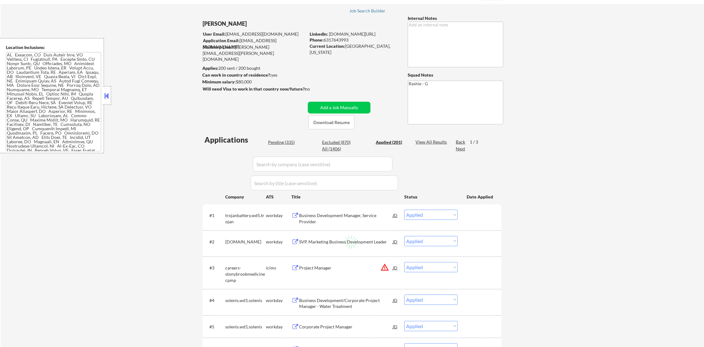
select select ""applied""
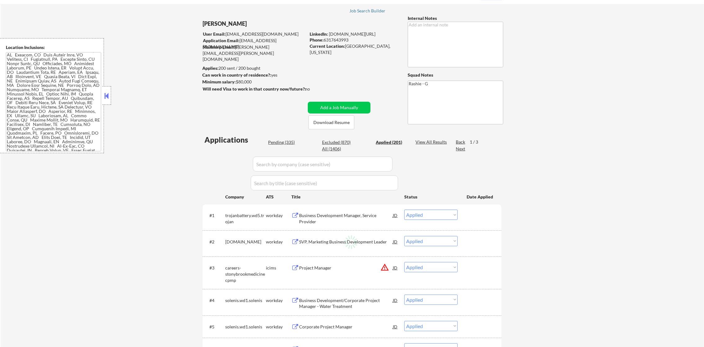
select select ""applied""
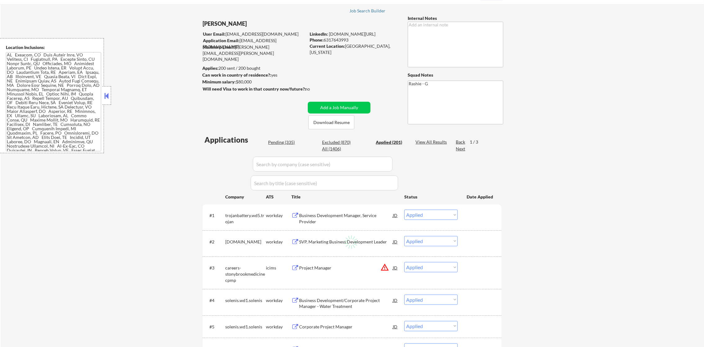
select select ""applied""
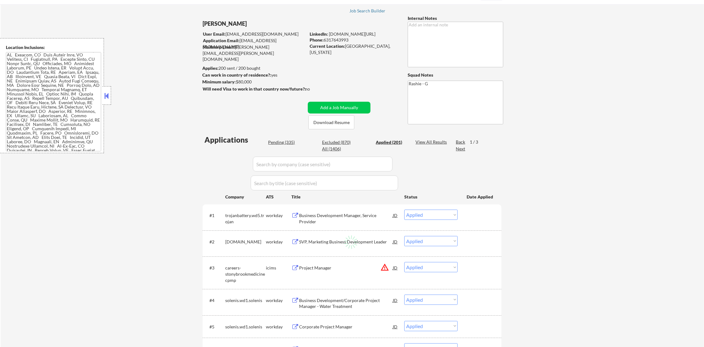
select select ""applied""
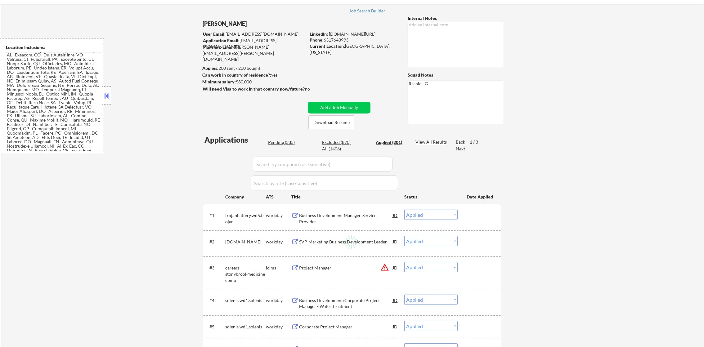
select select ""applied""
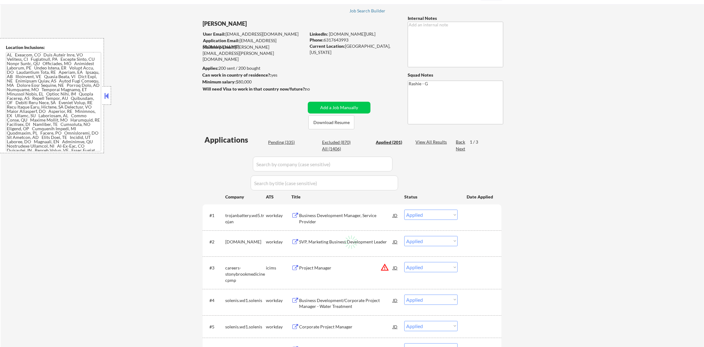
select select ""applied""
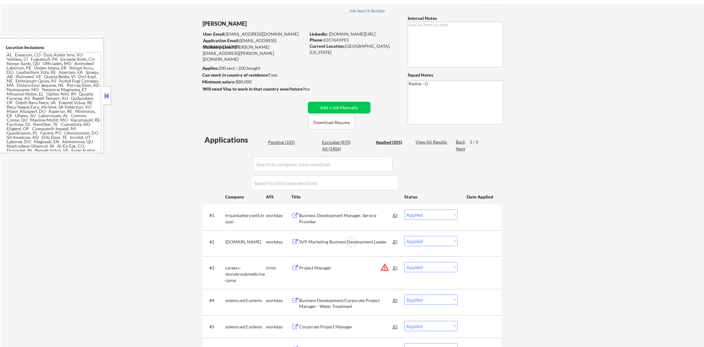
select select ""applied""
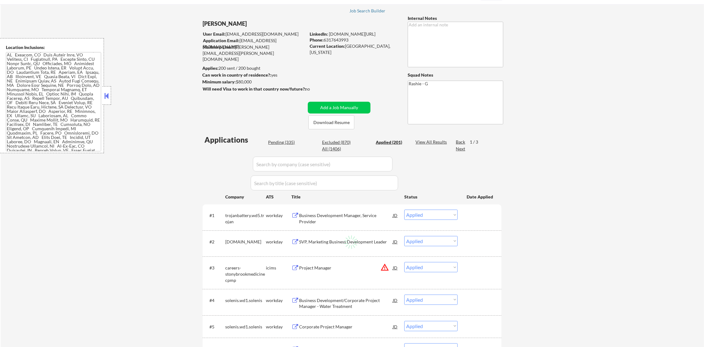
select select ""applied""
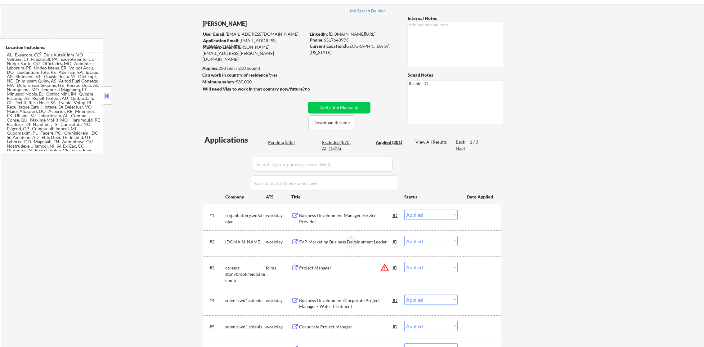
select select ""applied""
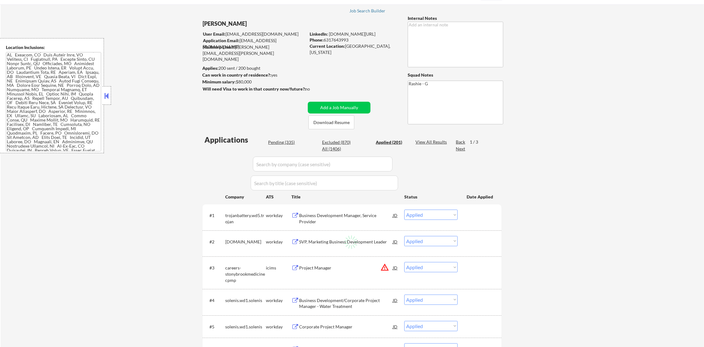
select select ""applied""
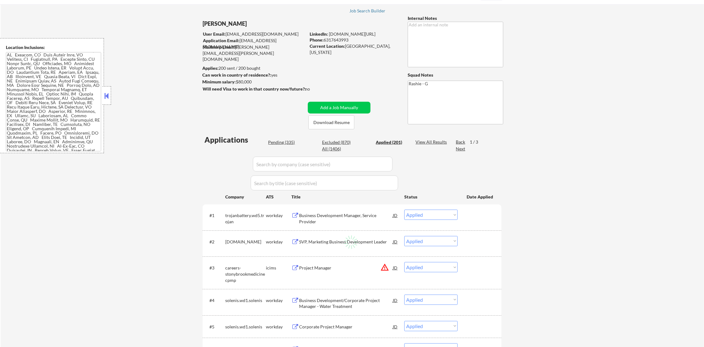
select select ""applied""
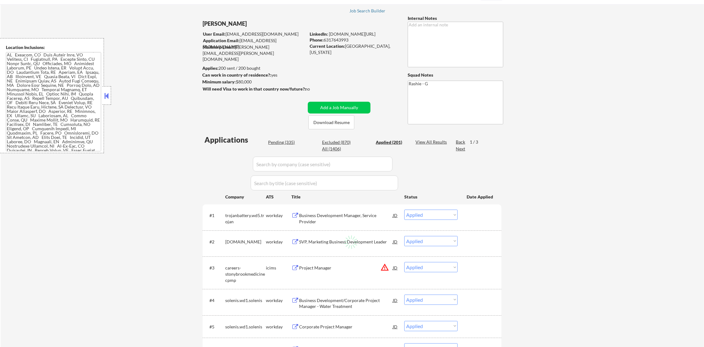
select select ""applied""
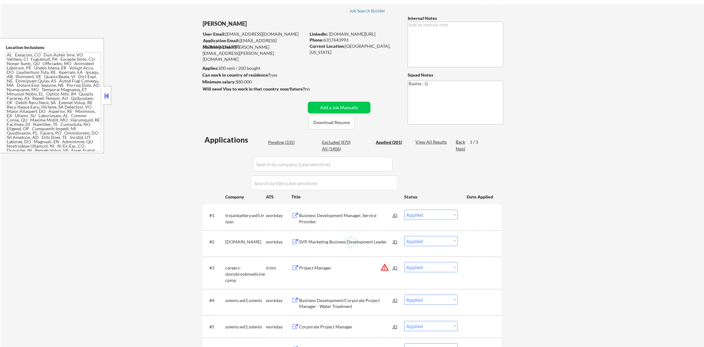
select select ""applied""
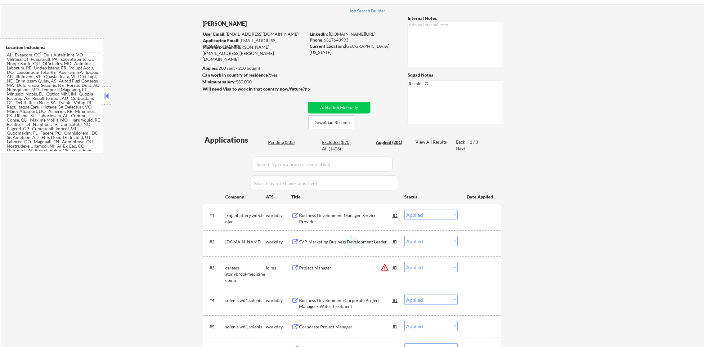
select select ""applied""
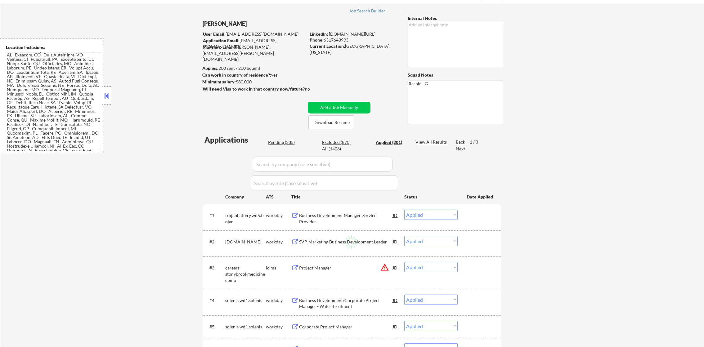
select select ""applied""
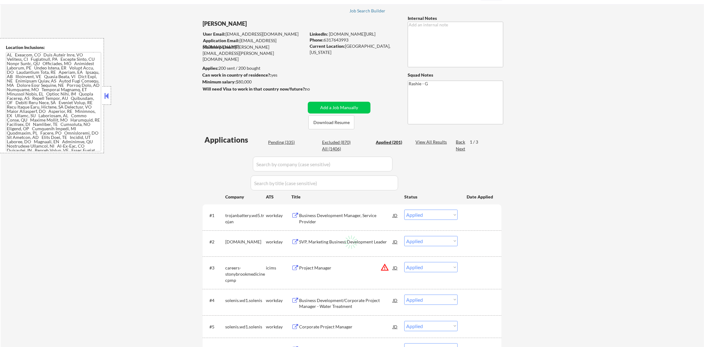
select select ""applied""
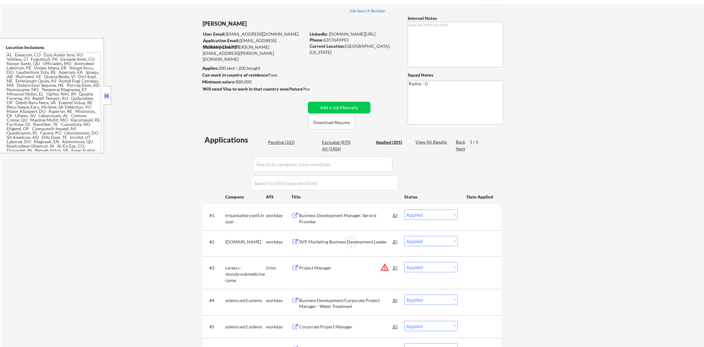
select select ""applied""
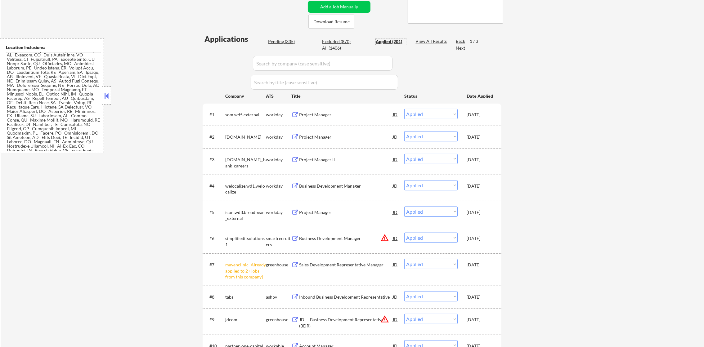
scroll to position [139, 0]
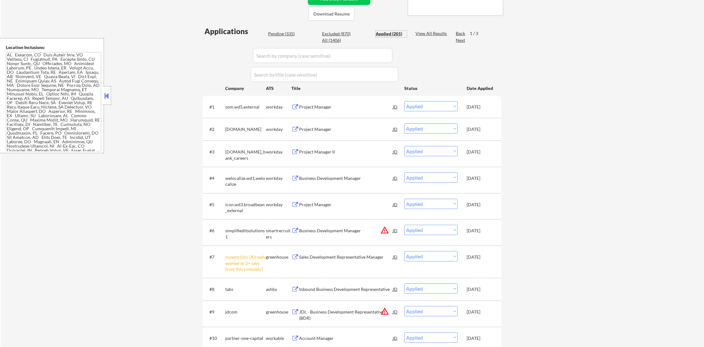
click at [390, 33] on div "Applied (201)" at bounding box center [391, 34] width 31 height 6
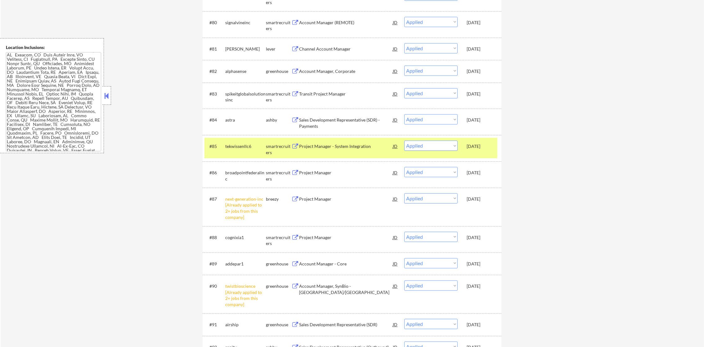
scroll to position [2240, 0]
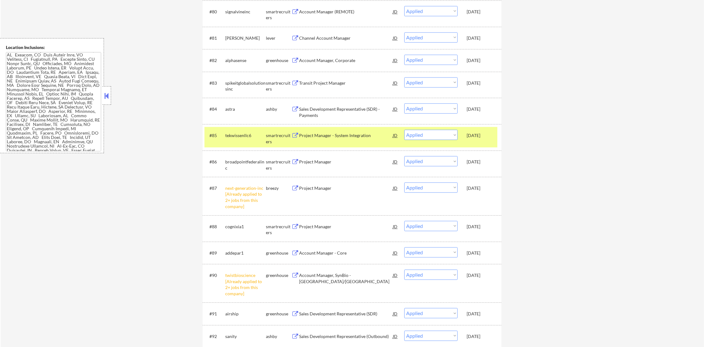
click at [237, 135] on div "tekwissenllc6" at bounding box center [245, 135] width 41 height 6
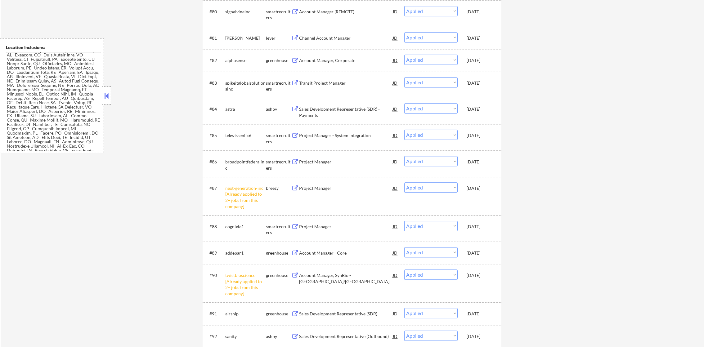
click at [237, 185] on div "next-generation-inc [Already applied to 2+ jobs from this company]" at bounding box center [245, 197] width 41 height 24
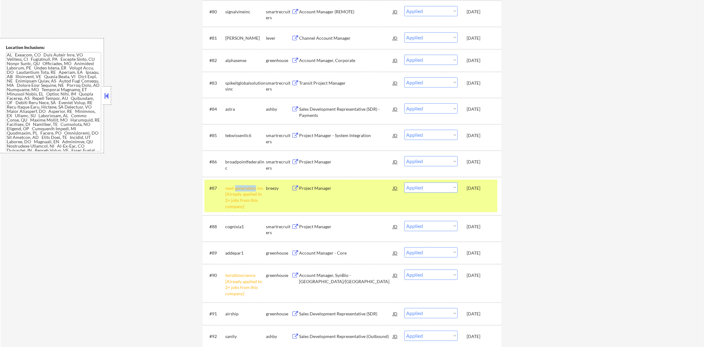
click at [237, 185] on div "next-generation-inc [Already applied to 2+ jobs from this company]" at bounding box center [245, 197] width 41 height 24
drag, startPoint x: 236, startPoint y: 189, endPoint x: 226, endPoint y: 188, distance: 10.0
click at [235, 190] on div "next-generation-inc [Already applied to 2+ jobs from this company]" at bounding box center [245, 197] width 41 height 24
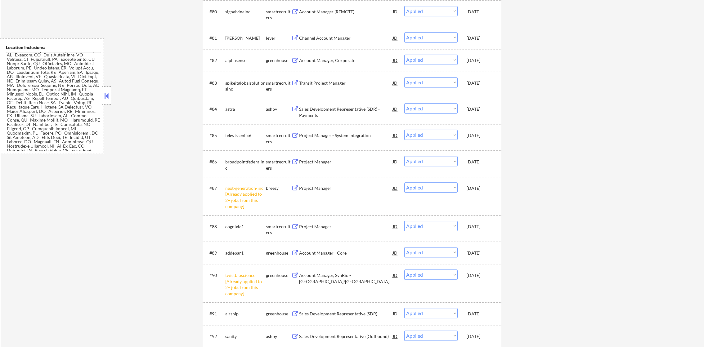
click at [222, 187] on div "#87 next-generation-inc [Already applied to 2+ jobs from this company] breezy P…" at bounding box center [350, 196] width 293 height 33
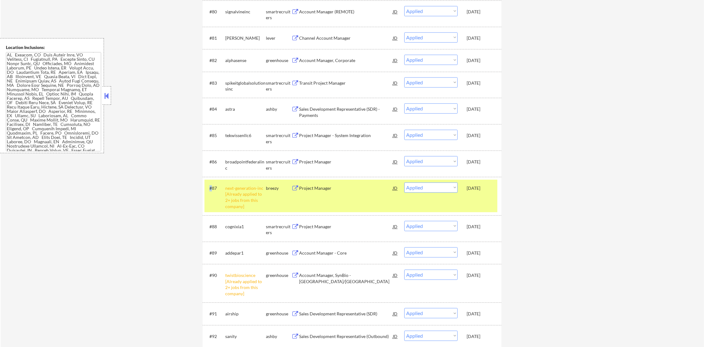
click at [222, 187] on div "#87 next-generation-inc [Already applied to 2+ jobs from this company] breezy P…" at bounding box center [350, 196] width 293 height 33
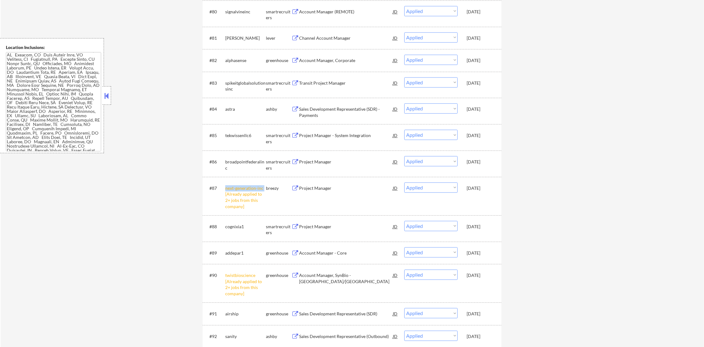
copy div "next-generation-inc"
drag, startPoint x: 224, startPoint y: 187, endPoint x: 264, endPoint y: 191, distance: 39.9
click at [264, 191] on div "#87 next-generation-inc [Already applied to 2+ jobs from this company] breezy P…" at bounding box center [350, 196] width 293 height 33
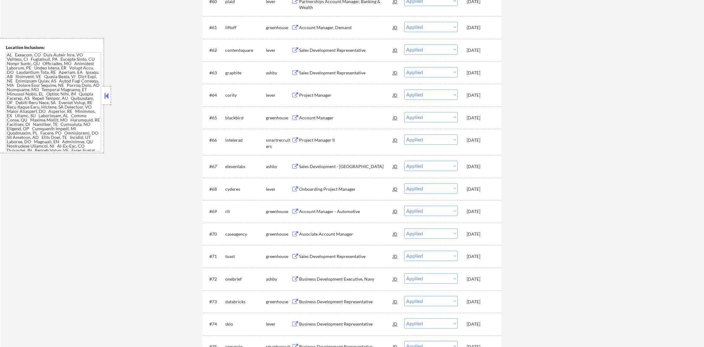
scroll to position [0, 0]
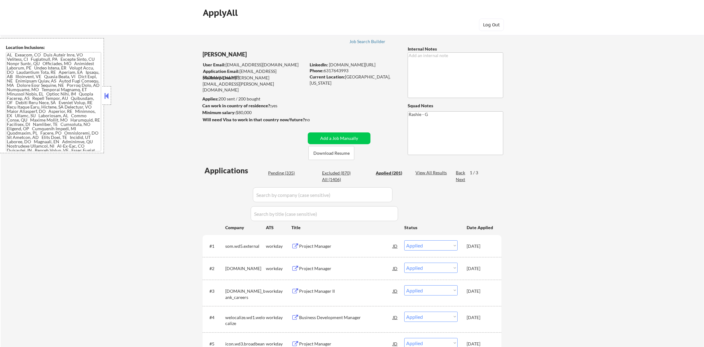
click at [332, 188] on input "input" at bounding box center [323, 194] width 140 height 15
paste input "next-generation-inc"
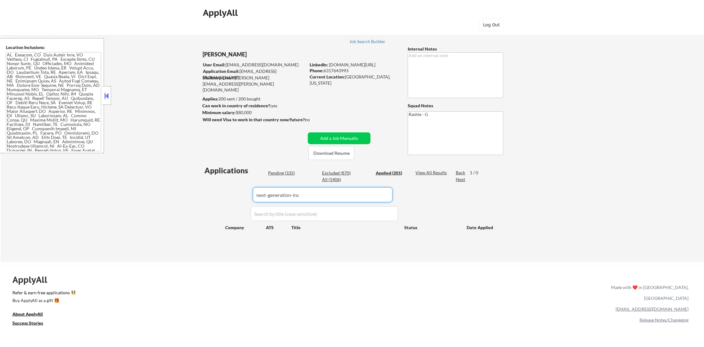
click at [170, 175] on div "← Return to /applysquad Mailslurp Inbox Job Search Builder Nicholas Cervone Use…" at bounding box center [352, 143] width 703 height 237
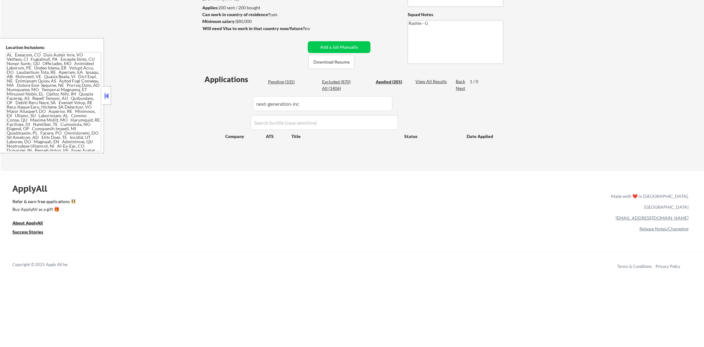
scroll to position [93, 0]
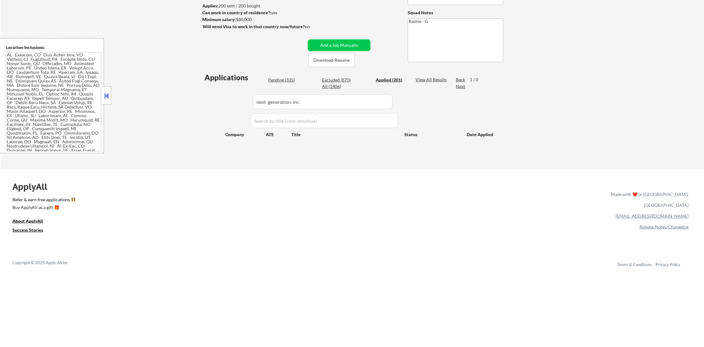
click at [307, 101] on input "input" at bounding box center [323, 101] width 140 height 15
type input "next-generation-inc"
click at [139, 136] on div "← Return to /applysquad Mailslurp Inbox Job Search Builder Nicholas Cervone Use…" at bounding box center [352, 50] width 703 height 237
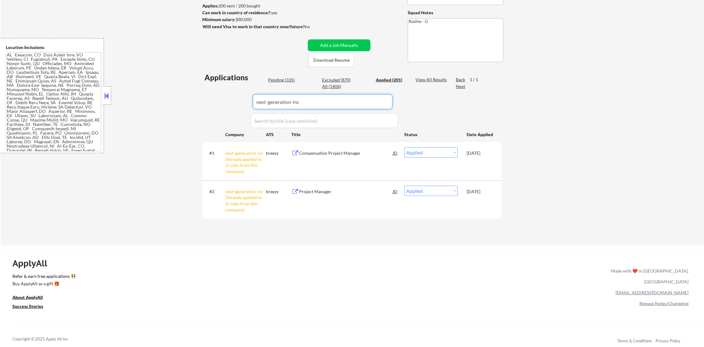
drag, startPoint x: 317, startPoint y: 106, endPoint x: 232, endPoint y: 106, distance: 85.3
click at [233, 106] on div "Applications Pending (335) Excluded (870) Applied (201) All (1406) View All Res…" at bounding box center [352, 153] width 299 height 162
click at [209, 103] on div "Applications Pending (335) Excluded (870) Applied (201) All (1406) View All Res…" at bounding box center [352, 153] width 299 height 162
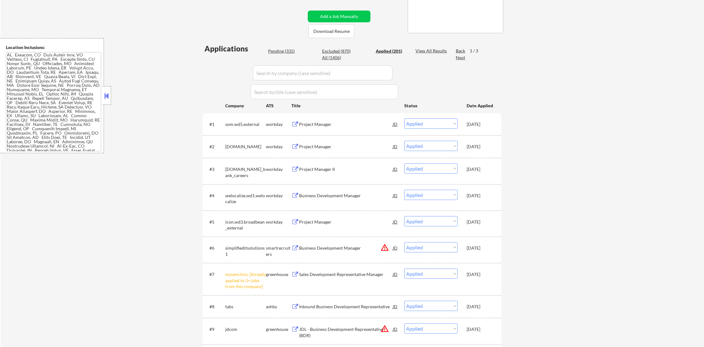
scroll to position [170, 0]
